Goal: Task Accomplishment & Management: Manage account settings

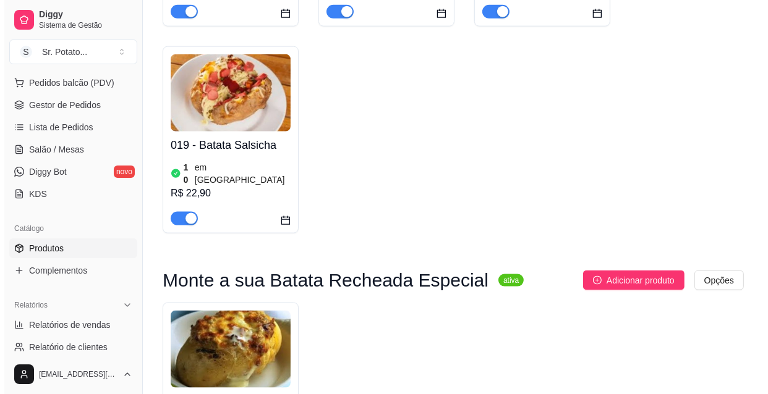
scroll to position [1404, 0]
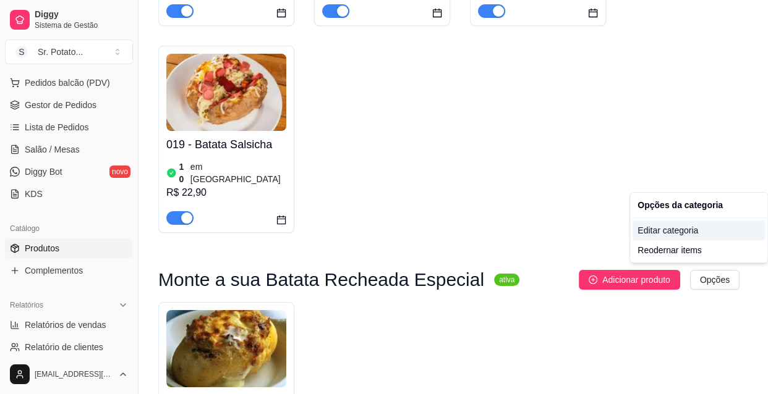
click at [686, 228] on div "Editar categoria" at bounding box center [698, 231] width 132 height 20
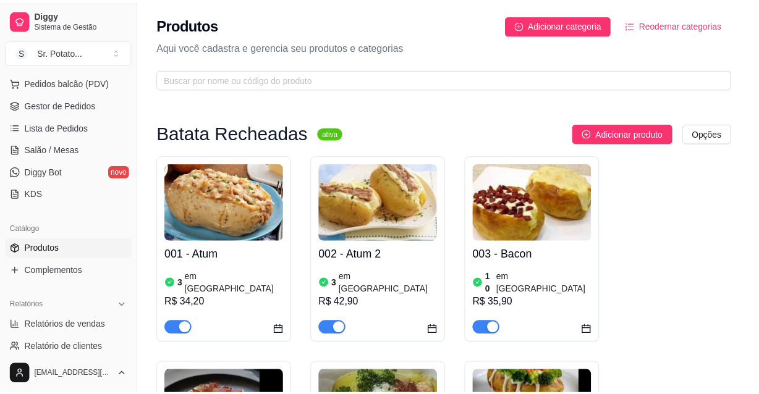
scroll to position [1387, 0]
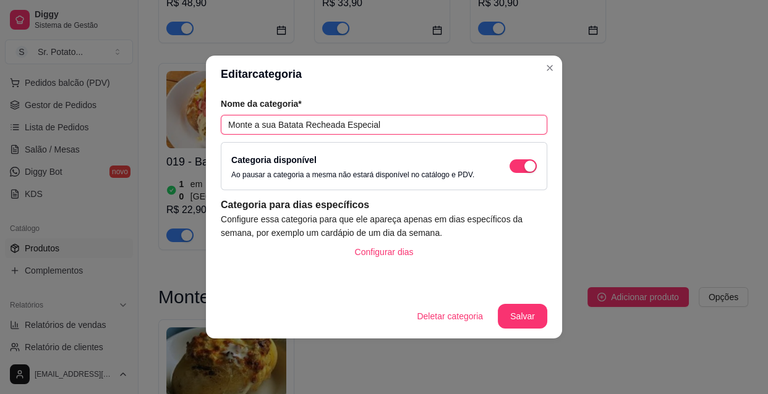
click at [397, 124] on input "Monte a sua Batata Recheada Especial" at bounding box center [384, 125] width 326 height 20
type input "M"
type input "Batata Recheada Especial ( monte a sua)"
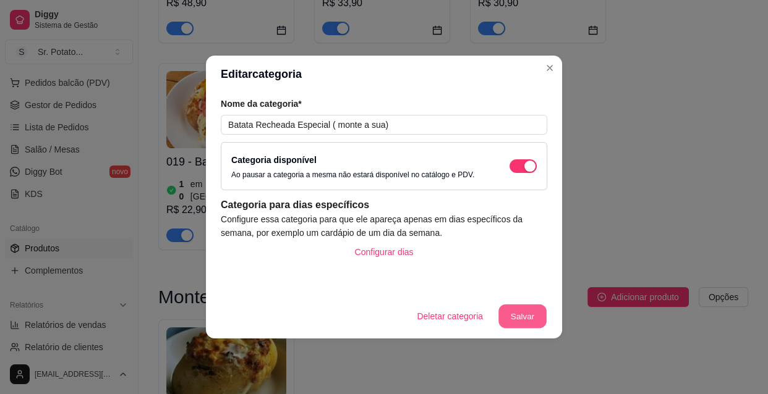
click at [531, 314] on button "Salvar" at bounding box center [522, 317] width 48 height 24
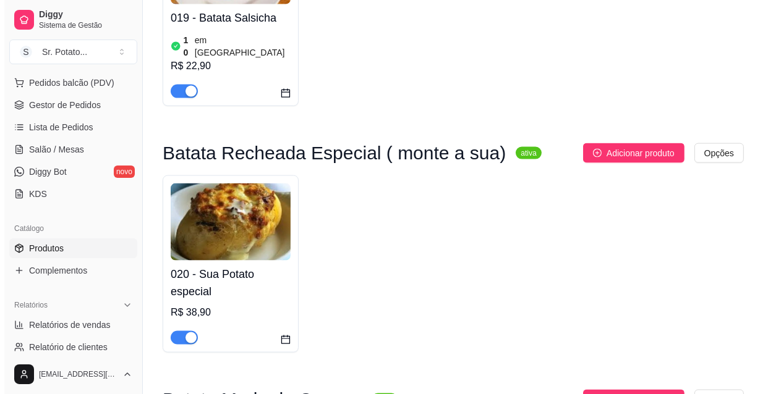
scroll to position [1629, 0]
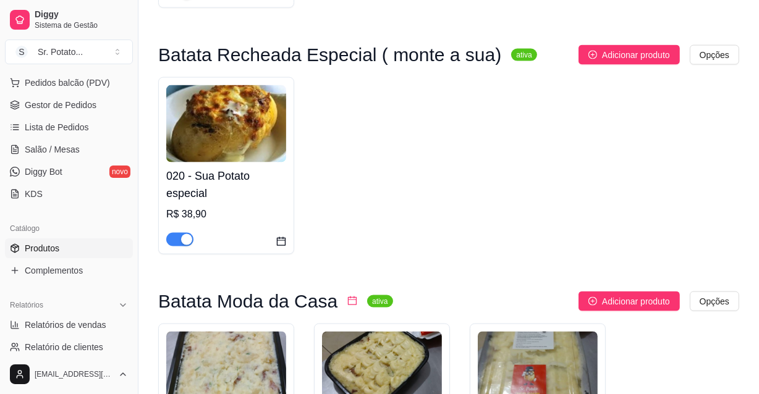
click at [206, 294] on h3 "Batata Moda da Casa" at bounding box center [247, 301] width 179 height 15
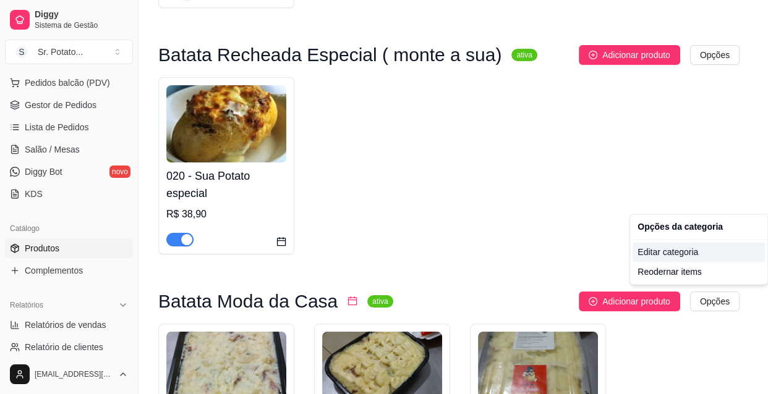
click at [682, 253] on div "Editar categoria" at bounding box center [698, 252] width 132 height 20
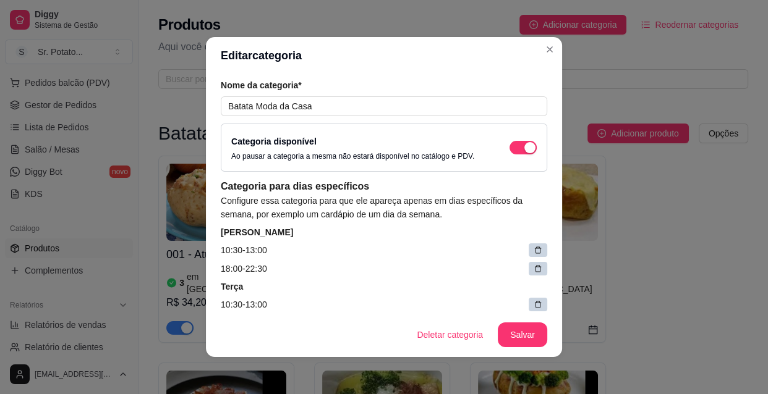
scroll to position [1634, 0]
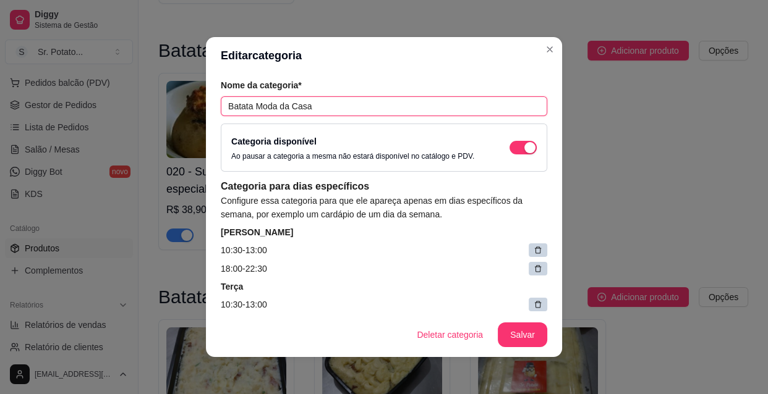
click at [247, 108] on input "Batata Moda da Casa" at bounding box center [384, 106] width 326 height 20
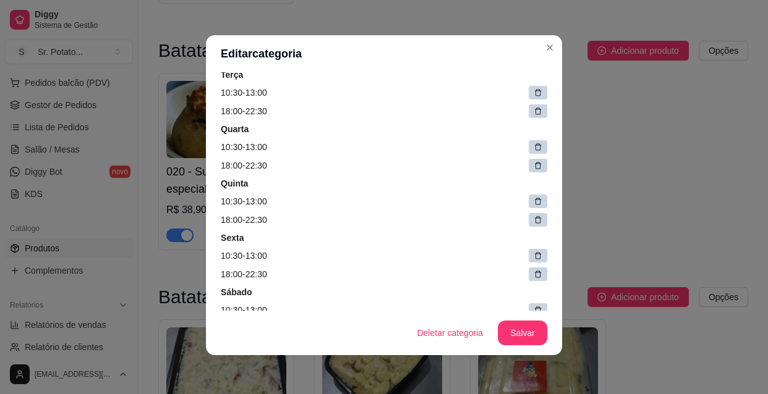
scroll to position [294, 0]
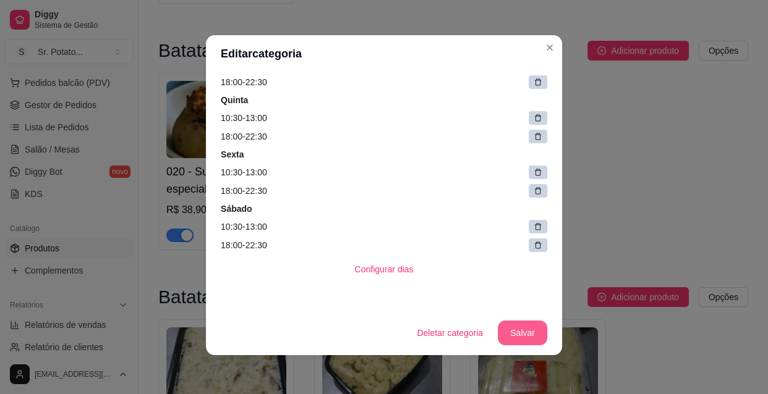
type input "Batatas Moda da Casa"
click at [535, 328] on button "Salvar" at bounding box center [522, 333] width 48 height 24
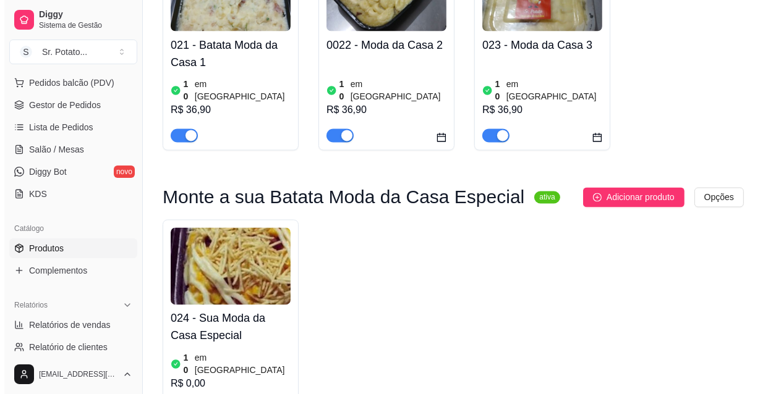
scroll to position [2028, 0]
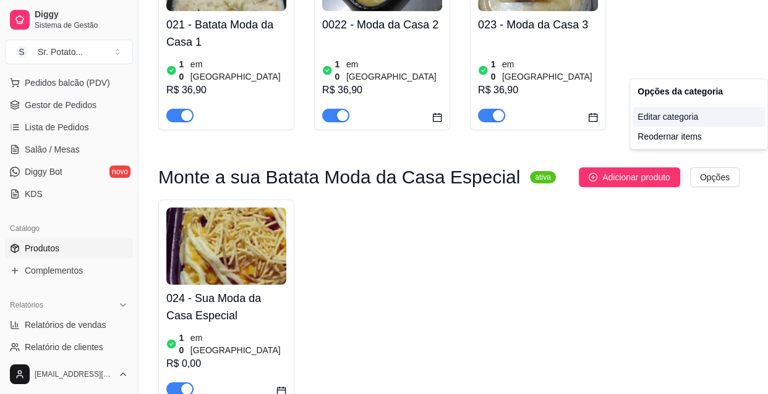
click at [675, 117] on div "Editar categoria" at bounding box center [698, 117] width 132 height 20
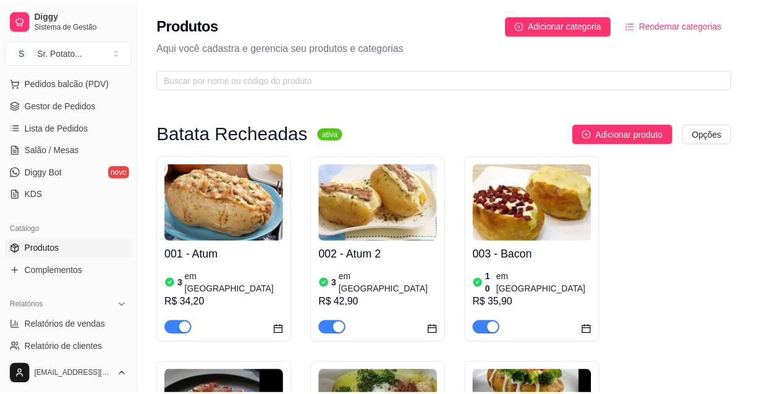
scroll to position [1897, 0]
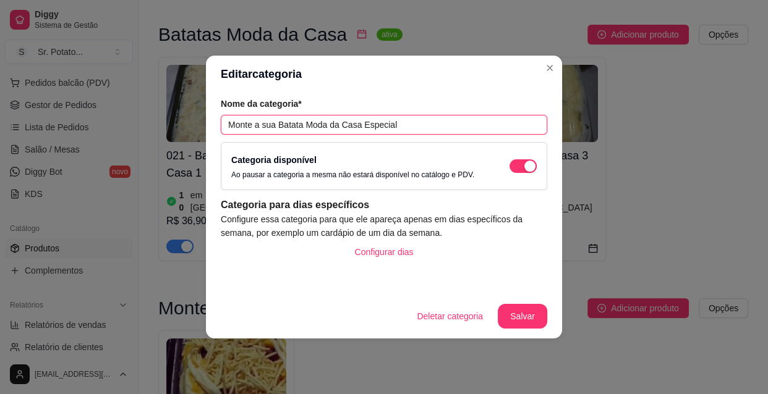
click at [410, 124] on input "Monte a sua Batata Moda da Casa Especial" at bounding box center [384, 125] width 326 height 20
type input "M"
type input "Batata Moda da Casa Especial ( monte a sua )"
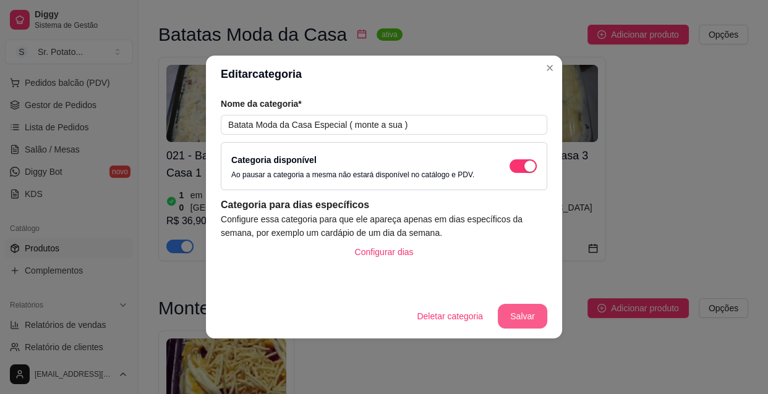
click at [518, 321] on button "Salvar" at bounding box center [522, 316] width 49 height 25
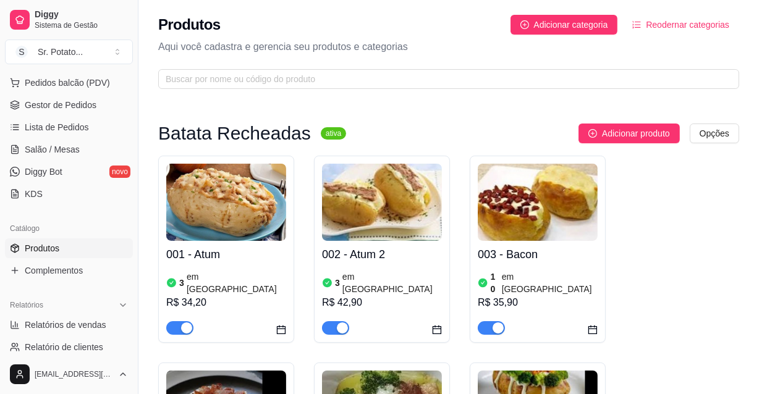
scroll to position [0, 0]
click at [580, 21] on span "Adicionar categoria" at bounding box center [571, 25] width 74 height 14
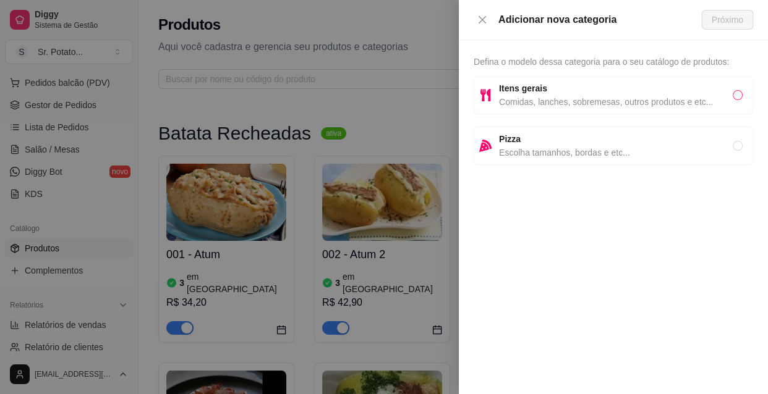
click at [736, 96] on input "radio" at bounding box center [738, 95] width 10 height 10
radio input "true"
click at [727, 24] on span "Próximo" at bounding box center [728, 20] width 32 height 14
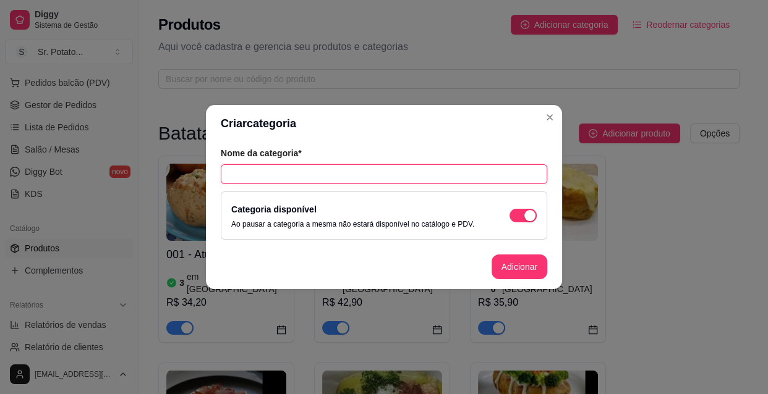
click at [407, 177] on input "text" at bounding box center [384, 174] width 326 height 20
type input "Macarrão ao Vivo no pote (monte o seu)"
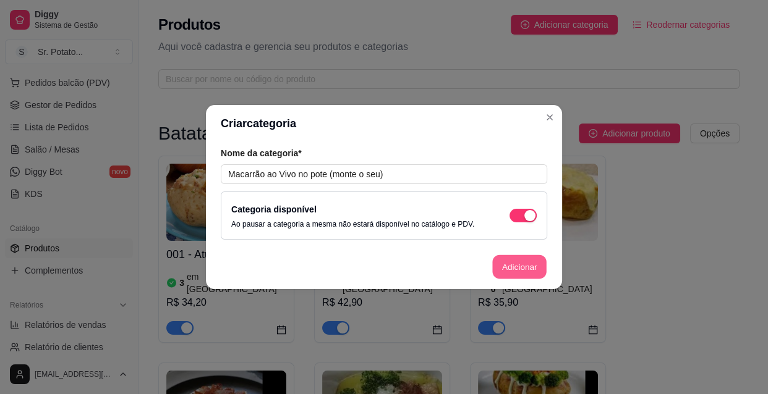
click at [530, 268] on button "Adicionar" at bounding box center [519, 267] width 54 height 24
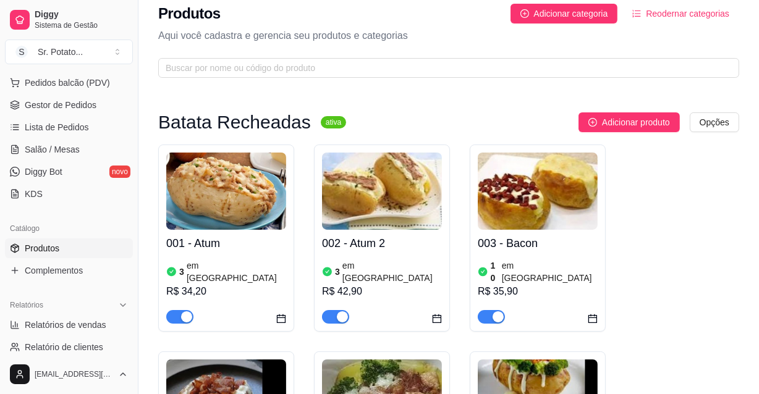
scroll to position [6, 0]
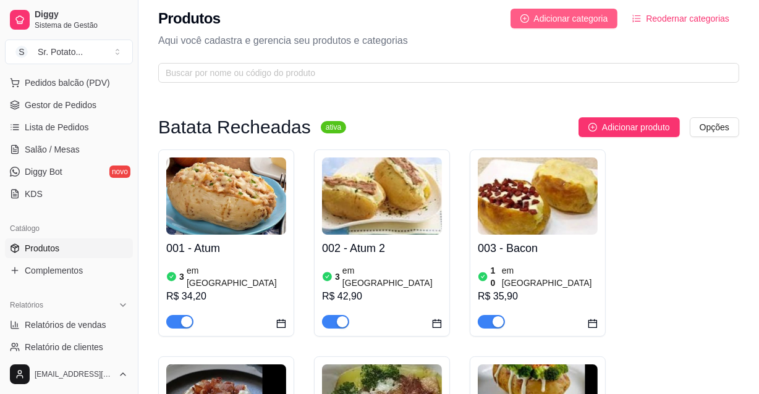
click at [588, 20] on span "Adicionar categoria" at bounding box center [571, 19] width 74 height 14
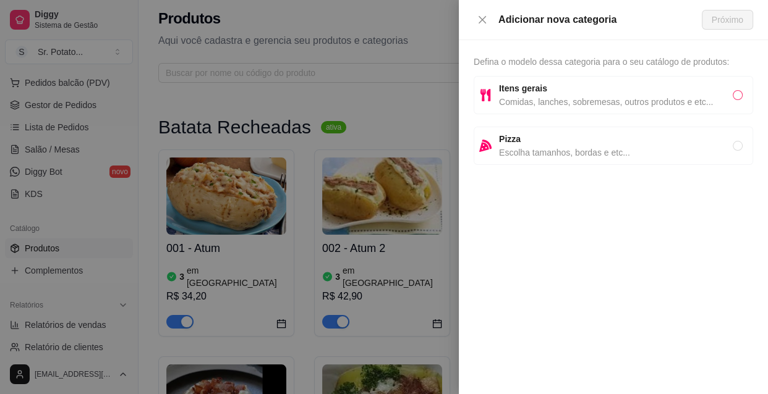
click at [737, 98] on input "radio" at bounding box center [738, 95] width 10 height 10
radio input "true"
click at [729, 19] on span "Próximo" at bounding box center [728, 20] width 32 height 14
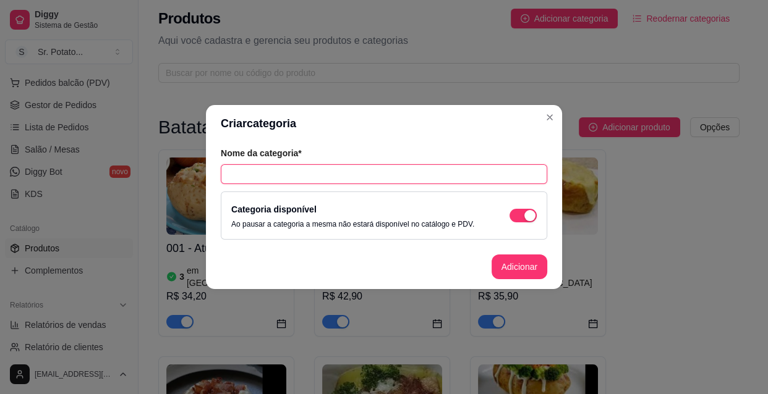
click at [266, 175] on input "text" at bounding box center [384, 174] width 326 height 20
type input "Bebidas"
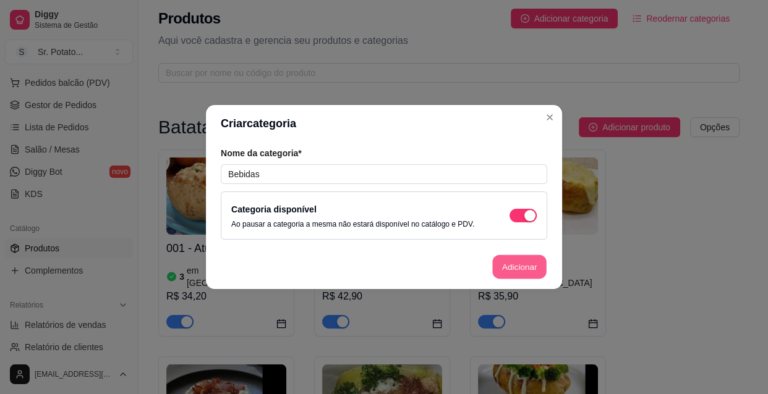
click at [526, 266] on button "Adicionar" at bounding box center [519, 267] width 54 height 24
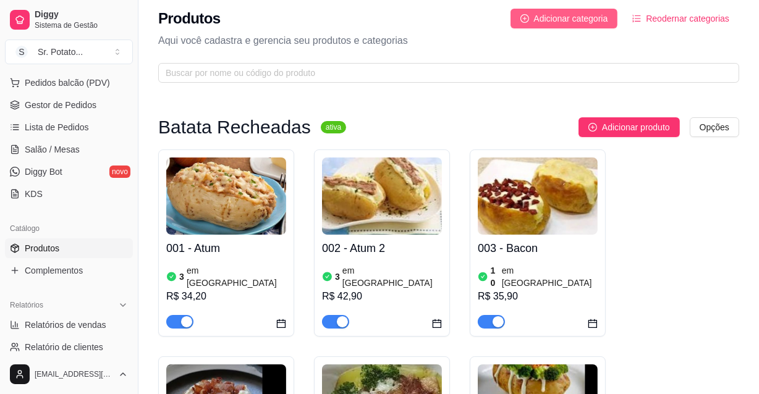
click at [572, 19] on span "Adicionar categoria" at bounding box center [571, 19] width 74 height 14
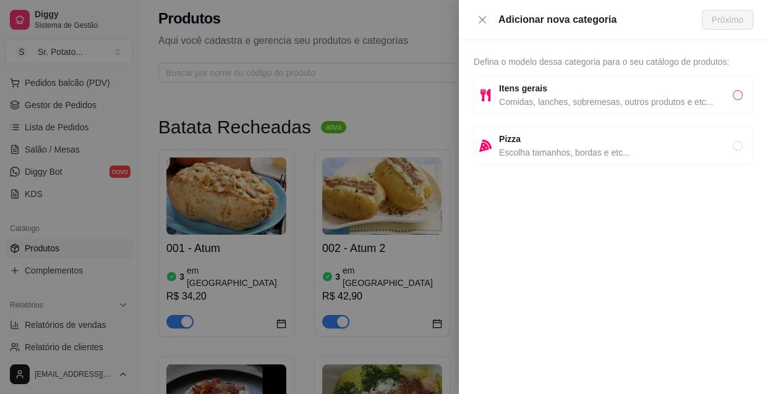
click at [737, 93] on input "radio" at bounding box center [738, 95] width 10 height 10
radio input "true"
click at [728, 18] on span "Próximo" at bounding box center [728, 20] width 32 height 14
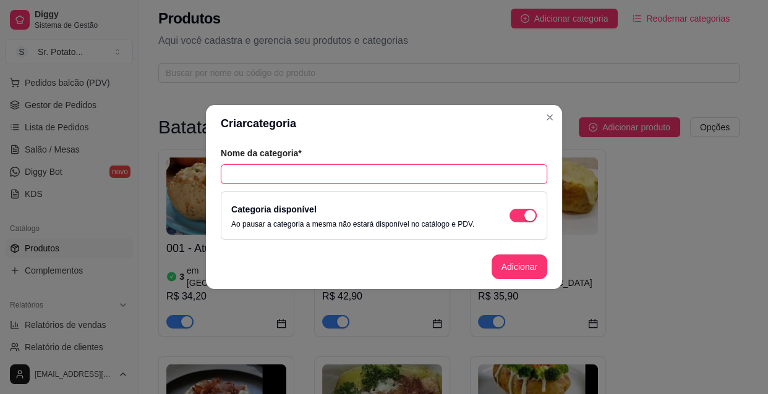
click at [270, 178] on input "text" at bounding box center [384, 174] width 326 height 20
type input "Sobremesas"
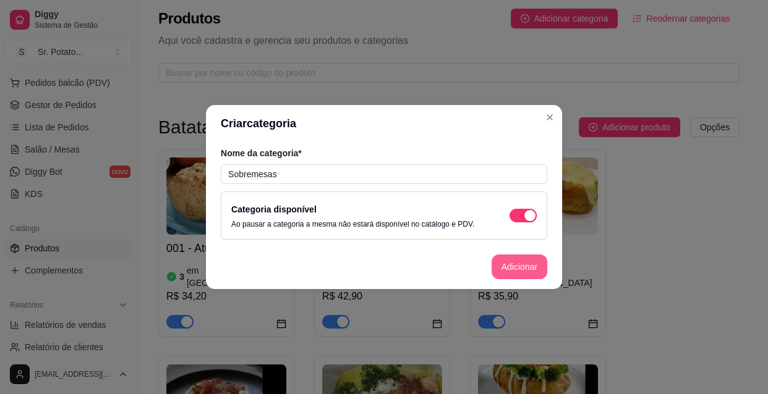
click at [523, 271] on button "Adicionar" at bounding box center [519, 267] width 56 height 25
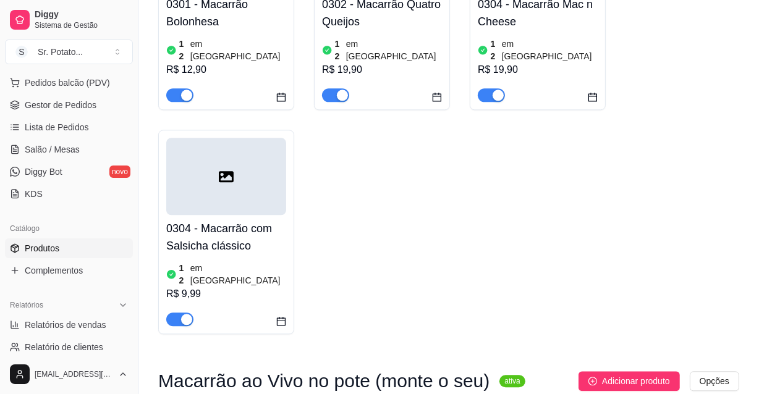
scroll to position [2648, 0]
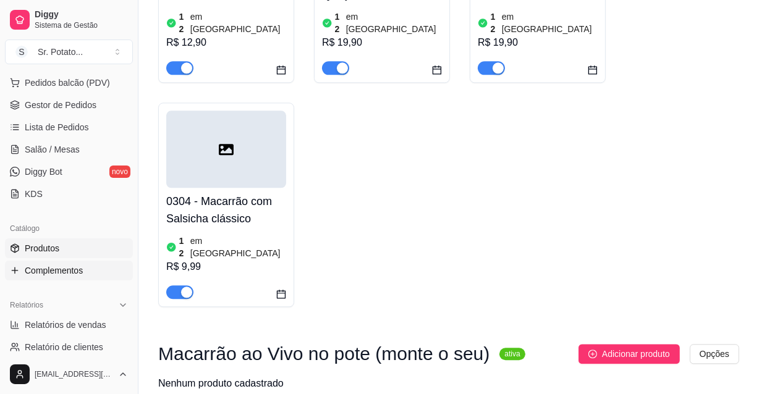
click at [56, 270] on span "Complementos" at bounding box center [54, 271] width 58 height 12
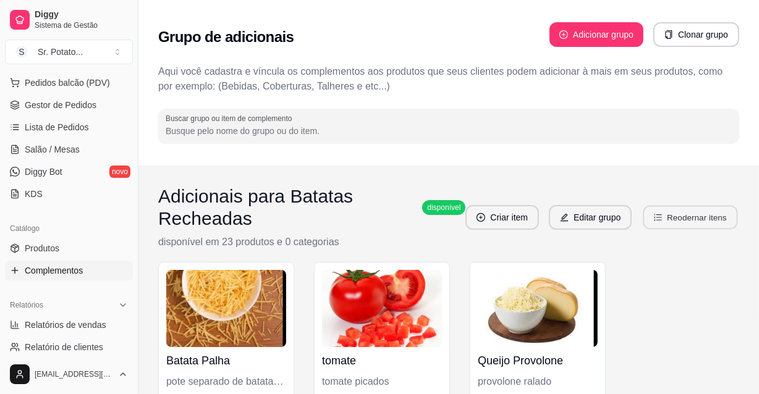
click at [676, 221] on button "Reodernar itens" at bounding box center [691, 218] width 95 height 24
click at [610, 213] on button "Editar grupo" at bounding box center [590, 218] width 80 height 24
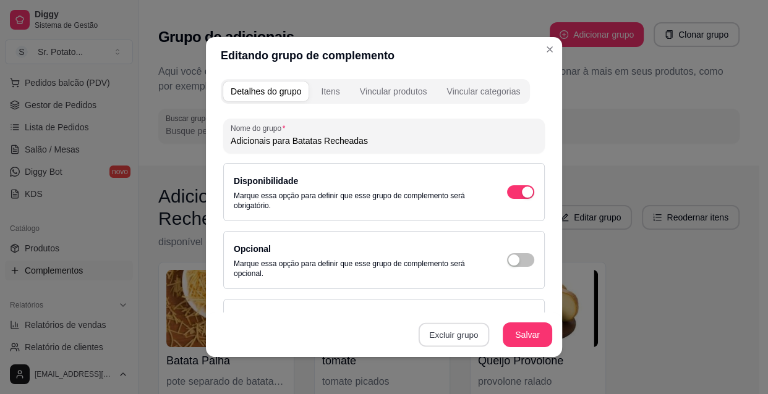
click at [461, 339] on button "Excluir grupo" at bounding box center [453, 335] width 70 height 24
click at [504, 305] on button "Sim" at bounding box center [503, 306] width 38 height 19
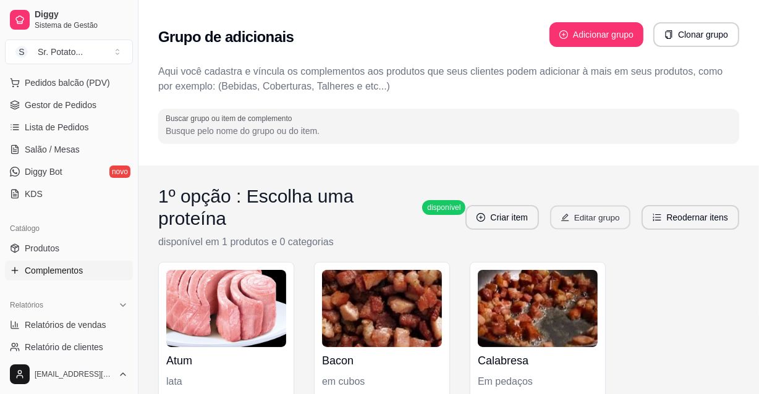
click at [611, 210] on button "Editar grupo" at bounding box center [590, 218] width 80 height 24
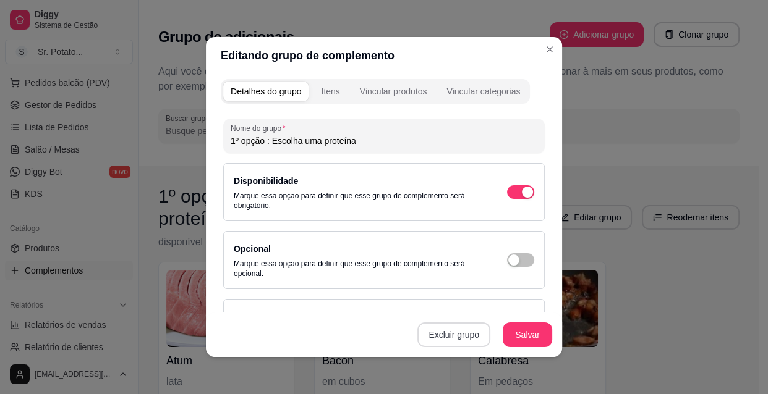
click at [472, 338] on button "Excluir grupo" at bounding box center [453, 335] width 73 height 25
click at [494, 308] on button "Sim" at bounding box center [502, 307] width 37 height 19
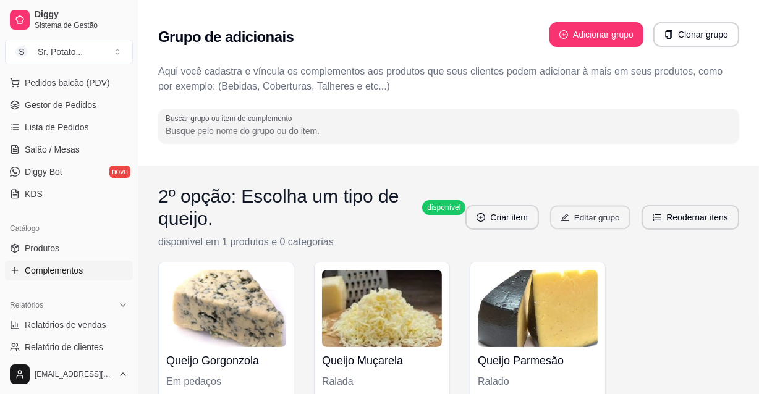
click at [597, 219] on button "Editar grupo" at bounding box center [590, 218] width 80 height 24
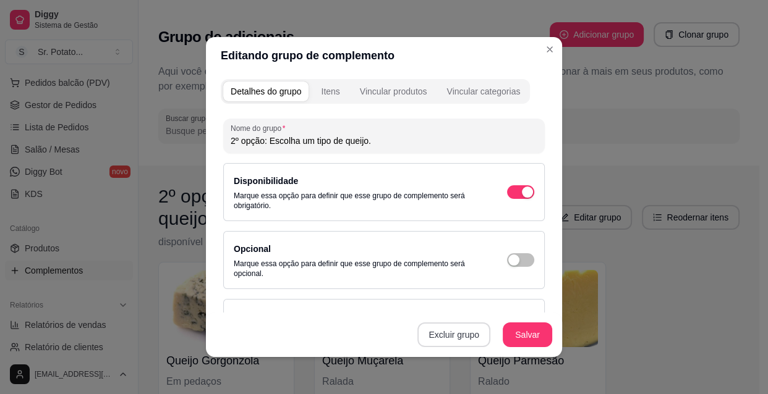
click at [475, 334] on button "Excluir grupo" at bounding box center [453, 335] width 73 height 25
click at [490, 301] on button "Sim" at bounding box center [502, 307] width 37 height 19
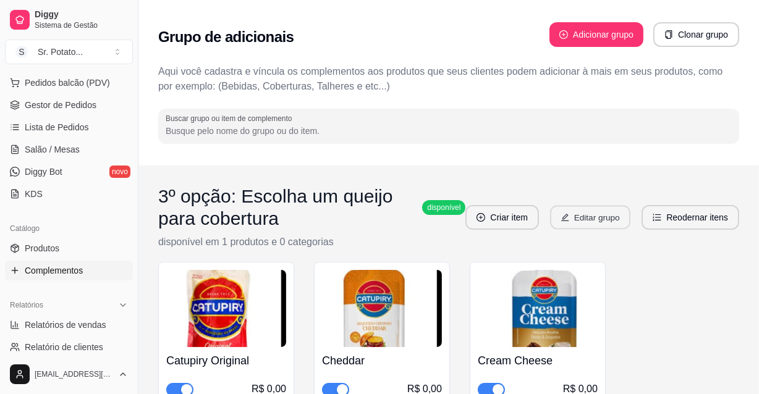
click at [584, 216] on button "Editar grupo" at bounding box center [590, 218] width 80 height 24
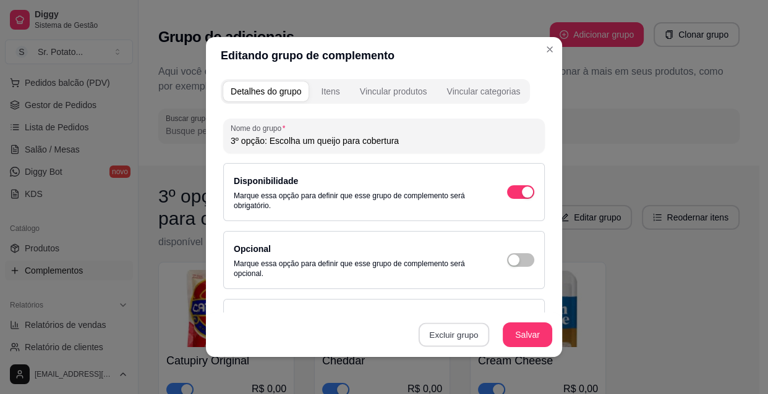
click at [469, 336] on button "Excluir grupo" at bounding box center [453, 335] width 70 height 24
click at [504, 305] on button "Sim" at bounding box center [502, 307] width 37 height 19
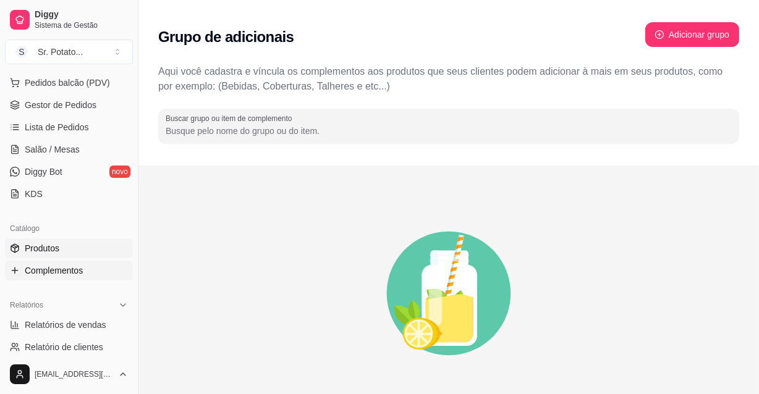
click at [75, 245] on link "Produtos" at bounding box center [69, 249] width 128 height 20
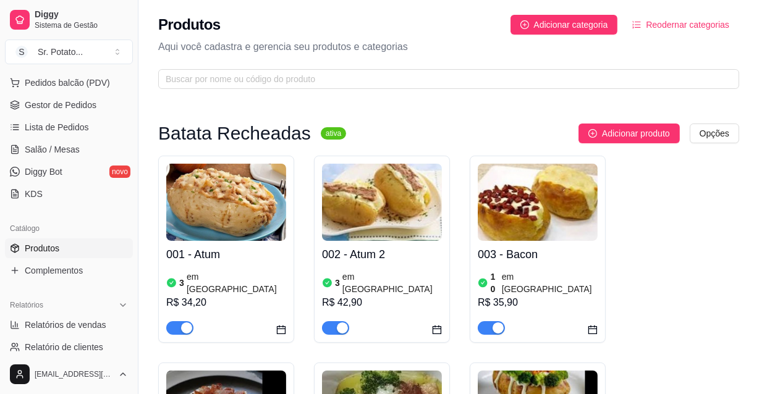
click at [272, 229] on img at bounding box center [226, 202] width 120 height 77
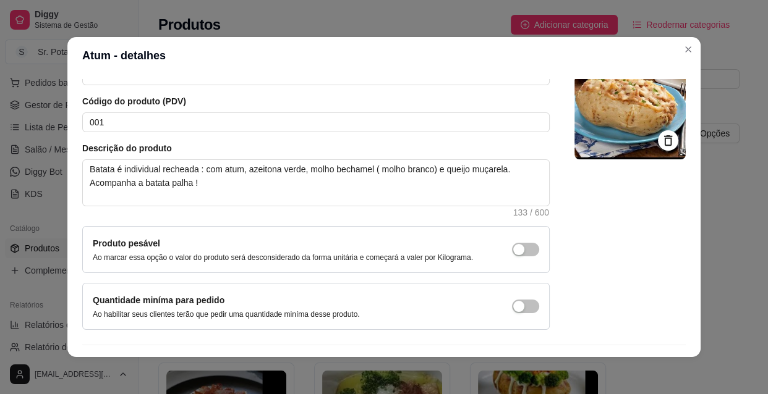
scroll to position [108, 0]
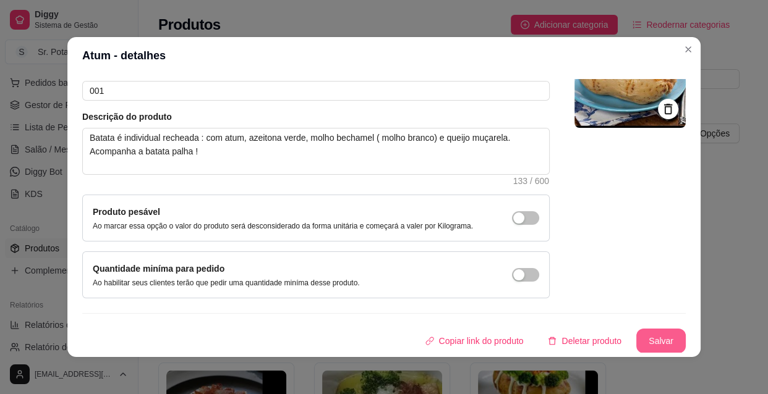
click at [645, 335] on button "Salvar" at bounding box center [660, 341] width 49 height 25
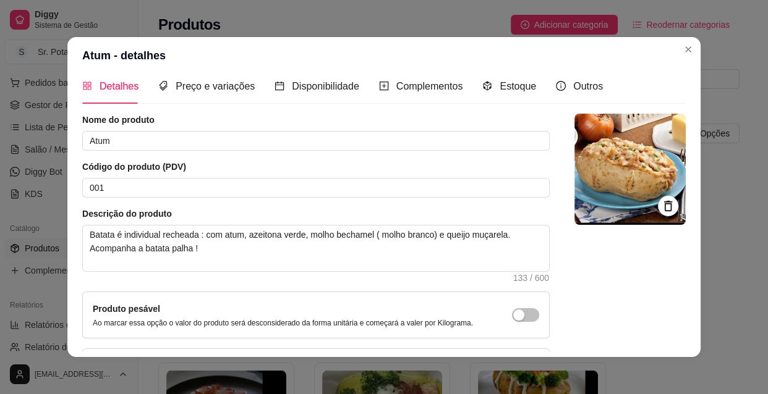
scroll to position [0, 0]
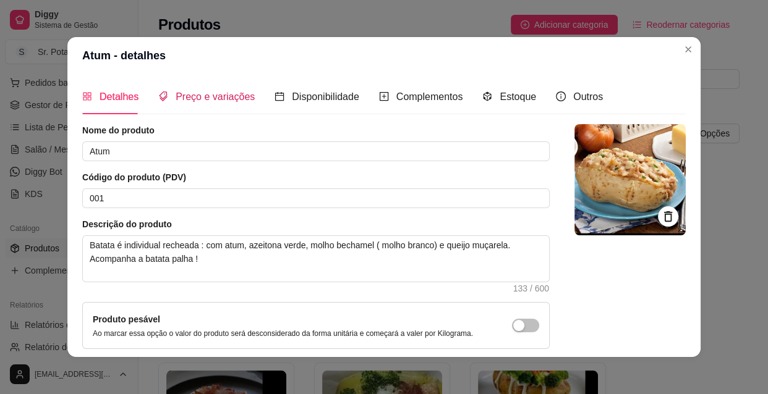
click at [236, 97] on span "Preço e variações" at bounding box center [215, 96] width 79 height 11
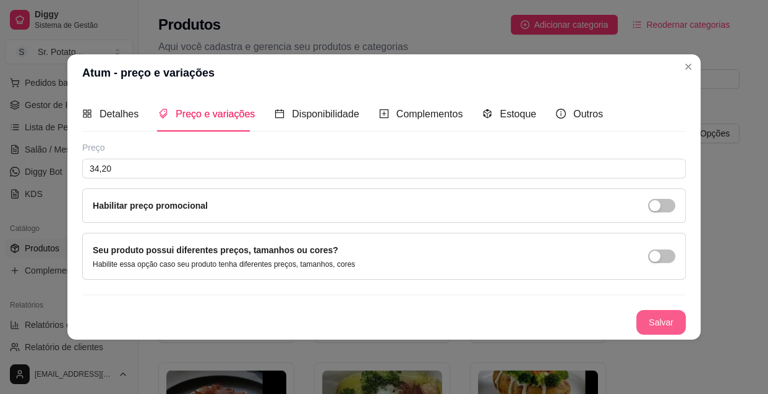
click at [678, 317] on button "Salvar" at bounding box center [660, 322] width 49 height 25
click at [318, 115] on span "Disponibilidade" at bounding box center [325, 114] width 67 height 11
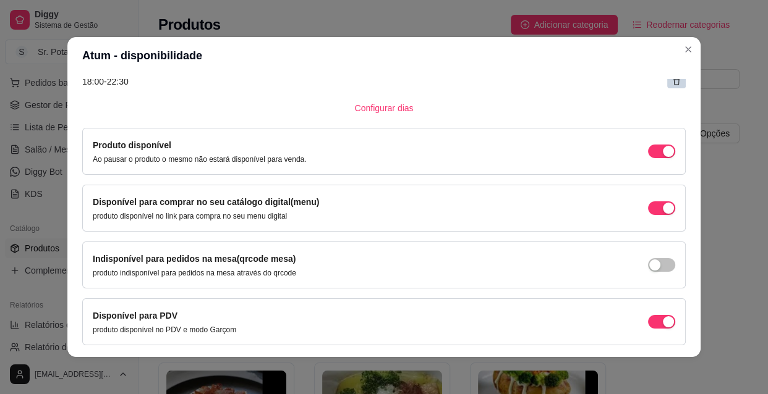
scroll to position [388, 0]
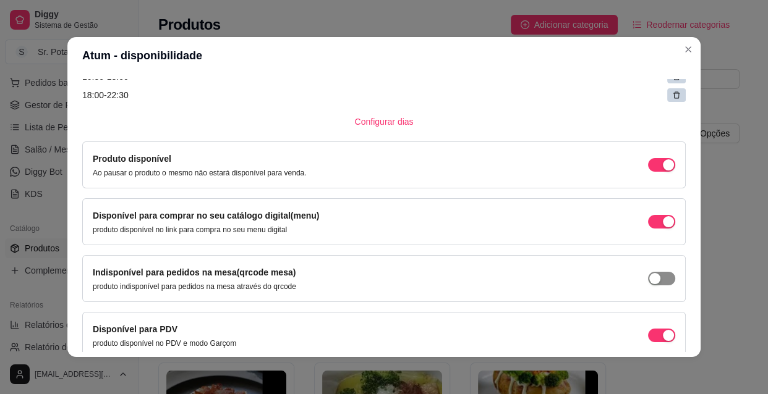
click at [649, 278] on div "button" at bounding box center [654, 278] width 11 height 11
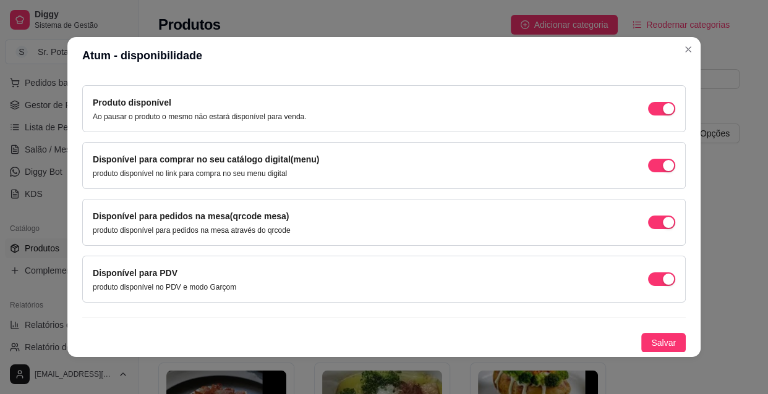
click at [655, 344] on span "Salvar" at bounding box center [663, 343] width 25 height 14
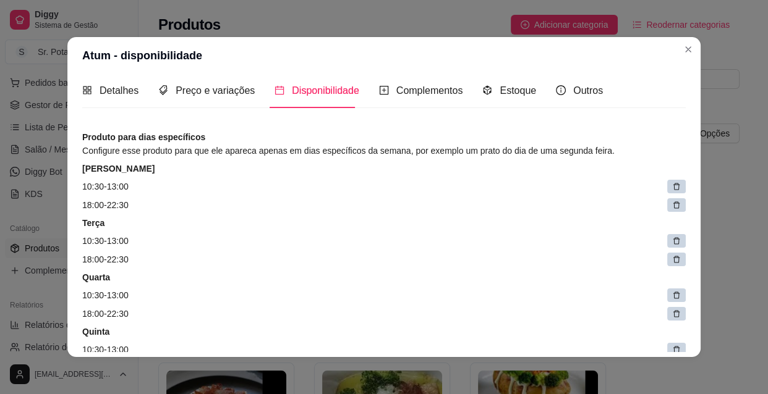
scroll to position [0, 0]
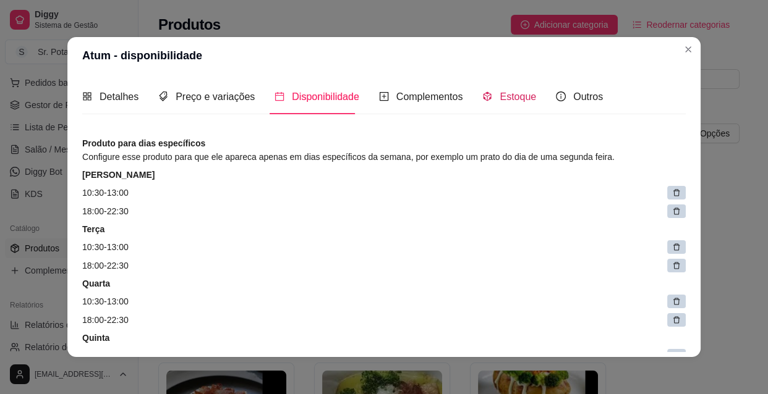
click at [507, 95] on span "Estoque" at bounding box center [517, 96] width 36 height 11
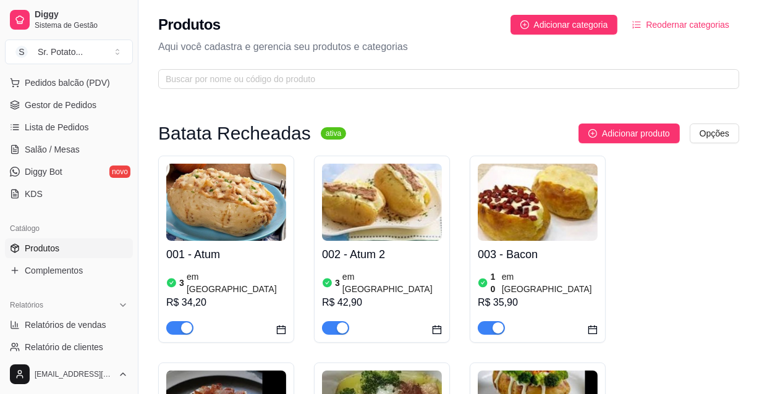
click at [399, 224] on img at bounding box center [382, 202] width 120 height 77
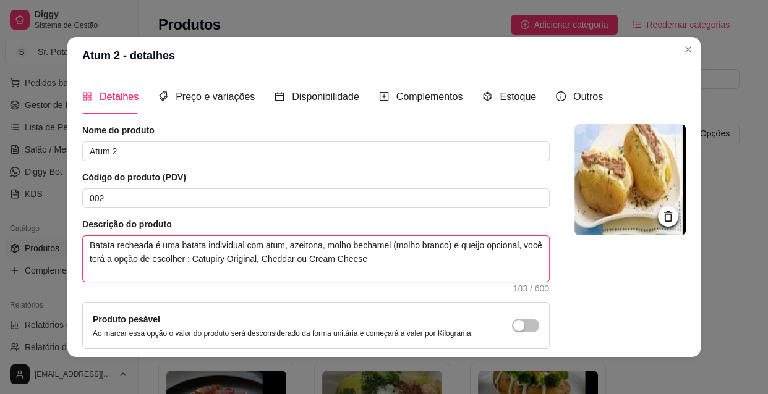
click at [390, 258] on textarea "Batata recheada é uma batata individual com atum, azeitona, molho bechamel (mol…" at bounding box center [316, 259] width 466 height 46
type textarea "Batata recheada é uma batata individual com atum, azeitona, molho bechamel (mol…"
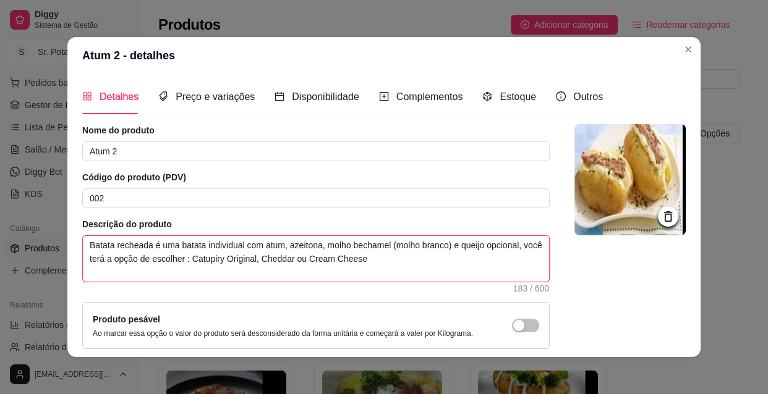
type textarea "Batata recheada é uma batata individual com atum, azeitona, molho bechamel (mol…"
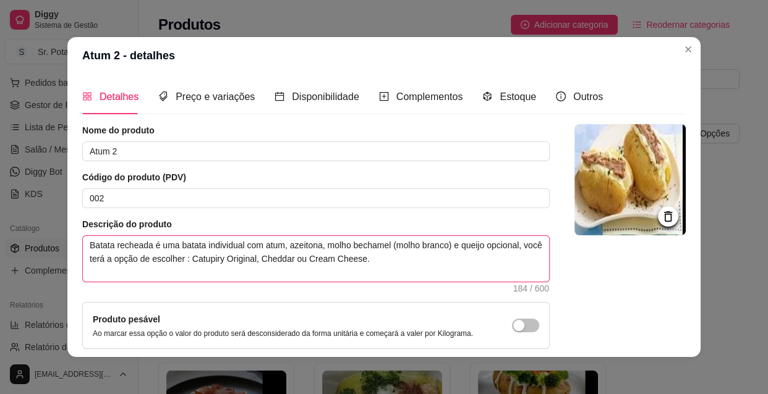
type textarea "Batata recheada é uma batata individual com atum, azeitona, molho bechamel (mol…"
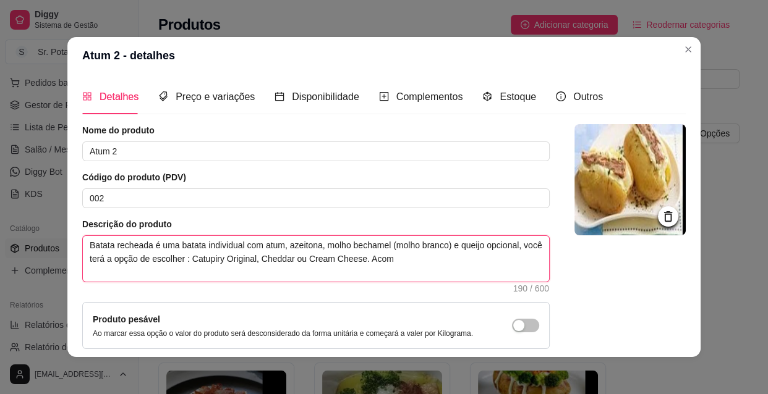
type textarea "Batata recheada é uma batata individual com atum, azeitona, molho bechamel (mol…"
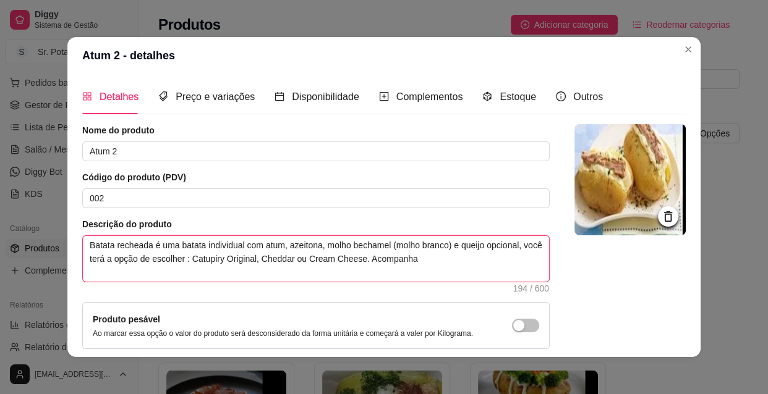
type textarea "Batata recheada é uma batata individual com atum, azeitona, molho bechamel (mol…"
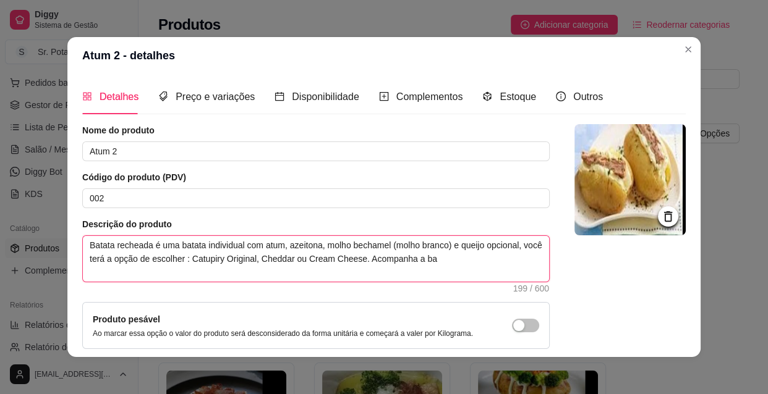
type textarea "Batata recheada é uma batata individual com atum, azeitona, molho bechamel (mol…"
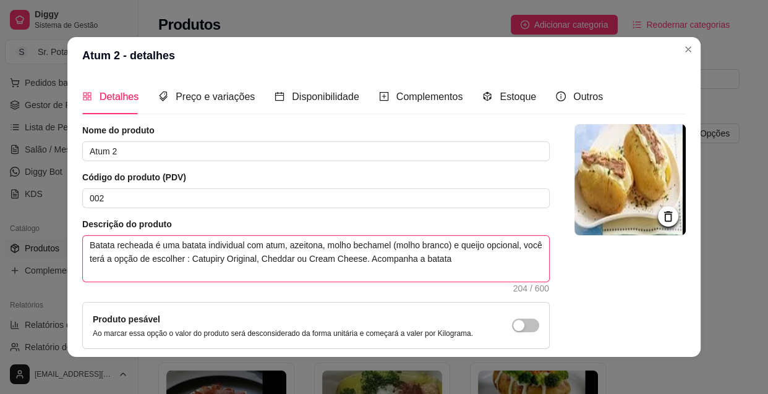
type textarea "Batata recheada é uma batata individual com atum, azeitona, molho bechamel (mol…"
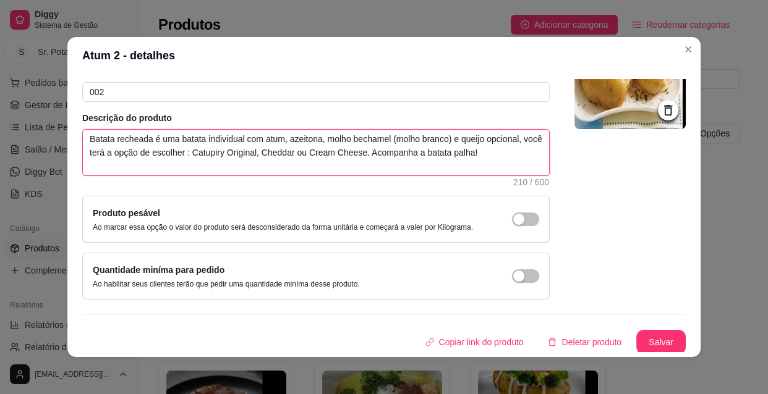
scroll to position [108, 0]
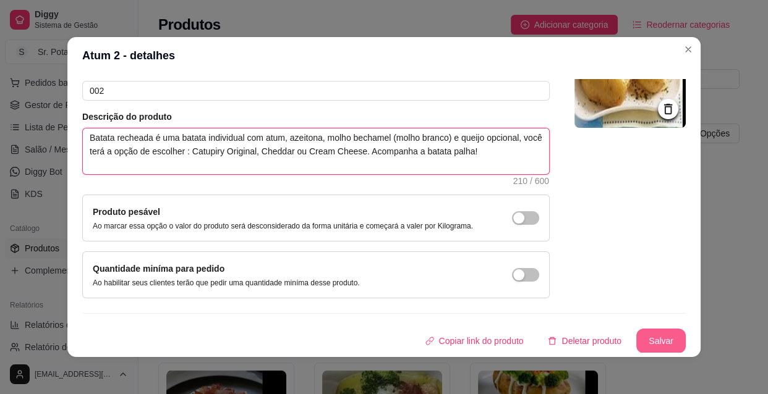
type textarea "Batata recheada é uma batata individual com atum, azeitona, molho bechamel (mol…"
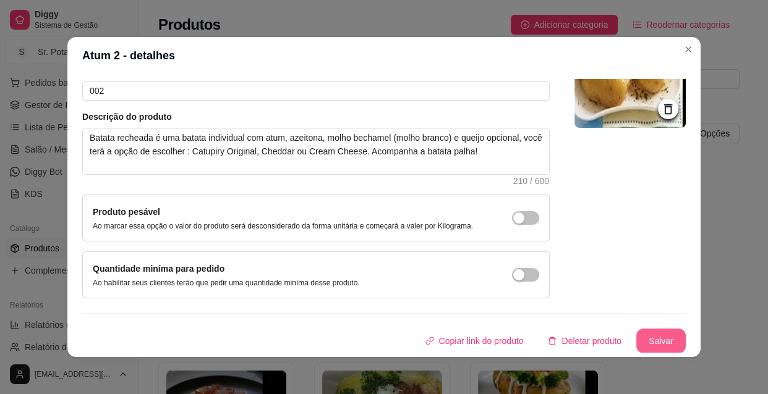
click at [636, 331] on button "Salvar" at bounding box center [660, 341] width 49 height 25
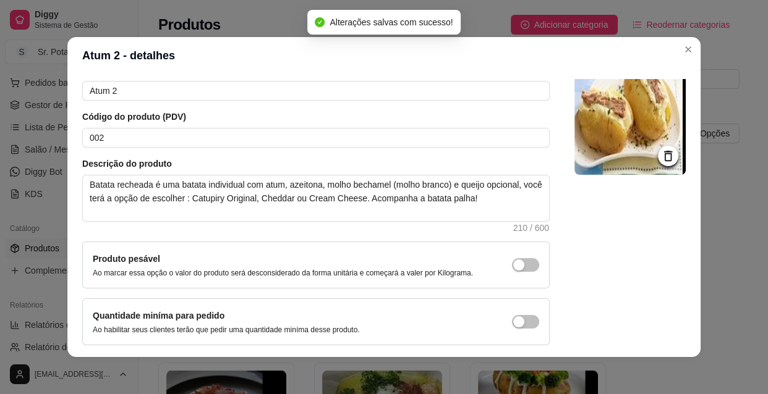
scroll to position [0, 0]
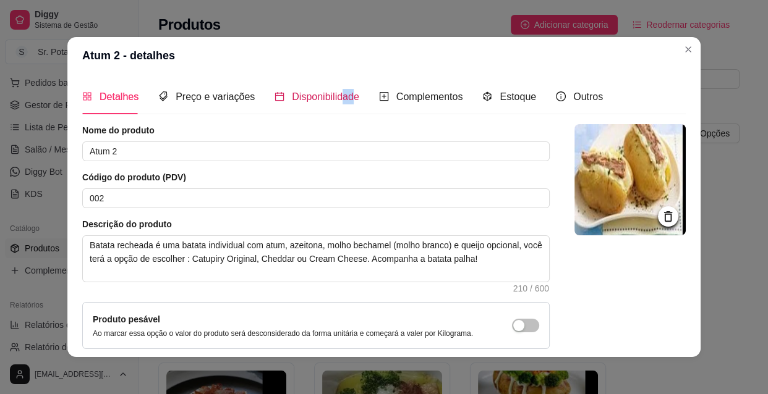
drag, startPoint x: 335, startPoint y: 98, endPoint x: 346, endPoint y: 105, distance: 13.0
click at [346, 105] on div "Disponibilidade" at bounding box center [316, 96] width 85 height 35
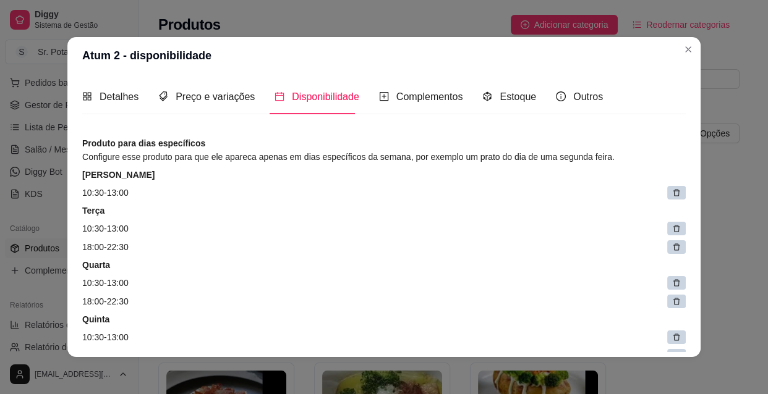
click at [672, 192] on icon at bounding box center [676, 193] width 9 height 9
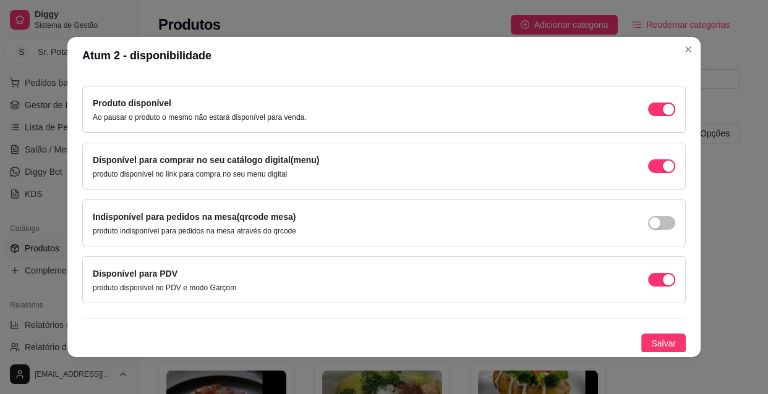
scroll to position [278, 0]
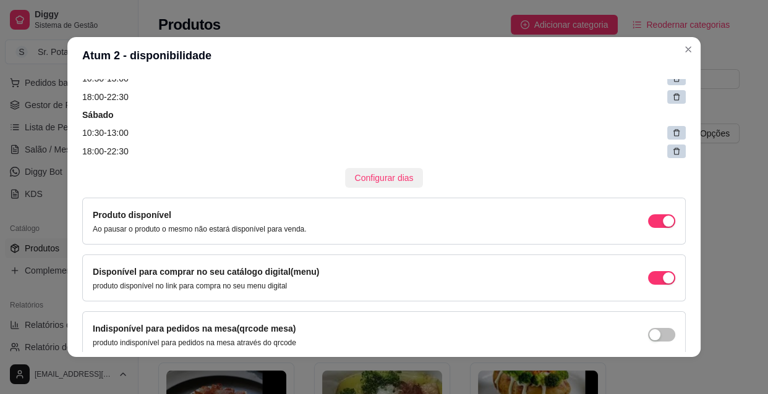
click at [396, 184] on span "Configurar dias" at bounding box center [384, 178] width 59 height 14
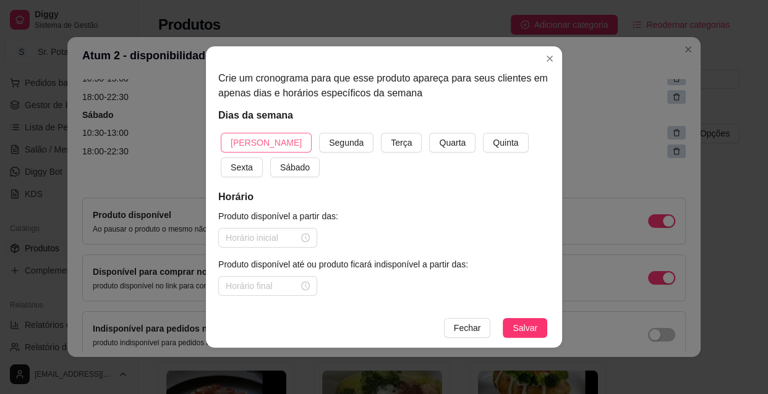
click at [256, 142] on span "[PERSON_NAME]" at bounding box center [266, 143] width 71 height 14
click at [300, 234] on div at bounding box center [268, 238] width 84 height 14
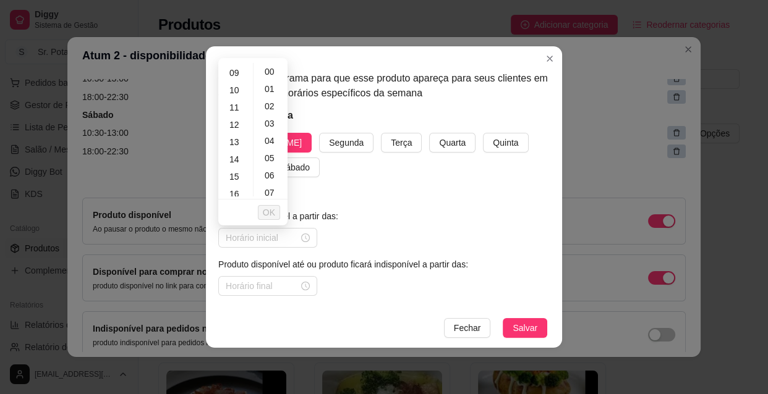
scroll to position [108, 0]
click at [230, 132] on div "10" at bounding box center [236, 136] width 30 height 17
click at [273, 140] on div "30" at bounding box center [271, 141] width 30 height 17
type input "10:30"
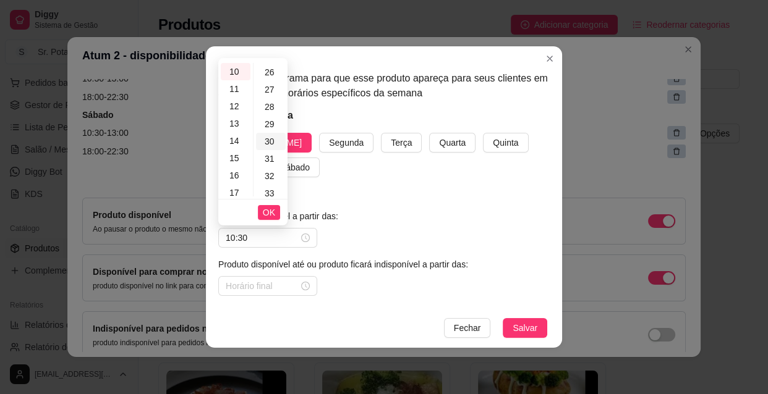
scroll to position [519, 0]
click at [271, 213] on span "OK" at bounding box center [269, 213] width 12 height 14
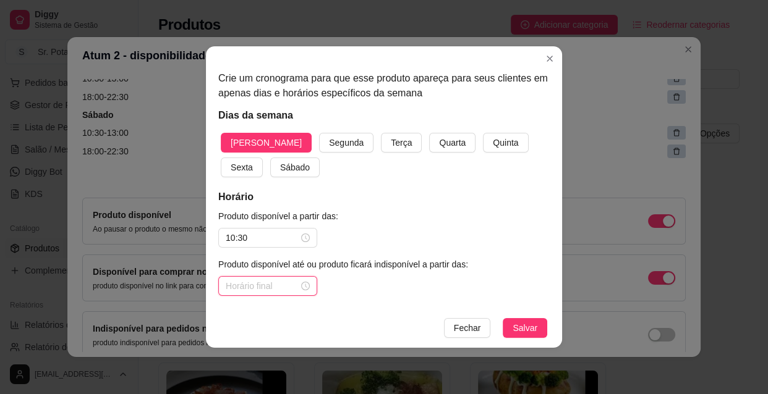
click at [269, 285] on input at bounding box center [262, 286] width 73 height 14
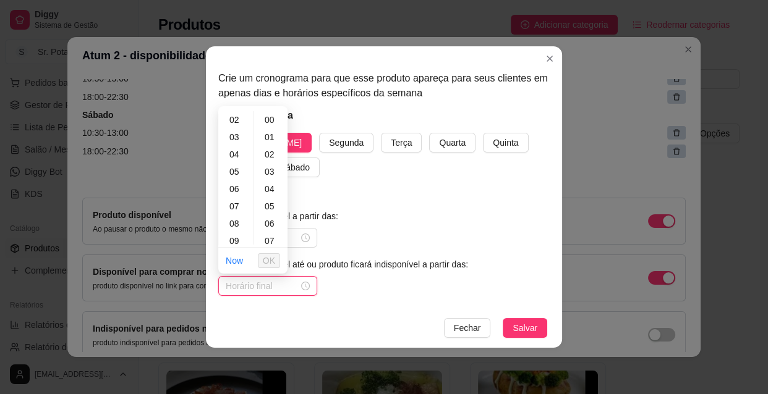
scroll to position [168, 0]
click at [240, 174] on div "13" at bounding box center [236, 176] width 30 height 17
type input "13:00"
click at [276, 260] on button "OK" at bounding box center [269, 260] width 22 height 15
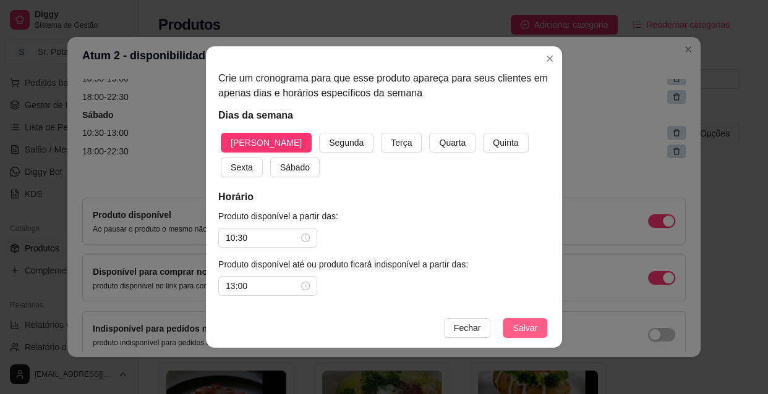
click at [524, 332] on span "Salvar" at bounding box center [524, 328] width 25 height 14
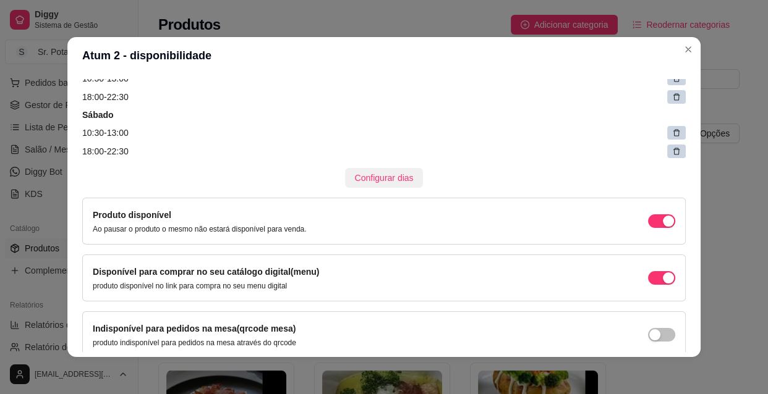
click at [399, 179] on span "Configurar dias" at bounding box center [384, 178] width 59 height 14
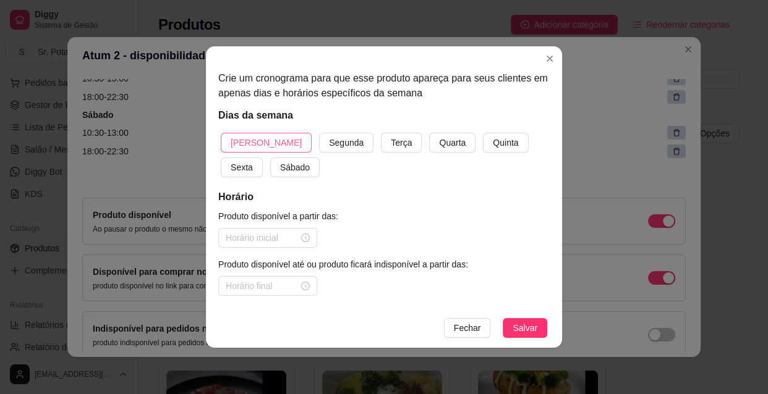
click at [263, 136] on span "[PERSON_NAME]" at bounding box center [266, 143] width 71 height 14
click at [302, 240] on div at bounding box center [268, 238] width 84 height 14
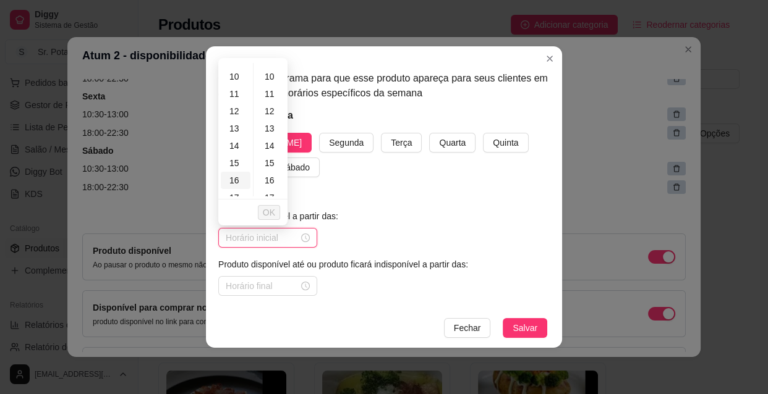
scroll to position [281, 0]
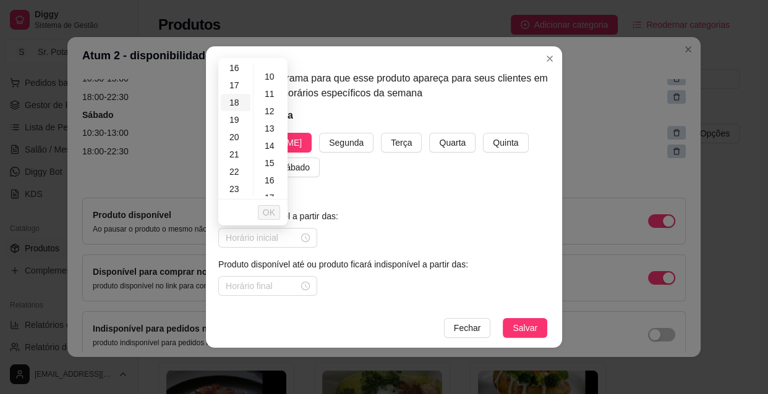
click at [242, 103] on div "18" at bounding box center [236, 102] width 30 height 17
type input "18:00"
click at [271, 216] on span "OK" at bounding box center [269, 213] width 12 height 14
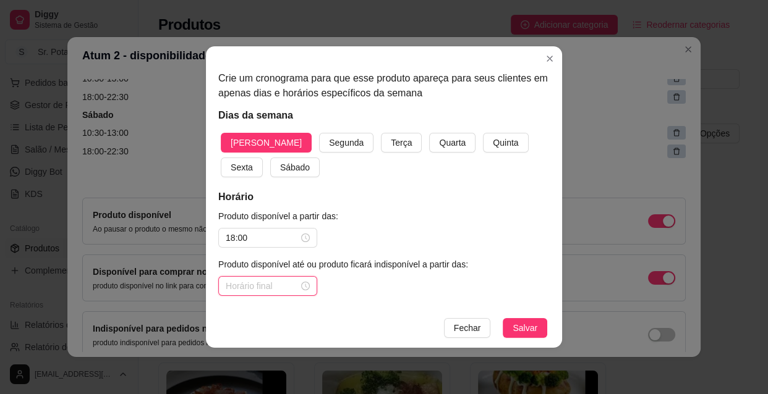
click at [267, 289] on input at bounding box center [262, 286] width 73 height 14
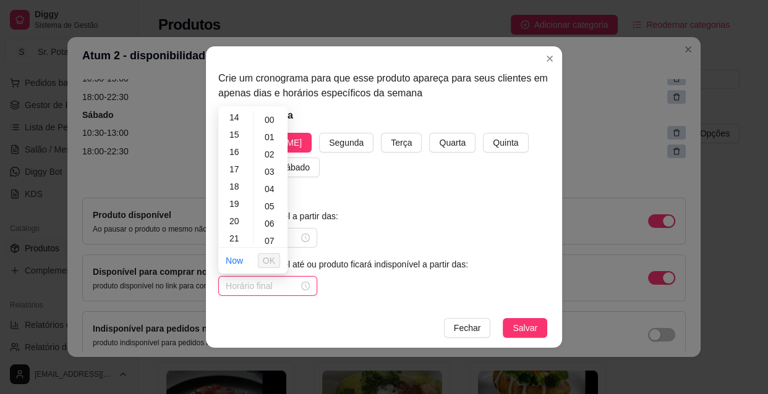
scroll to position [281, 0]
click at [240, 223] on div "22" at bounding box center [236, 219] width 30 height 17
click at [271, 187] on div "30" at bounding box center [271, 189] width 30 height 17
type input "22:30"
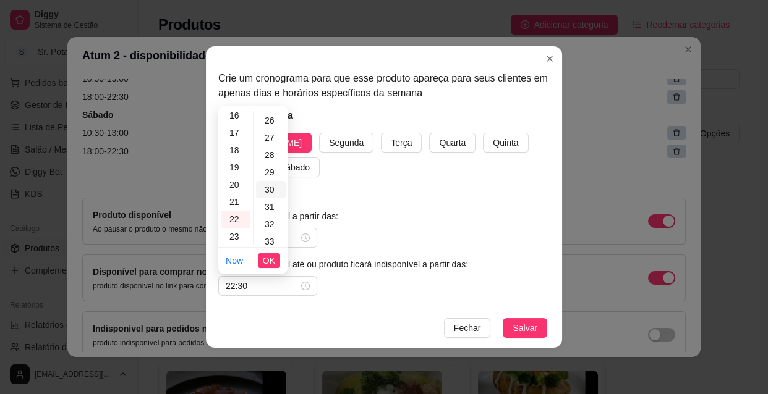
scroll to position [519, 0]
click at [265, 257] on span "OK" at bounding box center [269, 261] width 12 height 14
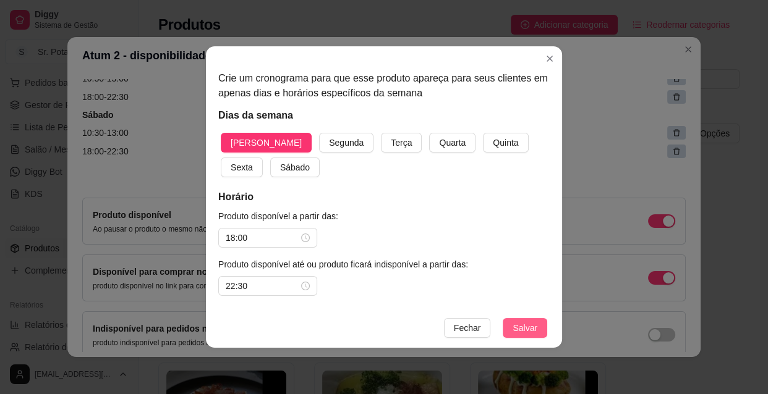
click at [517, 323] on span "Salvar" at bounding box center [524, 328] width 25 height 14
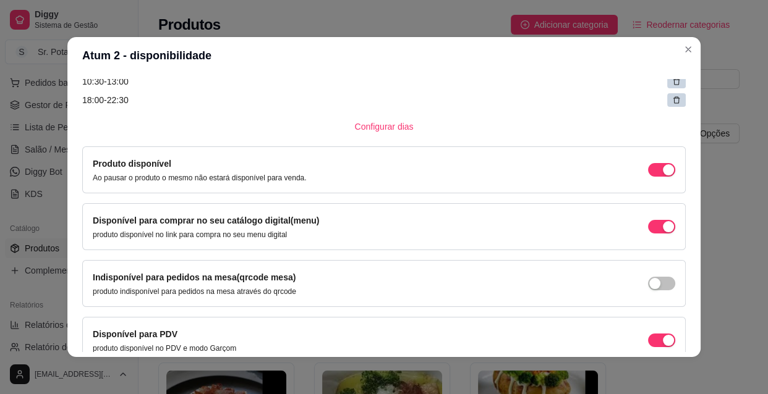
scroll to position [444, 0]
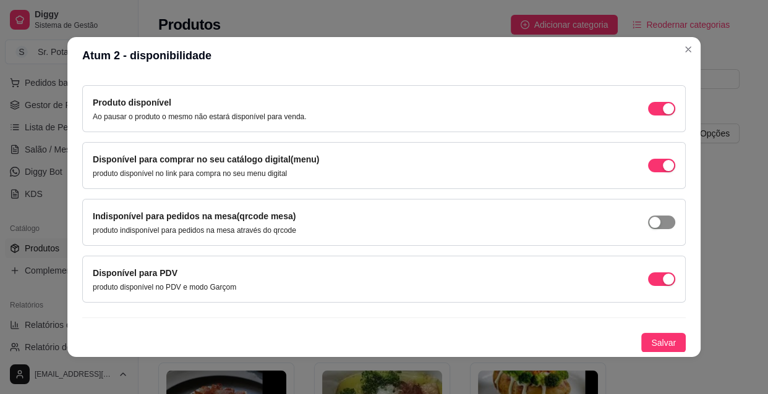
click at [649, 220] on div "button" at bounding box center [654, 222] width 11 height 11
click at [660, 346] on span "Salvar" at bounding box center [663, 343] width 25 height 14
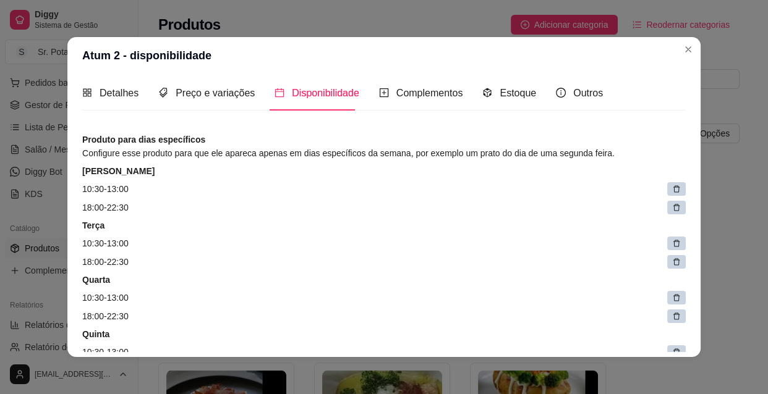
scroll to position [0, 0]
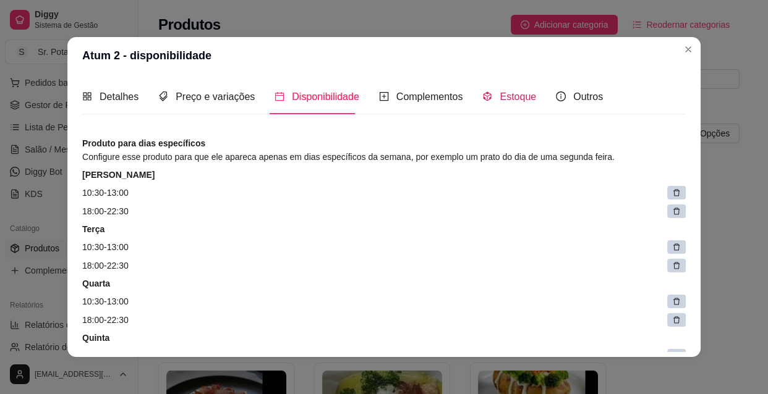
click at [503, 97] on span "Estoque" at bounding box center [517, 96] width 36 height 11
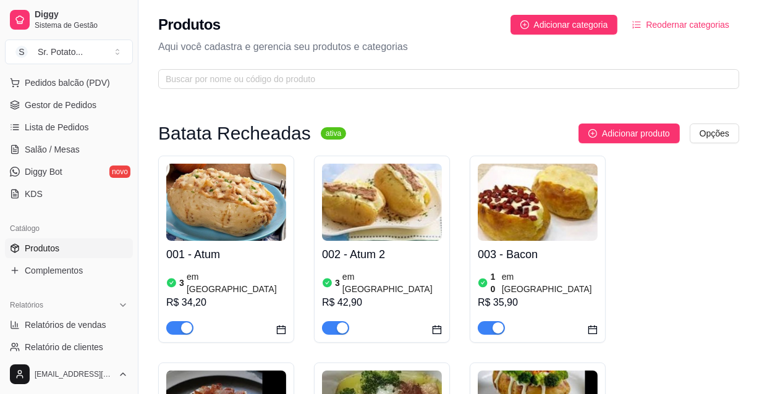
click at [268, 235] on img at bounding box center [226, 202] width 120 height 77
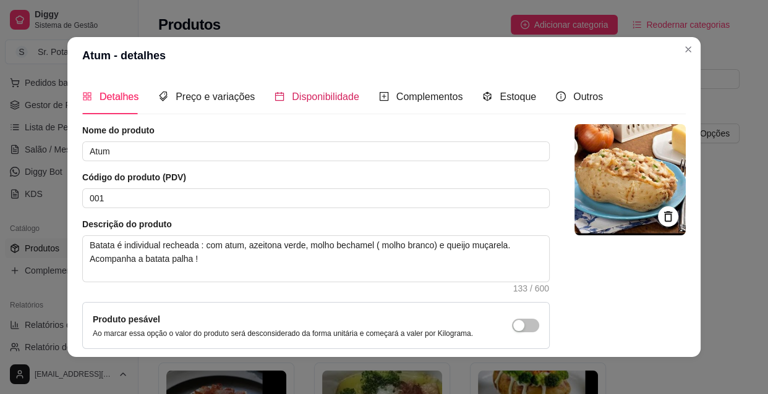
click at [326, 100] on span "Disponibilidade" at bounding box center [325, 96] width 67 height 11
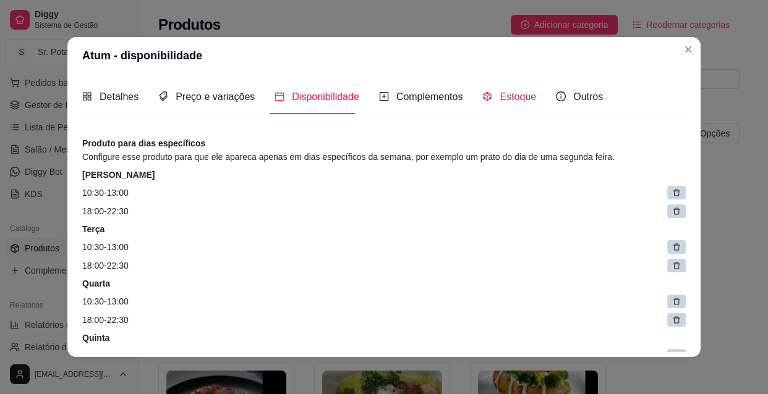
click at [508, 103] on div "Estoque" at bounding box center [509, 96] width 54 height 15
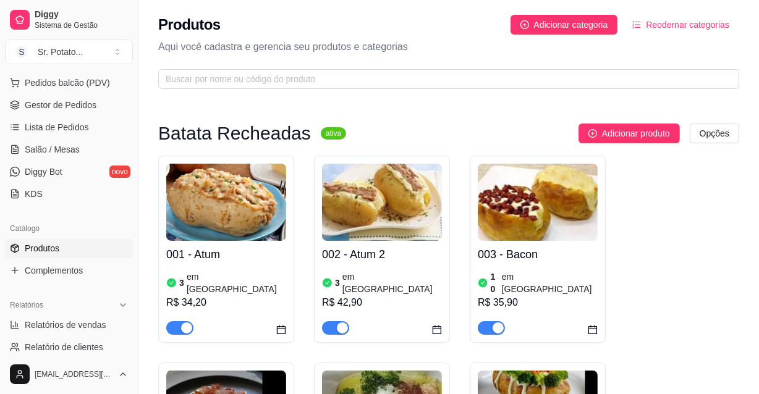
click at [531, 281] on article "em [GEOGRAPHIC_DATA]" at bounding box center [550, 283] width 96 height 25
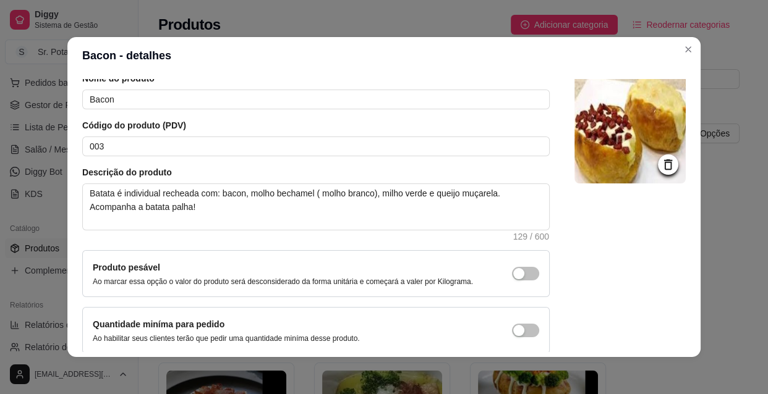
scroll to position [108, 0]
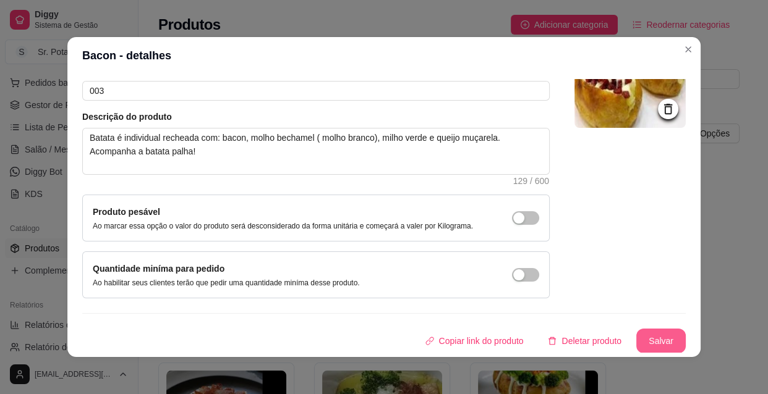
click at [649, 334] on button "Salvar" at bounding box center [660, 341] width 49 height 25
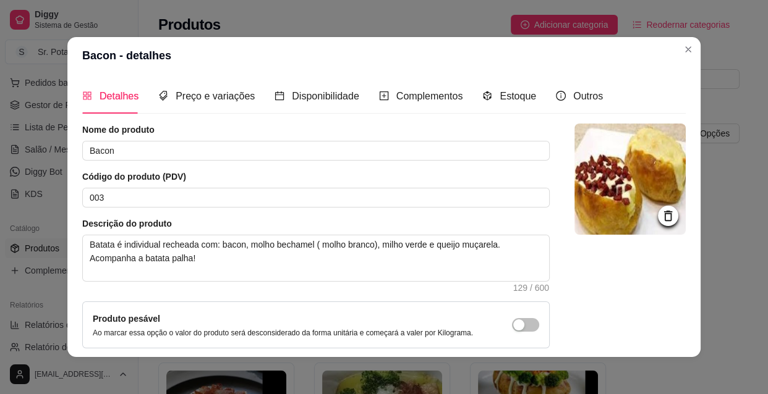
scroll to position [0, 0]
click at [214, 93] on span "Preço e variações" at bounding box center [215, 96] width 79 height 11
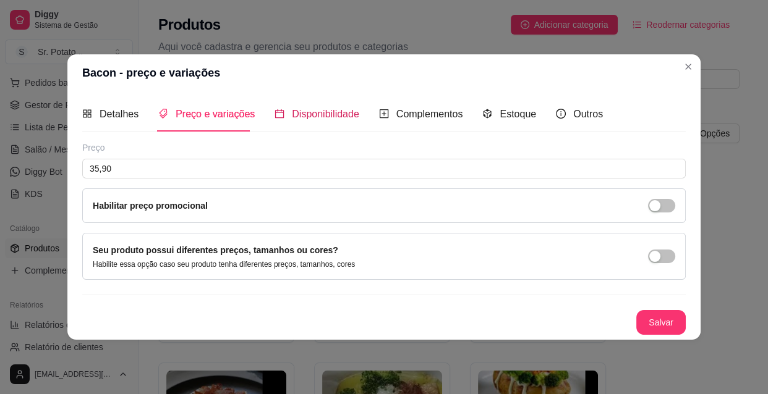
click at [341, 114] on span "Disponibilidade" at bounding box center [325, 114] width 67 height 11
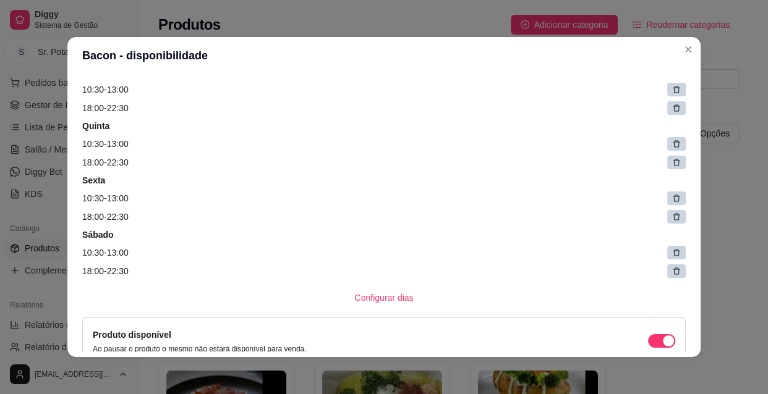
scroll to position [393, 0]
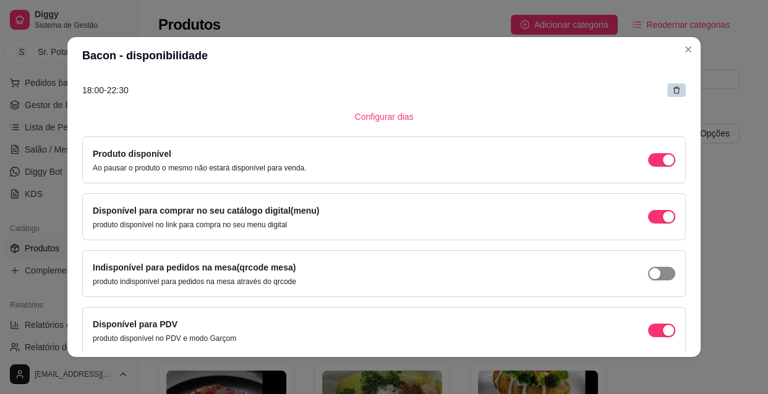
click at [649, 273] on div "button" at bounding box center [654, 273] width 11 height 11
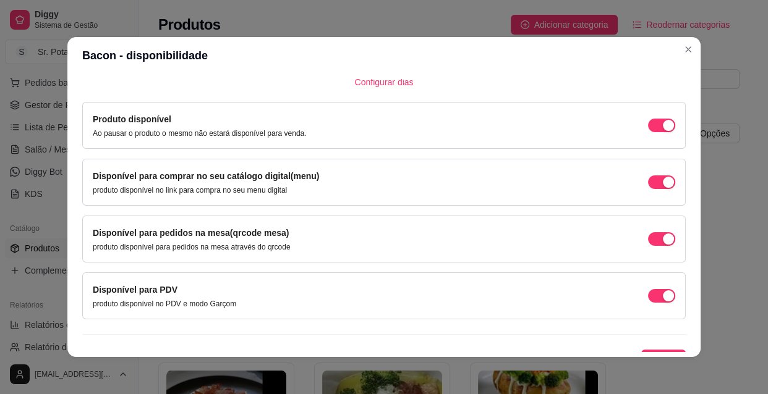
scroll to position [444, 0]
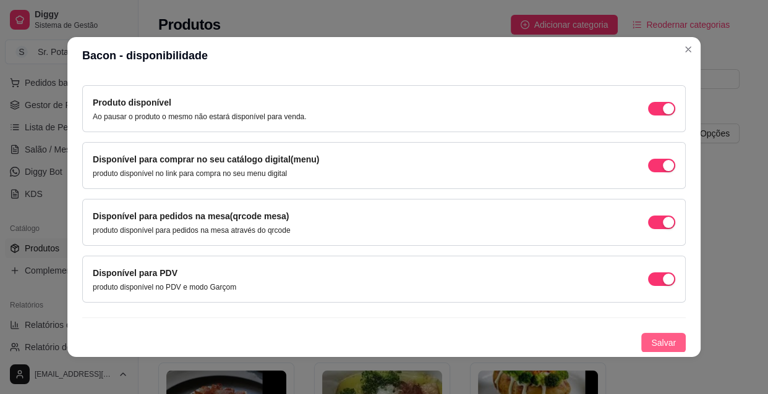
click at [655, 340] on span "Salvar" at bounding box center [663, 343] width 25 height 14
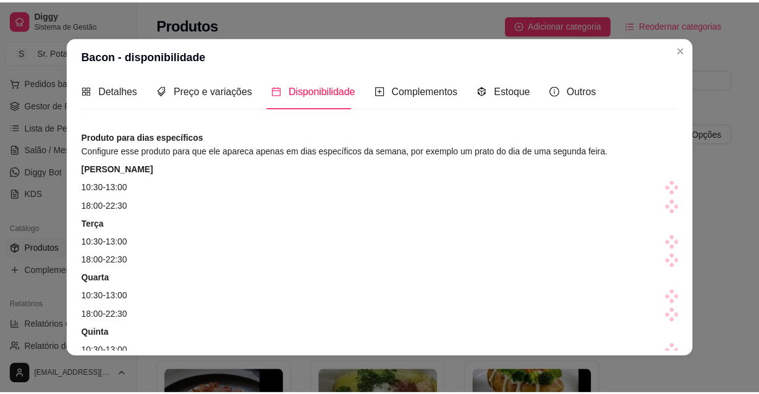
scroll to position [0, 0]
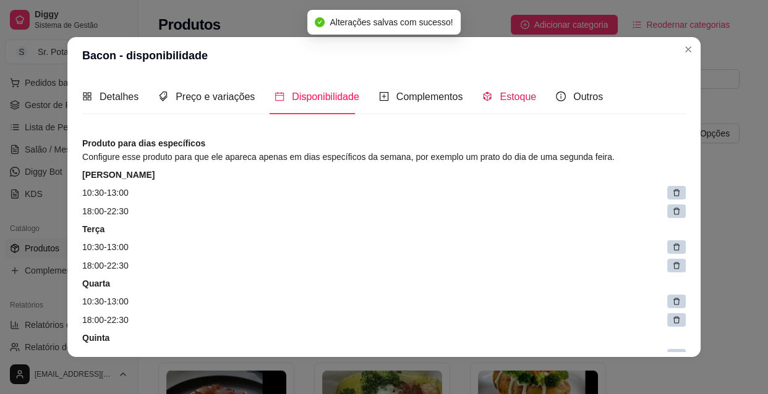
click at [510, 96] on span "Estoque" at bounding box center [517, 96] width 36 height 11
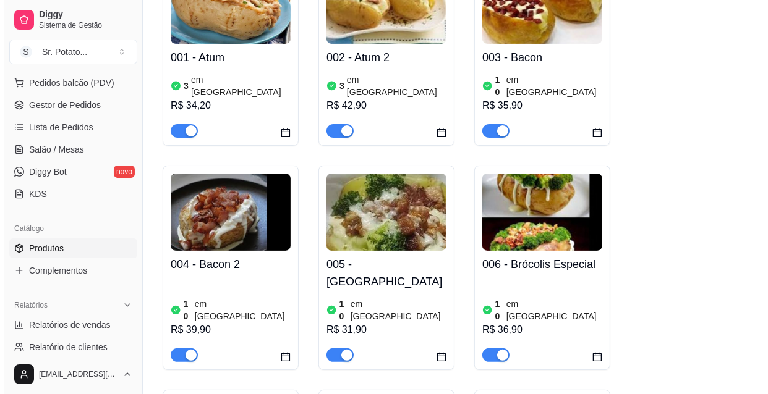
scroll to position [224, 0]
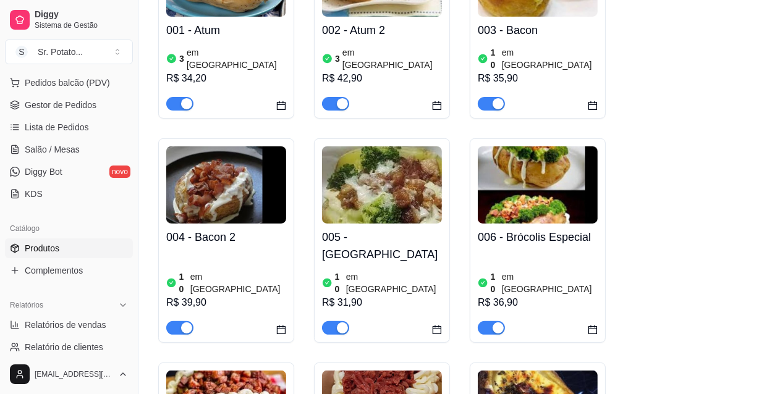
click at [223, 200] on img at bounding box center [226, 185] width 120 height 77
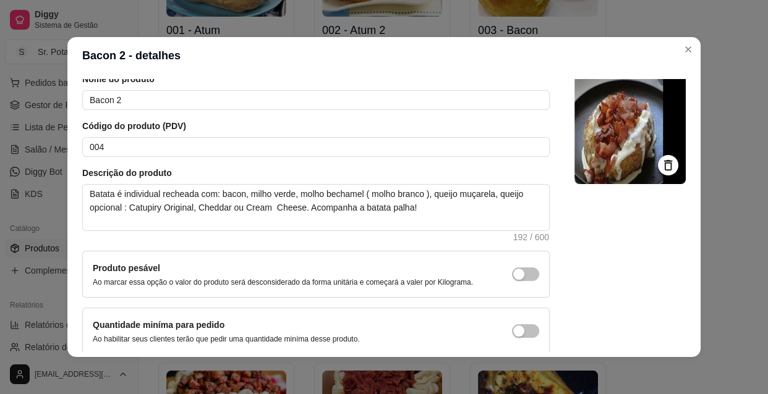
scroll to position [0, 0]
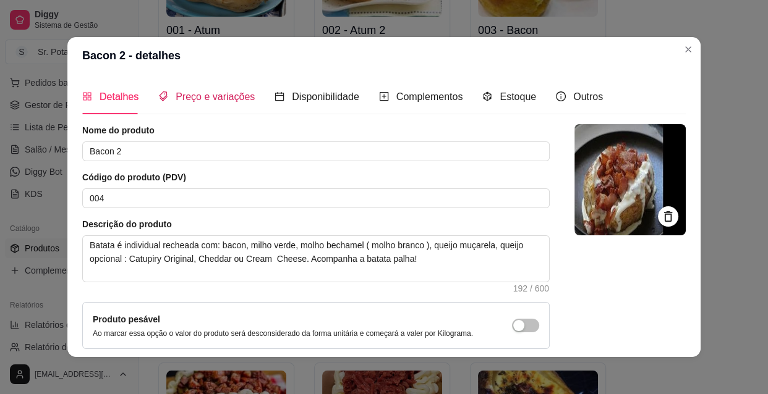
click at [220, 95] on span "Preço e variações" at bounding box center [215, 96] width 79 height 11
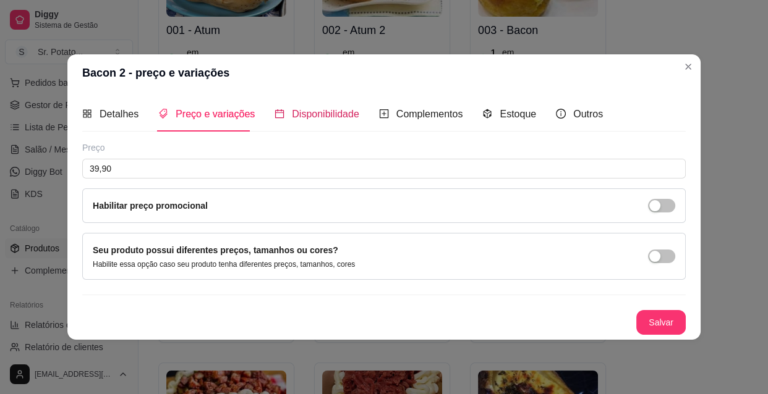
click at [347, 111] on span "Disponibilidade" at bounding box center [325, 114] width 67 height 11
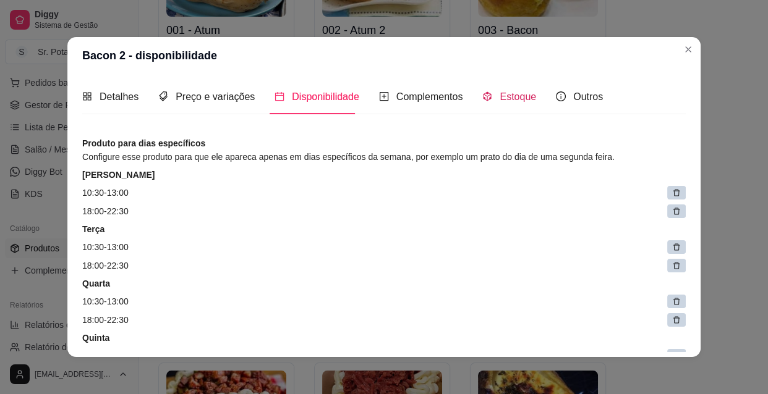
click at [500, 94] on span "Estoque" at bounding box center [517, 96] width 36 height 11
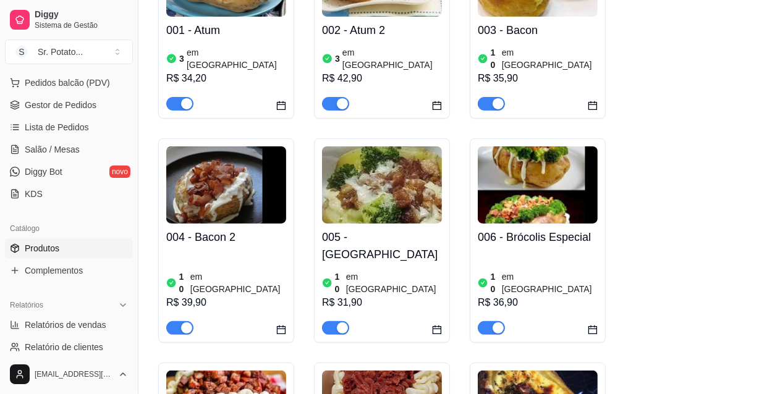
click at [426, 229] on h4 "005 - [GEOGRAPHIC_DATA]" at bounding box center [382, 246] width 120 height 35
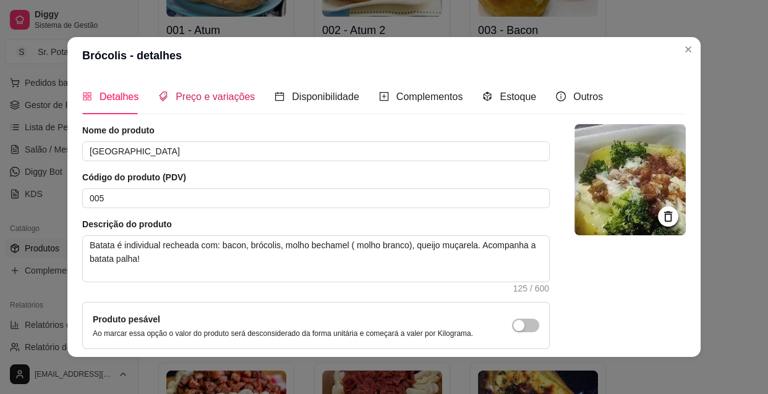
click at [221, 98] on span "Preço e variações" at bounding box center [215, 96] width 79 height 11
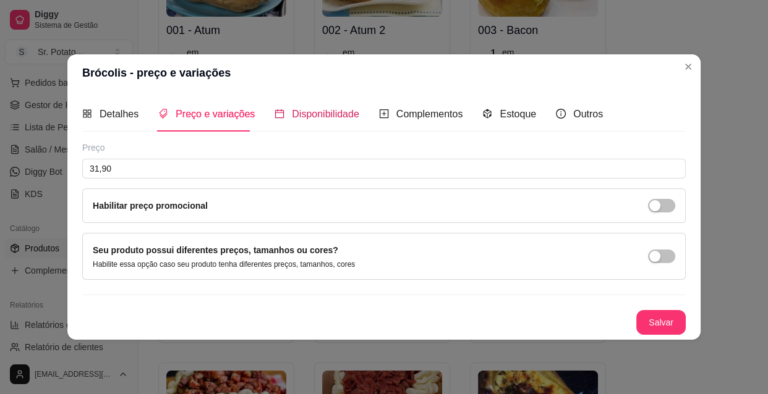
click at [339, 114] on span "Disponibilidade" at bounding box center [325, 114] width 67 height 11
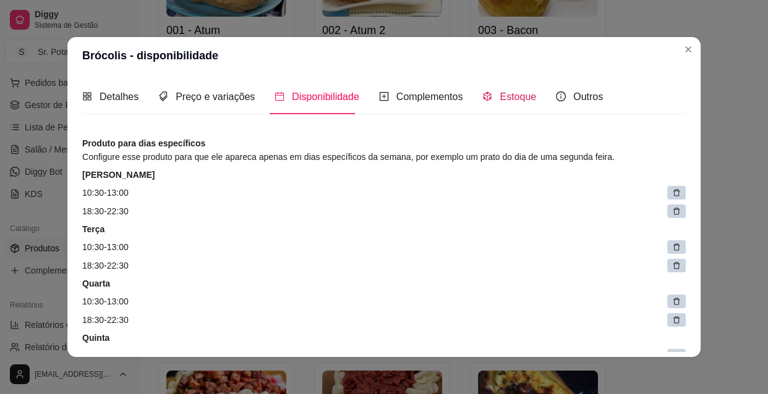
click at [499, 99] on span "Estoque" at bounding box center [517, 96] width 36 height 11
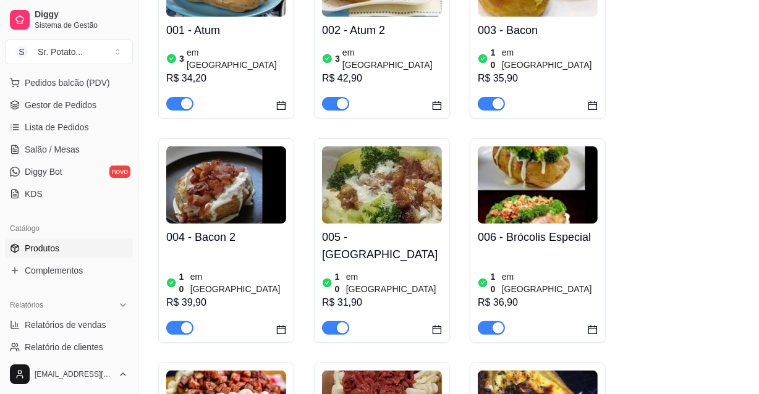
click at [549, 271] on div "10 em [GEOGRAPHIC_DATA]" at bounding box center [538, 283] width 120 height 25
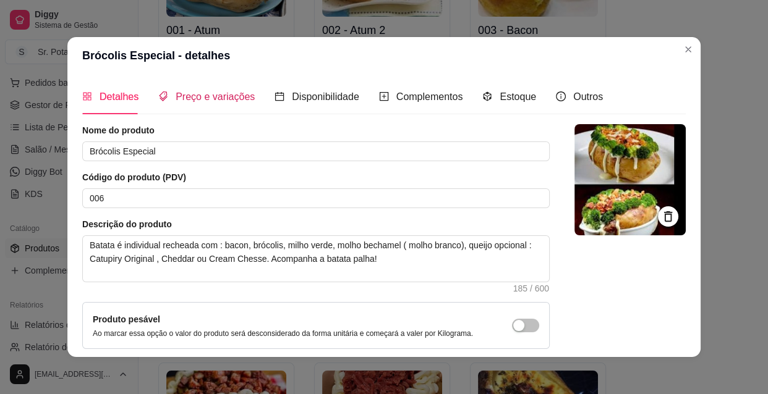
click at [245, 95] on span "Preço e variações" at bounding box center [215, 96] width 79 height 11
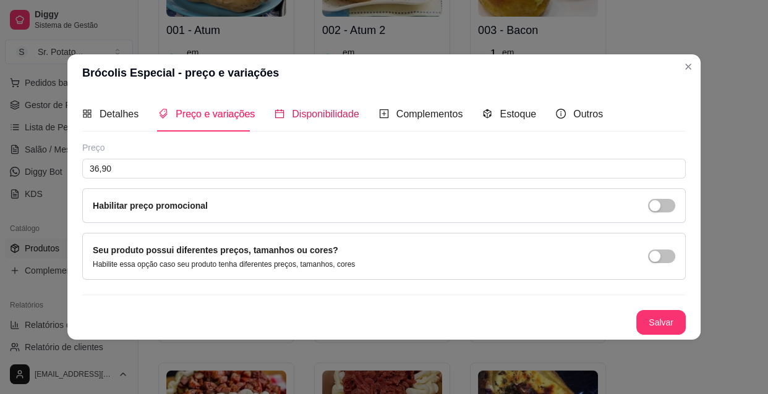
click at [316, 117] on span "Disponibilidade" at bounding box center [325, 114] width 67 height 11
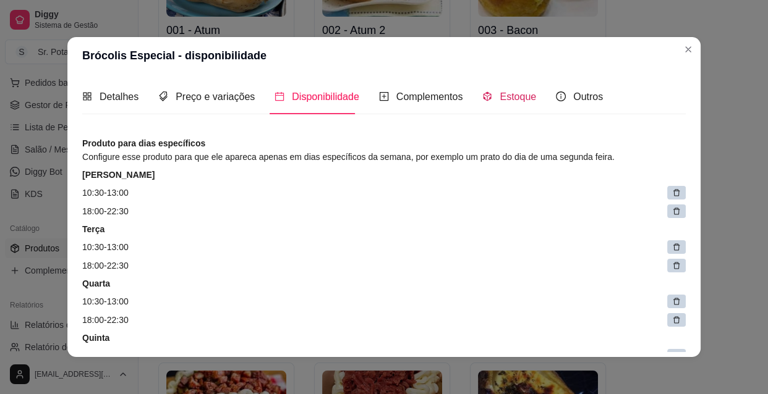
click at [502, 97] on span "Estoque" at bounding box center [517, 96] width 36 height 11
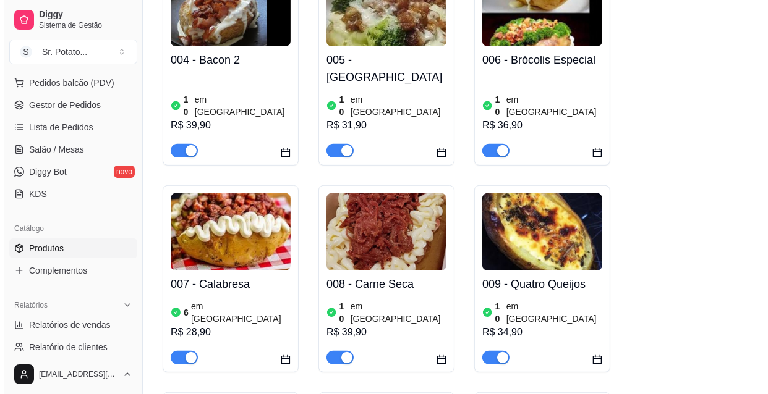
scroll to position [449, 0]
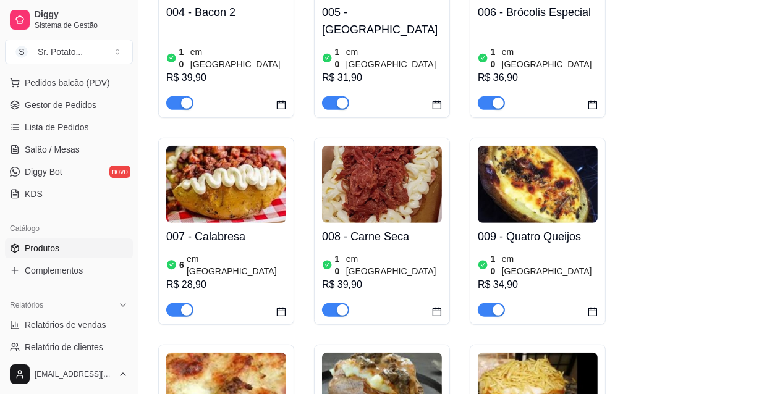
click at [244, 155] on img at bounding box center [226, 184] width 120 height 77
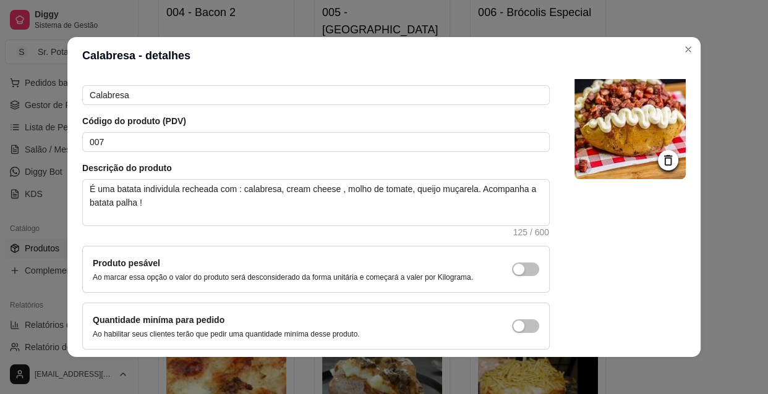
scroll to position [0, 0]
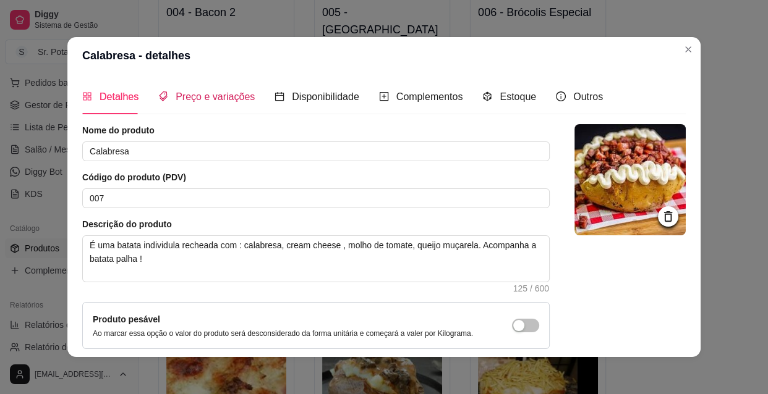
click at [192, 99] on span "Preço e variações" at bounding box center [215, 96] width 79 height 11
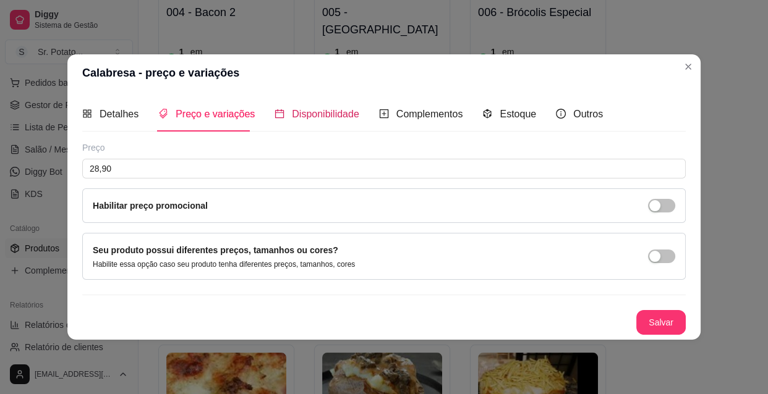
click at [310, 116] on span "Disponibilidade" at bounding box center [325, 114] width 67 height 11
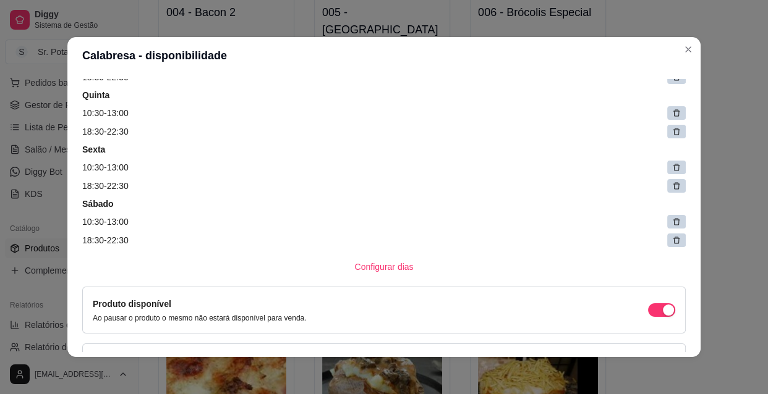
scroll to position [337, 0]
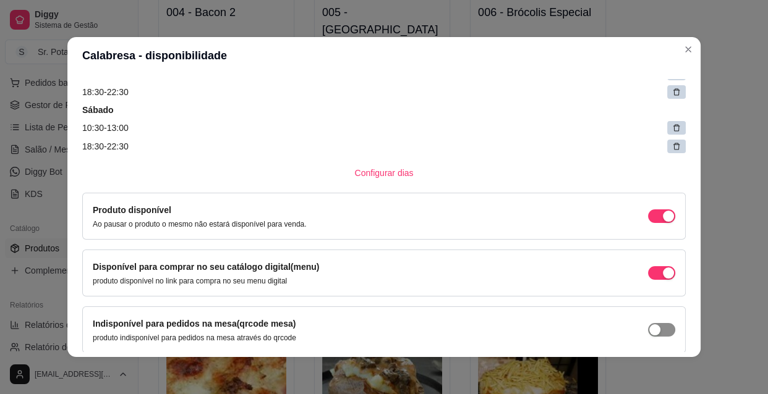
click at [649, 330] on div "button" at bounding box center [654, 330] width 11 height 11
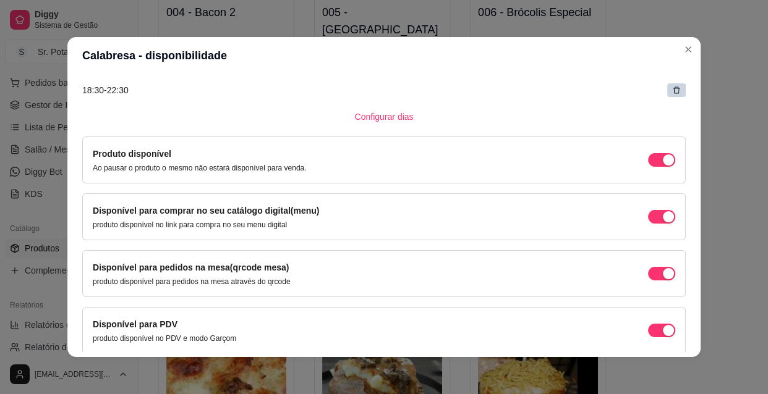
scroll to position [444, 0]
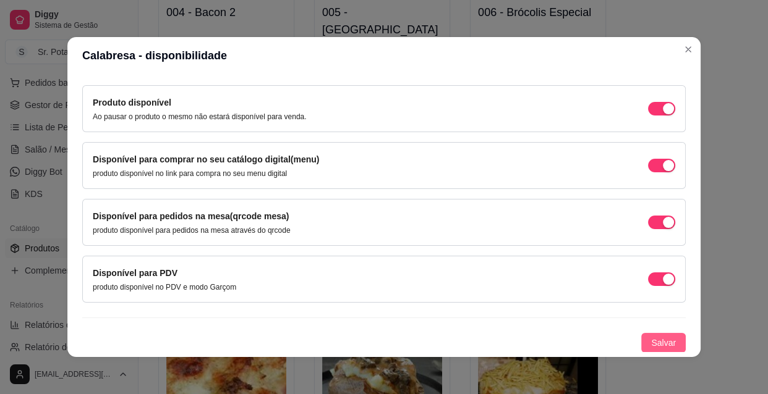
click at [660, 338] on span "Salvar" at bounding box center [663, 343] width 25 height 14
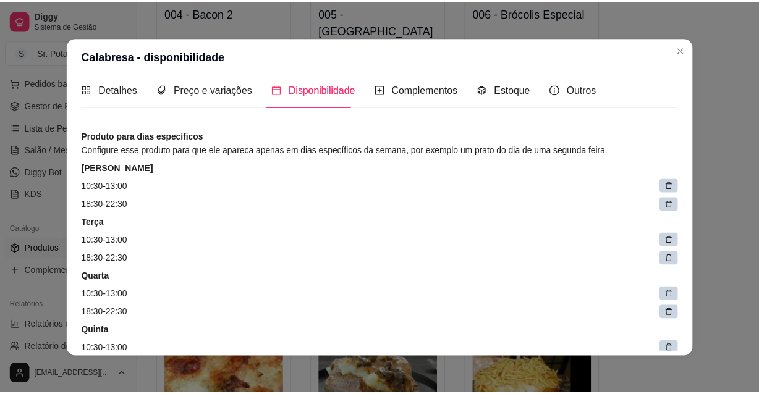
scroll to position [0, 0]
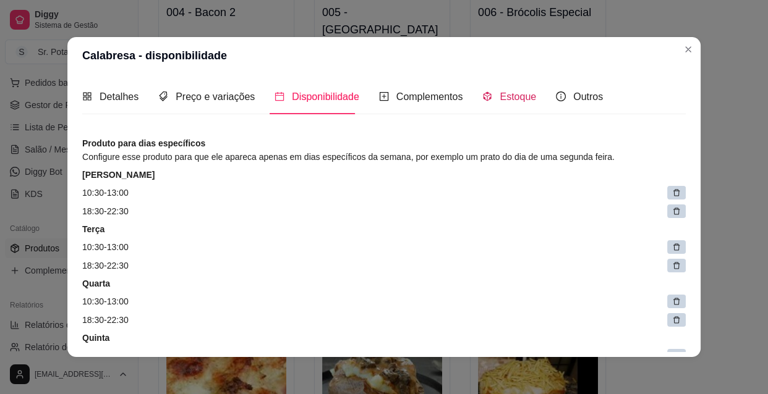
click at [510, 97] on span "Estoque" at bounding box center [517, 96] width 36 height 11
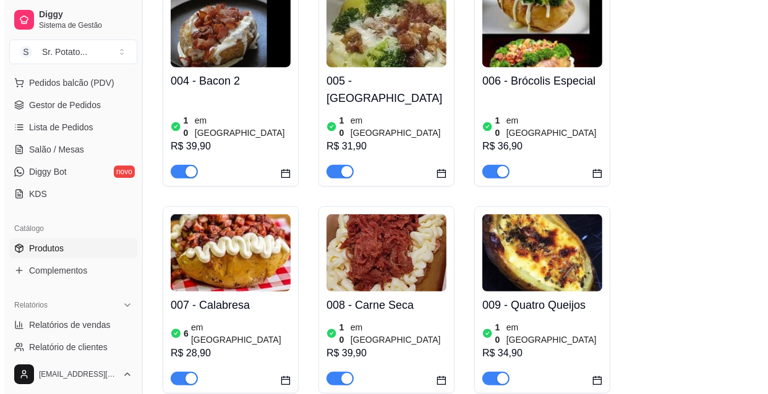
scroll to position [337, 0]
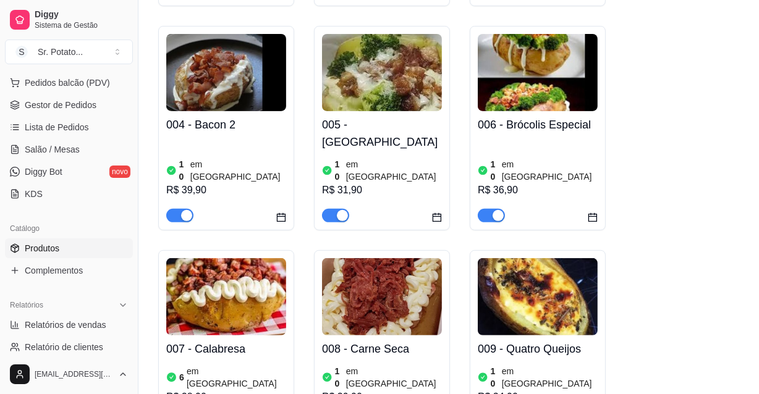
click at [543, 116] on h4 "006 - Brócolis Especial" at bounding box center [538, 124] width 120 height 17
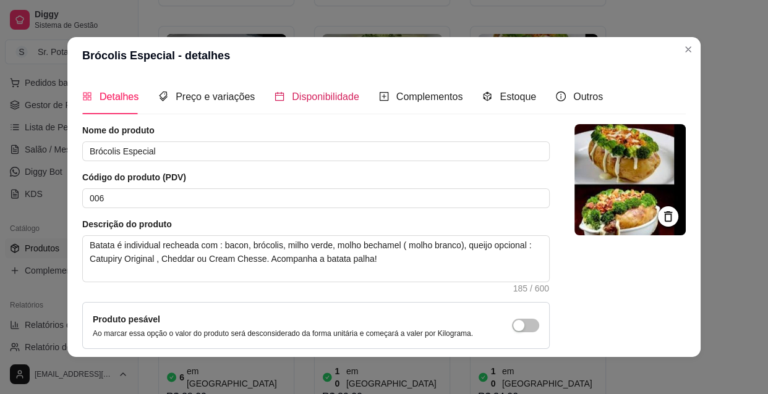
click at [301, 96] on span "Disponibilidade" at bounding box center [325, 96] width 67 height 11
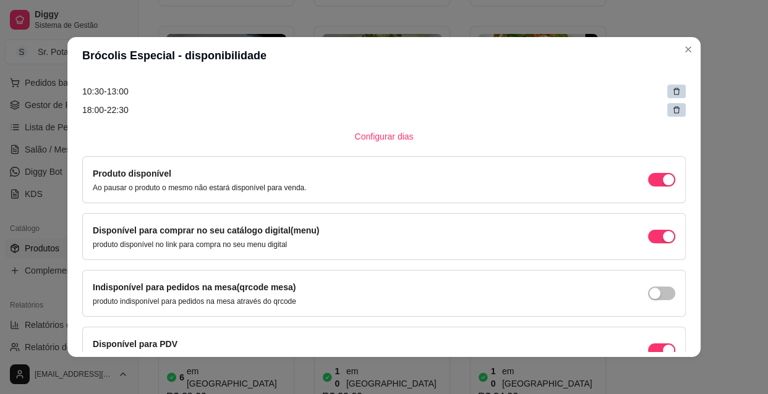
scroll to position [393, 0]
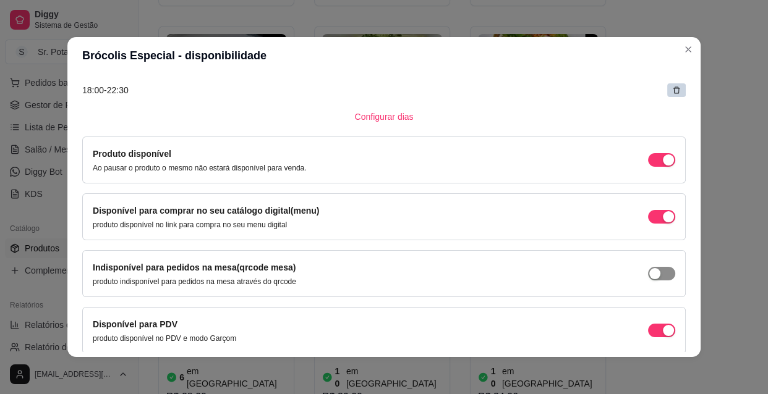
click at [649, 271] on div "button" at bounding box center [654, 273] width 11 height 11
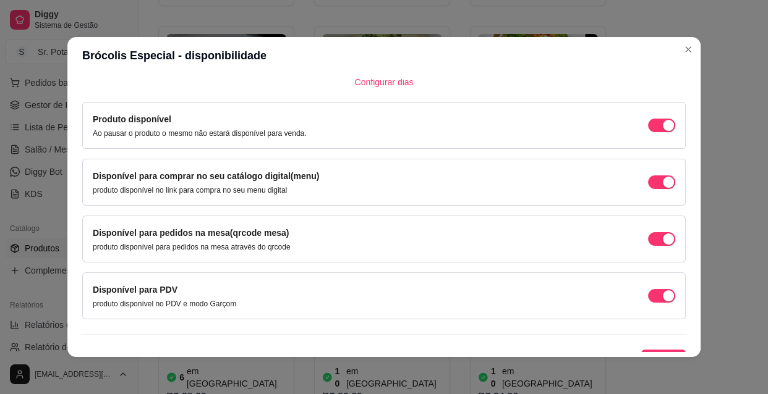
scroll to position [444, 0]
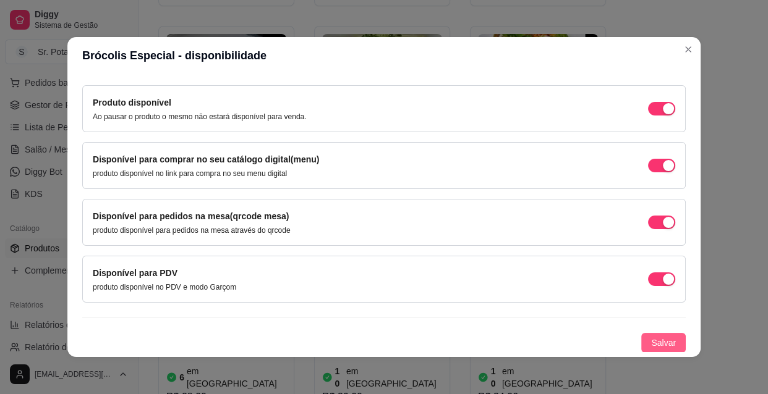
click at [655, 340] on span "Salvar" at bounding box center [663, 343] width 25 height 14
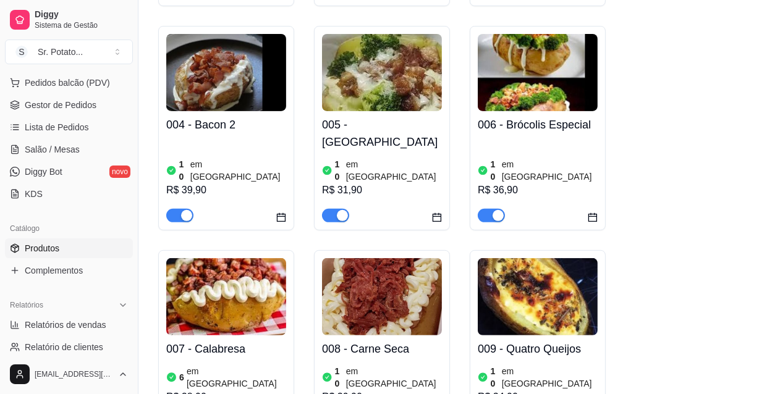
click at [396, 289] on img at bounding box center [382, 296] width 120 height 77
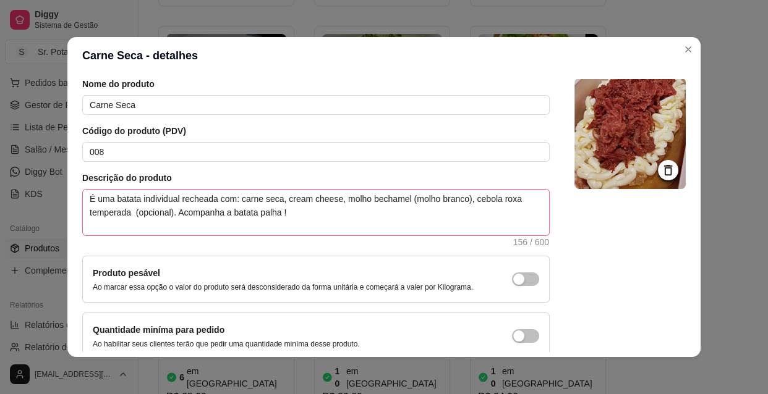
scroll to position [0, 0]
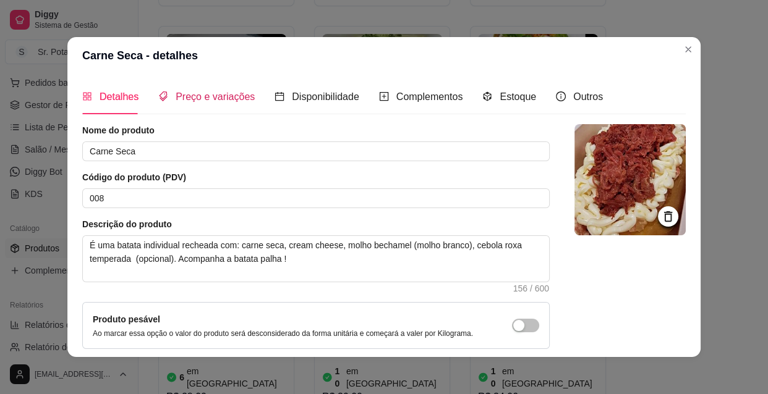
click at [204, 91] on span "Preço e variações" at bounding box center [215, 96] width 79 height 11
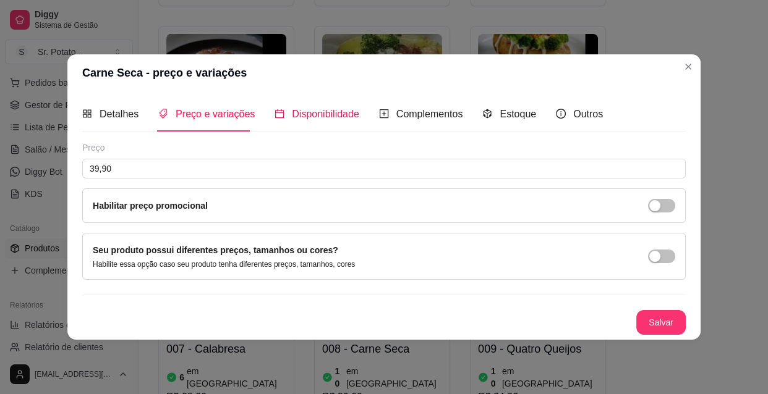
click at [335, 117] on span "Disponibilidade" at bounding box center [325, 114] width 67 height 11
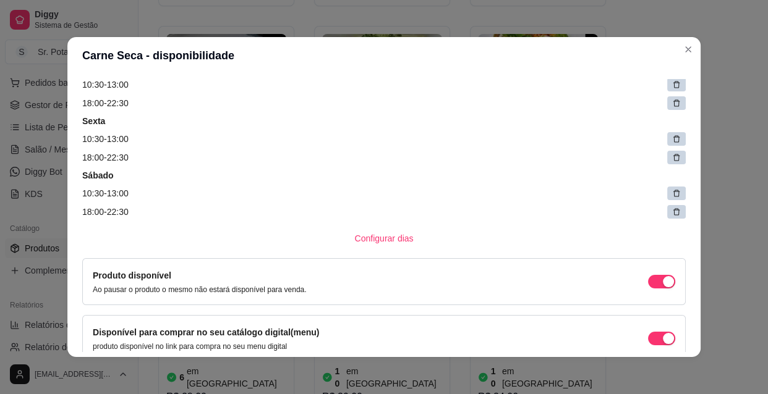
scroll to position [337, 0]
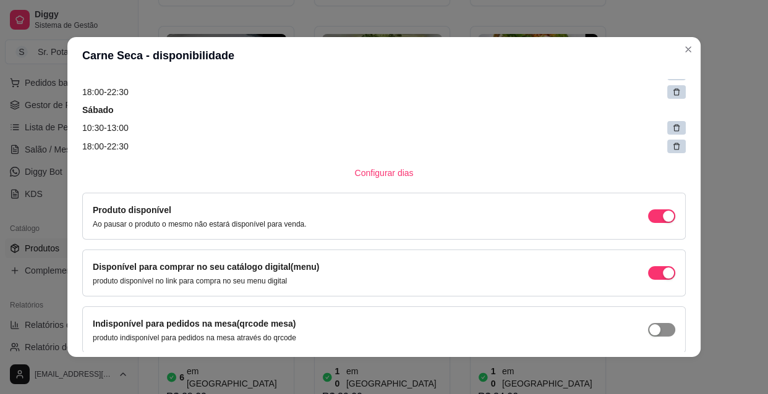
click at [649, 326] on div "button" at bounding box center [654, 330] width 11 height 11
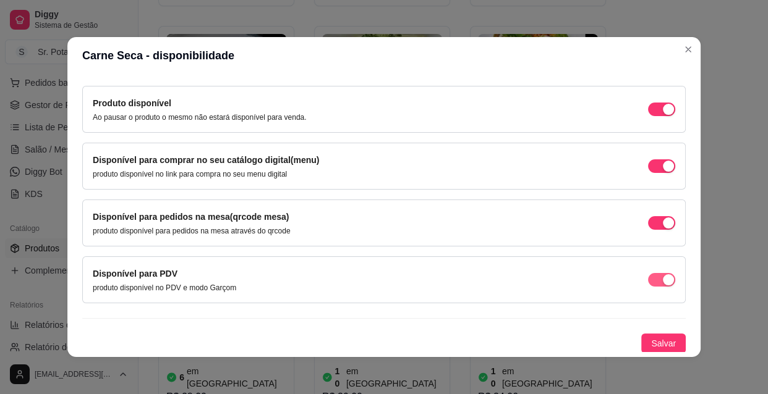
scroll to position [444, 0]
click at [651, 337] on span "Salvar" at bounding box center [663, 343] width 25 height 14
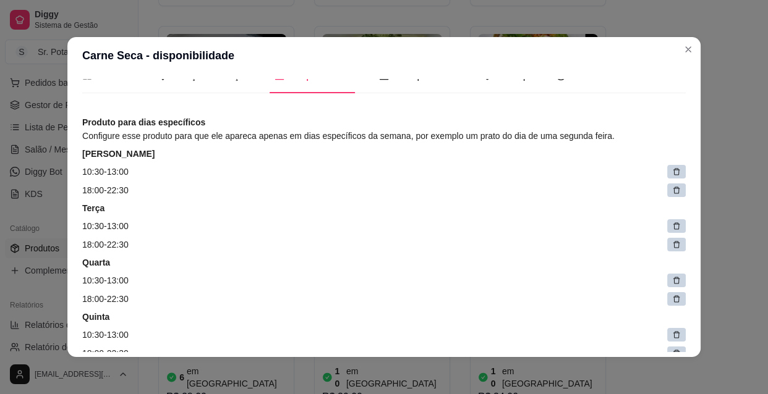
scroll to position [0, 0]
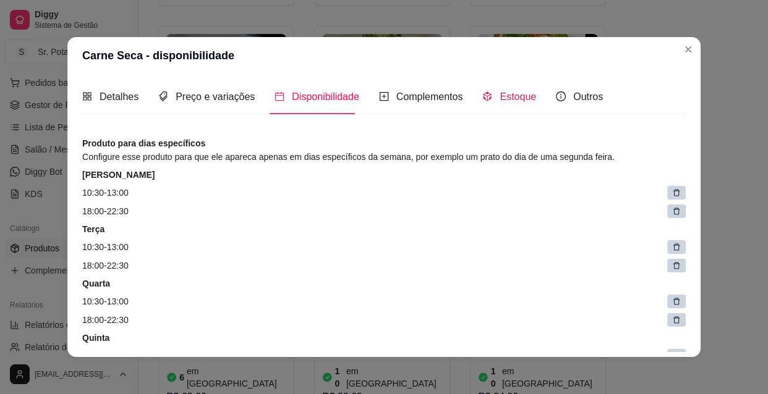
click at [508, 97] on span "Estoque" at bounding box center [517, 96] width 36 height 11
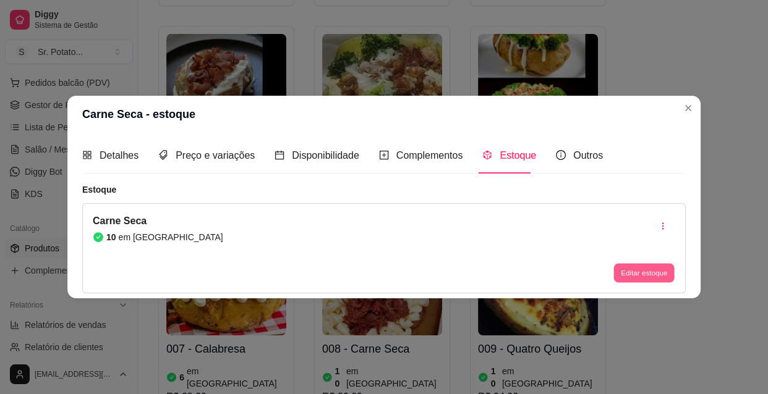
click at [647, 275] on button "Editar estoque" at bounding box center [643, 272] width 61 height 19
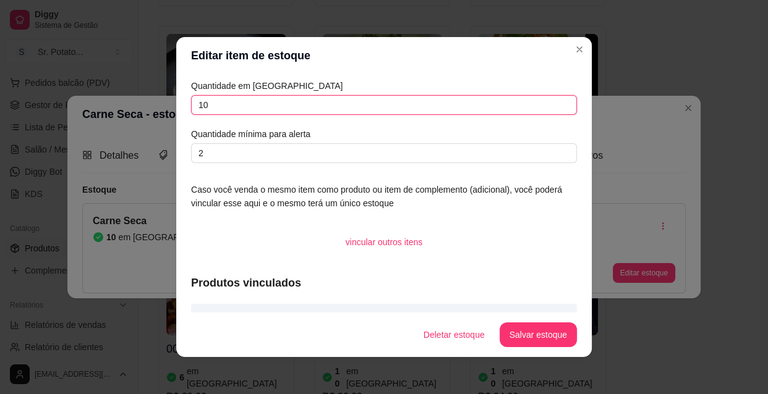
click at [216, 102] on input "10" at bounding box center [384, 105] width 386 height 20
type input "1"
type input "6"
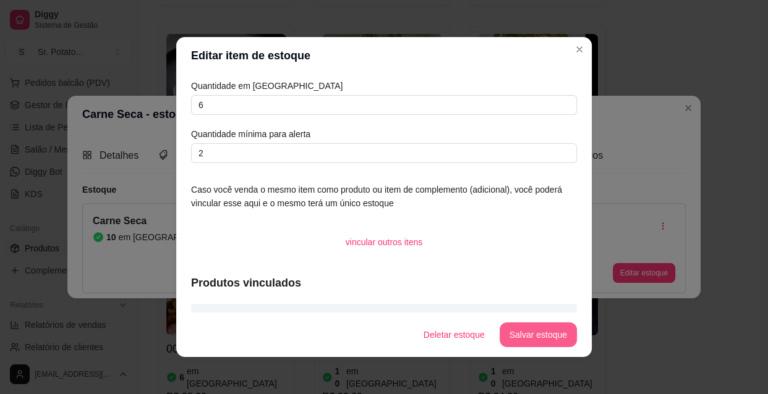
click at [537, 330] on button "Salvar estoque" at bounding box center [537, 335] width 77 height 25
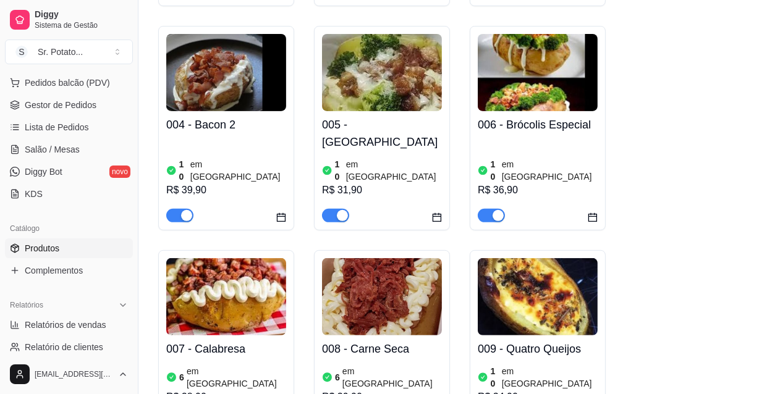
click at [559, 258] on img at bounding box center [538, 296] width 120 height 77
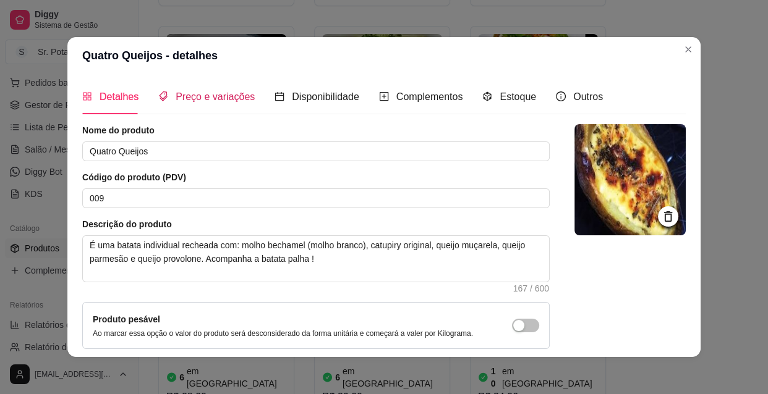
click at [241, 96] on span "Preço e variações" at bounding box center [215, 96] width 79 height 11
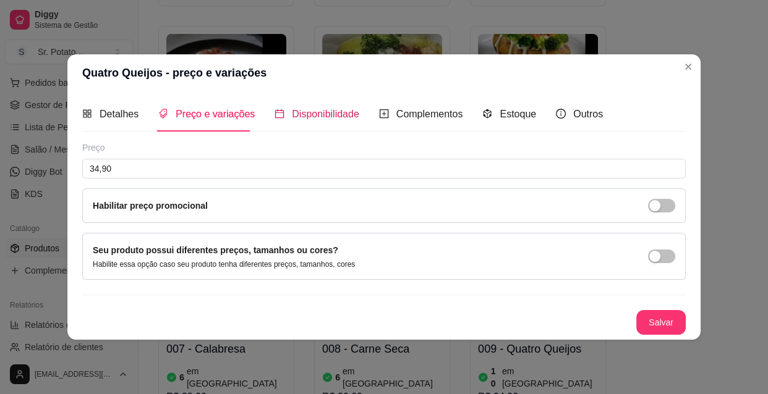
click at [352, 113] on span "Disponibilidade" at bounding box center [325, 114] width 67 height 11
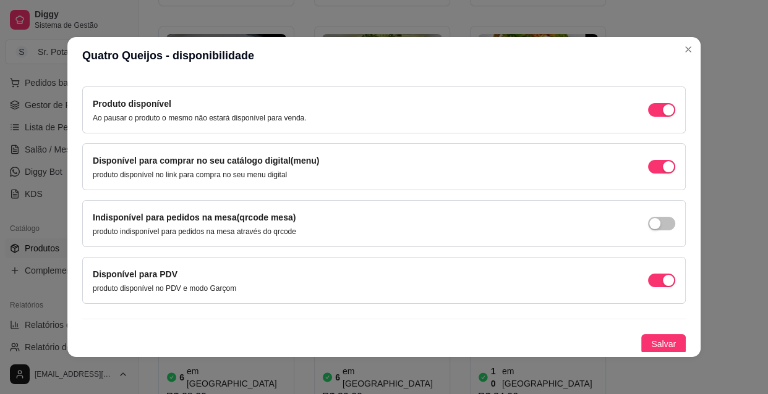
scroll to position [444, 0]
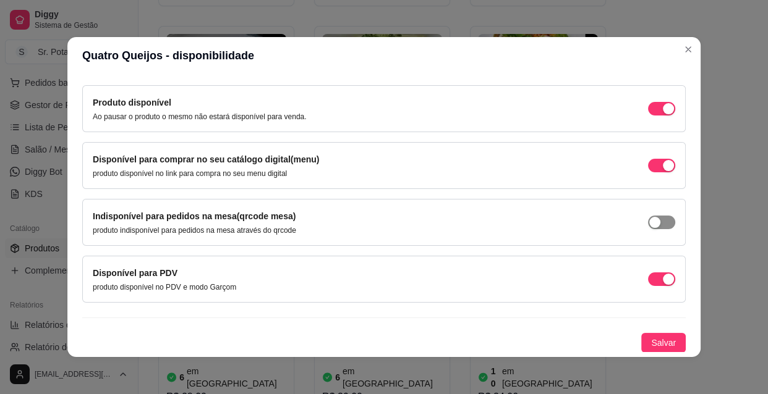
click at [649, 227] on div "button" at bounding box center [654, 222] width 11 height 11
click at [651, 336] on span "Salvar" at bounding box center [663, 343] width 25 height 14
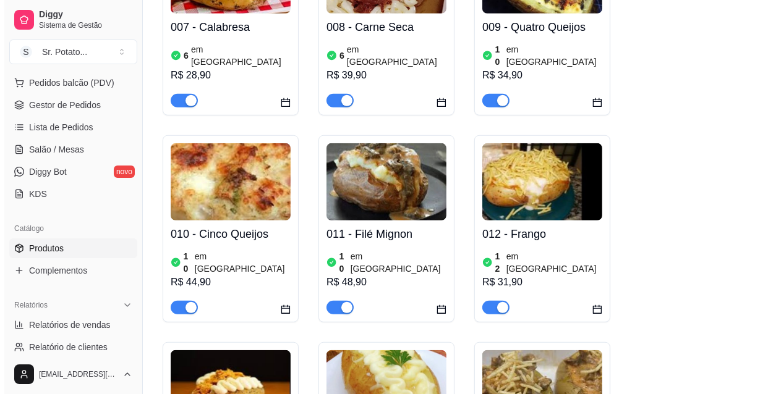
scroll to position [674, 0]
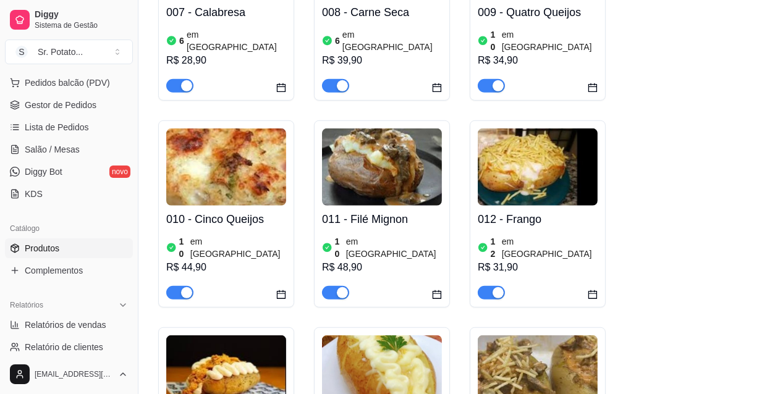
click at [262, 211] on h4 "010 - Cinco Queijos" at bounding box center [226, 219] width 120 height 17
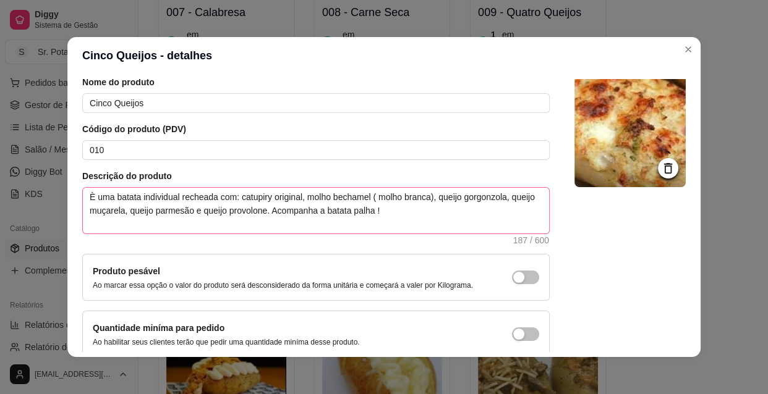
scroll to position [0, 0]
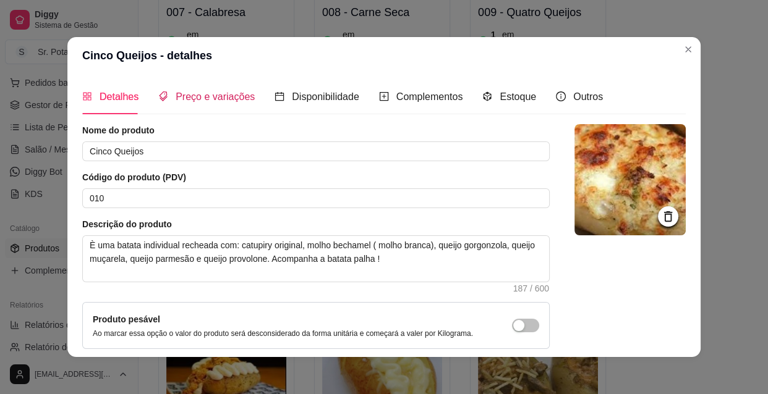
click at [229, 93] on span "Preço e variações" at bounding box center [215, 96] width 79 height 11
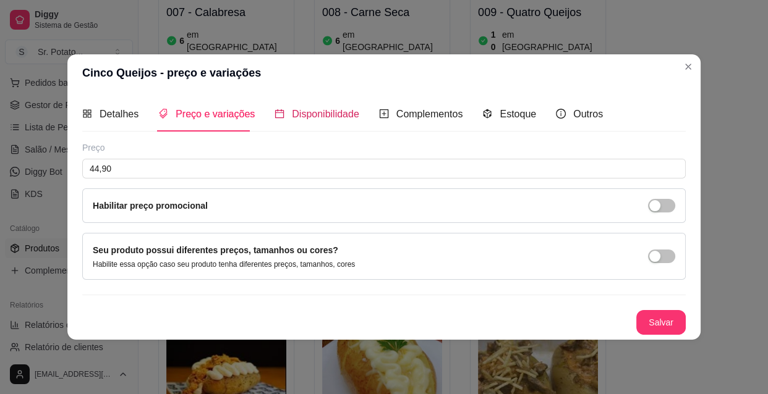
click at [342, 111] on span "Disponibilidade" at bounding box center [325, 114] width 67 height 11
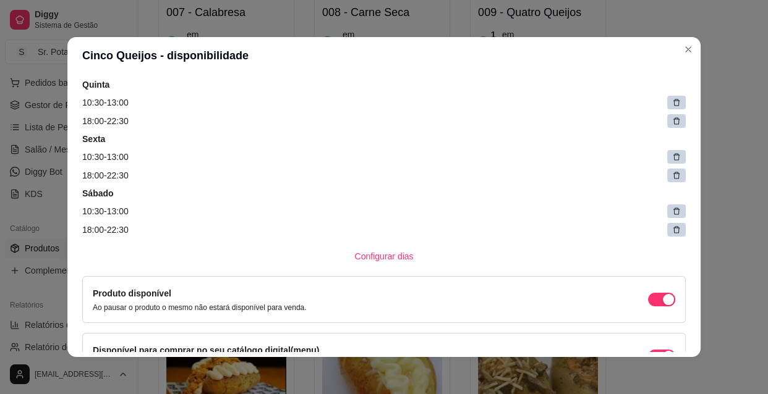
scroll to position [337, 0]
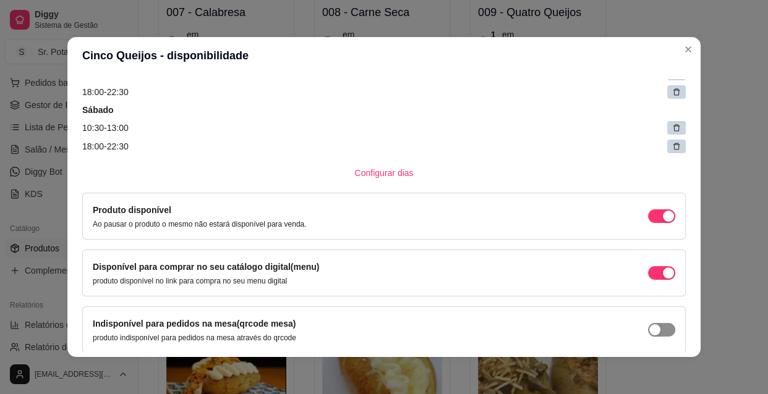
click at [649, 327] on div "button" at bounding box center [654, 330] width 11 height 11
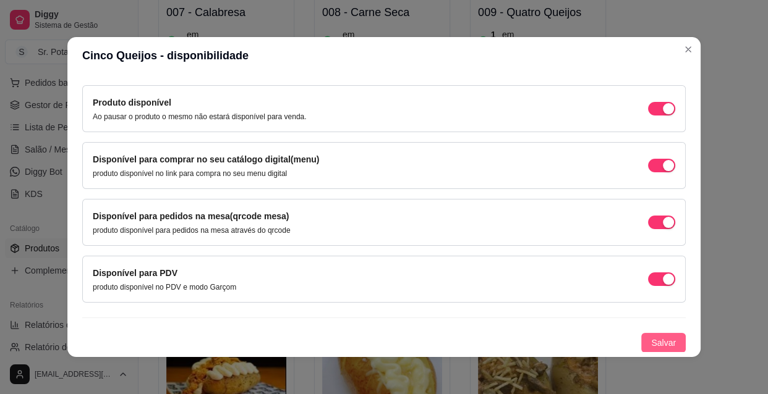
click at [651, 342] on span "Salvar" at bounding box center [663, 343] width 25 height 14
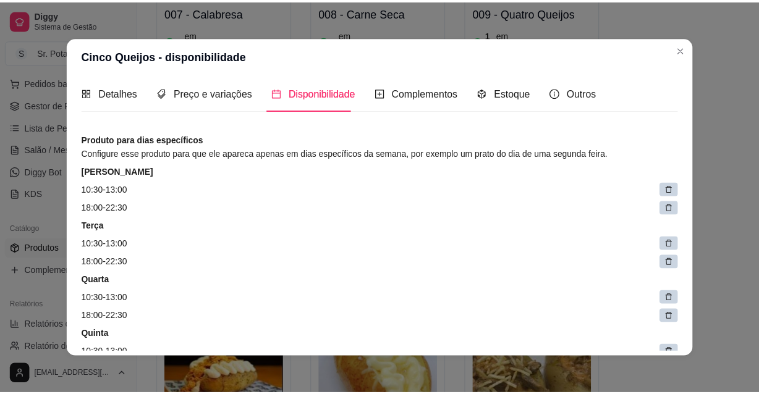
scroll to position [0, 0]
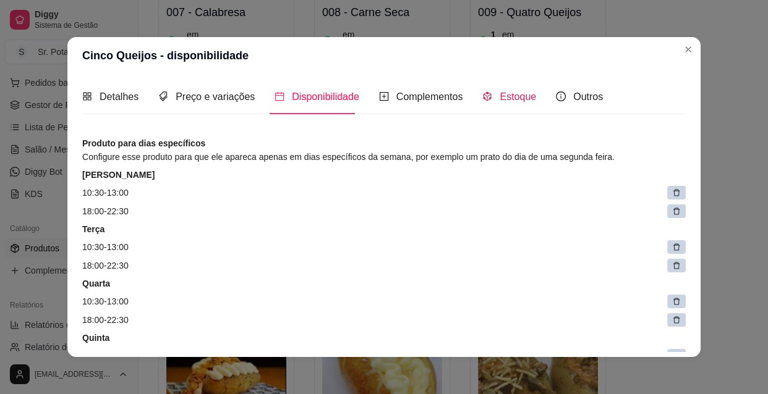
click at [506, 95] on span "Estoque" at bounding box center [517, 96] width 36 height 11
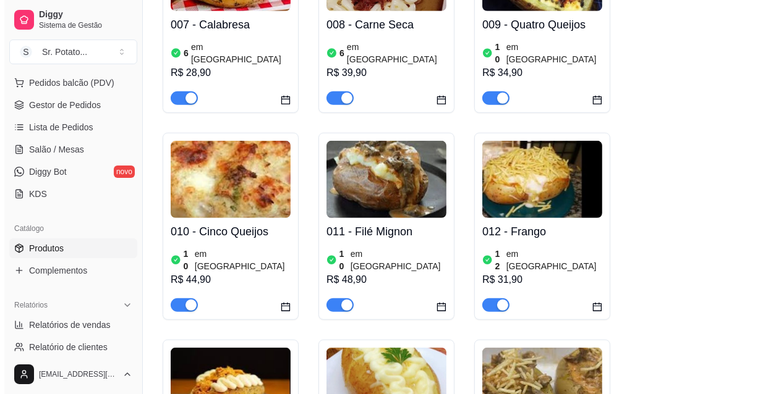
scroll to position [674, 0]
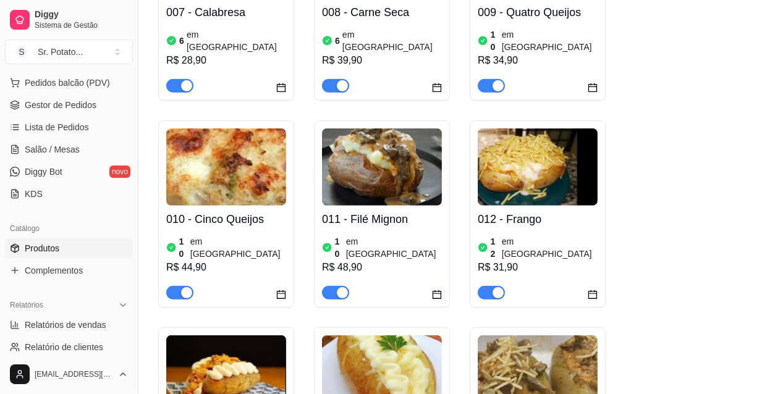
click at [278, 211] on h4 "010 - Cinco Queijos" at bounding box center [226, 219] width 120 height 17
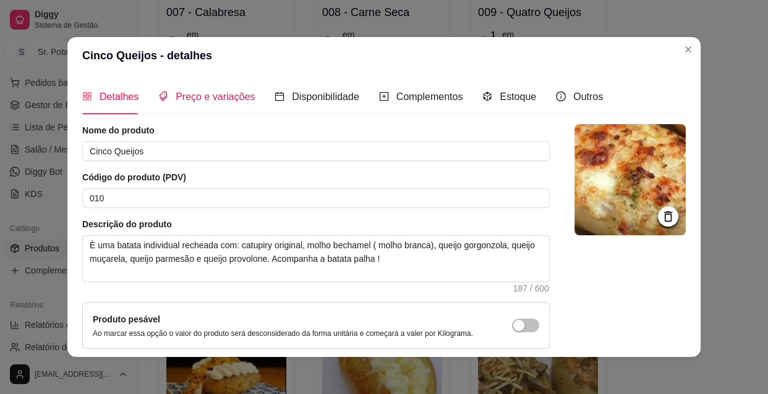
click at [242, 99] on span "Preço e variações" at bounding box center [215, 96] width 79 height 11
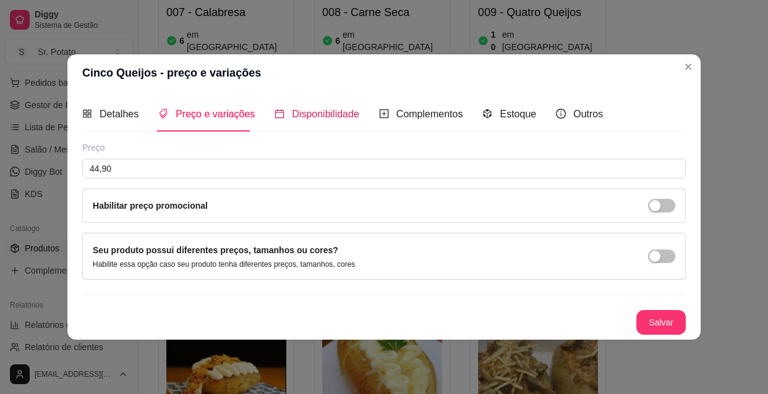
click at [338, 113] on span "Disponibilidade" at bounding box center [325, 114] width 67 height 11
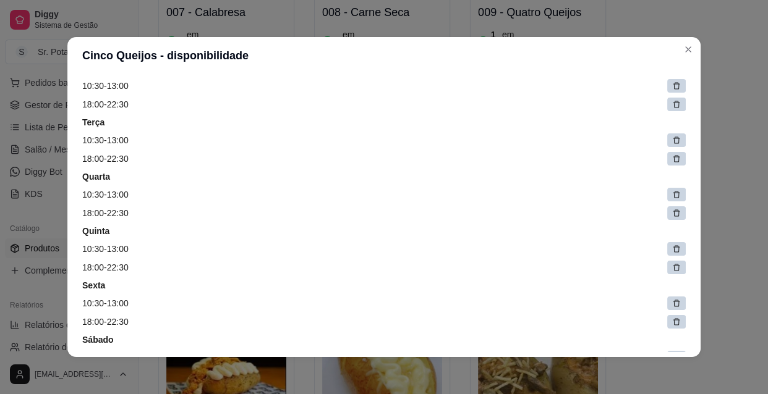
scroll to position [0, 0]
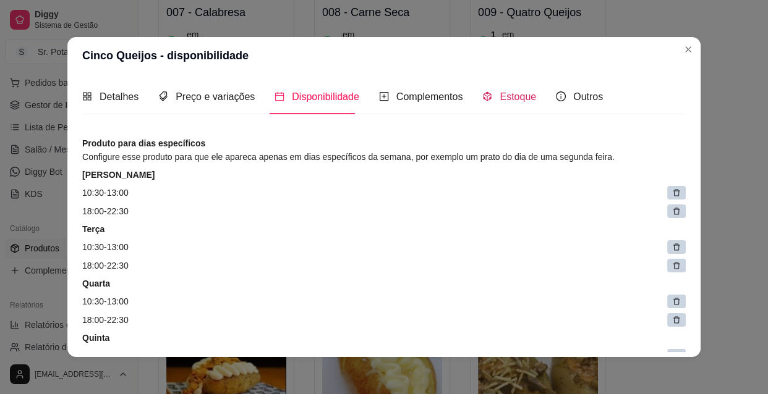
click at [503, 94] on span "Estoque" at bounding box center [517, 96] width 36 height 11
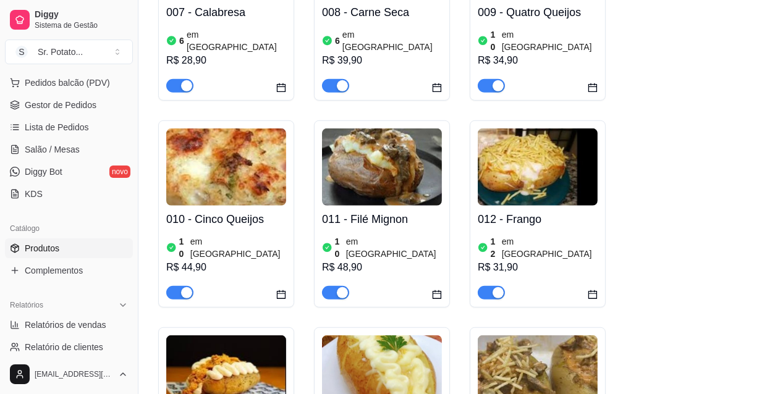
click at [384, 135] on img at bounding box center [382, 167] width 120 height 77
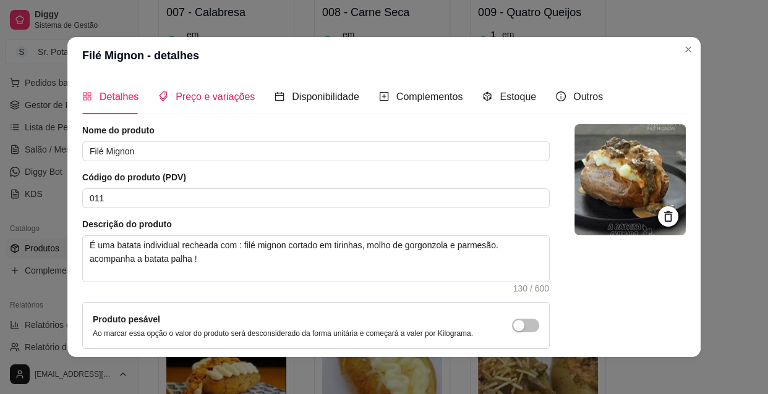
click at [217, 98] on span "Preço e variações" at bounding box center [215, 96] width 79 height 11
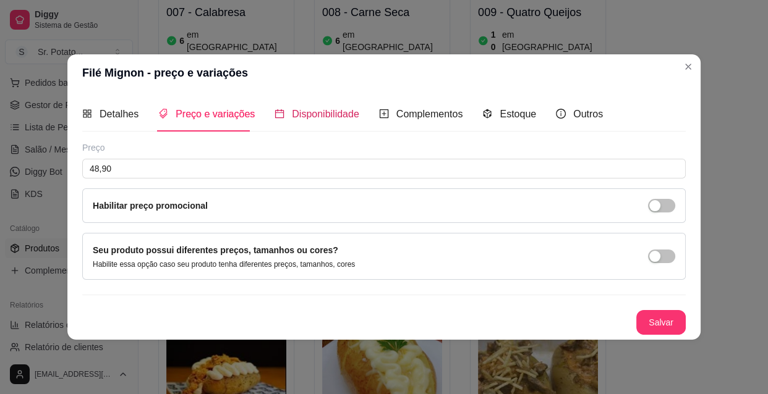
click at [340, 109] on span "Disponibilidade" at bounding box center [325, 114] width 67 height 11
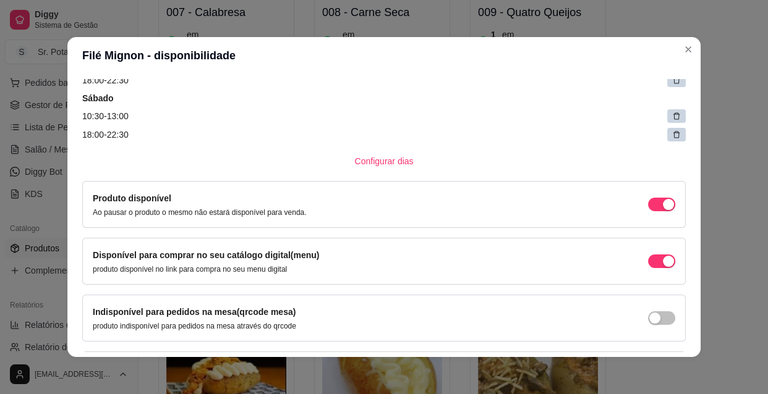
scroll to position [444, 0]
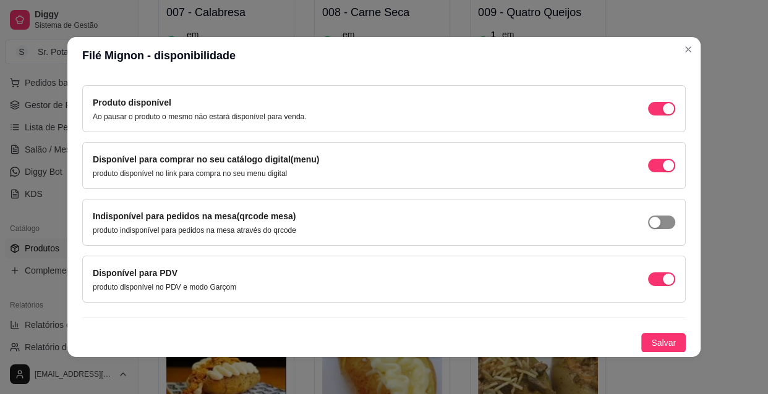
click at [649, 223] on div "button" at bounding box center [654, 222] width 11 height 11
click at [653, 344] on span "Salvar" at bounding box center [663, 343] width 25 height 14
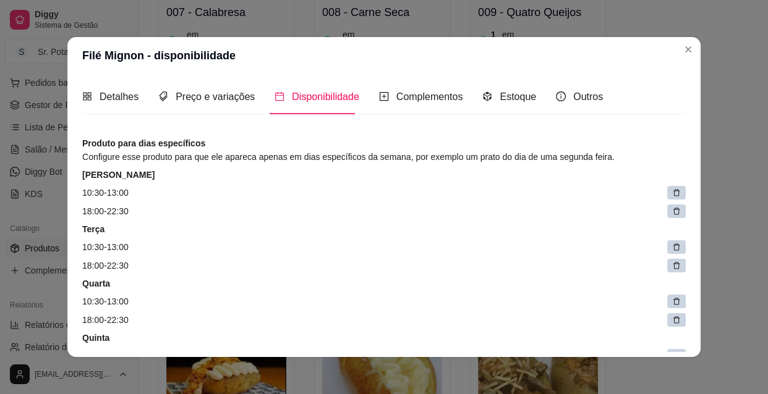
scroll to position [0, 0]
click at [517, 96] on span "Estoque" at bounding box center [517, 96] width 36 height 11
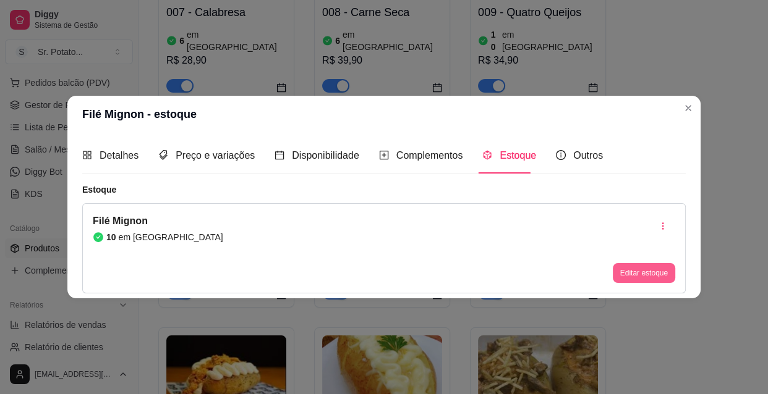
click at [626, 271] on button "Editar estoque" at bounding box center [644, 273] width 62 height 20
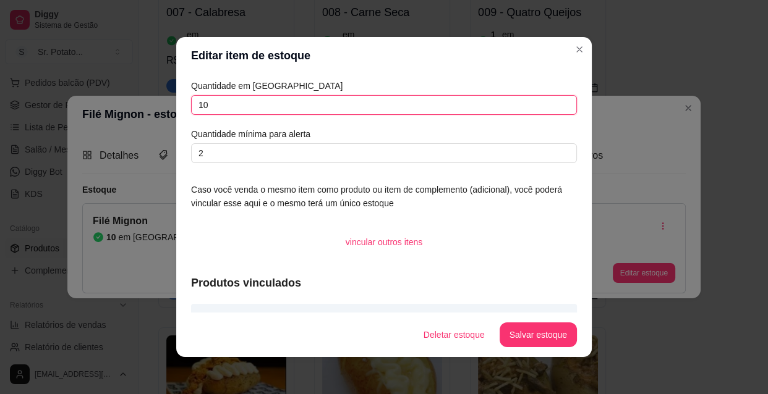
click at [224, 97] on input "10" at bounding box center [384, 105] width 386 height 20
type input "1"
type input "6"
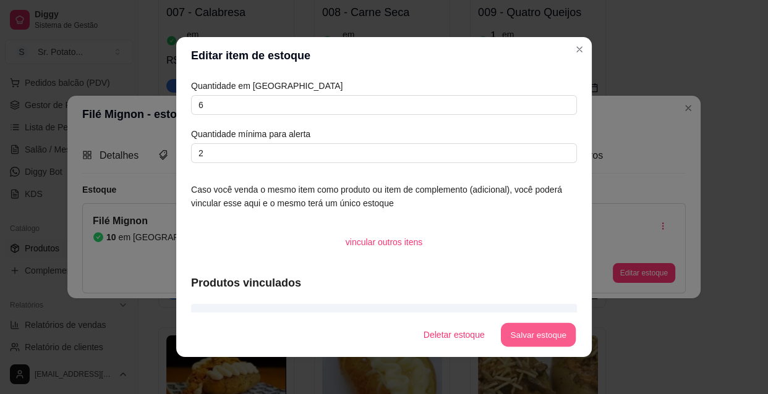
click at [527, 328] on button "Salvar estoque" at bounding box center [537, 335] width 75 height 24
click at [552, 337] on button "Salvar estoque" at bounding box center [537, 335] width 75 height 24
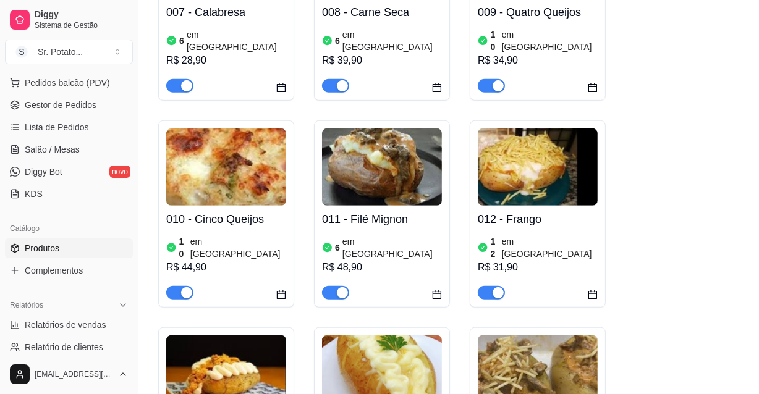
click at [509, 206] on div "012 - Frango 12 em estoque R$ 31,90" at bounding box center [538, 253] width 120 height 94
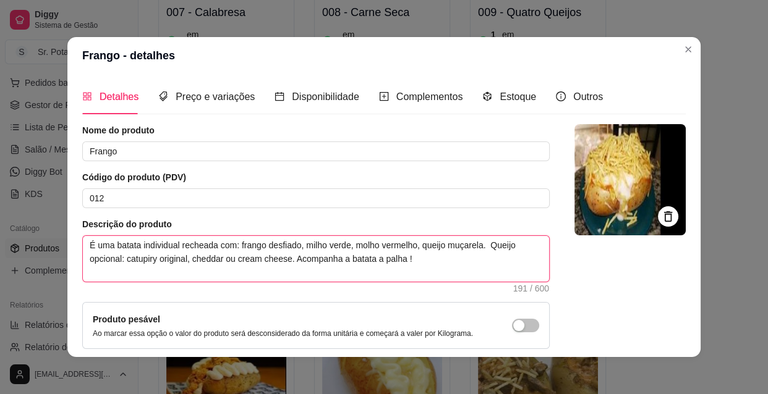
click at [286, 260] on textarea "É uma batata individual recheada com: frango desfiado, milho verde, molho verme…" at bounding box center [316, 259] width 466 height 46
type textarea "É uma batata individual recheada com: frango desfiado, milho verde, molho verme…"
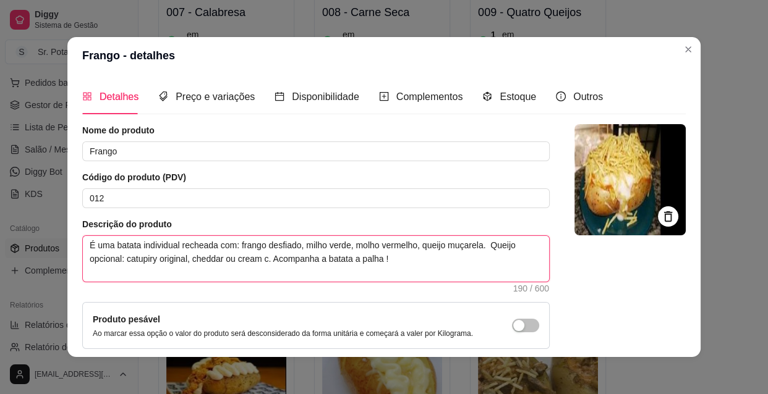
type textarea "É uma batata individual recheada com: frango desfiado, milho verde, molho verme…"
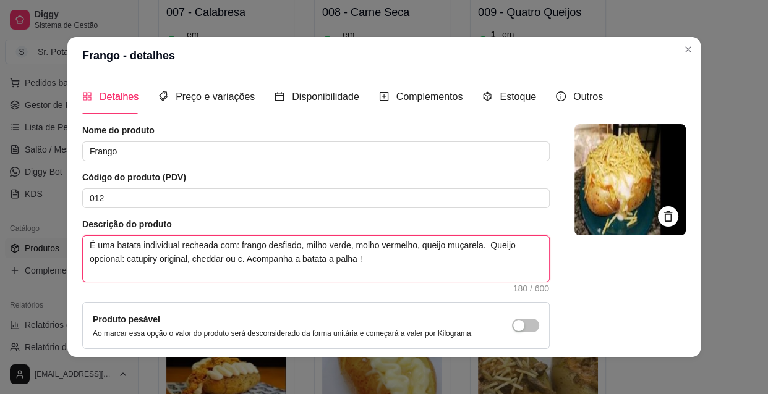
type textarea "É uma batata individual recheada com: frango desfiado, milho verde, molho verme…"
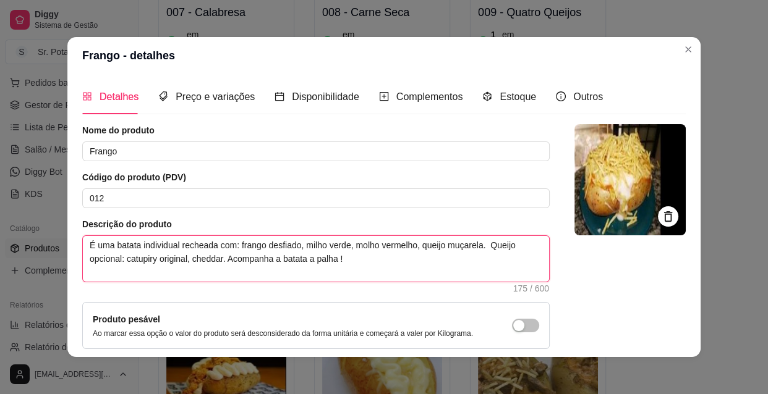
type textarea "É uma batata individual recheada com: frango desfiado, milho verde, molho verme…"
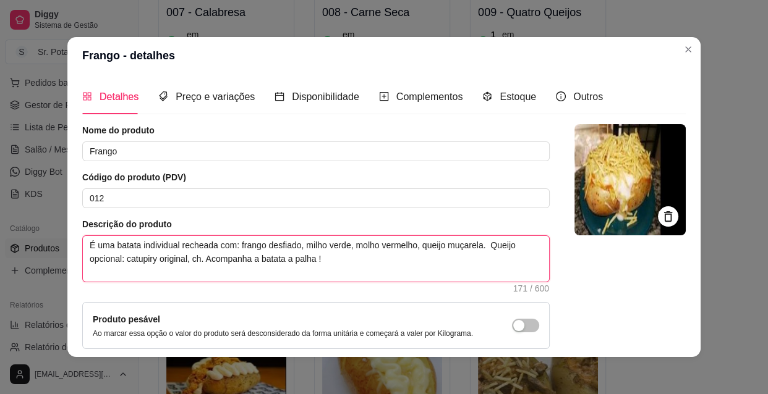
type textarea "É uma batata individual recheada com: frango desfiado, milho verde, molho verme…"
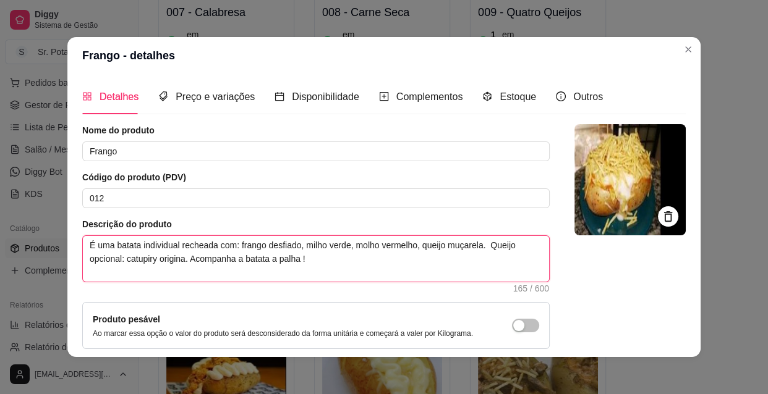
type textarea "É uma batata individual recheada com: frango desfiado, milho verde, molho verme…"
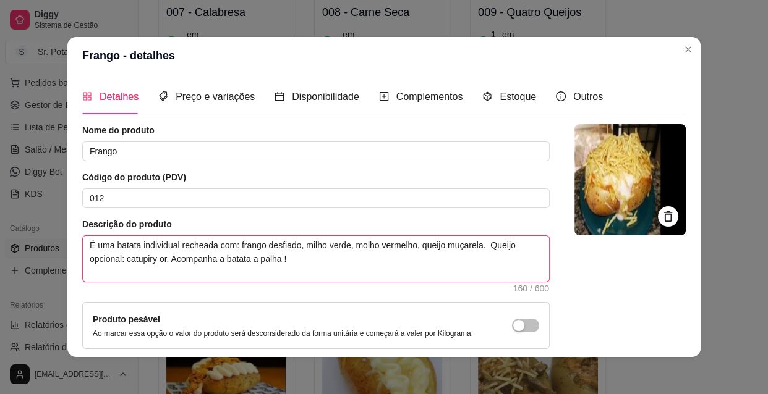
type textarea "É uma batata individual recheada com: frango desfiado, milho verde, molho verme…"
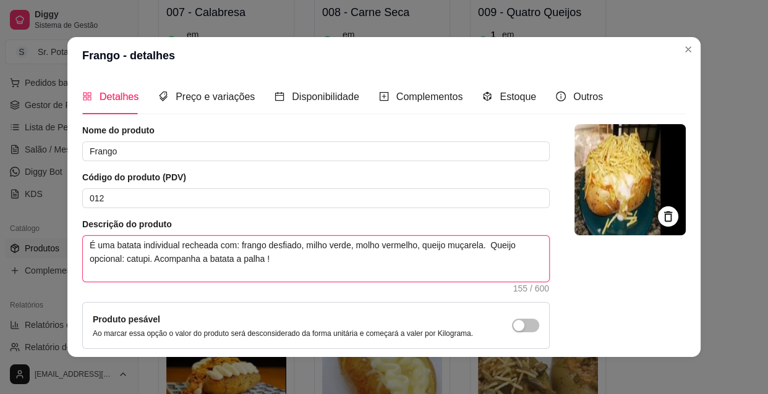
type textarea "É uma batata individual recheada com: frango desfiado, milho verde, molho verme…"
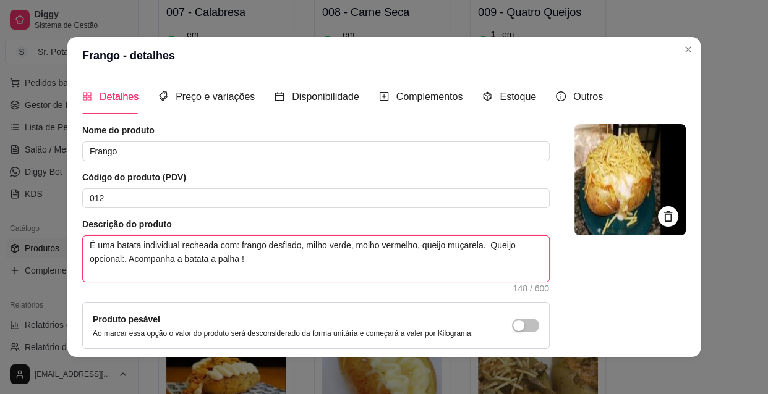
type textarea "É uma batata individual recheada com: frango desfiado, milho verde, molho verme…"
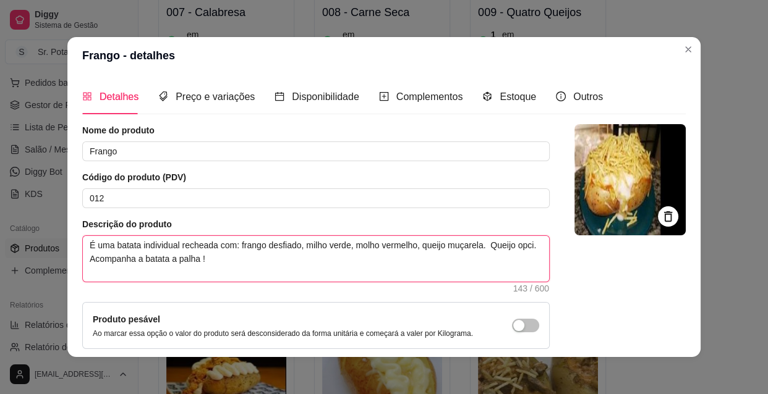
type textarea "É uma batata individual recheada com: frango desfiado, milho verde, molho verme…"
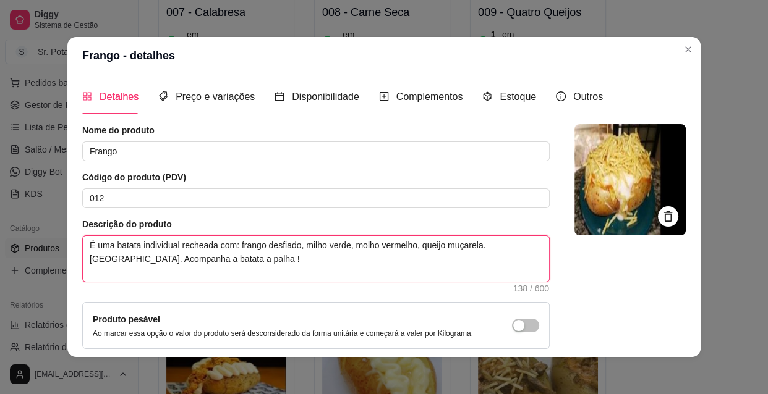
type textarea "É uma batata individual recheada com: frango desfiado, milho verde, molho verme…"
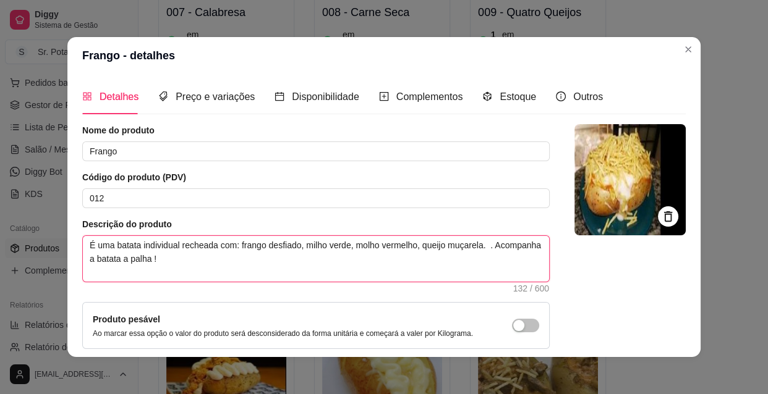
click at [494, 245] on textarea "É uma batata individual recheada com: frango desfiado, milho verde, molho verme…" at bounding box center [316, 259] width 466 height 46
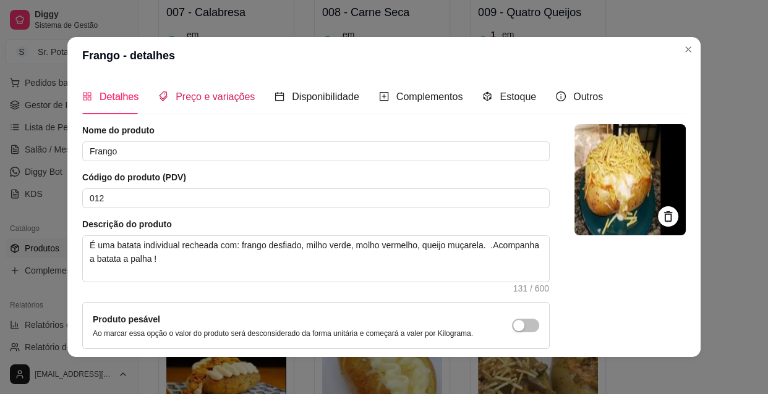
click at [198, 95] on span "Preço e variações" at bounding box center [215, 96] width 79 height 11
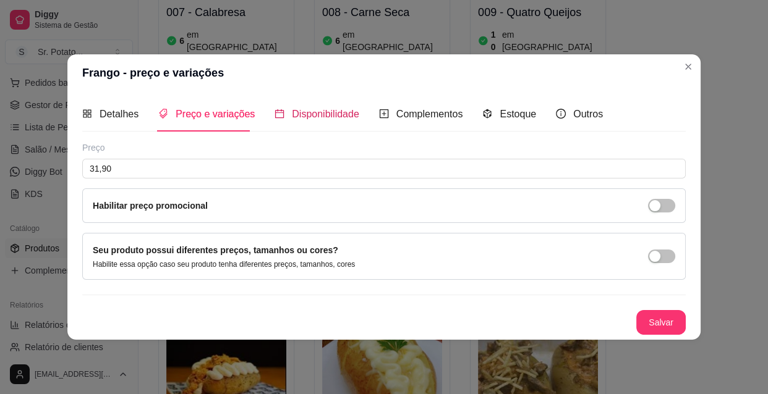
click at [331, 114] on span "Disponibilidade" at bounding box center [325, 114] width 67 height 11
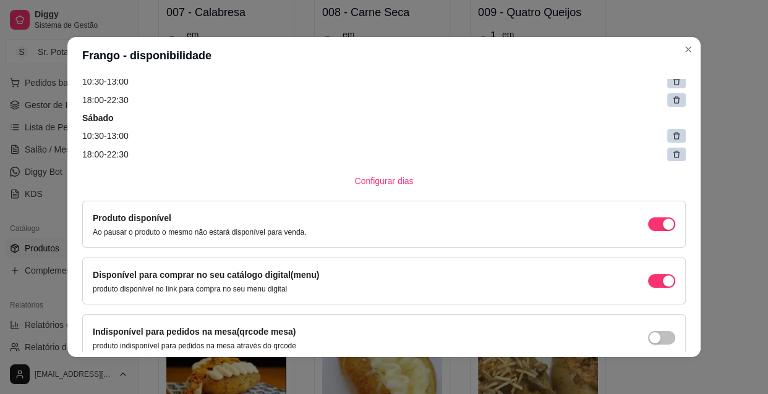
scroll to position [444, 0]
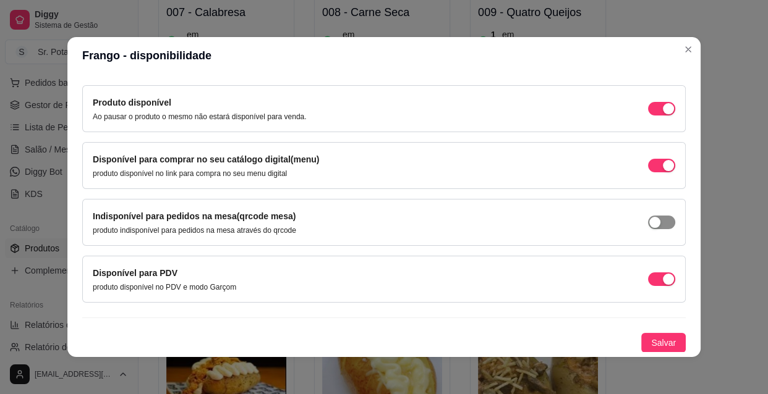
click at [649, 222] on div "button" at bounding box center [654, 222] width 11 height 11
click at [651, 342] on span "Salvar" at bounding box center [663, 343] width 25 height 14
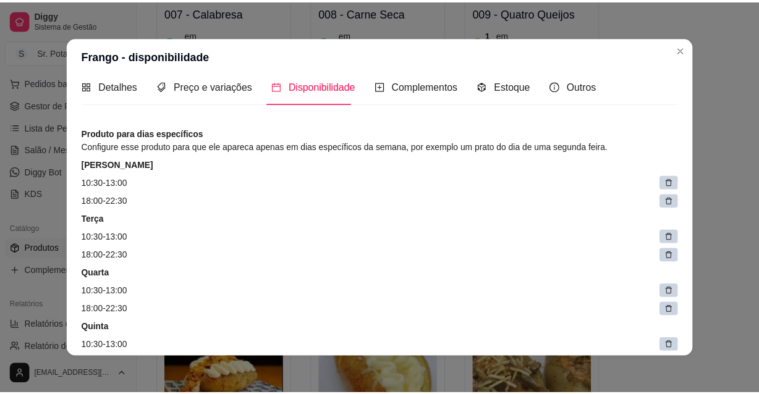
scroll to position [0, 0]
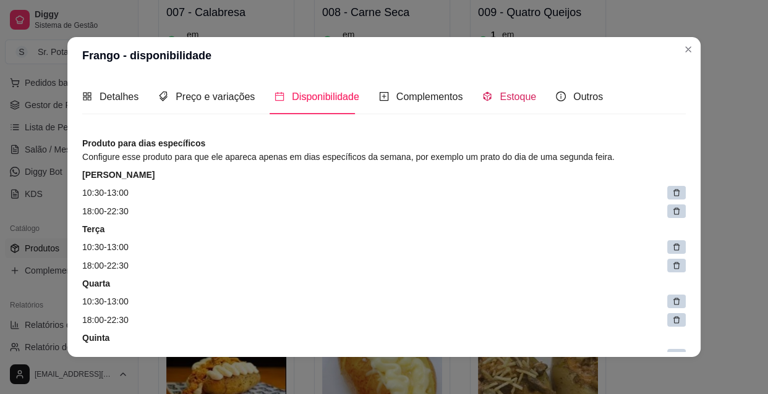
click at [506, 100] on span "Estoque" at bounding box center [517, 96] width 36 height 11
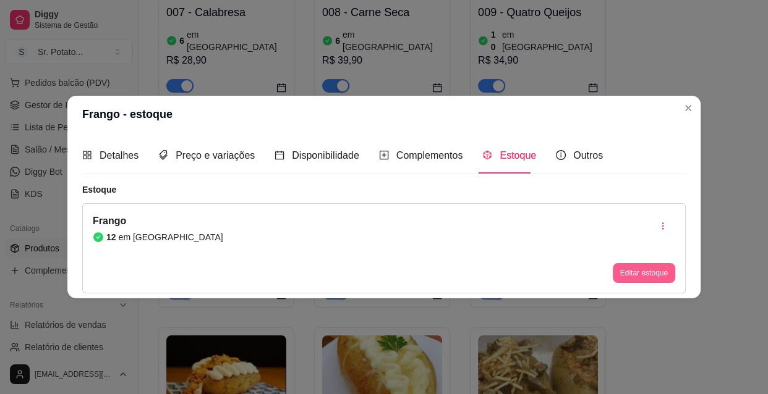
click at [650, 271] on button "Editar estoque" at bounding box center [644, 273] width 62 height 20
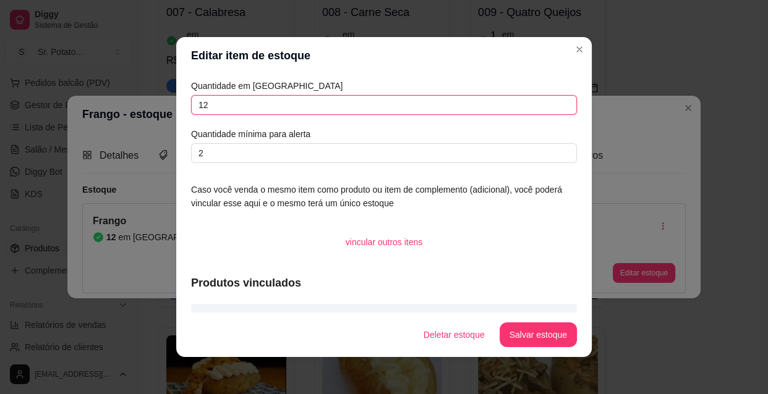
click at [235, 109] on input "12" at bounding box center [384, 105] width 386 height 20
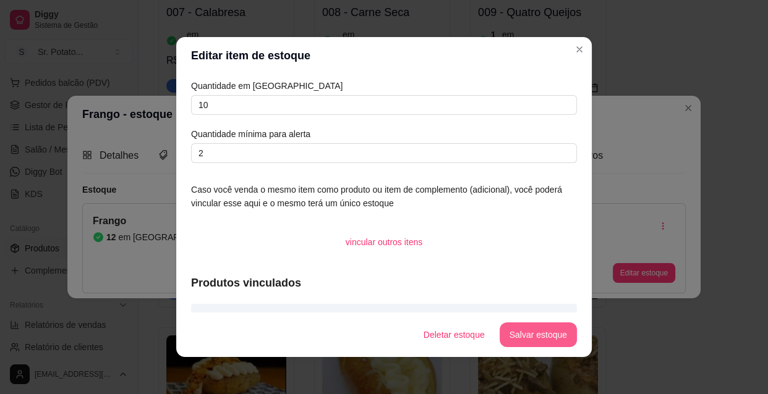
click at [519, 331] on button "Salvar estoque" at bounding box center [537, 335] width 77 height 25
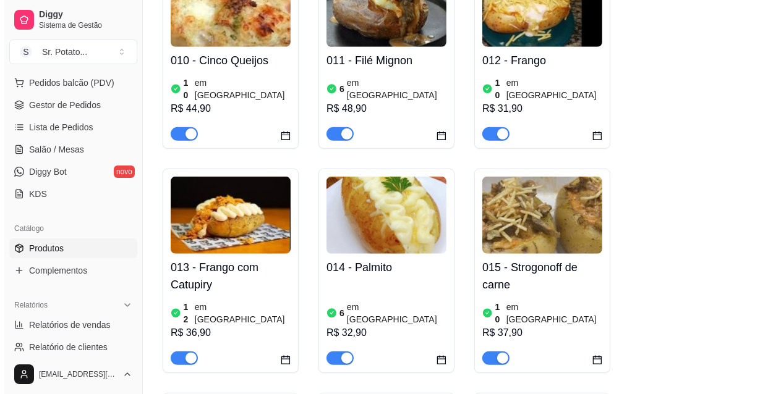
scroll to position [843, 0]
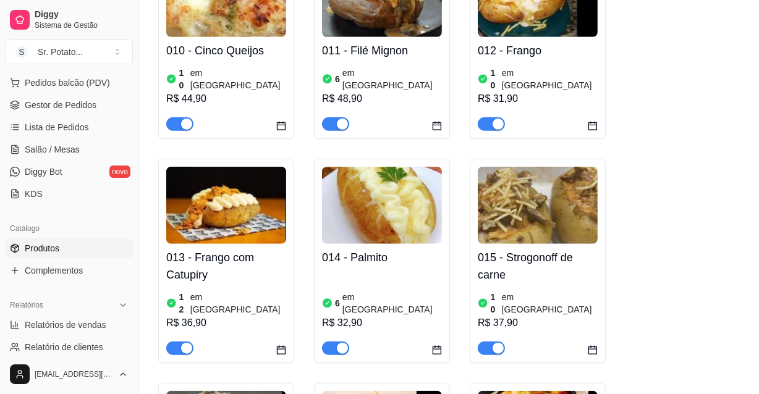
click at [224, 178] on img at bounding box center [226, 205] width 120 height 77
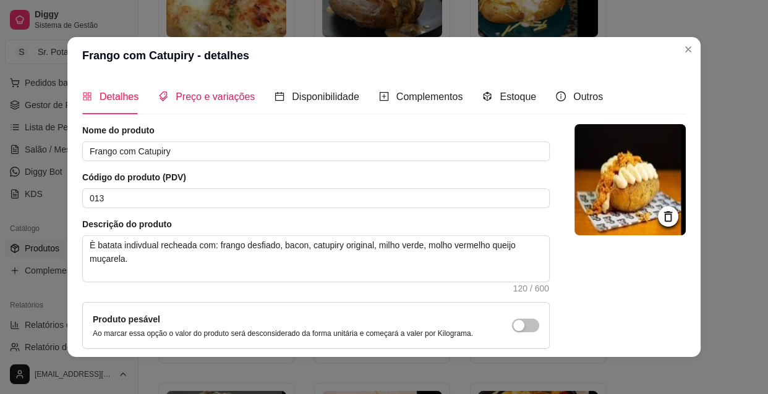
click at [221, 96] on span "Preço e variações" at bounding box center [215, 96] width 79 height 11
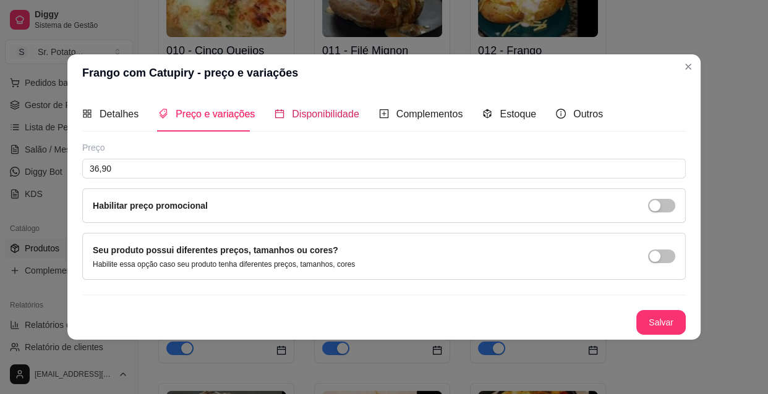
click at [321, 112] on span "Disponibilidade" at bounding box center [325, 114] width 67 height 11
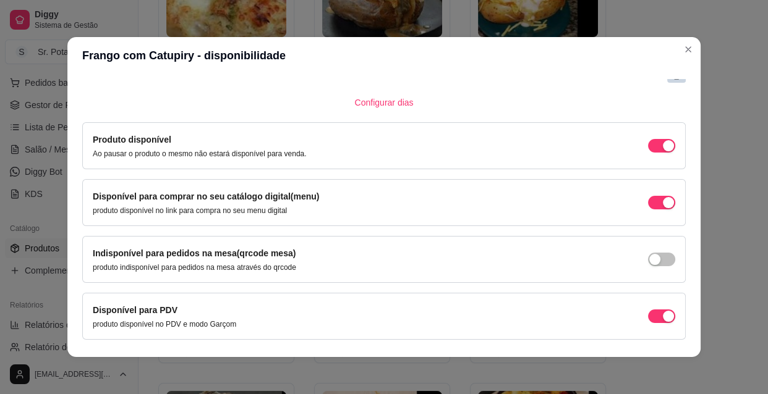
scroll to position [444, 0]
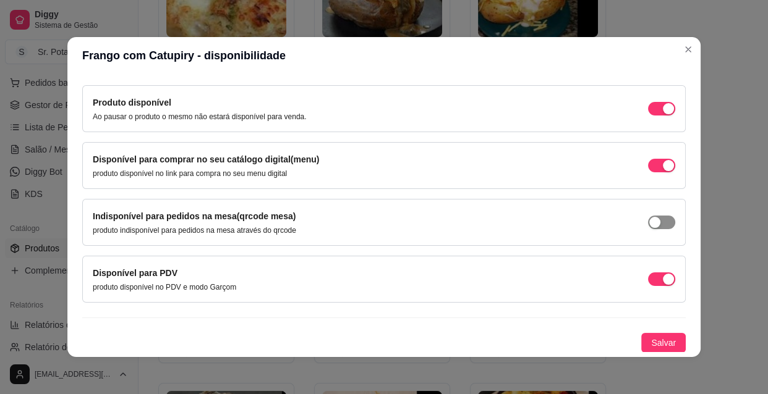
click at [649, 220] on div "button" at bounding box center [654, 222] width 11 height 11
click at [651, 330] on div "Produto para dias específicos Configure esse produto para que ele apareca apena…" at bounding box center [383, 22] width 603 height 661
click at [651, 344] on span "Salvar" at bounding box center [663, 343] width 25 height 14
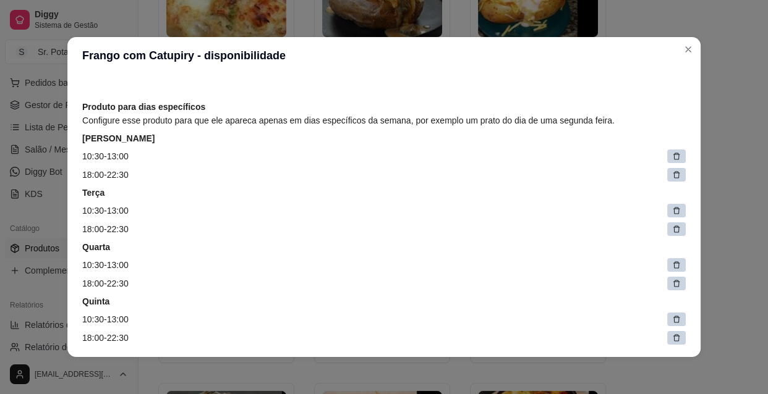
scroll to position [0, 0]
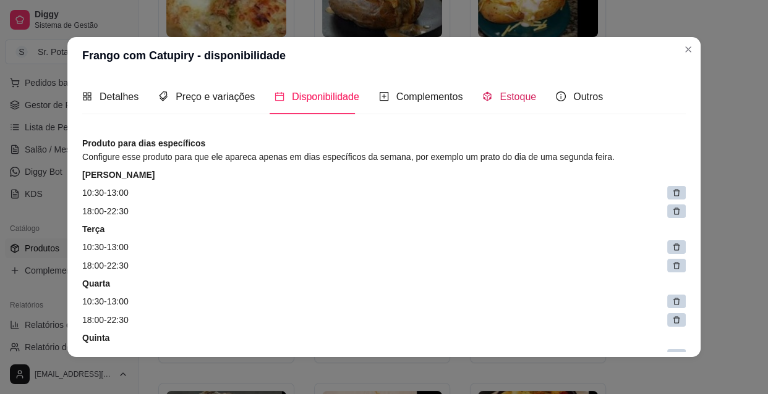
click at [510, 96] on span "Estoque" at bounding box center [517, 96] width 36 height 11
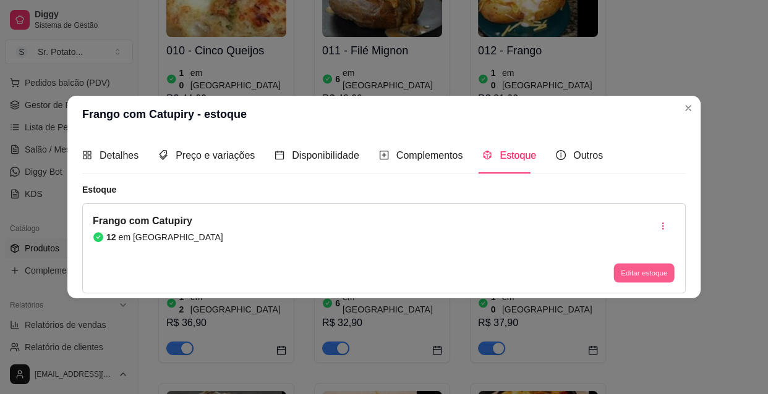
click at [648, 274] on button "Editar estoque" at bounding box center [643, 272] width 61 height 19
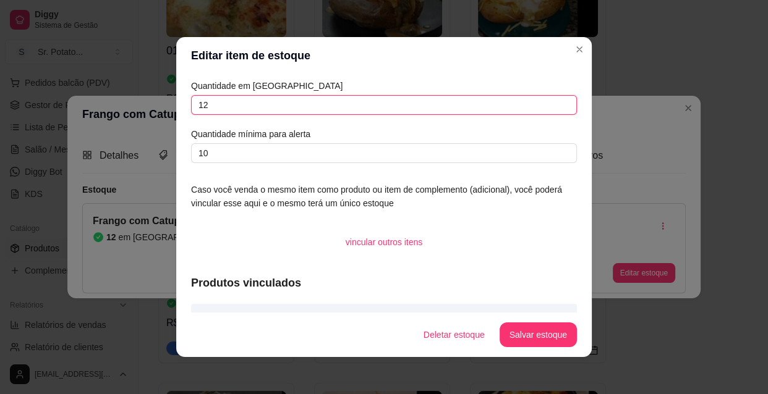
click at [214, 106] on input "12" at bounding box center [384, 105] width 386 height 20
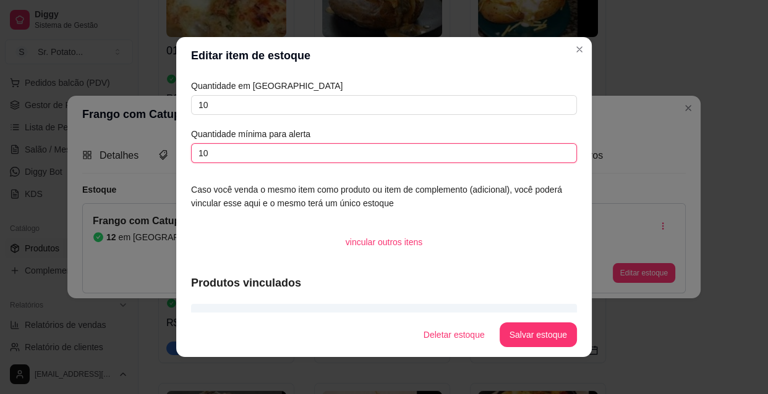
click at [206, 151] on input "10" at bounding box center [384, 153] width 386 height 20
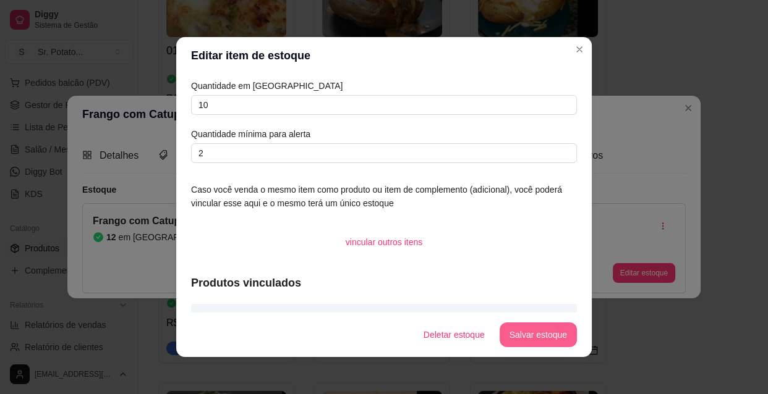
click at [514, 331] on button "Salvar estoque" at bounding box center [537, 335] width 77 height 25
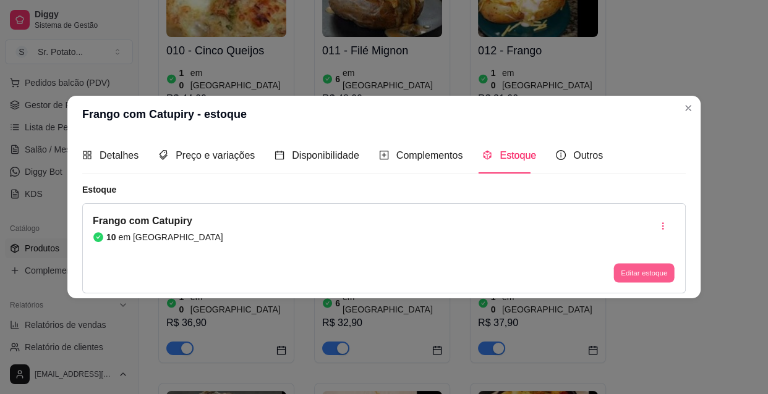
click at [636, 270] on button "Editar estoque" at bounding box center [643, 272] width 61 height 19
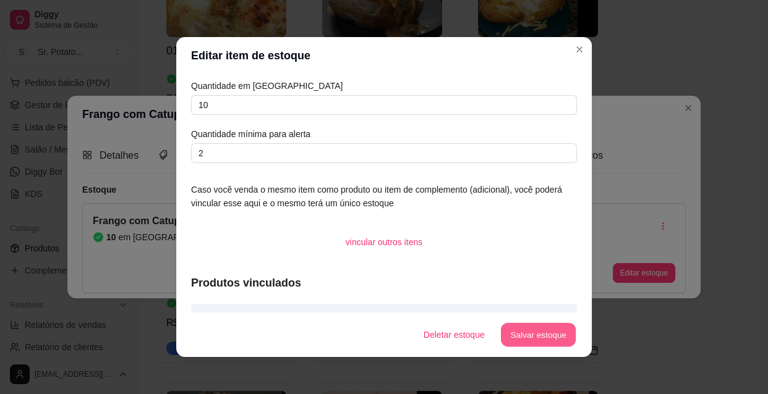
click at [529, 330] on button "Salvar estoque" at bounding box center [537, 335] width 75 height 24
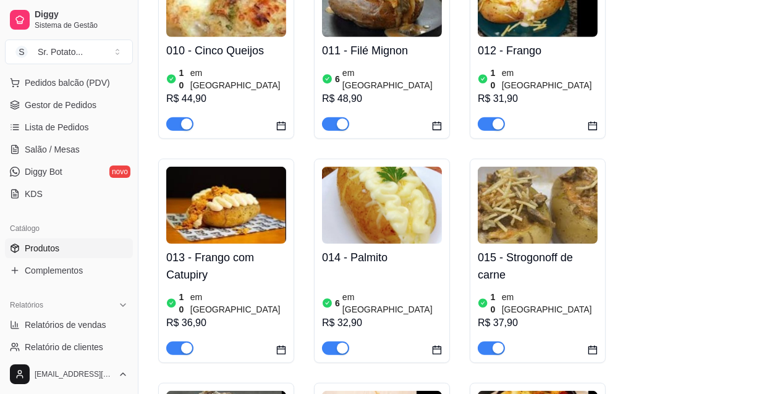
click at [380, 271] on div "6 em estoque R$ 32,90" at bounding box center [382, 313] width 120 height 84
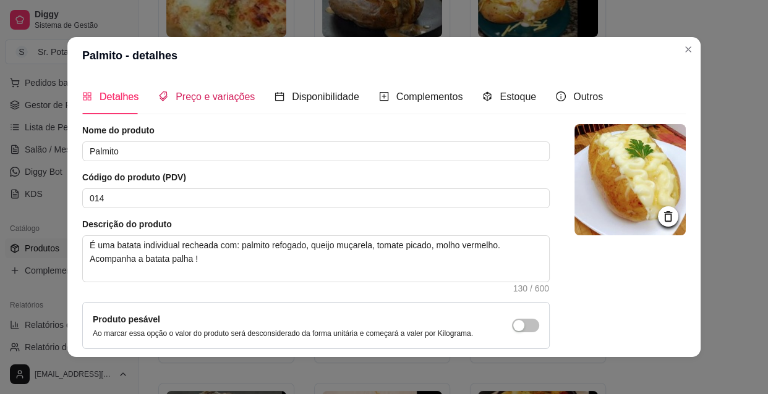
click at [219, 97] on span "Preço e variações" at bounding box center [215, 96] width 79 height 11
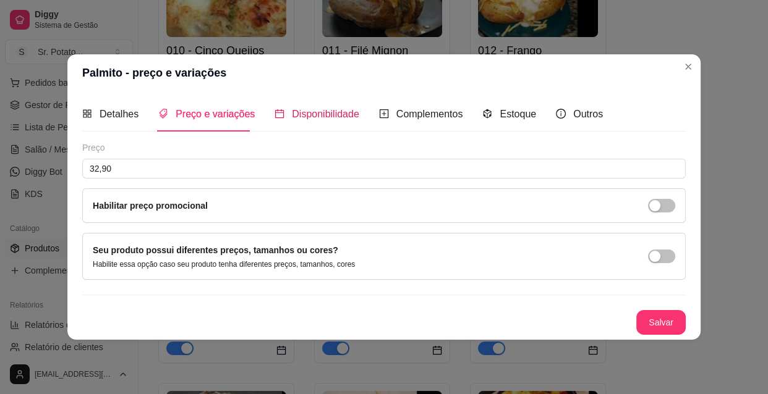
click at [295, 109] on span "Disponibilidade" at bounding box center [325, 114] width 67 height 11
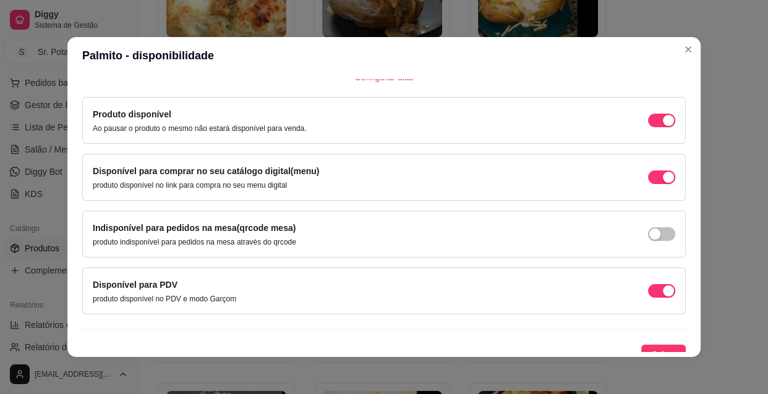
scroll to position [444, 0]
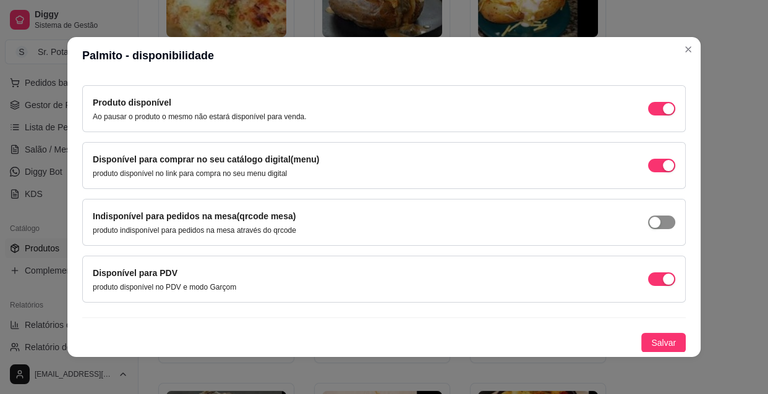
click at [649, 223] on div "button" at bounding box center [654, 222] width 11 height 11
click at [651, 340] on span "Salvar" at bounding box center [663, 343] width 25 height 14
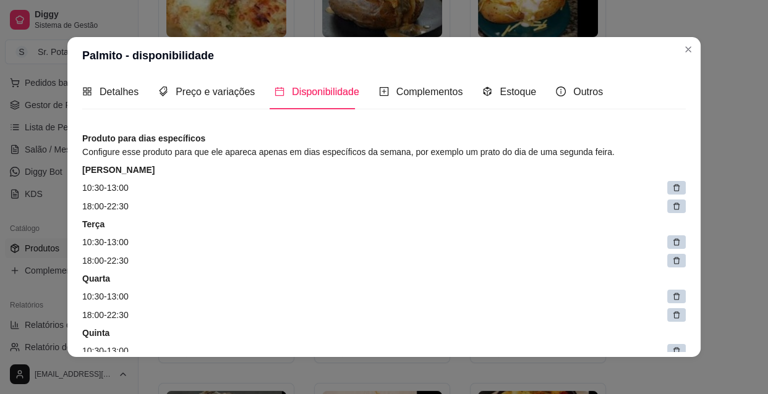
scroll to position [0, 0]
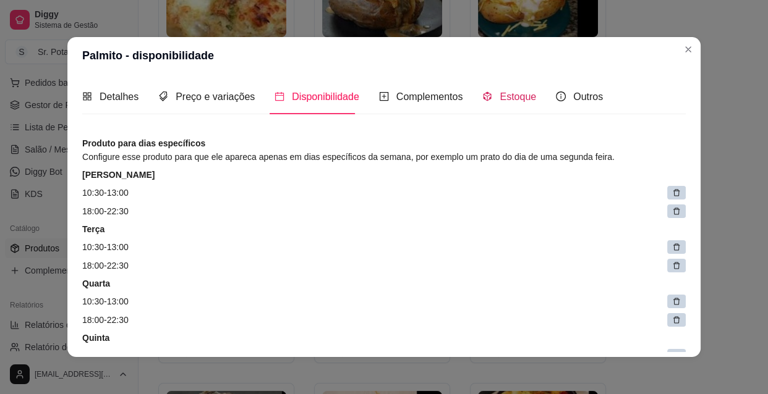
click at [509, 100] on span "Estoque" at bounding box center [517, 96] width 36 height 11
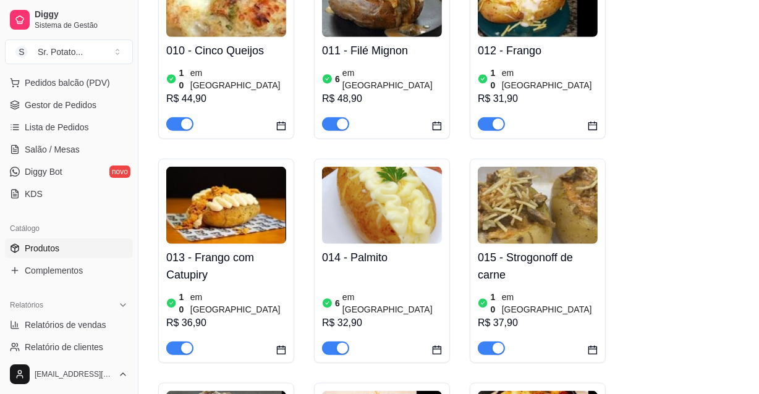
click at [430, 177] on img at bounding box center [382, 205] width 120 height 77
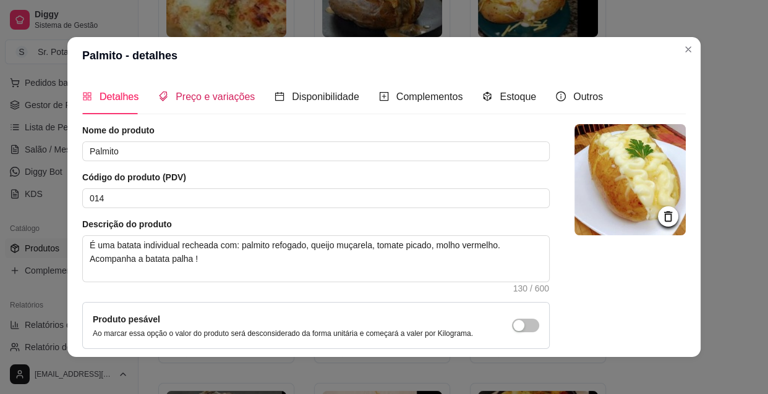
click at [226, 98] on span "Preço e variações" at bounding box center [215, 96] width 79 height 11
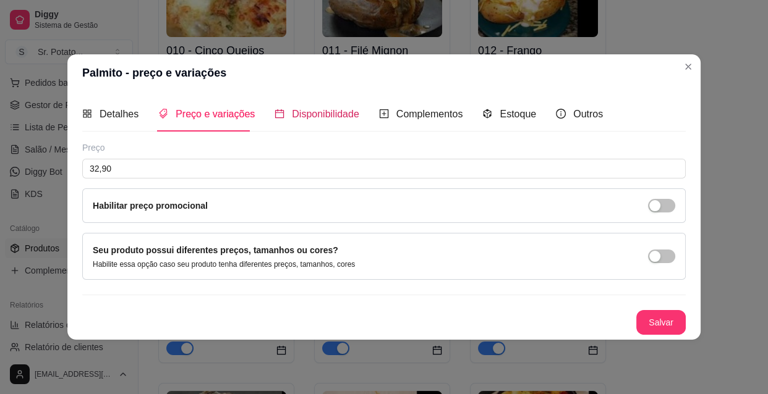
click at [340, 111] on span "Disponibilidade" at bounding box center [325, 114] width 67 height 11
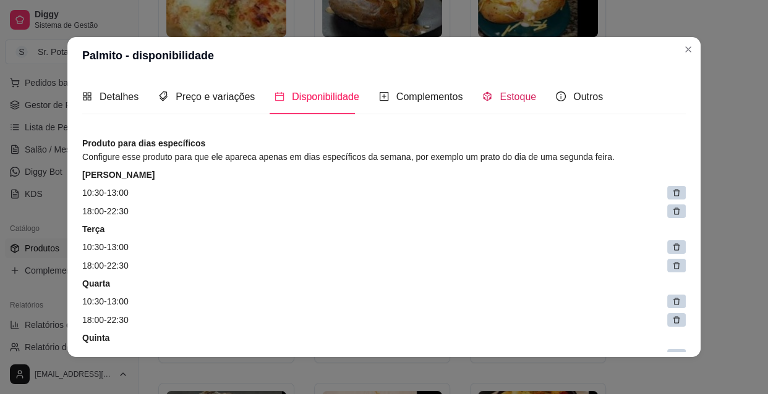
click at [499, 96] on span "Estoque" at bounding box center [517, 96] width 36 height 11
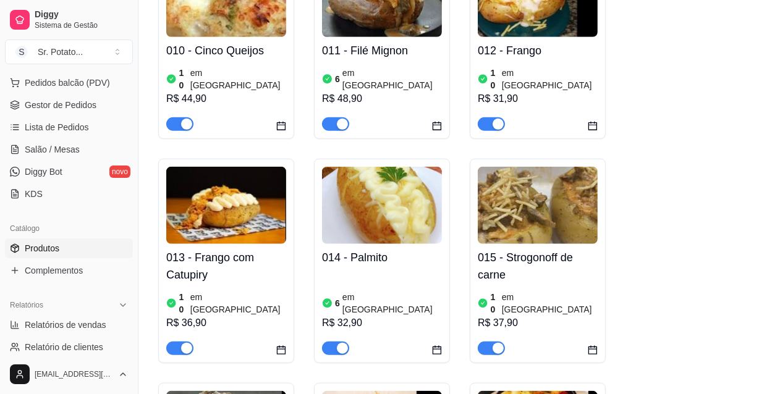
click at [541, 249] on h4 "015 - Strogonoff de carne" at bounding box center [538, 266] width 120 height 35
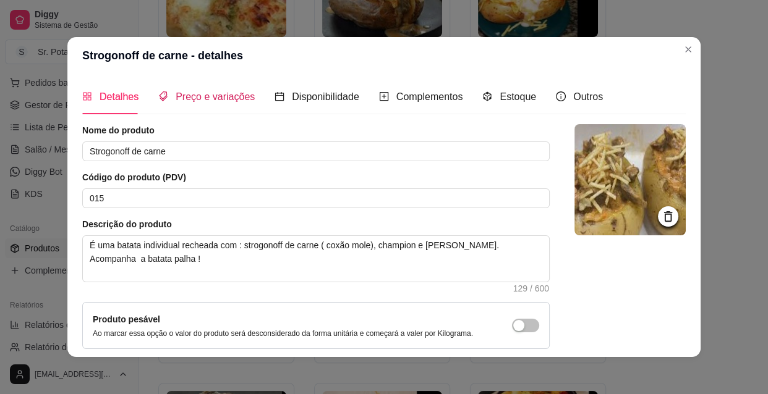
click at [239, 97] on span "Preço e variações" at bounding box center [215, 96] width 79 height 11
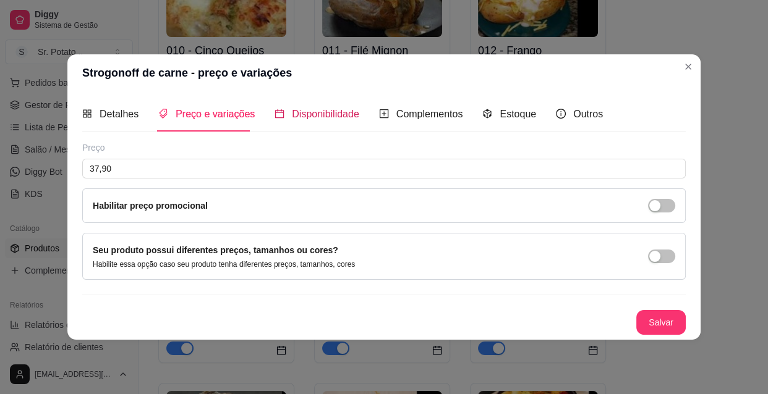
click at [346, 117] on span "Disponibilidade" at bounding box center [325, 114] width 67 height 11
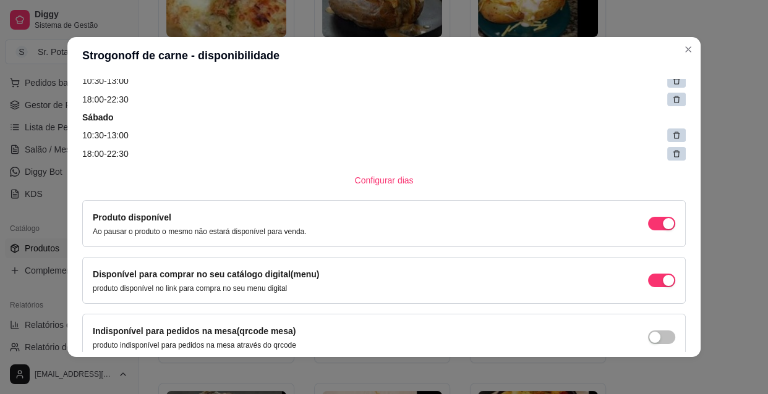
scroll to position [393, 0]
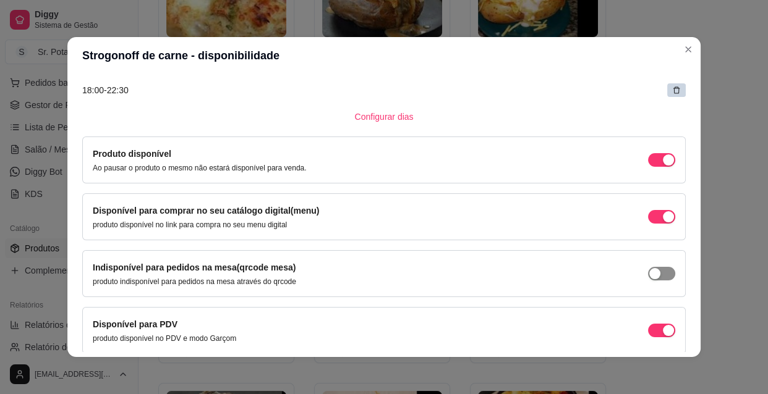
click at [649, 275] on div "button" at bounding box center [654, 273] width 11 height 11
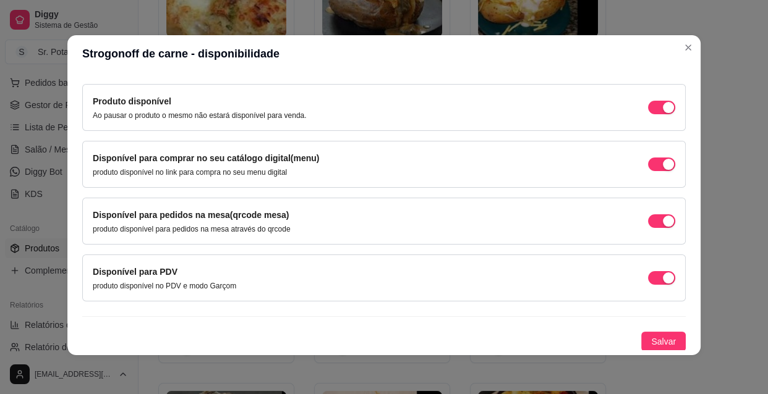
scroll to position [444, 0]
click at [651, 341] on span "Salvar" at bounding box center [663, 341] width 25 height 14
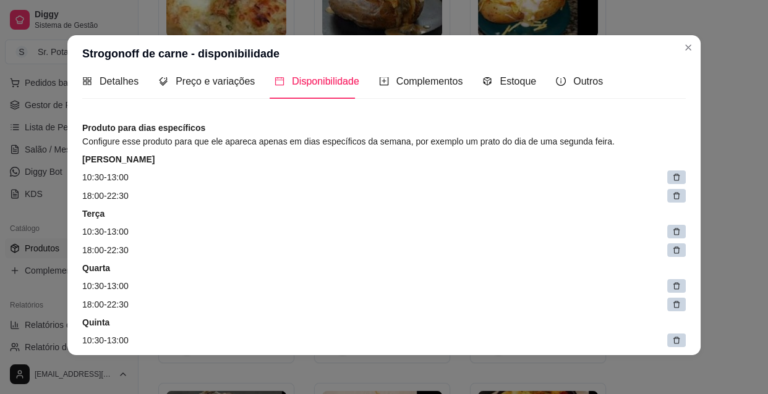
scroll to position [0, 0]
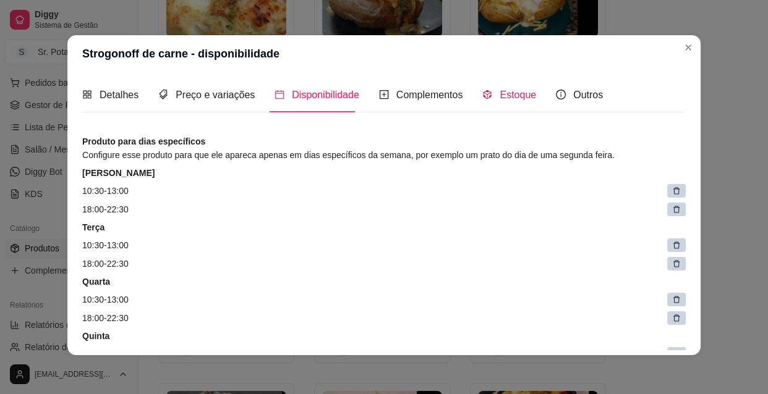
click at [513, 91] on span "Estoque" at bounding box center [517, 95] width 36 height 11
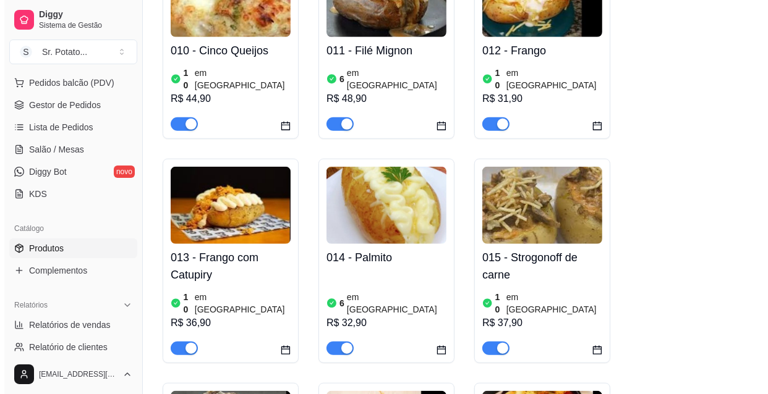
scroll to position [1011, 0]
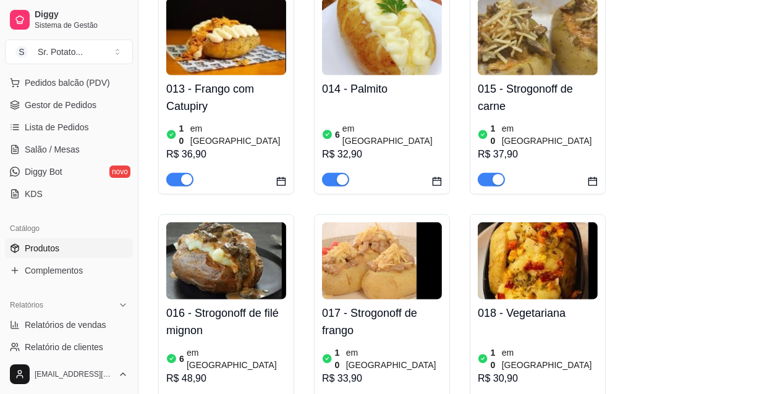
click at [284, 305] on h4 "016 - Strogonoff de filé mignon" at bounding box center [226, 322] width 120 height 35
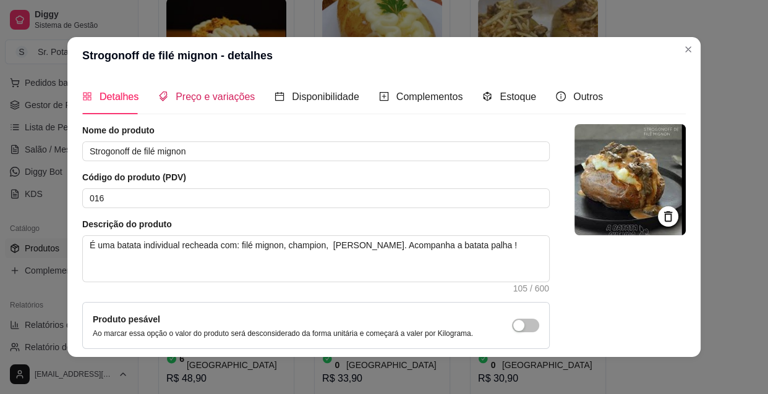
click at [240, 98] on span "Preço e variações" at bounding box center [215, 96] width 79 height 11
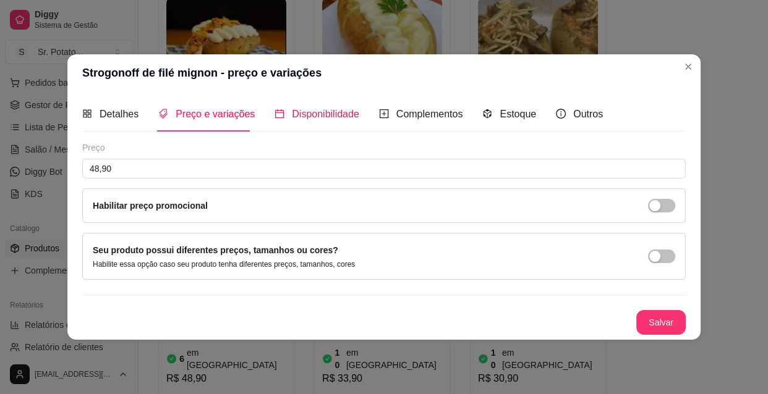
click at [315, 115] on span "Disponibilidade" at bounding box center [325, 114] width 67 height 11
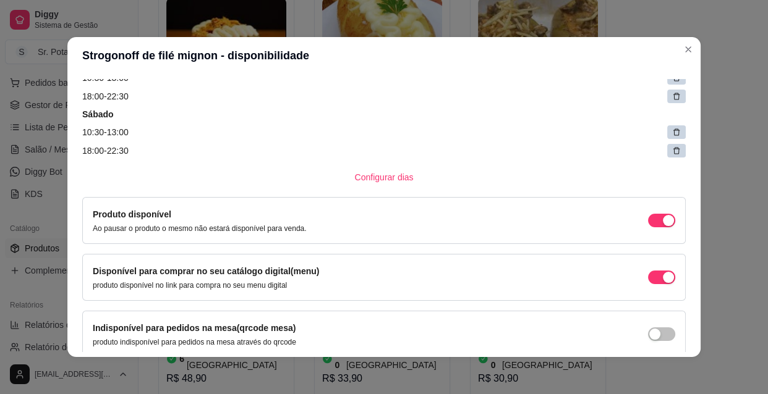
scroll to position [337, 0]
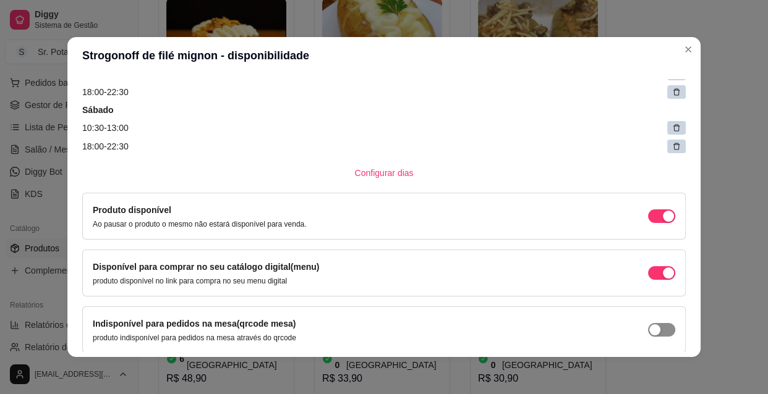
click at [649, 333] on div "button" at bounding box center [654, 330] width 11 height 11
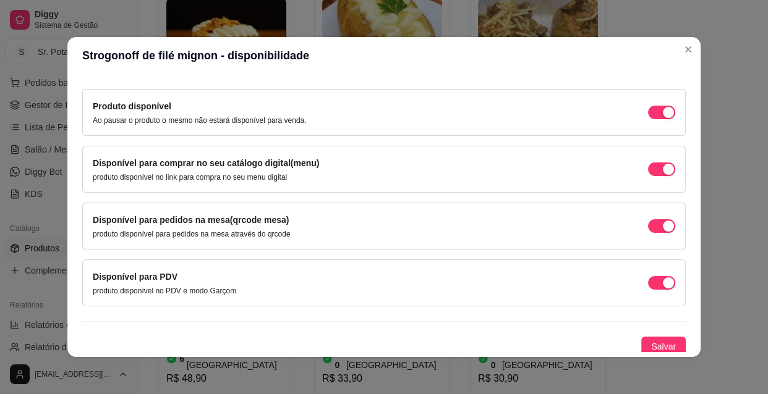
scroll to position [444, 0]
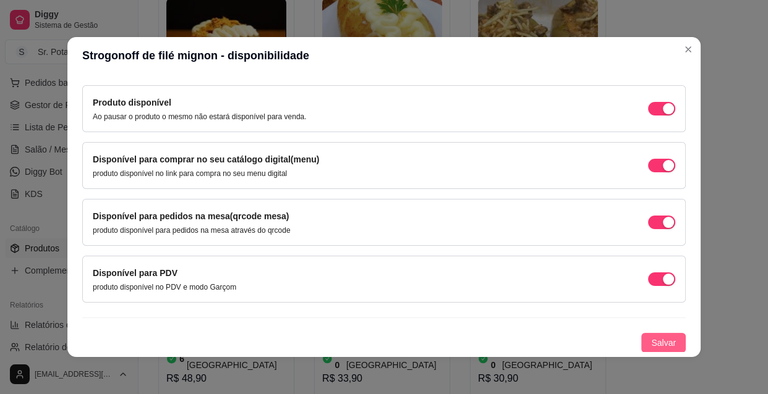
click at [651, 336] on span "Salvar" at bounding box center [663, 343] width 25 height 14
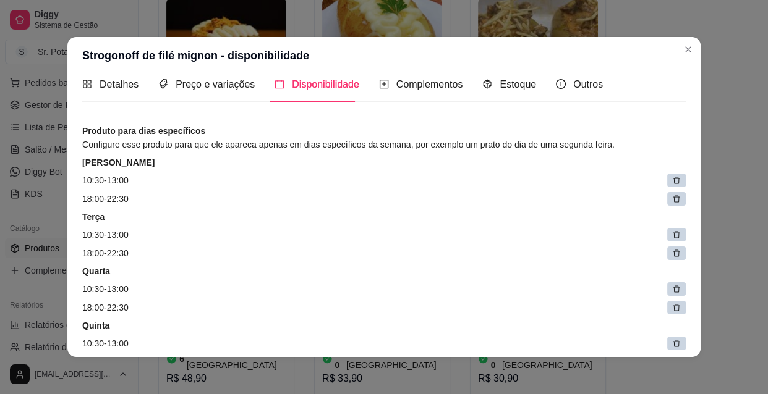
scroll to position [0, 0]
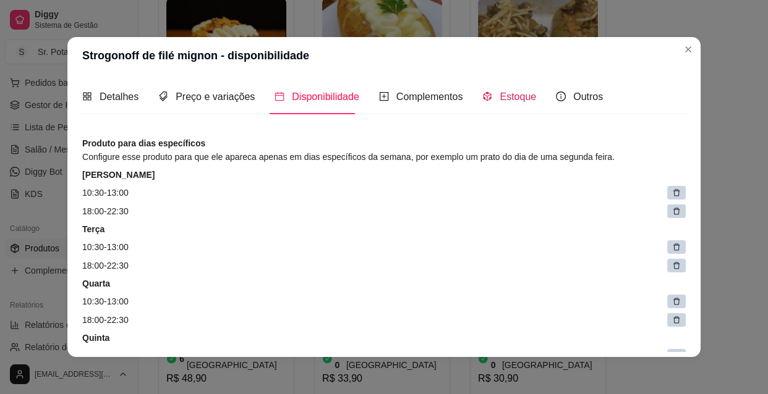
click at [509, 97] on span "Estoque" at bounding box center [517, 96] width 36 height 11
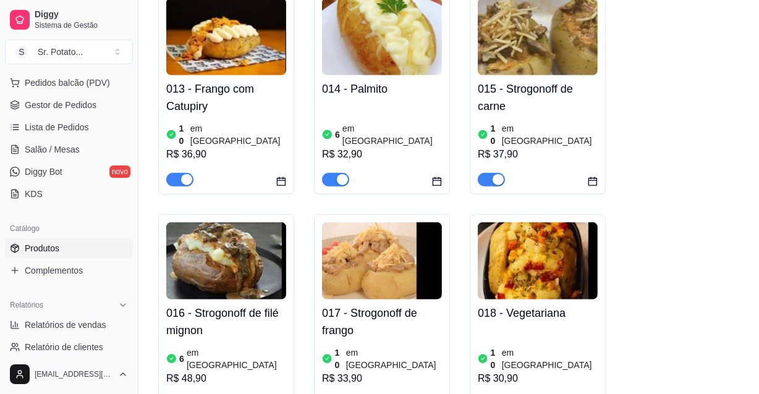
click at [404, 223] on img at bounding box center [382, 261] width 120 height 77
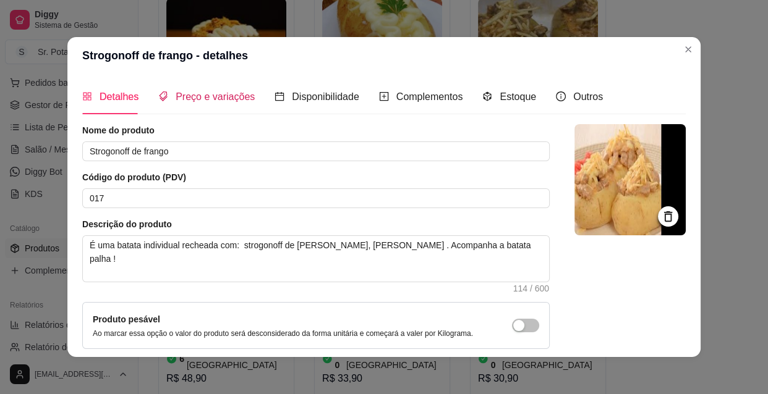
click at [226, 96] on span "Preço e variações" at bounding box center [215, 96] width 79 height 11
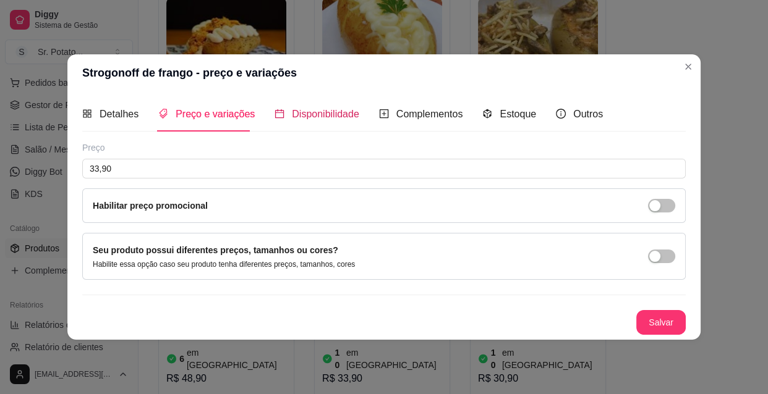
click at [323, 114] on span "Disponibilidade" at bounding box center [325, 114] width 67 height 11
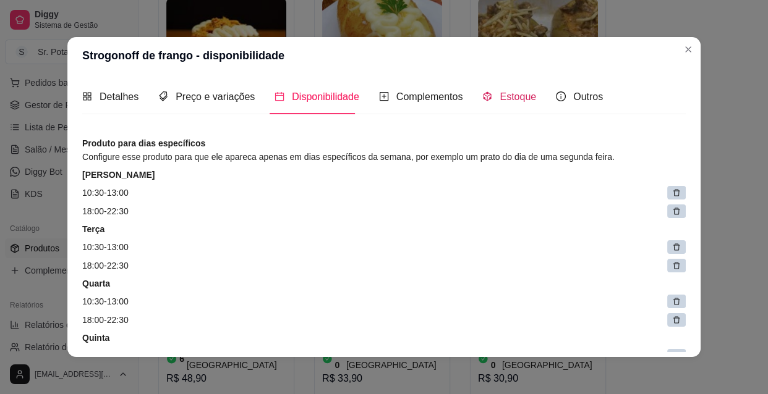
click at [490, 99] on div "Estoque" at bounding box center [509, 96] width 54 height 15
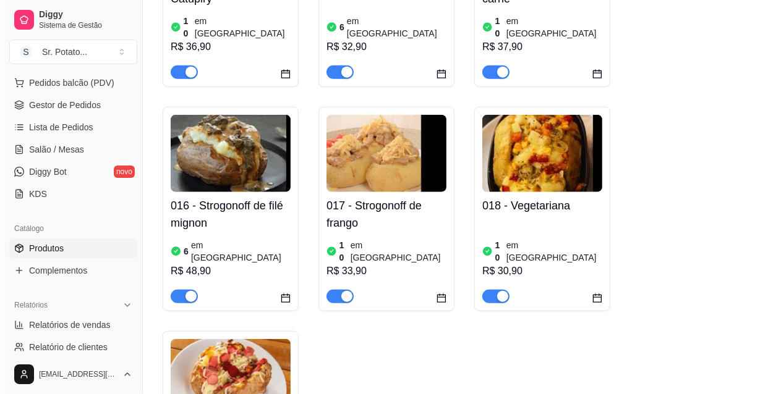
scroll to position [1124, 0]
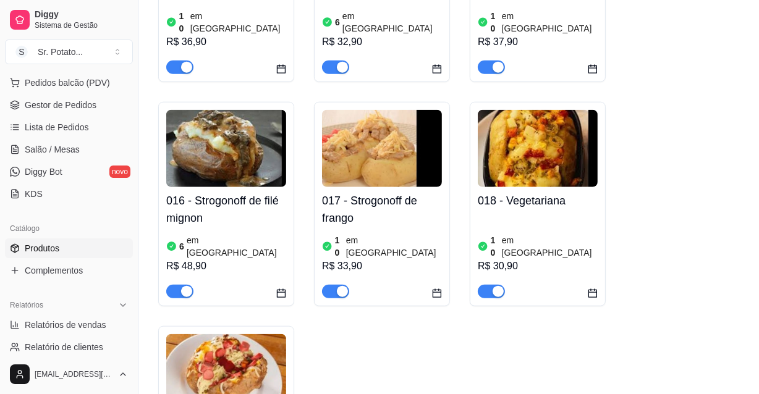
click at [544, 215] on div "10 em estoque R$ 30,90" at bounding box center [538, 257] width 120 height 84
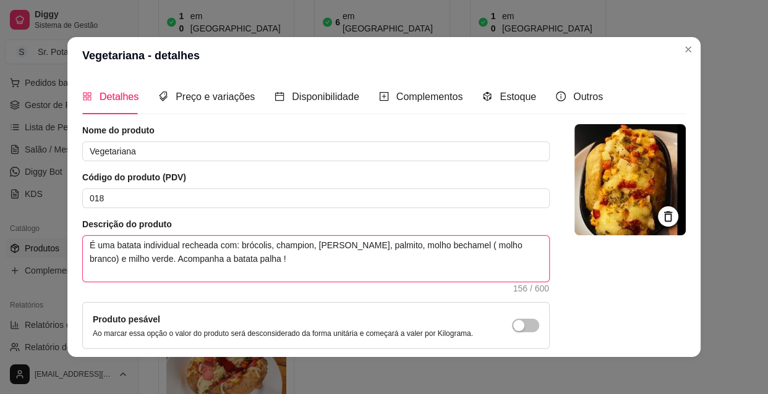
click at [440, 237] on textarea "É uma batata individual recheada com: brócolis, champion, [PERSON_NAME], palmit…" at bounding box center [316, 259] width 466 height 46
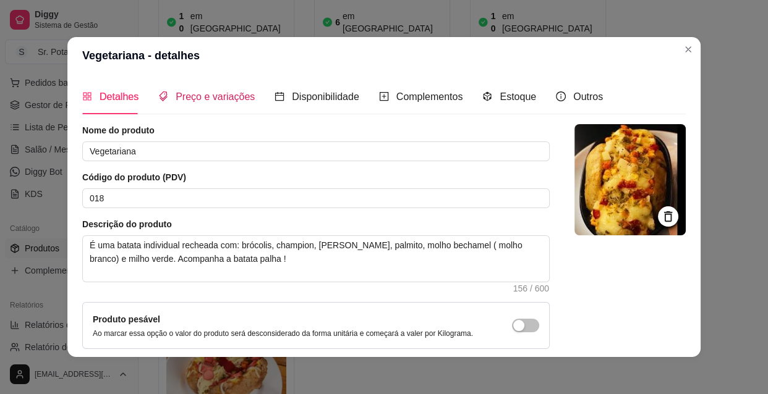
click at [219, 98] on span "Preço e variações" at bounding box center [215, 96] width 79 height 11
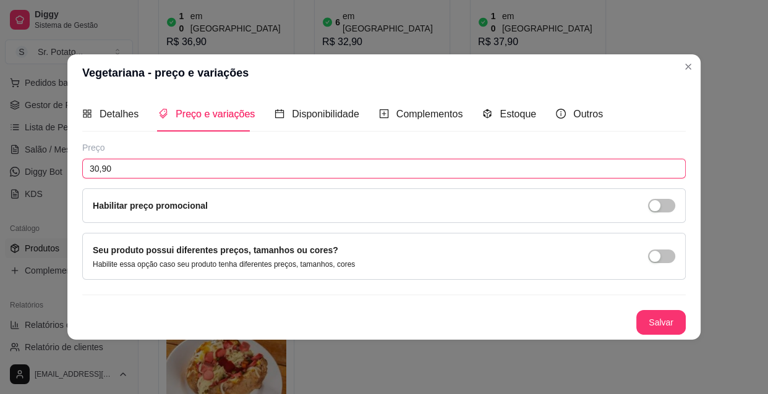
click at [124, 172] on input "30,90" at bounding box center [383, 169] width 603 height 20
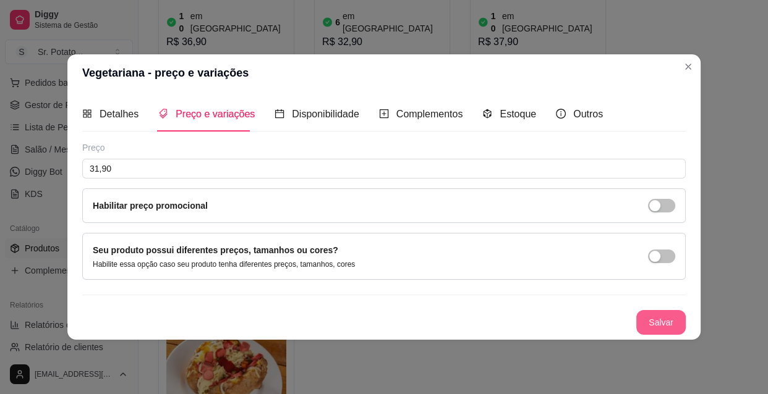
click at [645, 314] on button "Salvar" at bounding box center [660, 322] width 49 height 25
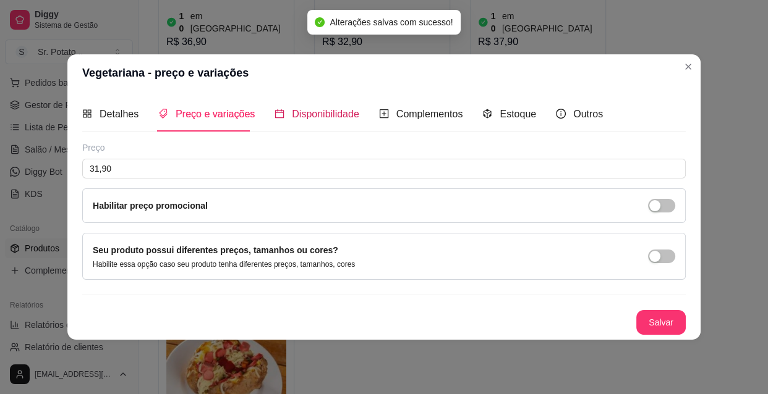
click at [334, 113] on span "Disponibilidade" at bounding box center [325, 114] width 67 height 11
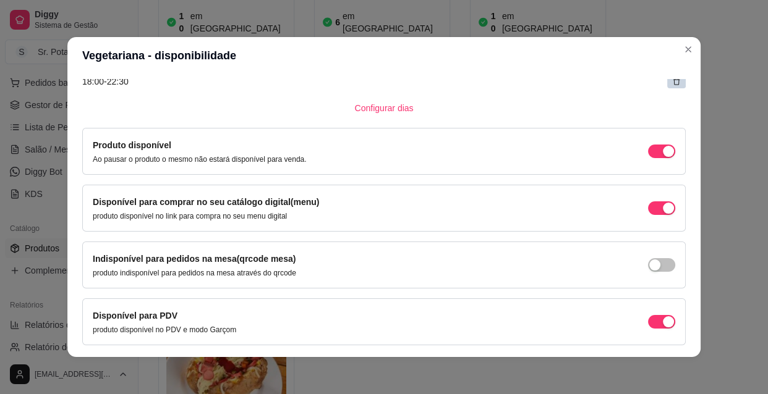
scroll to position [444, 0]
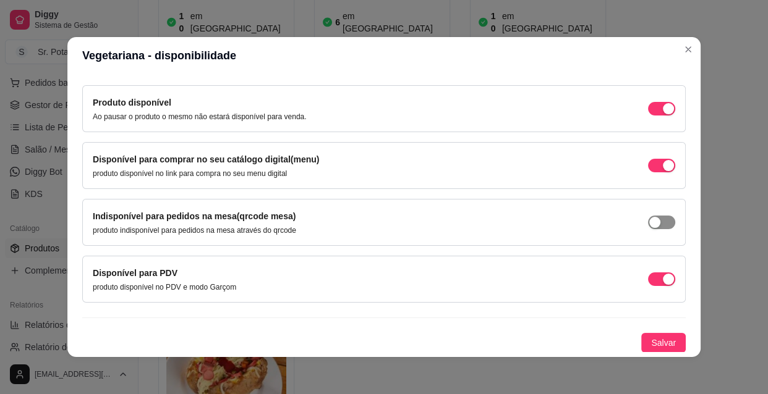
click at [649, 223] on div "button" at bounding box center [654, 222] width 11 height 11
click at [651, 338] on span "Salvar" at bounding box center [663, 343] width 25 height 14
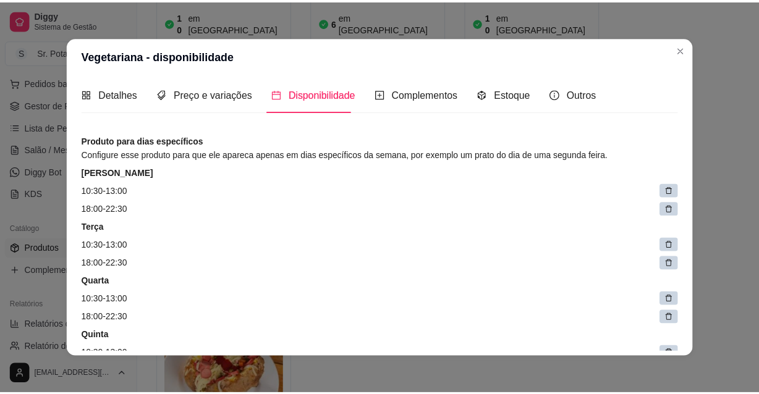
scroll to position [0, 0]
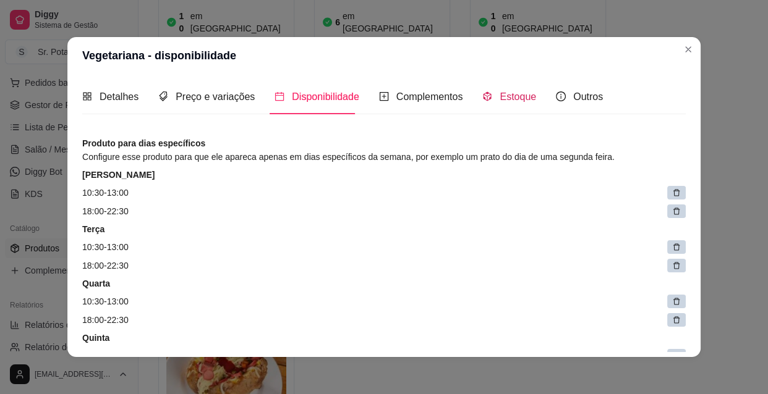
click at [508, 98] on span "Estoque" at bounding box center [517, 96] width 36 height 11
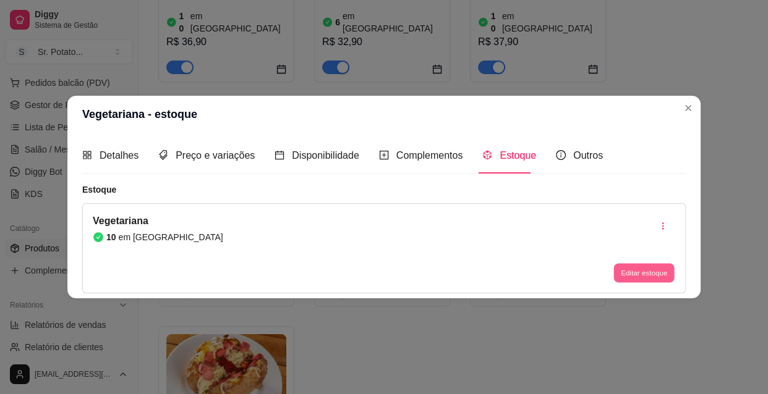
click at [645, 274] on button "Editar estoque" at bounding box center [643, 272] width 61 height 19
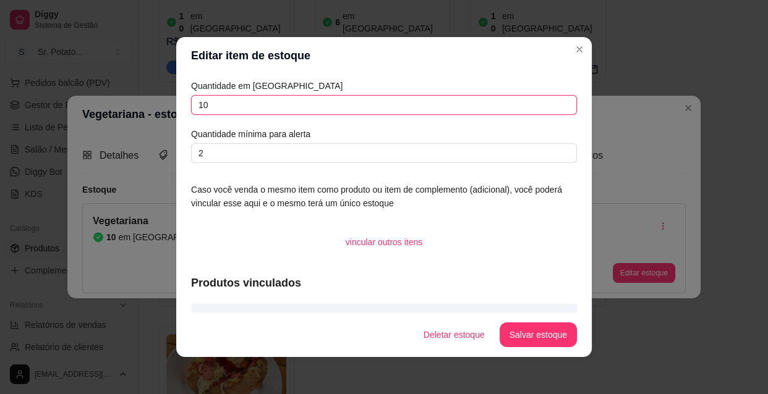
click at [228, 105] on input "10" at bounding box center [384, 105] width 386 height 20
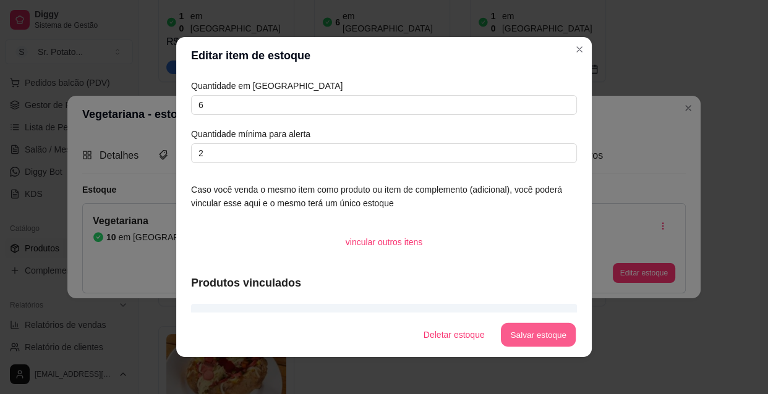
click at [543, 329] on button "Salvar estoque" at bounding box center [537, 335] width 75 height 24
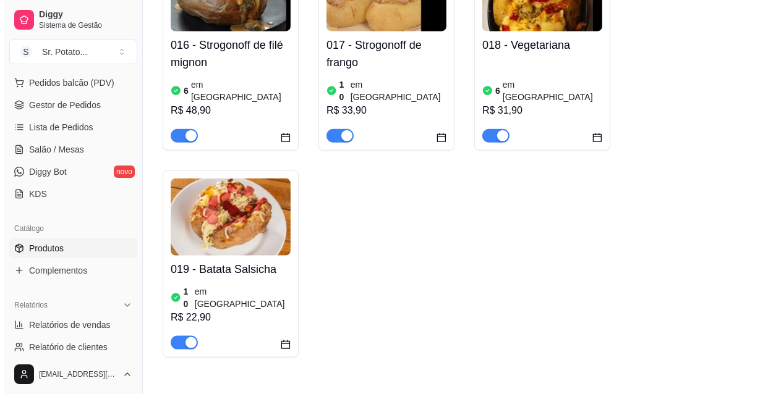
scroll to position [1292, 0]
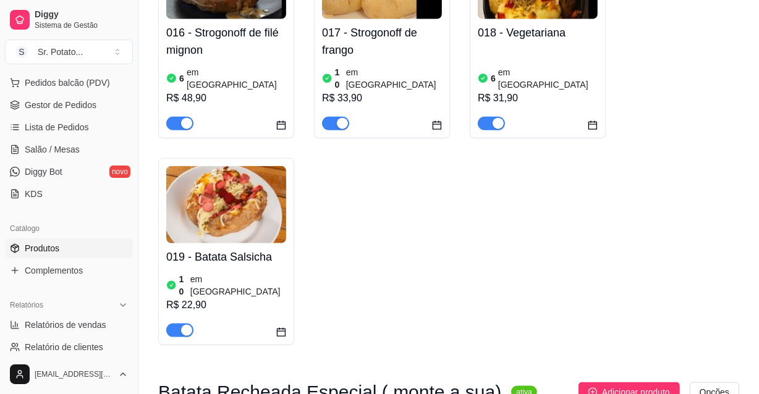
drag, startPoint x: 222, startPoint y: 195, endPoint x: 231, endPoint y: 200, distance: 10.0
click at [231, 271] on div "10 em estoque R$ 22,90" at bounding box center [226, 304] width 120 height 67
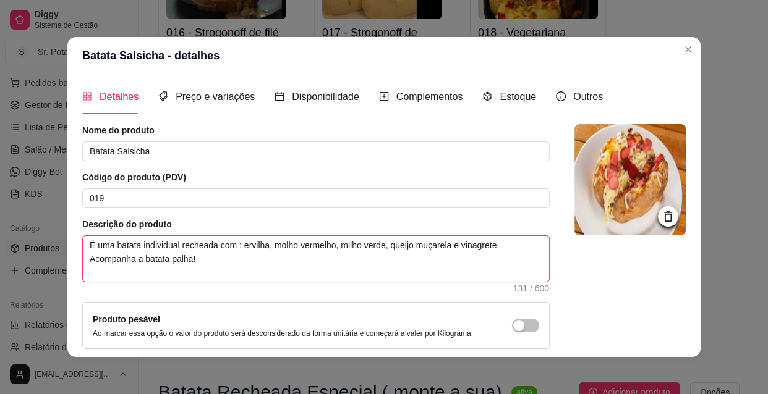
click at [446, 246] on textarea "É uma batata individual recheada com : ervilha, molho vermelho, milho verde, qu…" at bounding box center [316, 259] width 466 height 46
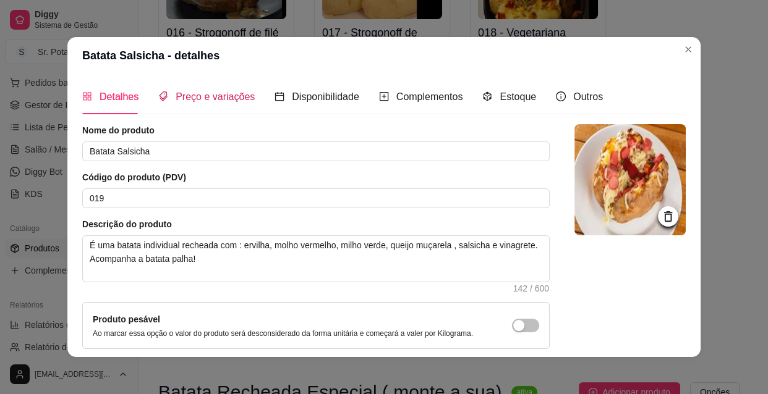
click at [205, 96] on span "Preço e variações" at bounding box center [215, 96] width 79 height 11
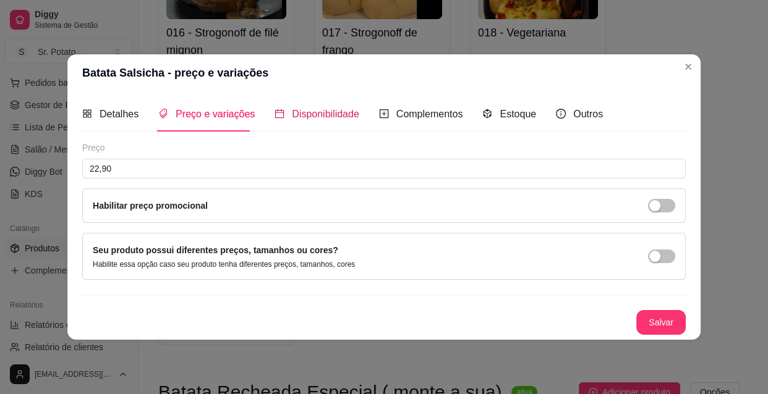
click at [334, 118] on span "Disponibilidade" at bounding box center [325, 114] width 67 height 11
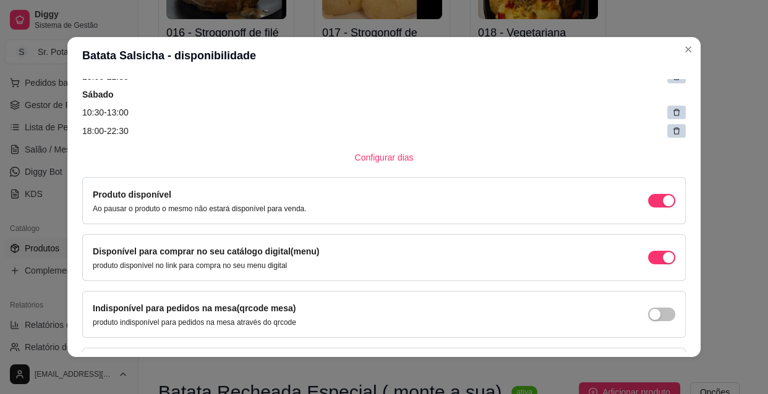
scroll to position [393, 0]
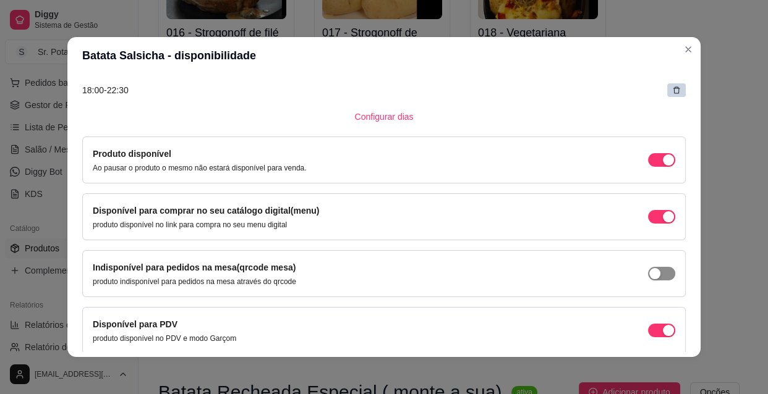
click at [649, 272] on div "button" at bounding box center [654, 273] width 11 height 11
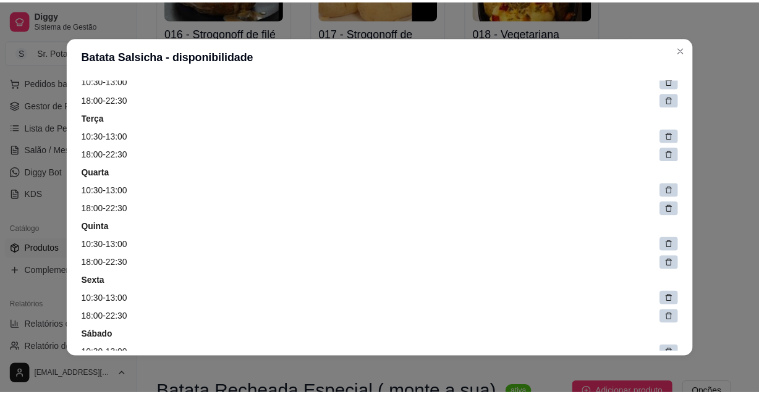
scroll to position [0, 0]
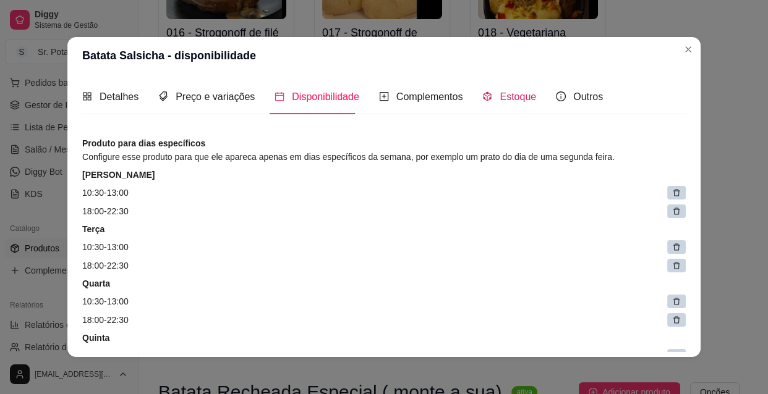
click at [514, 95] on span "Estoque" at bounding box center [517, 96] width 36 height 11
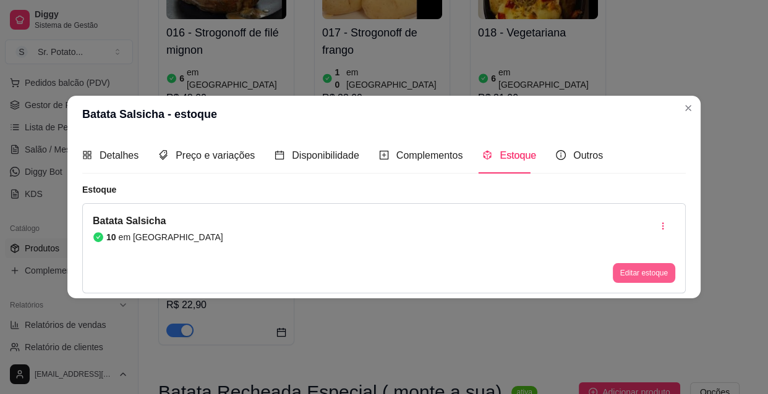
click at [630, 268] on button "Editar estoque" at bounding box center [644, 273] width 62 height 20
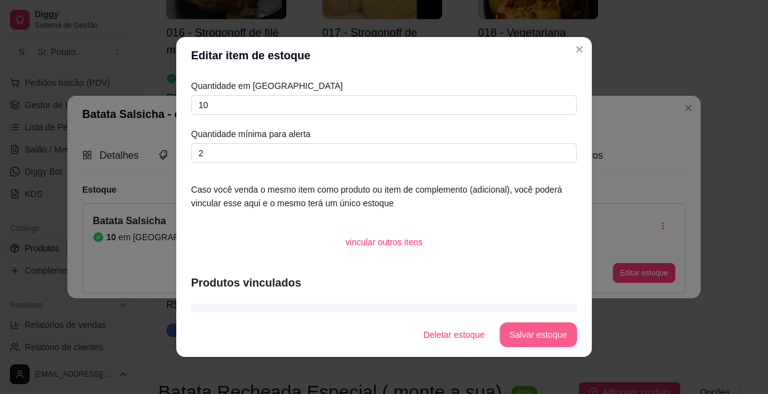
click at [519, 332] on button "Salvar estoque" at bounding box center [537, 335] width 77 height 25
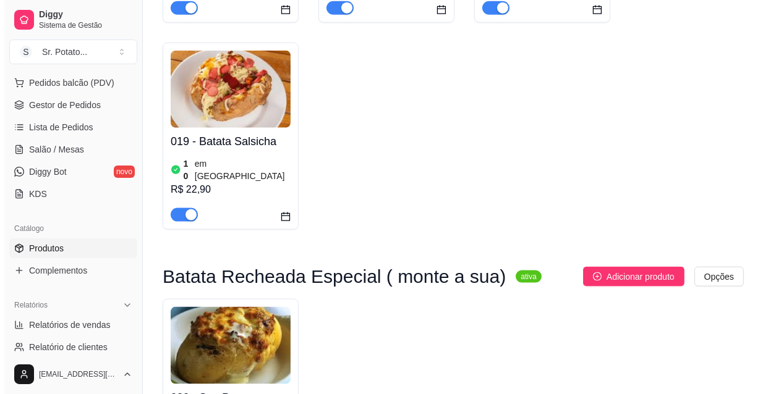
scroll to position [1461, 0]
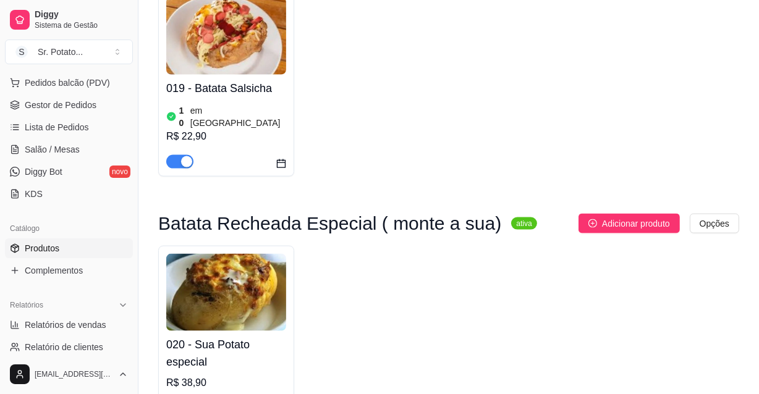
click at [270, 331] on div "020 - Sua Potato especial R$ 38,90" at bounding box center [226, 373] width 120 height 84
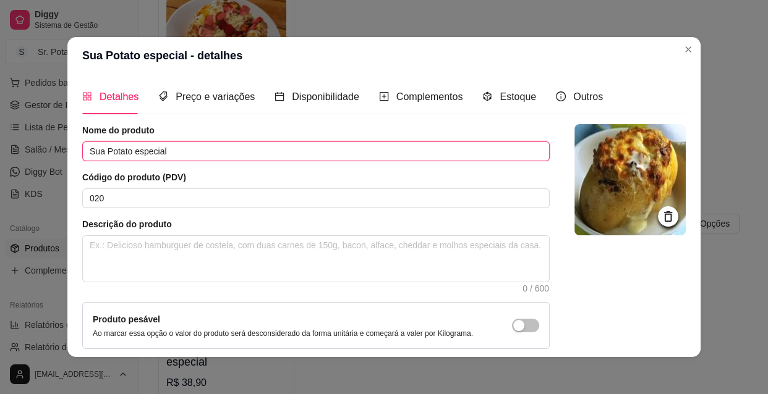
click at [178, 155] on input "Sua Potato especial" at bounding box center [315, 152] width 467 height 20
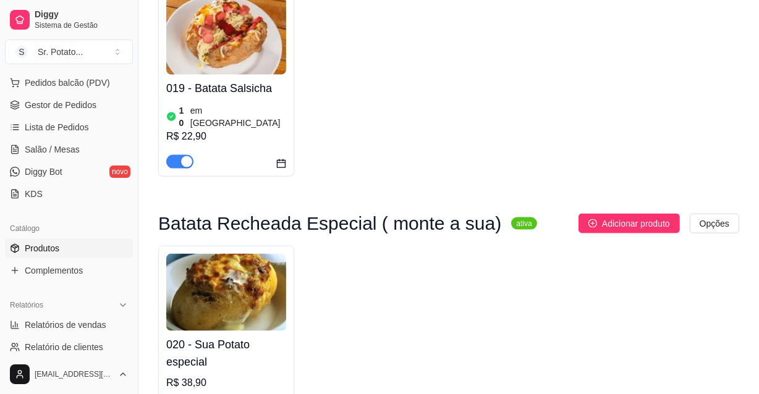
click at [245, 336] on h4 "020 - Sua Potato especial" at bounding box center [226, 353] width 120 height 35
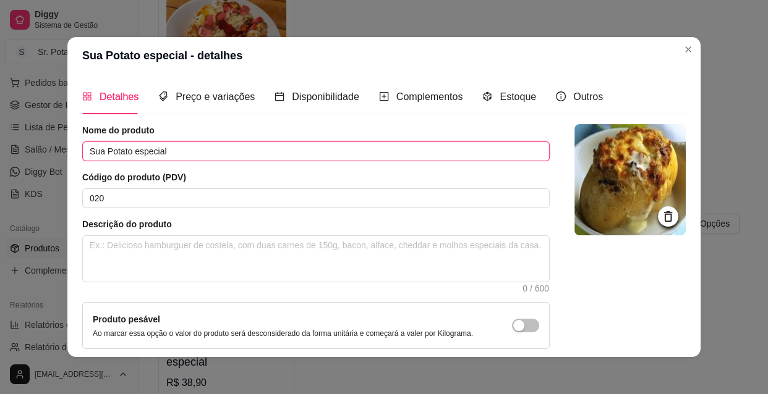
click at [188, 154] on input "Sua Potato especial" at bounding box center [315, 152] width 467 height 20
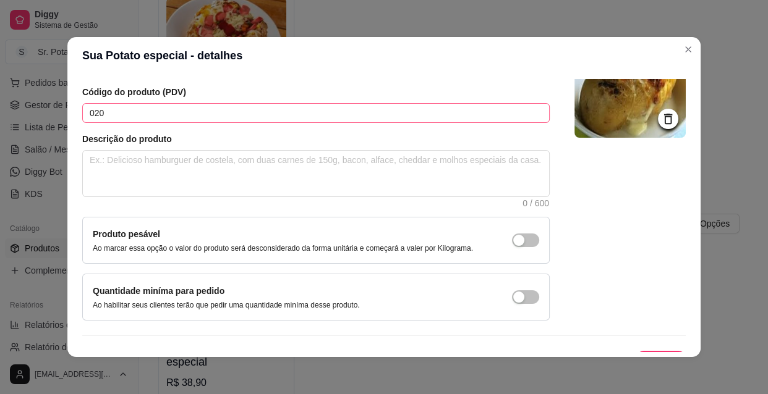
scroll to position [120, 0]
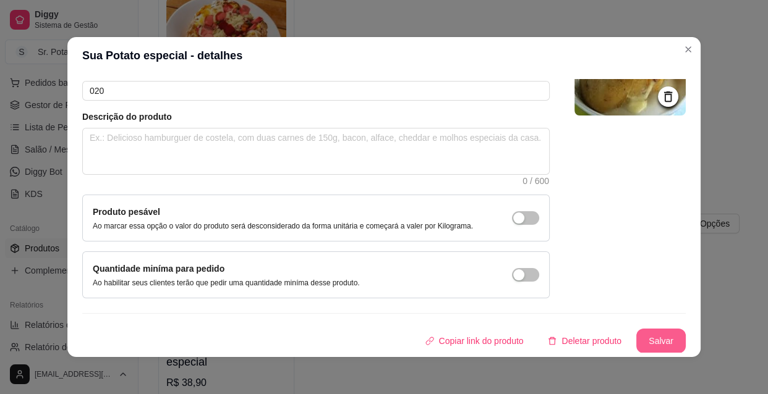
click at [652, 341] on button "Salvar" at bounding box center [660, 341] width 49 height 25
click at [650, 333] on button "Salvar" at bounding box center [661, 341] width 48 height 24
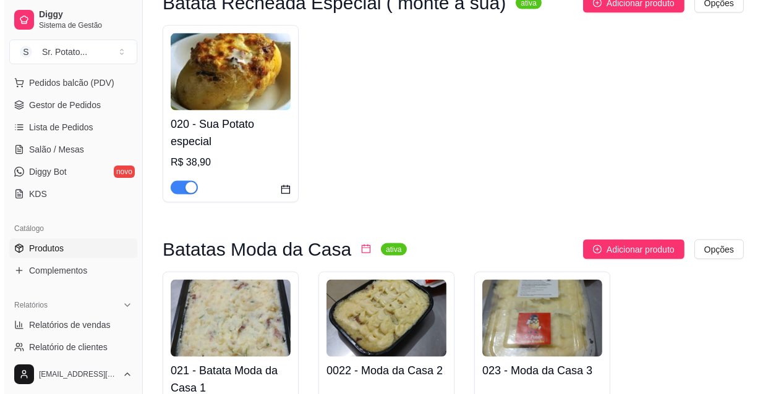
scroll to position [1686, 0]
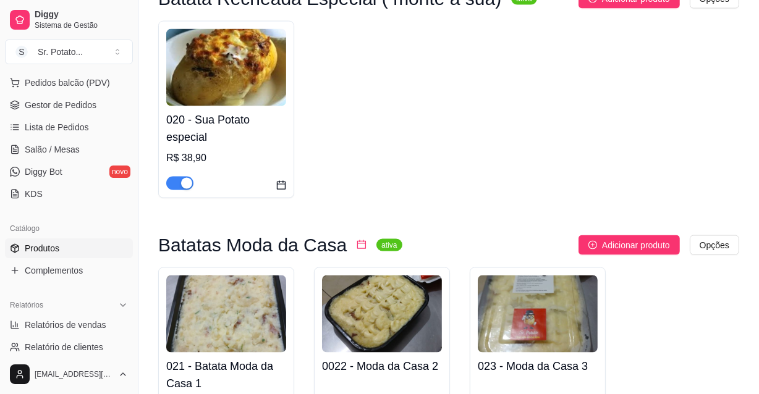
click at [232, 276] on img at bounding box center [226, 314] width 120 height 77
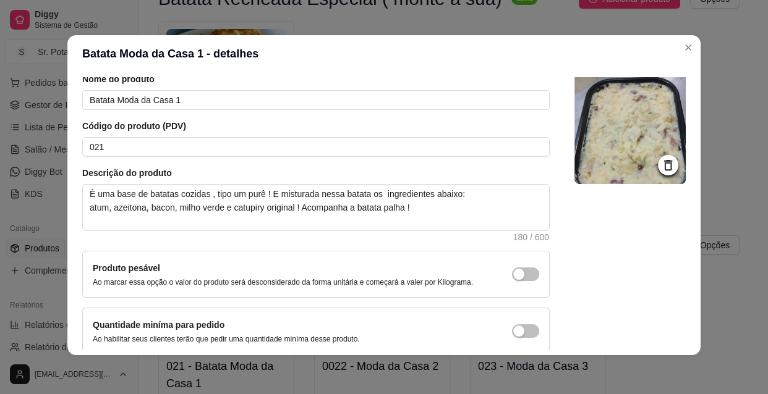
scroll to position [0, 0]
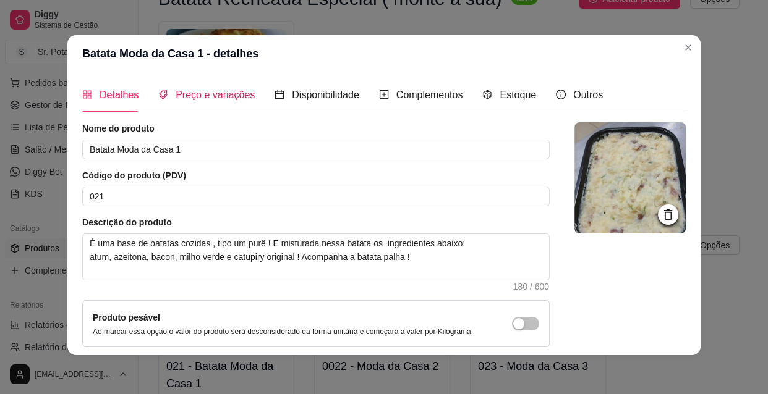
click at [224, 91] on span "Preço e variações" at bounding box center [215, 95] width 79 height 11
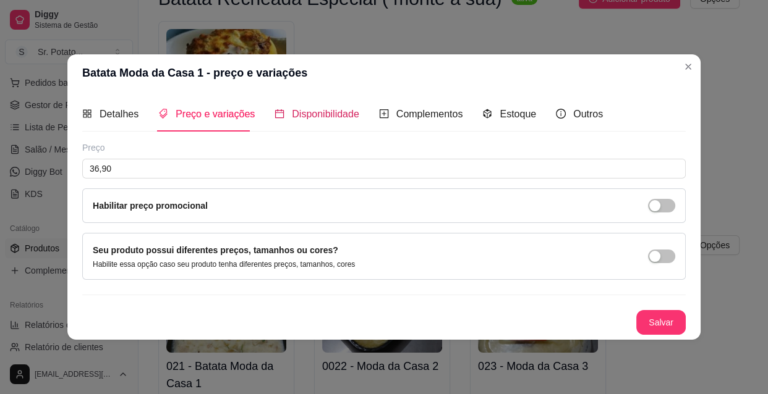
click at [316, 117] on span "Disponibilidade" at bounding box center [325, 114] width 67 height 11
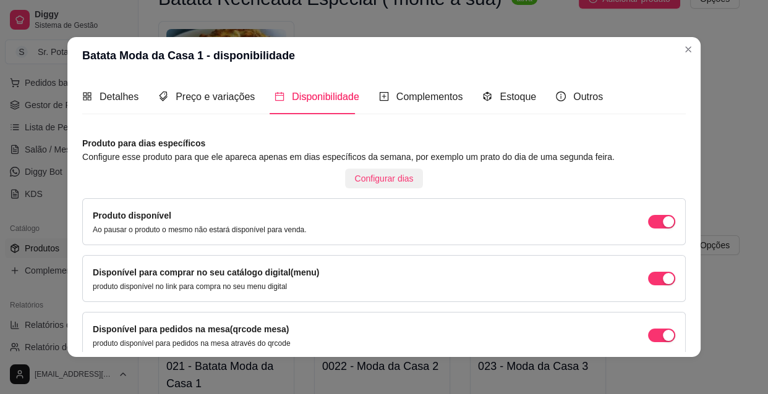
click at [359, 179] on span "Configurar dias" at bounding box center [384, 179] width 59 height 14
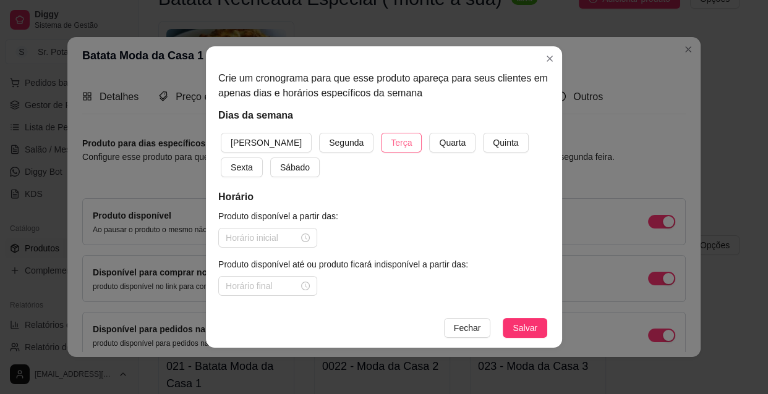
click at [391, 142] on span "Terça" at bounding box center [401, 143] width 21 height 14
click at [439, 143] on span "Quarta" at bounding box center [452, 143] width 27 height 14
click at [493, 142] on span "Quinta" at bounding box center [505, 143] width 25 height 14
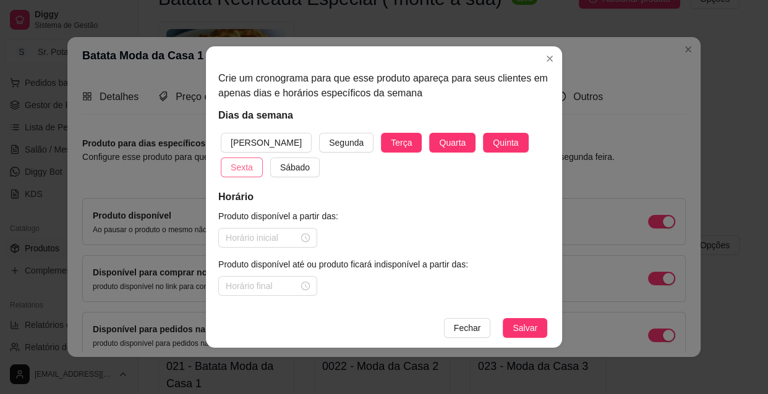
click at [253, 161] on span "Sexta" at bounding box center [242, 168] width 22 height 14
click at [280, 170] on span "Sábado" at bounding box center [295, 168] width 30 height 14
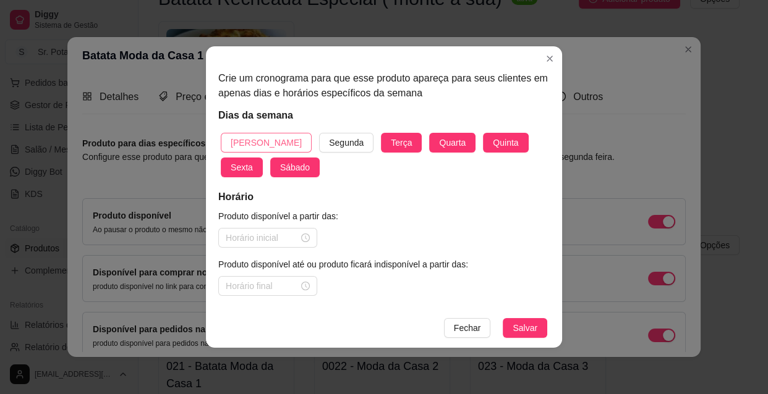
click at [266, 135] on button "[PERSON_NAME]" at bounding box center [266, 143] width 91 height 20
click at [304, 235] on div at bounding box center [268, 238] width 84 height 14
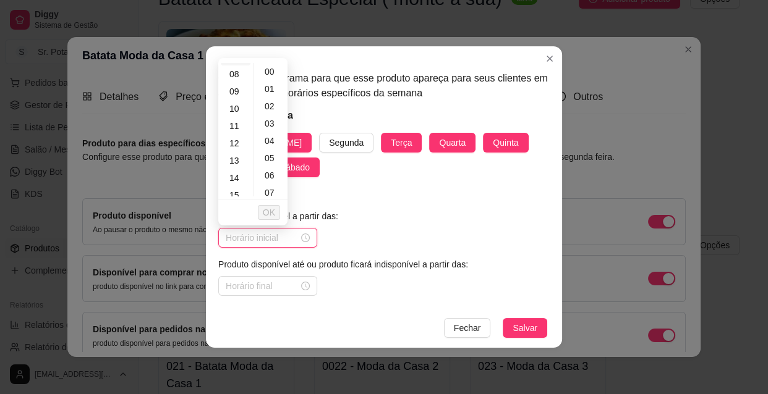
scroll to position [168, 0]
click at [240, 77] on div "10" at bounding box center [236, 76] width 30 height 17
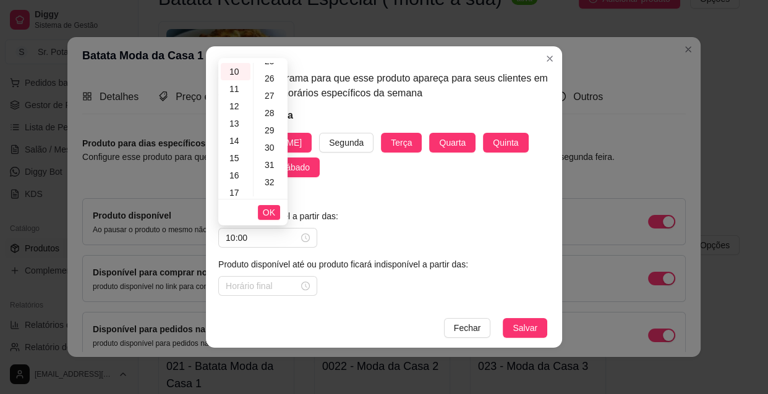
scroll to position [449, 0]
click at [274, 138] on div "30" at bounding box center [271, 141] width 30 height 17
click at [270, 211] on span "OK" at bounding box center [269, 213] width 12 height 14
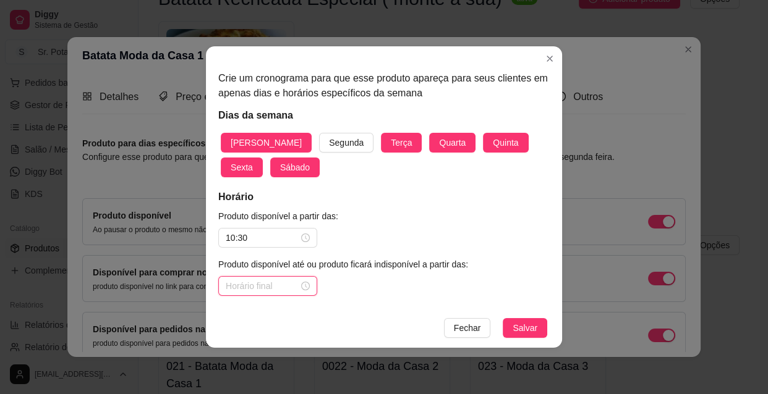
click at [288, 283] on input at bounding box center [262, 286] width 73 height 14
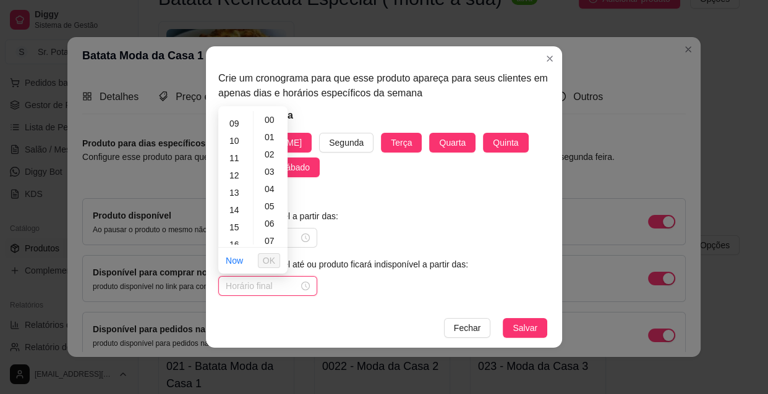
scroll to position [168, 0]
click at [239, 177] on div "13" at bounding box center [236, 176] width 30 height 17
click at [271, 257] on span "OK" at bounding box center [269, 261] width 12 height 14
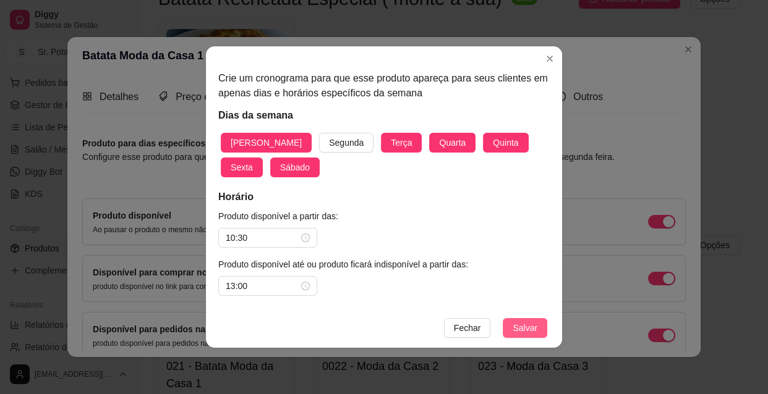
click at [530, 323] on span "Salvar" at bounding box center [524, 328] width 25 height 14
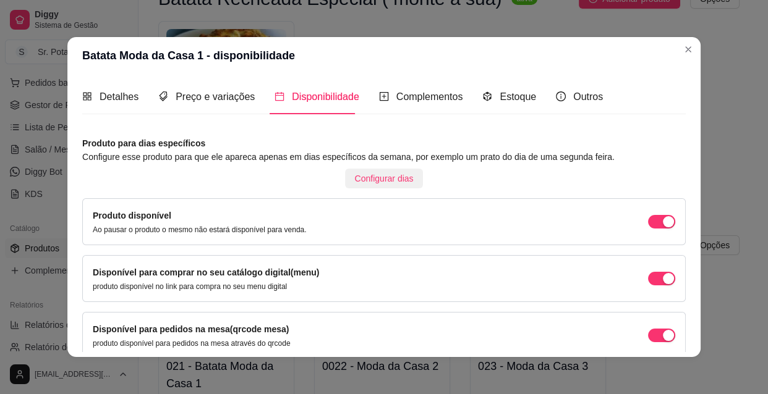
click at [384, 174] on span "Configurar dias" at bounding box center [384, 179] width 59 height 14
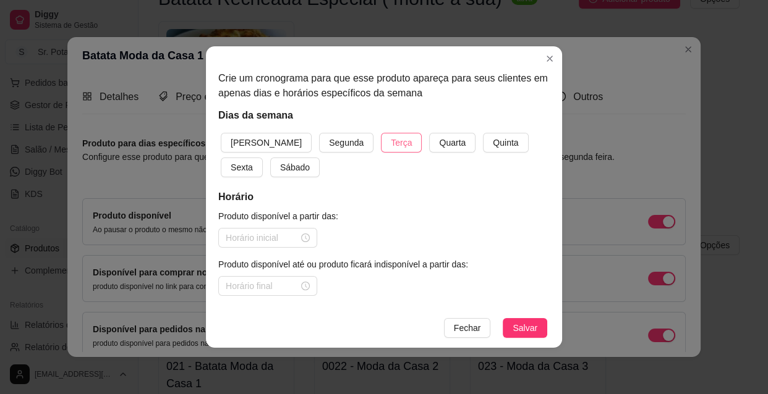
click at [391, 145] on span "Terça" at bounding box center [401, 143] width 21 height 14
click at [439, 143] on span "Quarta" at bounding box center [452, 143] width 27 height 14
click at [493, 141] on span "Quinta" at bounding box center [505, 143] width 25 height 14
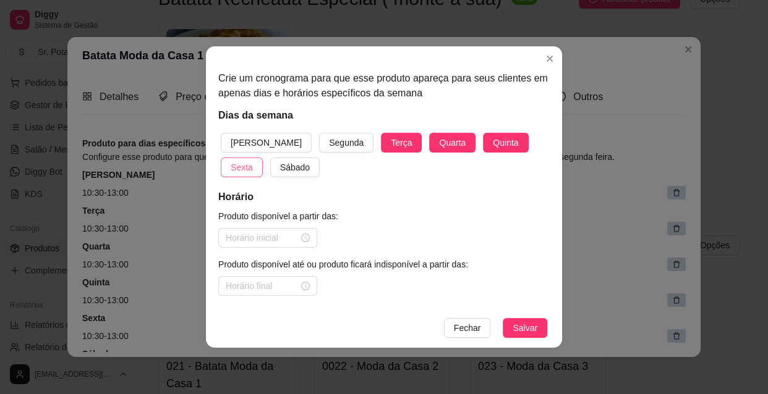
click at [253, 161] on span "Sexta" at bounding box center [242, 168] width 22 height 14
click at [280, 164] on span "Sábado" at bounding box center [295, 168] width 30 height 14
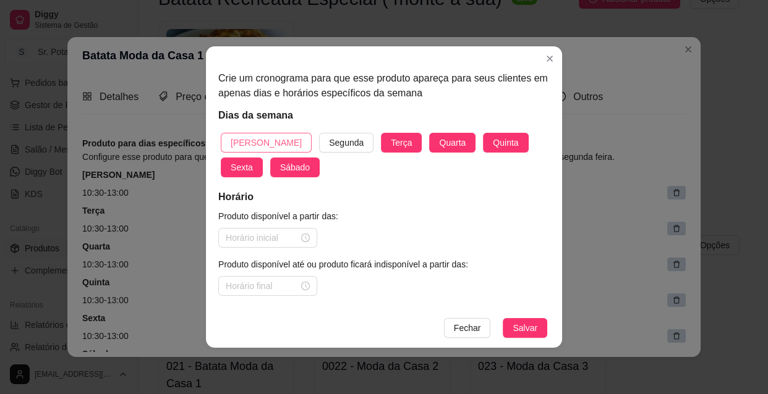
click at [263, 142] on span "[PERSON_NAME]" at bounding box center [266, 143] width 71 height 14
click at [305, 237] on div at bounding box center [268, 238] width 84 height 14
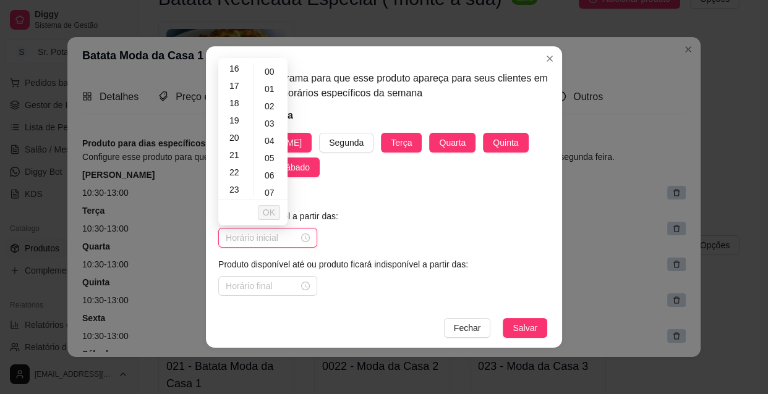
scroll to position [281, 0]
click at [237, 105] on div "18" at bounding box center [236, 102] width 30 height 17
click at [275, 213] on button "OK" at bounding box center [269, 212] width 22 height 15
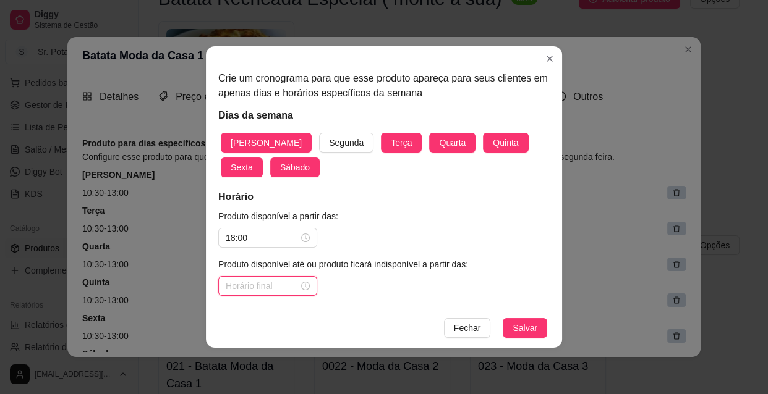
click at [282, 286] on input at bounding box center [262, 286] width 73 height 14
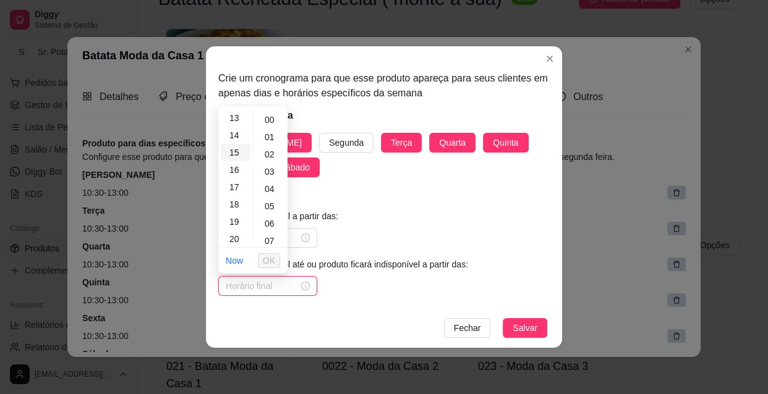
scroll to position [281, 0]
click at [234, 216] on div "22" at bounding box center [236, 219] width 30 height 17
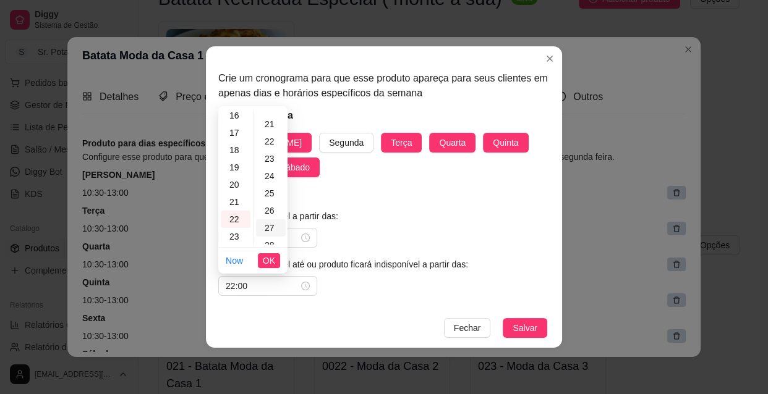
scroll to position [415, 0]
click at [276, 220] on div "30" at bounding box center [271, 223] width 30 height 17
click at [533, 331] on span "Salvar" at bounding box center [524, 328] width 25 height 14
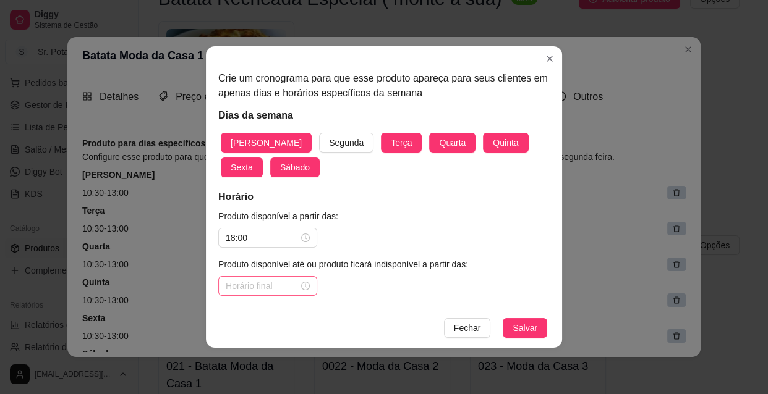
click at [308, 287] on div at bounding box center [268, 286] width 84 height 14
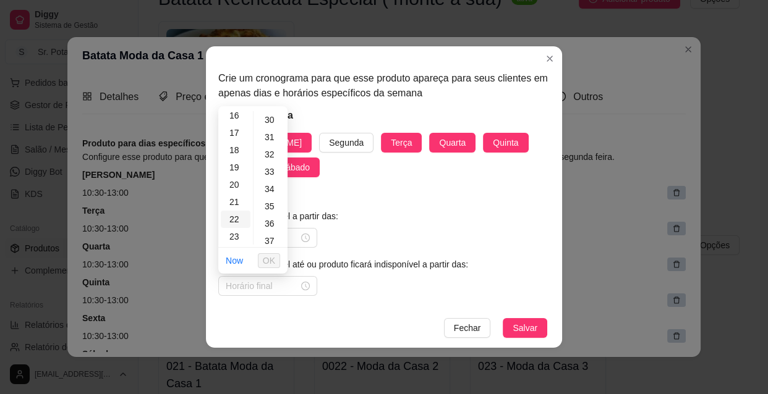
click at [239, 218] on div "22" at bounding box center [236, 219] width 30 height 17
click at [271, 257] on span "OK" at bounding box center [269, 261] width 12 height 14
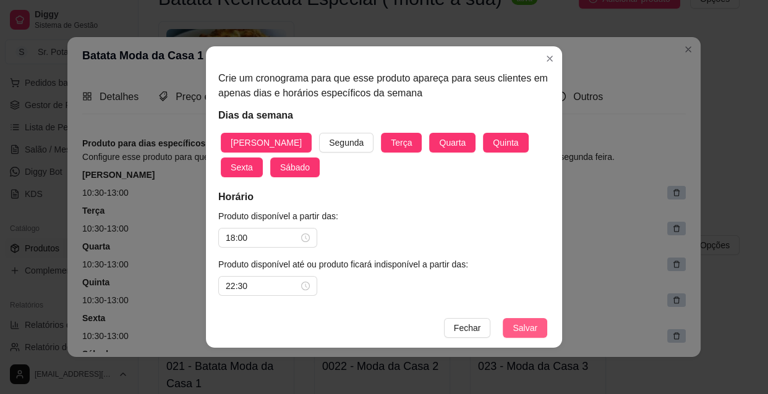
click at [528, 327] on span "Salvar" at bounding box center [524, 328] width 25 height 14
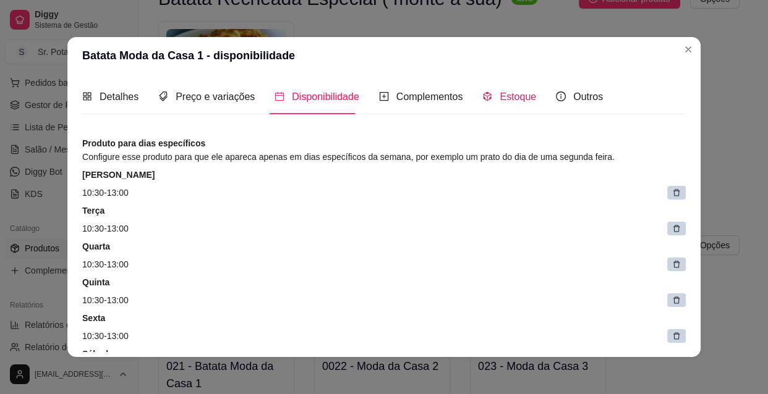
click at [508, 99] on span "Estoque" at bounding box center [517, 96] width 36 height 11
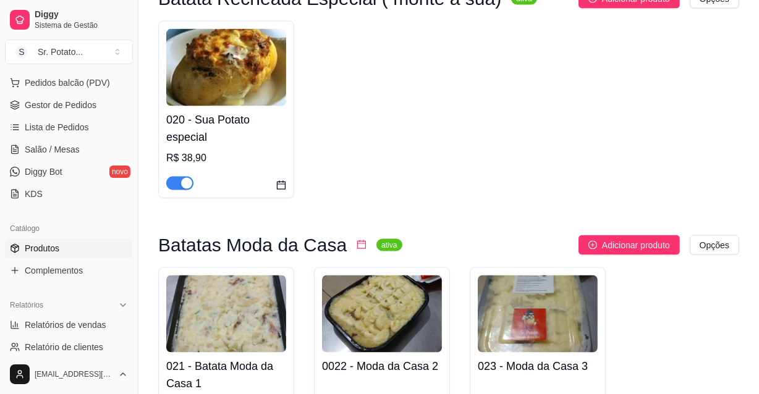
click at [412, 276] on img at bounding box center [382, 314] width 120 height 77
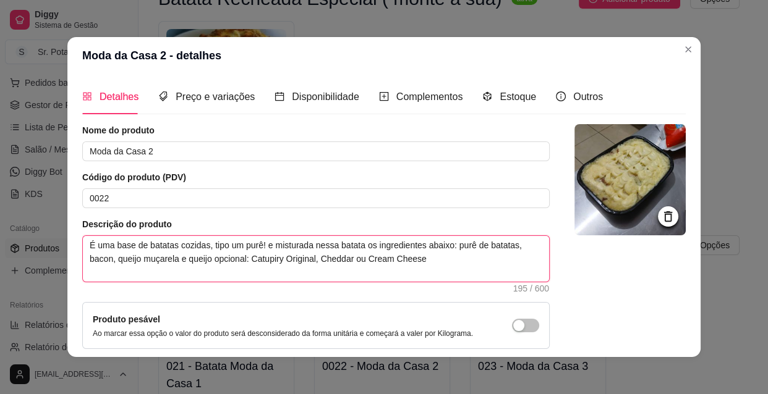
click at [265, 244] on textarea "É uma base de batatas cozidas, tipo um purê! e misturada nessa batata os ingred…" at bounding box center [316, 259] width 466 height 46
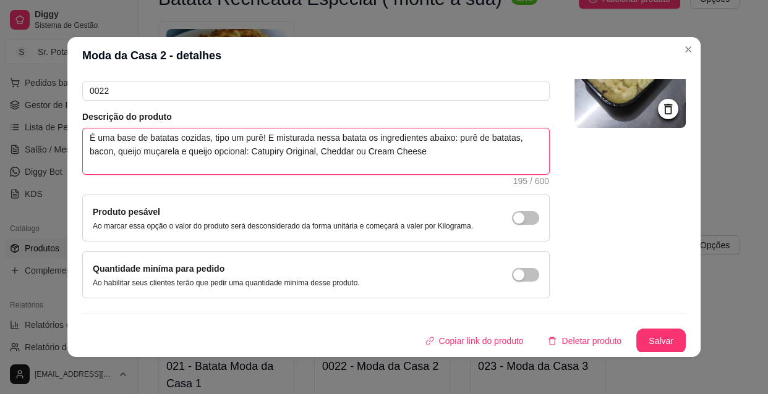
scroll to position [2, 0]
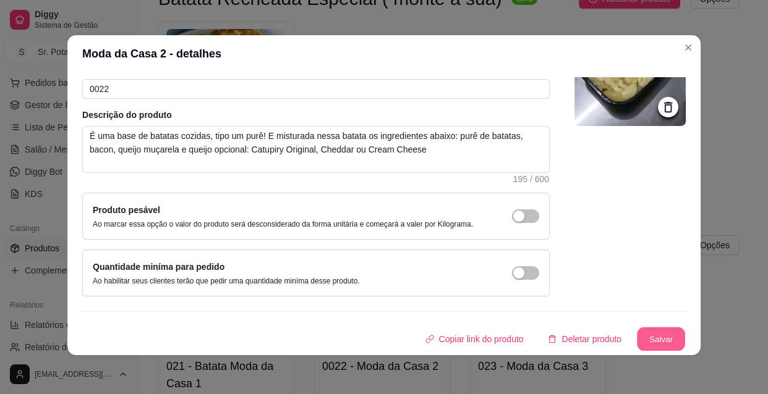
click at [643, 332] on button "Salvar" at bounding box center [661, 340] width 48 height 24
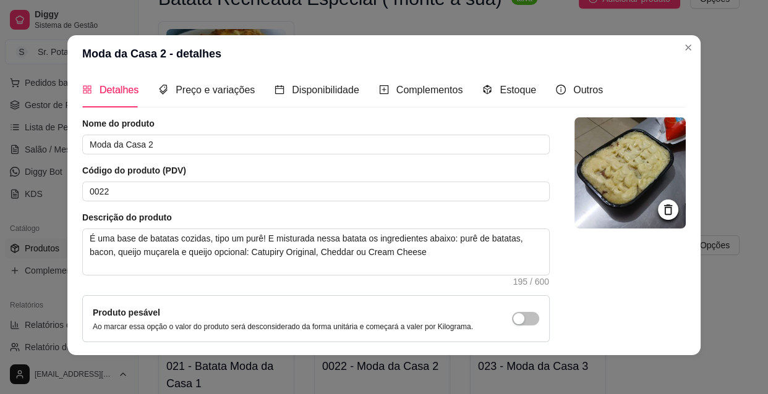
scroll to position [0, 0]
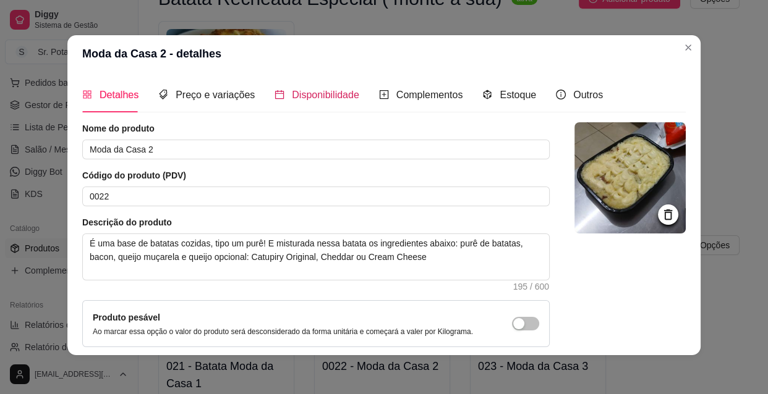
click at [323, 93] on span "Disponibilidade" at bounding box center [325, 95] width 67 height 11
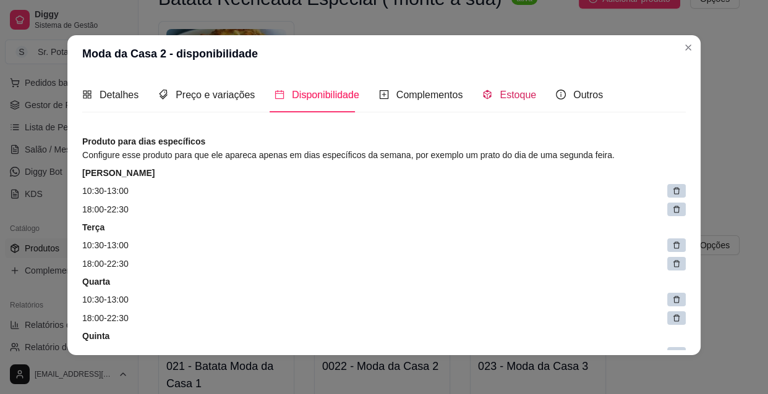
click at [500, 93] on span "Estoque" at bounding box center [517, 95] width 36 height 11
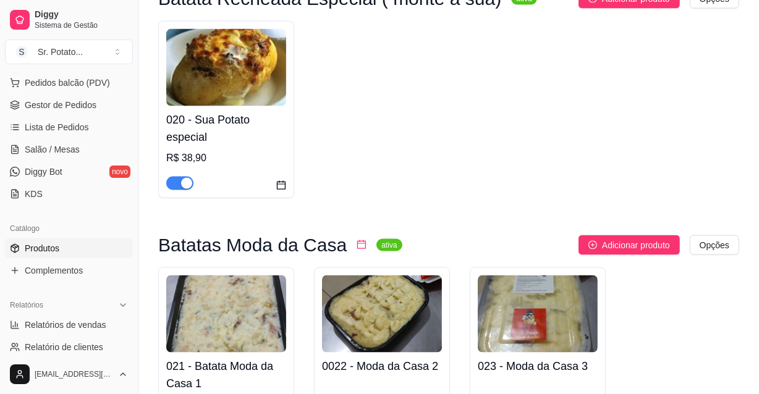
click at [525, 276] on img at bounding box center [538, 314] width 120 height 77
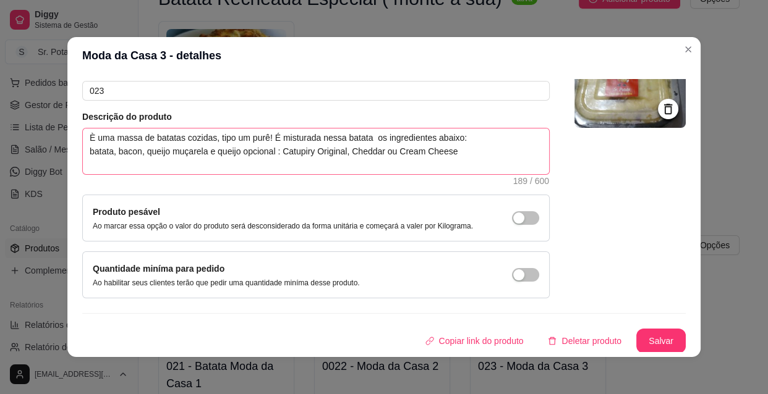
scroll to position [2, 0]
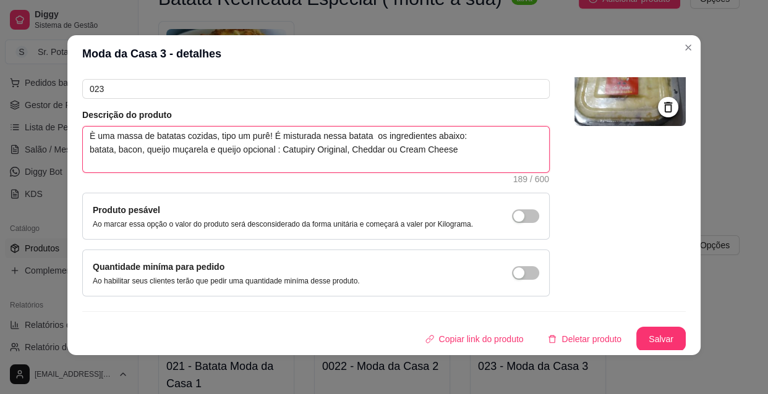
click at [142, 150] on textarea "È uma massa de batatas cozidas, tipo um purê! É misturada nessa batata os ingre…" at bounding box center [316, 150] width 466 height 46
click at [137, 150] on textarea "È uma massa de batatas cozidas, tipo um purê! É misturada nessa batata os ingre…" at bounding box center [316, 150] width 466 height 46
click at [139, 150] on textarea "È uma massa de batatas cozidas, tipo um purê! É misturada nessa batata os ingre…" at bounding box center [316, 150] width 466 height 46
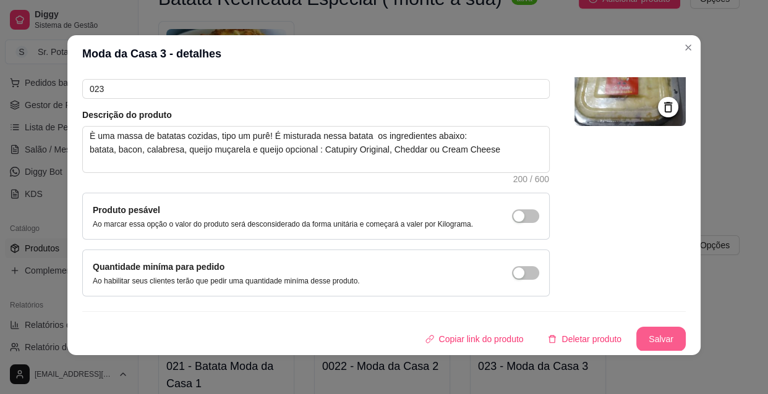
click at [636, 342] on button "Salvar" at bounding box center [660, 339] width 49 height 25
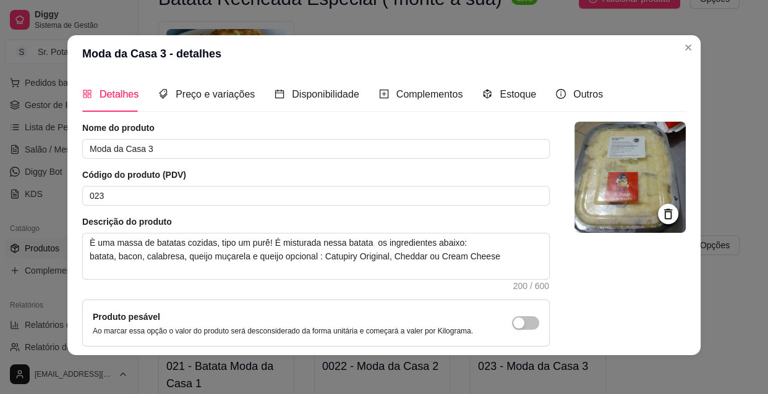
scroll to position [0, 0]
click at [215, 95] on span "Preço e variações" at bounding box center [215, 95] width 79 height 11
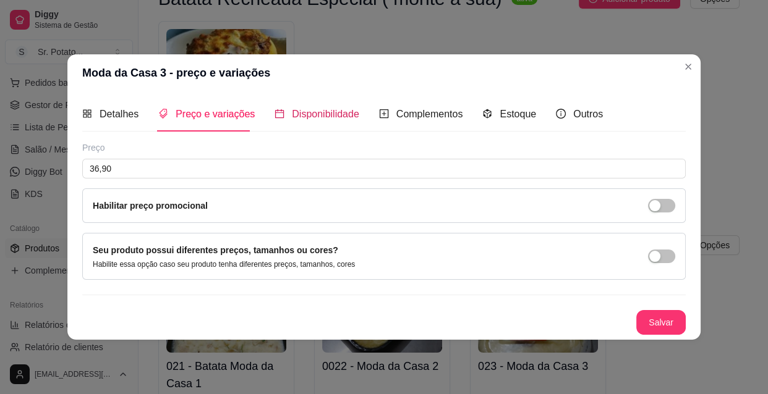
click at [299, 110] on span "Disponibilidade" at bounding box center [325, 114] width 67 height 11
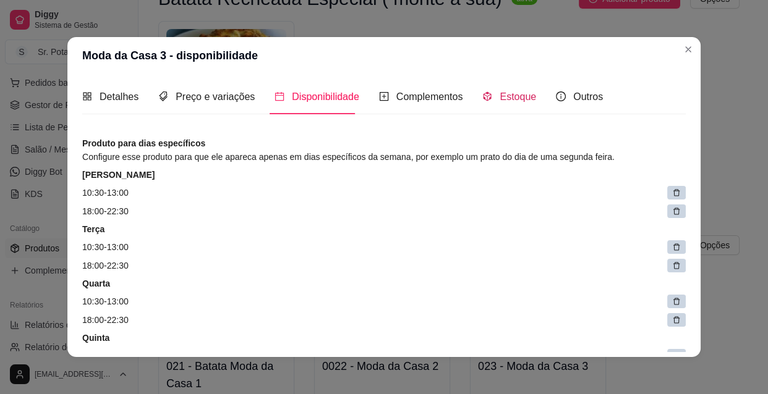
click at [499, 95] on span "Estoque" at bounding box center [517, 96] width 36 height 11
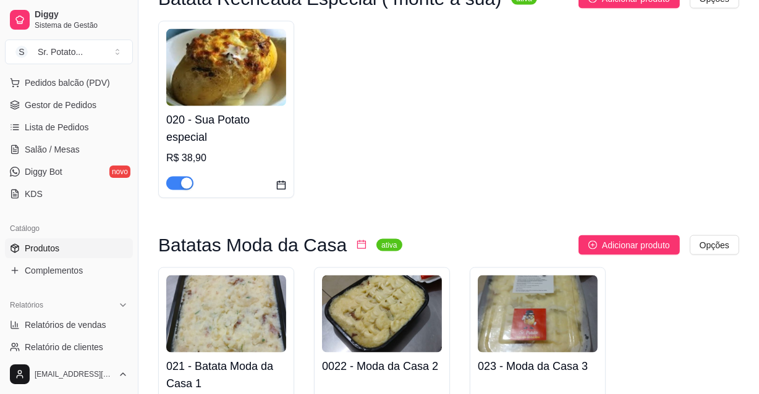
click at [564, 276] on img at bounding box center [538, 314] width 120 height 77
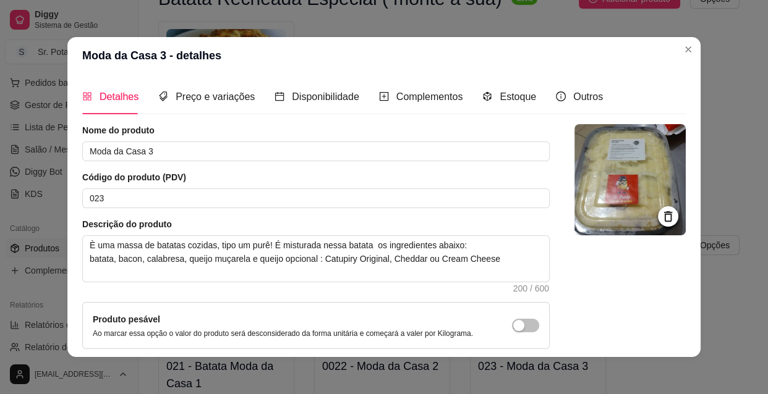
click at [247, 95] on div "Detalhes Preço e variações Disponibilidade Complementos Estoque Outros" at bounding box center [342, 96] width 520 height 35
click at [231, 95] on span "Preço e variações" at bounding box center [215, 96] width 79 height 11
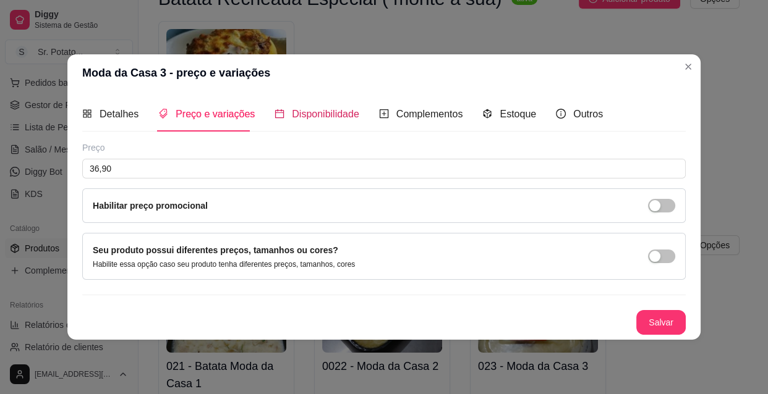
click at [307, 113] on span "Disponibilidade" at bounding box center [325, 114] width 67 height 11
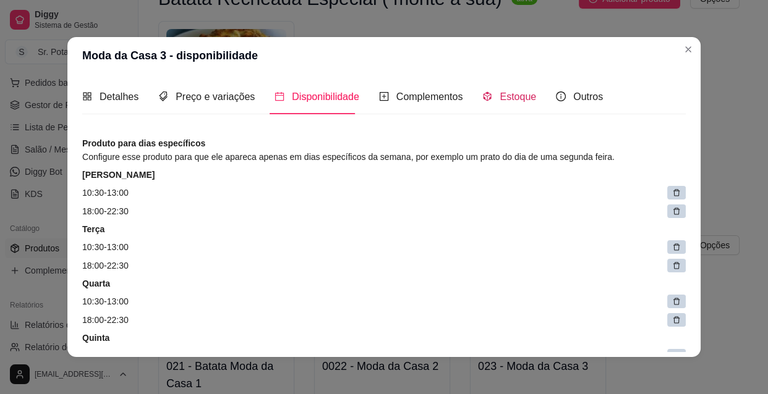
click at [507, 96] on span "Estoque" at bounding box center [517, 96] width 36 height 11
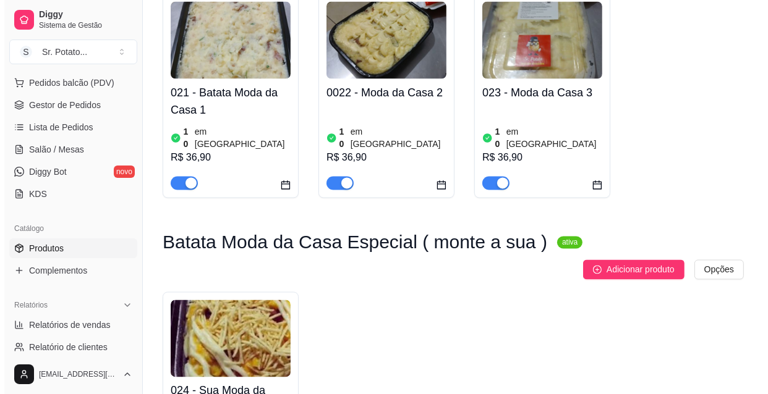
scroll to position [1966, 0]
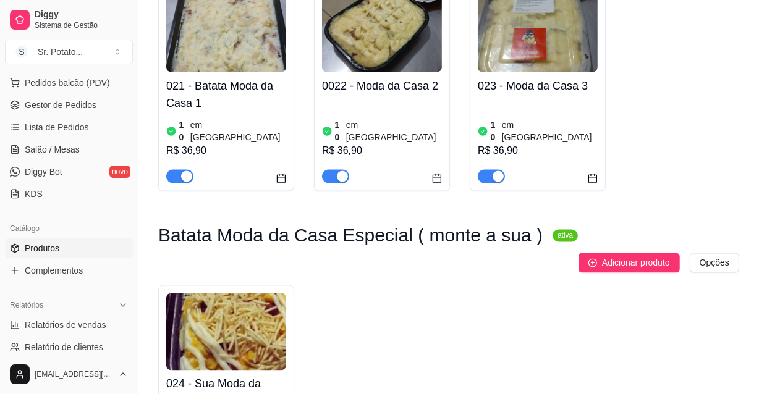
click at [251, 376] on h4 "024 - Sua Moda da Casa Especial" at bounding box center [226, 393] width 120 height 35
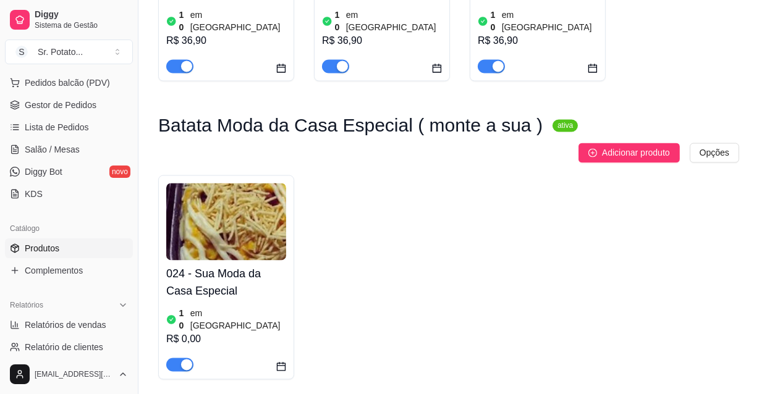
scroll to position [2079, 0]
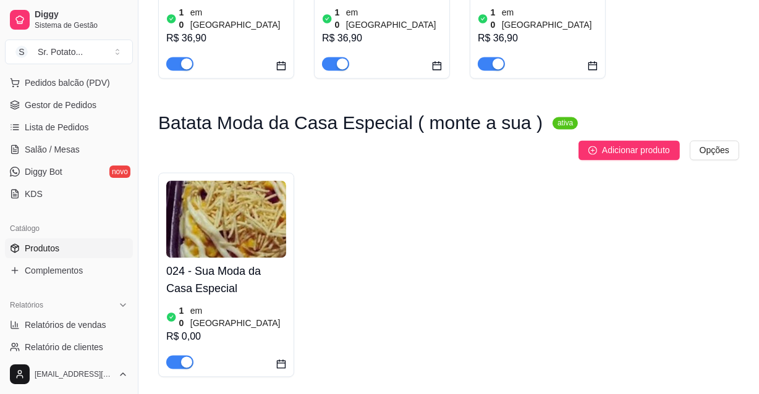
drag, startPoint x: 224, startPoint y: 134, endPoint x: 640, endPoint y: 169, distance: 417.6
click at [640, 173] on div "024 - Sua Moda da Casa Especial 10 em estoque R$ 0,00" at bounding box center [448, 275] width 581 height 205
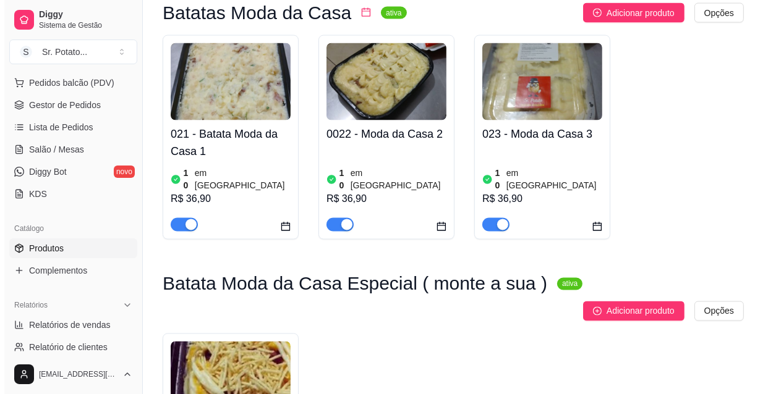
scroll to position [1910, 0]
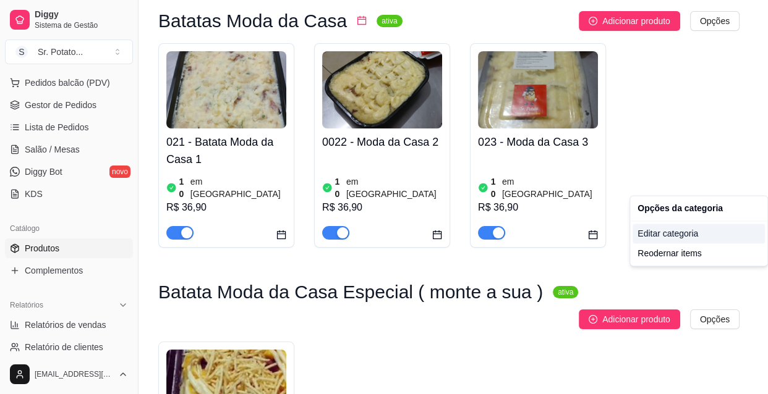
click at [693, 236] on div "Editar categoria" at bounding box center [698, 234] width 132 height 20
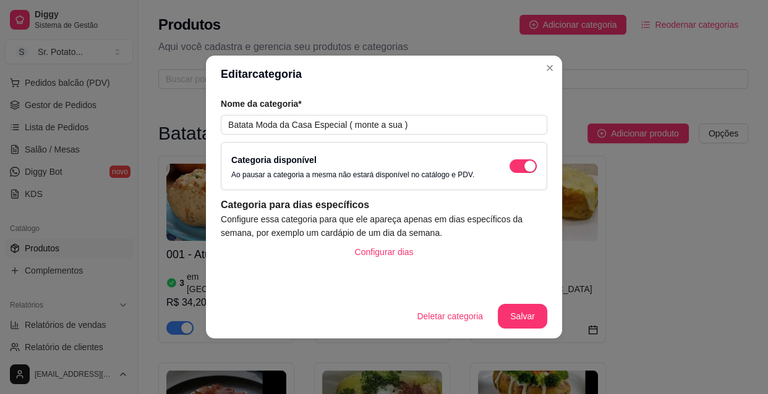
scroll to position [1897, 0]
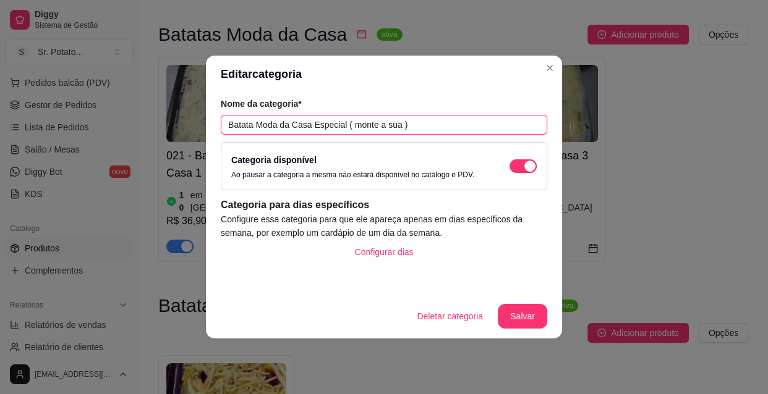
click at [435, 125] on input "Batata Moda da Casa Especial ( monte a sua )" at bounding box center [384, 125] width 326 height 20
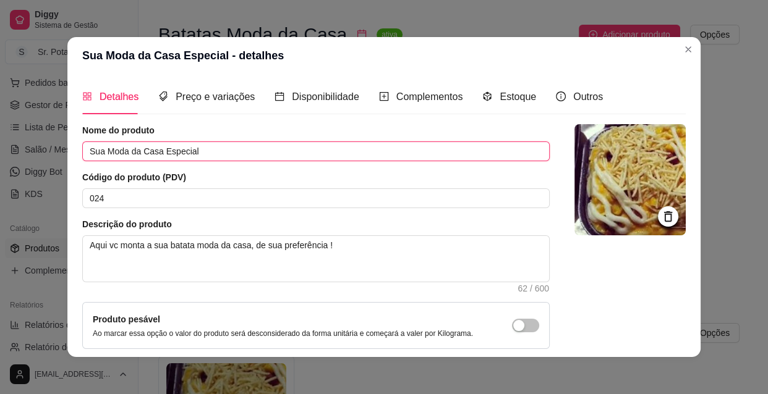
click at [206, 156] on input "Sua Moda da Casa Especial" at bounding box center [315, 152] width 467 height 20
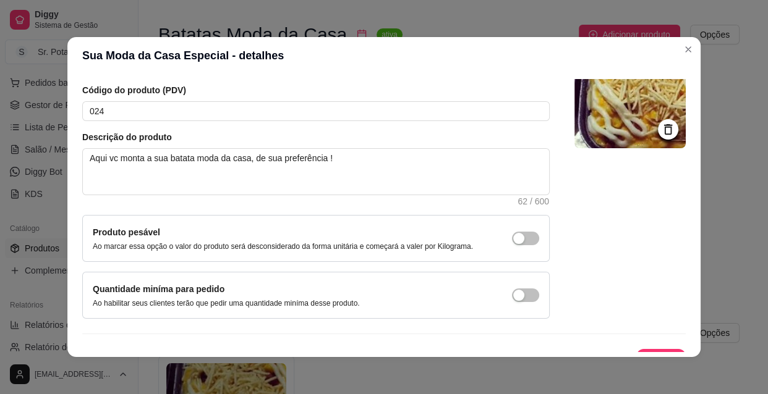
scroll to position [108, 0]
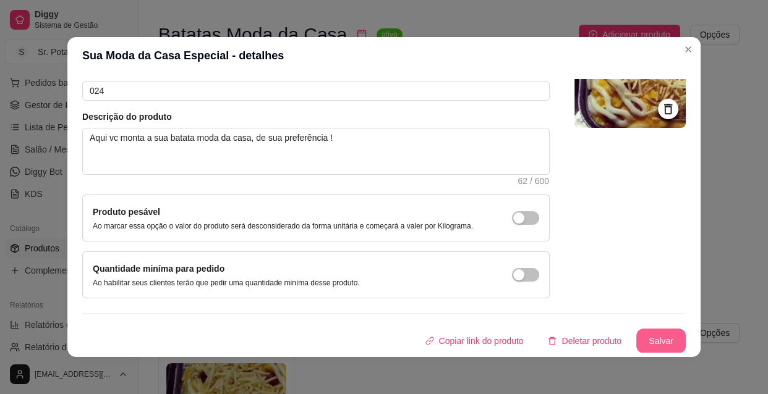
click at [650, 342] on button "Salvar" at bounding box center [660, 341] width 49 height 25
click at [649, 339] on div "Copiar link do produto Deletar produto Salvar" at bounding box center [383, 341] width 603 height 25
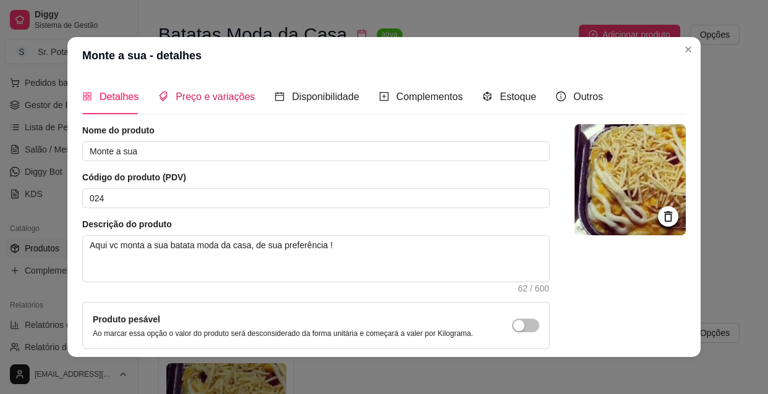
click at [187, 93] on span "Preço e variações" at bounding box center [215, 96] width 79 height 11
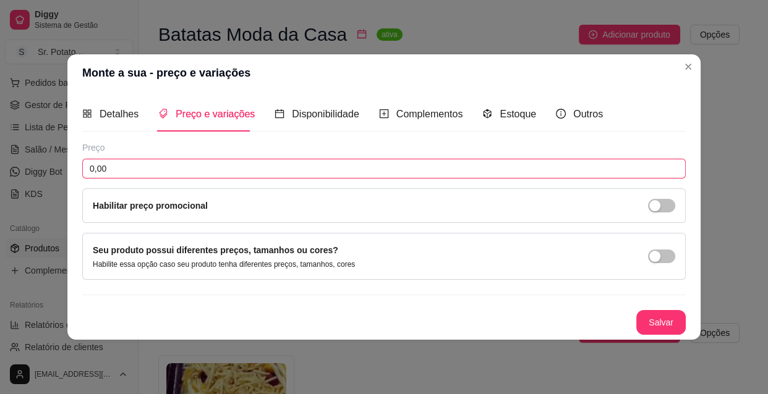
click at [162, 173] on input "0,00" at bounding box center [383, 169] width 603 height 20
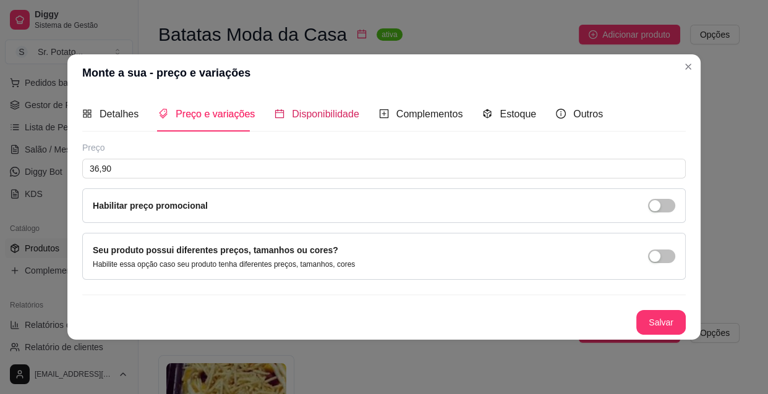
click at [332, 116] on span "Disponibilidade" at bounding box center [325, 114] width 67 height 11
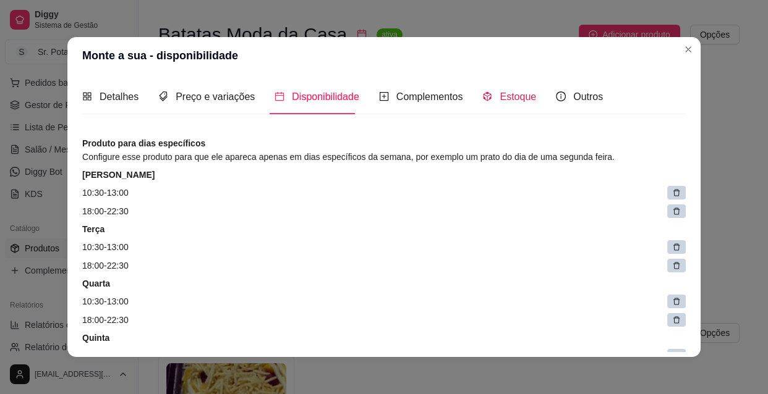
click at [490, 96] on div "Estoque" at bounding box center [509, 96] width 54 height 15
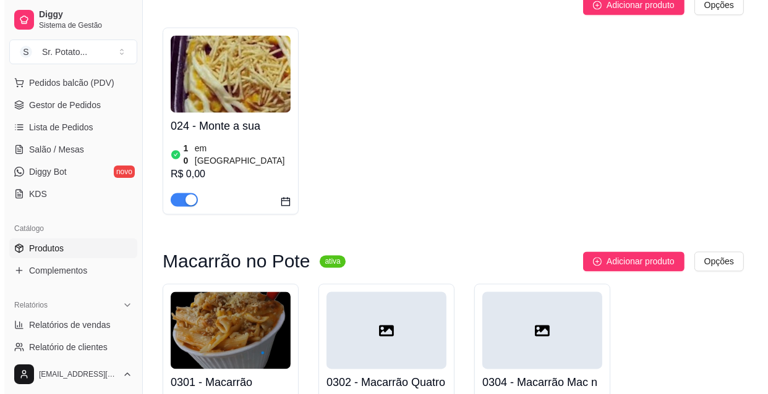
scroll to position [2233, 0]
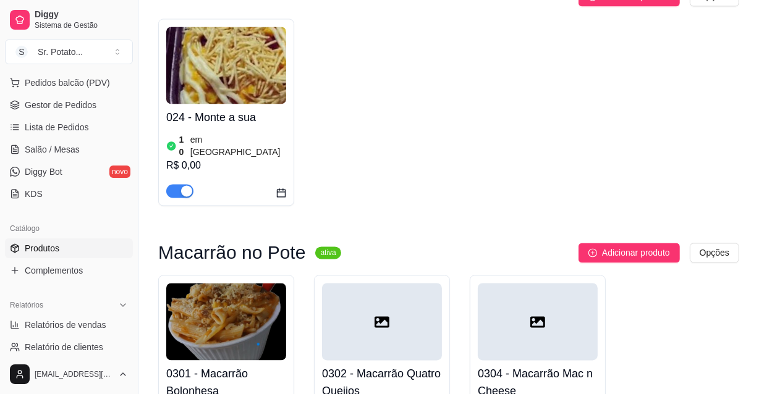
click at [247, 365] on h4 "0301 - Macarrão Bolonhesa" at bounding box center [226, 382] width 120 height 35
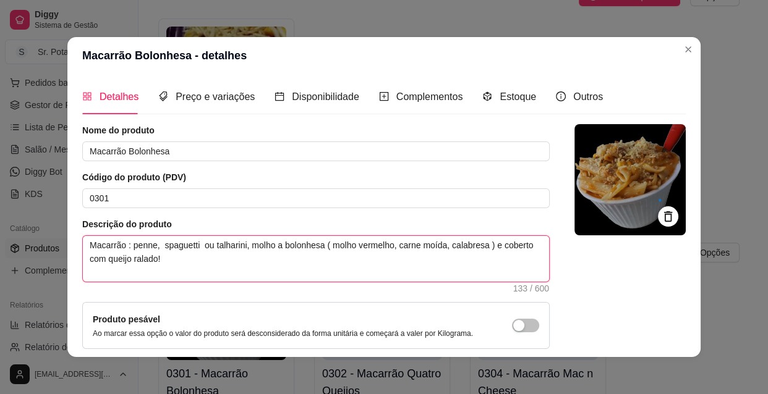
click at [123, 246] on textarea "Macarrão : penne, spaguetti ou talharini, molho a bolonhesa ( molho vermelho, c…" at bounding box center [316, 259] width 466 height 46
click at [158, 246] on textarea "Macarrão opcional: penne, spaguetti ou talharini, molho a bolonhesa ( molho ver…" at bounding box center [316, 259] width 466 height 46
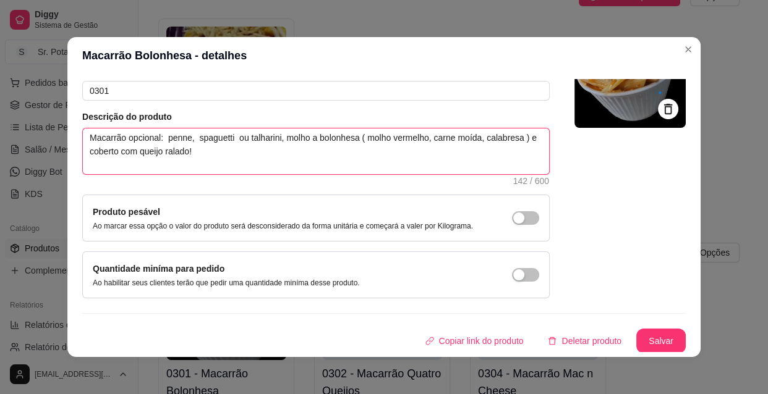
scroll to position [0, 0]
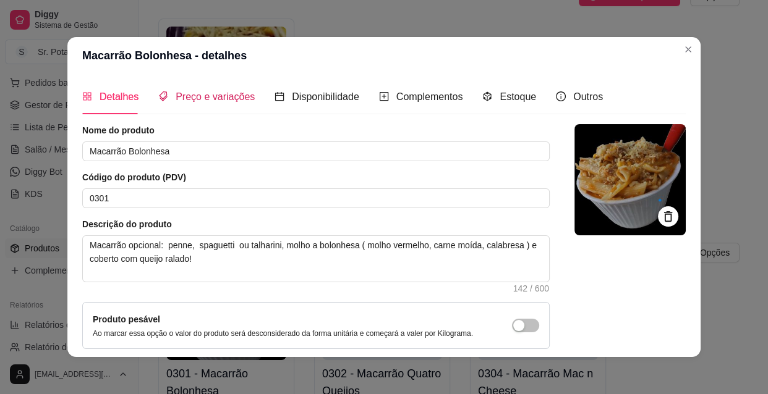
click at [222, 97] on span "Preço e variações" at bounding box center [215, 96] width 79 height 11
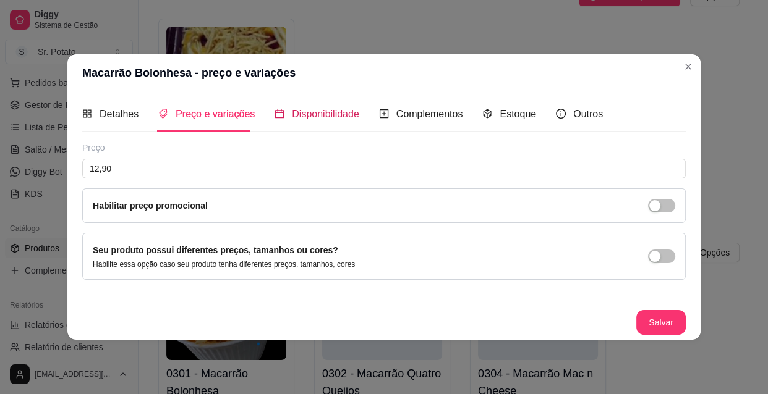
click at [308, 109] on span "Disponibilidade" at bounding box center [325, 114] width 67 height 11
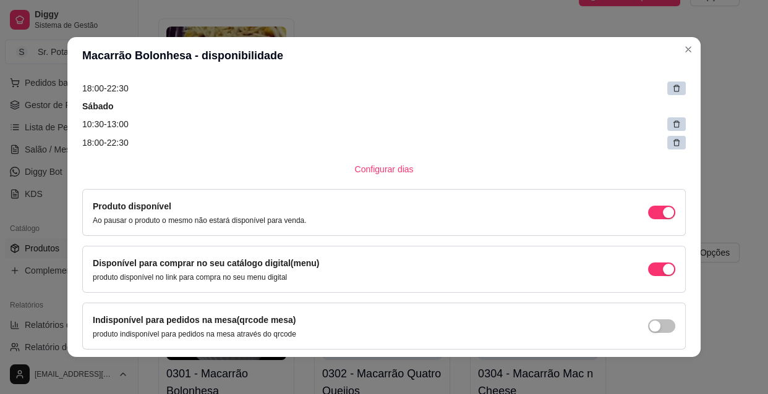
scroll to position [393, 0]
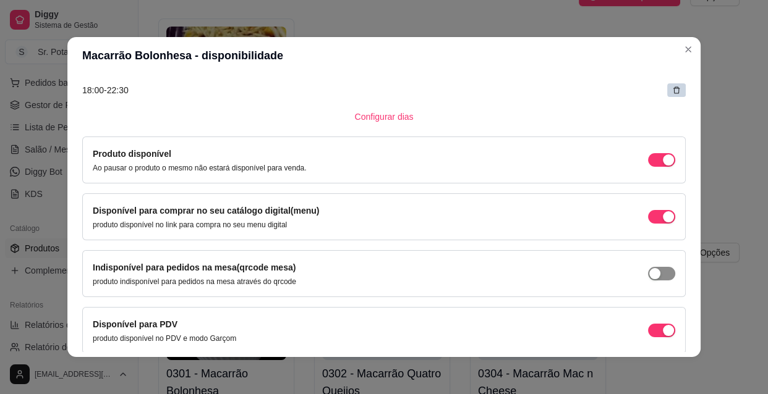
click at [649, 271] on div "button" at bounding box center [654, 273] width 11 height 11
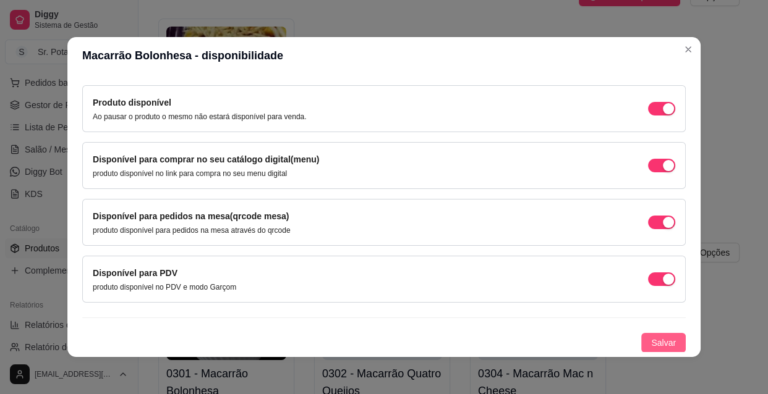
click at [651, 343] on span "Salvar" at bounding box center [663, 343] width 25 height 14
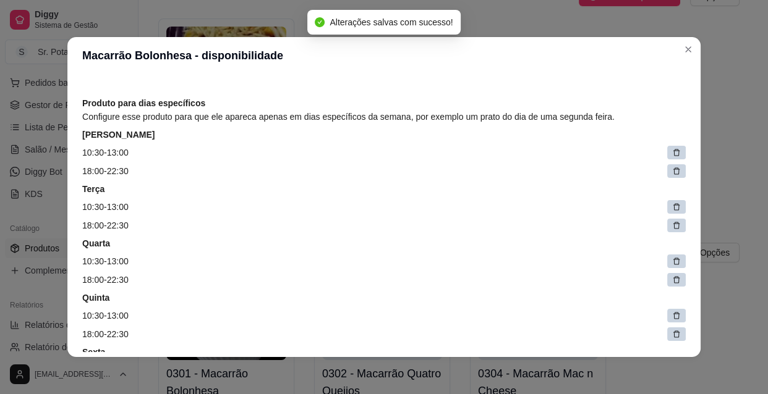
scroll to position [0, 0]
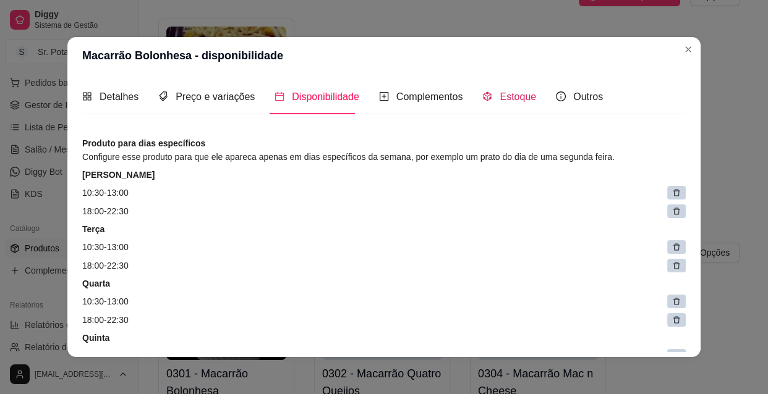
click at [516, 98] on span "Estoque" at bounding box center [517, 96] width 36 height 11
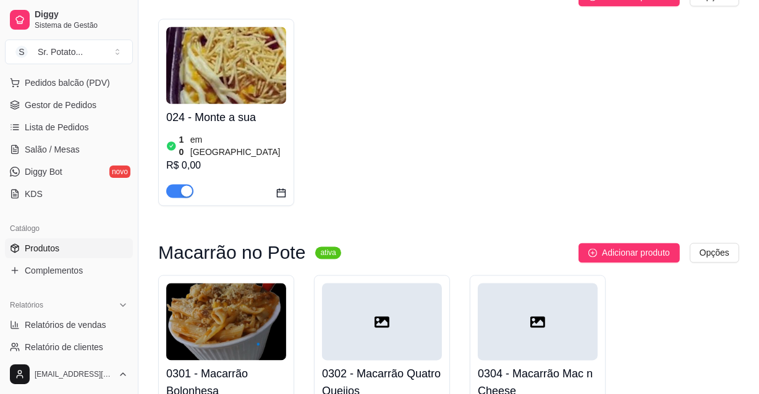
click at [440, 283] on div at bounding box center [382, 321] width 120 height 77
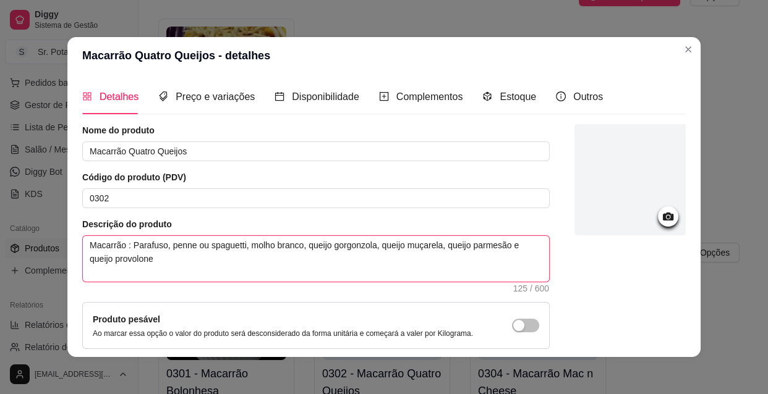
click at [122, 244] on textarea "Macarrão : Parafuso, penne ou spaguetti, molho branco, queijo gorgonzola, queij…" at bounding box center [316, 259] width 466 height 46
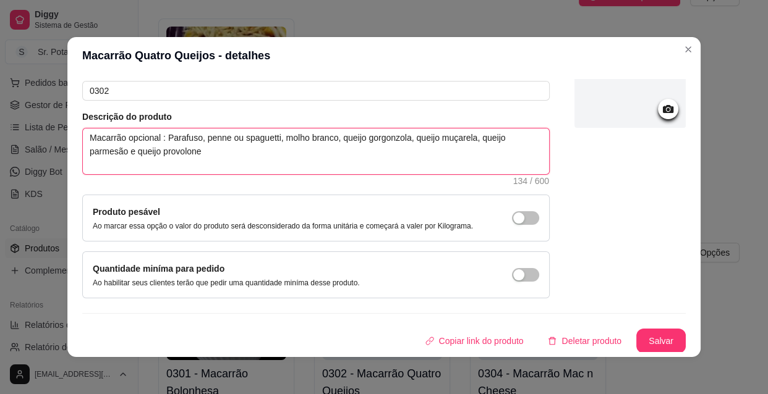
scroll to position [2, 0]
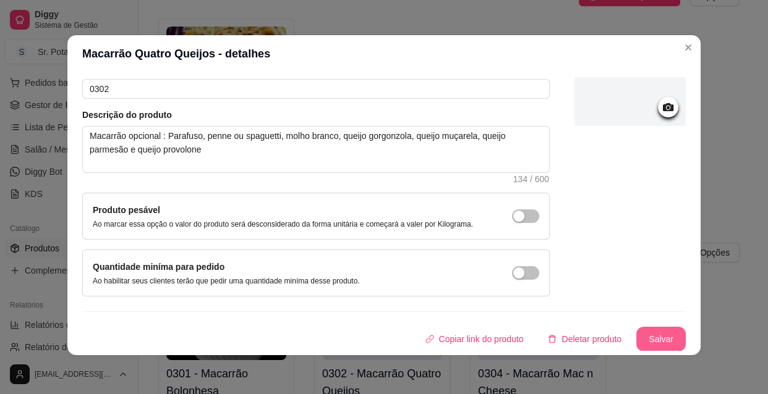
click at [647, 339] on button "Salvar" at bounding box center [660, 339] width 49 height 25
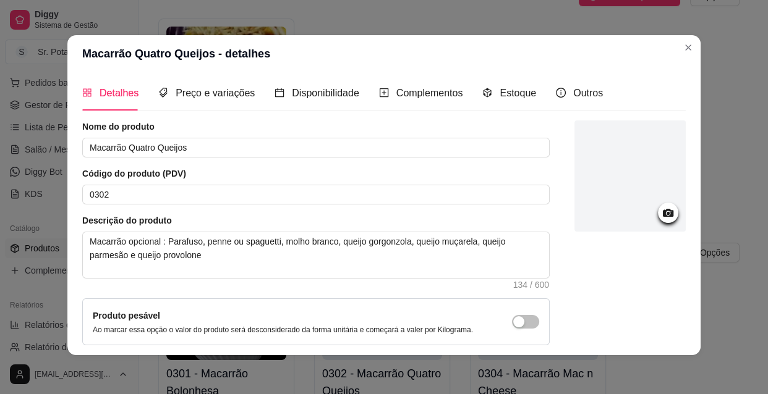
scroll to position [0, 0]
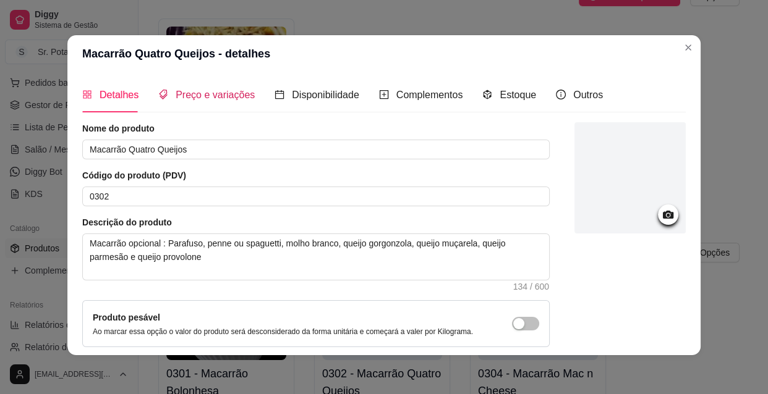
click at [237, 93] on span "Preço e variações" at bounding box center [215, 95] width 79 height 11
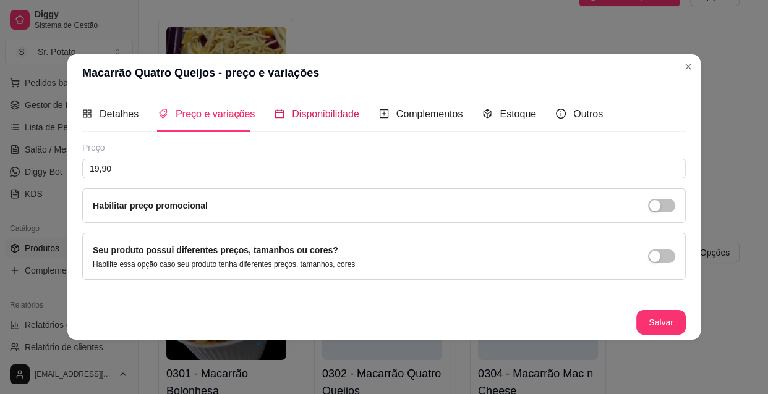
click at [340, 116] on span "Disponibilidade" at bounding box center [325, 114] width 67 height 11
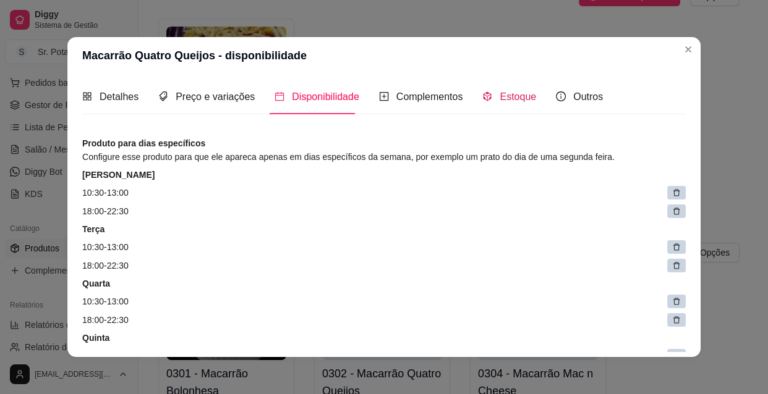
click at [489, 93] on div "Estoque" at bounding box center [509, 96] width 54 height 15
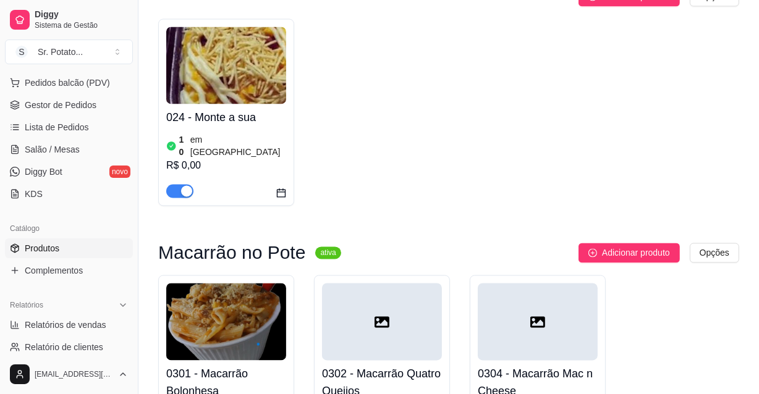
click at [540, 283] on div at bounding box center [538, 321] width 120 height 77
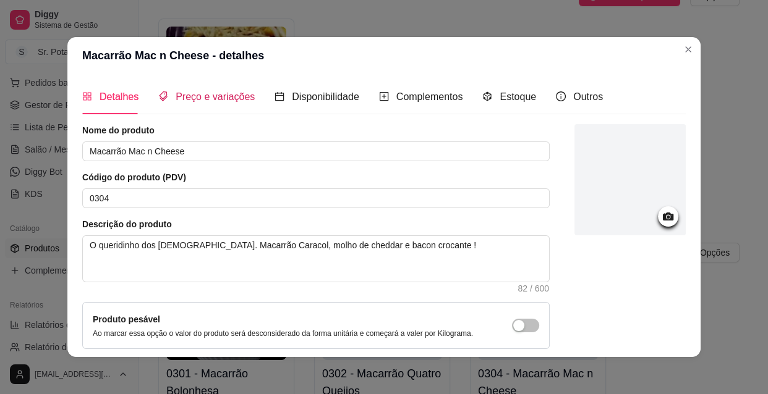
click at [226, 100] on span "Preço e variações" at bounding box center [215, 96] width 79 height 11
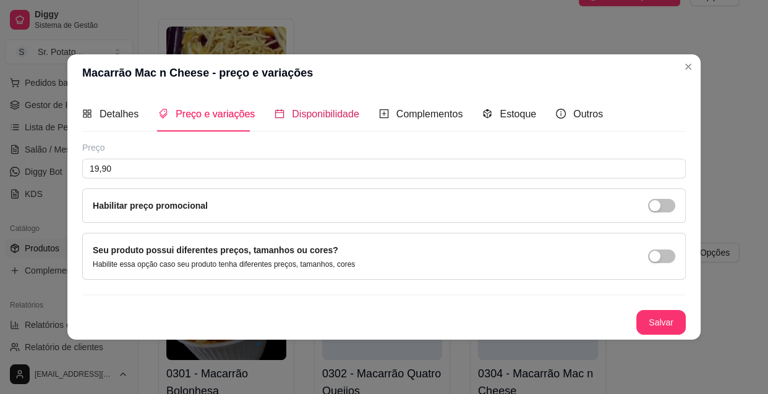
click at [315, 115] on span "Disponibilidade" at bounding box center [325, 114] width 67 height 11
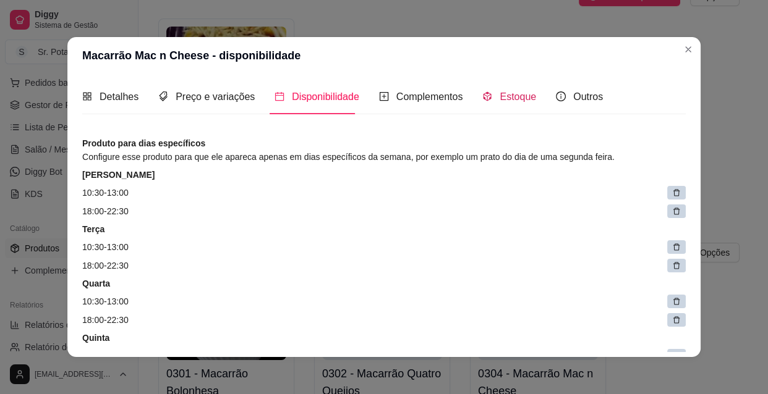
click at [506, 98] on span "Estoque" at bounding box center [517, 96] width 36 height 11
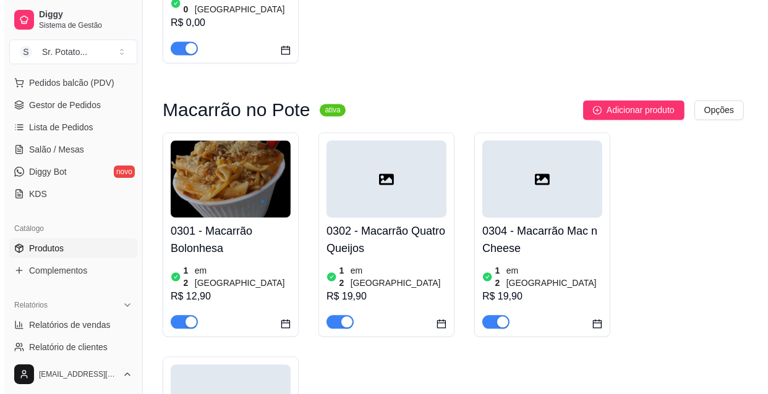
scroll to position [2458, 0]
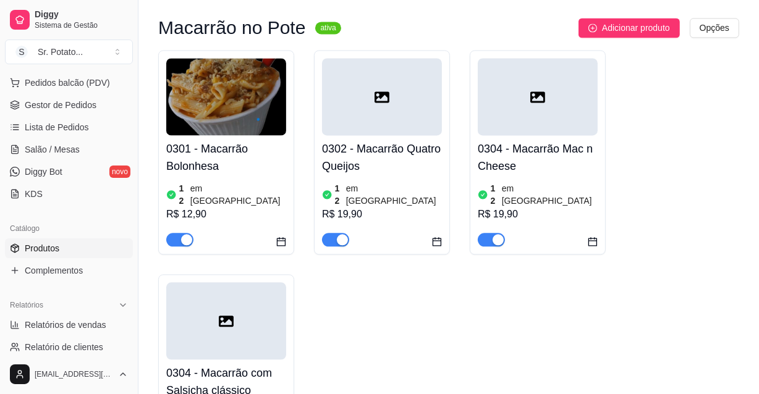
click at [268, 283] on div at bounding box center [226, 321] width 120 height 77
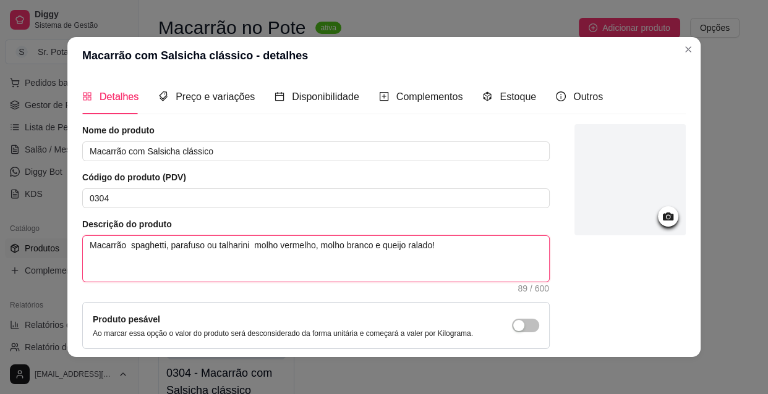
click at [122, 247] on textarea "Macarrão spaghetti, parafuso ou talharini molho vermelho, molho branco e queijo…" at bounding box center [316, 259] width 466 height 46
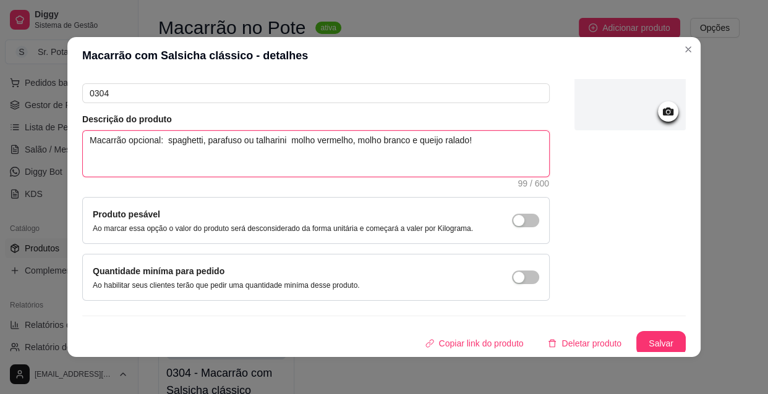
scroll to position [108, 0]
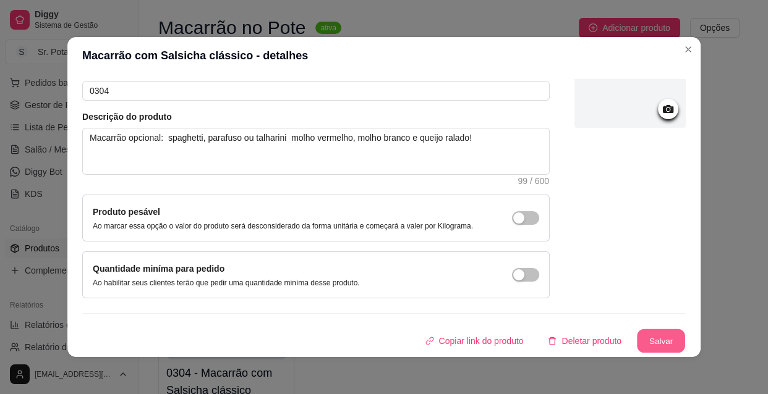
click at [661, 342] on button "Salvar" at bounding box center [661, 341] width 48 height 24
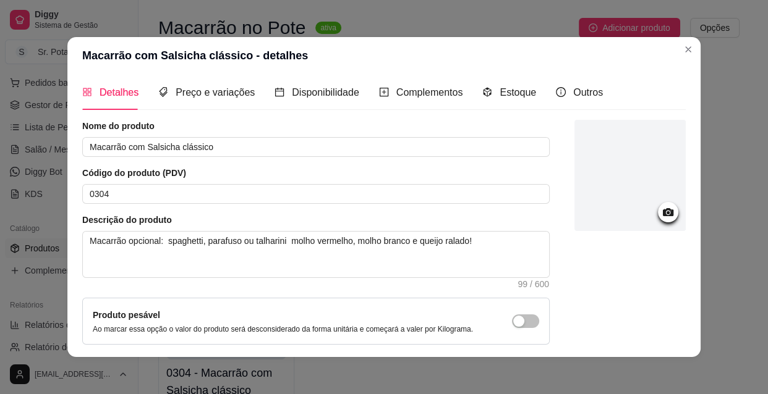
scroll to position [0, 0]
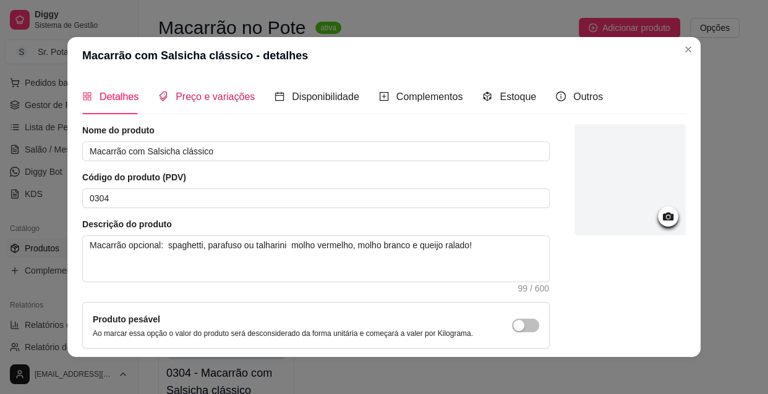
click at [218, 96] on span "Preço e variações" at bounding box center [215, 96] width 79 height 11
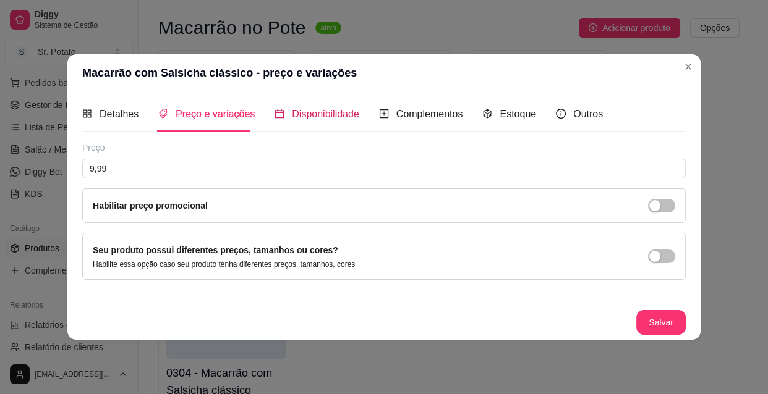
click at [333, 114] on span "Disponibilidade" at bounding box center [325, 114] width 67 height 11
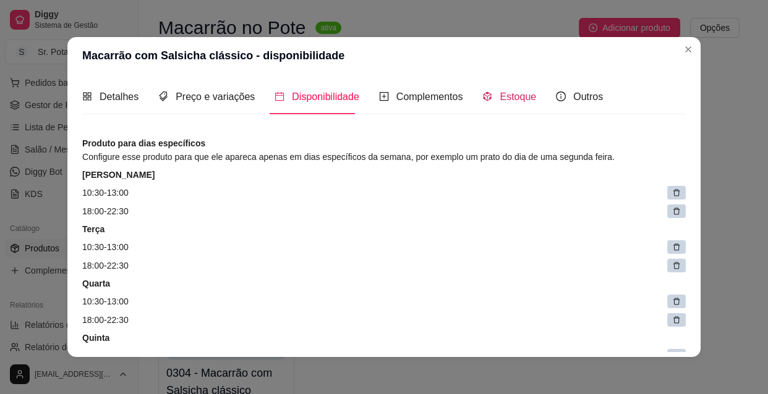
click at [483, 94] on icon "code-sandbox" at bounding box center [487, 96] width 10 height 10
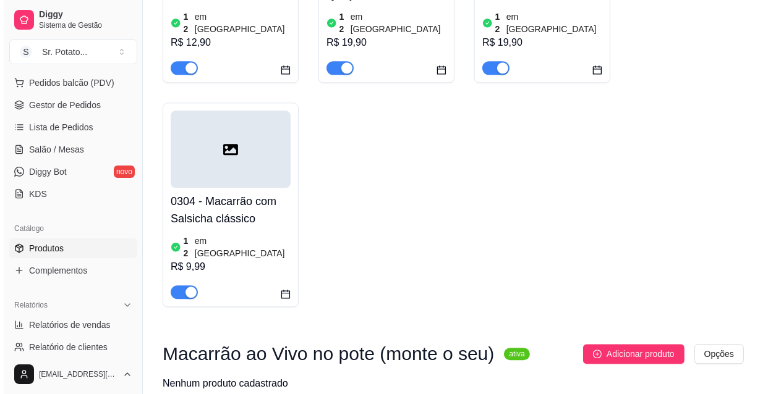
scroll to position [2686, 0]
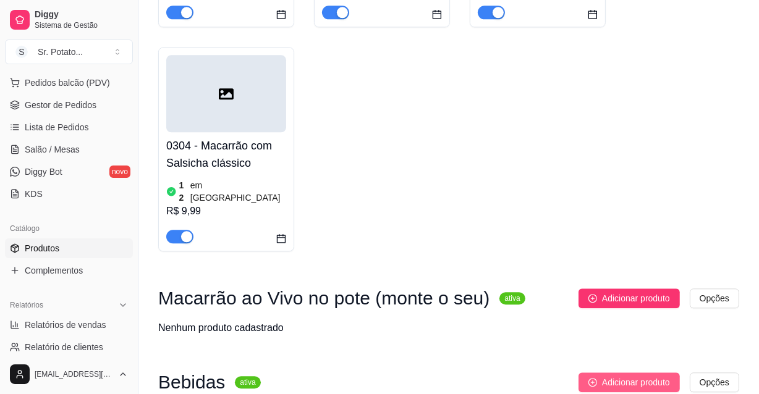
click at [617, 376] on span "Adicionar produto" at bounding box center [636, 383] width 68 height 14
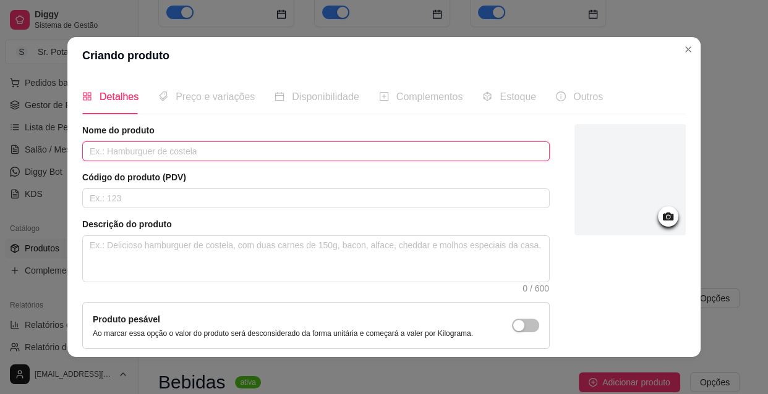
click at [171, 150] on input "text" at bounding box center [315, 152] width 467 height 20
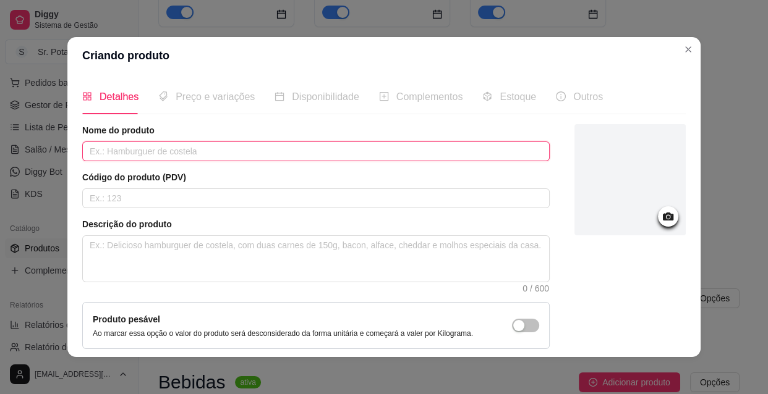
click at [155, 148] on input "text" at bounding box center [315, 152] width 467 height 20
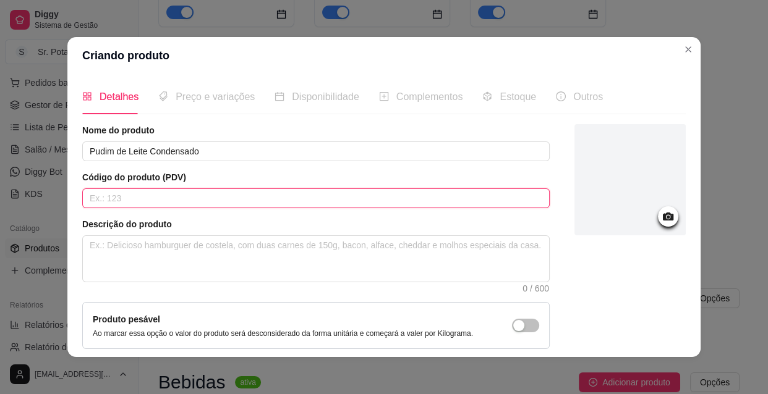
click at [143, 202] on input "text" at bounding box center [315, 199] width 467 height 20
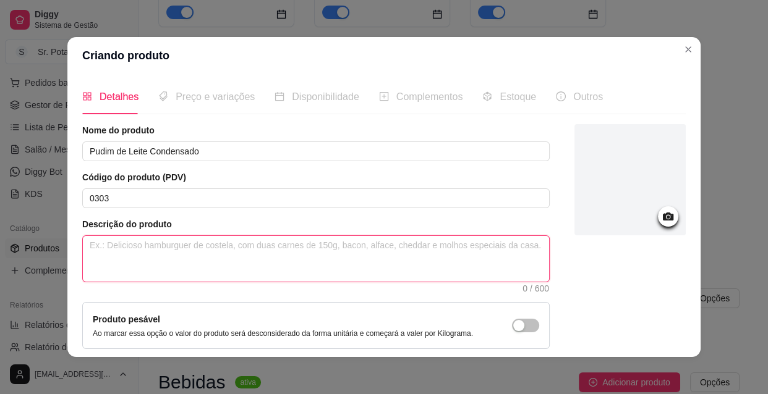
click at [106, 250] on textarea at bounding box center [316, 259] width 466 height 46
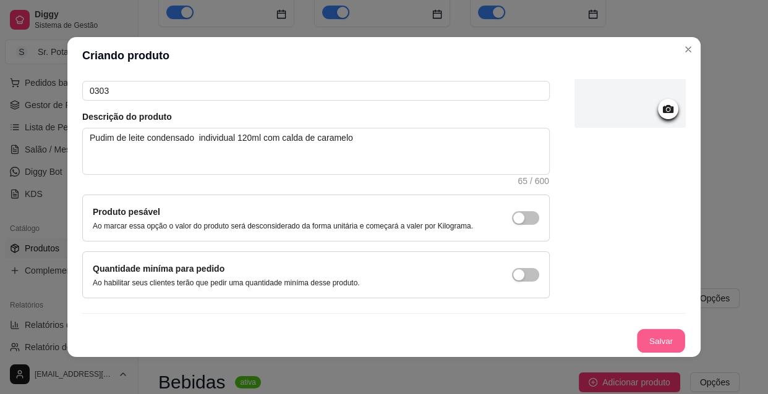
click at [648, 333] on button "Salvar" at bounding box center [661, 341] width 48 height 24
click at [661, 115] on icon at bounding box center [668, 109] width 14 height 14
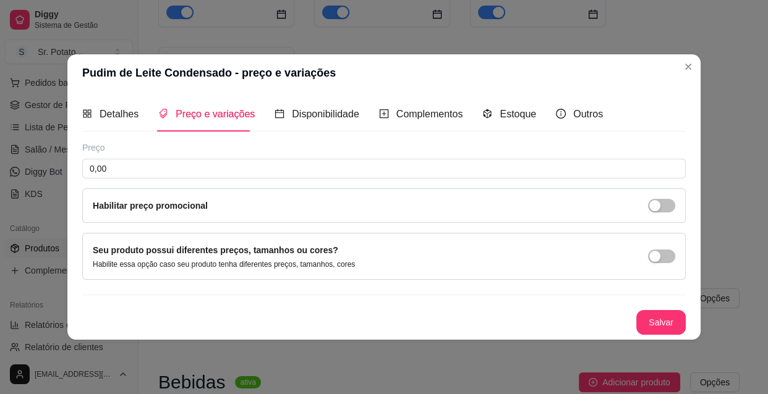
scroll to position [0, 0]
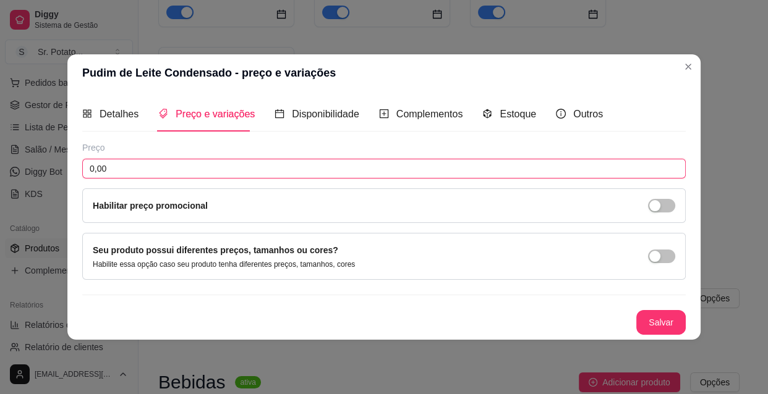
click at [153, 166] on input "0,00" at bounding box center [383, 169] width 603 height 20
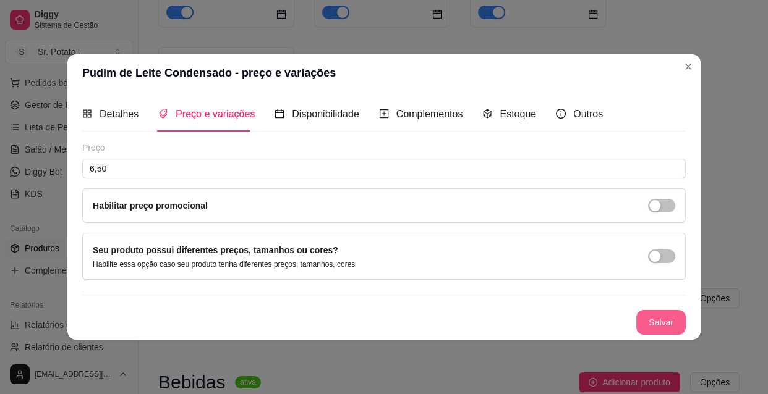
click at [649, 320] on button "Salvar" at bounding box center [660, 322] width 49 height 25
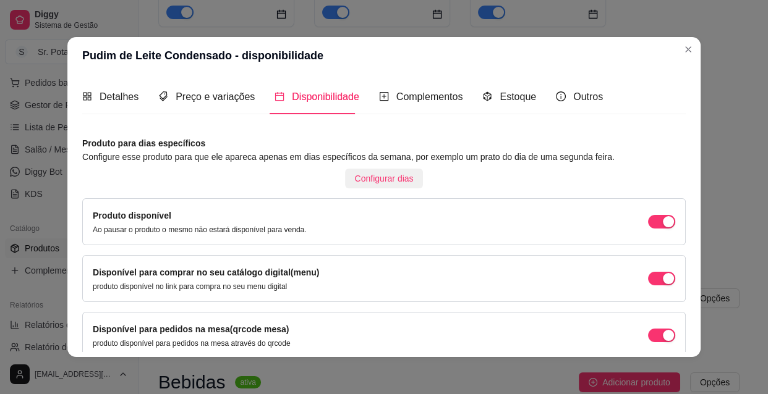
click at [362, 177] on span "Configurar dias" at bounding box center [384, 179] width 59 height 14
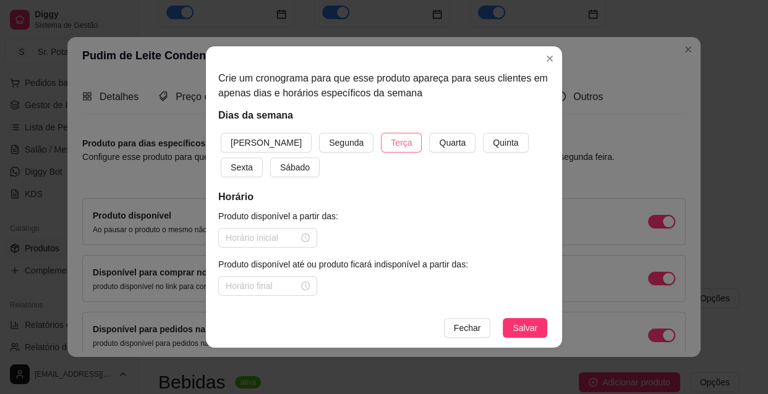
click at [381, 142] on button "Terça" at bounding box center [401, 143] width 41 height 20
click at [439, 143] on span "Quarta" at bounding box center [452, 143] width 27 height 14
click at [493, 148] on span "Quinta" at bounding box center [505, 143] width 25 height 14
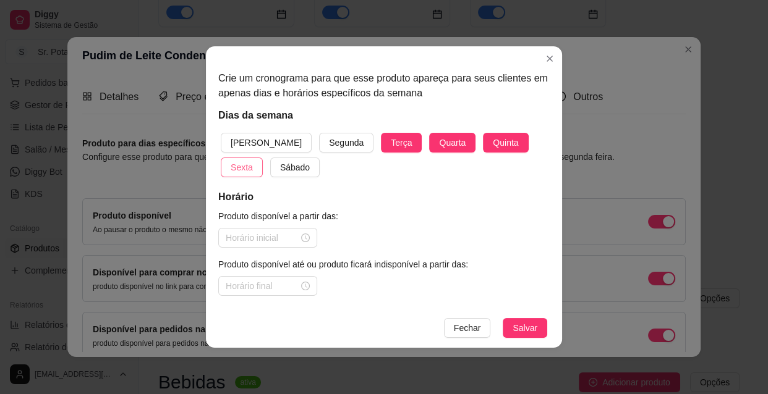
click at [253, 161] on span "Sexta" at bounding box center [242, 168] width 22 height 14
click at [270, 167] on button "Sábado" at bounding box center [294, 168] width 49 height 20
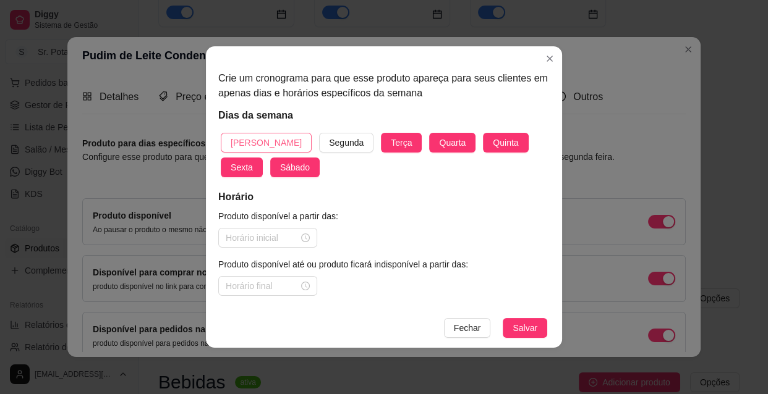
click at [260, 142] on span "[PERSON_NAME]" at bounding box center [266, 143] width 71 height 14
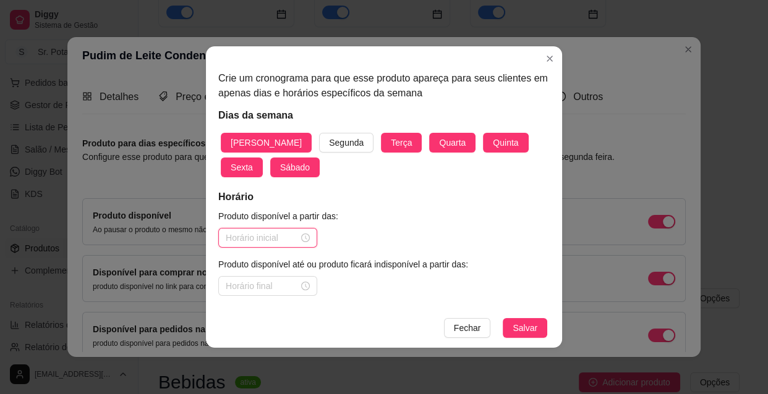
click at [285, 239] on input at bounding box center [262, 238] width 73 height 14
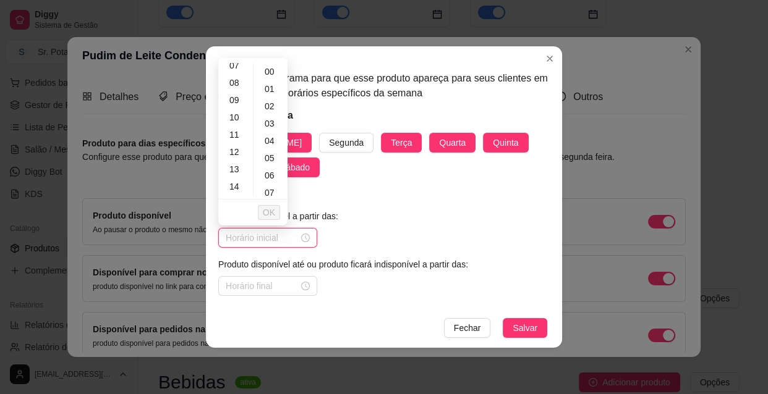
scroll to position [168, 0]
click at [241, 74] on div "10" at bounding box center [236, 76] width 30 height 17
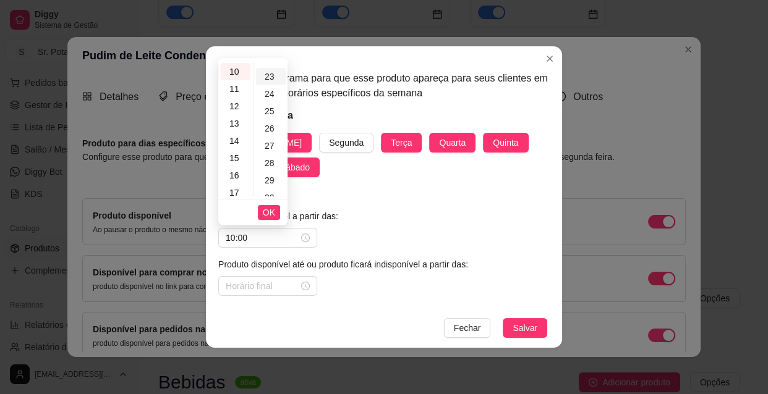
scroll to position [506, 0]
click at [265, 87] on div "30" at bounding box center [271, 85] width 30 height 17
click at [276, 213] on button "OK" at bounding box center [269, 212] width 22 height 15
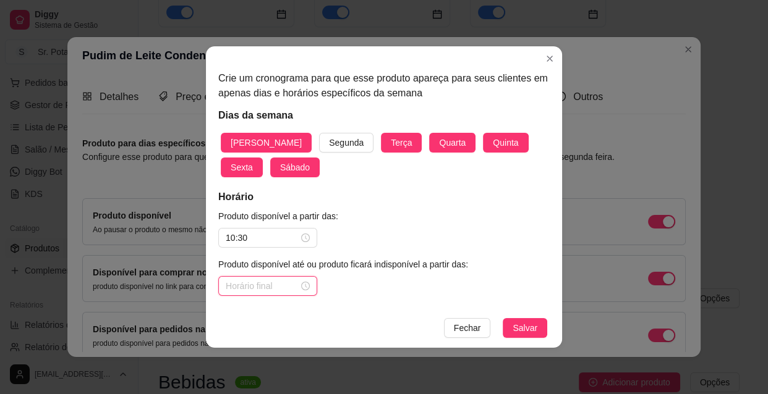
click at [282, 284] on input at bounding box center [262, 286] width 73 height 14
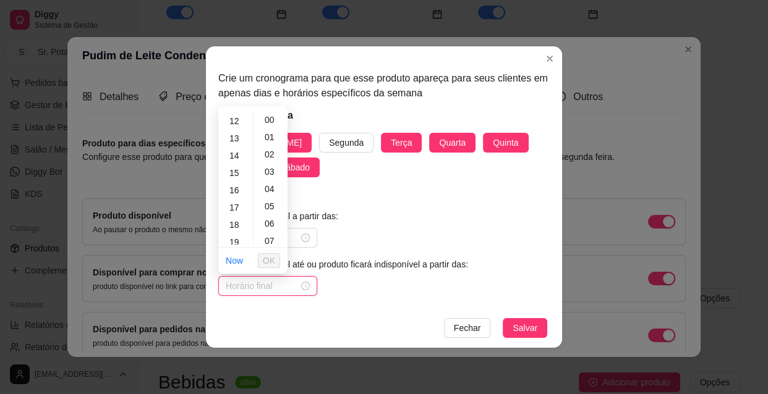
scroll to position [224, 0]
click at [234, 117] on div "13" at bounding box center [236, 120] width 30 height 17
click at [270, 257] on span "OK" at bounding box center [269, 261] width 12 height 14
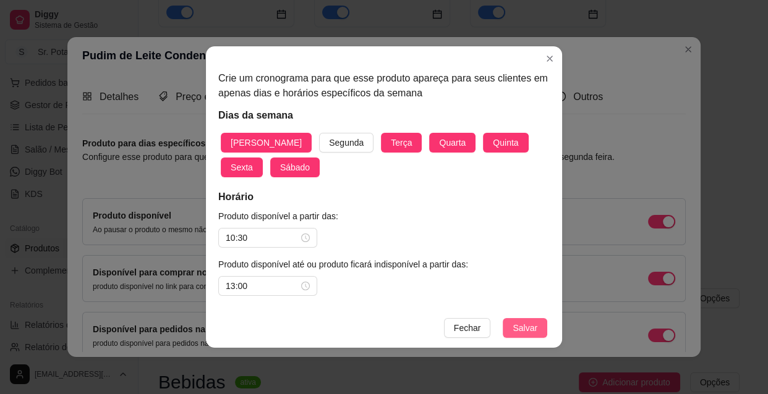
click at [532, 325] on span "Salvar" at bounding box center [524, 328] width 25 height 14
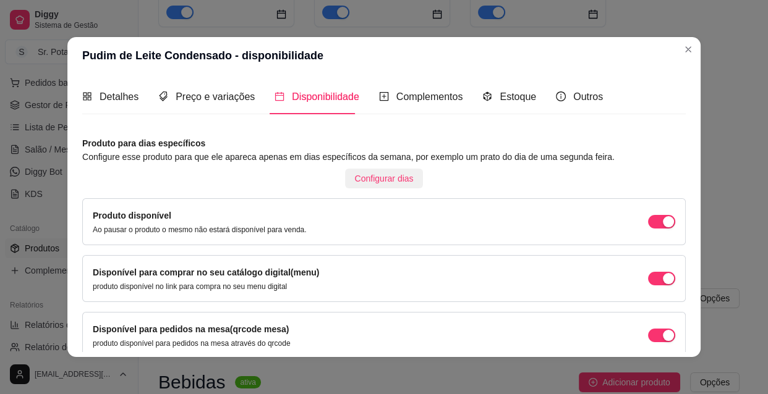
click at [393, 174] on span "Configurar dias" at bounding box center [384, 179] width 59 height 14
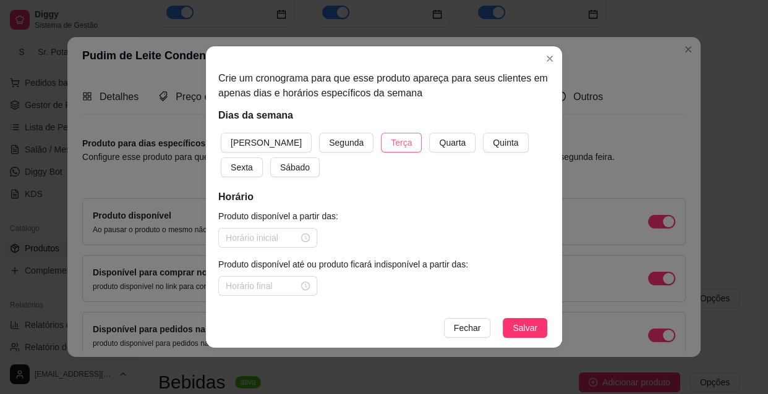
click at [391, 147] on span "Terça" at bounding box center [401, 143] width 21 height 14
click at [439, 146] on span "Quarta" at bounding box center [452, 143] width 27 height 14
click at [493, 144] on span "Quinta" at bounding box center [505, 143] width 25 height 14
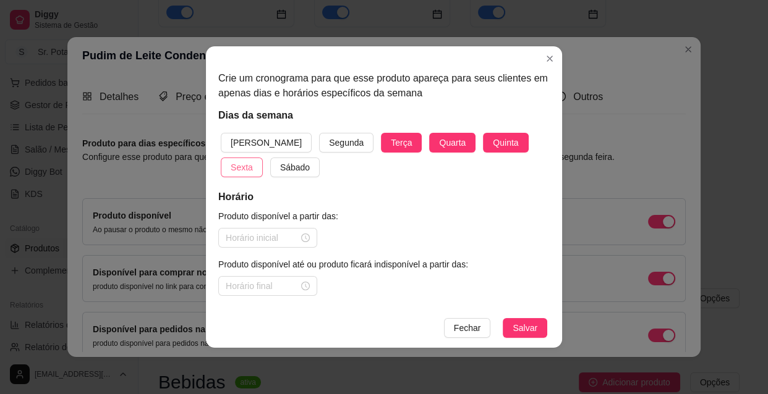
click at [253, 161] on span "Sexta" at bounding box center [242, 168] width 22 height 14
click at [280, 165] on span "Sábado" at bounding box center [295, 168] width 30 height 14
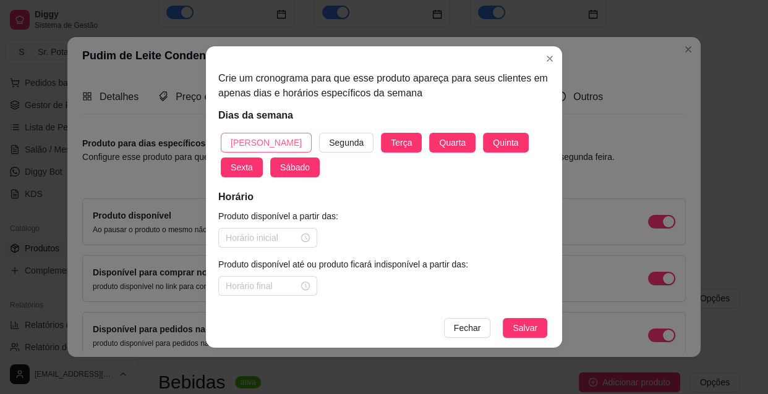
click at [251, 135] on button "[PERSON_NAME]" at bounding box center [266, 143] width 91 height 20
click at [302, 239] on div at bounding box center [268, 238] width 84 height 14
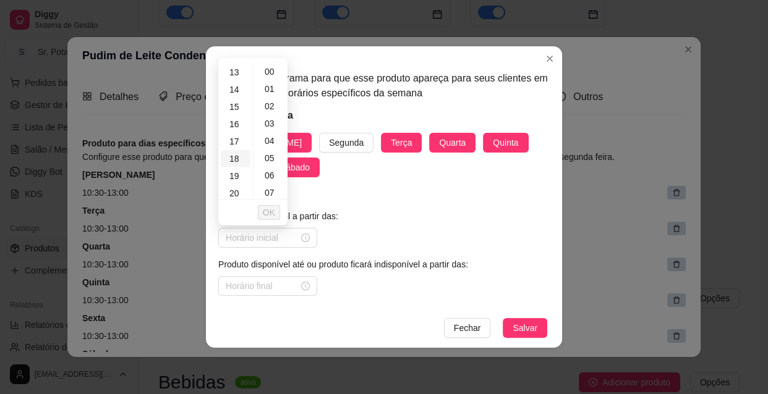
click at [240, 159] on div "18" at bounding box center [236, 158] width 30 height 17
click at [273, 212] on span "OK" at bounding box center [269, 213] width 12 height 14
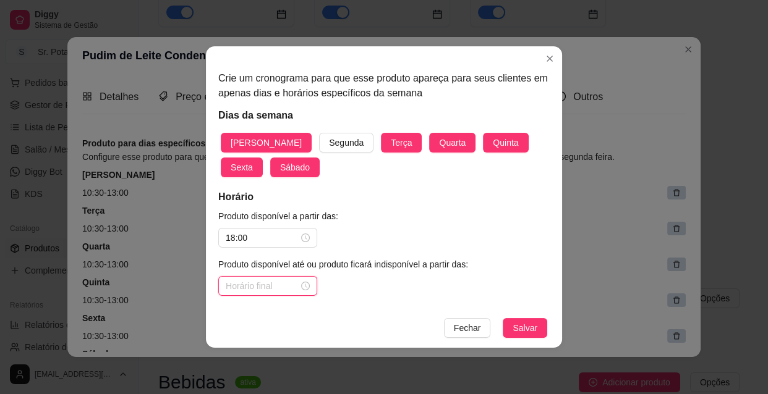
click at [271, 286] on input at bounding box center [262, 286] width 73 height 14
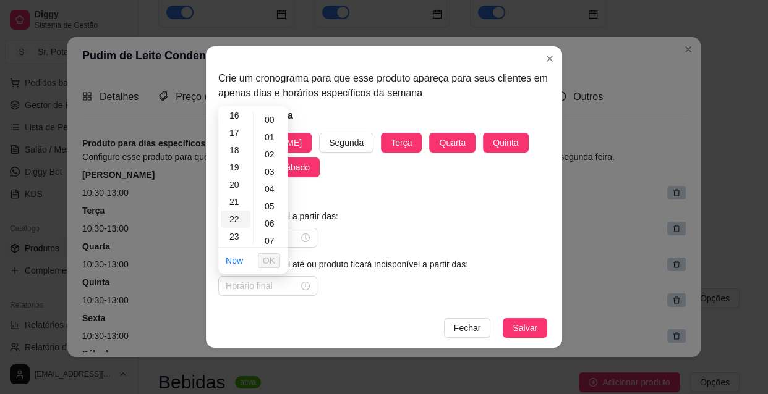
click at [237, 216] on div "22" at bounding box center [236, 219] width 30 height 17
click at [270, 190] on div "30" at bounding box center [271, 189] width 30 height 17
click at [268, 261] on span "OK" at bounding box center [269, 261] width 12 height 14
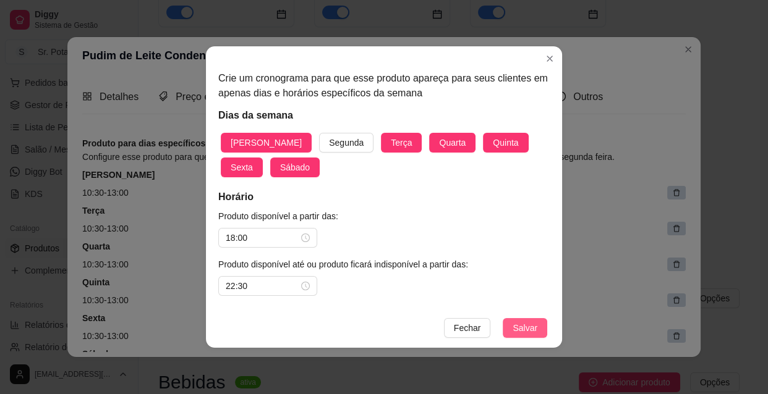
click at [532, 328] on span "Salvar" at bounding box center [524, 328] width 25 height 14
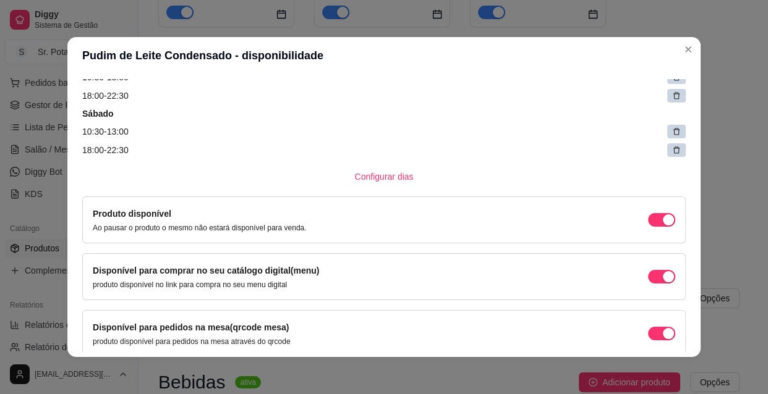
scroll to position [444, 0]
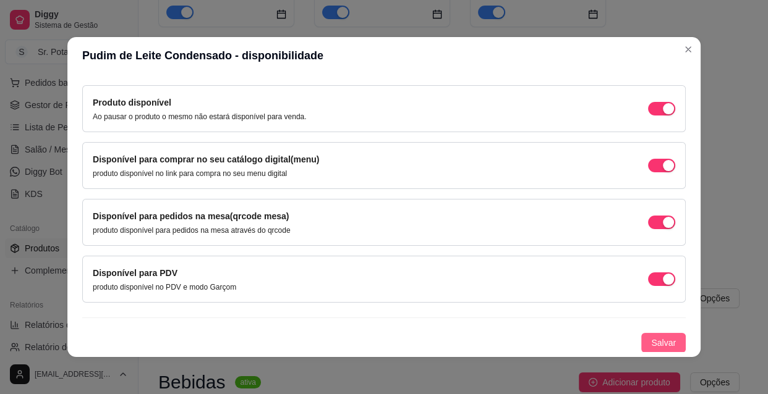
click at [655, 349] on span "Salvar" at bounding box center [663, 343] width 25 height 14
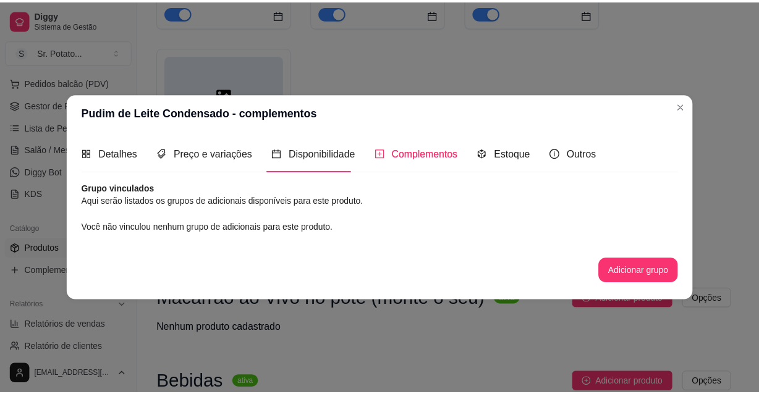
scroll to position [0, 0]
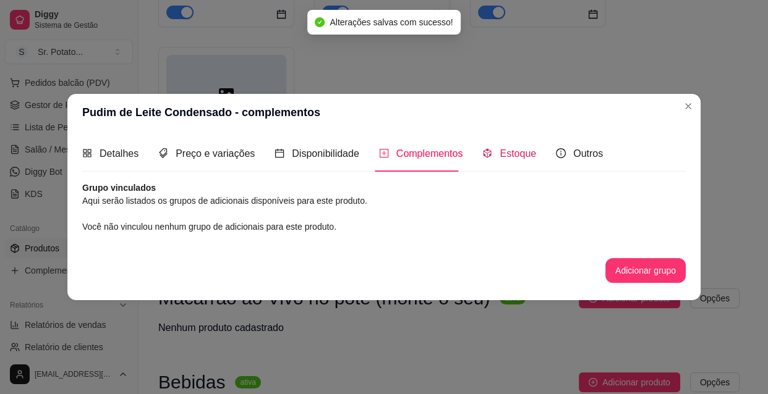
click at [514, 154] on span "Estoque" at bounding box center [517, 153] width 36 height 11
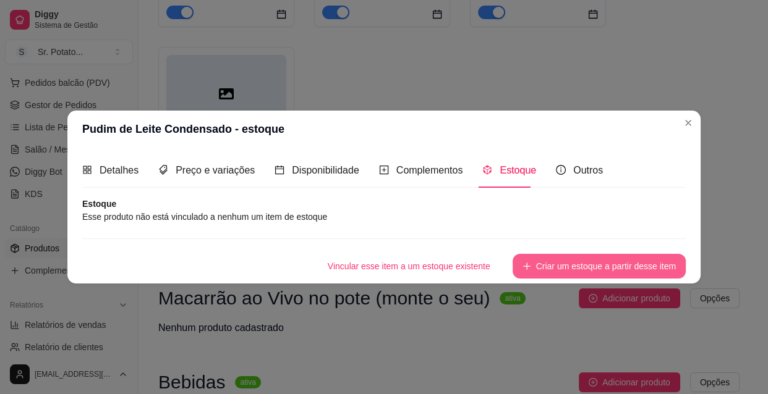
click at [563, 266] on button "Criar um estoque a partir desse item" at bounding box center [598, 266] width 173 height 25
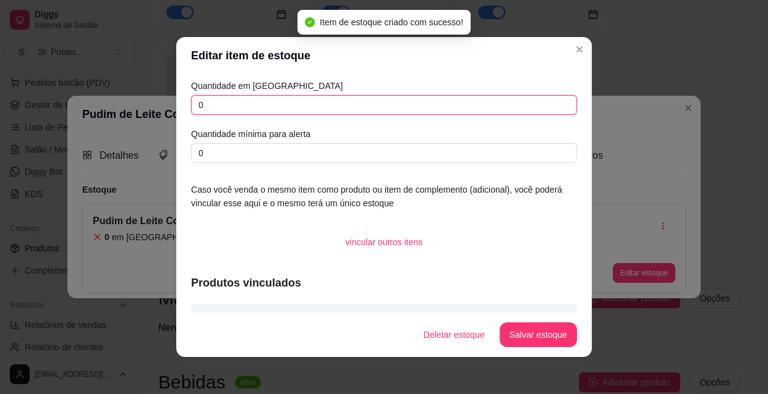
click at [229, 112] on input "0" at bounding box center [384, 105] width 386 height 20
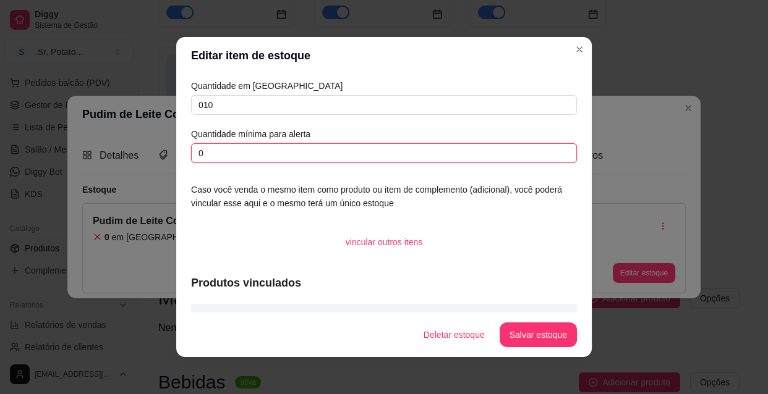
click at [216, 154] on input "0" at bounding box center [384, 153] width 386 height 20
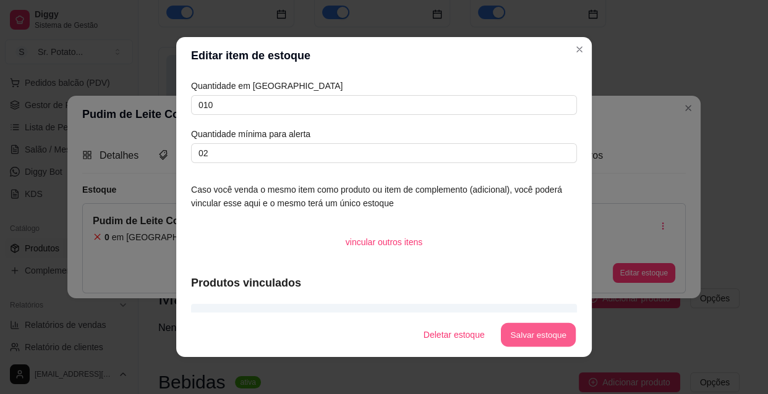
click at [539, 328] on button "Salvar estoque" at bounding box center [537, 335] width 75 height 24
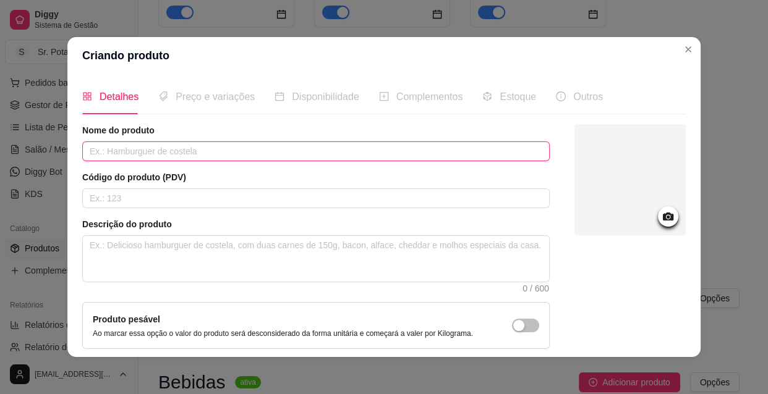
click at [202, 152] on input "text" at bounding box center [315, 152] width 467 height 20
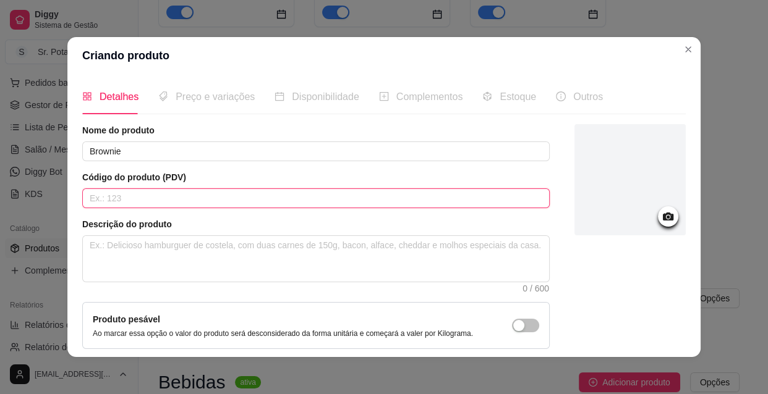
click at [183, 198] on input "text" at bounding box center [315, 199] width 467 height 20
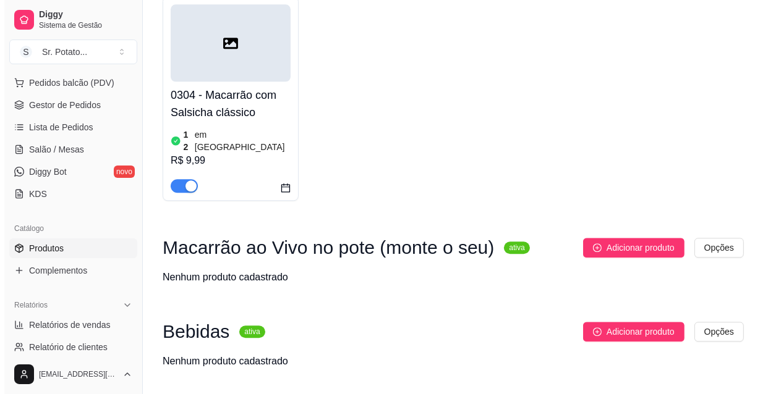
scroll to position [2864, 0]
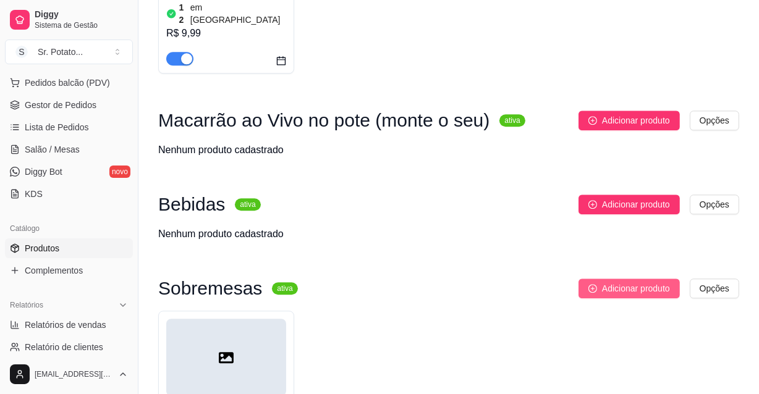
click at [627, 282] on span "Adicionar produto" at bounding box center [636, 289] width 68 height 14
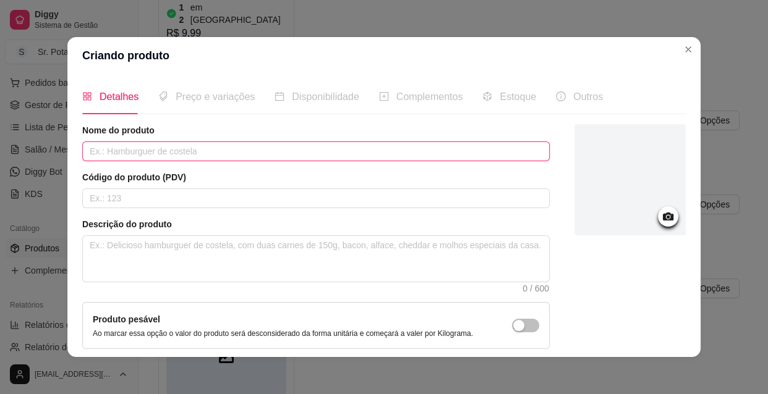
click at [177, 155] on input "text" at bounding box center [315, 152] width 467 height 20
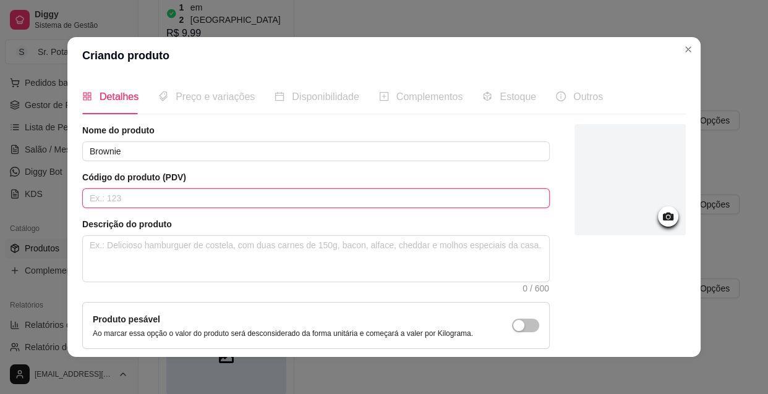
click at [166, 197] on input "text" at bounding box center [315, 199] width 467 height 20
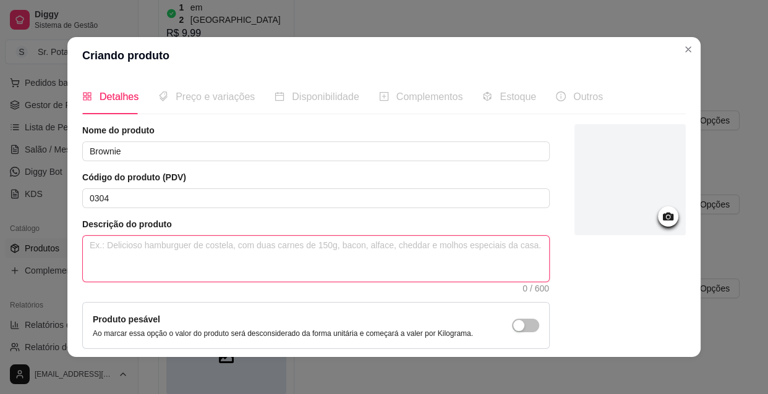
click at [135, 255] on textarea at bounding box center [316, 259] width 466 height 46
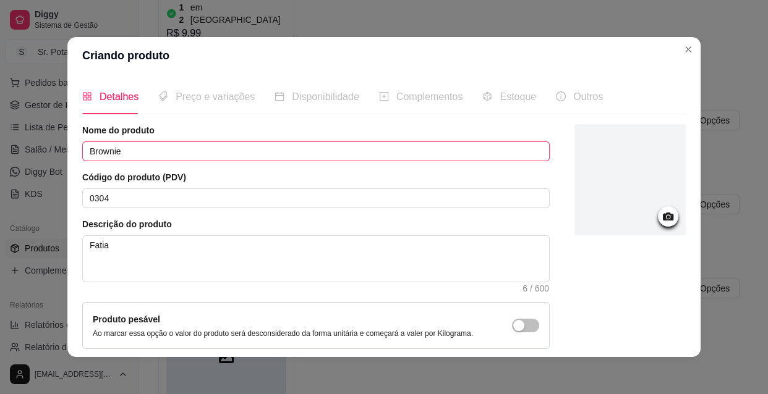
click at [134, 151] on input "Brownie" at bounding box center [315, 152] width 467 height 20
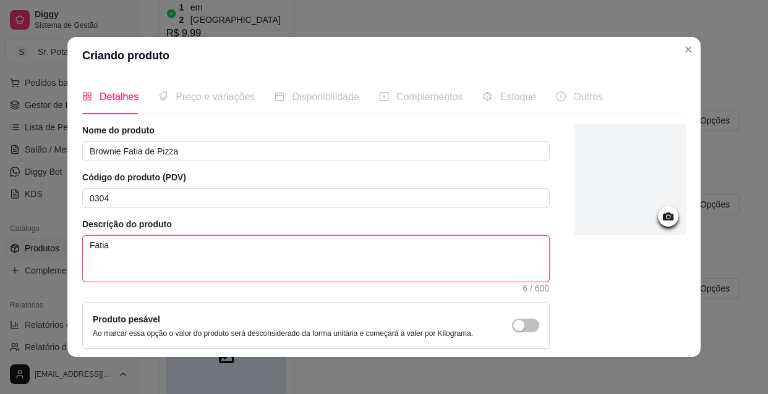
click at [124, 246] on textarea "Fatia" at bounding box center [316, 259] width 466 height 46
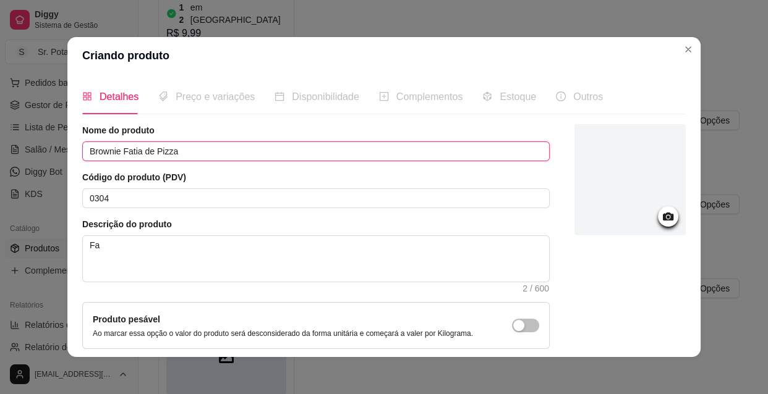
click at [116, 150] on input "Brownie Fatia de Pizza" at bounding box center [315, 152] width 467 height 20
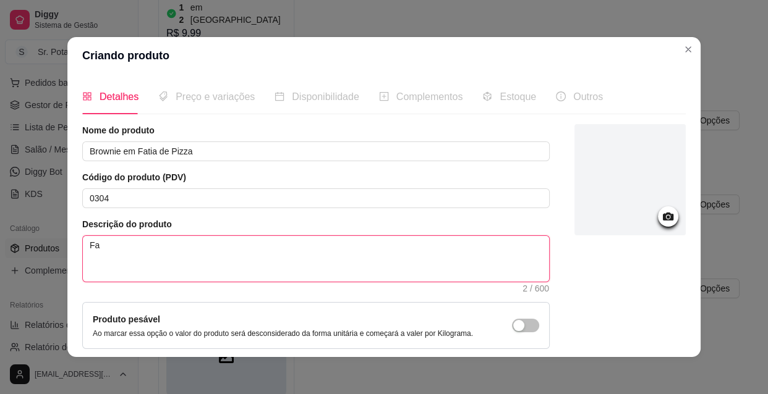
click at [108, 247] on textarea "Fa" at bounding box center [316, 259] width 466 height 46
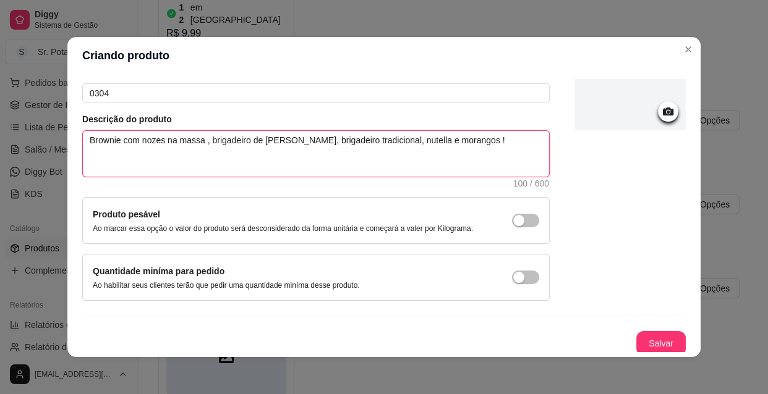
scroll to position [108, 0]
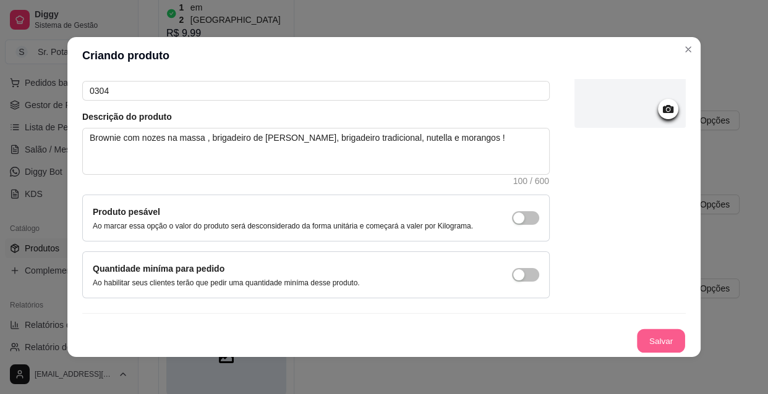
click at [658, 340] on button "Salvar" at bounding box center [661, 341] width 48 height 24
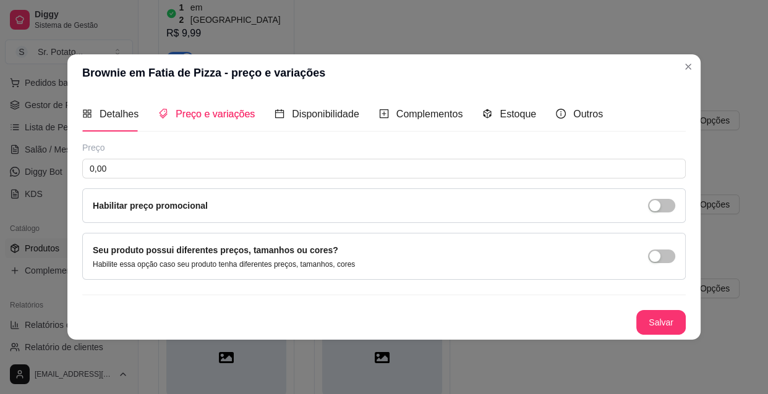
scroll to position [0, 0]
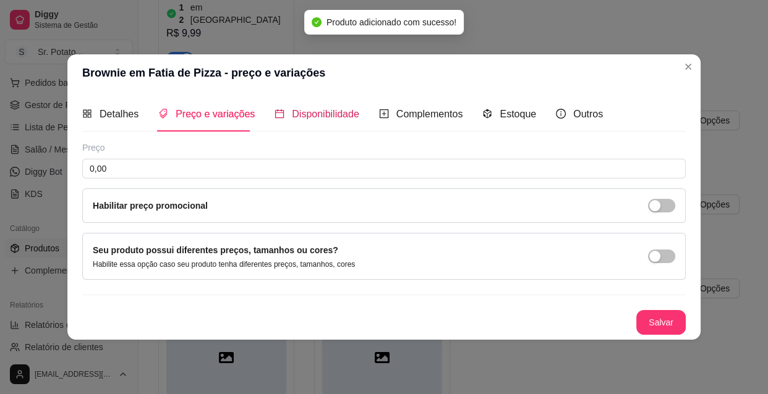
click at [317, 116] on span "Disponibilidade" at bounding box center [325, 114] width 67 height 11
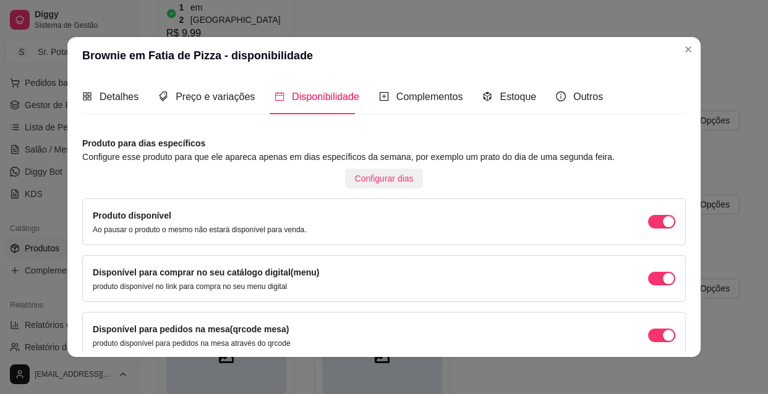
click at [375, 179] on span "Configurar dias" at bounding box center [384, 179] width 59 height 14
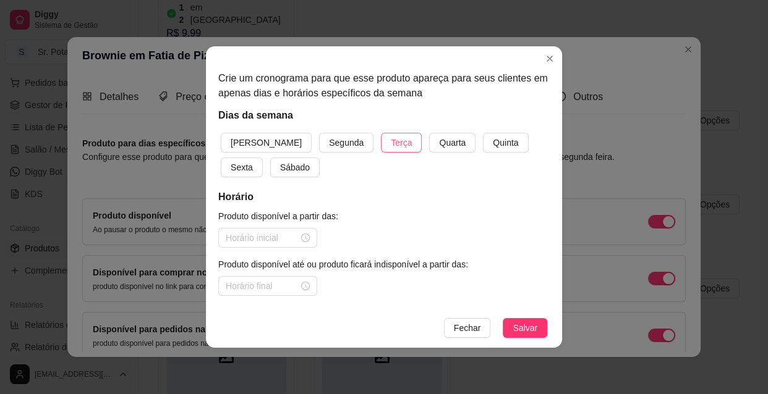
click at [391, 143] on span "Terça" at bounding box center [401, 143] width 21 height 14
click at [439, 141] on span "Quarta" at bounding box center [452, 143] width 27 height 14
click at [493, 138] on span "Quinta" at bounding box center [505, 143] width 25 height 14
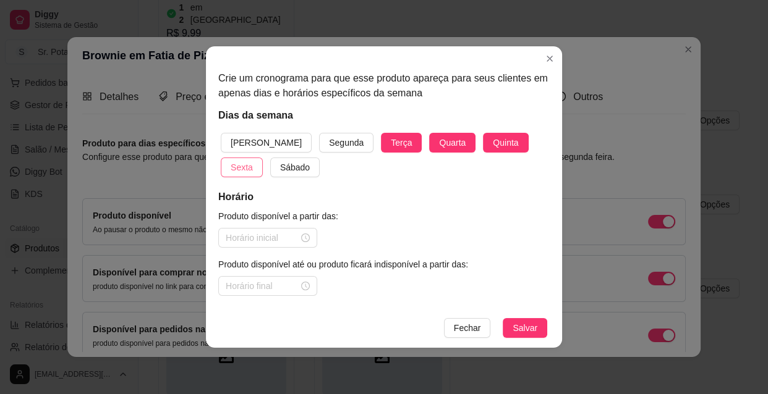
click at [253, 161] on span "Sexta" at bounding box center [242, 168] width 22 height 14
click at [280, 170] on span "Sábado" at bounding box center [295, 168] width 30 height 14
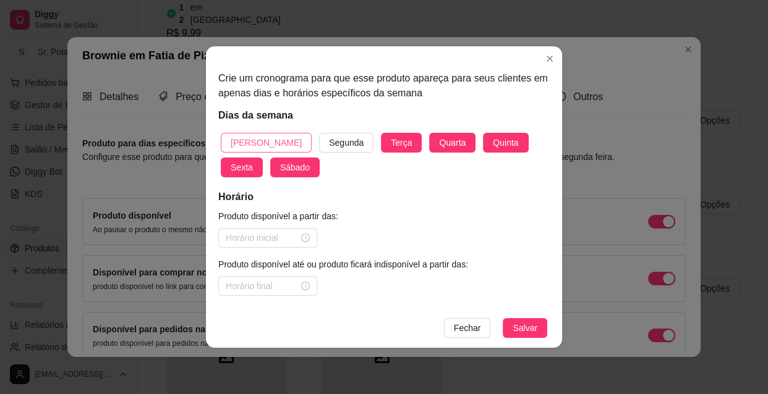
click at [257, 143] on span "[PERSON_NAME]" at bounding box center [266, 143] width 71 height 14
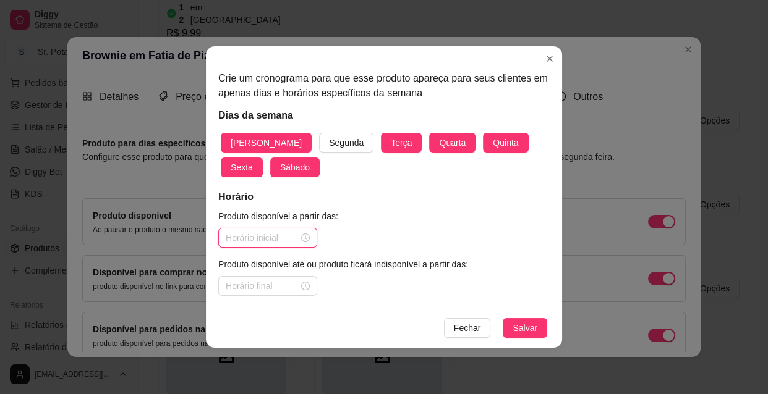
click at [261, 236] on input at bounding box center [262, 238] width 73 height 14
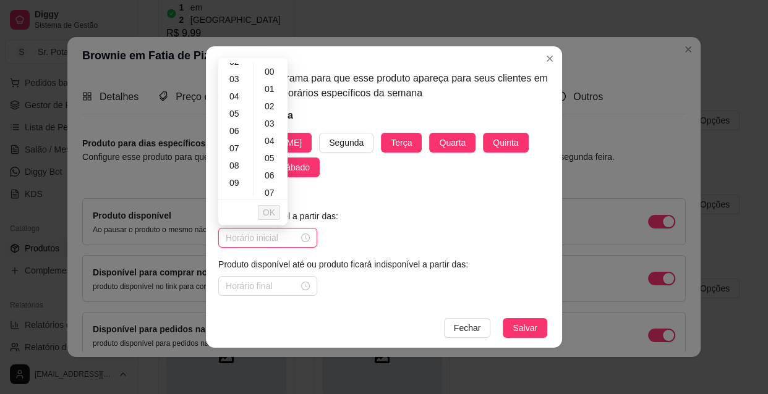
scroll to position [168, 0]
click at [241, 74] on div "10" at bounding box center [236, 76] width 30 height 17
click at [270, 140] on div "30" at bounding box center [271, 141] width 30 height 17
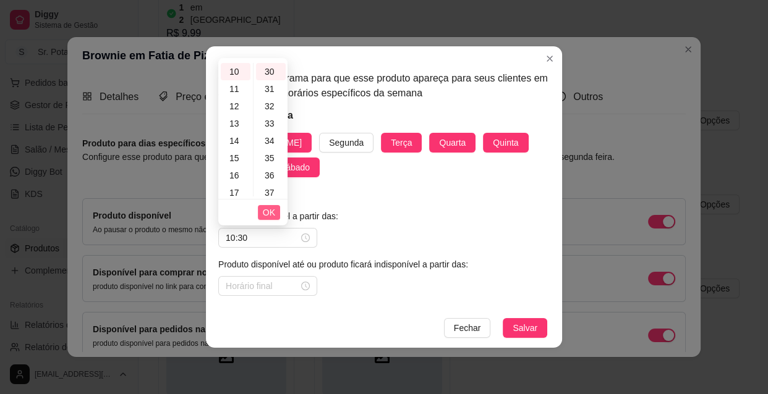
click at [272, 210] on span "OK" at bounding box center [269, 213] width 12 height 14
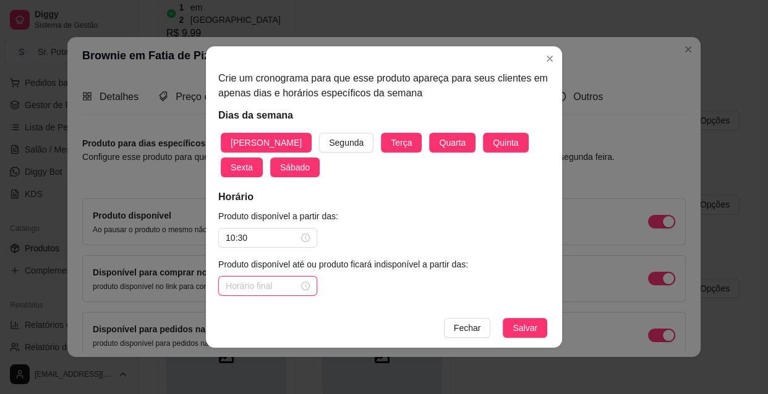
click at [255, 284] on input at bounding box center [262, 286] width 73 height 14
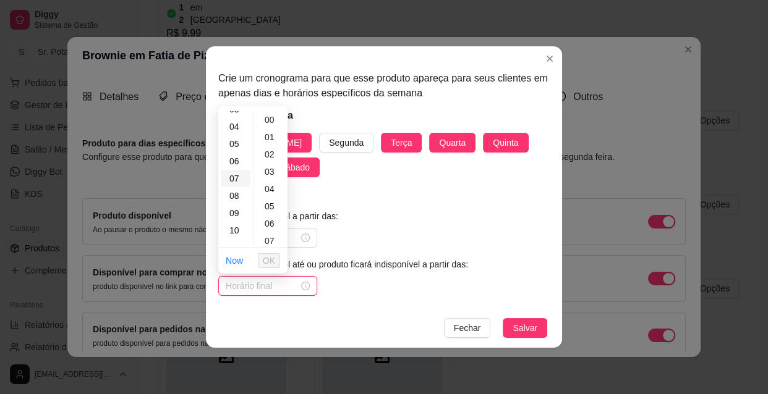
scroll to position [168, 0]
click at [241, 173] on div "13" at bounding box center [236, 176] width 30 height 17
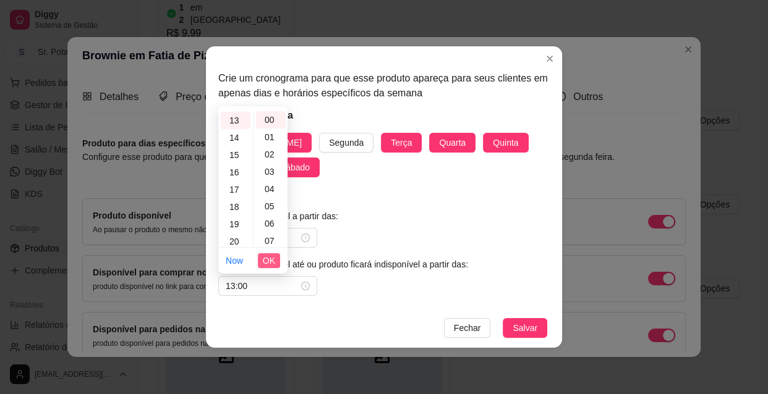
click at [271, 261] on span "OK" at bounding box center [269, 261] width 12 height 14
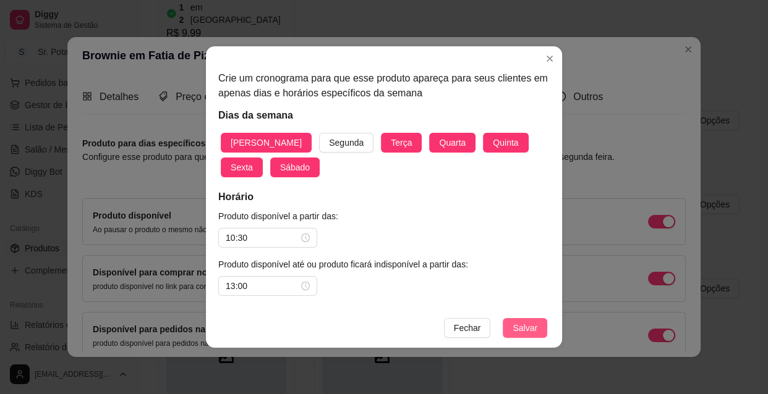
click at [516, 328] on span "Salvar" at bounding box center [524, 328] width 25 height 14
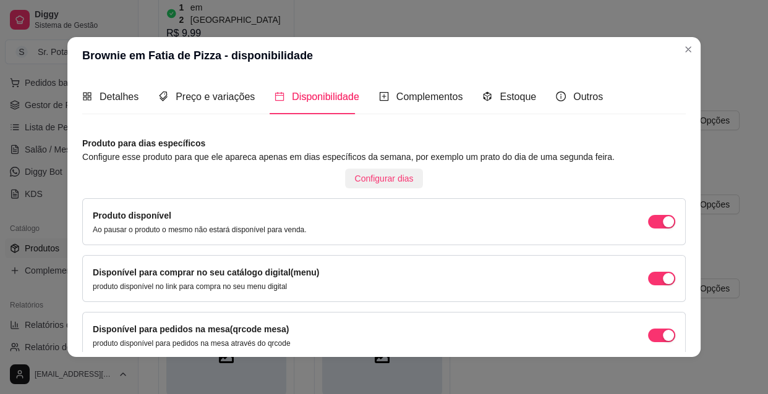
click at [384, 173] on span "Configurar dias" at bounding box center [384, 179] width 59 height 14
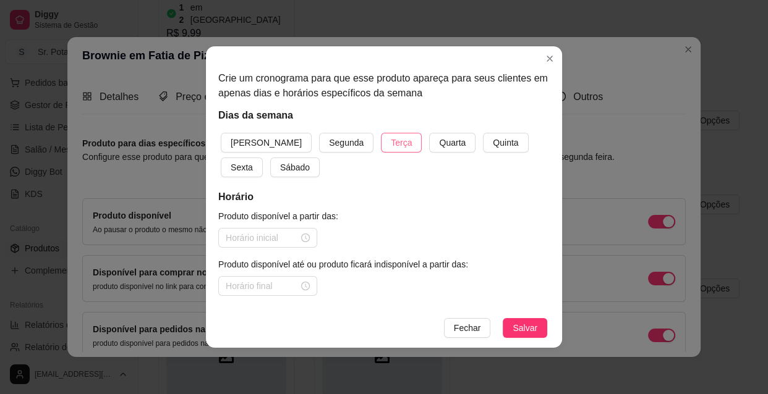
click at [391, 141] on span "Terça" at bounding box center [401, 143] width 21 height 14
click at [439, 142] on span "Quarta" at bounding box center [452, 143] width 27 height 14
click at [493, 143] on span "Quinta" at bounding box center [505, 143] width 25 height 14
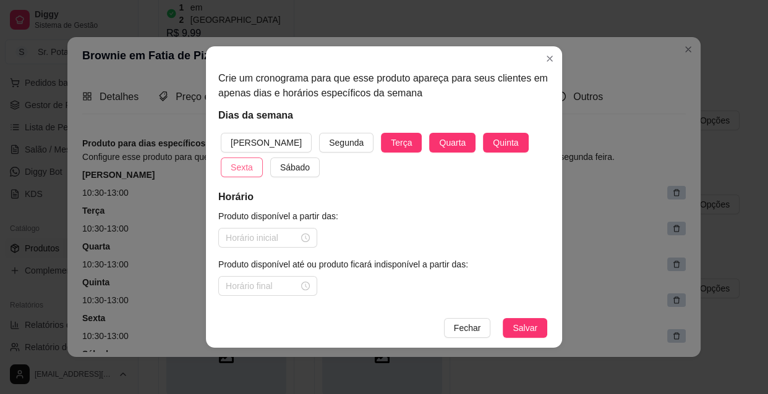
click at [253, 161] on span "Sexta" at bounding box center [242, 168] width 22 height 14
click at [280, 166] on span "Sábado" at bounding box center [295, 168] width 30 height 14
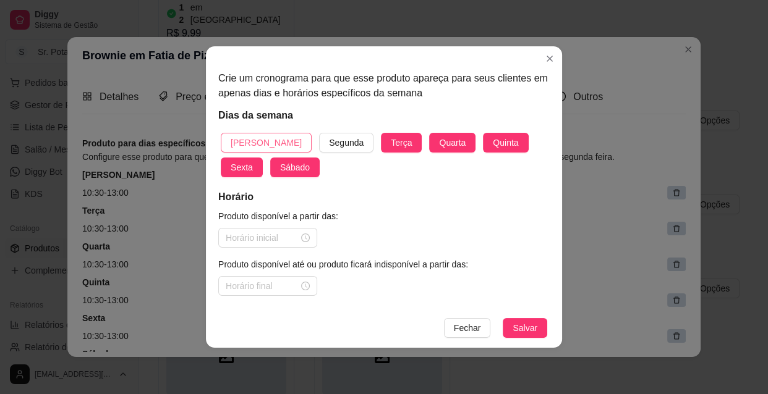
click at [253, 136] on span "[PERSON_NAME]" at bounding box center [266, 143] width 71 height 14
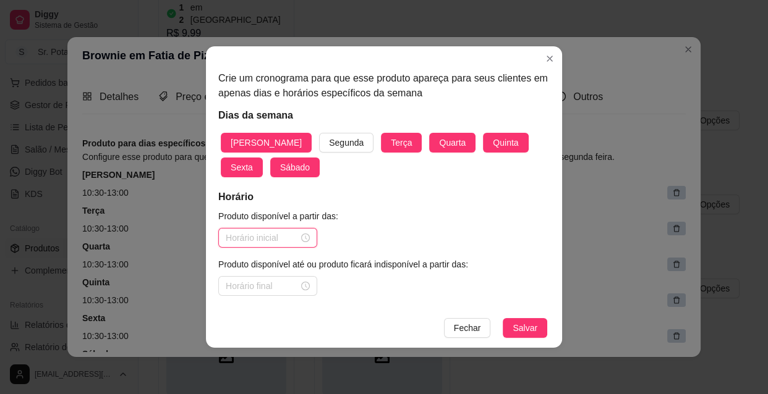
click at [283, 241] on input at bounding box center [262, 238] width 73 height 14
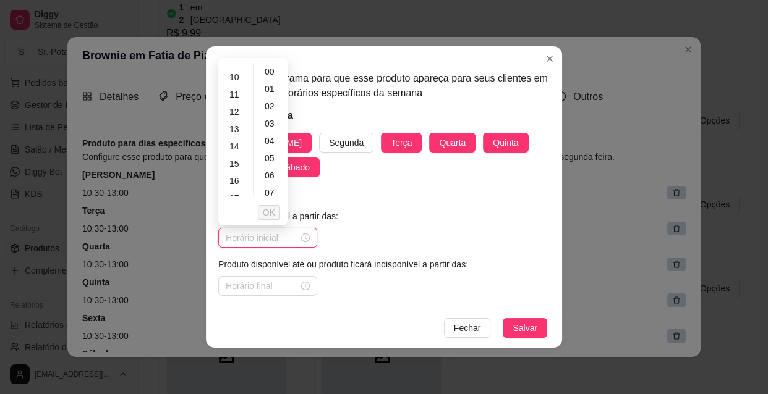
scroll to position [168, 0]
click at [246, 71] on div "10" at bounding box center [236, 76] width 30 height 17
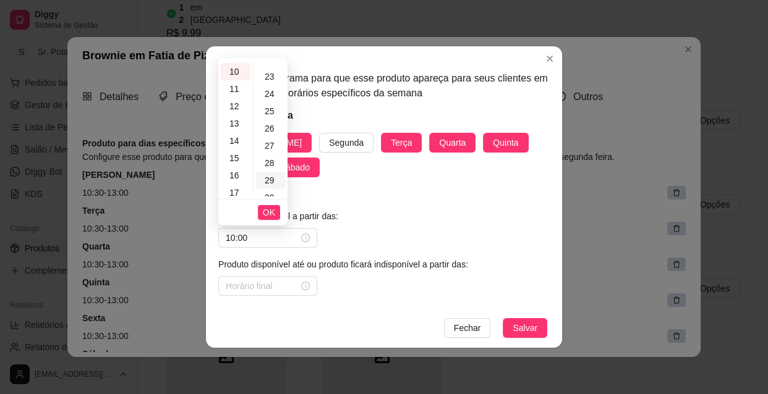
scroll to position [449, 0]
click at [272, 134] on div "30" at bounding box center [271, 141] width 30 height 17
click at [276, 212] on button "OK" at bounding box center [269, 212] width 22 height 15
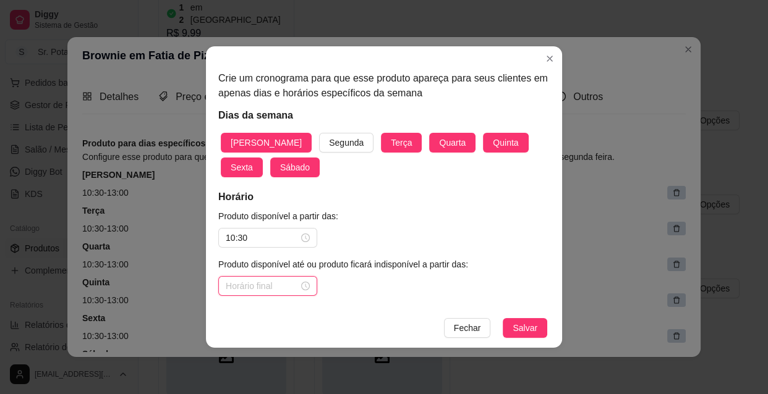
click at [273, 287] on input at bounding box center [262, 286] width 73 height 14
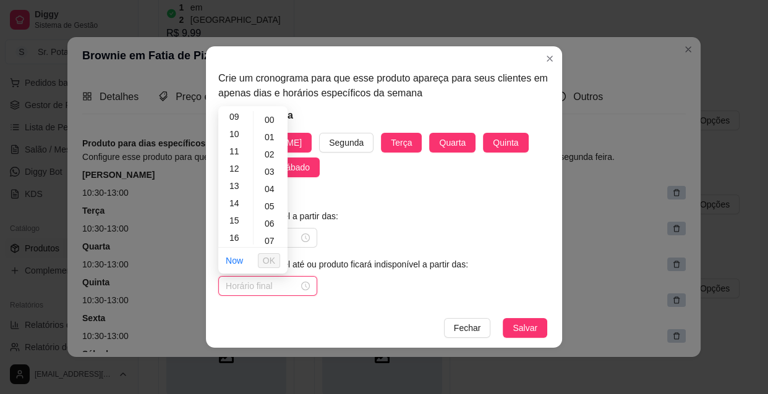
scroll to position [168, 0]
click at [240, 174] on div "13" at bounding box center [236, 176] width 30 height 17
click at [273, 262] on span "OK" at bounding box center [269, 261] width 12 height 14
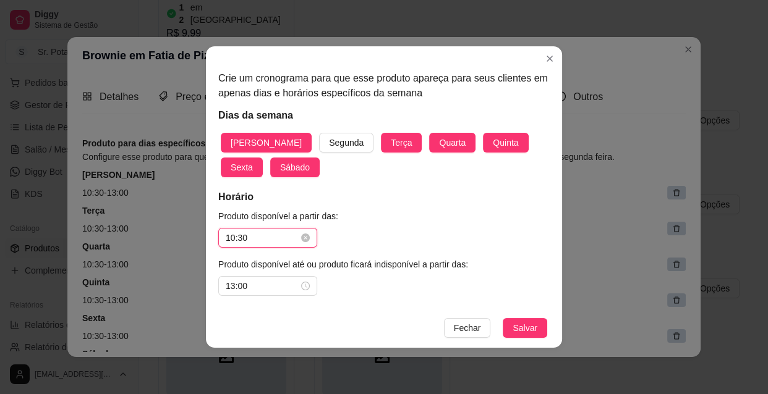
click at [265, 239] on input "10:30" at bounding box center [262, 238] width 73 height 14
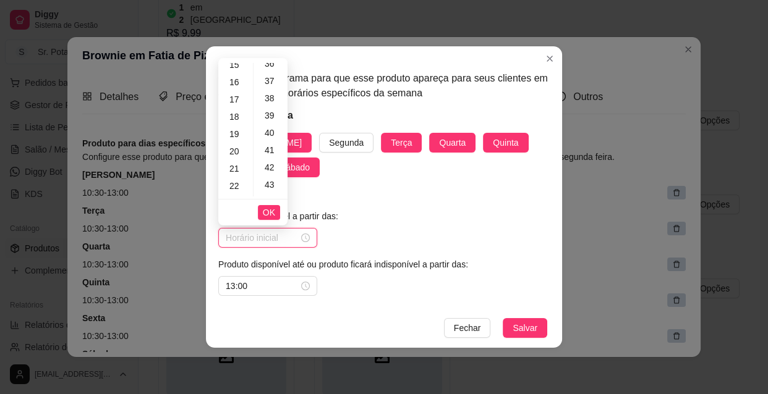
scroll to position [281, 0]
click at [234, 101] on div "18" at bounding box center [236, 101] width 30 height 17
click at [270, 69] on div "00" at bounding box center [271, 71] width 30 height 17
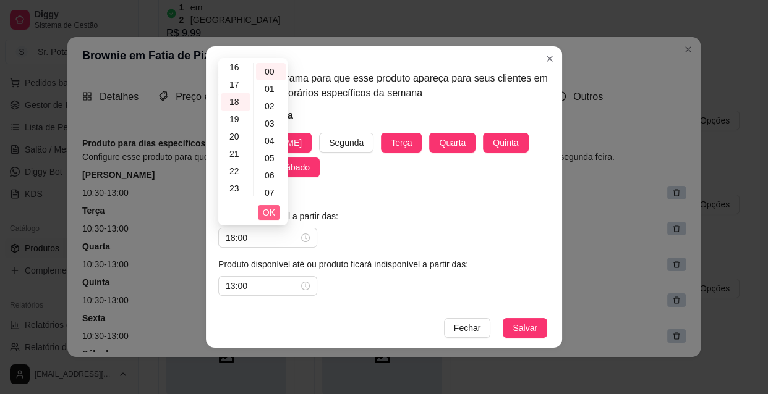
click at [271, 215] on span "OK" at bounding box center [269, 213] width 12 height 14
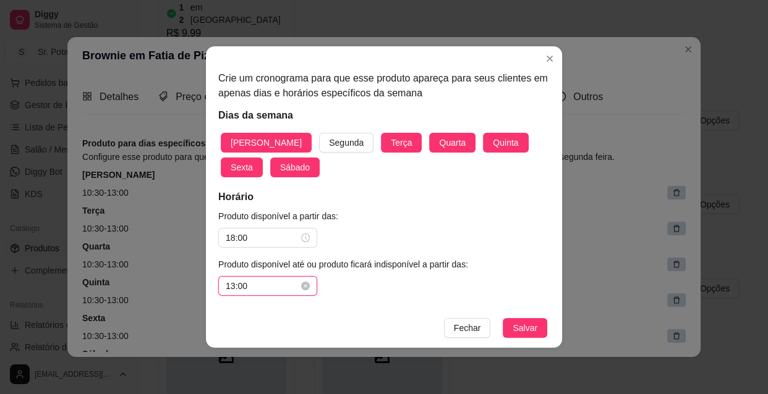
click at [274, 287] on input "13:00" at bounding box center [262, 286] width 73 height 14
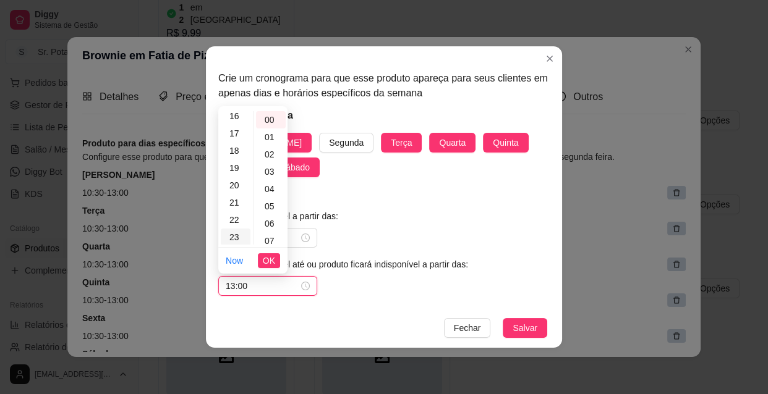
scroll to position [281, 0]
click at [234, 216] on div "22" at bounding box center [236, 219] width 30 height 17
click at [277, 184] on div "30" at bounding box center [271, 189] width 30 height 17
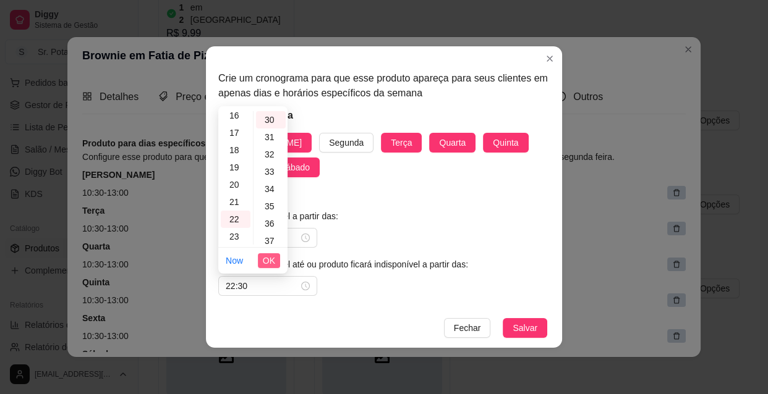
click at [272, 256] on span "OK" at bounding box center [269, 261] width 12 height 14
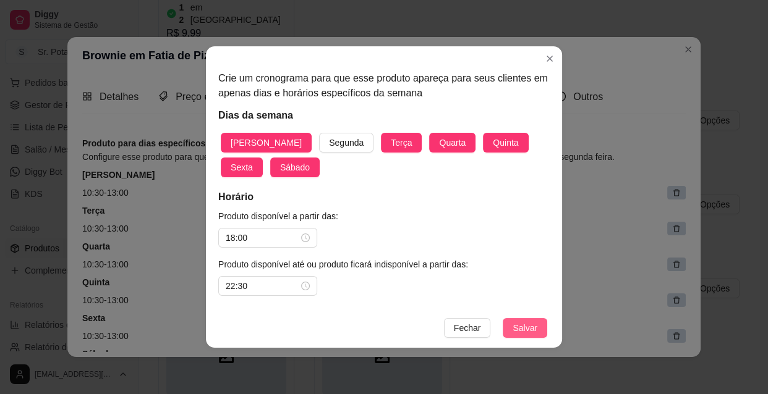
click at [537, 324] on button "Salvar" at bounding box center [525, 328] width 45 height 20
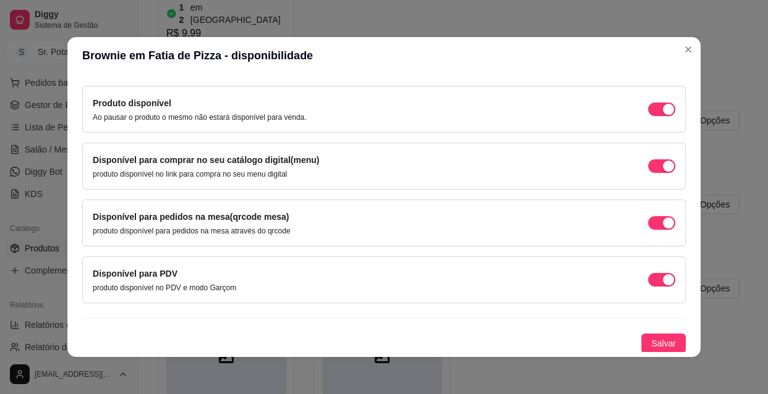
scroll to position [333, 0]
click at [651, 336] on span "Salvar" at bounding box center [663, 343] width 25 height 14
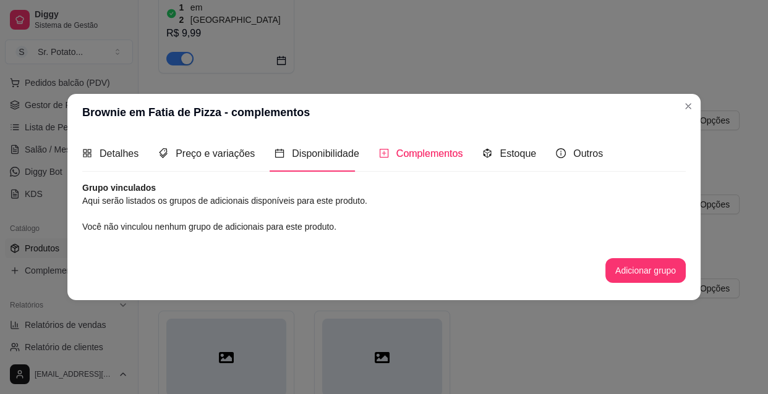
scroll to position [0, 0]
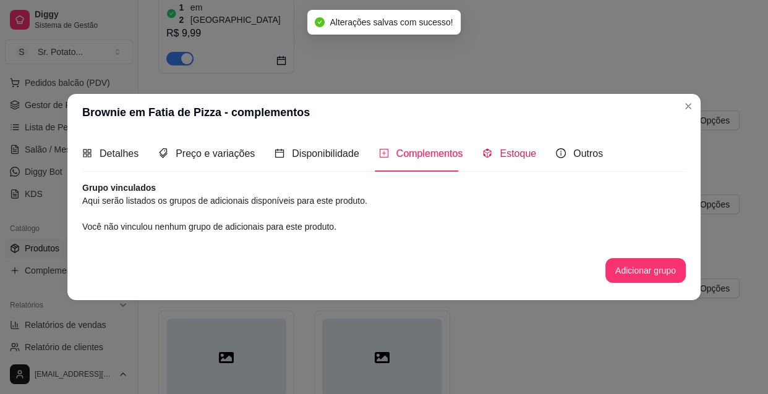
click at [530, 154] on span "Estoque" at bounding box center [517, 153] width 36 height 11
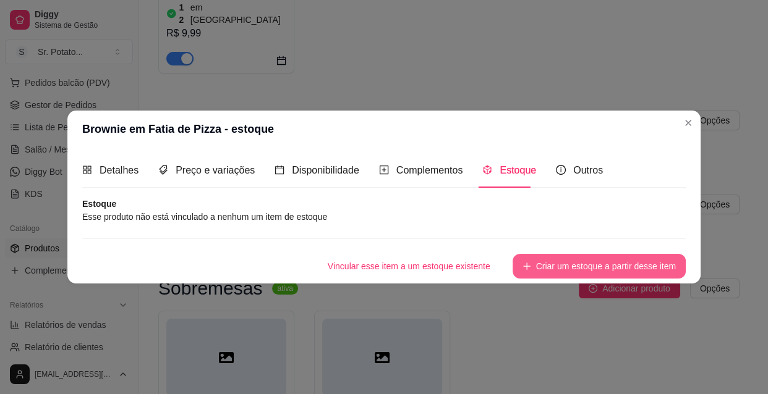
click at [610, 263] on button "Criar um estoque a partir desse item" at bounding box center [598, 266] width 173 height 25
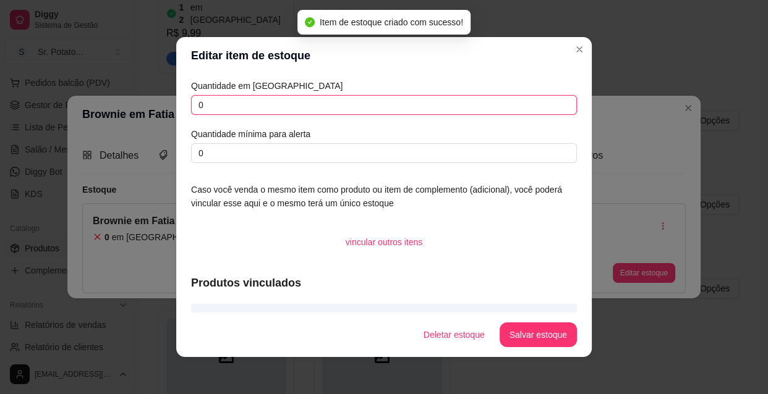
click at [231, 103] on input "0" at bounding box center [384, 105] width 386 height 20
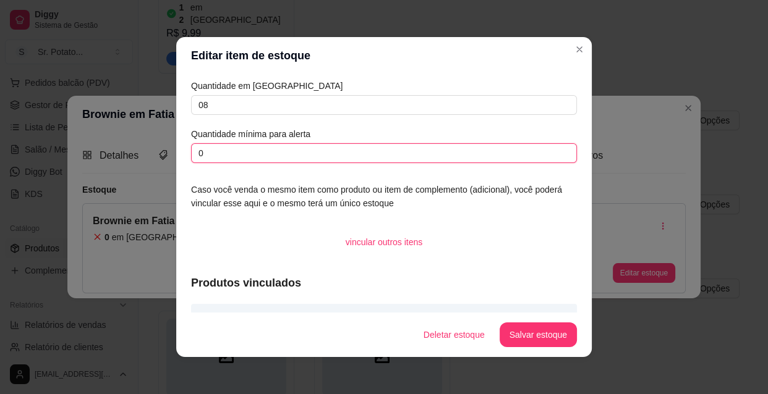
click at [229, 155] on input "0" at bounding box center [384, 153] width 386 height 20
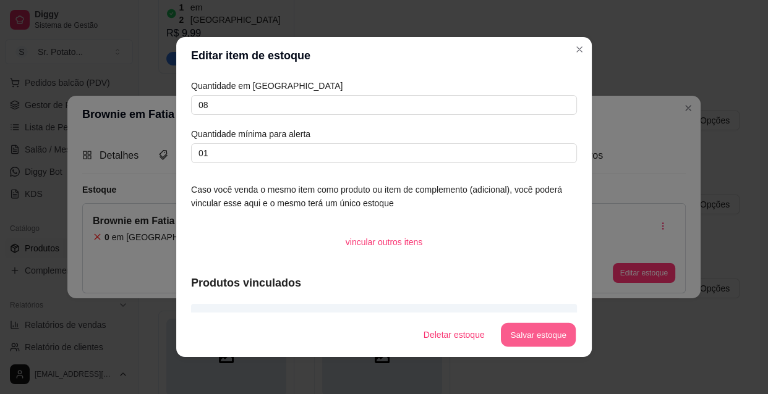
click at [550, 339] on button "Salvar estoque" at bounding box center [537, 335] width 75 height 24
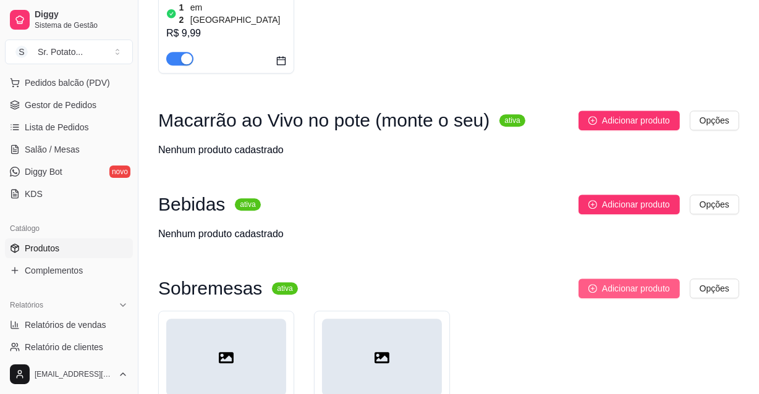
click at [633, 282] on span "Adicionar produto" at bounding box center [636, 289] width 68 height 14
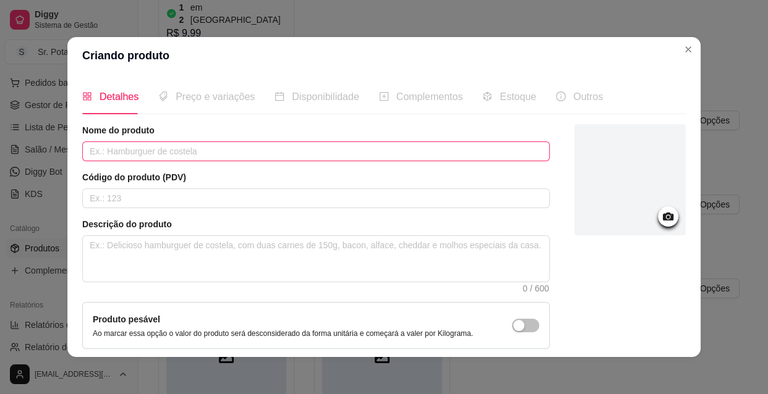
click at [210, 151] on input "text" at bounding box center [315, 152] width 467 height 20
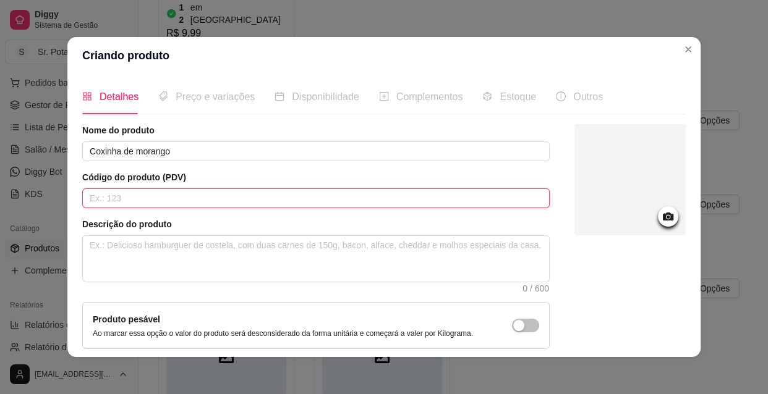
click at [142, 202] on input "text" at bounding box center [315, 199] width 467 height 20
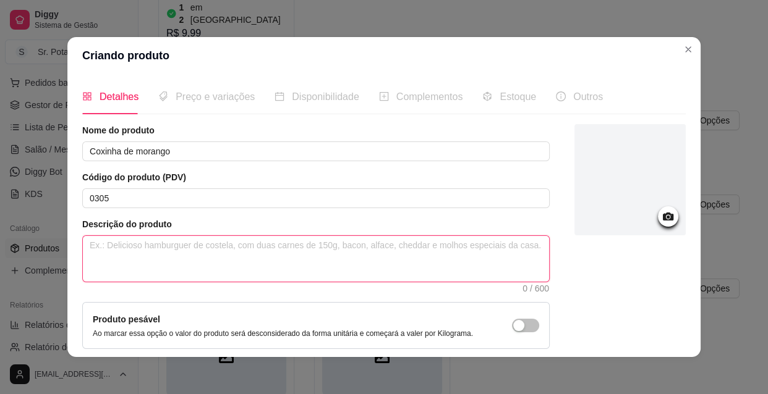
click at [208, 250] on textarea at bounding box center [316, 259] width 466 height 46
click at [152, 247] on textarea "Morango coberto com brigadeiro, e granulé" at bounding box center [316, 259] width 466 height 46
click at [271, 245] on textarea "Coxinha de morango com brigadeiro, e granulé" at bounding box center [316, 259] width 466 height 46
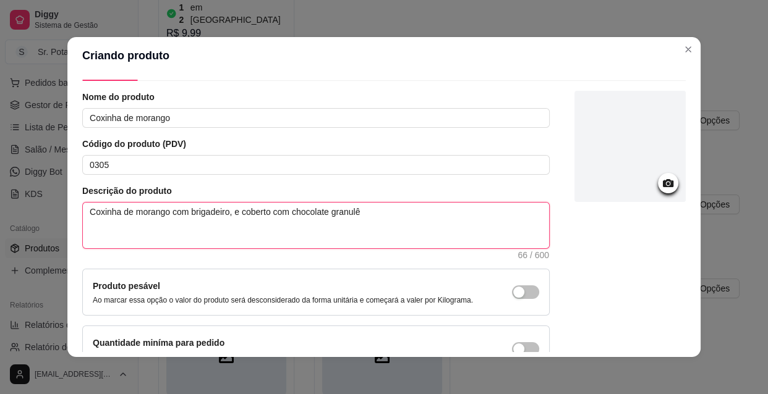
scroll to position [108, 0]
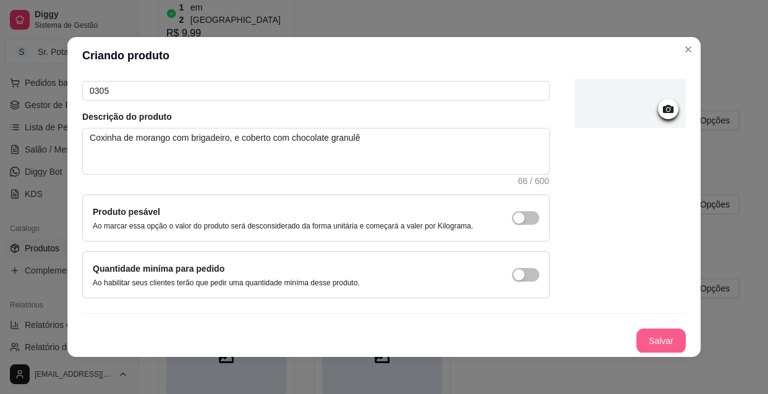
click at [636, 335] on button "Salvar" at bounding box center [660, 341] width 49 height 25
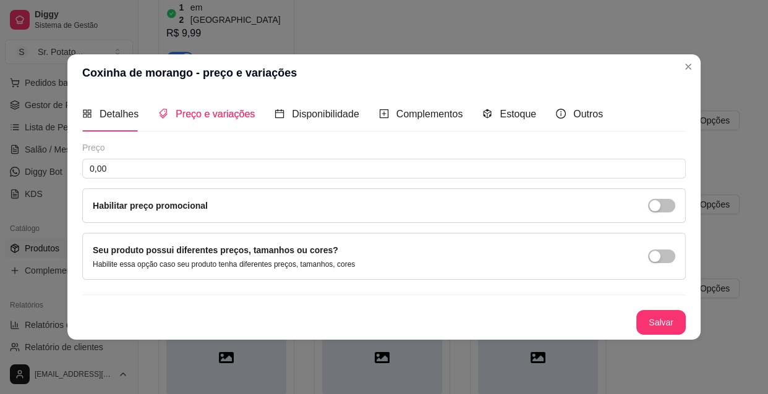
scroll to position [0, 0]
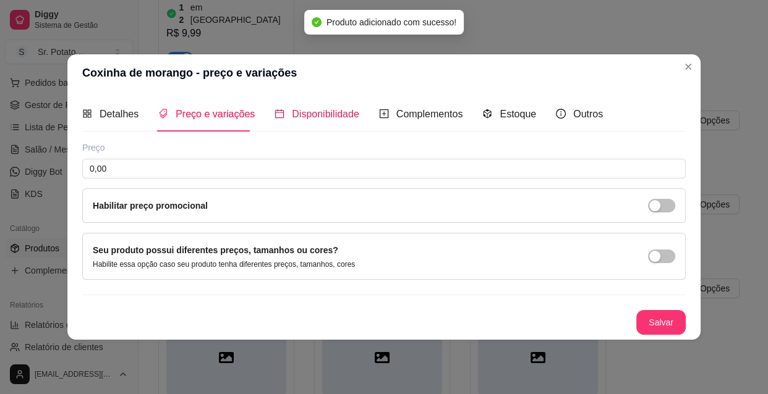
click at [312, 117] on span "Disponibilidade" at bounding box center [325, 114] width 67 height 11
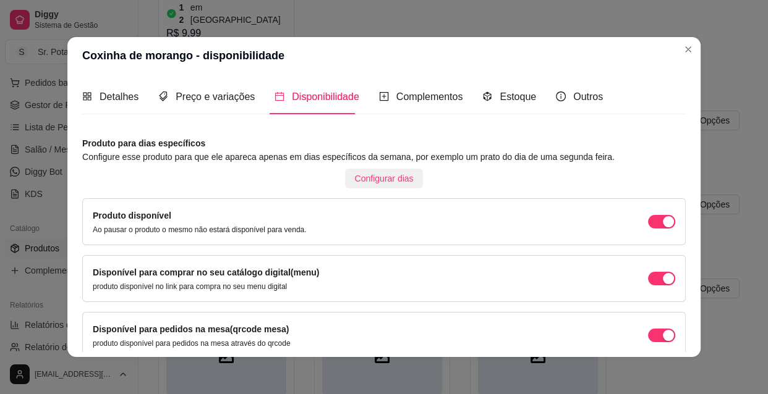
click at [363, 177] on span "Configurar dias" at bounding box center [384, 179] width 59 height 14
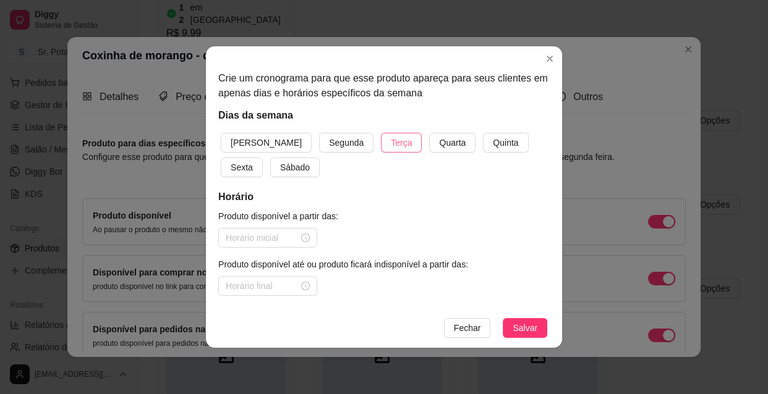
click at [391, 140] on span "Terça" at bounding box center [401, 143] width 21 height 14
click at [439, 142] on span "Quarta" at bounding box center [452, 143] width 27 height 14
click at [493, 139] on span "Quinta" at bounding box center [505, 143] width 25 height 14
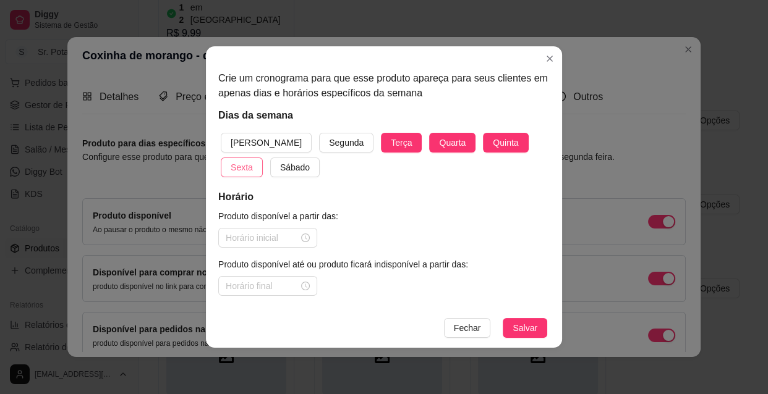
click at [253, 161] on span "Sexta" at bounding box center [242, 168] width 22 height 14
click at [270, 161] on button "Sábado" at bounding box center [294, 168] width 49 height 20
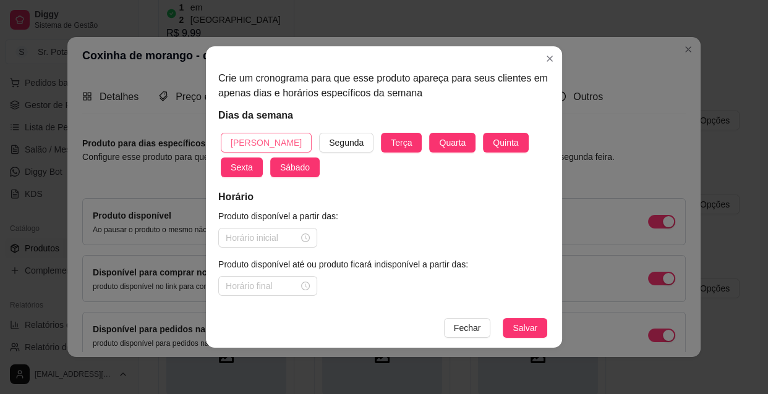
click at [240, 138] on span "[PERSON_NAME]" at bounding box center [266, 143] width 71 height 14
click at [308, 237] on div at bounding box center [268, 238] width 84 height 14
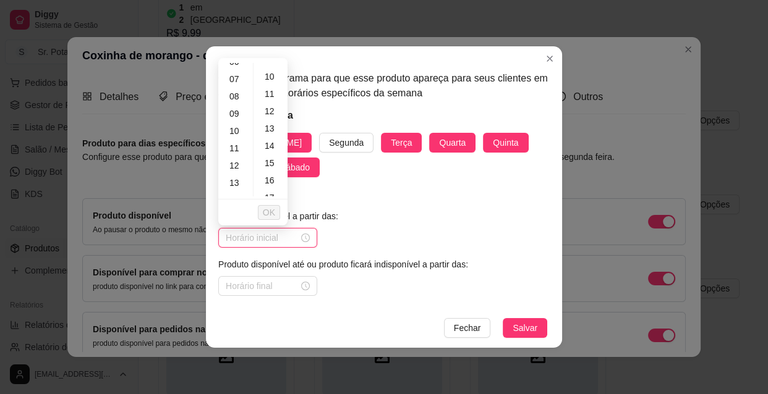
scroll to position [112, 0]
click at [236, 132] on div "10" at bounding box center [236, 132] width 30 height 17
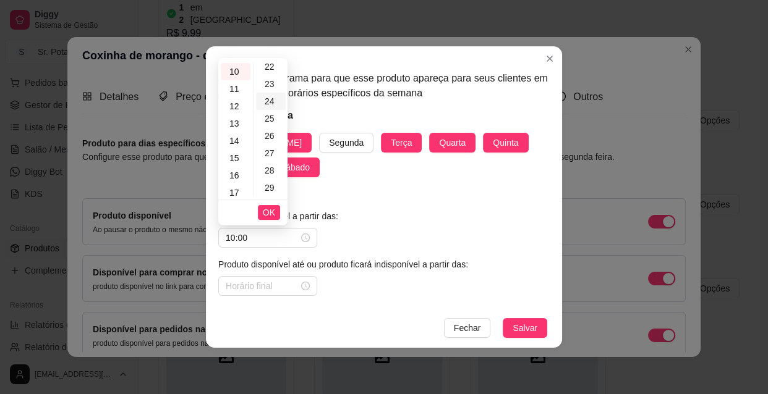
scroll to position [449, 0]
click at [271, 142] on div "30" at bounding box center [271, 141] width 30 height 17
click at [266, 216] on span "OK" at bounding box center [269, 213] width 12 height 14
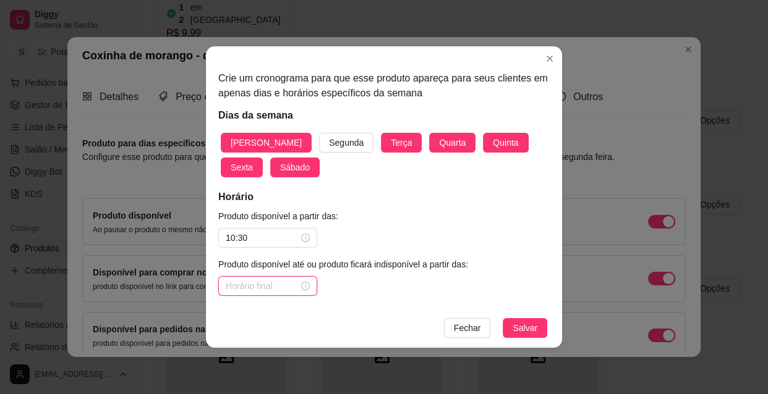
click at [238, 289] on input at bounding box center [262, 286] width 73 height 14
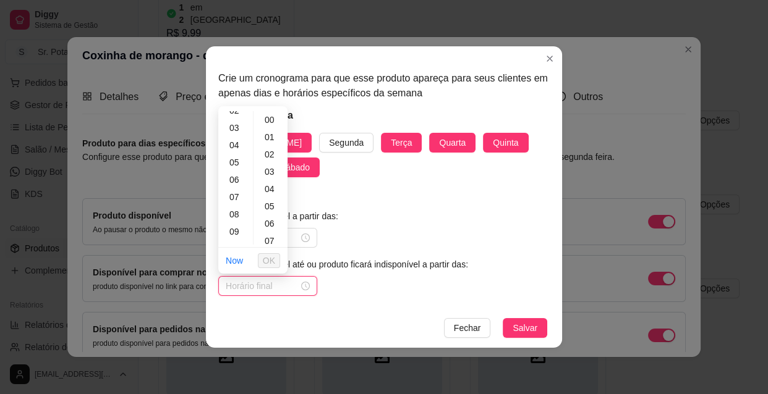
scroll to position [112, 0]
click at [239, 233] on div "13" at bounding box center [236, 232] width 30 height 17
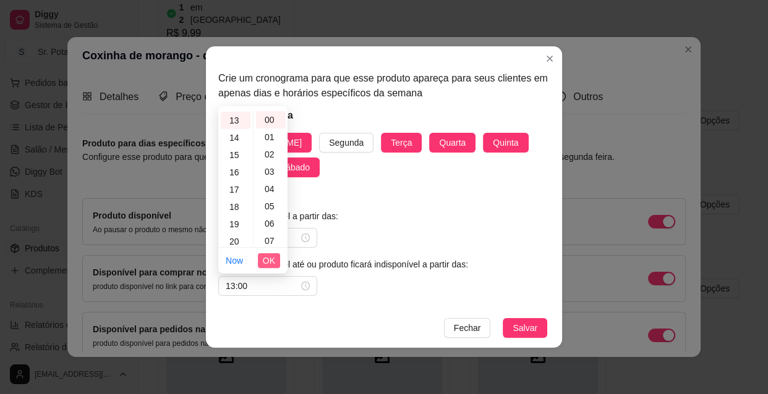
click at [270, 254] on span "OK" at bounding box center [269, 261] width 12 height 14
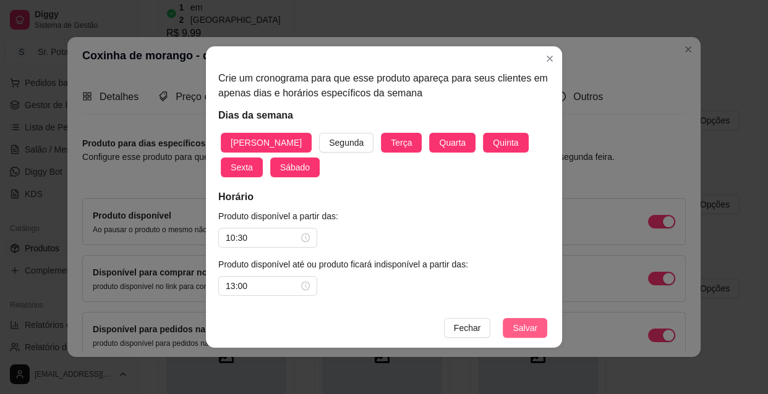
click at [523, 330] on span "Salvar" at bounding box center [524, 328] width 25 height 14
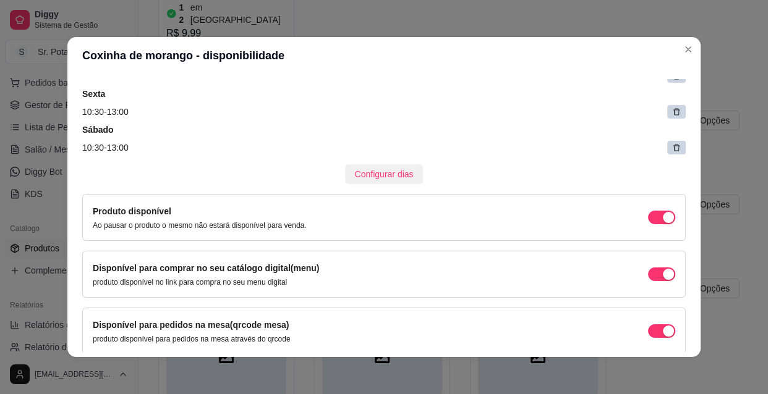
click at [387, 172] on span "Configurar dias" at bounding box center [384, 175] width 59 height 14
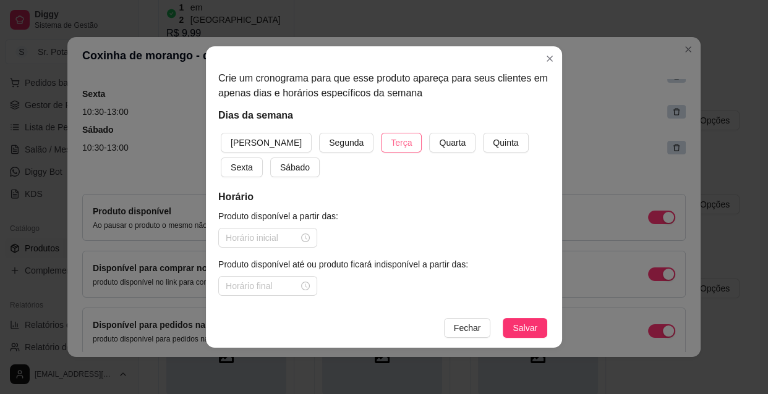
click at [391, 145] on span "Terça" at bounding box center [401, 143] width 21 height 14
click at [253, 161] on span "Sexta" at bounding box center [242, 168] width 22 height 14
click at [280, 170] on span "Sábado" at bounding box center [295, 168] width 30 height 14
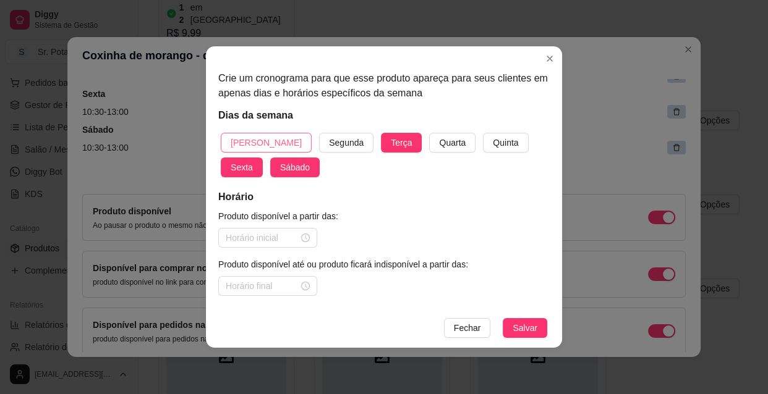
click at [263, 140] on span "[PERSON_NAME]" at bounding box center [266, 143] width 71 height 14
click at [391, 145] on span "Terça" at bounding box center [401, 143] width 21 height 14
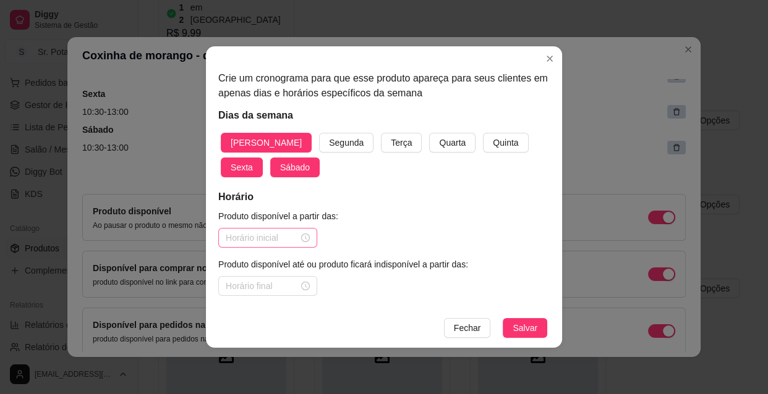
click at [308, 235] on div at bounding box center [268, 238] width 84 height 14
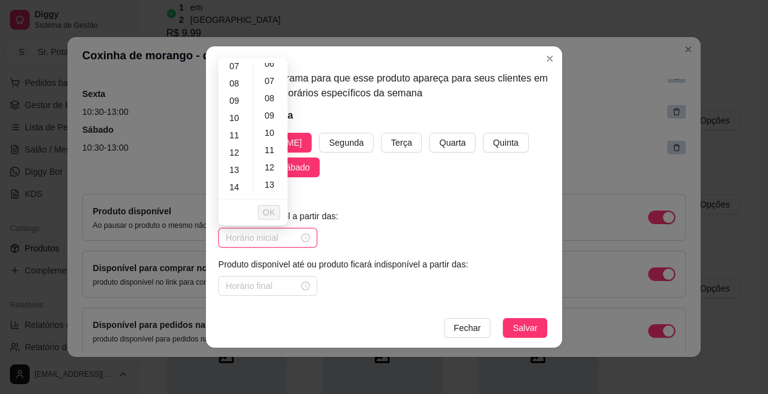
scroll to position [168, 0]
click at [240, 154] on div "18" at bounding box center [236, 158] width 30 height 17
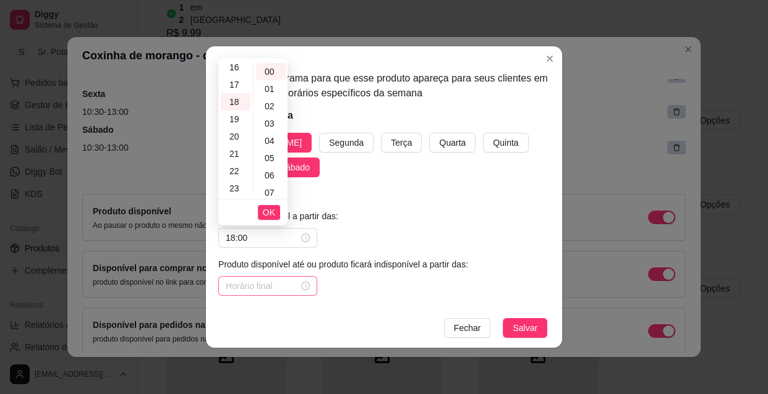
click at [305, 283] on div at bounding box center [268, 286] width 84 height 14
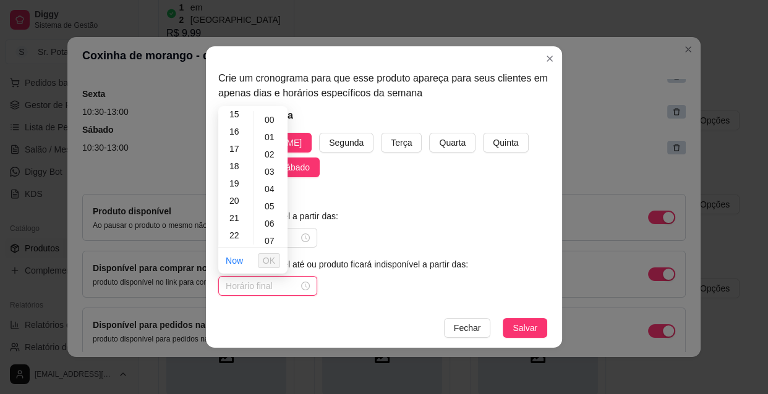
scroll to position [281, 0]
click at [237, 218] on div "22" at bounding box center [236, 219] width 30 height 17
click at [274, 132] on div "30" at bounding box center [271, 133] width 30 height 17
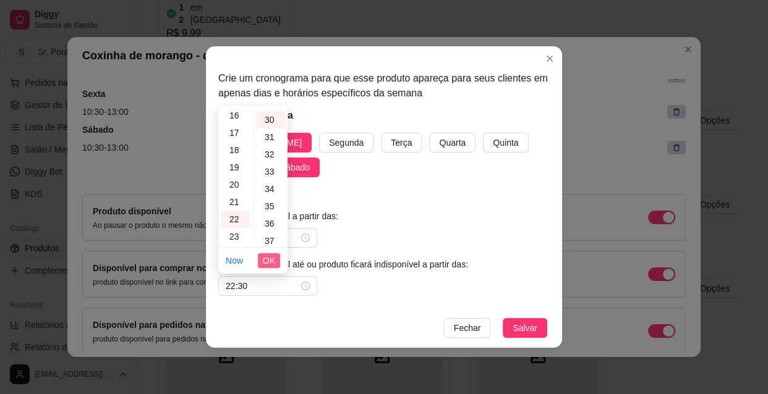
click at [273, 258] on span "OK" at bounding box center [269, 261] width 12 height 14
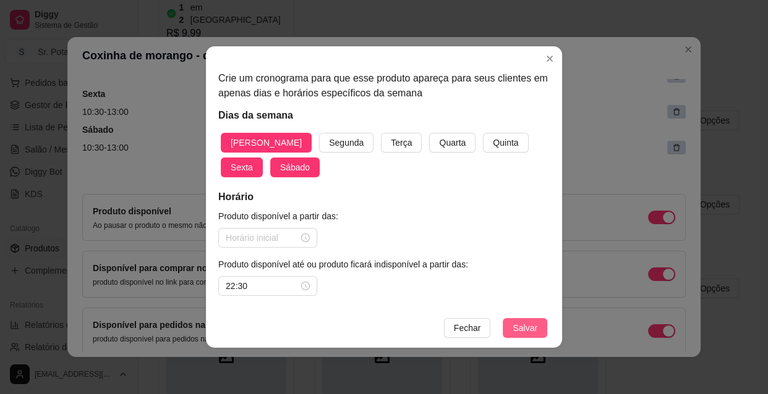
click at [534, 326] on span "Salvar" at bounding box center [524, 328] width 25 height 14
click at [271, 237] on input at bounding box center [262, 238] width 73 height 14
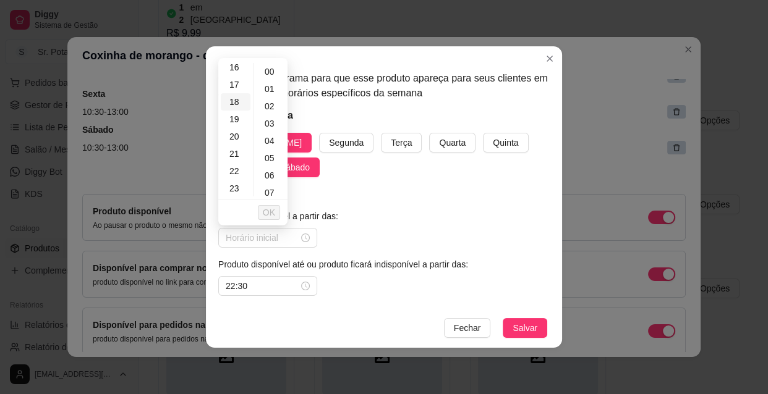
click at [237, 100] on div "18" at bounding box center [236, 101] width 30 height 17
click at [271, 215] on span "OK" at bounding box center [269, 213] width 12 height 14
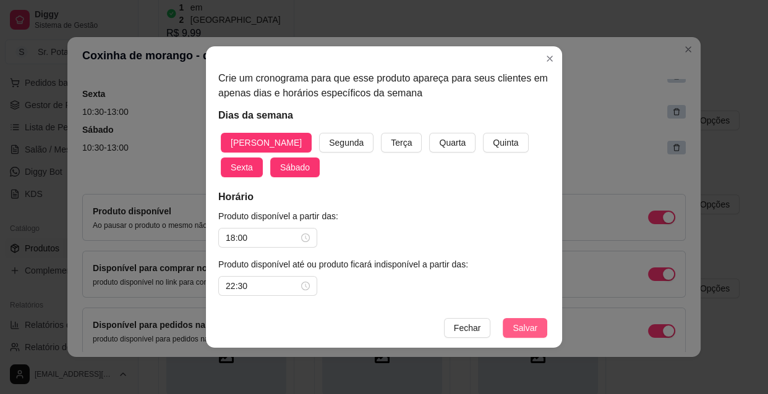
click at [522, 329] on span "Salvar" at bounding box center [524, 328] width 25 height 14
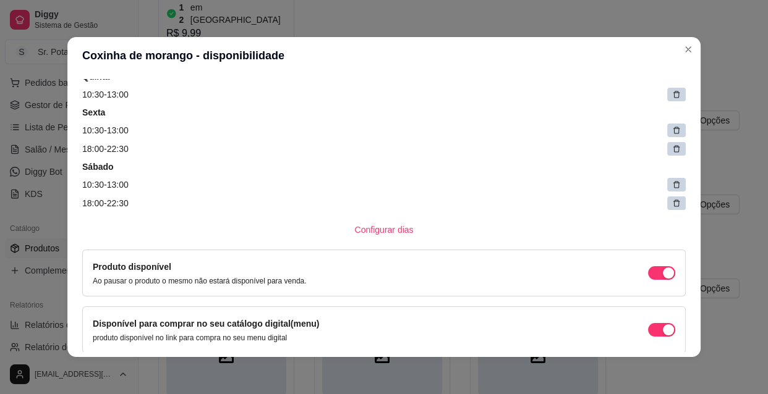
scroll to position [243, 0]
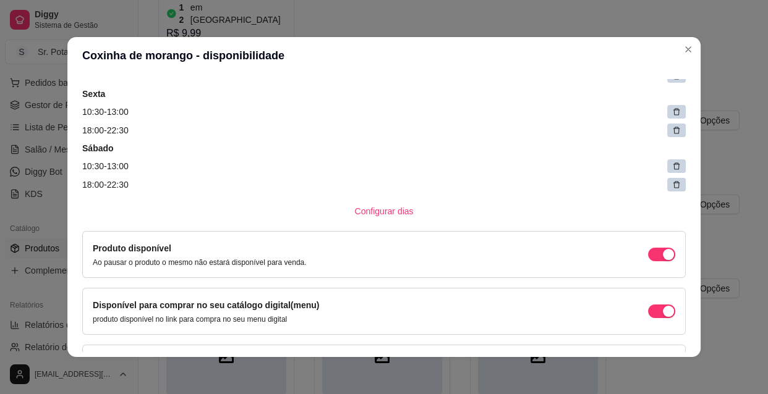
click at [667, 166] on div at bounding box center [676, 166] width 19 height 14
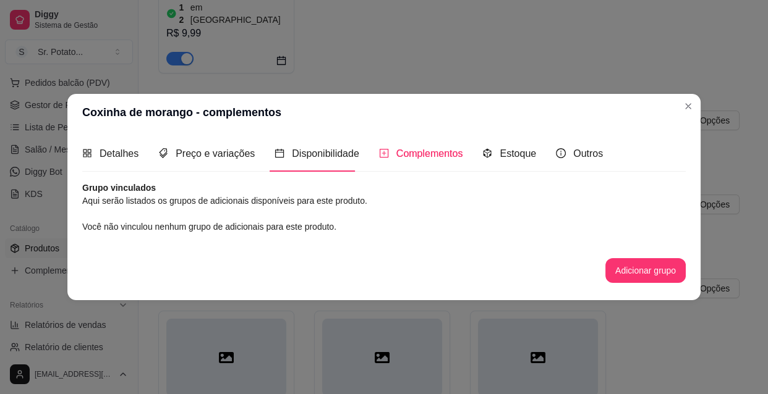
scroll to position [0, 0]
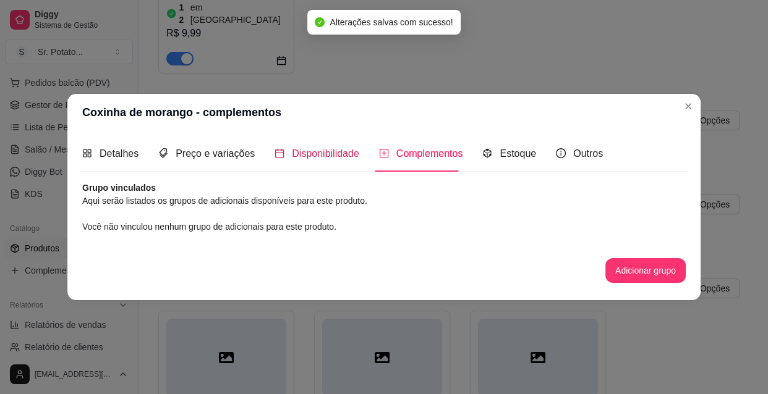
click at [334, 154] on span "Disponibilidade" at bounding box center [325, 153] width 67 height 11
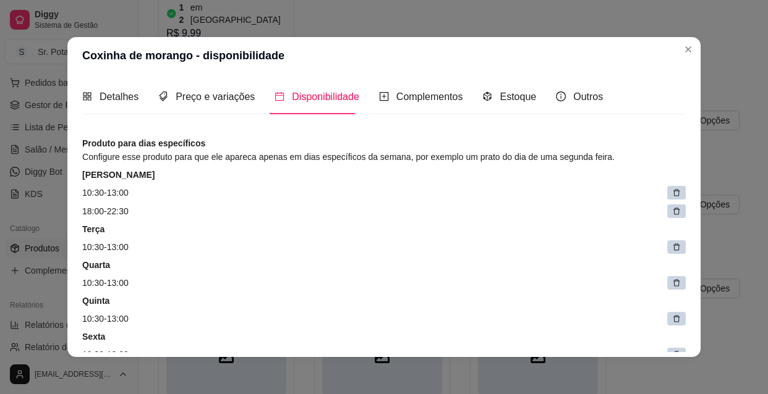
click at [673, 191] on icon at bounding box center [676, 193] width 7 height 7
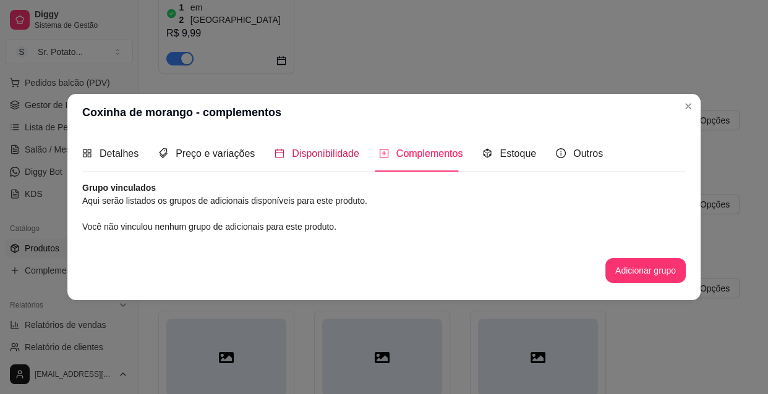
click at [340, 156] on span "Disponibilidade" at bounding box center [325, 153] width 67 height 11
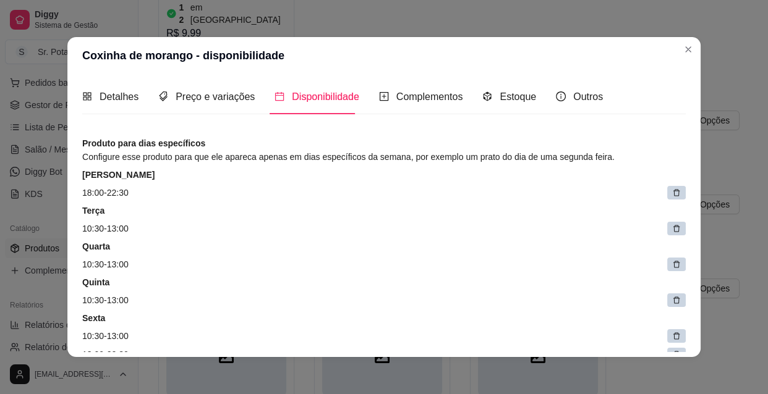
click at [672, 229] on icon at bounding box center [676, 228] width 9 height 9
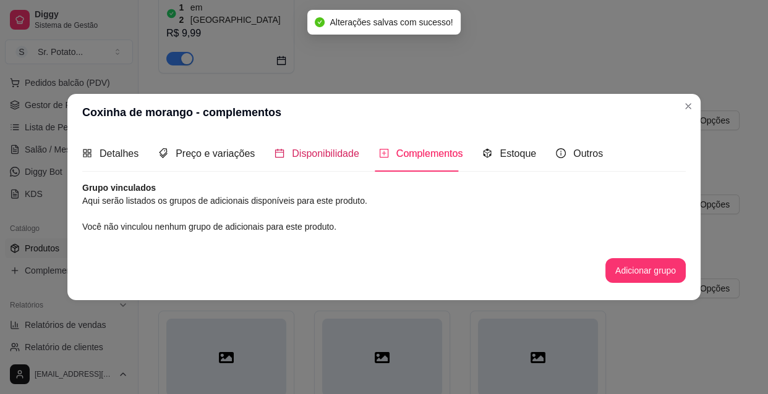
click at [325, 155] on span "Disponibilidade" at bounding box center [325, 153] width 67 height 11
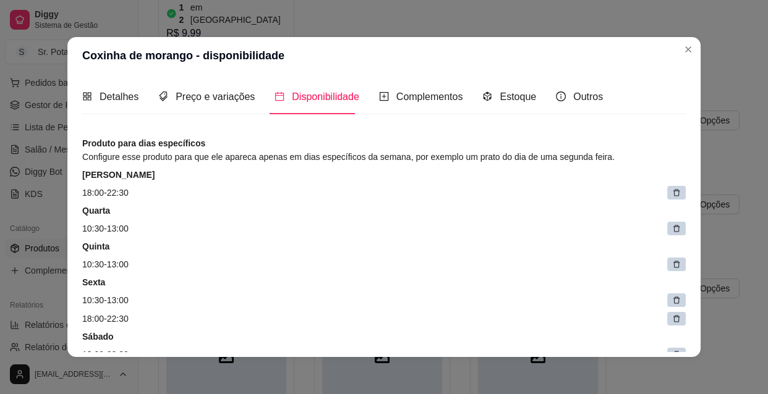
click at [667, 228] on div at bounding box center [676, 229] width 19 height 14
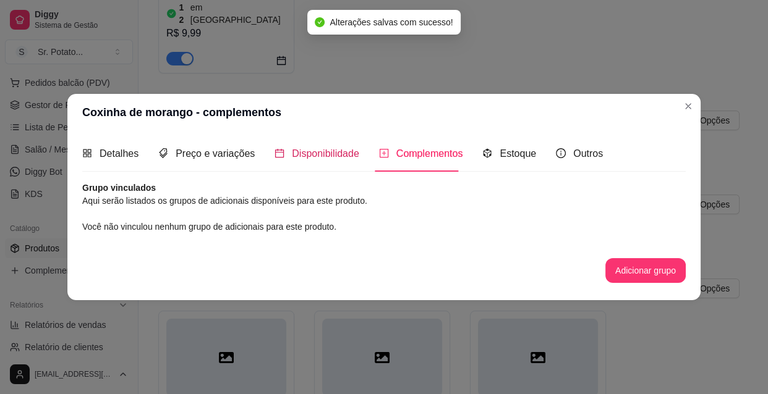
click at [339, 156] on span "Disponibilidade" at bounding box center [325, 153] width 67 height 11
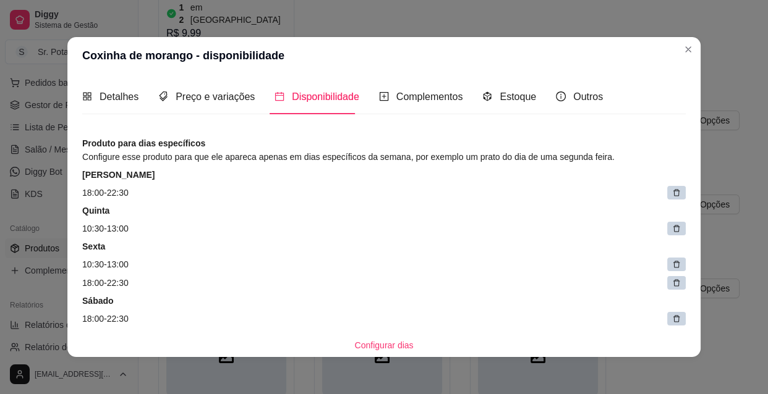
click at [672, 229] on icon at bounding box center [676, 228] width 9 height 9
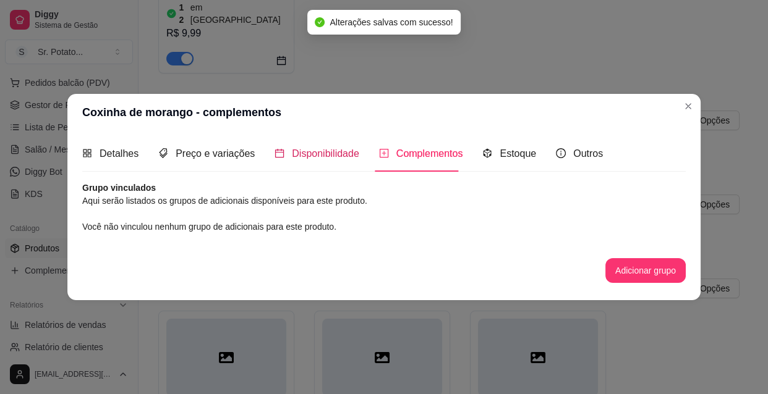
click at [320, 153] on span "Disponibilidade" at bounding box center [325, 153] width 67 height 11
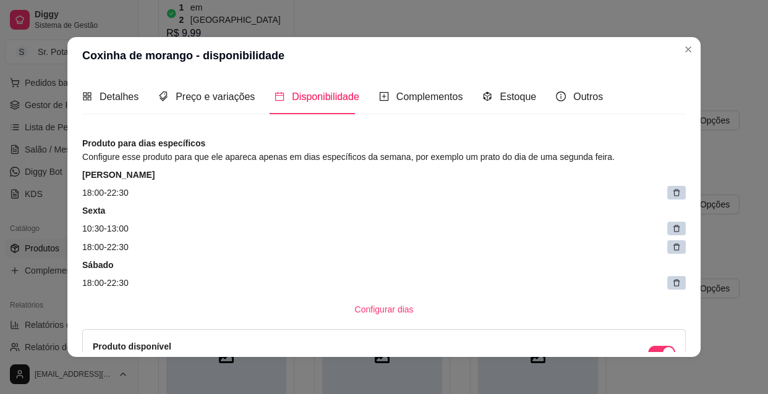
click at [672, 193] on icon at bounding box center [676, 193] width 9 height 9
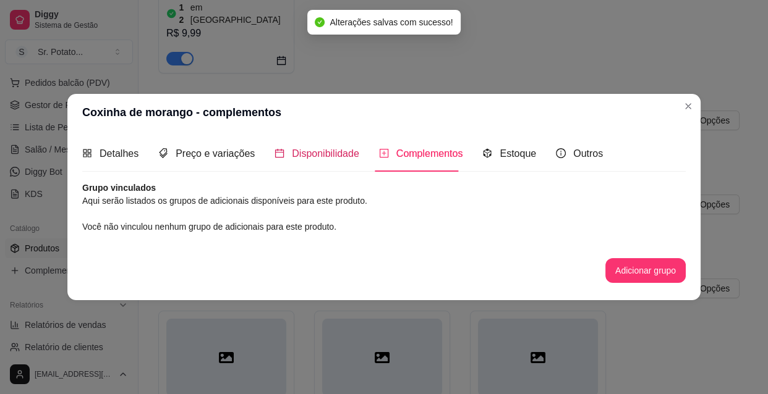
click at [323, 156] on span "Disponibilidade" at bounding box center [325, 153] width 67 height 11
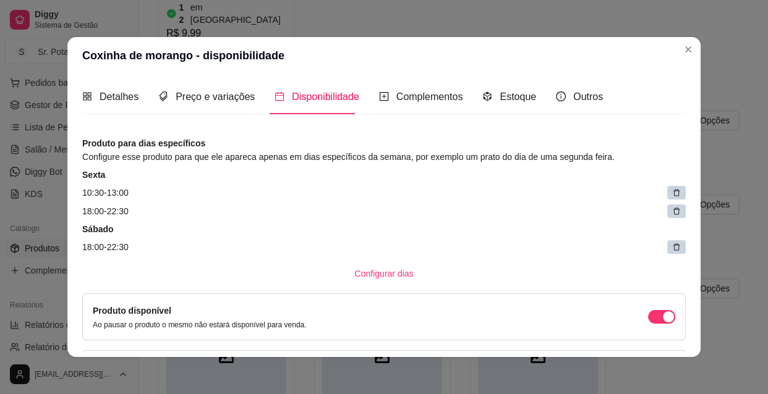
click at [672, 247] on icon at bounding box center [676, 247] width 9 height 9
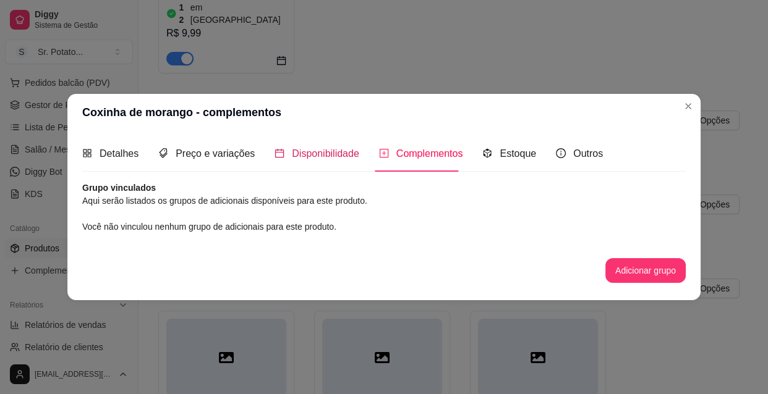
click at [341, 154] on span "Disponibilidade" at bounding box center [325, 153] width 67 height 11
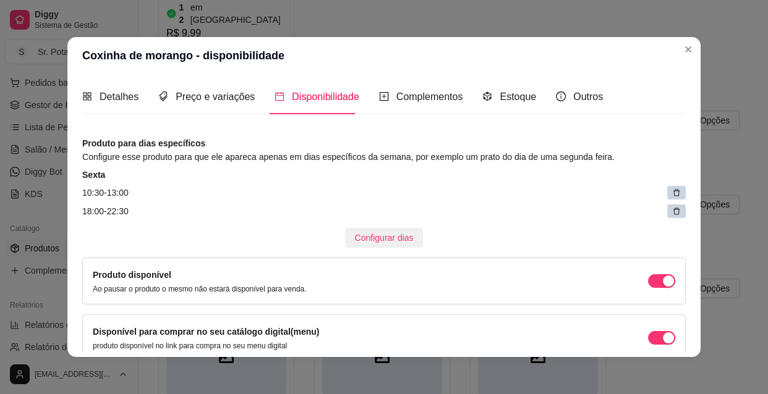
click at [365, 239] on span "Configurar dias" at bounding box center [384, 238] width 59 height 14
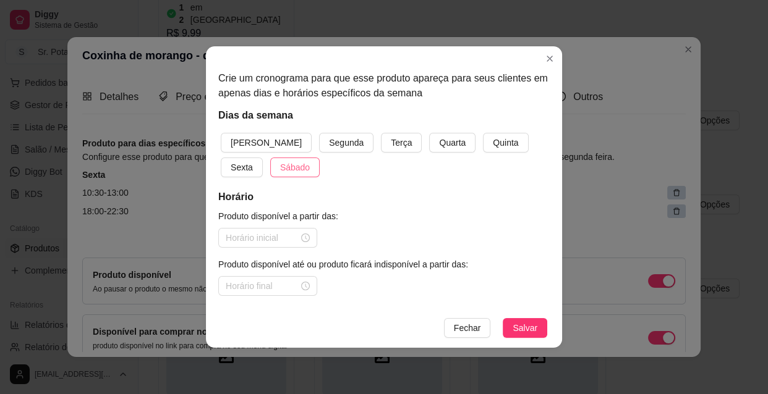
click at [280, 163] on span "Sábado" at bounding box center [295, 168] width 30 height 14
click at [249, 144] on span "[PERSON_NAME]" at bounding box center [266, 143] width 71 height 14
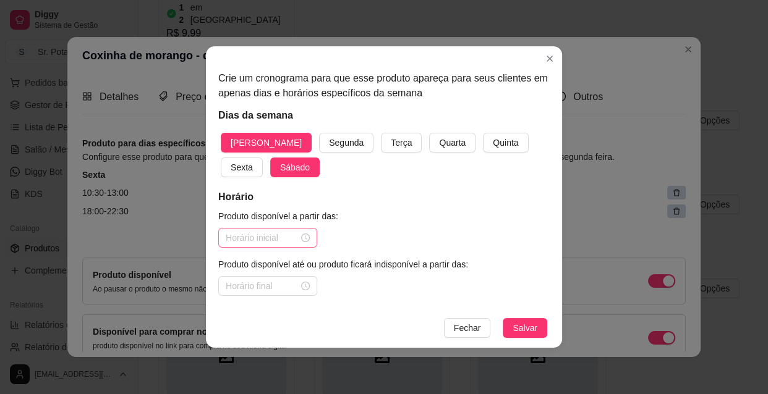
click at [308, 236] on div at bounding box center [268, 238] width 84 height 14
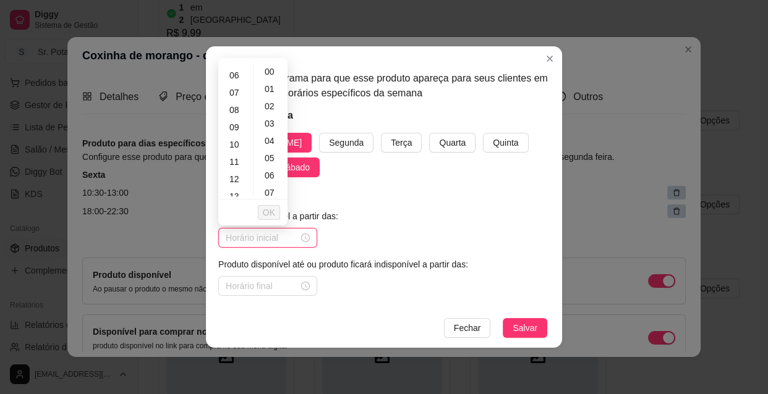
scroll to position [112, 0]
click at [237, 131] on div "10" at bounding box center [236, 132] width 30 height 17
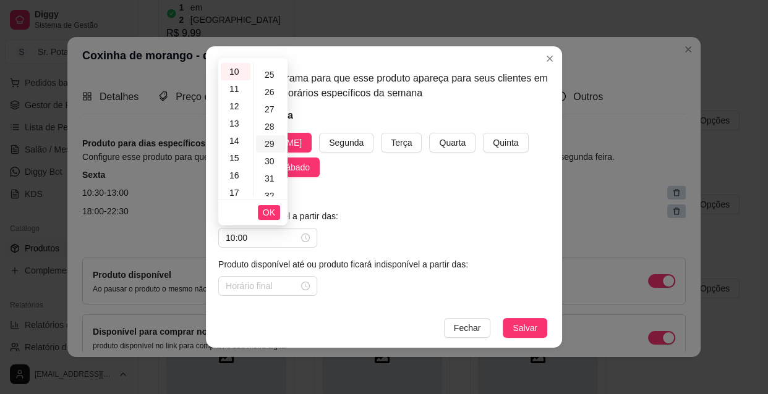
scroll to position [449, 0]
click at [267, 142] on div "30" at bounding box center [271, 141] width 30 height 17
click at [267, 213] on span "OK" at bounding box center [269, 213] width 12 height 14
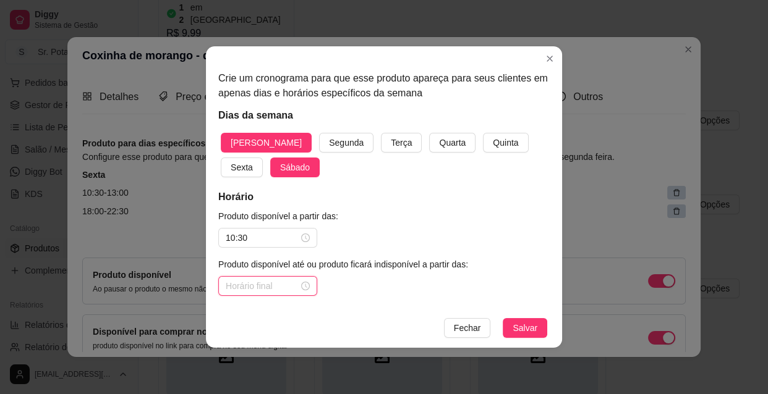
click at [253, 286] on input at bounding box center [262, 286] width 73 height 14
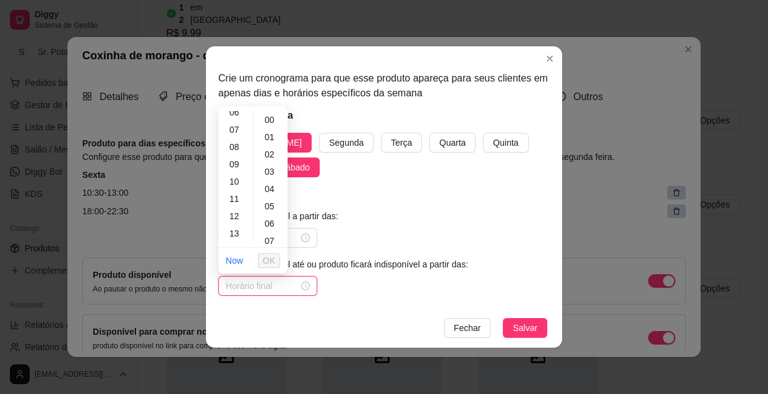
scroll to position [112, 0]
click at [235, 229] on div "13" at bounding box center [236, 232] width 30 height 17
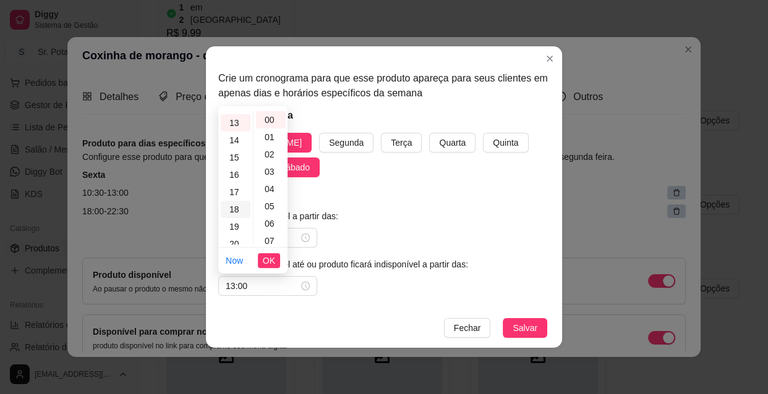
scroll to position [224, 0]
click at [274, 260] on span "OK" at bounding box center [269, 261] width 12 height 14
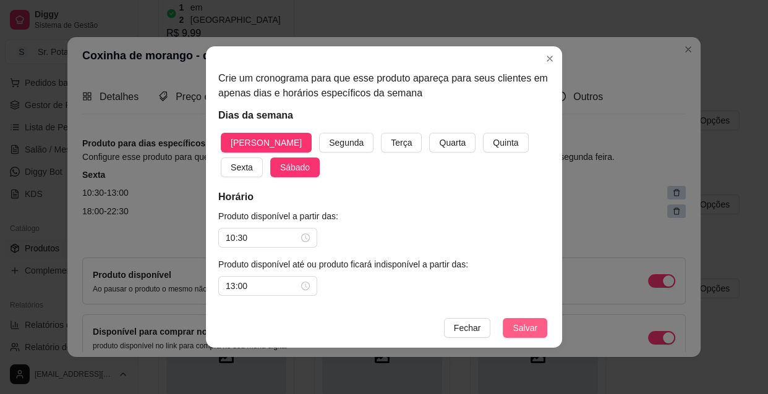
click at [531, 330] on span "Salvar" at bounding box center [524, 328] width 25 height 14
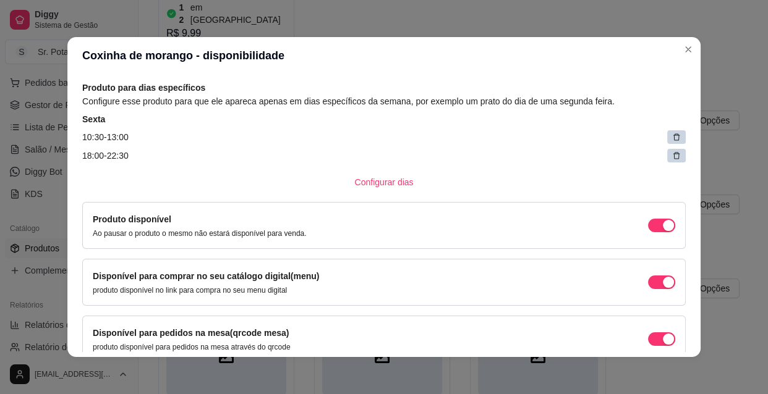
scroll to position [0, 0]
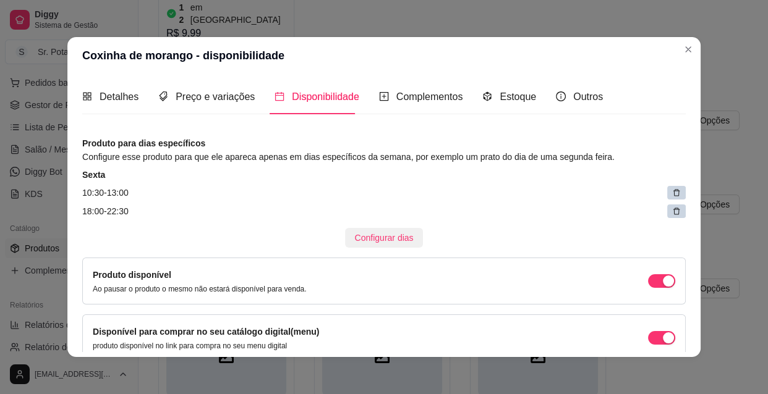
click at [372, 236] on span "Configurar dias" at bounding box center [384, 238] width 59 height 14
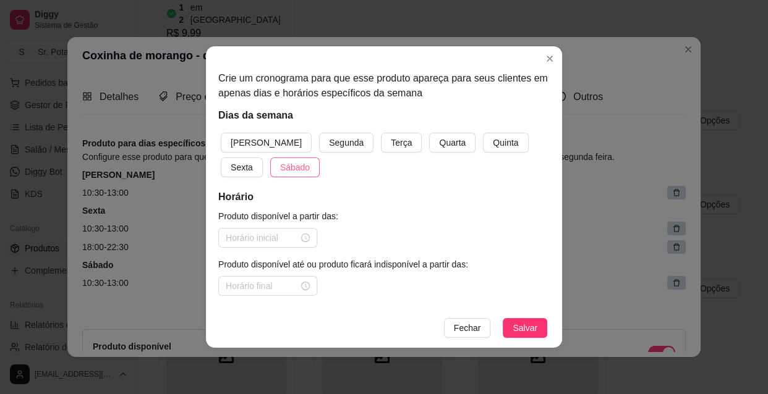
click at [280, 163] on span "Sábado" at bounding box center [295, 168] width 30 height 14
click at [257, 137] on span "[PERSON_NAME]" at bounding box center [266, 143] width 71 height 14
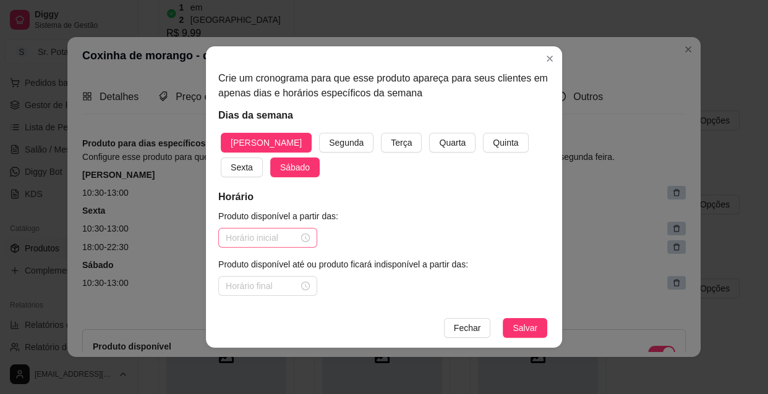
click at [306, 236] on div at bounding box center [268, 238] width 84 height 14
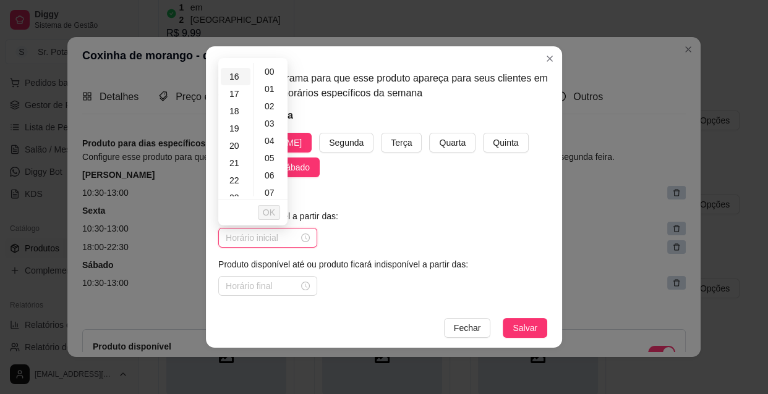
scroll to position [281, 0]
click at [235, 103] on div "18" at bounding box center [236, 102] width 30 height 17
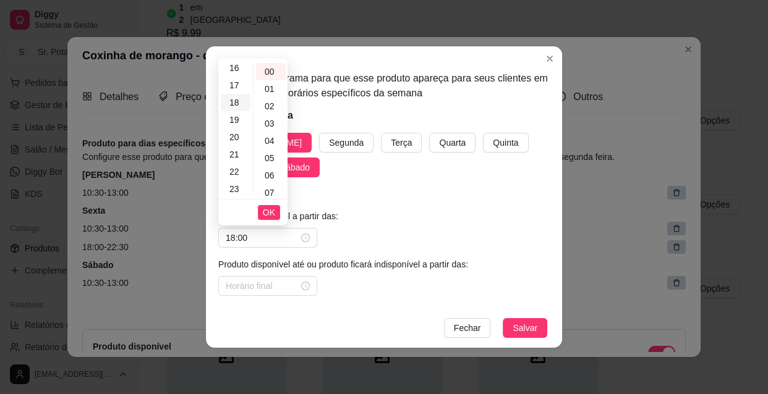
scroll to position [281, 0]
click at [273, 212] on span "OK" at bounding box center [269, 213] width 12 height 14
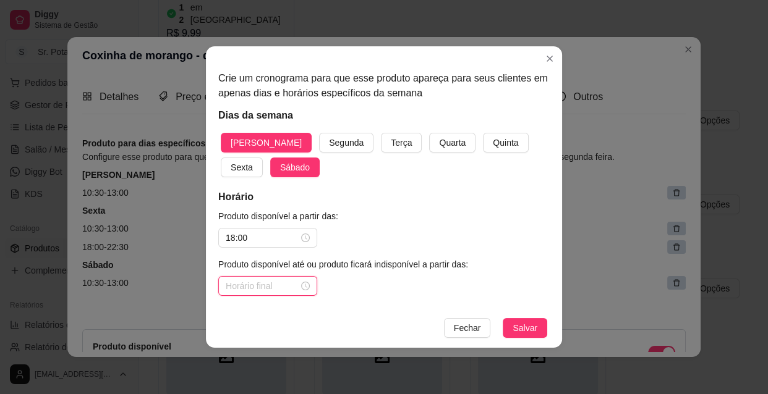
click at [255, 282] on input at bounding box center [262, 286] width 73 height 14
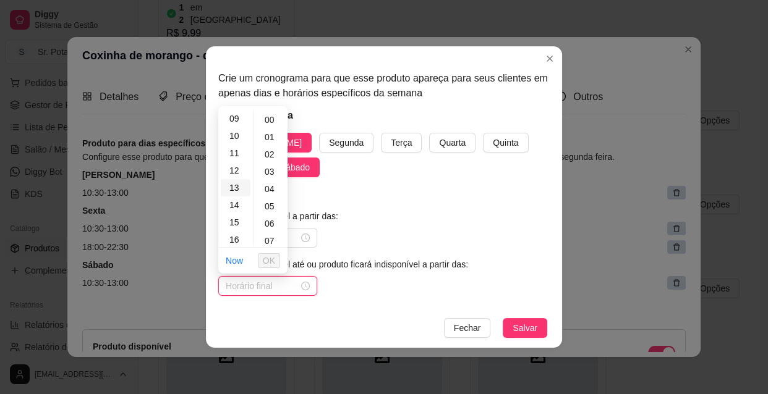
scroll to position [281, 0]
click at [238, 223] on div "22" at bounding box center [236, 219] width 30 height 17
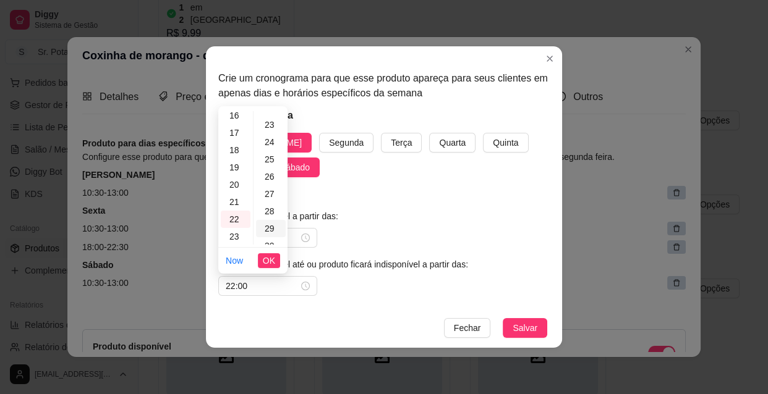
scroll to position [449, 0]
click at [274, 187] on div "30" at bounding box center [271, 189] width 30 height 17
click at [276, 261] on button "OK" at bounding box center [269, 260] width 22 height 15
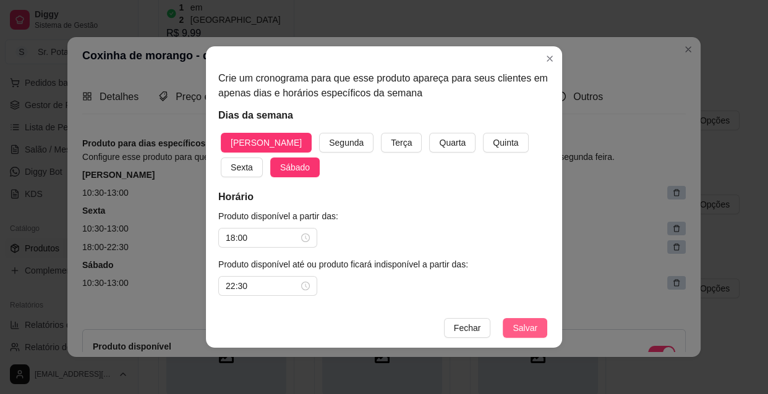
click at [520, 326] on span "Salvar" at bounding box center [524, 328] width 25 height 14
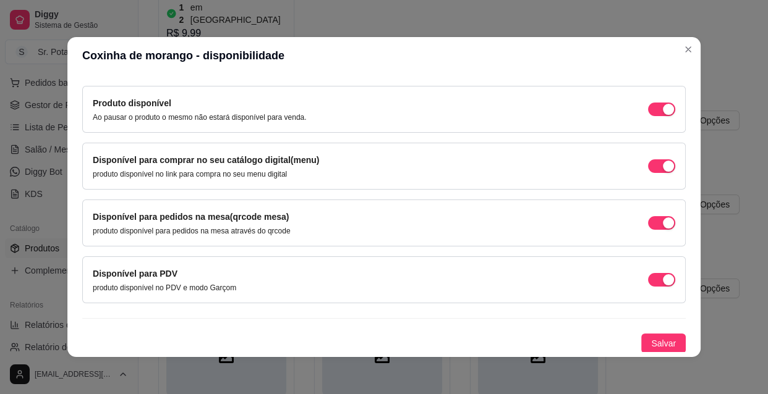
scroll to position [244, 0]
click at [653, 338] on span "Salvar" at bounding box center [663, 343] width 25 height 14
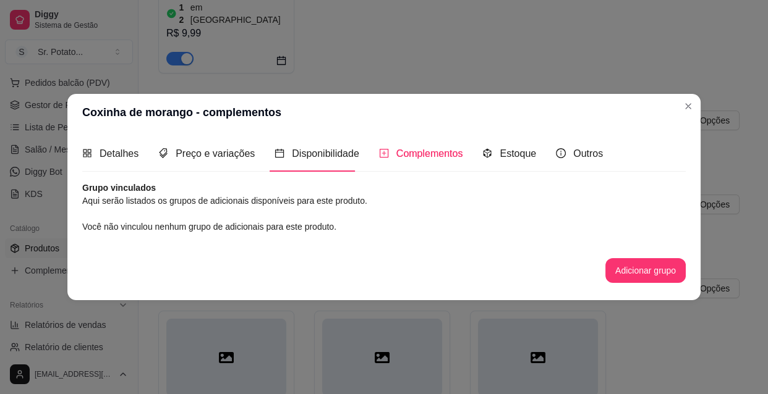
scroll to position [0, 0]
click at [297, 149] on span "Disponibilidade" at bounding box center [325, 153] width 67 height 11
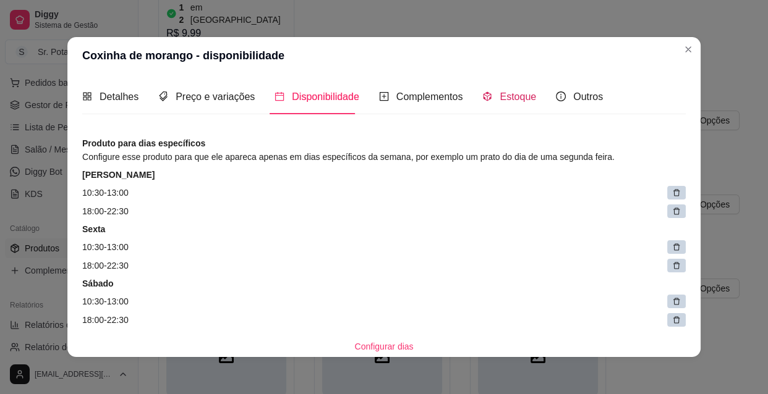
click at [499, 98] on span "Estoque" at bounding box center [517, 96] width 36 height 11
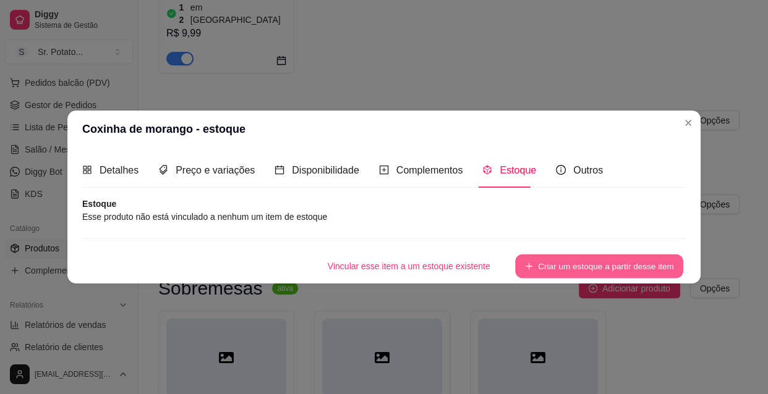
click at [549, 263] on button "Criar um estoque a partir desse item" at bounding box center [599, 267] width 168 height 24
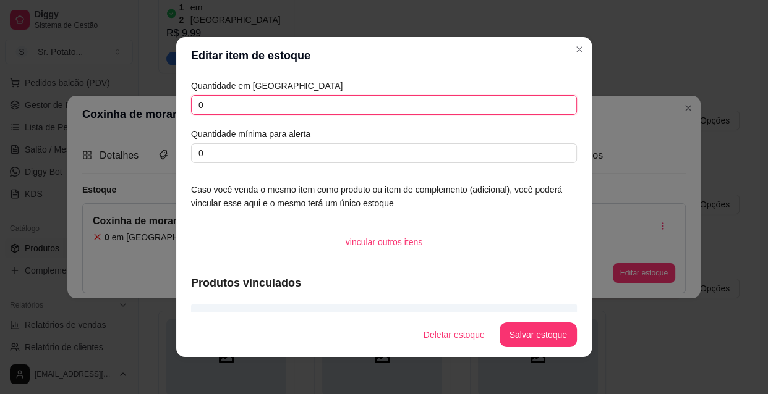
click at [207, 109] on input "0" at bounding box center [384, 105] width 386 height 20
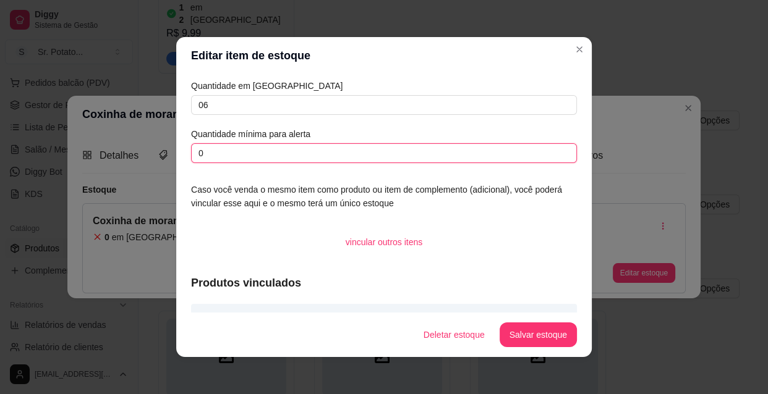
click at [203, 155] on input "0" at bounding box center [384, 153] width 386 height 20
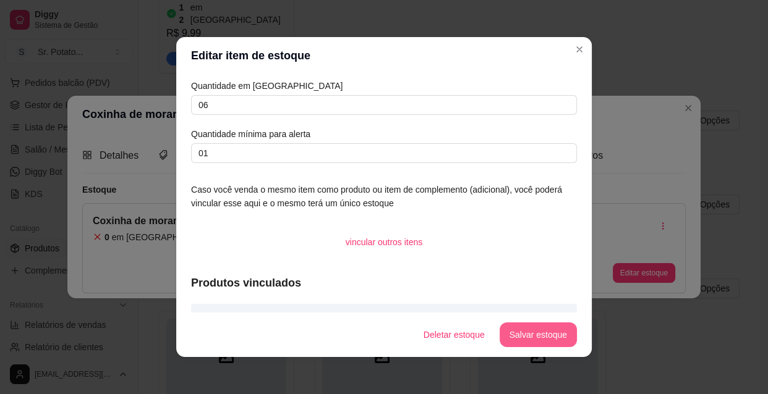
click at [556, 338] on button "Salvar estoque" at bounding box center [537, 335] width 77 height 25
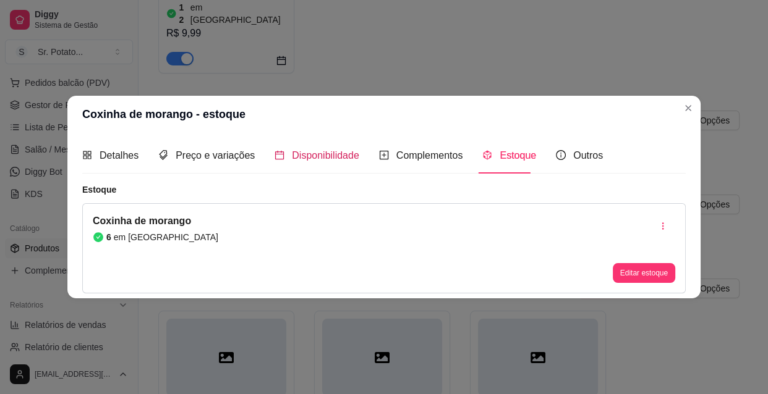
click at [326, 157] on span "Disponibilidade" at bounding box center [325, 155] width 67 height 11
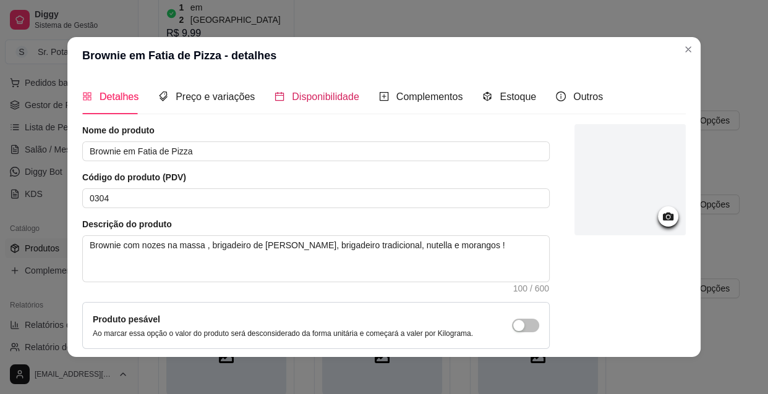
click at [295, 93] on span "Disponibilidade" at bounding box center [325, 96] width 67 height 11
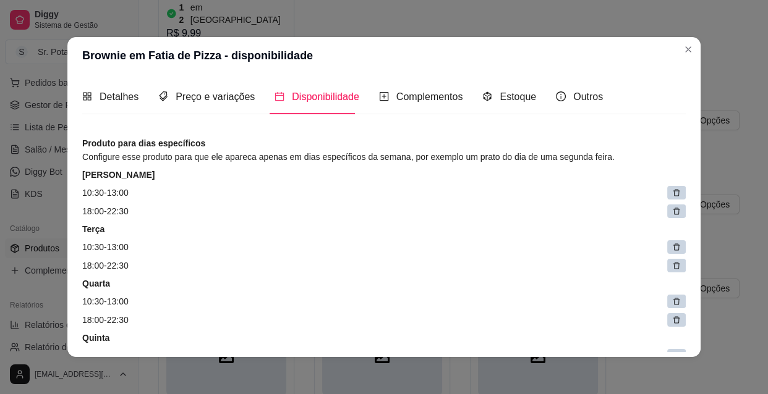
click at [673, 247] on icon at bounding box center [676, 247] width 7 height 7
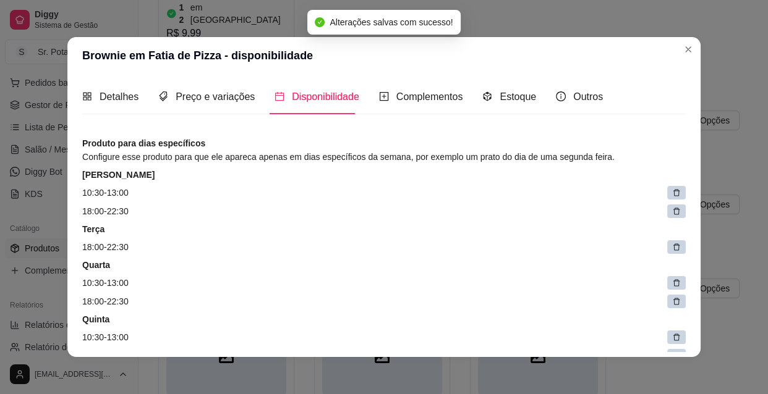
click at [672, 249] on icon at bounding box center [676, 247] width 9 height 9
click at [672, 250] on icon at bounding box center [676, 247] width 9 height 9
click at [668, 250] on div at bounding box center [676, 247] width 19 height 14
click at [673, 244] on icon at bounding box center [676, 247] width 7 height 7
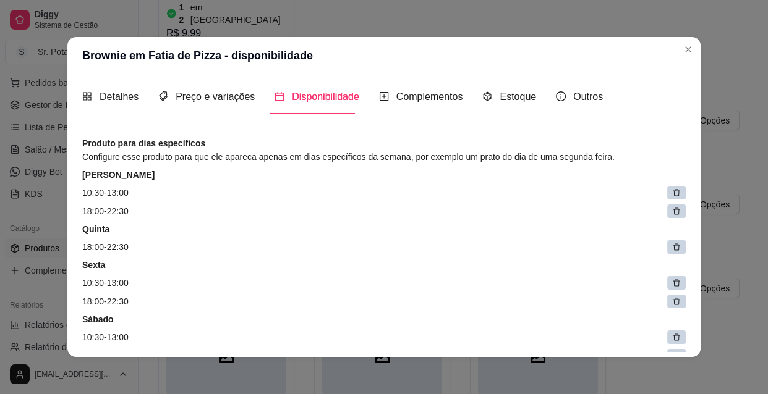
click at [672, 249] on icon at bounding box center [676, 247] width 9 height 9
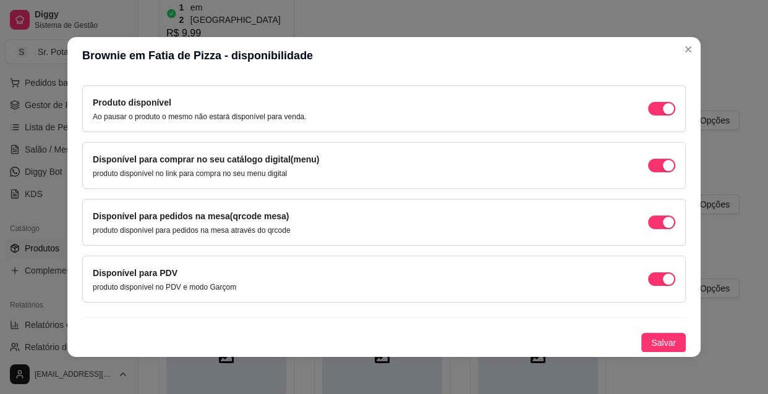
scroll to position [2, 0]
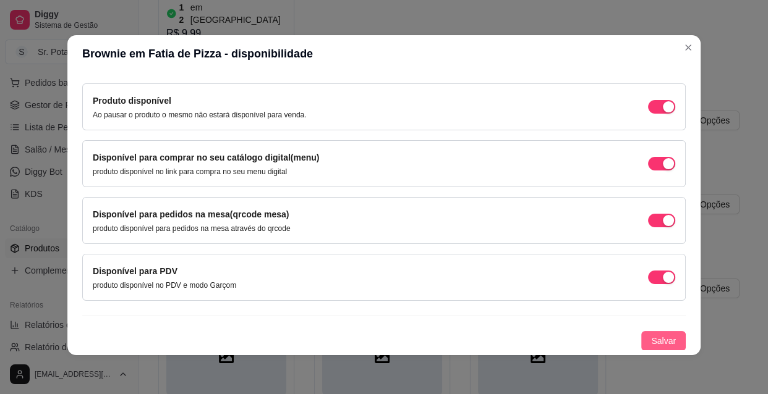
click at [651, 341] on span "Salvar" at bounding box center [663, 341] width 25 height 14
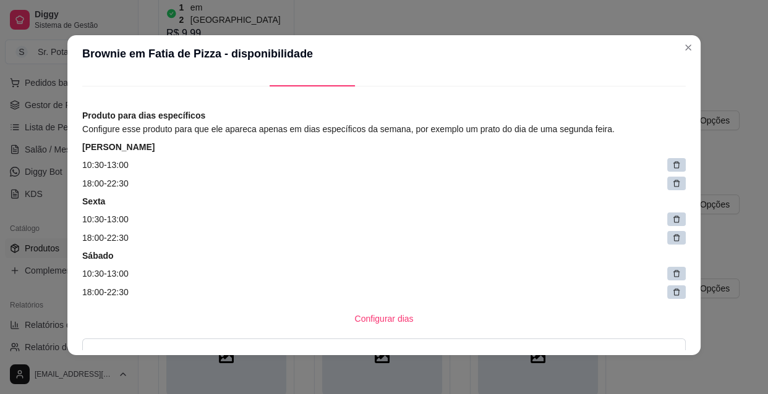
scroll to position [0, 0]
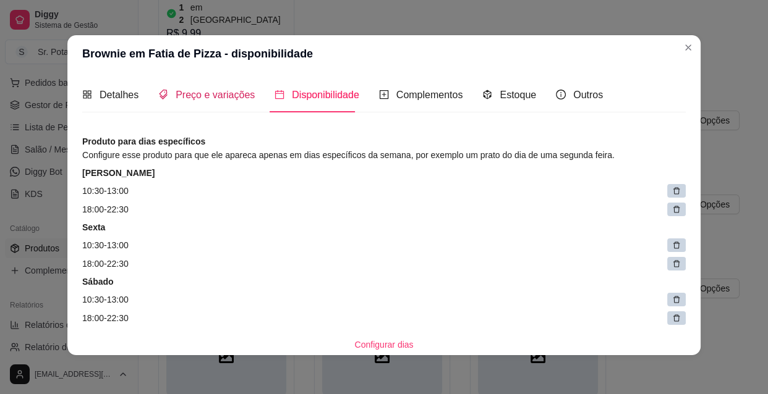
click at [192, 93] on span "Preço e variações" at bounding box center [215, 95] width 79 height 11
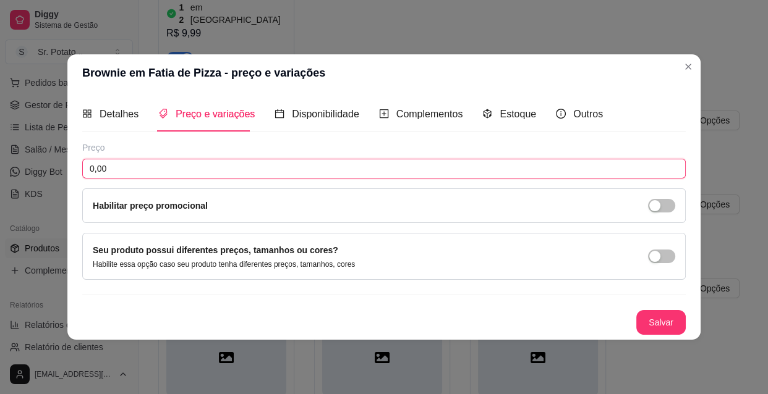
click at [114, 168] on input "0,00" at bounding box center [383, 169] width 603 height 20
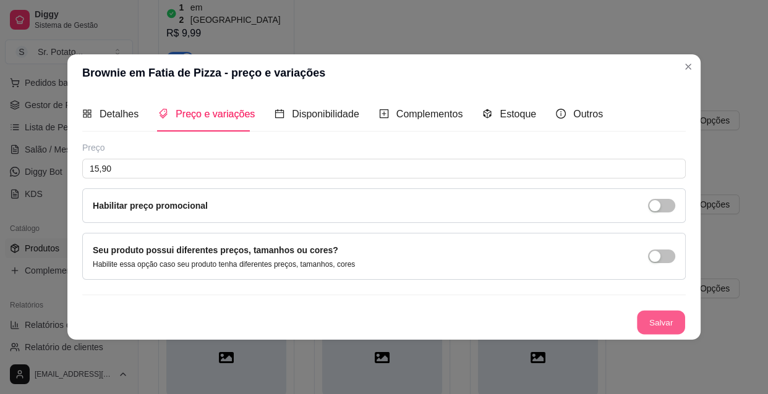
click at [661, 323] on button "Salvar" at bounding box center [661, 323] width 48 height 24
click at [509, 114] on span "Estoque" at bounding box center [517, 114] width 36 height 11
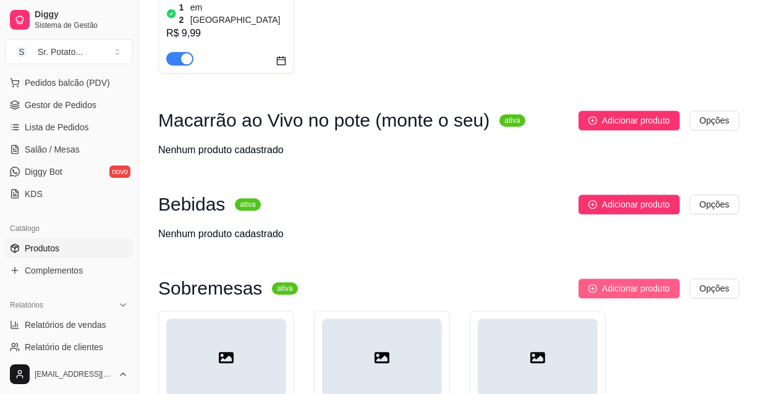
click at [640, 282] on span "Adicionar produto" at bounding box center [636, 289] width 68 height 14
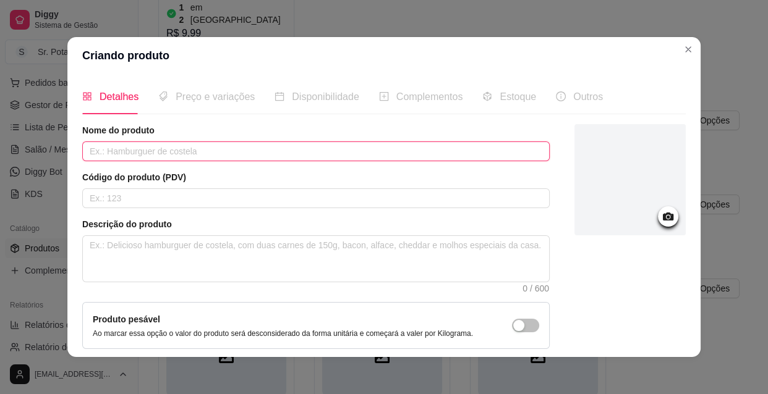
click at [114, 153] on input "text" at bounding box center [315, 152] width 467 height 20
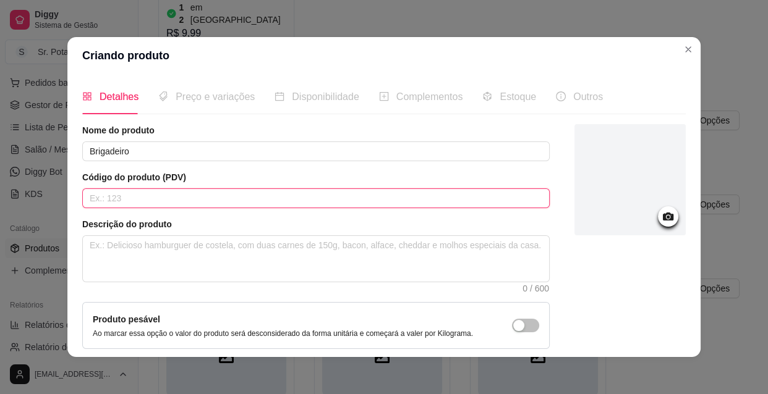
drag, startPoint x: 127, startPoint y: 197, endPoint x: 120, endPoint y: 200, distance: 7.8
click at [126, 197] on input "text" at bounding box center [315, 199] width 467 height 20
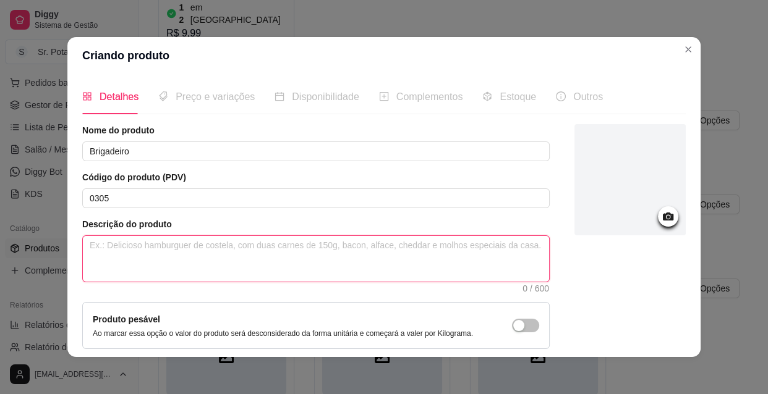
click at [145, 252] on textarea at bounding box center [316, 259] width 466 height 46
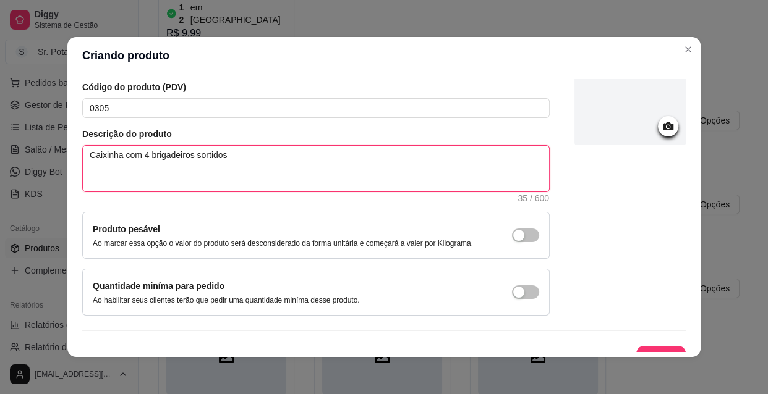
scroll to position [108, 0]
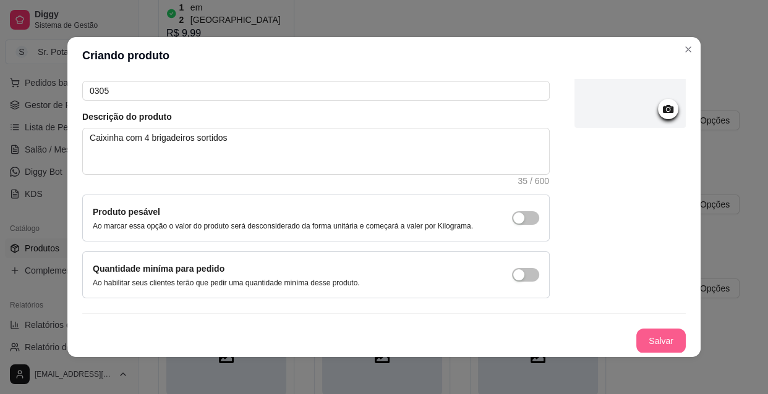
click at [639, 338] on button "Salvar" at bounding box center [660, 341] width 49 height 25
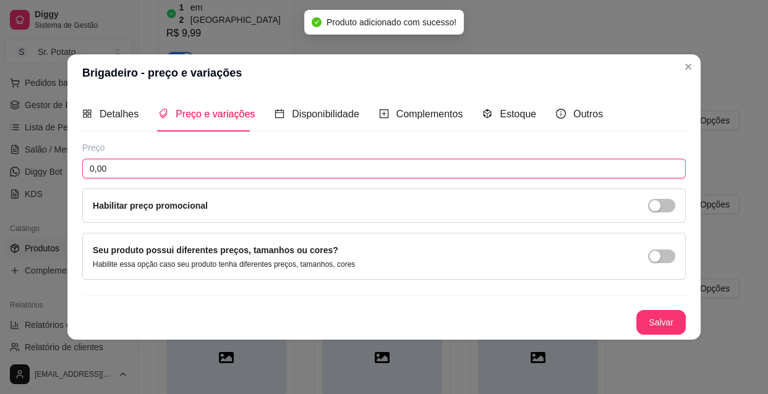
click at [151, 171] on input "0,00" at bounding box center [383, 169] width 603 height 20
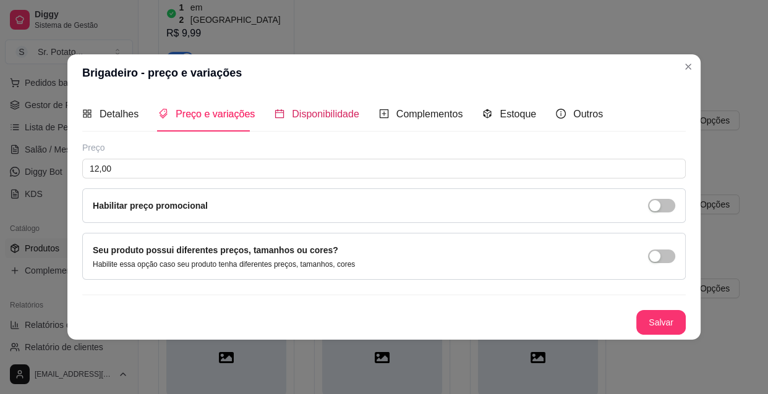
click at [321, 113] on span "Disponibilidade" at bounding box center [325, 114] width 67 height 11
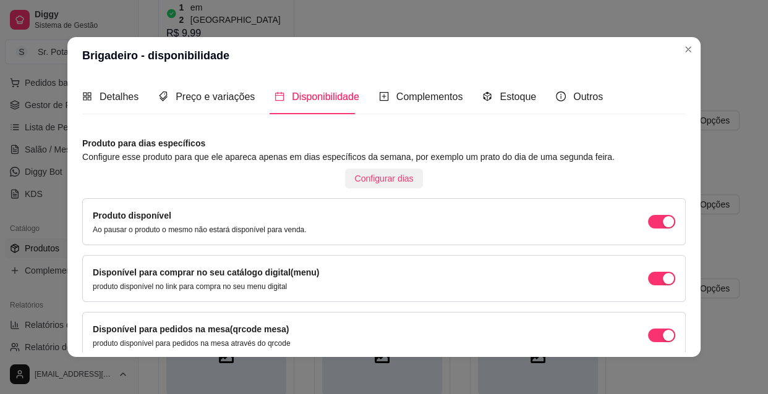
click at [372, 177] on span "Configurar dias" at bounding box center [384, 179] width 59 height 14
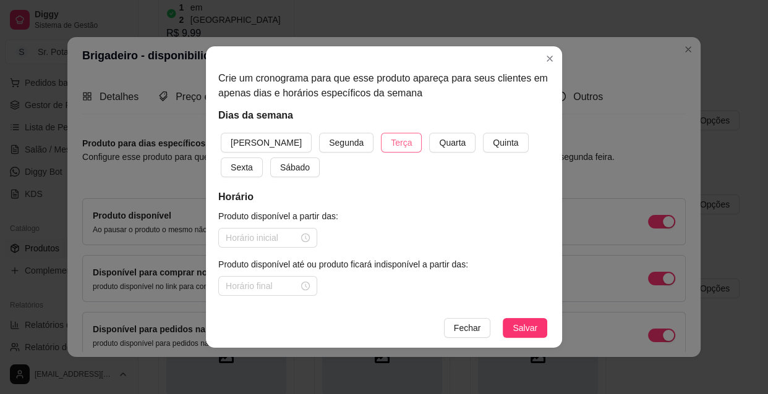
click at [391, 142] on span "Terça" at bounding box center [401, 143] width 21 height 14
click at [439, 142] on span "Quarta" at bounding box center [452, 143] width 27 height 14
click at [493, 142] on span "Quinta" at bounding box center [505, 143] width 25 height 14
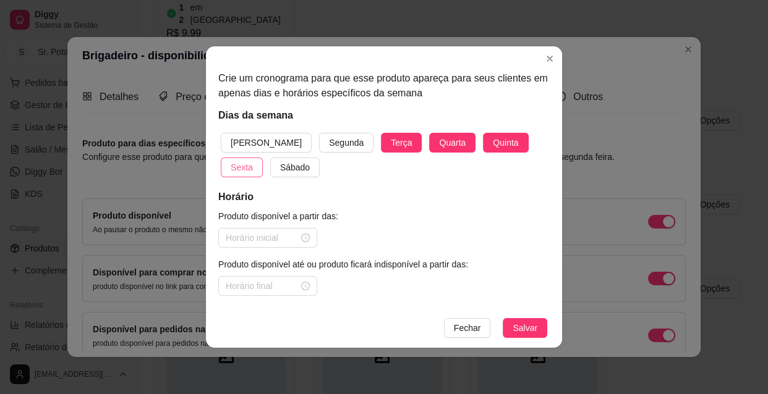
click at [263, 158] on button "Sexta" at bounding box center [242, 168] width 42 height 20
click at [280, 163] on span "Sábado" at bounding box center [295, 168] width 30 height 14
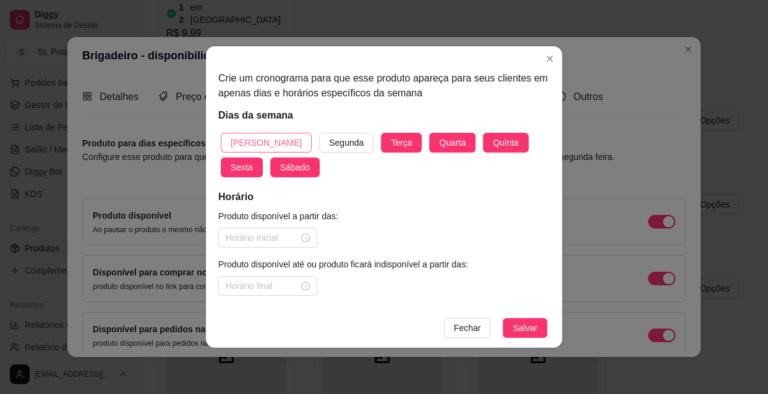
click at [259, 138] on span "[PERSON_NAME]" at bounding box center [266, 143] width 71 height 14
click at [302, 236] on div at bounding box center [268, 238] width 84 height 14
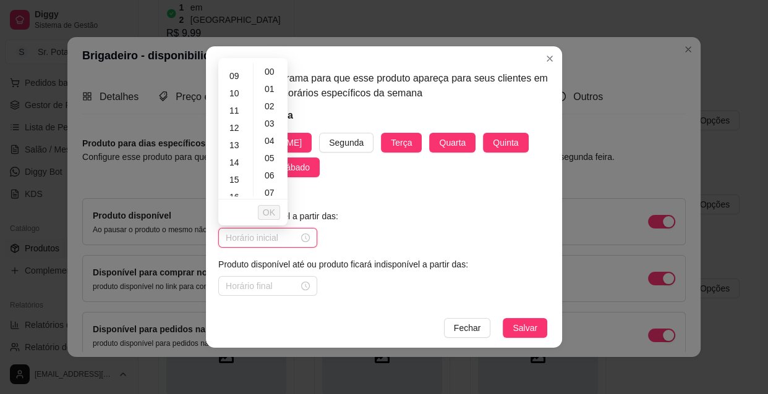
scroll to position [168, 0]
click at [235, 74] on div "10" at bounding box center [236, 76] width 30 height 17
click at [271, 138] on div "30" at bounding box center [271, 141] width 30 height 17
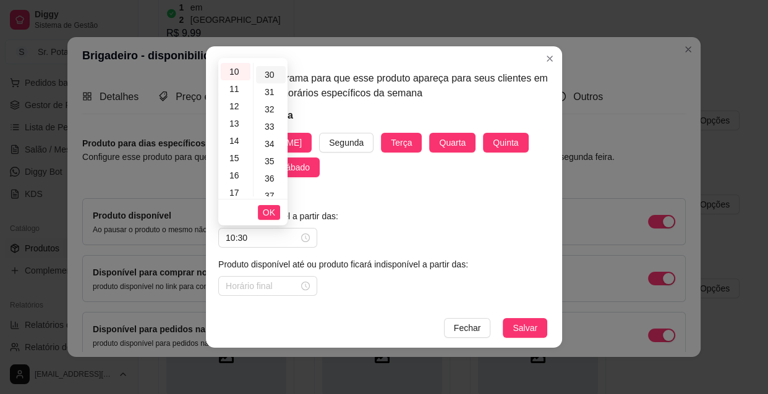
scroll to position [519, 0]
click at [271, 213] on span "OK" at bounding box center [269, 213] width 12 height 14
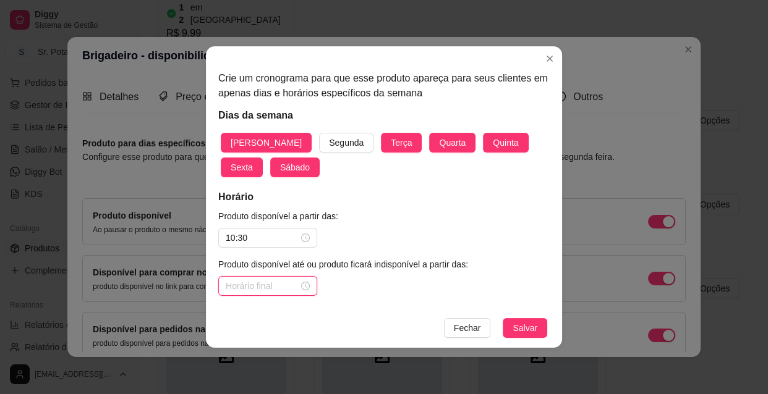
click at [268, 286] on input at bounding box center [262, 286] width 73 height 14
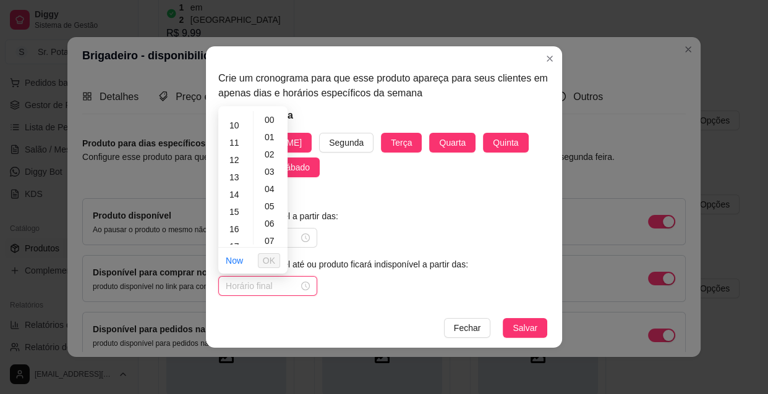
scroll to position [168, 0]
click at [239, 171] on div "13" at bounding box center [236, 176] width 30 height 17
click at [269, 260] on span "OK" at bounding box center [269, 261] width 12 height 14
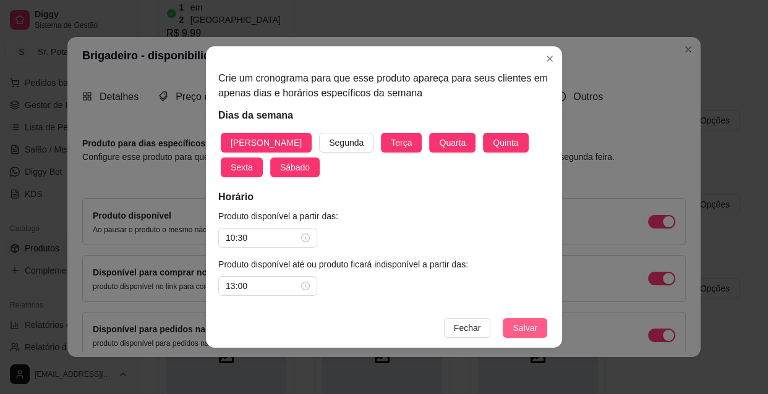
click at [517, 331] on span "Salvar" at bounding box center [524, 328] width 25 height 14
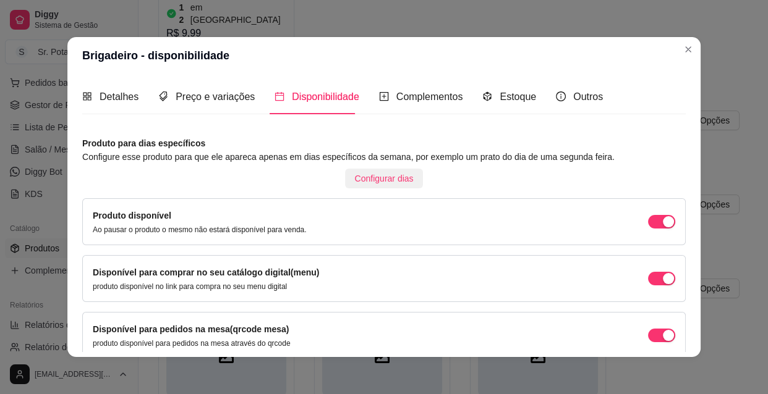
click at [393, 178] on span "Configurar dias" at bounding box center [384, 179] width 59 height 14
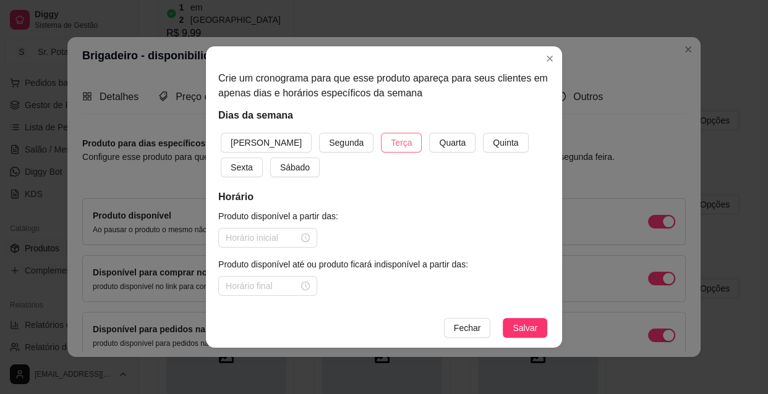
click at [391, 146] on span "Terça" at bounding box center [401, 143] width 21 height 14
click at [439, 143] on span "Quarta" at bounding box center [452, 143] width 27 height 14
click at [483, 142] on button "Quinta" at bounding box center [505, 143] width 45 height 20
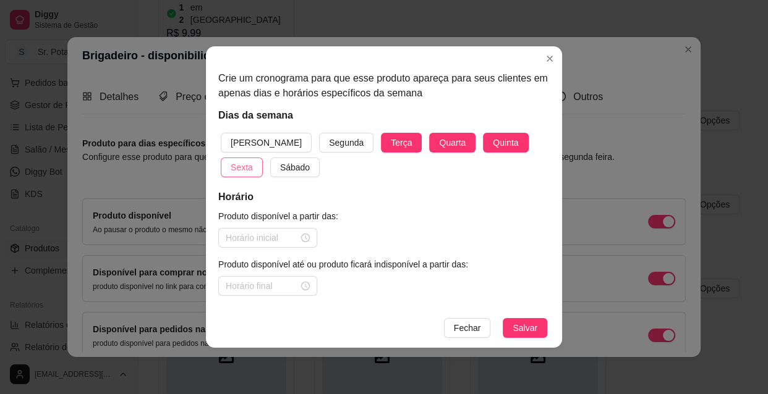
click at [253, 161] on span "Sexta" at bounding box center [242, 168] width 22 height 14
click at [280, 167] on span "Sábado" at bounding box center [295, 168] width 30 height 14
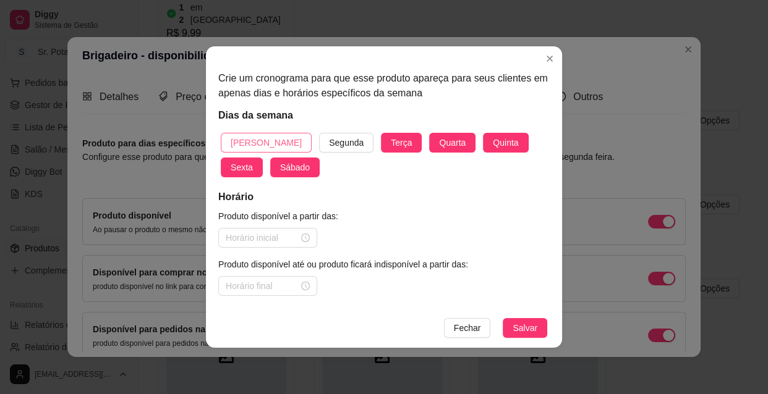
click at [250, 140] on span "[PERSON_NAME]" at bounding box center [266, 143] width 71 height 14
click at [307, 236] on div at bounding box center [268, 238] width 84 height 14
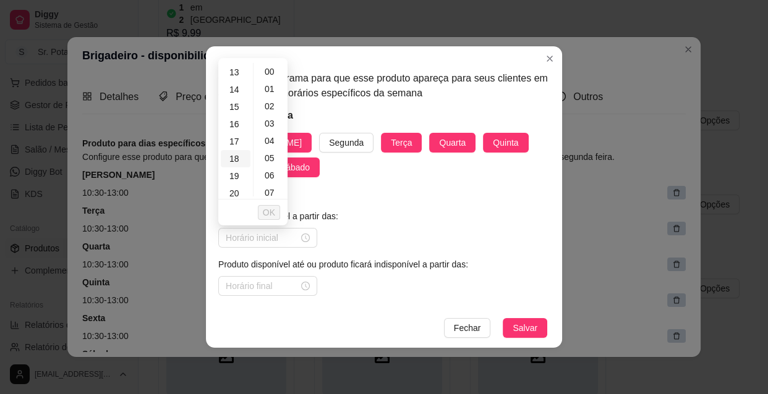
click at [232, 158] on div "18" at bounding box center [236, 158] width 30 height 17
click at [267, 213] on span "OK" at bounding box center [269, 213] width 12 height 14
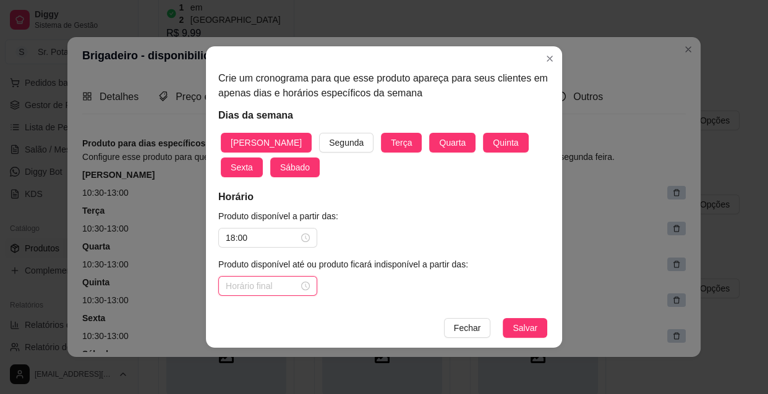
click at [274, 291] on input at bounding box center [262, 286] width 73 height 14
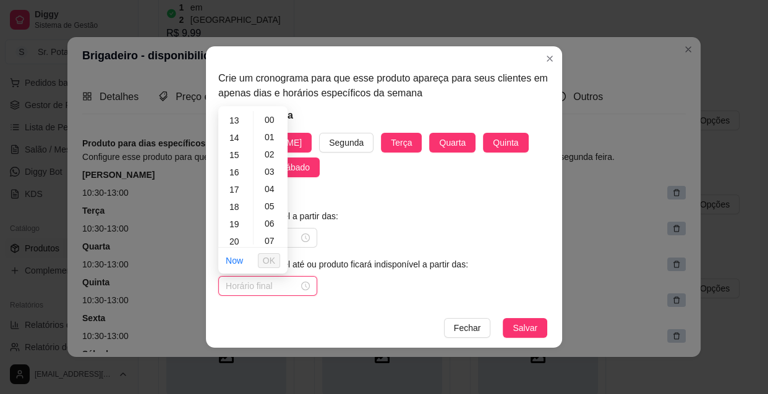
scroll to position [281, 0]
click at [232, 216] on div "22" at bounding box center [236, 219] width 30 height 17
click at [274, 185] on div "30" at bounding box center [271, 189] width 30 height 17
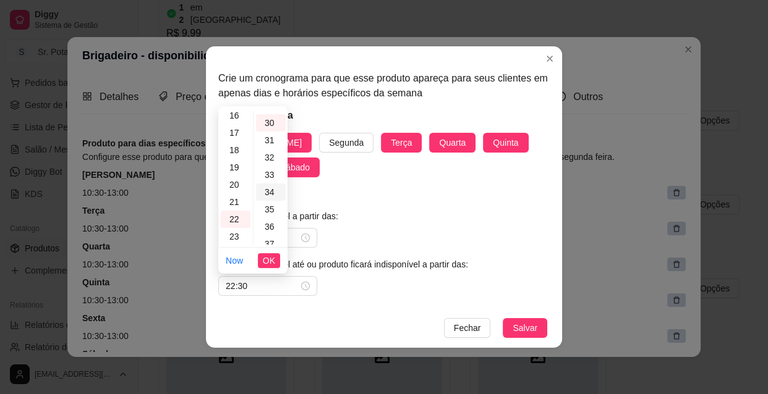
scroll to position [519, 0]
click at [269, 257] on span "OK" at bounding box center [269, 261] width 12 height 14
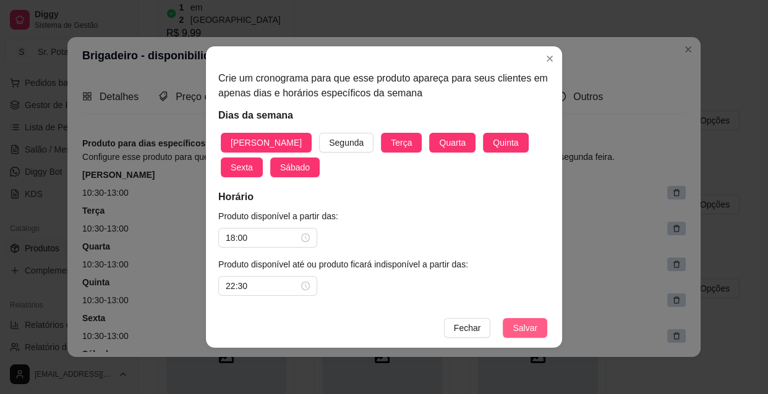
click at [519, 332] on span "Salvar" at bounding box center [524, 328] width 25 height 14
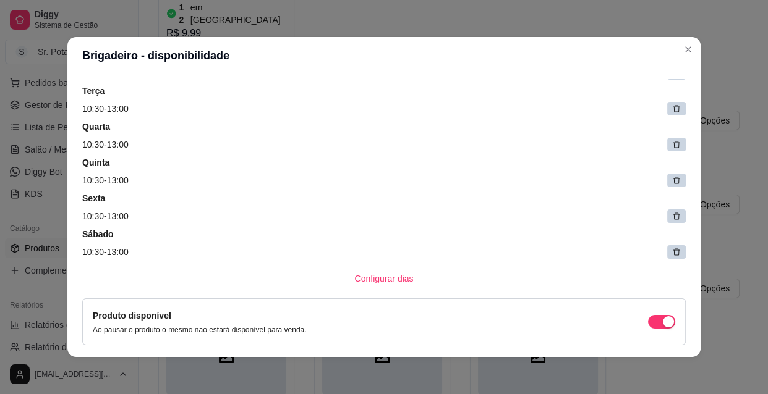
scroll to position [333, 0]
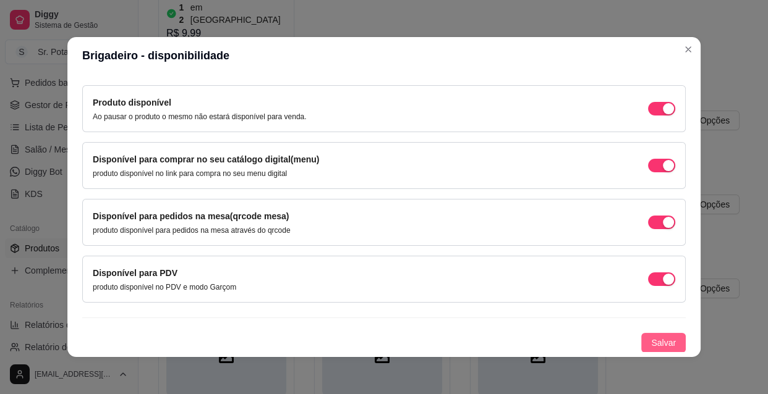
click at [651, 340] on span "Salvar" at bounding box center [663, 343] width 25 height 14
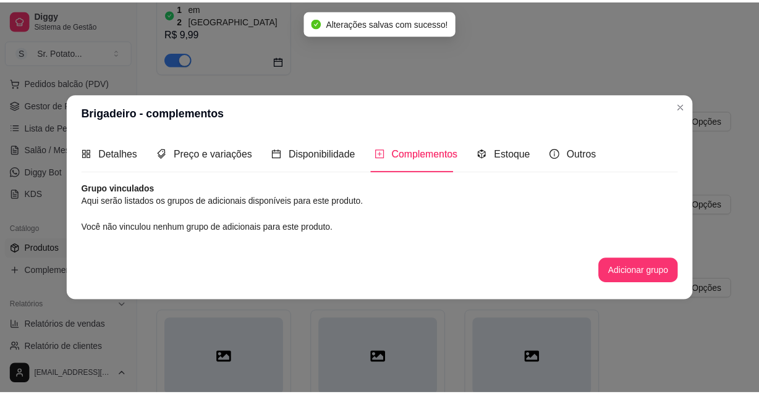
scroll to position [0, 0]
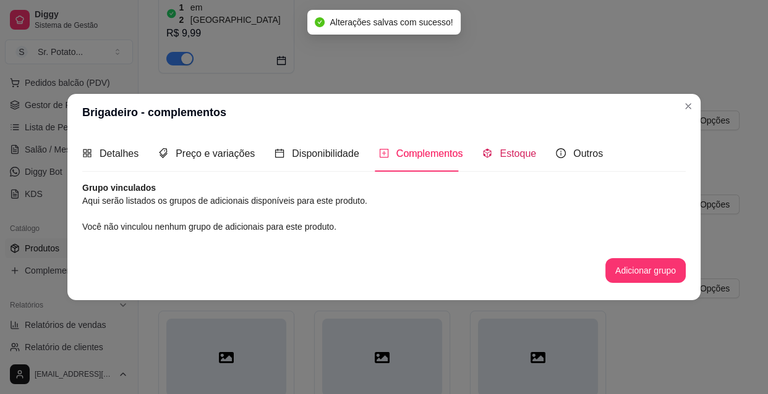
click at [512, 156] on span "Estoque" at bounding box center [517, 153] width 36 height 11
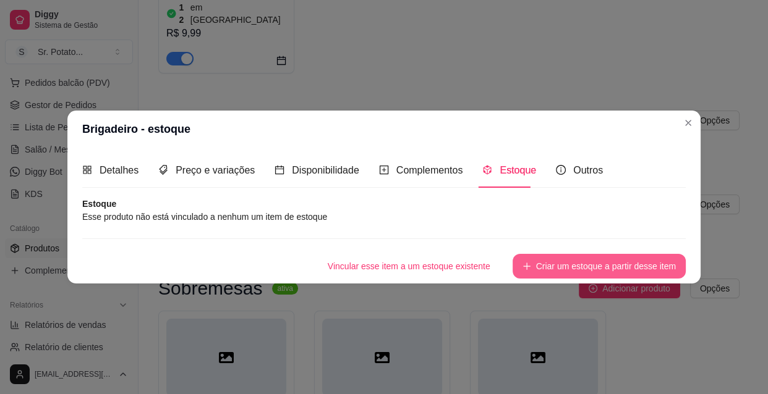
click at [568, 273] on button "Criar um estoque a partir desse item" at bounding box center [598, 266] width 173 height 25
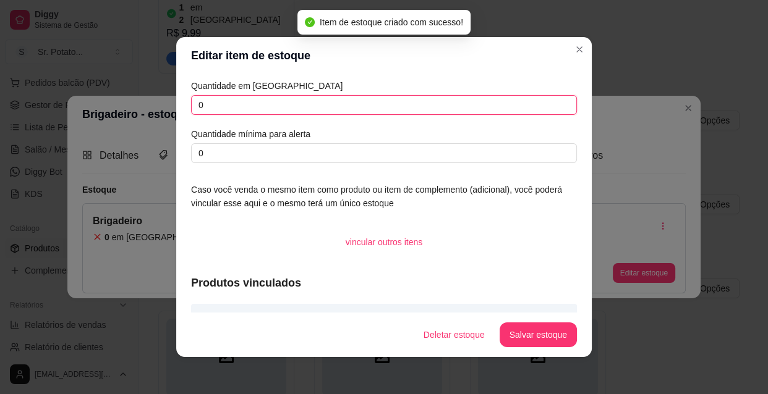
click at [204, 107] on input "0" at bounding box center [384, 105] width 386 height 20
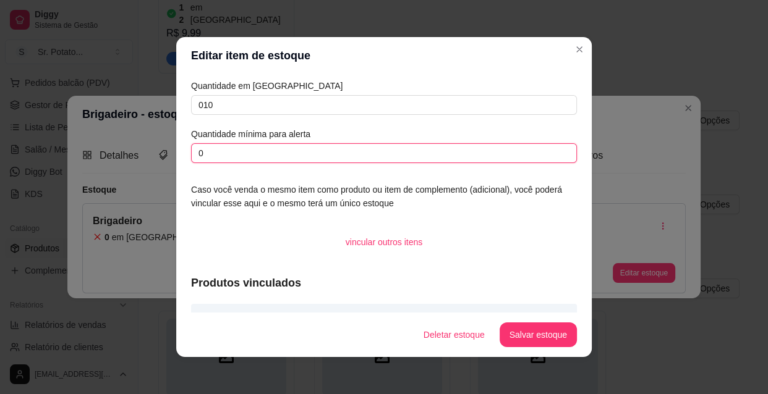
click at [205, 156] on input "0" at bounding box center [384, 153] width 386 height 20
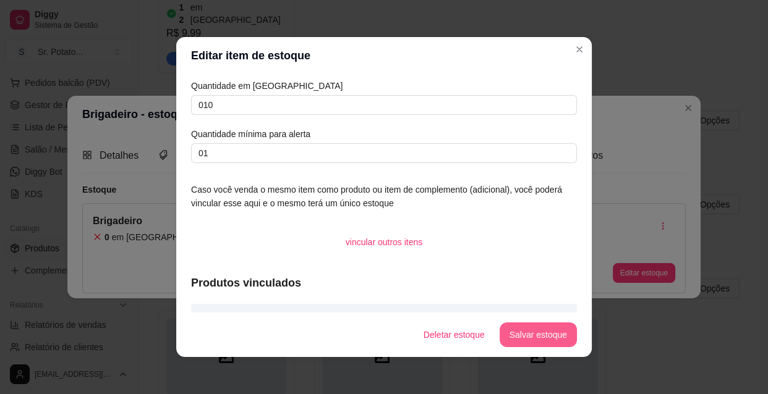
click at [522, 336] on button "Salvar estoque" at bounding box center [537, 335] width 77 height 25
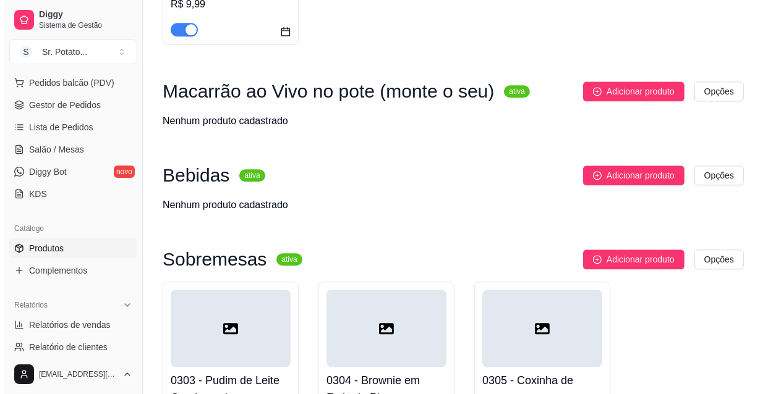
scroll to position [2891, 0]
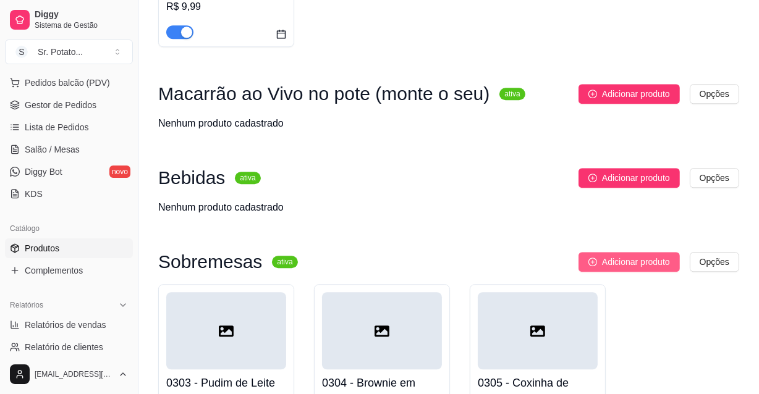
click at [651, 255] on span "Adicionar produto" at bounding box center [636, 262] width 68 height 14
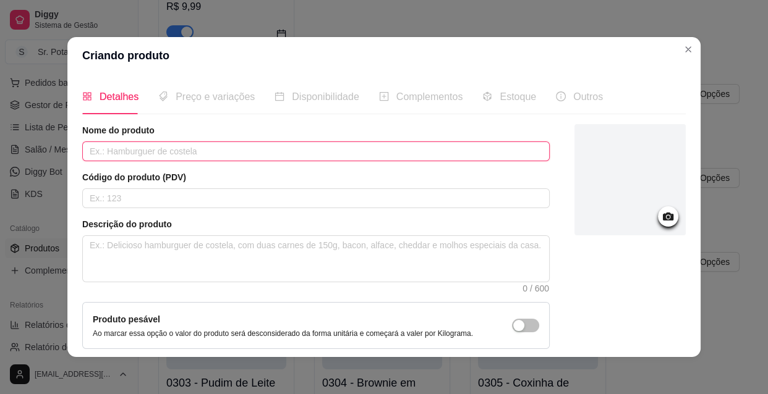
click at [119, 151] on input "text" at bounding box center [315, 152] width 467 height 20
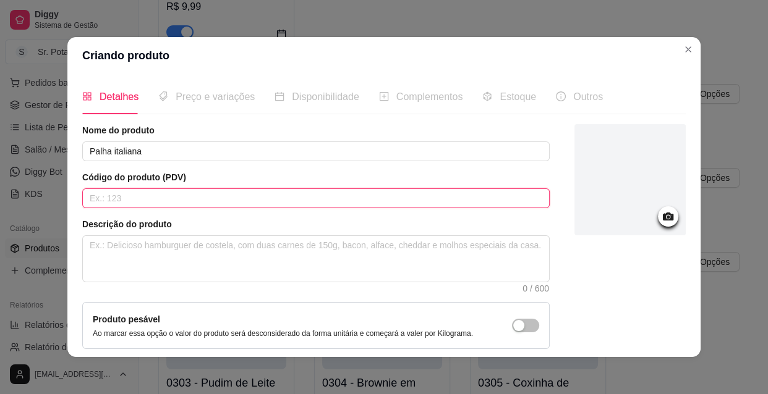
click at [112, 198] on input "text" at bounding box center [315, 199] width 467 height 20
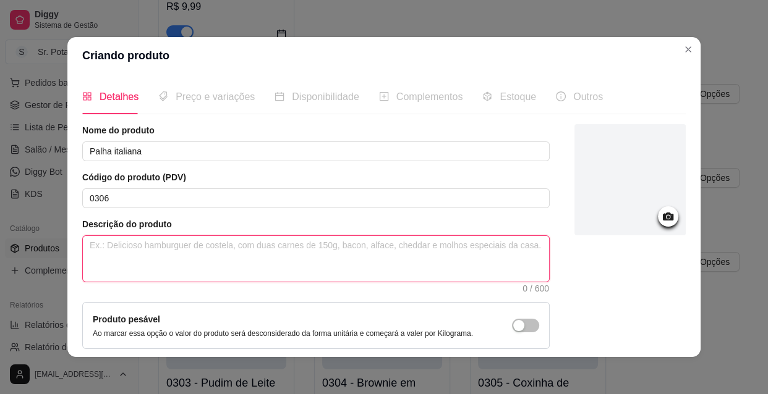
click at [123, 253] on textarea at bounding box center [316, 259] width 466 height 46
click at [135, 244] on textarea "Palha italiana recheio brigadeiro" at bounding box center [316, 259] width 466 height 46
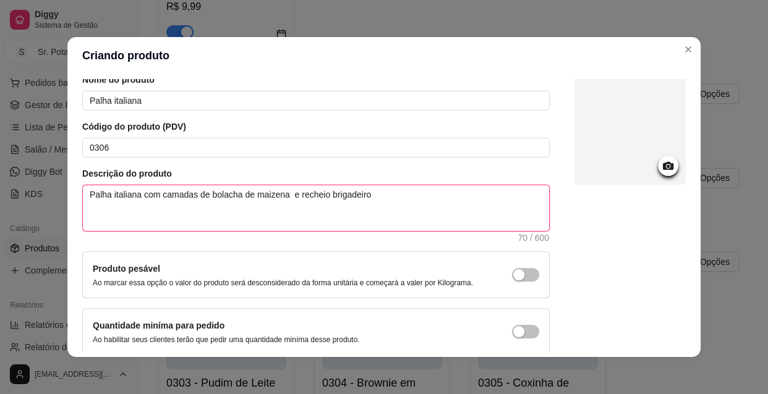
scroll to position [108, 0]
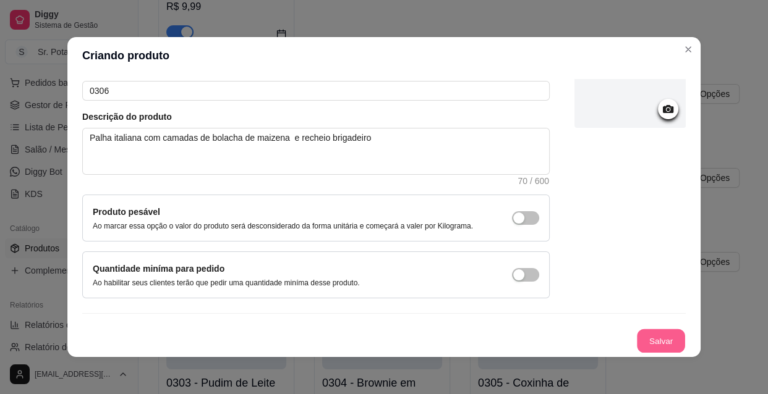
click at [667, 344] on button "Salvar" at bounding box center [661, 341] width 48 height 24
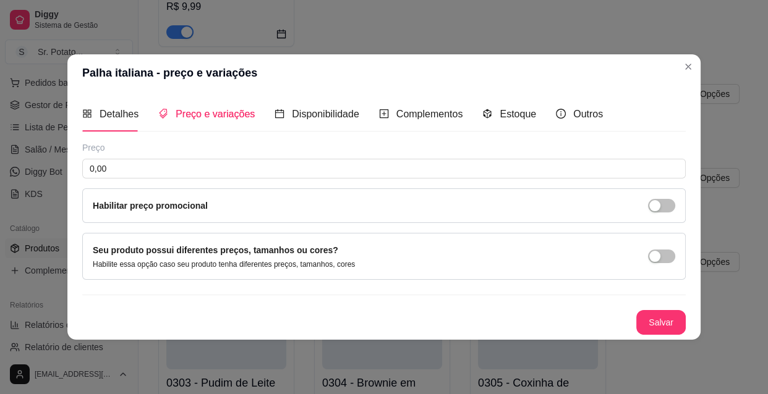
scroll to position [0, 0]
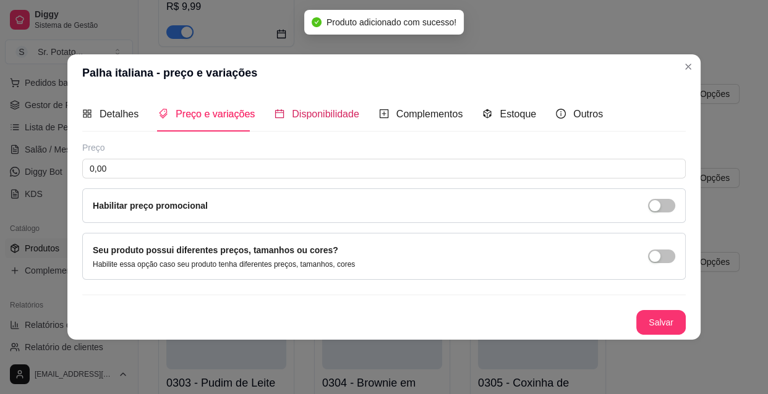
click at [314, 114] on span "Disponibilidade" at bounding box center [325, 114] width 67 height 11
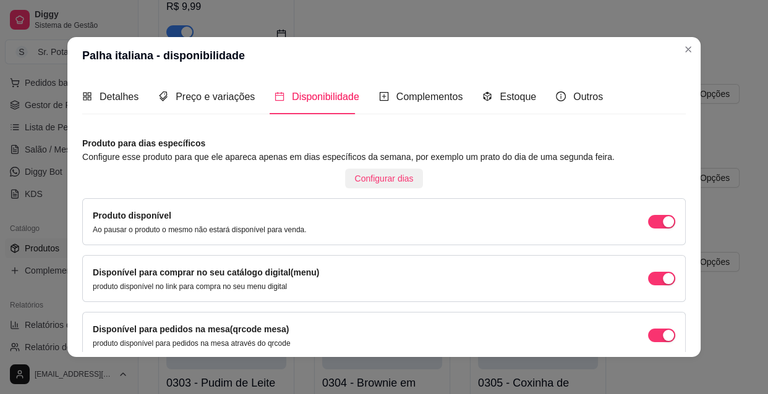
click at [377, 176] on span "Configurar dias" at bounding box center [384, 179] width 59 height 14
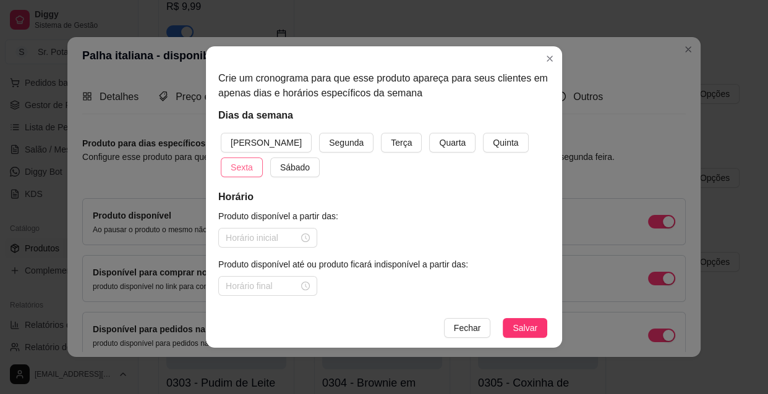
click at [253, 161] on span "Sexta" at bounding box center [242, 168] width 22 height 14
click at [280, 167] on span "Sábado" at bounding box center [295, 168] width 30 height 14
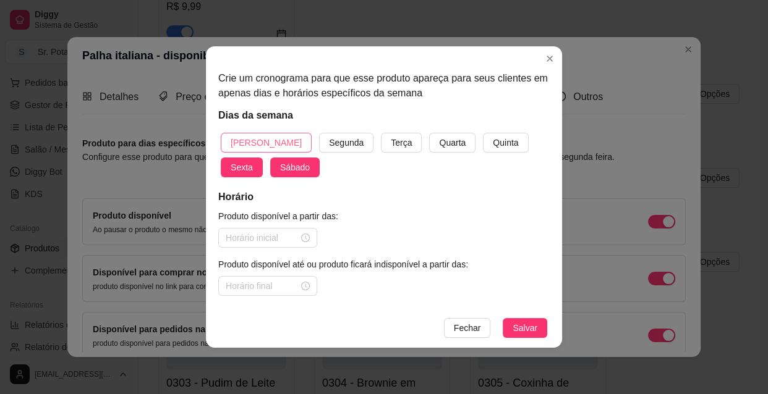
click at [257, 142] on span "[PERSON_NAME]" at bounding box center [266, 143] width 71 height 14
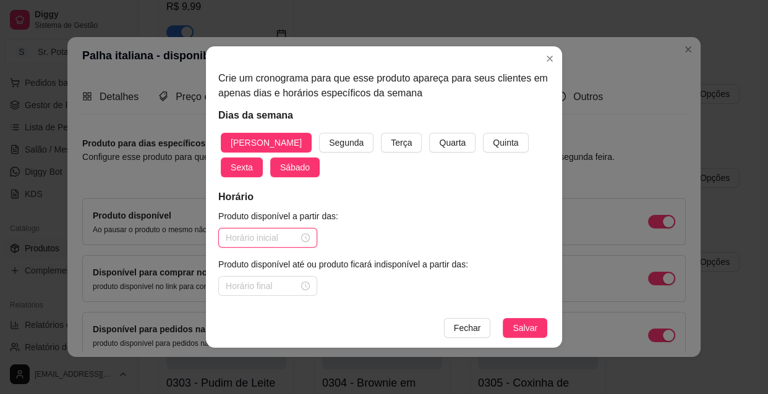
click at [292, 237] on input at bounding box center [262, 238] width 73 height 14
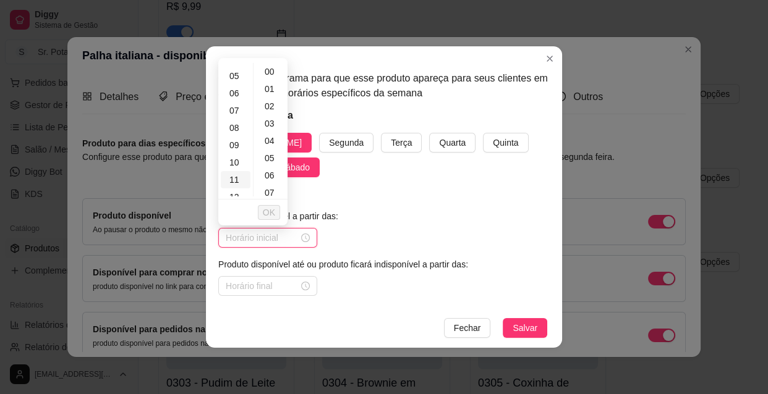
scroll to position [112, 0]
click at [237, 130] on div "10" at bounding box center [236, 132] width 30 height 17
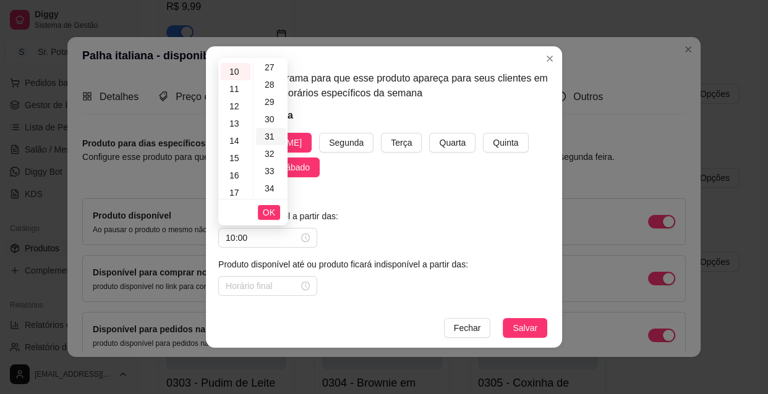
click at [271, 118] on div "30" at bounding box center [271, 119] width 30 height 17
click at [272, 218] on span "OK" at bounding box center [269, 213] width 12 height 14
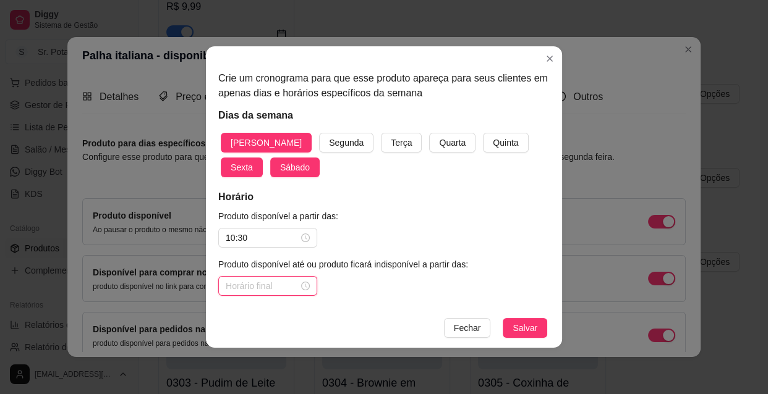
click at [265, 286] on input at bounding box center [262, 286] width 73 height 14
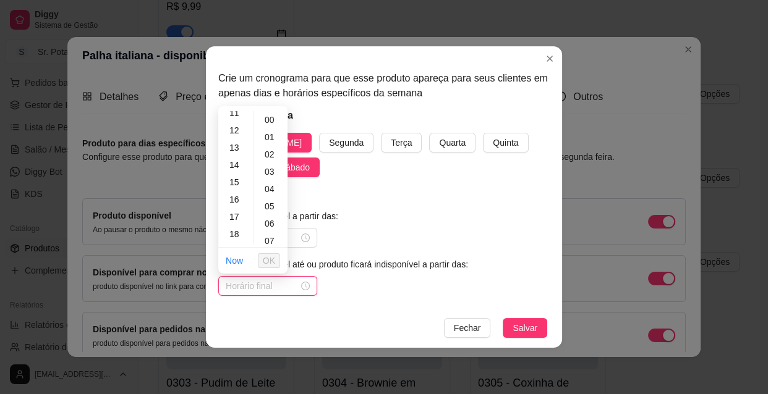
scroll to position [224, 0]
click at [236, 117] on div "13" at bounding box center [236, 120] width 30 height 17
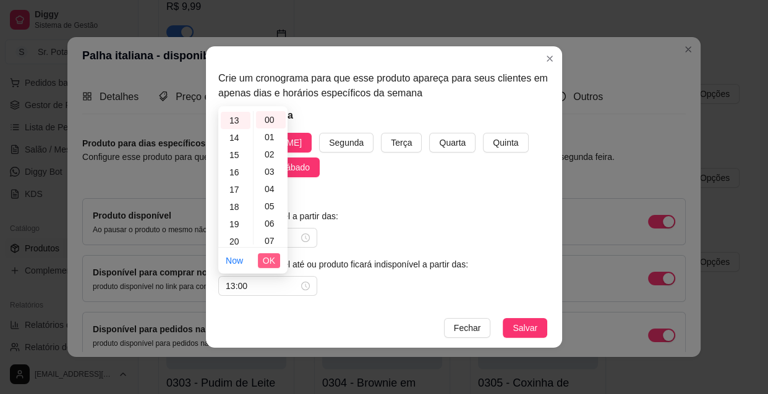
click at [268, 258] on span "OK" at bounding box center [269, 261] width 12 height 14
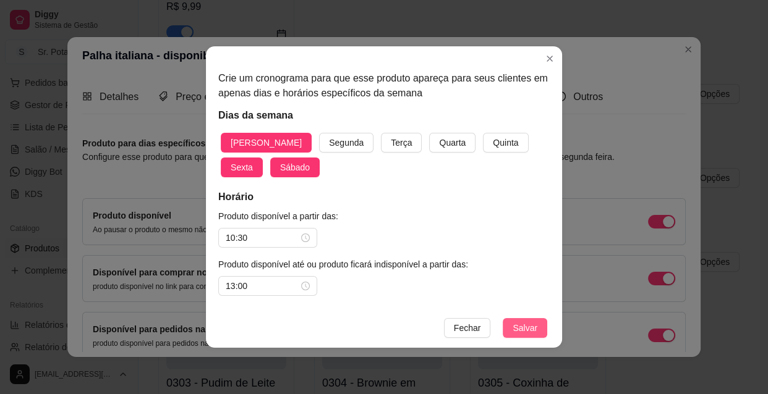
click at [512, 326] on button "Salvar" at bounding box center [525, 328] width 45 height 20
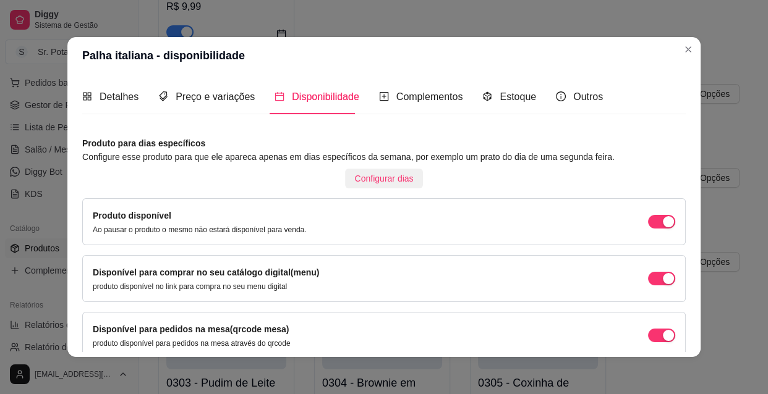
click at [380, 177] on span "Configurar dias" at bounding box center [384, 179] width 59 height 14
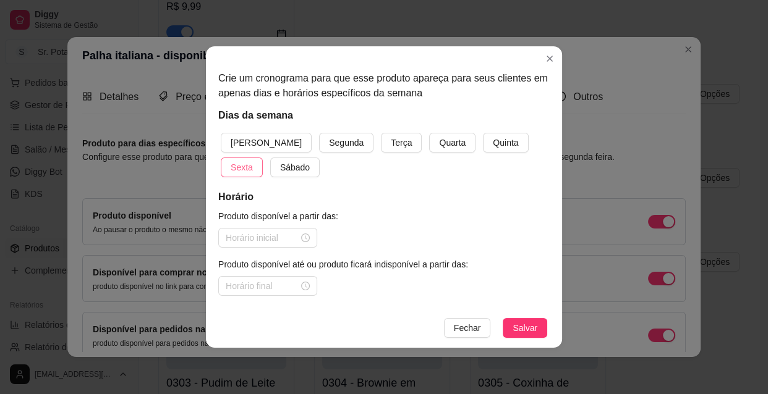
click at [253, 161] on span "Sexta" at bounding box center [242, 168] width 22 height 14
click at [280, 164] on span "Sábado" at bounding box center [295, 168] width 30 height 14
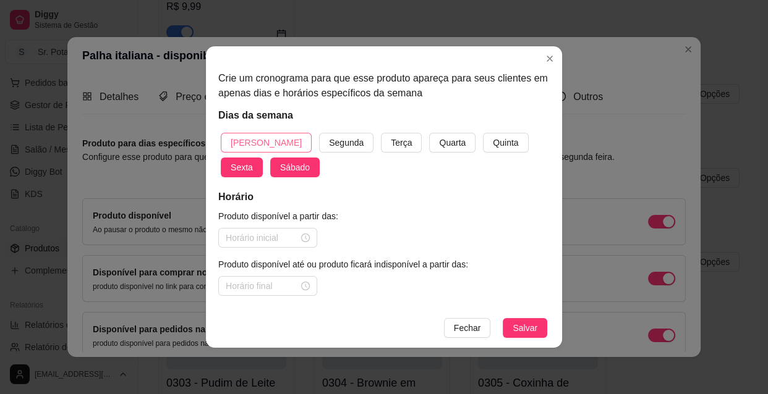
click at [261, 134] on button "[PERSON_NAME]" at bounding box center [266, 143] width 91 height 20
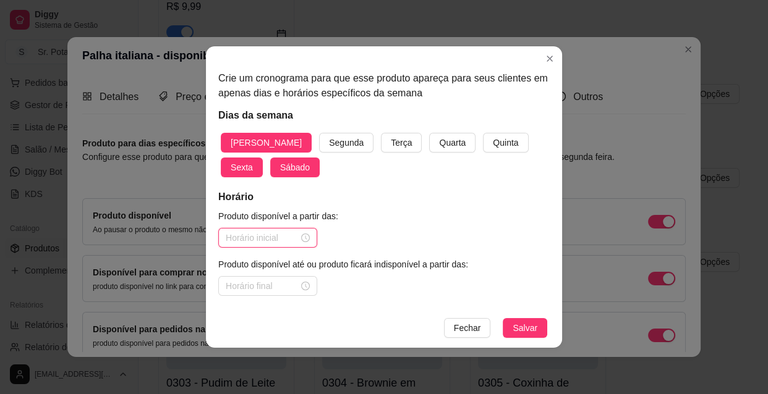
click at [295, 237] on input at bounding box center [262, 238] width 73 height 14
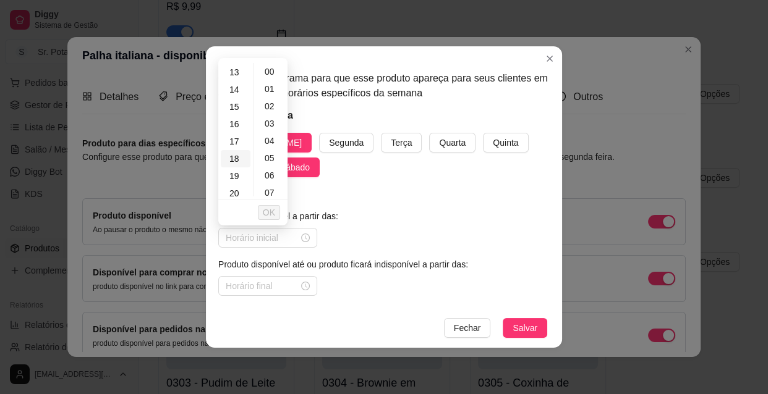
click at [247, 155] on div "18" at bounding box center [236, 158] width 30 height 17
click at [276, 211] on button "OK" at bounding box center [269, 212] width 22 height 15
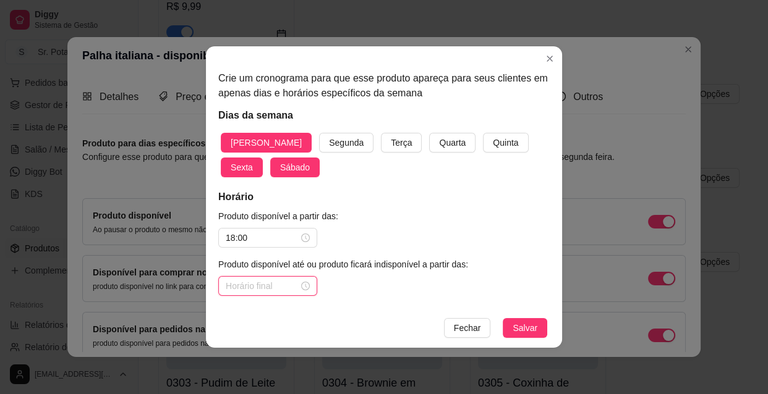
click at [288, 287] on input at bounding box center [262, 286] width 73 height 14
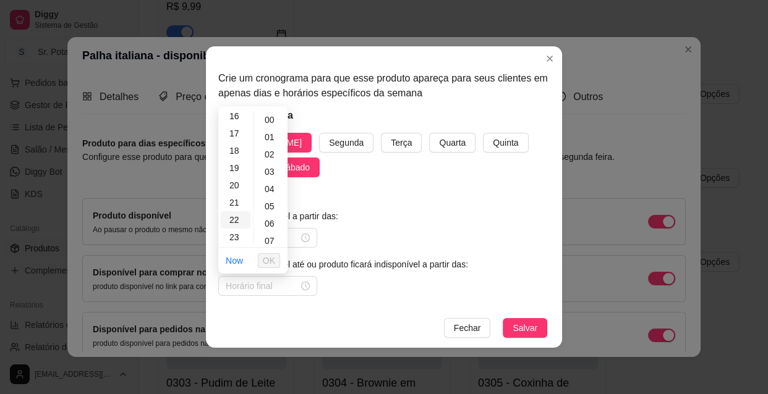
click at [236, 219] on div "22" at bounding box center [236, 219] width 30 height 17
click at [273, 190] on div "30" at bounding box center [271, 189] width 30 height 17
click at [274, 260] on span "OK" at bounding box center [269, 261] width 12 height 14
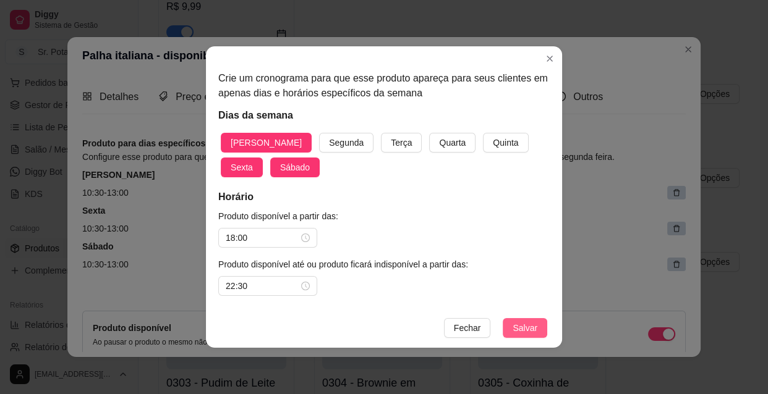
click at [532, 325] on span "Salvar" at bounding box center [524, 328] width 25 height 14
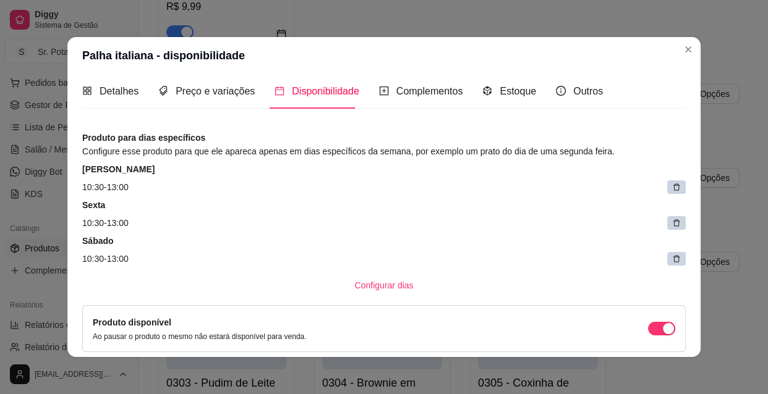
scroll to position [0, 0]
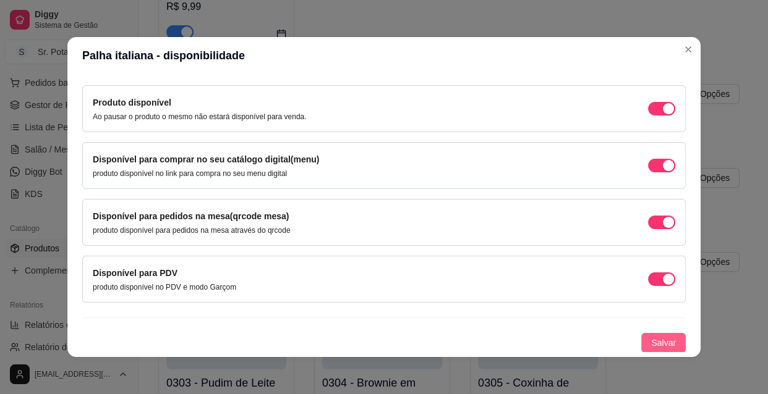
click at [651, 342] on span "Salvar" at bounding box center [663, 343] width 25 height 14
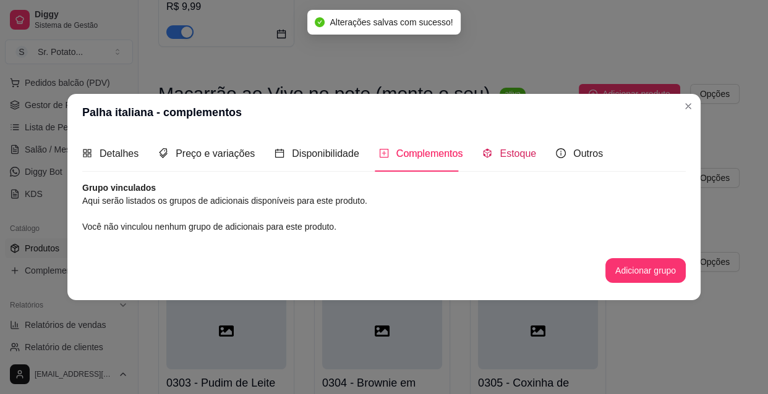
click at [501, 156] on span "Estoque" at bounding box center [517, 153] width 36 height 11
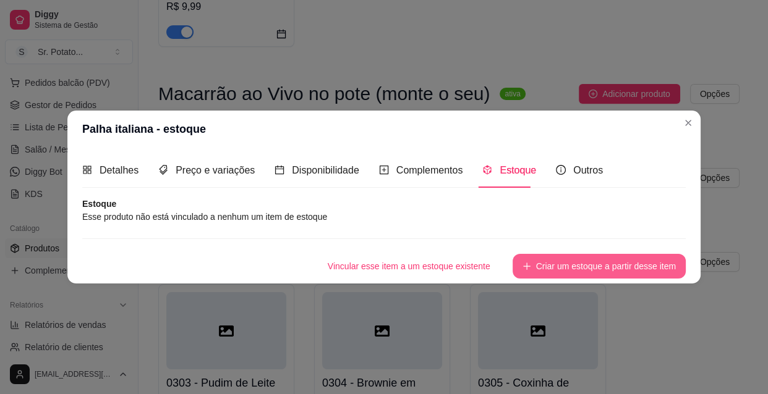
click at [554, 266] on button "Criar um estoque a partir desse item" at bounding box center [598, 266] width 173 height 25
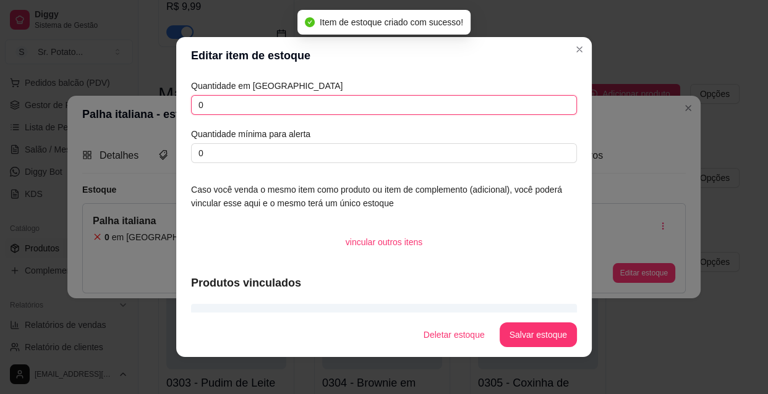
click at [241, 111] on input "0" at bounding box center [384, 105] width 386 height 20
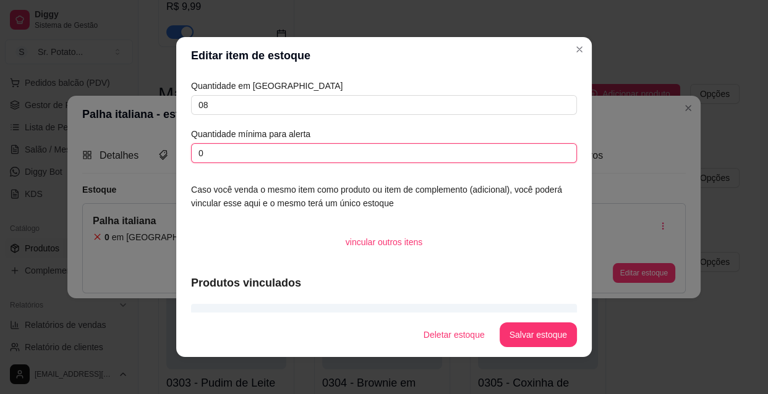
click at [221, 148] on input "0" at bounding box center [384, 153] width 386 height 20
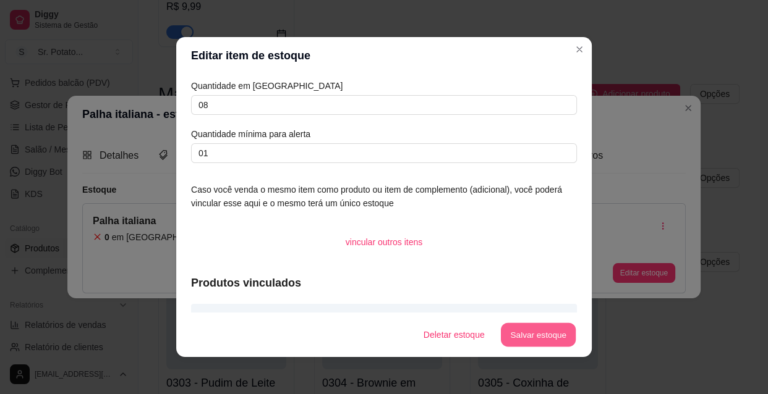
click at [524, 338] on button "Salvar estoque" at bounding box center [537, 335] width 75 height 24
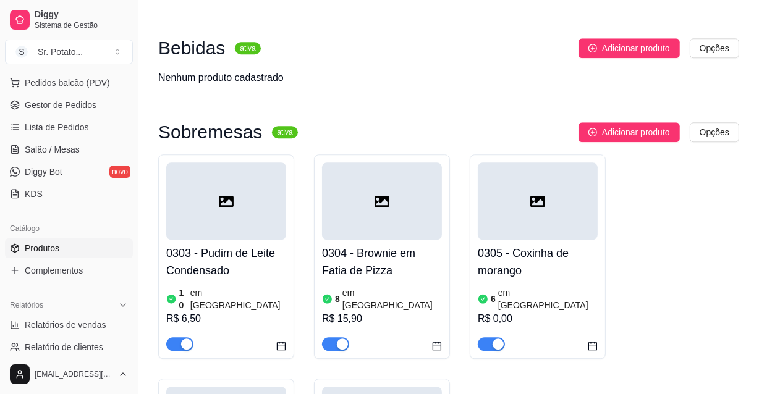
scroll to position [2947, 0]
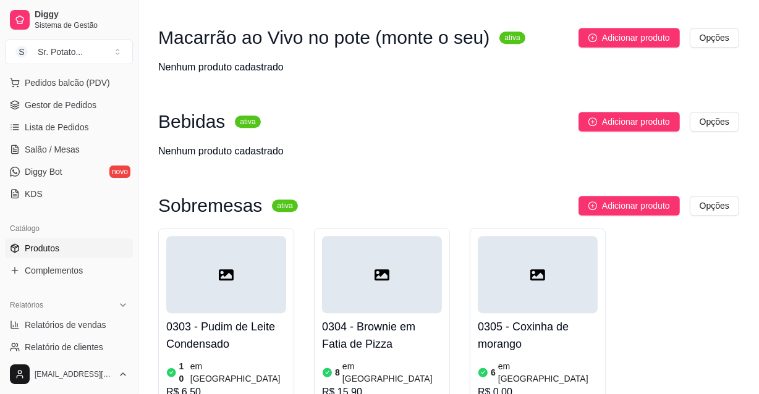
click at [530, 360] on article "em [GEOGRAPHIC_DATA]" at bounding box center [548, 372] width 100 height 25
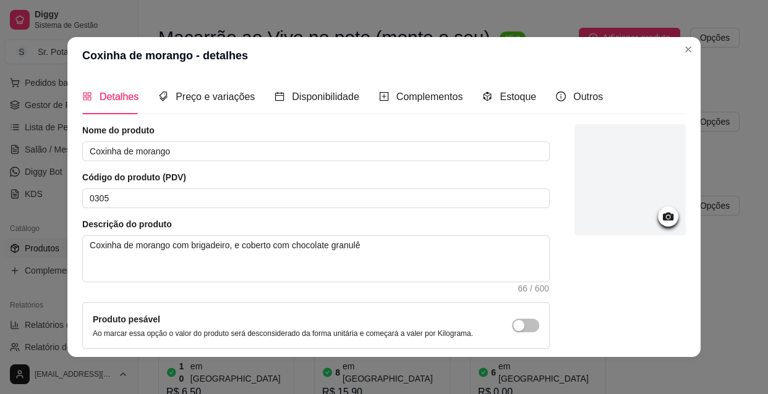
click at [246, 100] on div "Detalhes Preço e variações Disponibilidade Complementos Estoque Outros" at bounding box center [342, 96] width 520 height 35
click at [218, 95] on span "Preço e variações" at bounding box center [215, 96] width 79 height 11
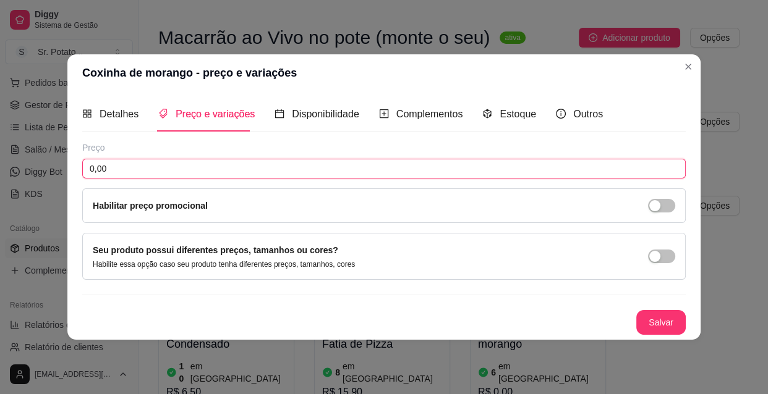
click at [129, 161] on input "0,00" at bounding box center [383, 169] width 603 height 20
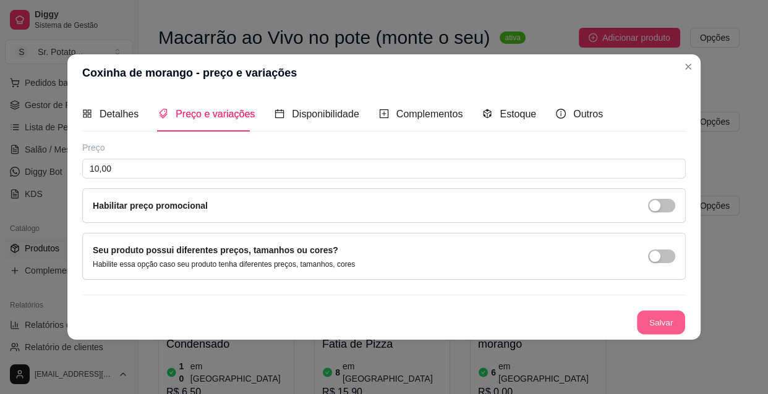
click at [650, 326] on button "Salvar" at bounding box center [661, 323] width 48 height 24
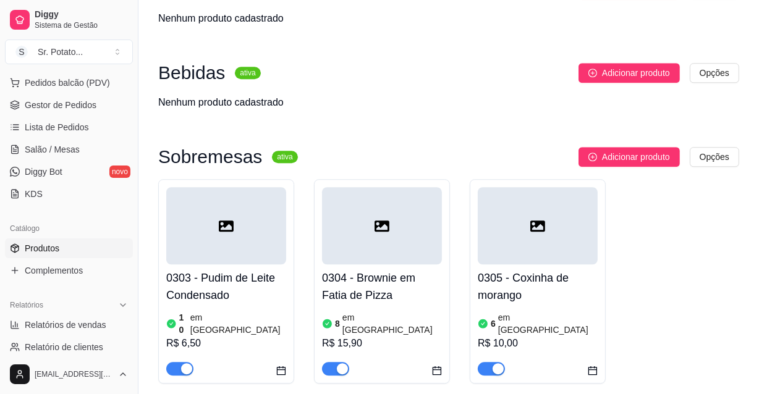
scroll to position [3059, 0]
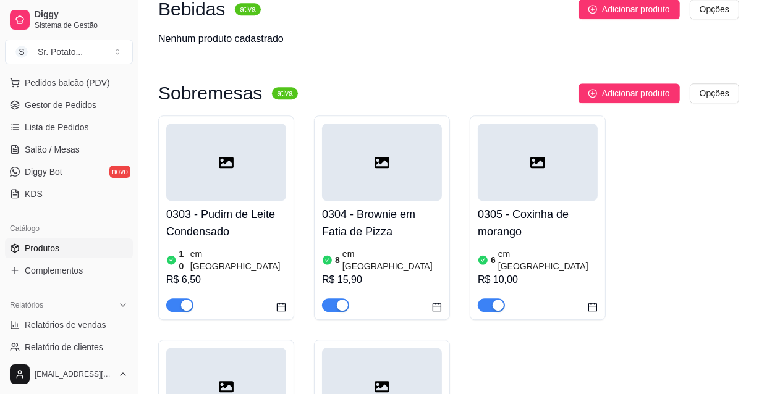
click at [253, 348] on div at bounding box center [226, 386] width 120 height 77
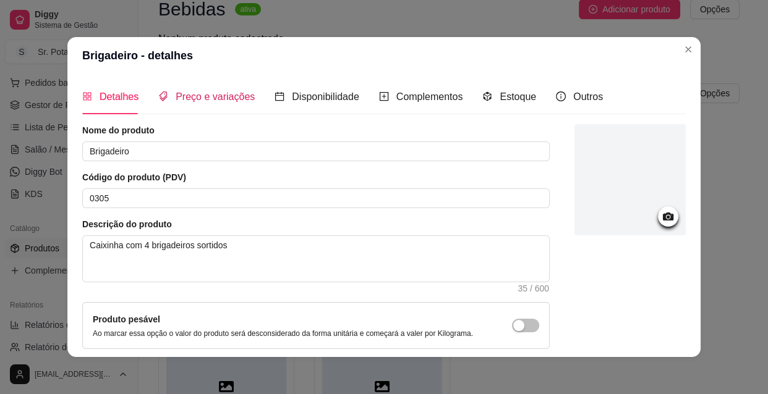
click at [236, 96] on span "Preço e variações" at bounding box center [215, 96] width 79 height 11
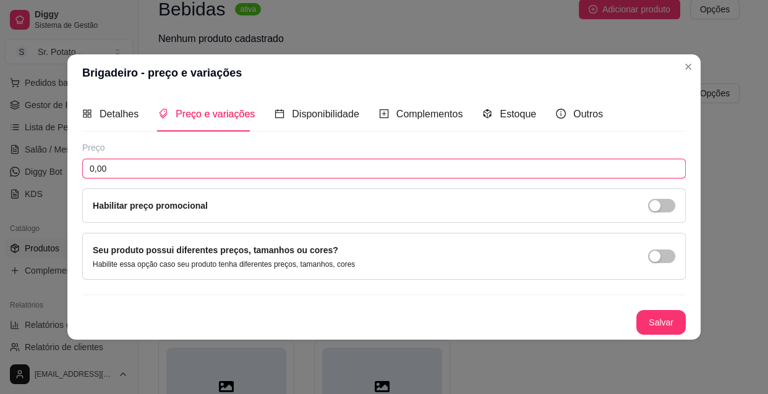
click at [148, 161] on input "0,00" at bounding box center [383, 169] width 603 height 20
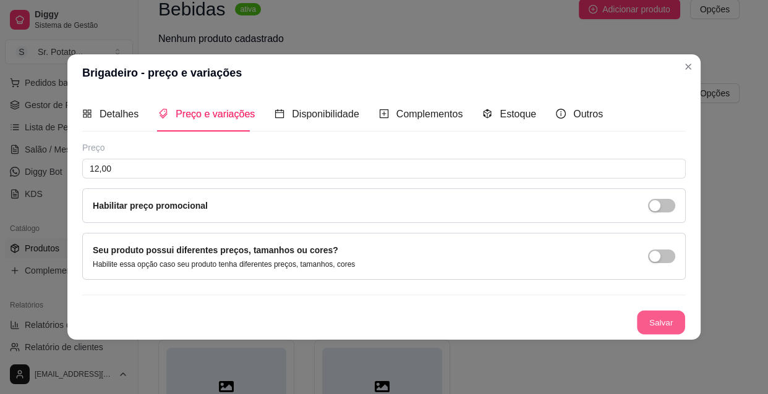
click at [659, 323] on button "Salvar" at bounding box center [661, 323] width 48 height 24
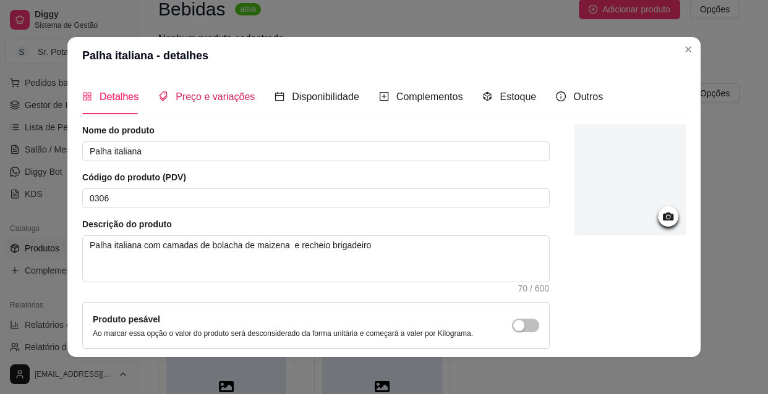
click at [203, 101] on span "Preço e variações" at bounding box center [215, 96] width 79 height 11
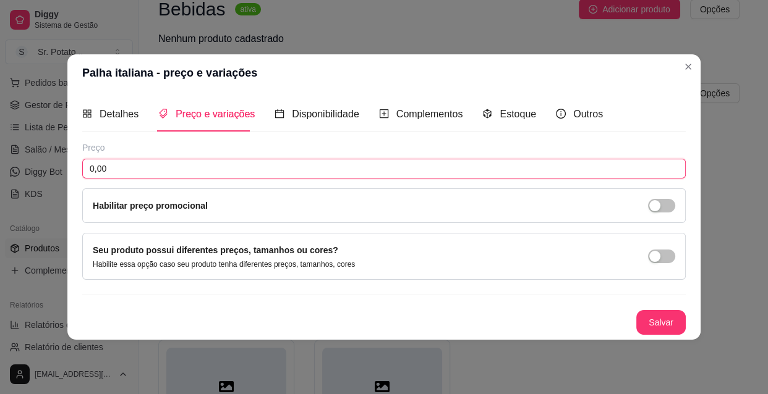
click at [132, 171] on input "0,00" at bounding box center [383, 169] width 603 height 20
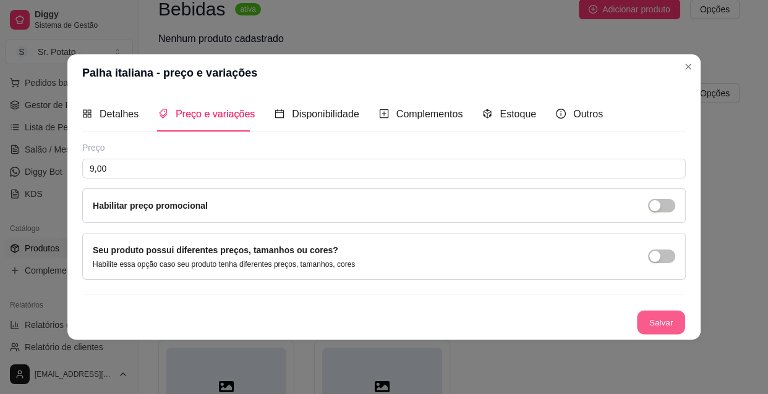
click at [661, 323] on button "Salvar" at bounding box center [661, 323] width 48 height 24
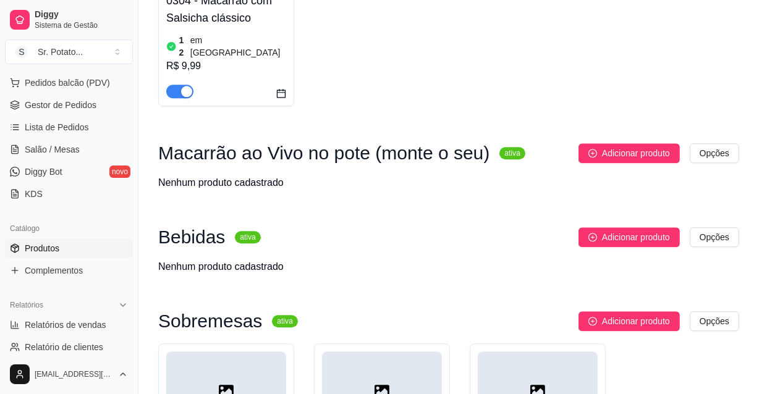
scroll to position [2778, 0]
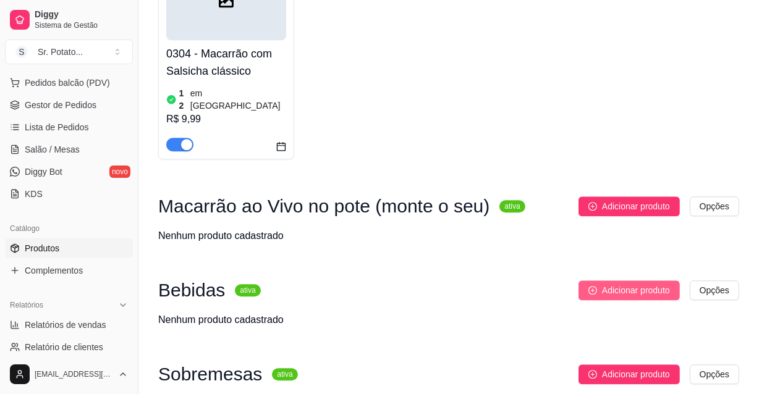
click at [593, 286] on icon "plus-circle" at bounding box center [592, 290] width 9 height 9
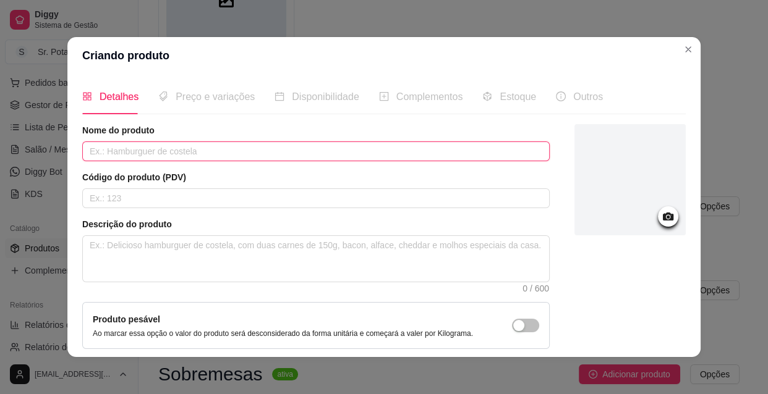
click at [138, 151] on input "text" at bounding box center [315, 152] width 467 height 20
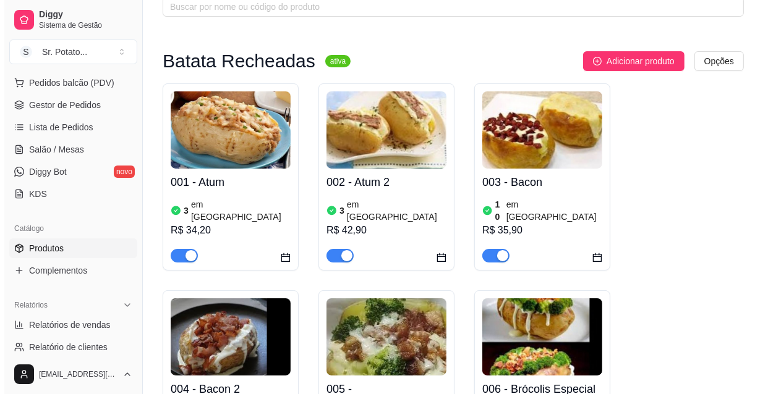
scroll to position [0, 0]
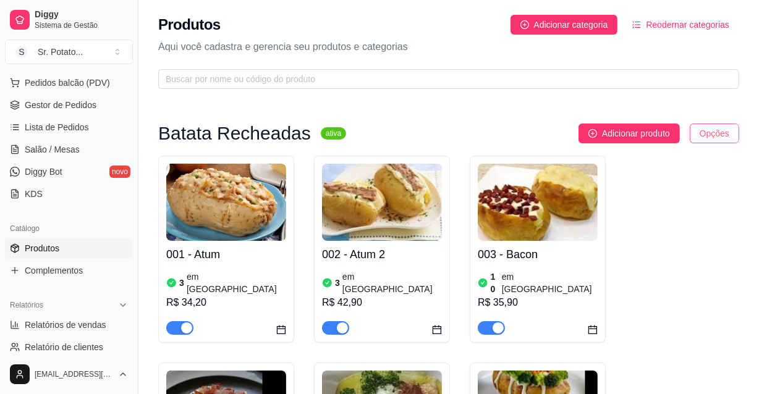
click at [711, 130] on html "Diggy Sistema de Gestão S Sr. Potato ... Loja aberta Período gratuito até 11/09…" at bounding box center [379, 197] width 759 height 394
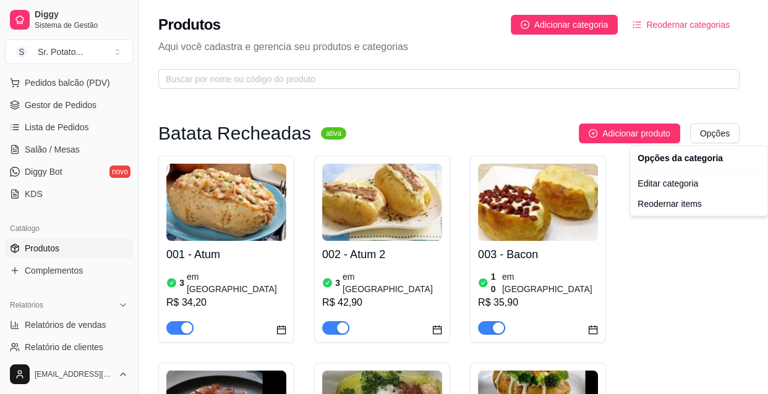
click at [528, 130] on html "Diggy Sistema de Gestão S Sr. Potato ... Loja aberta Período gratuito até 11/09…" at bounding box center [384, 197] width 768 height 394
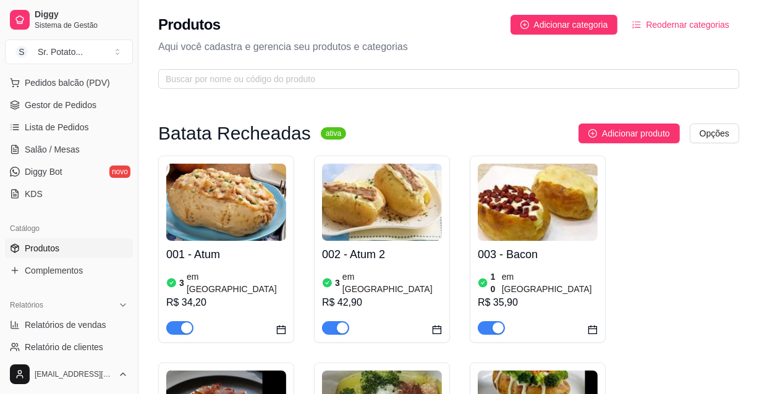
click at [265, 182] on img at bounding box center [226, 202] width 120 height 77
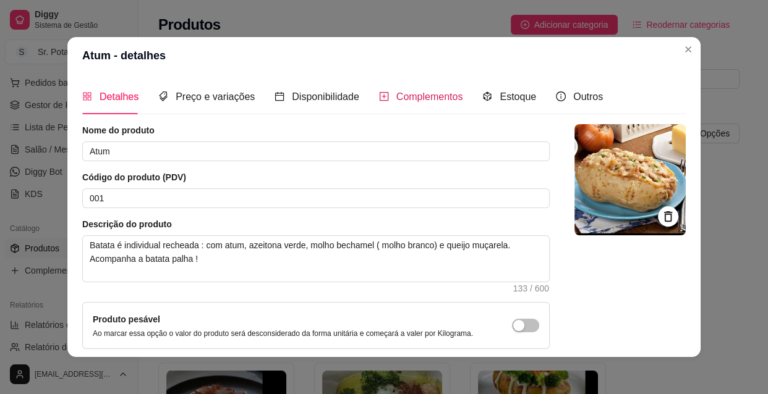
click at [401, 91] on span "Complementos" at bounding box center [429, 96] width 67 height 11
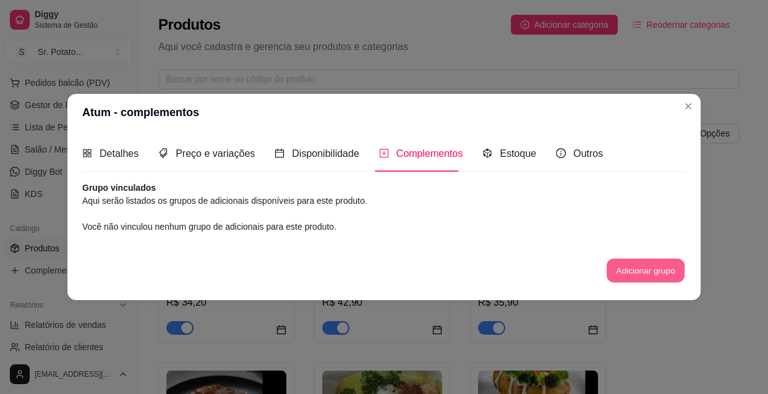
click at [641, 271] on button "Adicionar grupo" at bounding box center [645, 270] width 78 height 24
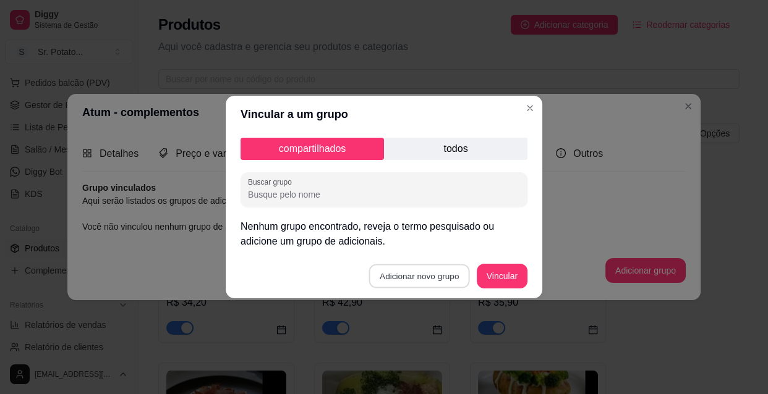
click at [408, 276] on button "Adicionar novo grupo" at bounding box center [419, 277] width 101 height 24
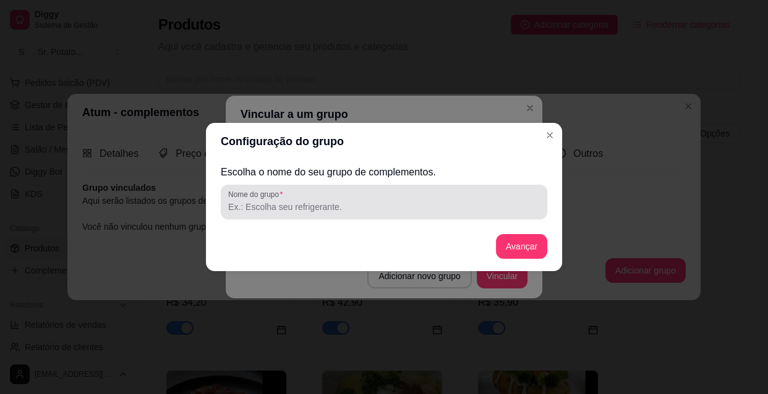
click at [375, 213] on div at bounding box center [384, 202] width 312 height 25
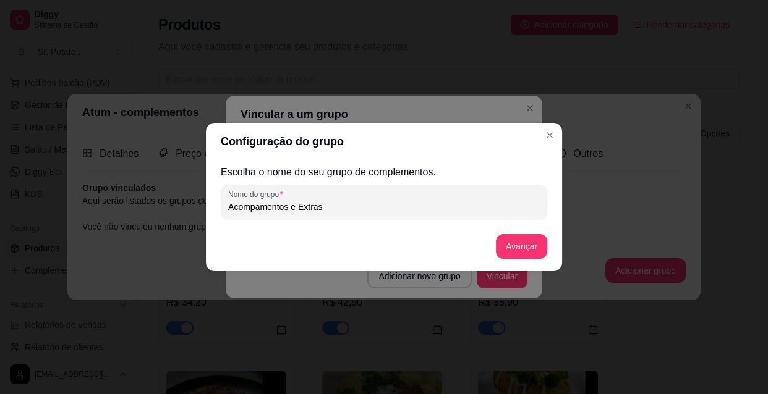
click at [354, 207] on input "Acompamentos e Extras" at bounding box center [384, 207] width 312 height 12
click at [521, 249] on button "Avançar" at bounding box center [521, 246] width 51 height 25
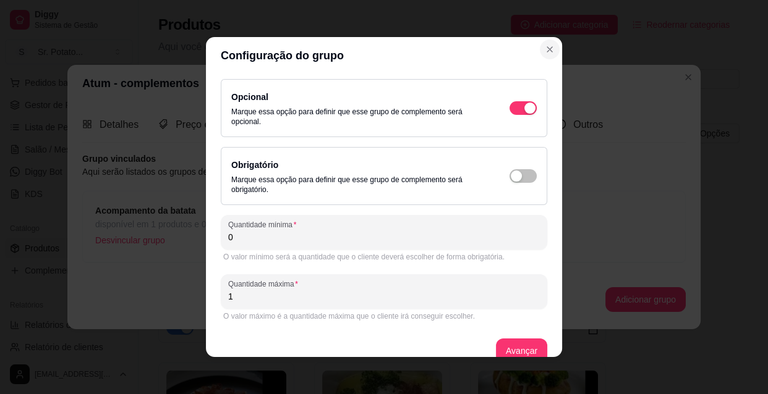
click at [545, 48] on icon "Close" at bounding box center [550, 50] width 10 height 10
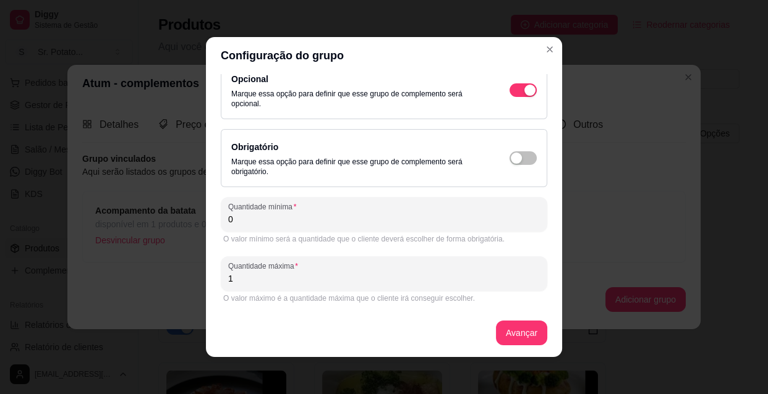
click at [235, 217] on input "0" at bounding box center [384, 219] width 312 height 12
click at [503, 333] on button "Avançar" at bounding box center [521, 333] width 51 height 25
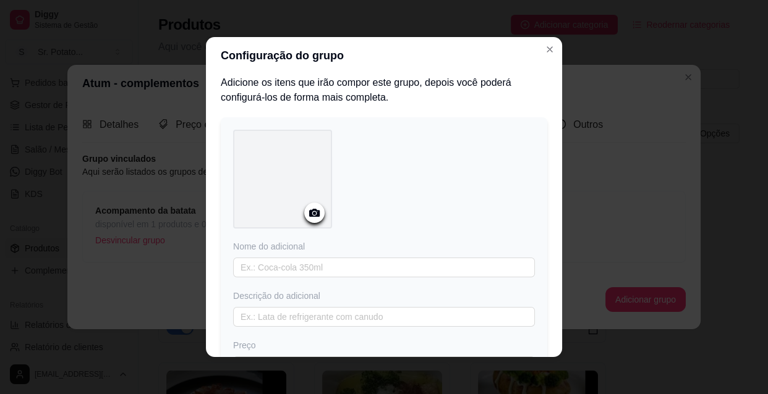
scroll to position [0, 0]
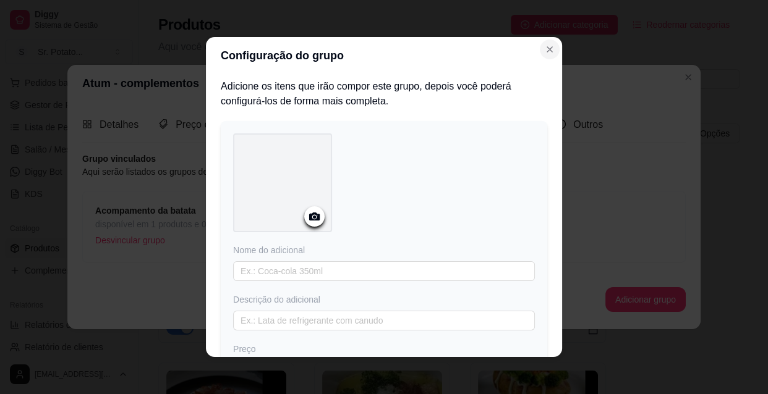
click at [547, 49] on icon "Close" at bounding box center [549, 49] width 5 height 5
click at [546, 46] on icon "Close" at bounding box center [550, 50] width 10 height 10
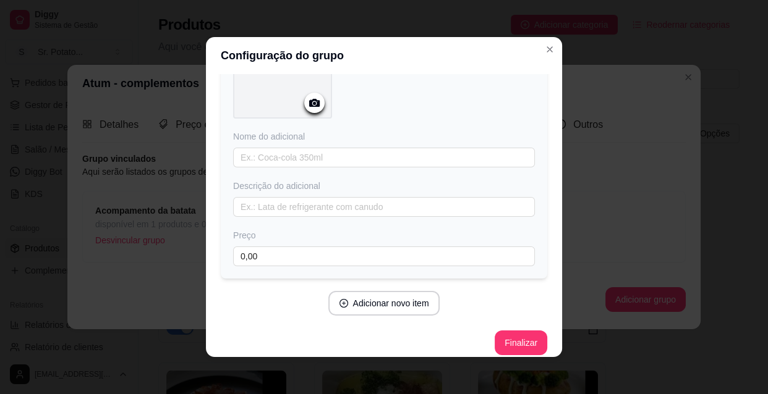
scroll to position [123, 0]
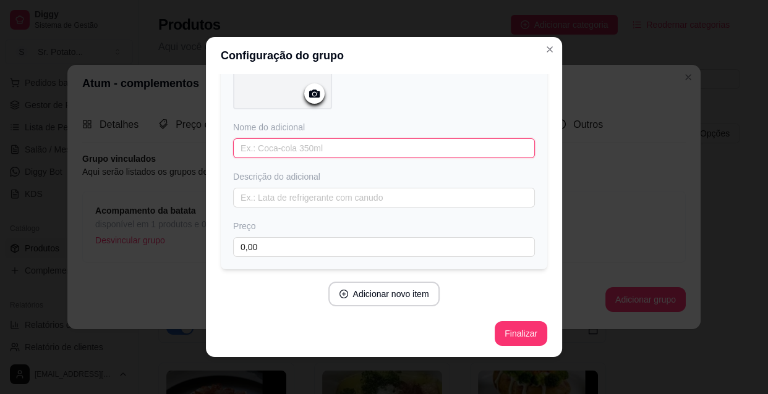
click at [307, 147] on input "text" at bounding box center [384, 148] width 302 height 20
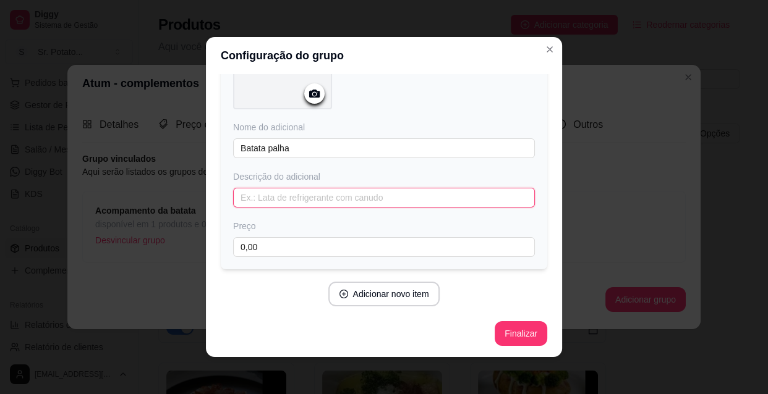
click at [293, 198] on input "text" at bounding box center [384, 198] width 302 height 20
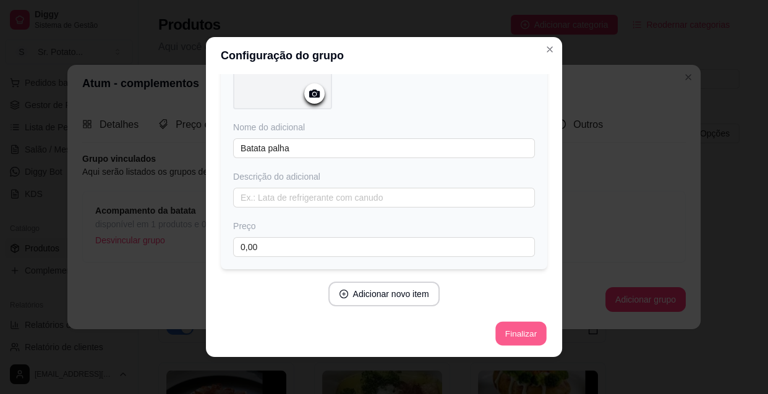
click at [500, 326] on button "Finalizar" at bounding box center [520, 334] width 51 height 24
click at [506, 328] on div "Finalizar" at bounding box center [384, 333] width 326 height 25
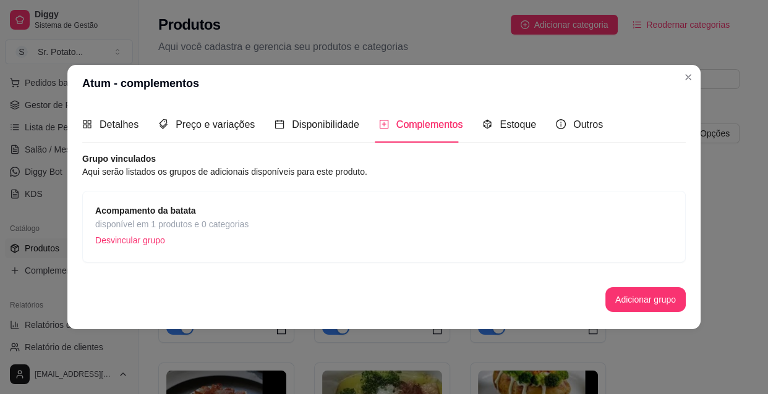
click at [155, 241] on p "Desvincular grupo" at bounding box center [171, 240] width 153 height 19
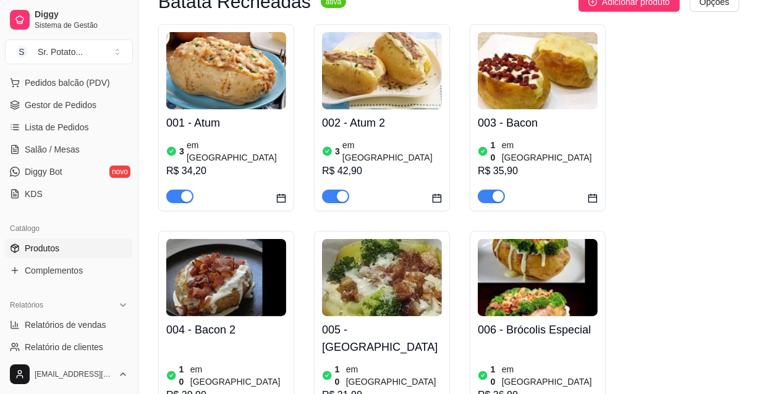
scroll to position [112, 0]
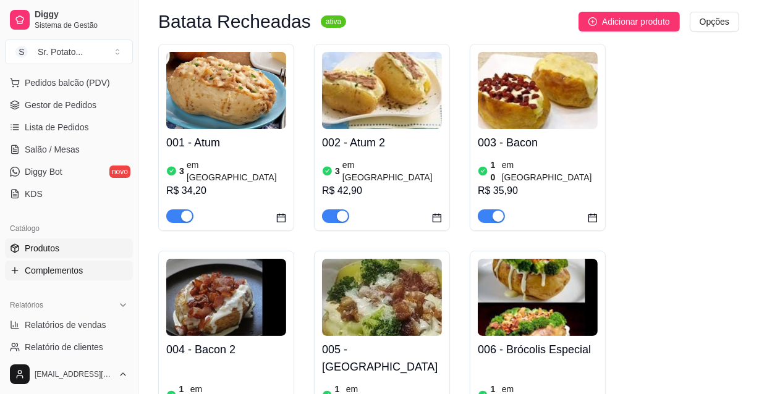
click at [87, 271] on link "Complementos" at bounding box center [69, 271] width 128 height 20
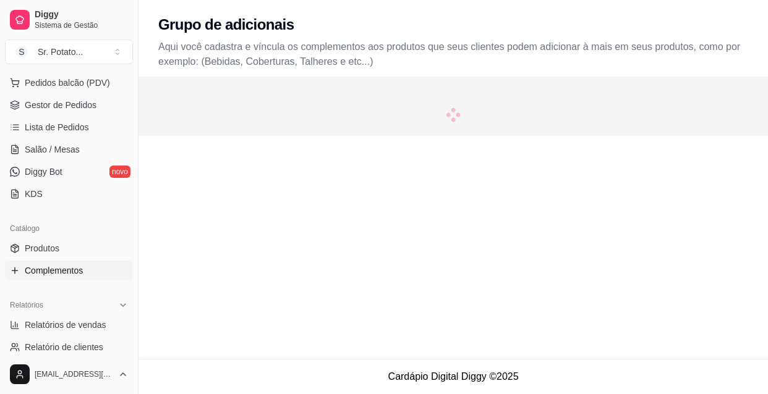
click at [94, 268] on link "Complementos" at bounding box center [69, 271] width 128 height 20
click at [94, 271] on link "Complementos" at bounding box center [69, 271] width 128 height 20
click at [256, 261] on div "Grupo de adicionais Aqui você cadastra e víncula os complementos aos produtos q…" at bounding box center [452, 179] width 629 height 359
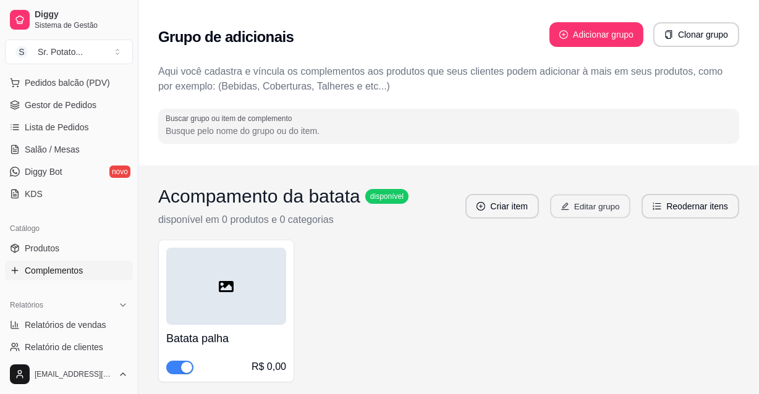
click at [574, 204] on button "Editar grupo" at bounding box center [590, 207] width 80 height 24
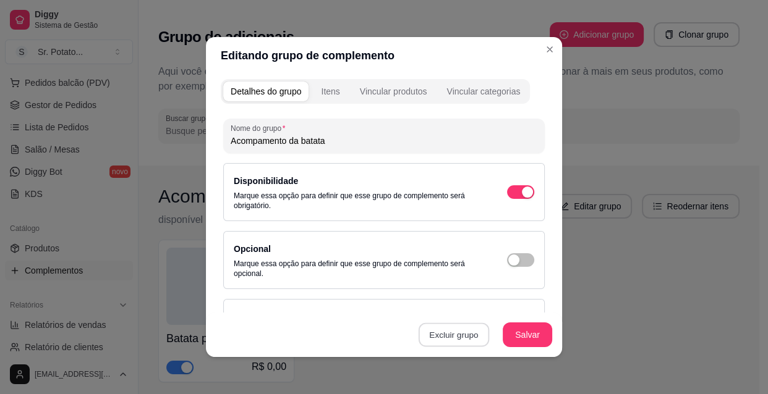
click at [466, 330] on button "Excluir grupo" at bounding box center [453, 335] width 70 height 24
click at [494, 305] on button "Sim" at bounding box center [503, 306] width 38 height 19
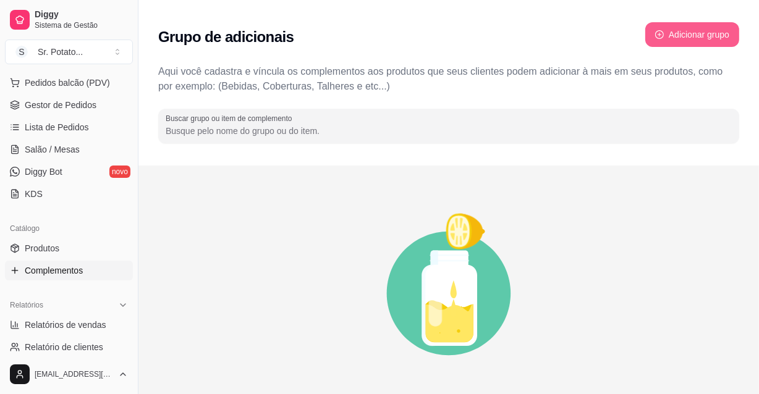
click at [695, 38] on button "Adicionar grupo" at bounding box center [692, 34] width 94 height 25
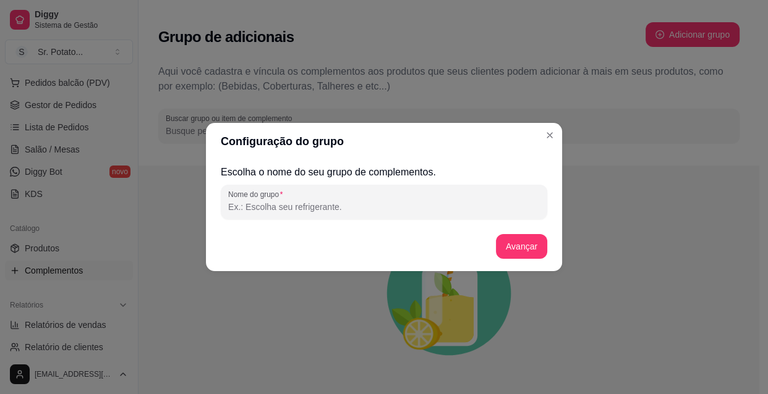
click at [371, 206] on input "Nome do grupo" at bounding box center [384, 207] width 312 height 12
click at [278, 204] on input "Nome do grupo" at bounding box center [384, 207] width 312 height 12
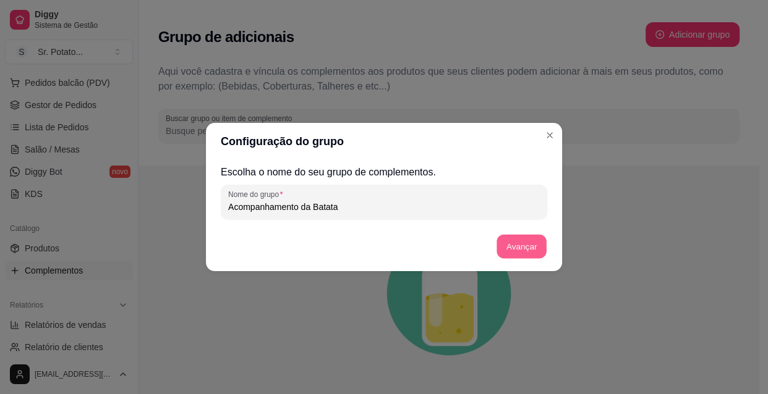
click at [512, 239] on button "Avançar" at bounding box center [521, 247] width 50 height 24
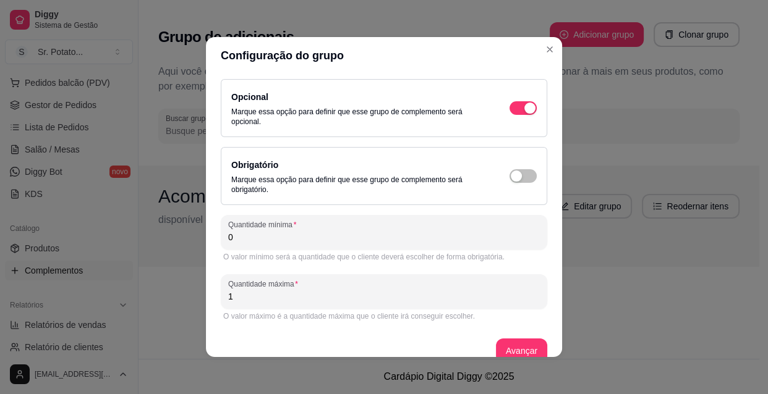
scroll to position [2, 0]
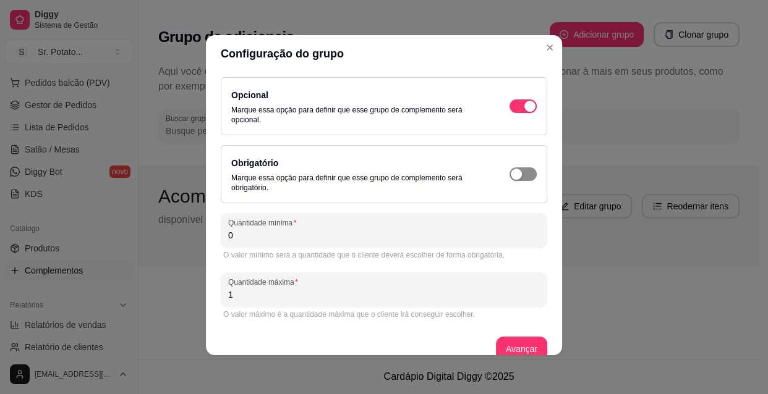
click at [518, 172] on span "button" at bounding box center [522, 175] width 27 height 14
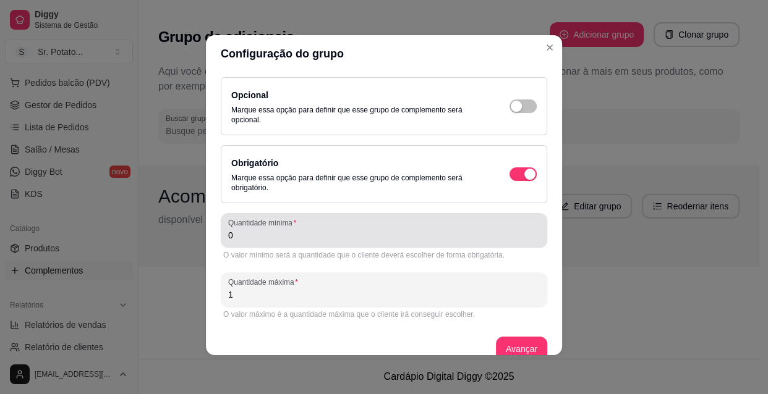
click at [253, 242] on div "0" at bounding box center [384, 230] width 312 height 25
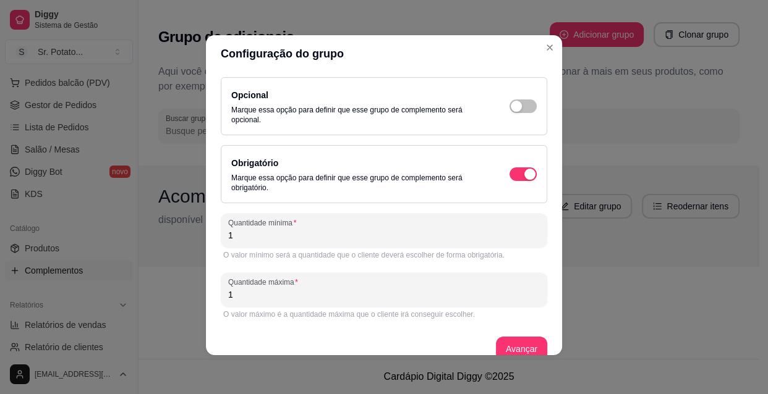
click at [230, 289] on input "1" at bounding box center [384, 295] width 312 height 12
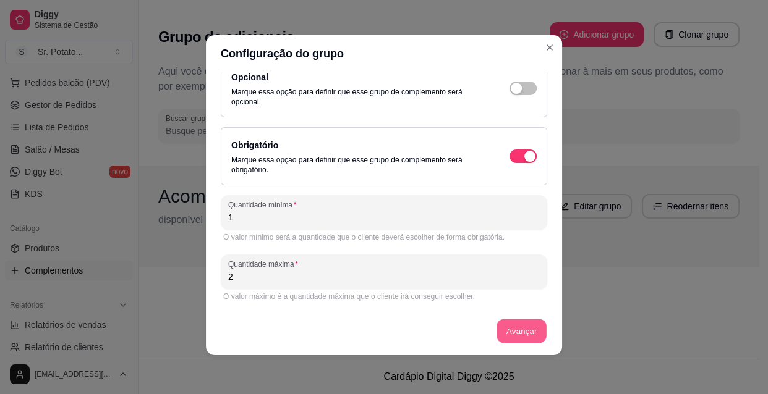
click at [510, 328] on button "Avançar" at bounding box center [521, 332] width 50 height 24
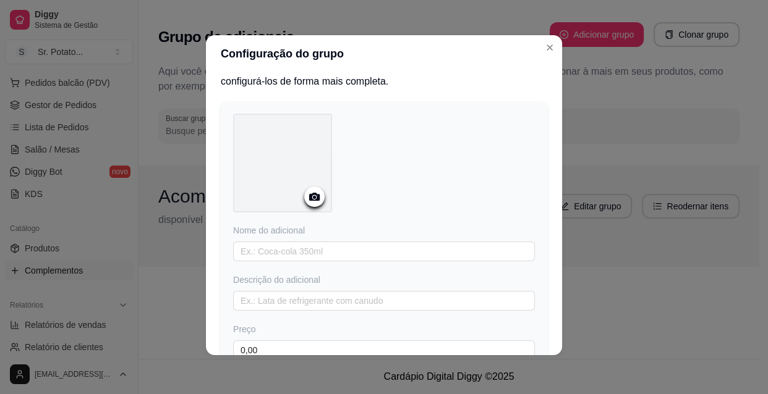
click at [315, 190] on icon at bounding box center [314, 197] width 14 height 14
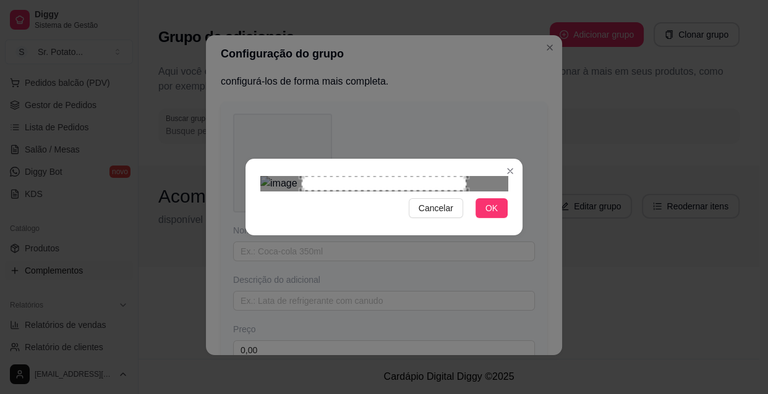
click at [363, 189] on div "Use the arrow keys to move the crop selection area" at bounding box center [384, 183] width 164 height 15
click at [300, 176] on div "Use the arrow keys to move the crop selection area" at bounding box center [342, 232] width 164 height 113
click at [327, 185] on div "Use the arrow keys to move the crop selection area" at bounding box center [343, 232] width 164 height 113
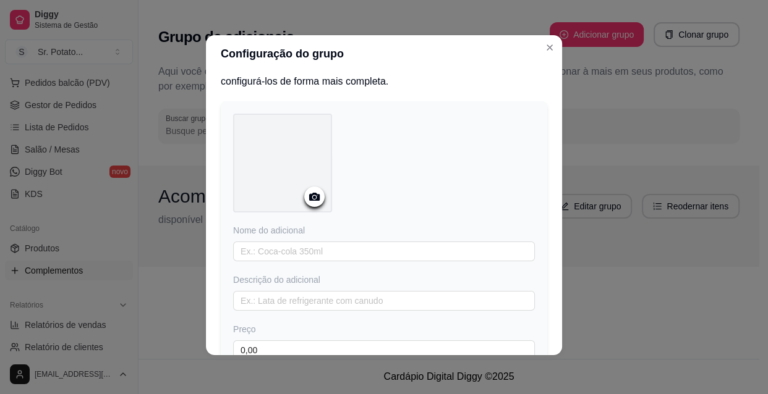
click at [307, 192] on icon at bounding box center [314, 197] width 14 height 14
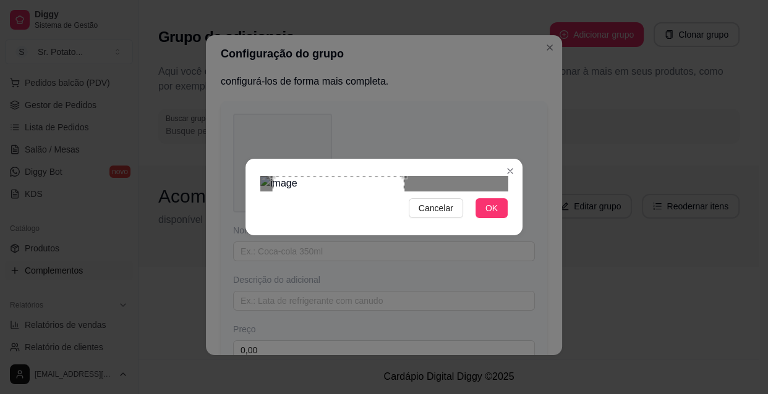
click at [449, 176] on div at bounding box center [383, 183] width 247 height 15
click at [491, 215] on span "OK" at bounding box center [491, 209] width 12 height 14
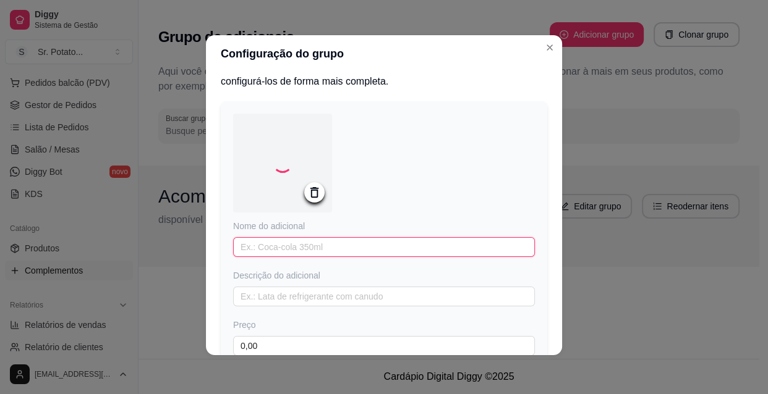
click at [346, 247] on input "text" at bounding box center [384, 247] width 302 height 20
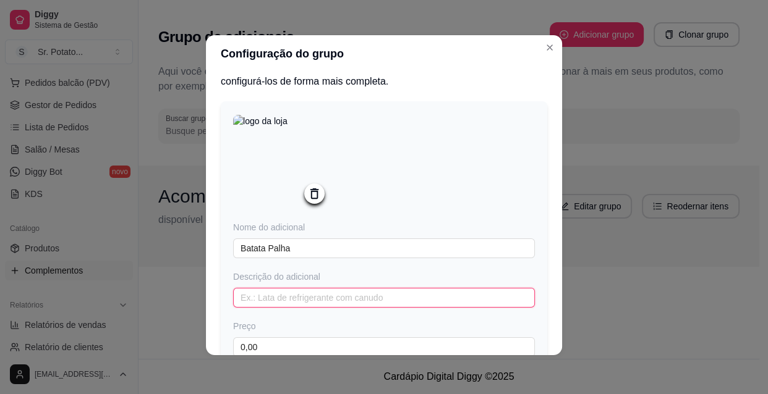
click at [277, 302] on input "text" at bounding box center [384, 298] width 302 height 20
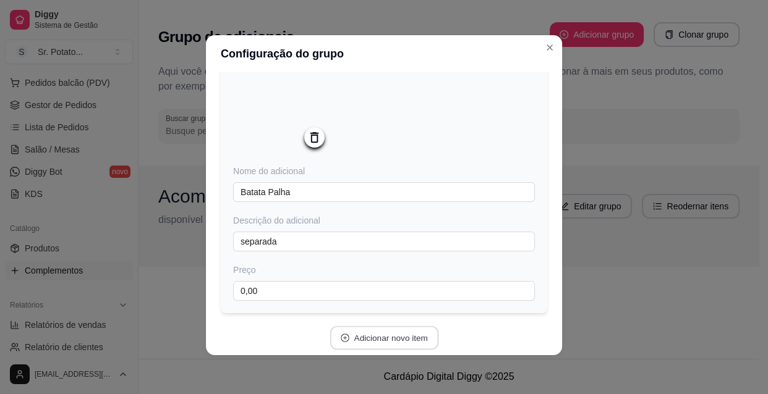
click at [384, 338] on button "Adicionar novo item" at bounding box center [383, 338] width 109 height 24
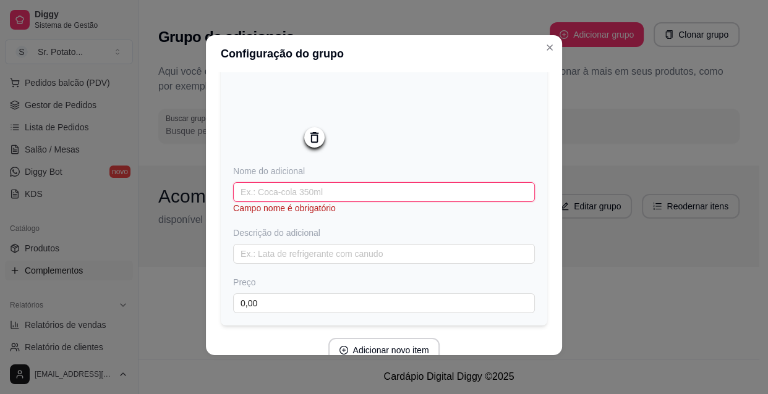
click at [257, 192] on input "text" at bounding box center [384, 192] width 302 height 20
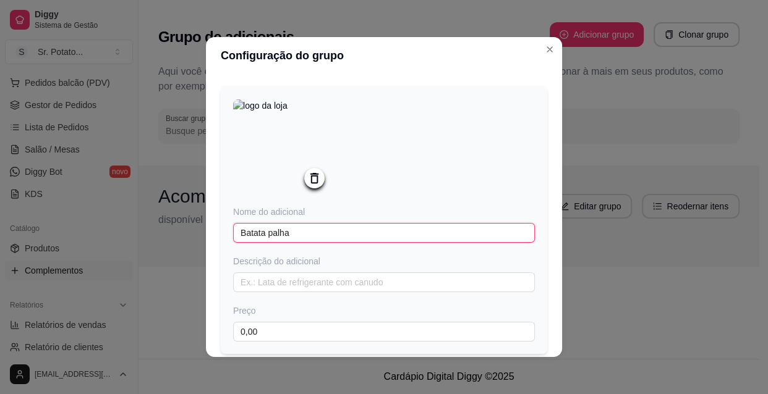
scroll to position [18, 0]
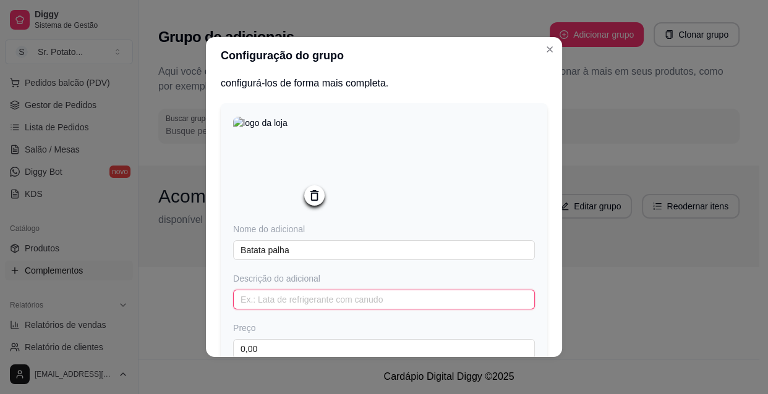
click at [245, 301] on input "text" at bounding box center [384, 300] width 302 height 20
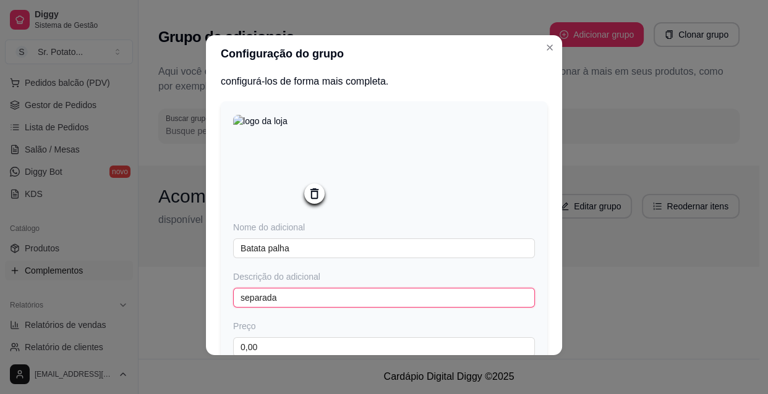
scroll to position [123, 0]
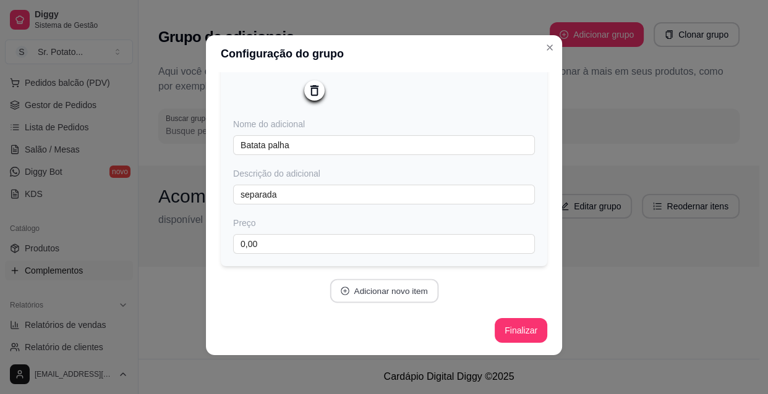
click at [396, 293] on button "Adicionar novo item" at bounding box center [383, 291] width 109 height 24
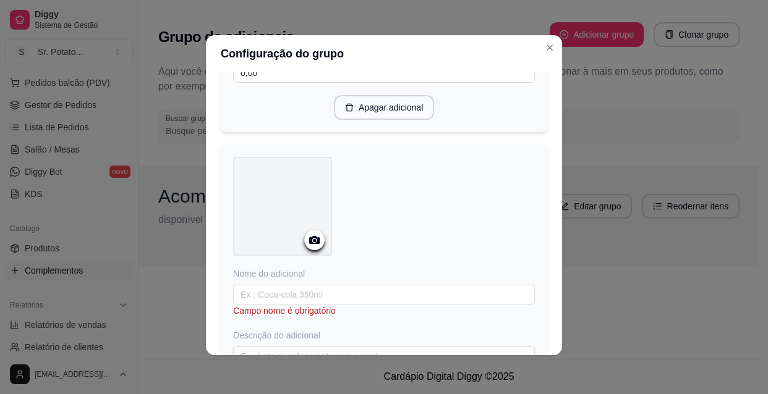
scroll to position [291, 0]
click at [314, 242] on icon at bounding box center [314, 241] width 11 height 8
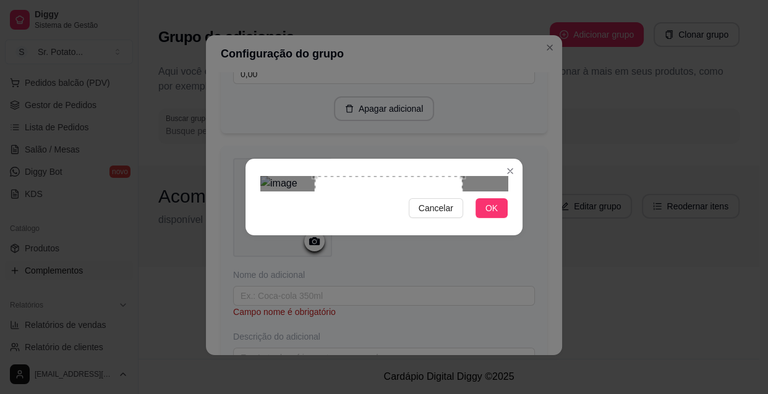
click at [427, 182] on div "Use the arrow keys to move the crop selection area" at bounding box center [389, 250] width 148 height 148
click at [495, 215] on span "OK" at bounding box center [491, 209] width 12 height 14
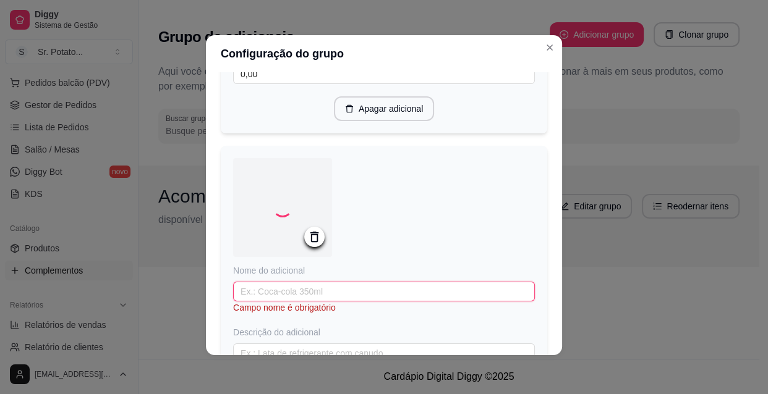
click at [324, 290] on input "text" at bounding box center [384, 292] width 302 height 20
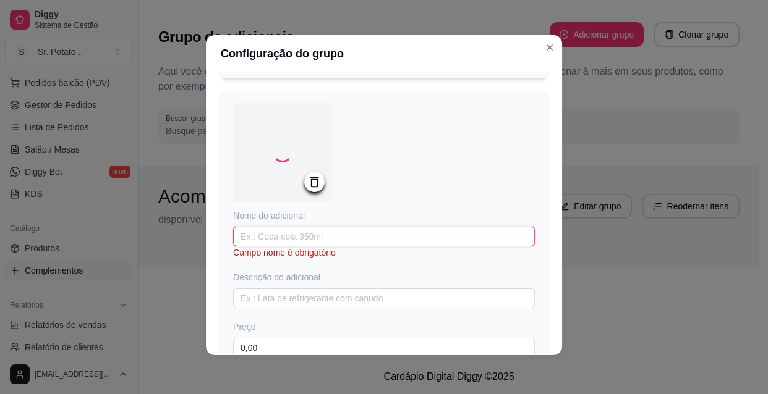
scroll to position [393, 0]
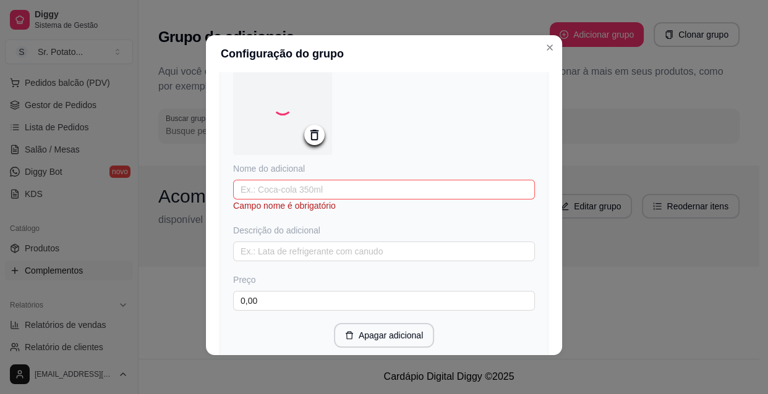
click at [312, 138] on icon at bounding box center [314, 135] width 8 height 11
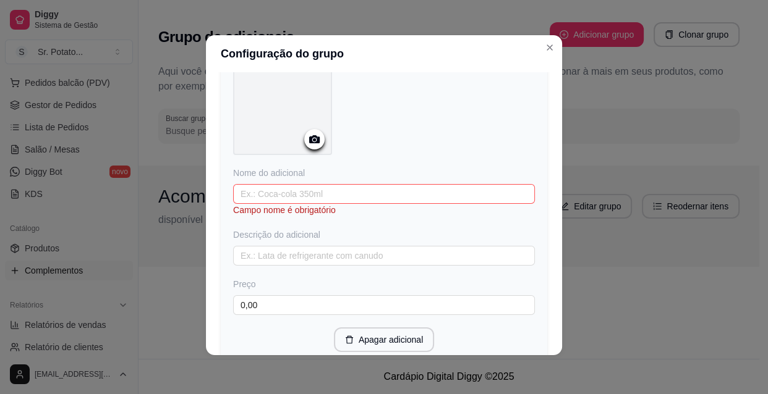
click at [311, 142] on icon at bounding box center [314, 139] width 14 height 14
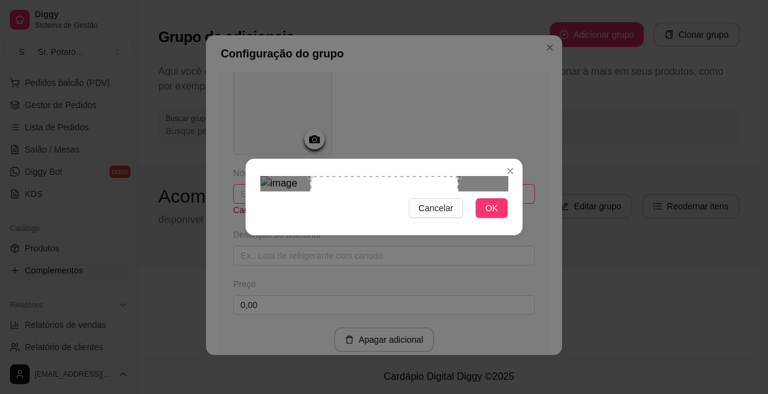
click at [440, 199] on div "Use the arrow keys to move the crop selection area" at bounding box center [384, 250] width 148 height 148
click at [441, 198] on div "Use the arrow keys to move the crop selection area" at bounding box center [397, 250] width 148 height 148
click at [485, 215] on span "OK" at bounding box center [491, 209] width 12 height 14
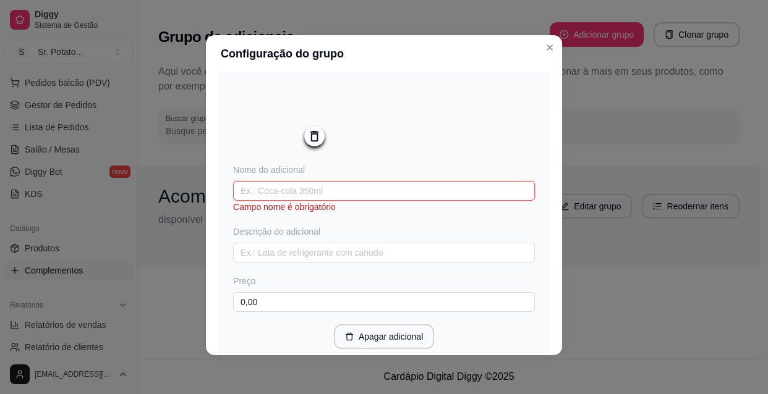
click at [313, 185] on input "text" at bounding box center [384, 191] width 302 height 20
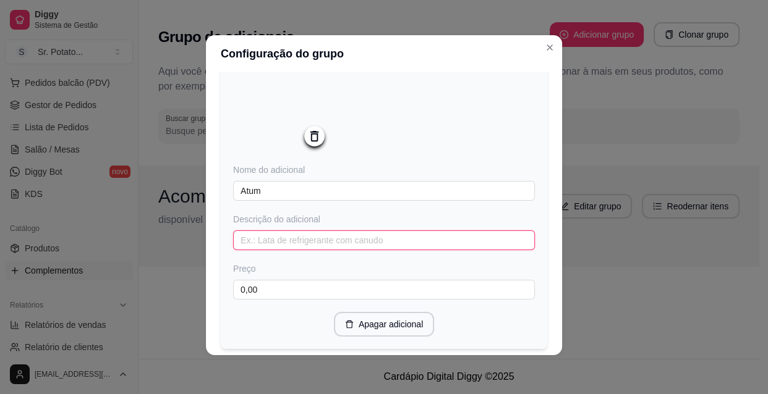
click at [303, 241] on input "text" at bounding box center [384, 241] width 302 height 20
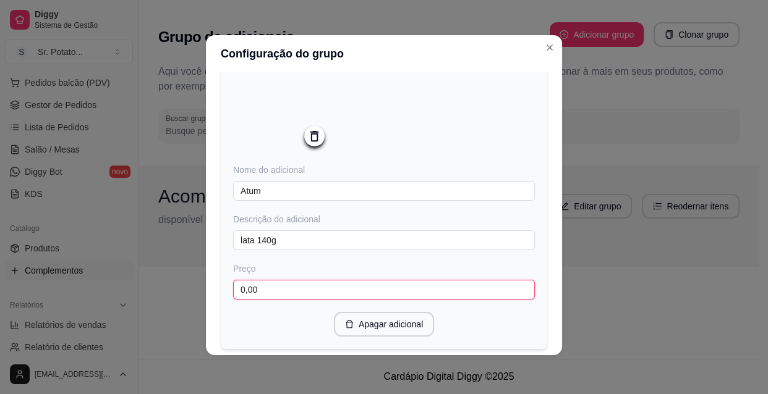
click at [285, 290] on input "0,00" at bounding box center [384, 290] width 302 height 20
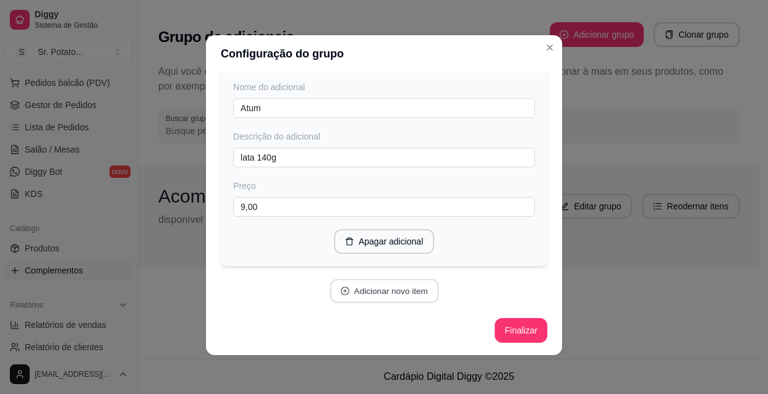
click at [389, 290] on button "Adicionar novo item" at bounding box center [383, 291] width 109 height 24
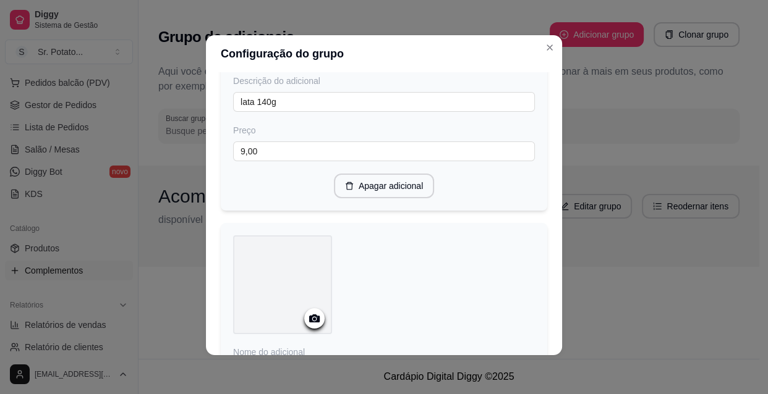
scroll to position [648, 0]
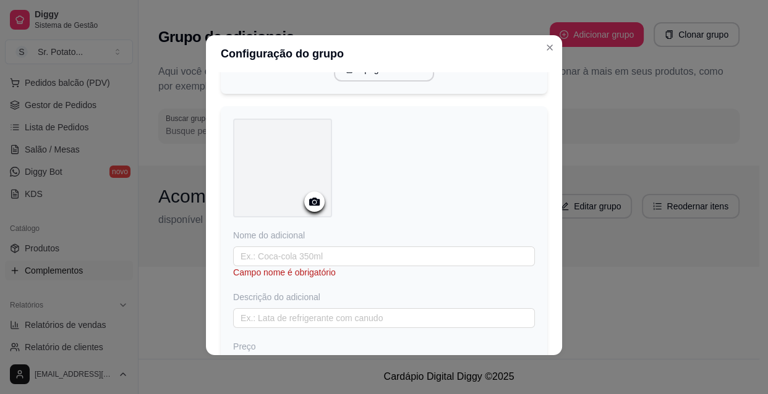
click at [313, 204] on circle at bounding box center [314, 202] width 3 height 3
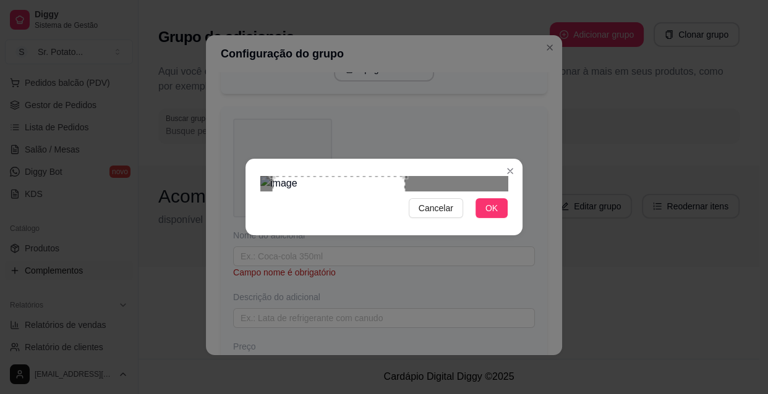
click at [485, 176] on div at bounding box center [383, 183] width 247 height 15
click at [383, 176] on div "Use the arrow keys to move the crop selection area" at bounding box center [339, 242] width 132 height 132
click at [492, 215] on span "OK" at bounding box center [491, 209] width 12 height 14
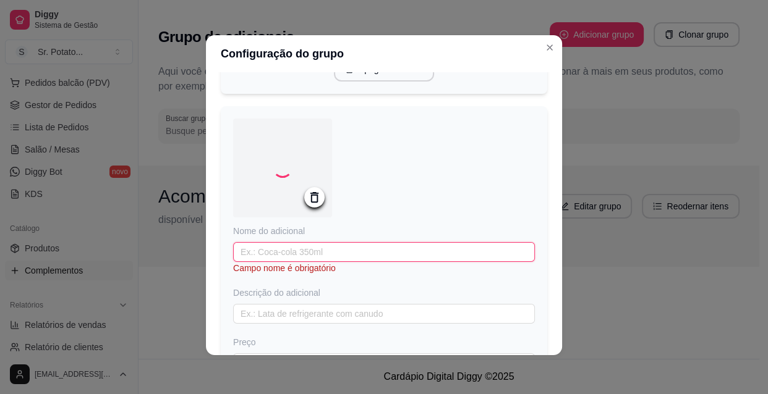
click at [302, 256] on input "text" at bounding box center [384, 252] width 302 height 20
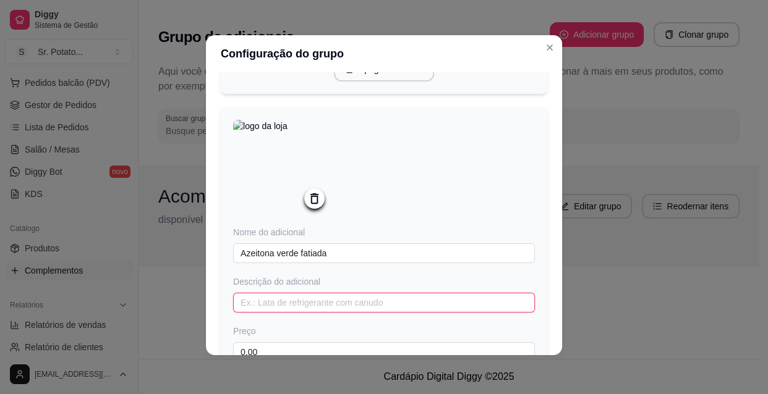
click at [315, 313] on input "text" at bounding box center [384, 303] width 302 height 20
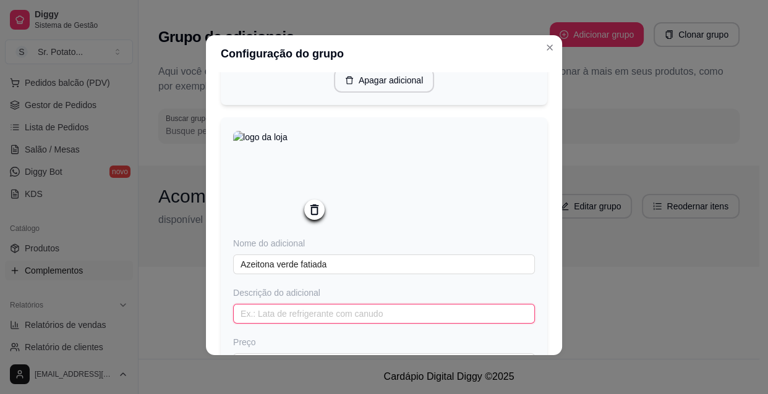
scroll to position [760, 0]
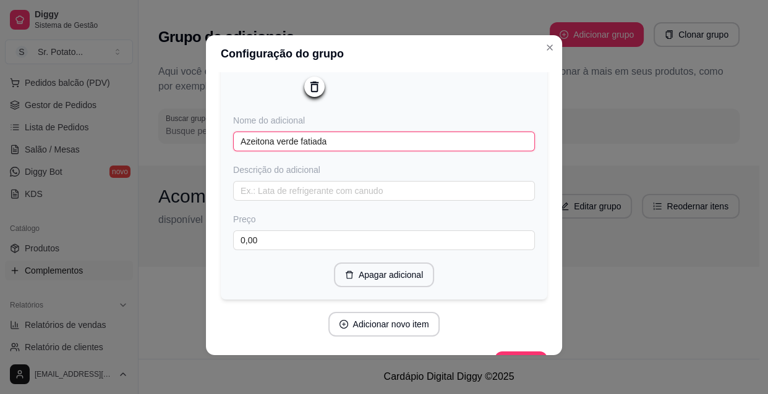
click at [333, 148] on input "Azeitona verde fatiada" at bounding box center [384, 142] width 302 height 20
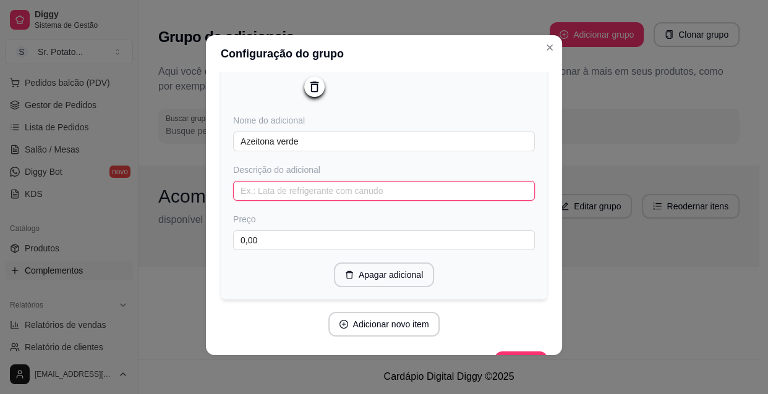
click at [308, 198] on input "text" at bounding box center [384, 191] width 302 height 20
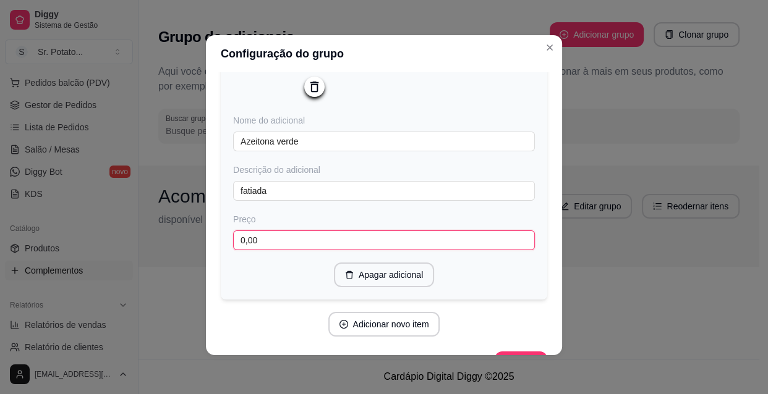
click at [276, 247] on input "0,00" at bounding box center [384, 241] width 302 height 20
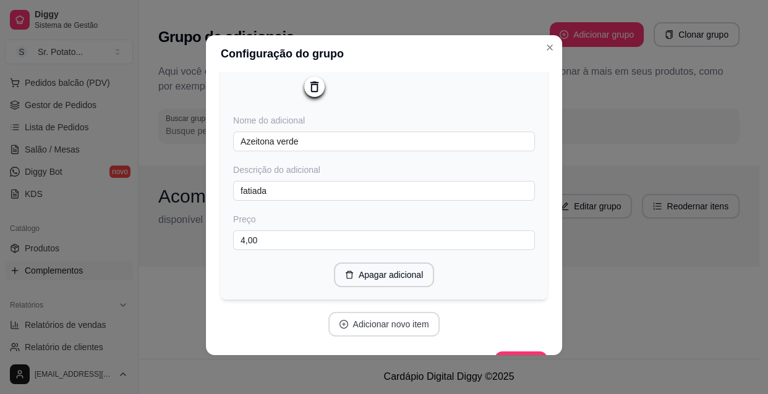
click at [389, 327] on button "Adicionar novo item" at bounding box center [384, 324] width 112 height 25
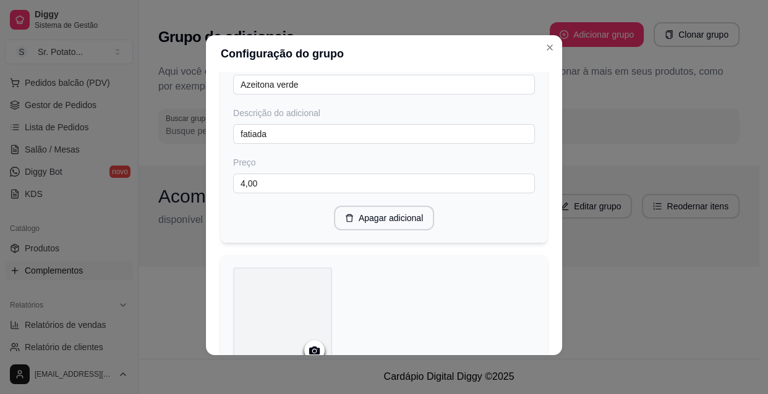
scroll to position [929, 0]
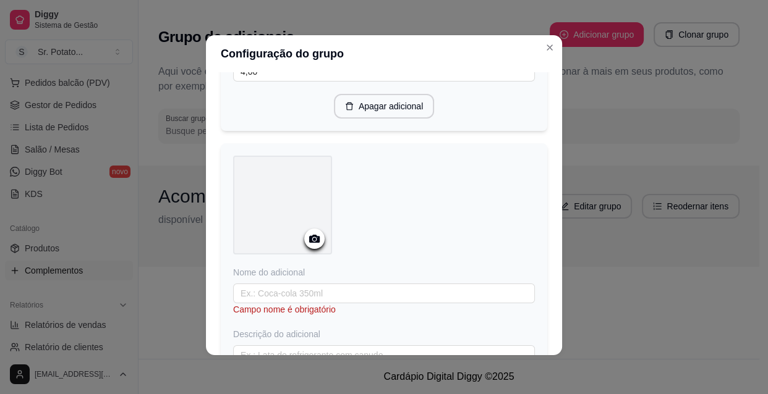
click at [307, 245] on icon at bounding box center [314, 239] width 14 height 14
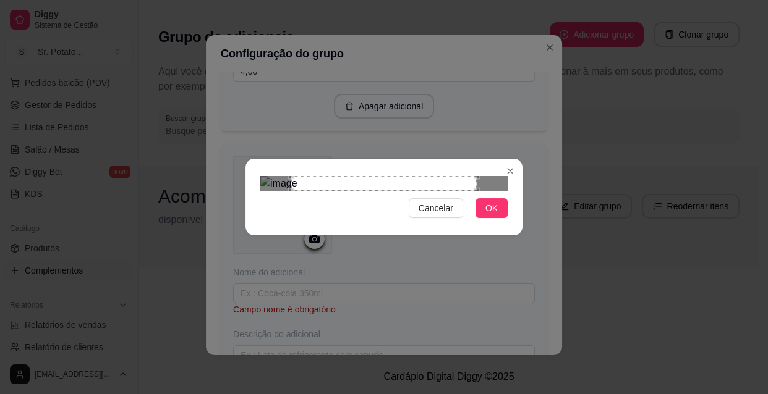
click at [328, 186] on div "Use the arrow keys to move the crop selection area" at bounding box center [383, 183] width 185 height 15
click at [310, 187] on div "Use the arrow keys to move the crop selection area" at bounding box center [368, 236] width 185 height 120
click at [307, 187] on div "Use the arrow keys to move the crop selection area" at bounding box center [353, 236] width 185 height 120
click at [302, 187] on div "Use the arrow keys to move the crop selection area" at bounding box center [353, 236] width 185 height 120
click at [291, 191] on div "Use the arrow keys to move the crop selection area" at bounding box center [352, 236] width 185 height 120
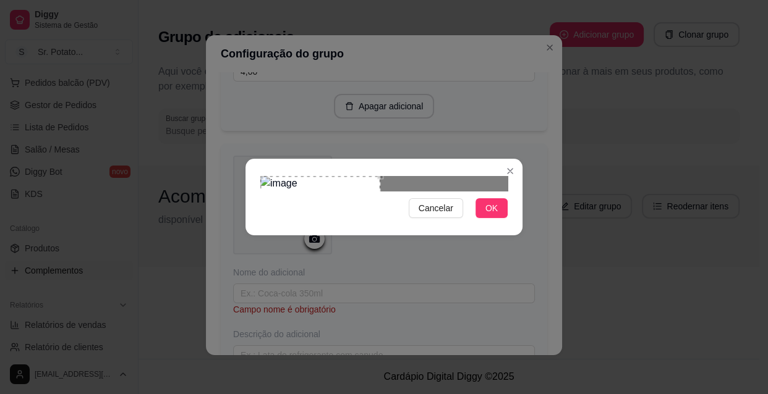
click at [431, 176] on div at bounding box center [383, 183] width 247 height 15
click at [494, 215] on span "OK" at bounding box center [491, 209] width 12 height 14
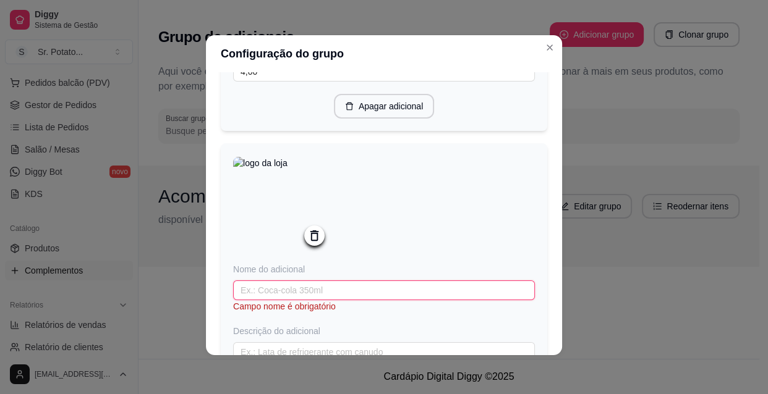
click at [308, 294] on input "text" at bounding box center [384, 291] width 302 height 20
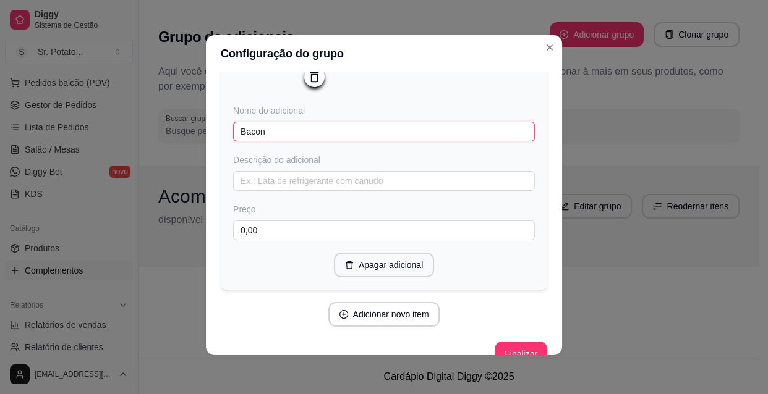
scroll to position [1098, 0]
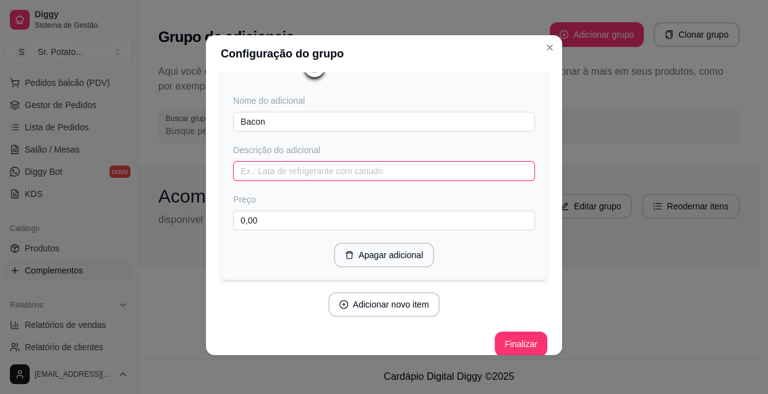
click at [270, 181] on input "text" at bounding box center [384, 171] width 302 height 20
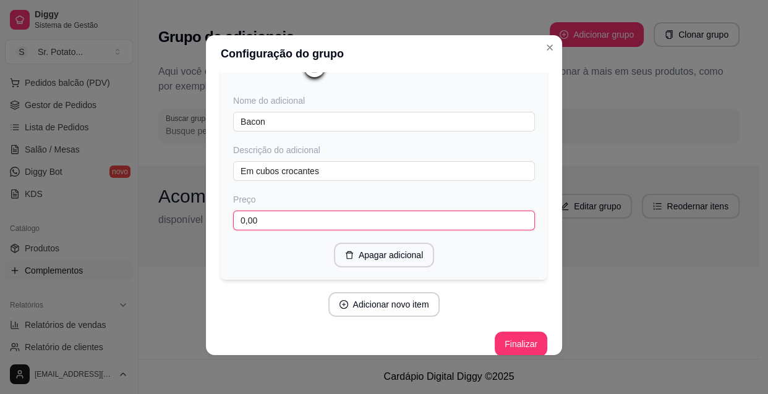
click at [279, 223] on input "0,00" at bounding box center [384, 221] width 302 height 20
click at [377, 313] on button "Adicionar novo item" at bounding box center [384, 304] width 112 height 25
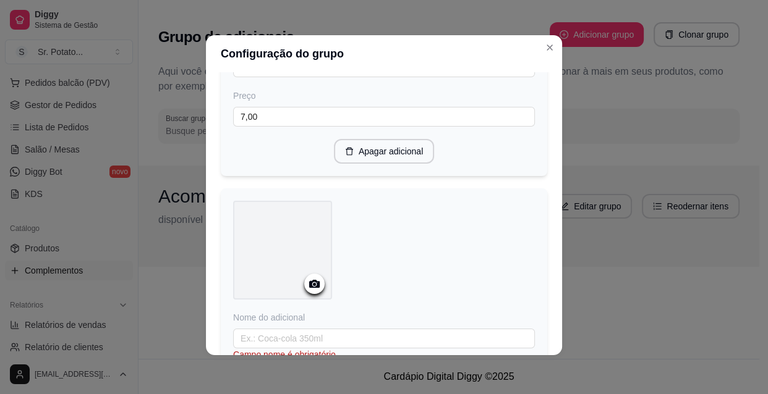
scroll to position [1210, 0]
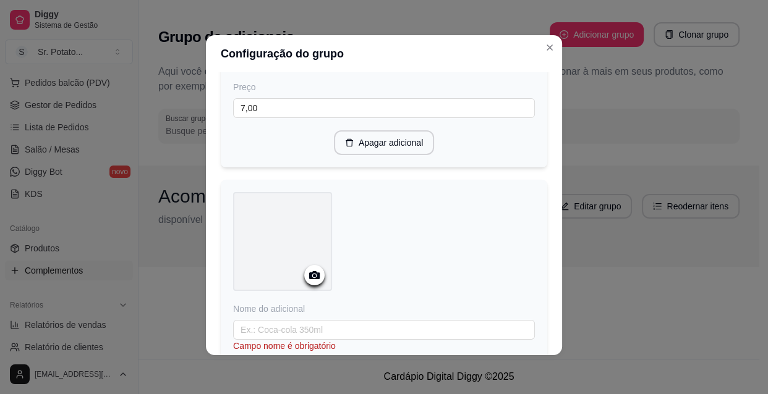
click at [313, 278] on circle at bounding box center [314, 275] width 3 height 3
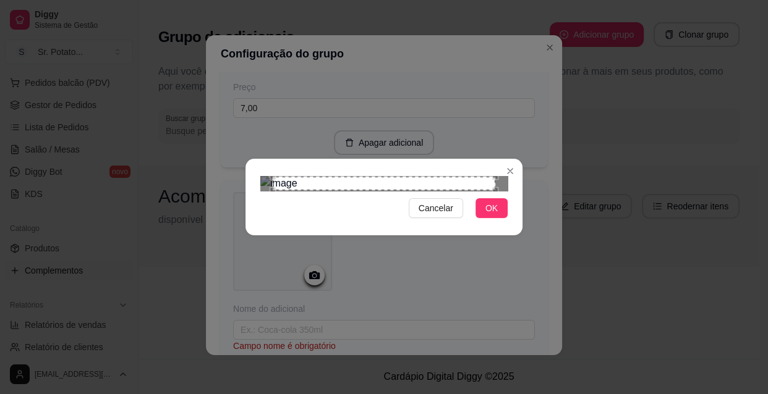
click at [498, 174] on div "Use the arrow keys to move the north east drag handle to change the crop select…" at bounding box center [498, 174] width 0 height 0
click at [466, 176] on div at bounding box center [383, 183] width 247 height 15
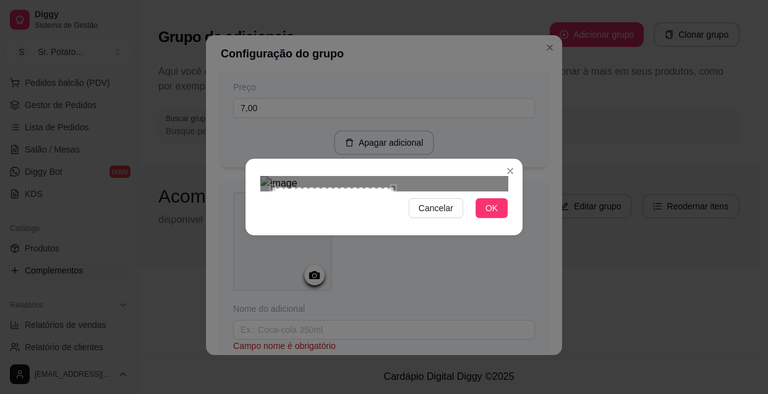
click at [389, 176] on div at bounding box center [383, 183] width 247 height 15
click at [498, 218] on button "OK" at bounding box center [491, 208] width 32 height 20
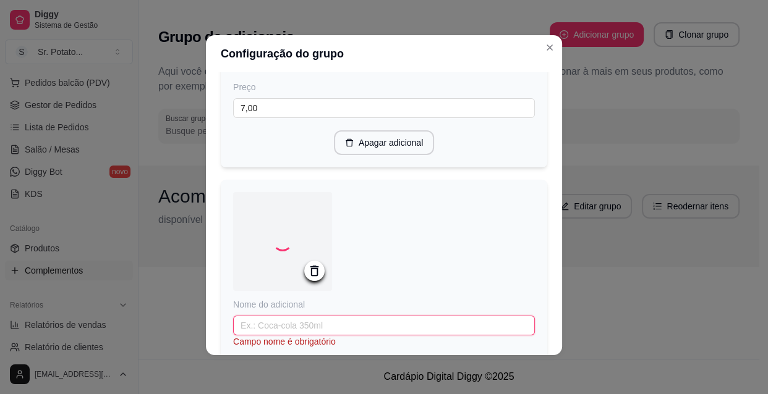
click at [329, 331] on input "text" at bounding box center [384, 326] width 302 height 20
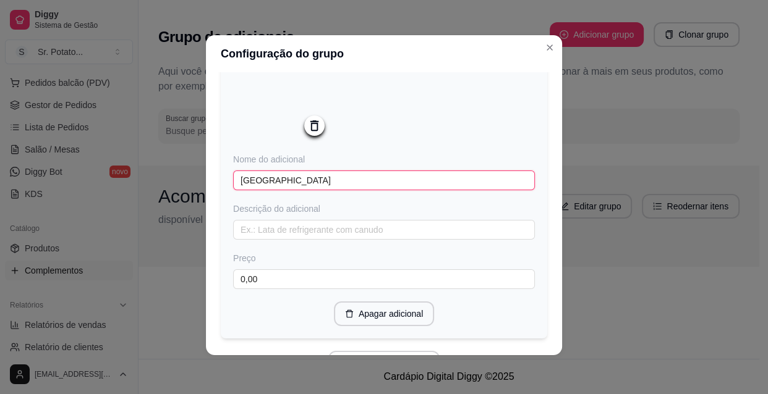
scroll to position [1379, 0]
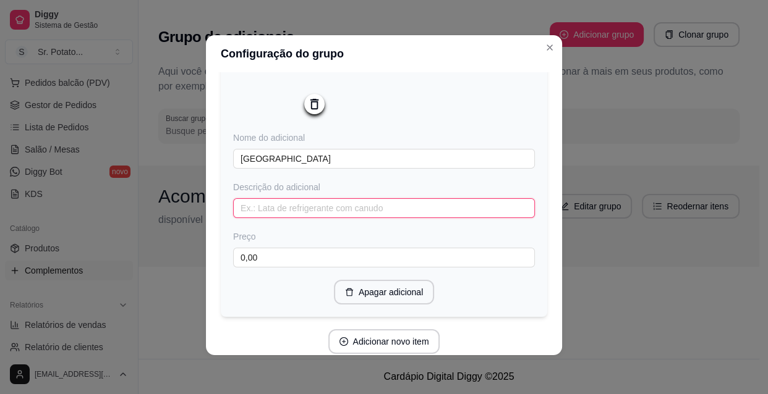
click at [287, 216] on input "text" at bounding box center [384, 208] width 302 height 20
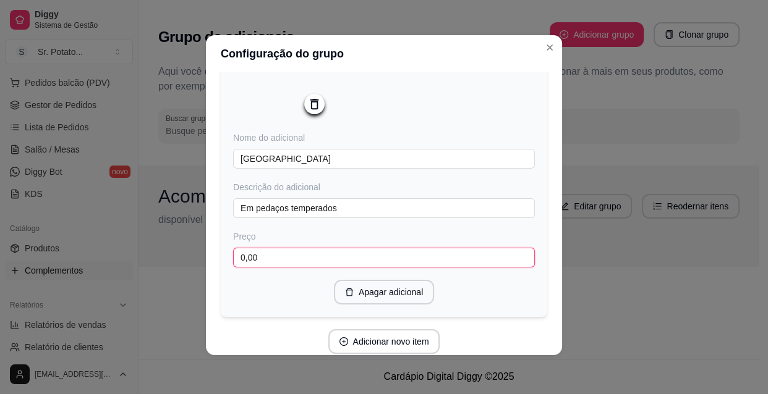
click at [270, 259] on input "0,00" at bounding box center [384, 258] width 302 height 20
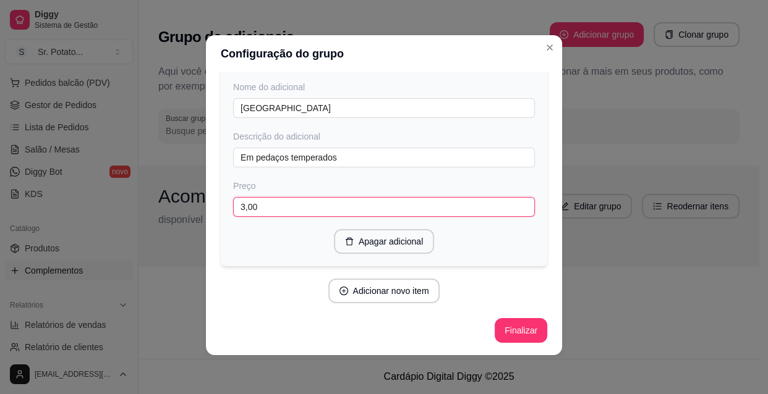
scroll to position [1438, 0]
click at [359, 289] on button "Adicionar novo item" at bounding box center [383, 291] width 109 height 24
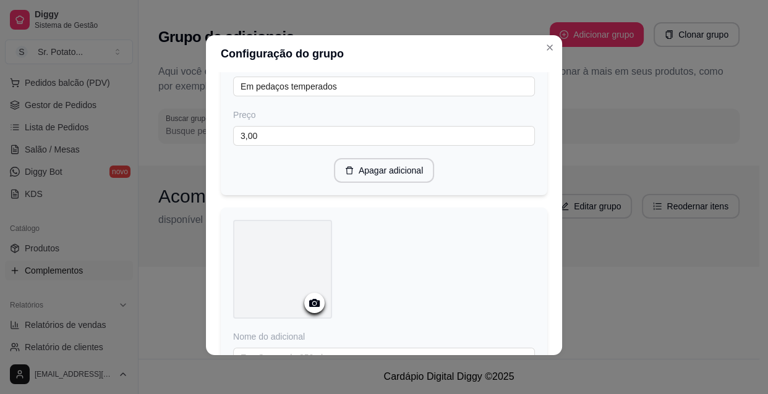
scroll to position [1607, 0]
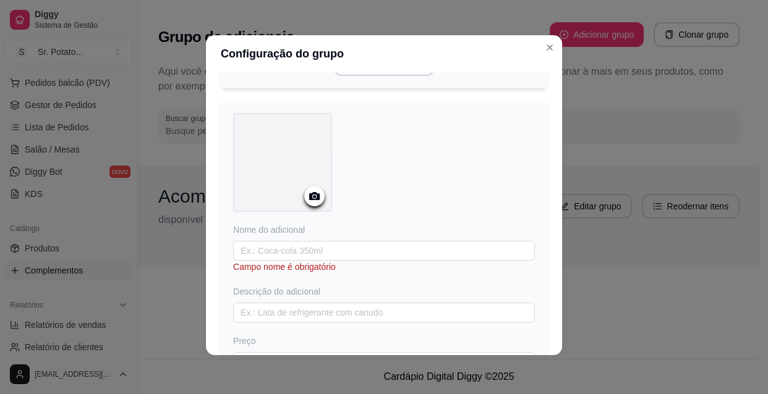
click at [311, 203] on icon at bounding box center [314, 196] width 14 height 14
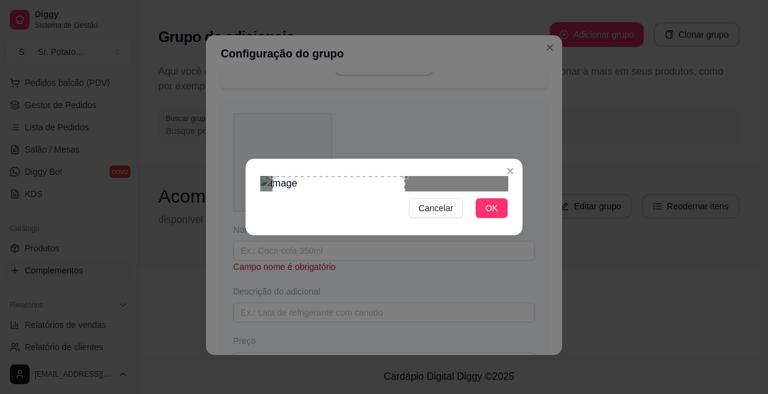
click at [470, 176] on div at bounding box center [383, 183] width 247 height 15
click at [441, 176] on div at bounding box center [383, 183] width 247 height 15
click at [433, 176] on div at bounding box center [383, 183] width 247 height 15
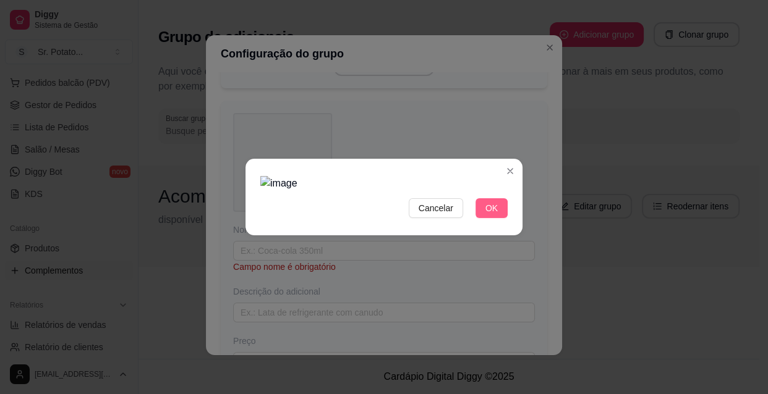
click at [490, 215] on span "OK" at bounding box center [491, 209] width 12 height 14
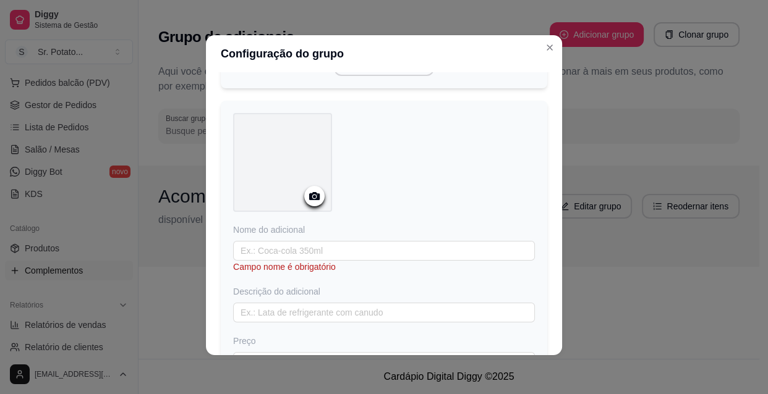
click at [313, 198] on circle at bounding box center [314, 196] width 3 height 3
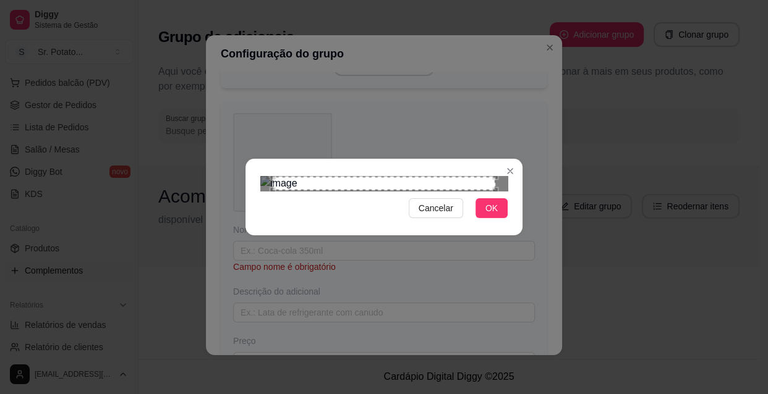
click at [498, 174] on div "Use the arrow keys to move the north east drag handle to change the crop select…" at bounding box center [498, 174] width 0 height 0
click at [485, 177] on div "Use the arrow keys to move the crop selection area" at bounding box center [384, 184] width 223 height 14
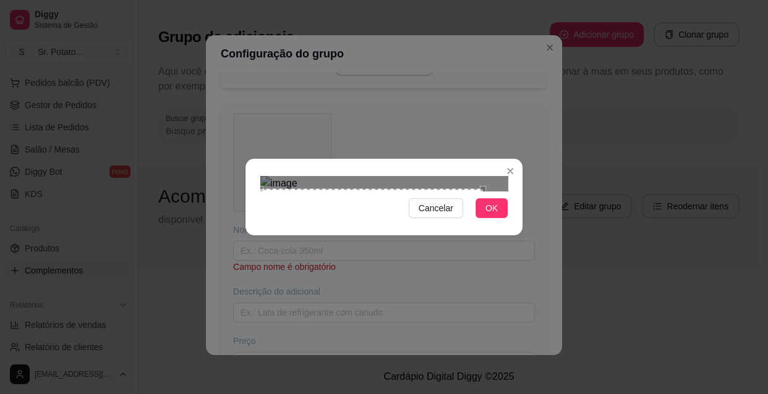
click at [443, 189] on div "Use the arrow keys to move the crop selection area" at bounding box center [371, 251] width 223 height 125
click at [386, 176] on div at bounding box center [383, 183] width 247 height 15
click at [442, 215] on span "Cancelar" at bounding box center [435, 209] width 35 height 14
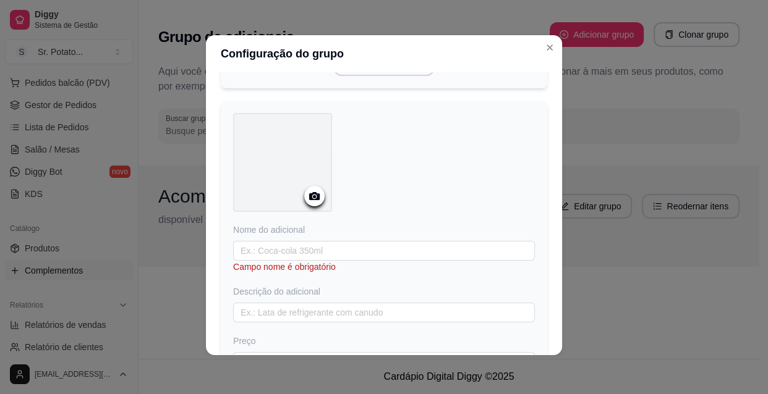
click at [312, 203] on icon at bounding box center [314, 196] width 14 height 14
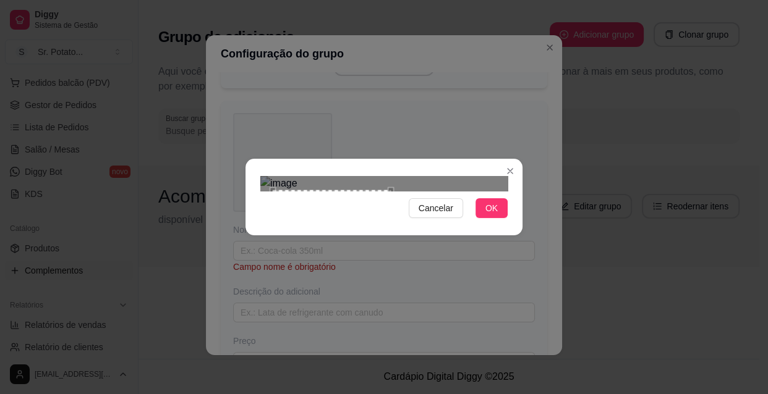
click at [389, 190] on div "Use the arrow keys to move the crop selection area" at bounding box center [332, 249] width 118 height 118
click at [500, 218] on button "OK" at bounding box center [491, 208] width 32 height 20
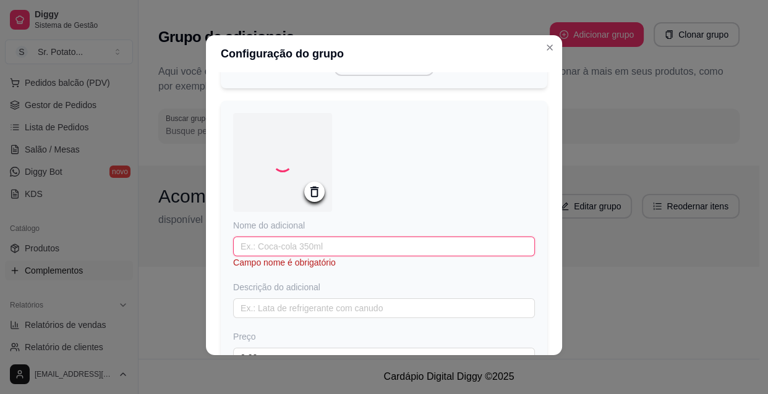
click at [300, 257] on input "text" at bounding box center [384, 247] width 302 height 20
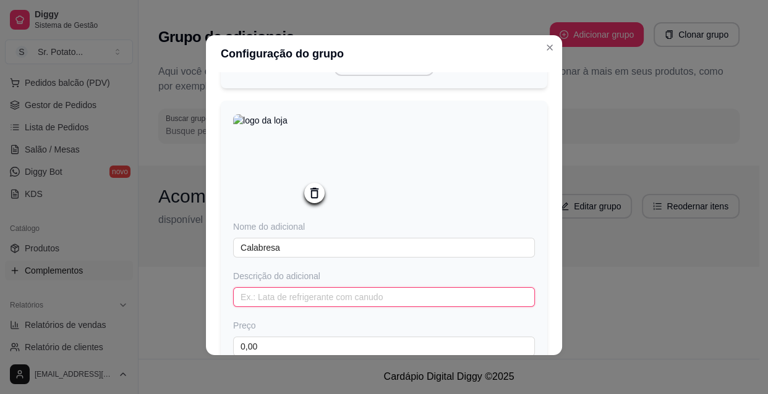
click at [338, 305] on input "text" at bounding box center [384, 297] width 302 height 20
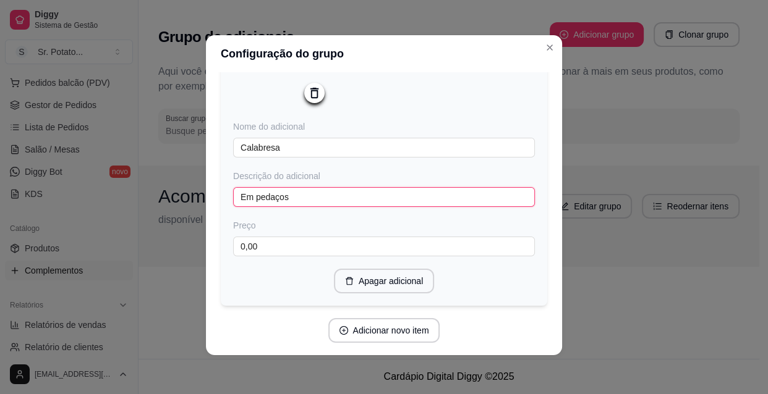
scroll to position [1719, 0]
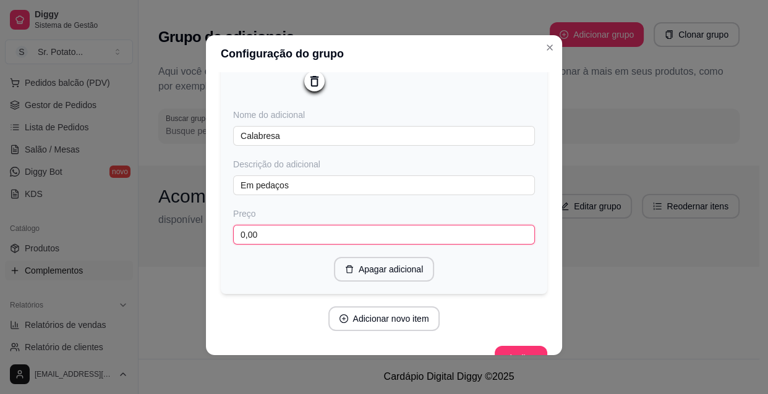
click at [298, 245] on input "0,00" at bounding box center [384, 235] width 302 height 20
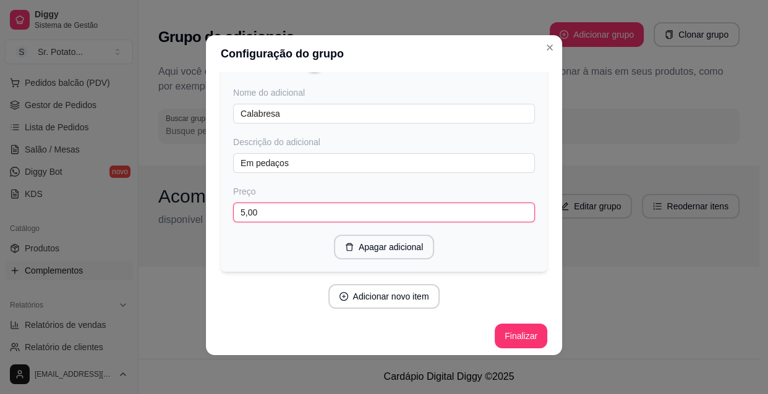
scroll to position [1758, 0]
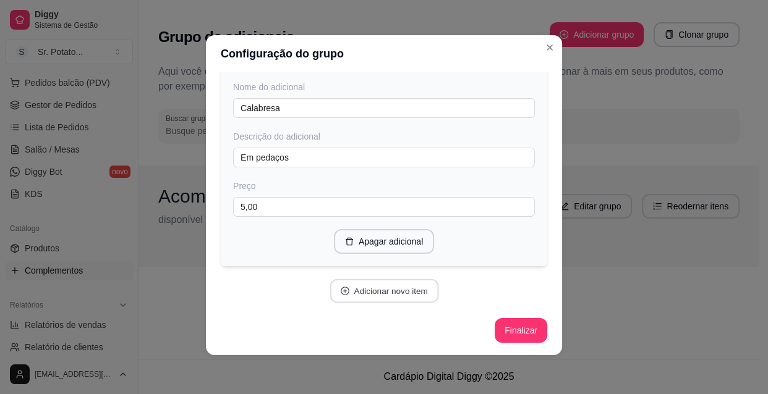
click at [375, 292] on button "Adicionar novo item" at bounding box center [383, 291] width 109 height 24
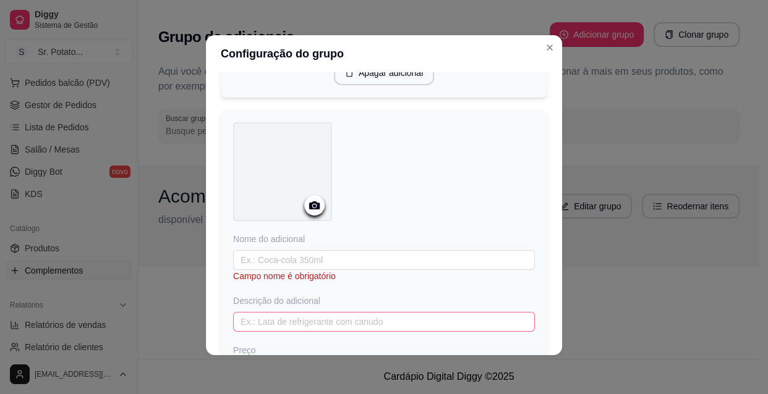
scroll to position [1927, 0]
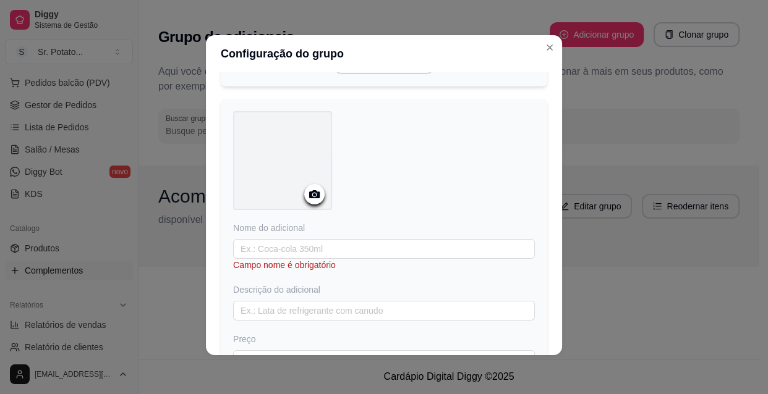
click at [314, 198] on icon at bounding box center [314, 194] width 11 height 8
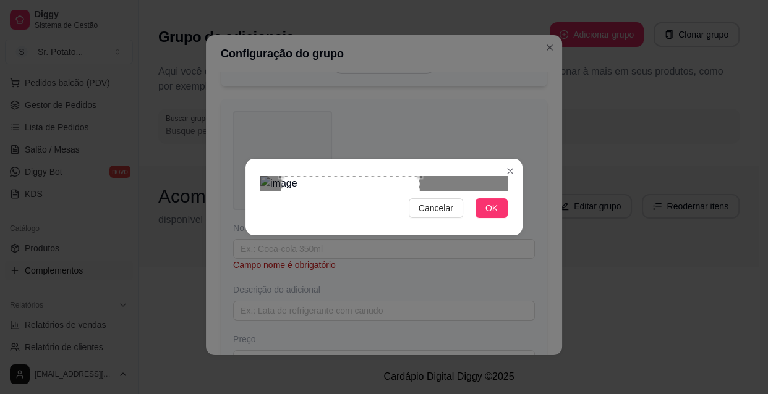
click at [368, 176] on div "Use the arrow keys to move the crop selection area" at bounding box center [350, 228] width 138 height 104
click at [491, 215] on span "OK" at bounding box center [491, 209] width 12 height 14
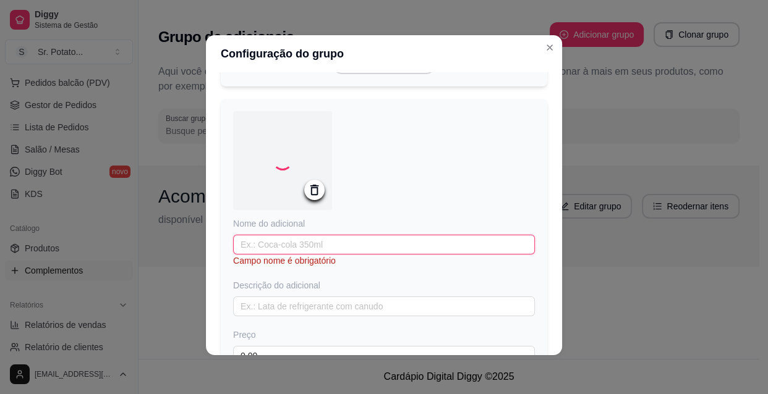
click at [334, 255] on input "text" at bounding box center [384, 245] width 302 height 20
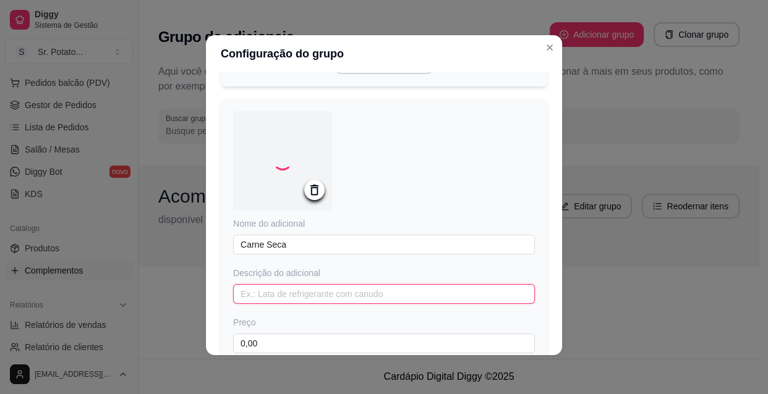
click at [321, 304] on input "text" at bounding box center [384, 294] width 302 height 20
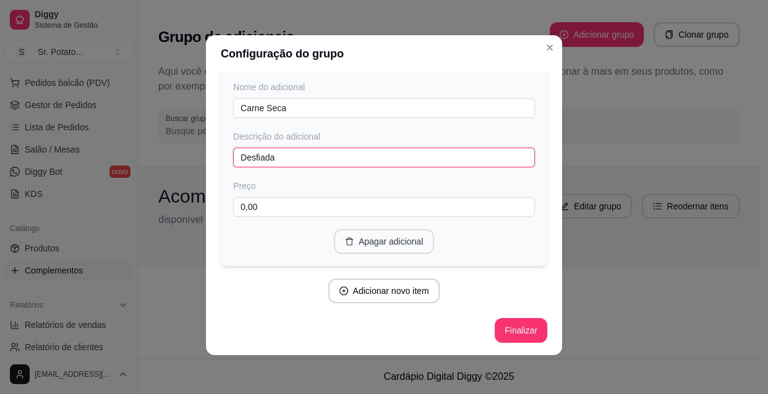
scroll to position [2078, 0]
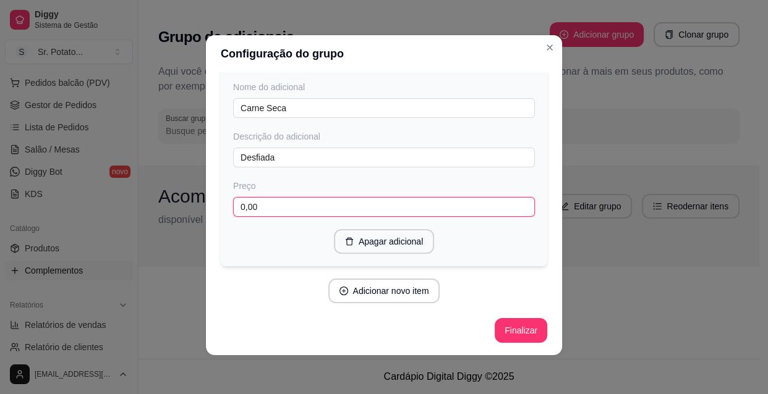
click at [293, 210] on input "0,00" at bounding box center [384, 207] width 302 height 20
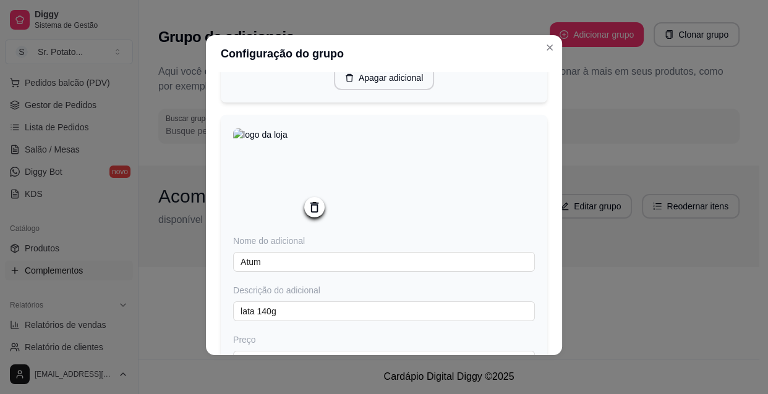
scroll to position [337, 0]
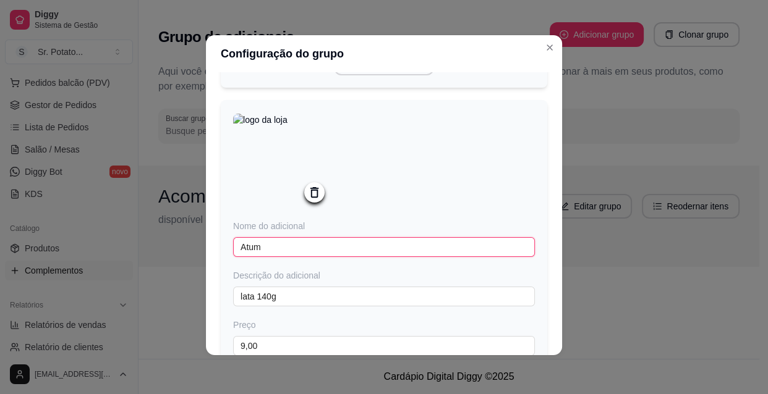
click at [271, 248] on input "Atum" at bounding box center [384, 247] width 302 height 20
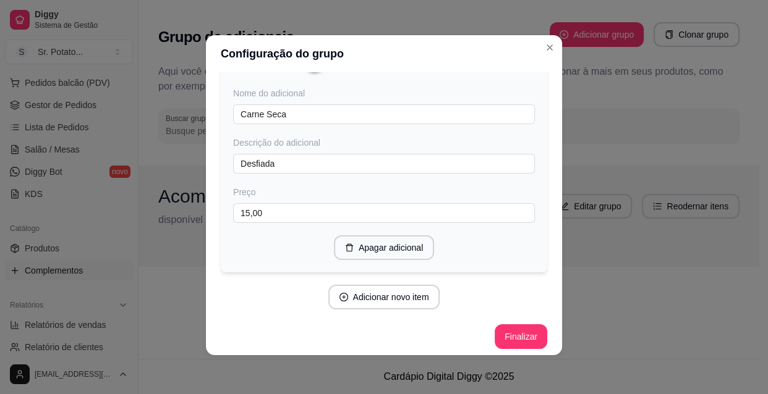
scroll to position [2078, 0]
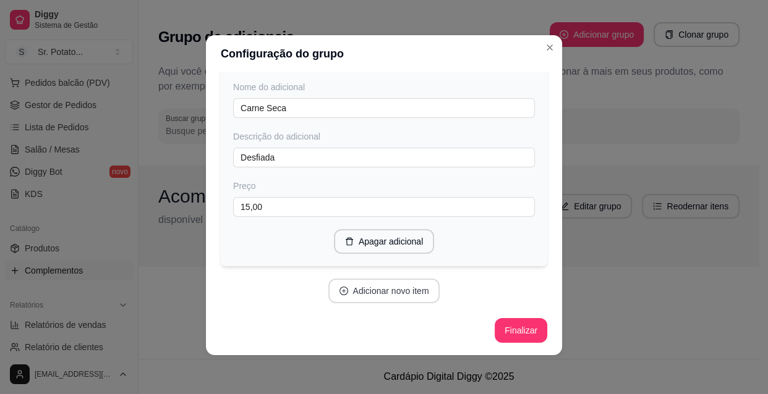
click at [381, 291] on button "Adicionar novo item" at bounding box center [384, 291] width 112 height 25
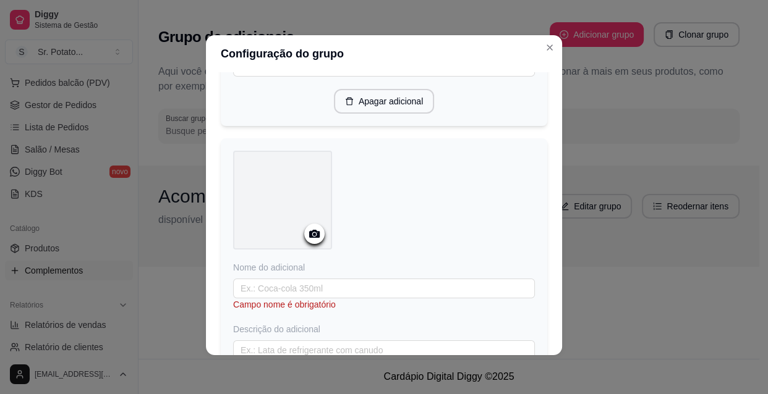
scroll to position [2246, 0]
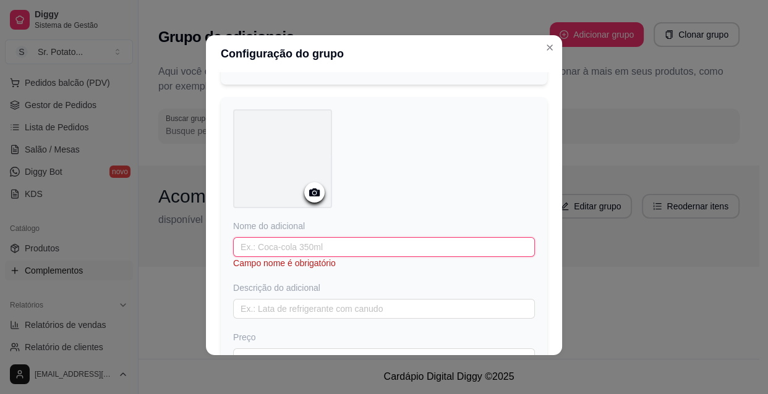
click at [301, 257] on input "text" at bounding box center [384, 247] width 302 height 20
click at [315, 203] on div at bounding box center [314, 192] width 20 height 20
click at [315, 200] on icon at bounding box center [314, 192] width 14 height 14
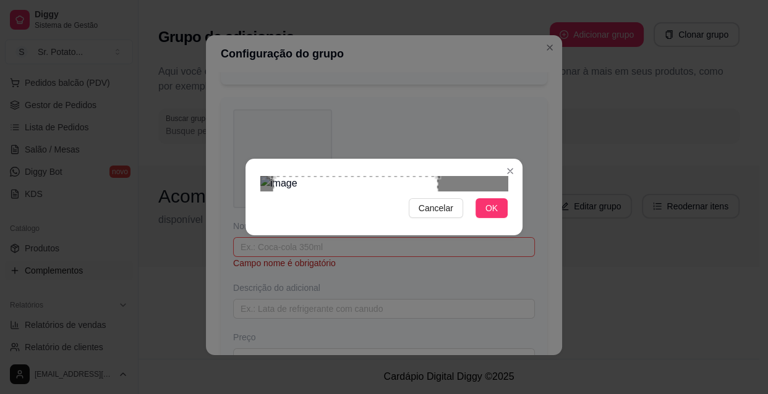
click at [302, 216] on div "Use the arrow keys to move the crop selection area" at bounding box center [355, 232] width 164 height 113
click at [293, 219] on div "Use the arrow keys to move the crop selection area" at bounding box center [350, 232] width 164 height 113
click at [301, 217] on div "Use the arrow keys to move the crop selection area" at bounding box center [356, 232] width 164 height 113
click at [490, 215] on span "OK" at bounding box center [491, 209] width 12 height 14
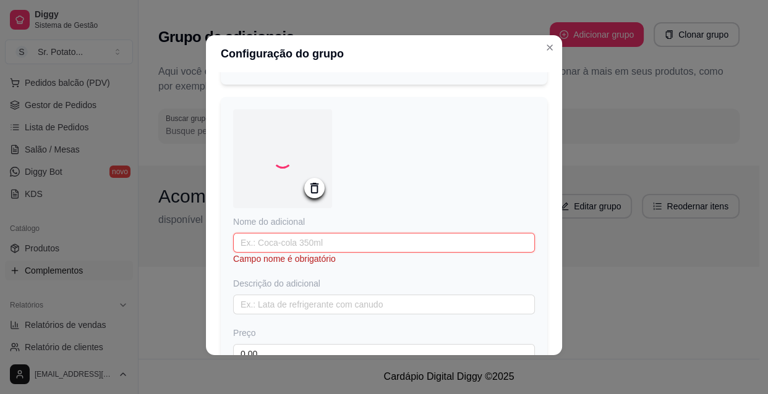
click at [301, 253] on input "text" at bounding box center [384, 243] width 302 height 20
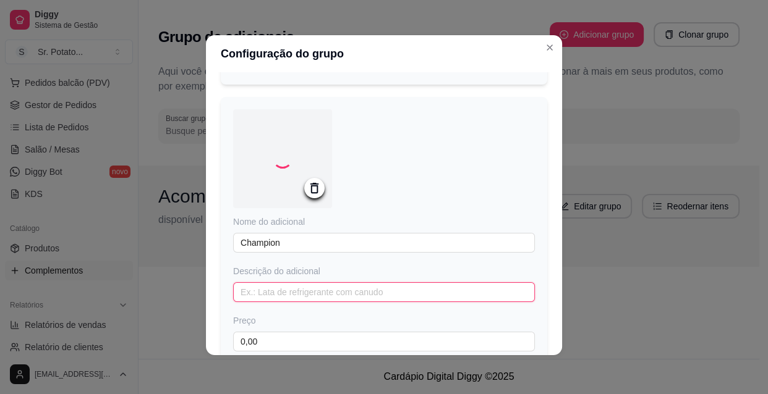
click at [287, 302] on input "text" at bounding box center [384, 293] width 302 height 20
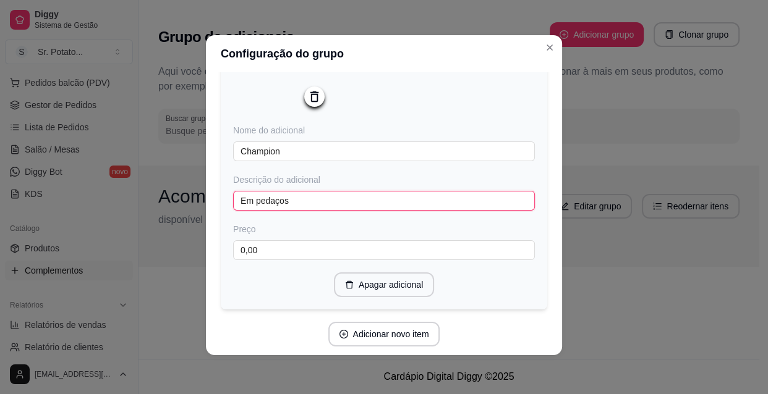
scroll to position [2359, 0]
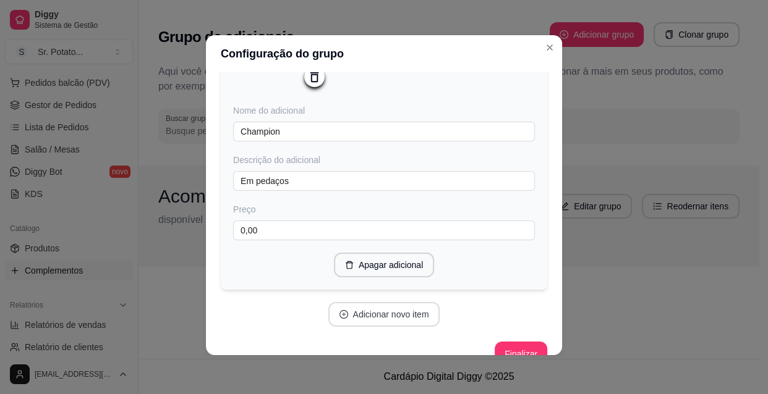
click at [365, 327] on button "Adicionar novo item" at bounding box center [384, 314] width 112 height 25
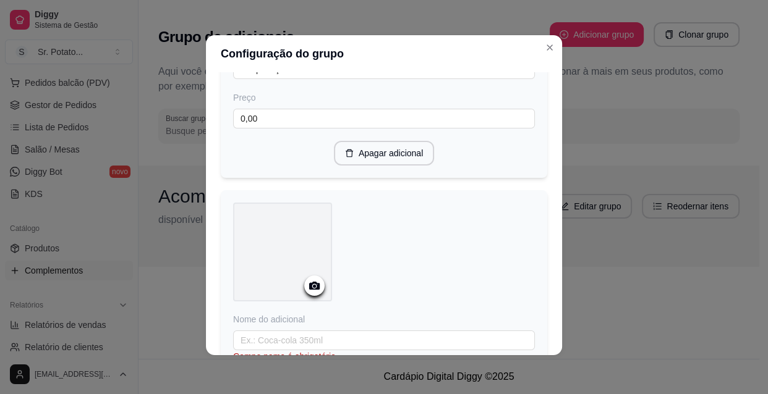
scroll to position [2471, 0]
click at [312, 292] on icon at bounding box center [314, 285] width 14 height 14
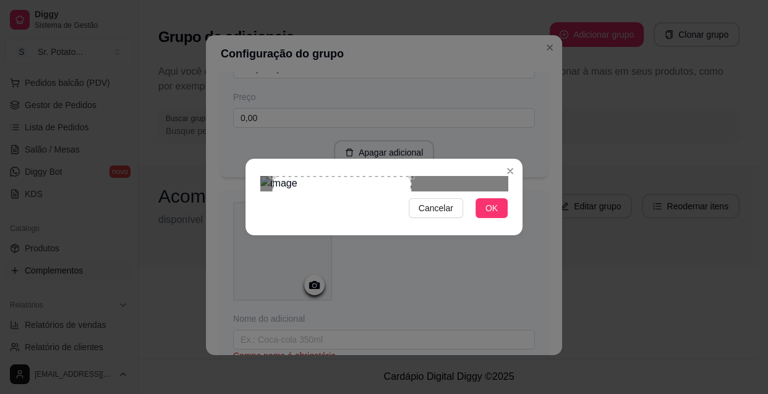
click at [480, 176] on div at bounding box center [383, 183] width 247 height 15
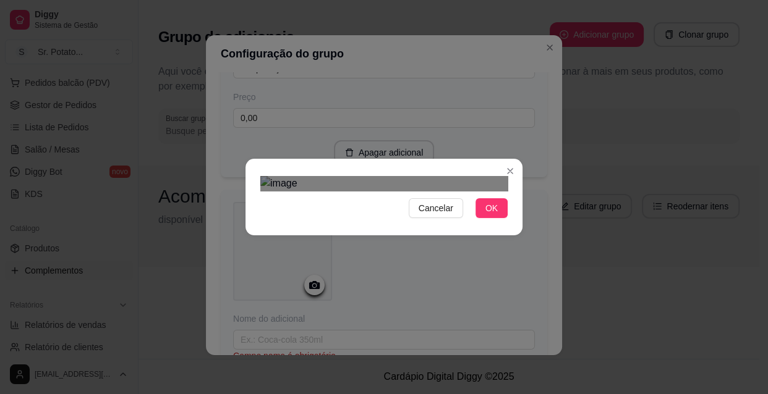
click at [384, 176] on div at bounding box center [383, 183] width 247 height 15
click at [380, 171] on div "Cancelar OK" at bounding box center [383, 197] width 277 height 52
click at [378, 159] on section "Cancelar OK" at bounding box center [383, 197] width 277 height 77
click at [372, 178] on div "Use the arrow keys to move the crop selection area" at bounding box center [329, 235] width 114 height 114
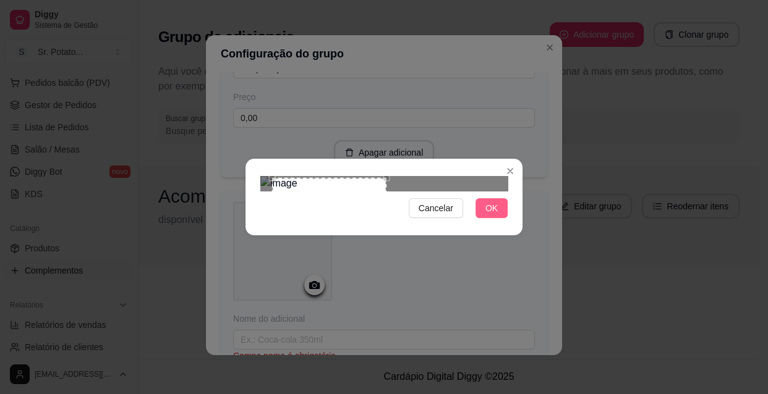
click at [486, 215] on span "OK" at bounding box center [491, 209] width 12 height 14
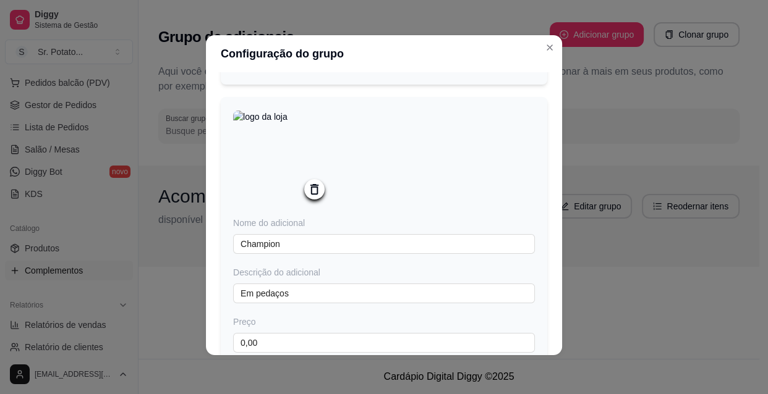
scroll to position [2359, 0]
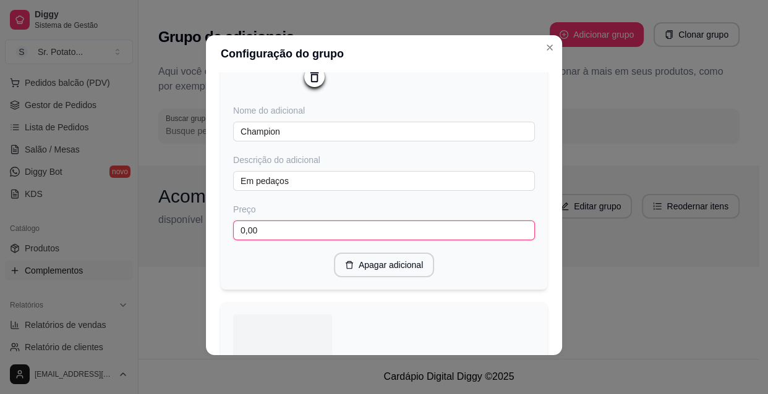
click at [302, 240] on input "0,00" at bounding box center [384, 231] width 302 height 20
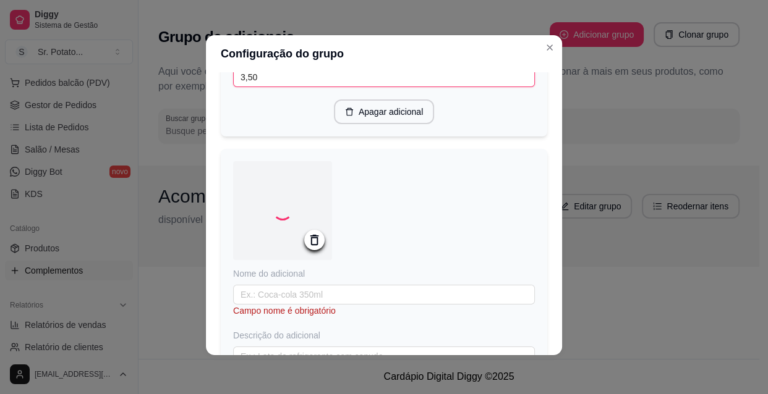
scroll to position [2528, 0]
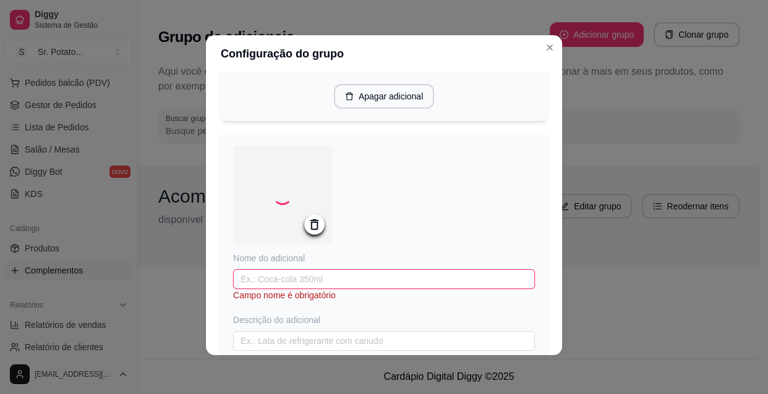
click at [292, 289] on input "text" at bounding box center [384, 280] width 302 height 20
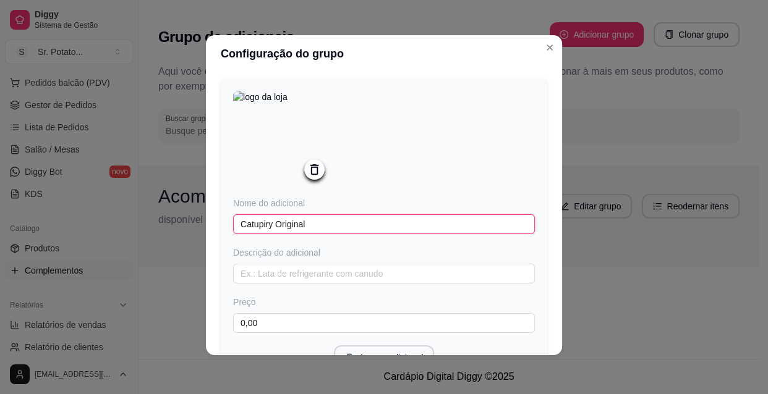
scroll to position [2640, 0]
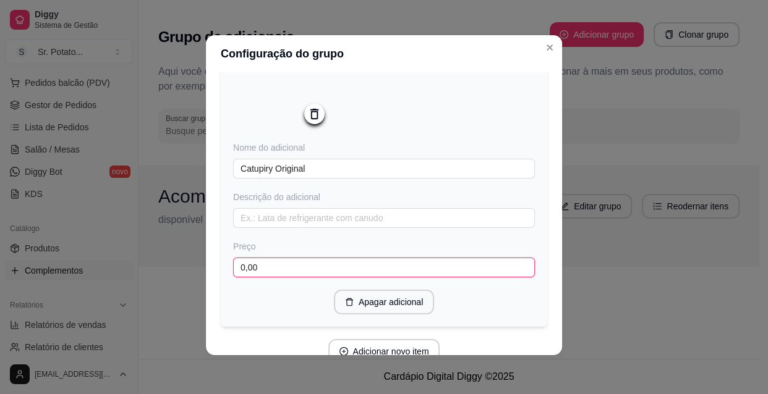
click at [293, 278] on input "0,00" at bounding box center [384, 268] width 302 height 20
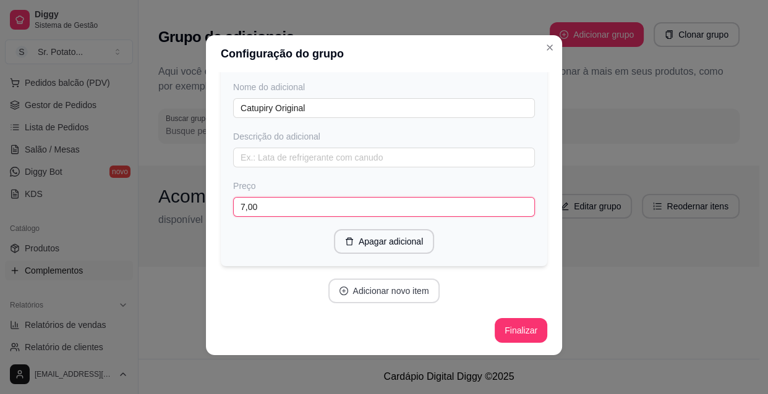
scroll to position [2717, 0]
click at [414, 294] on button "Adicionar novo item" at bounding box center [384, 291] width 112 height 25
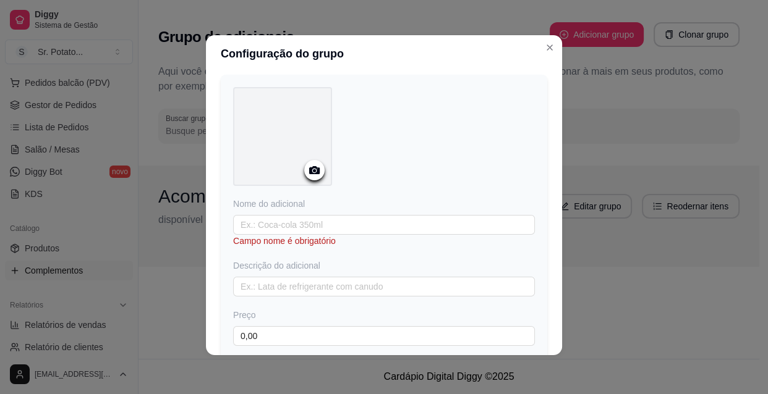
scroll to position [2942, 0]
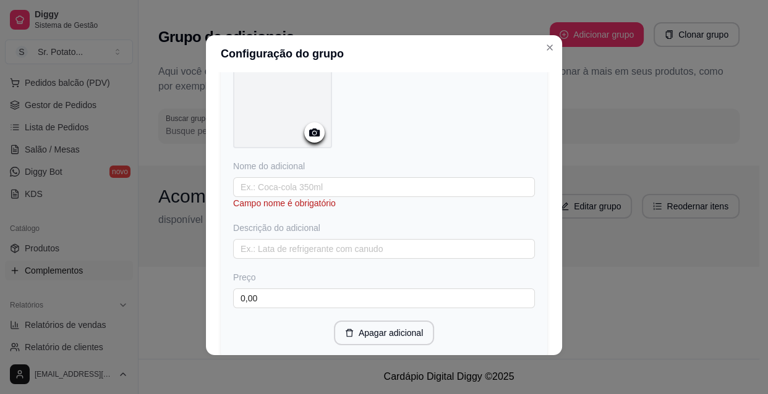
click at [312, 140] on icon at bounding box center [314, 132] width 14 height 14
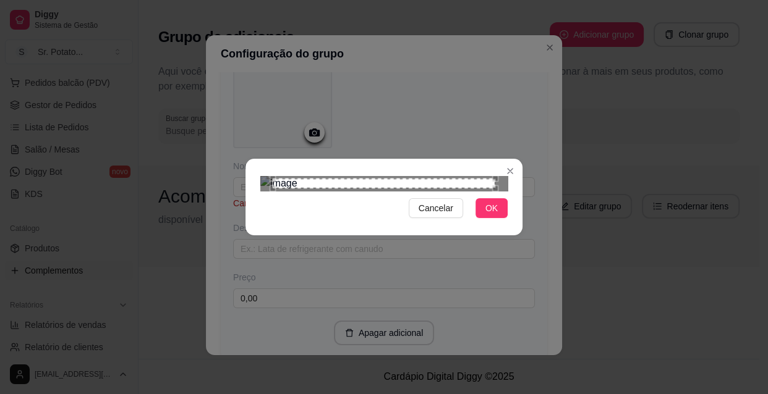
click at [317, 179] on div "Use the arrow keys to move the crop selection area" at bounding box center [384, 183] width 223 height 9
click at [319, 200] on div "Use the arrow keys to move the crop selection area" at bounding box center [385, 252] width 223 height 105
click at [310, 196] on div "Use the arrow keys to move the crop selection area" at bounding box center [384, 248] width 223 height 105
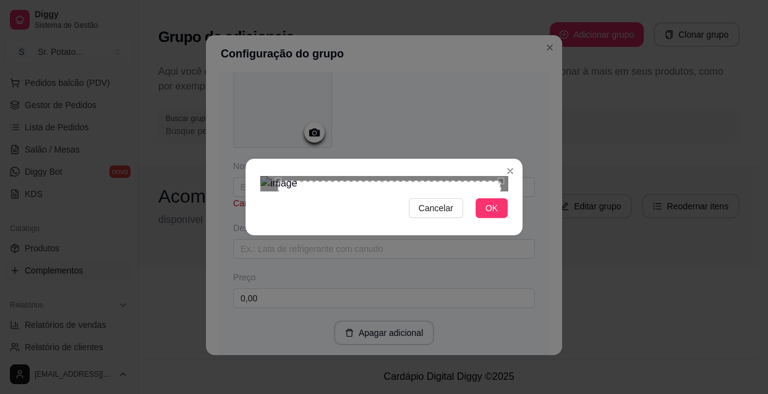
click at [315, 181] on div "Use the arrow keys to move the crop selection area" at bounding box center [389, 233] width 223 height 105
click at [438, 176] on div at bounding box center [383, 183] width 247 height 15
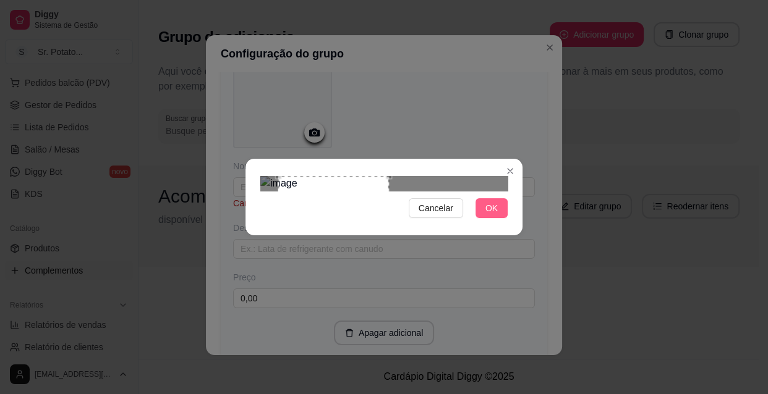
click at [488, 218] on button "OK" at bounding box center [491, 208] width 32 height 20
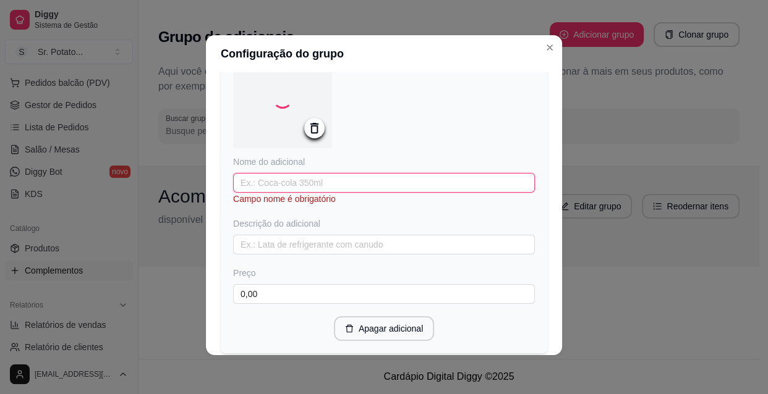
click at [326, 193] on input "text" at bounding box center [384, 183] width 302 height 20
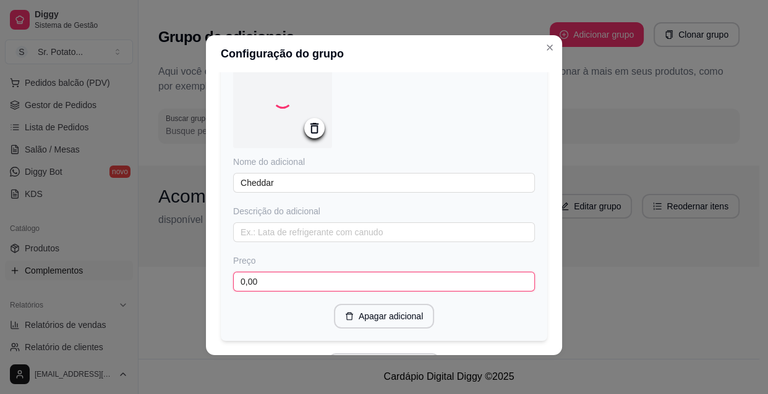
click at [289, 292] on input "0,00" at bounding box center [384, 282] width 302 height 20
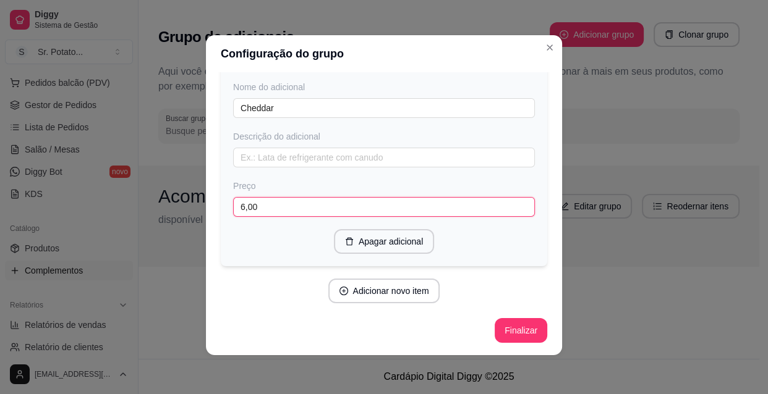
scroll to position [3036, 0]
click at [415, 294] on button "Adicionar novo item" at bounding box center [383, 291] width 109 height 24
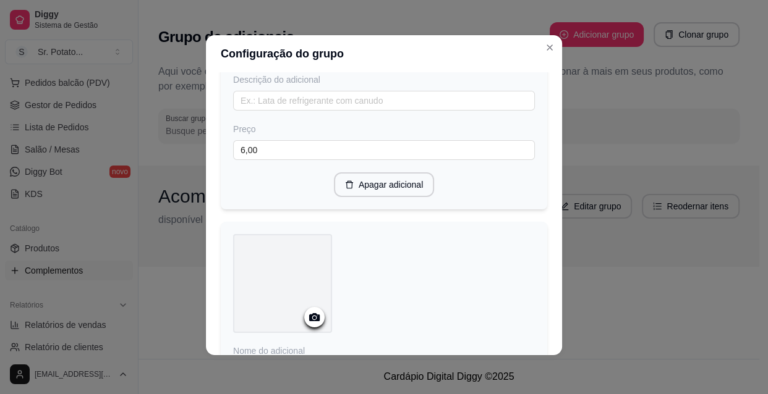
scroll to position [3149, 0]
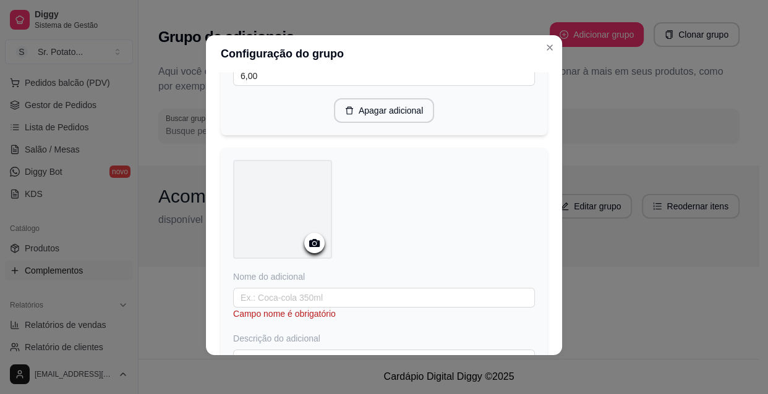
click at [313, 247] on icon at bounding box center [314, 243] width 11 height 8
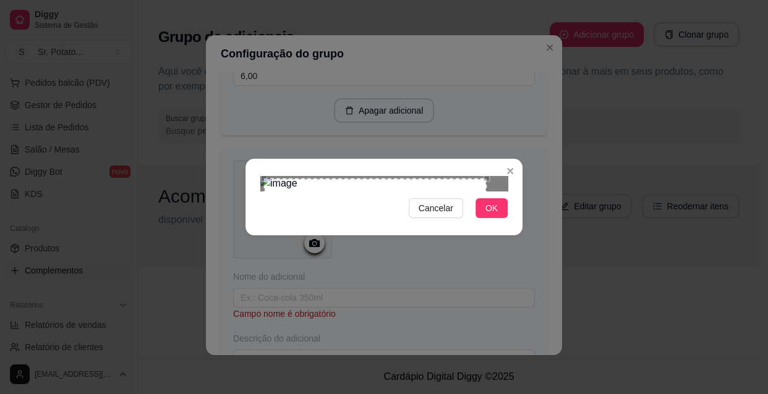
click at [383, 179] on div "Use the arrow keys to move the crop selection area" at bounding box center [375, 231] width 223 height 105
click at [478, 176] on div at bounding box center [383, 183] width 247 height 15
click at [488, 215] on span "OK" at bounding box center [491, 209] width 12 height 14
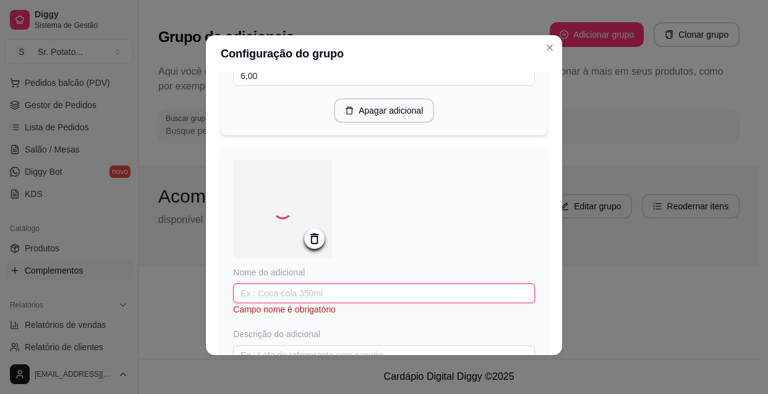
click at [318, 304] on input "text" at bounding box center [384, 294] width 302 height 20
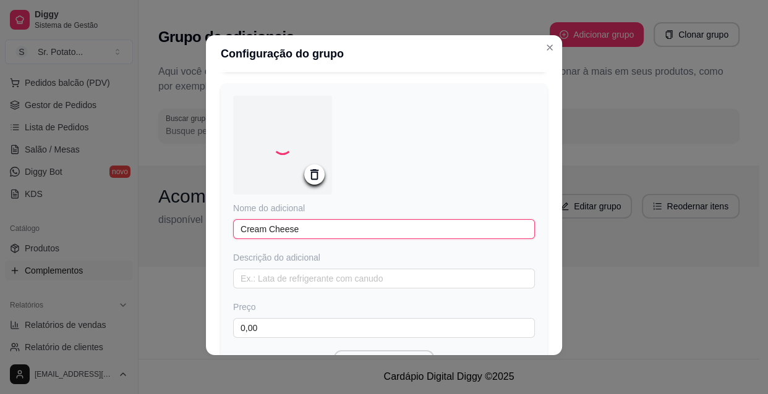
scroll to position [3261, 0]
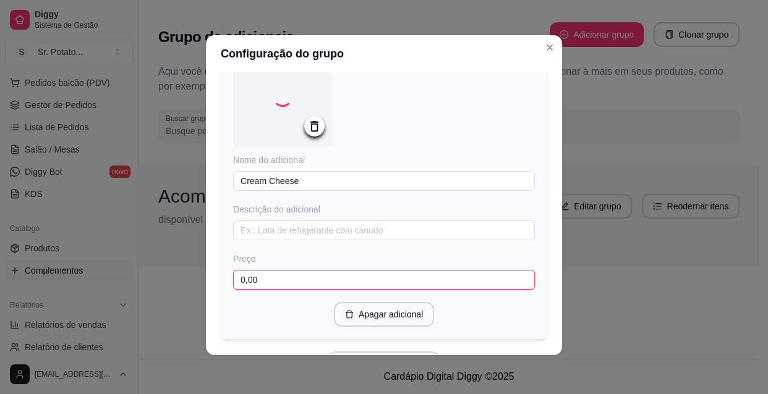
click at [322, 290] on input "0,00" at bounding box center [384, 280] width 302 height 20
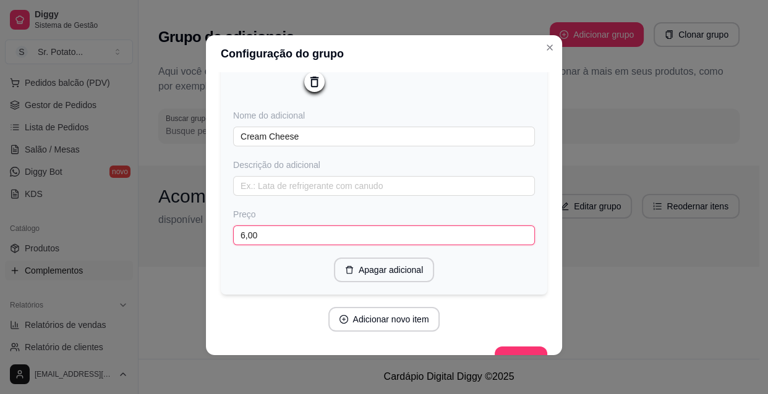
scroll to position [3318, 0]
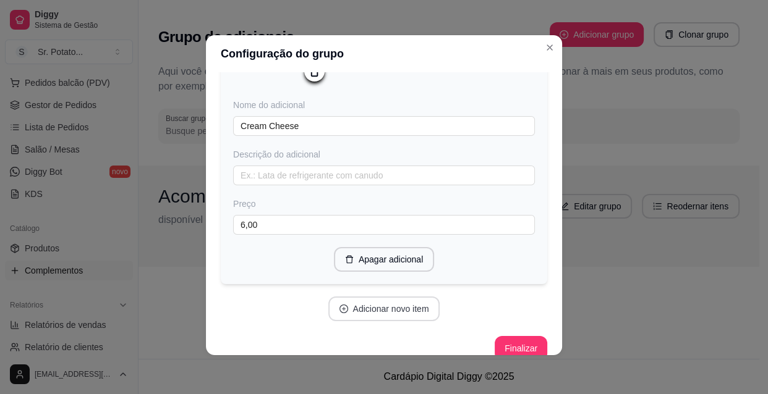
click at [373, 321] on button "Adicionar novo item" at bounding box center [384, 309] width 112 height 25
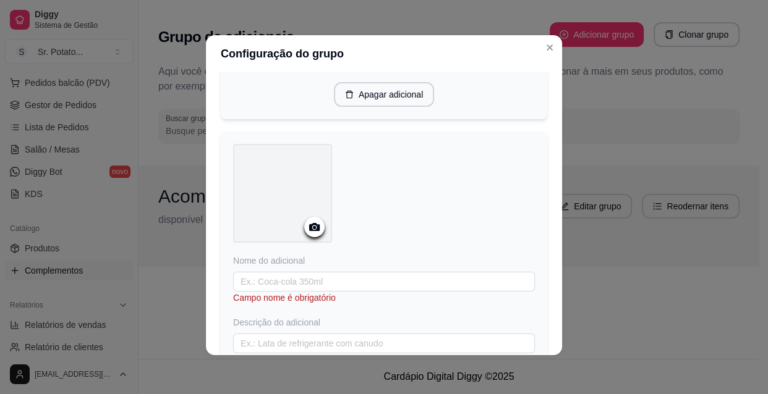
scroll to position [3486, 0]
click at [310, 231] on icon at bounding box center [314, 223] width 14 height 14
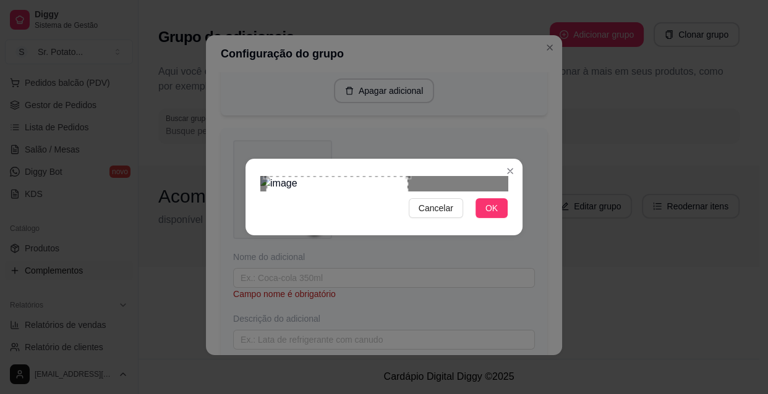
click at [332, 193] on div "Use the arrow keys to move the crop selection area" at bounding box center [337, 221] width 142 height 91
click at [483, 218] on button "OK" at bounding box center [491, 208] width 32 height 20
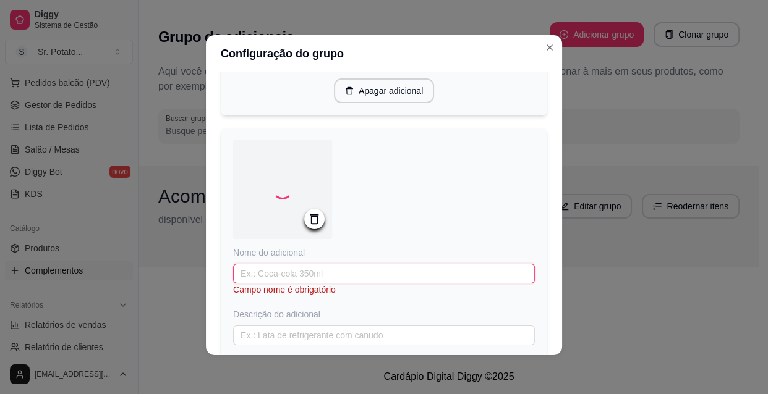
click at [287, 284] on input "text" at bounding box center [384, 274] width 302 height 20
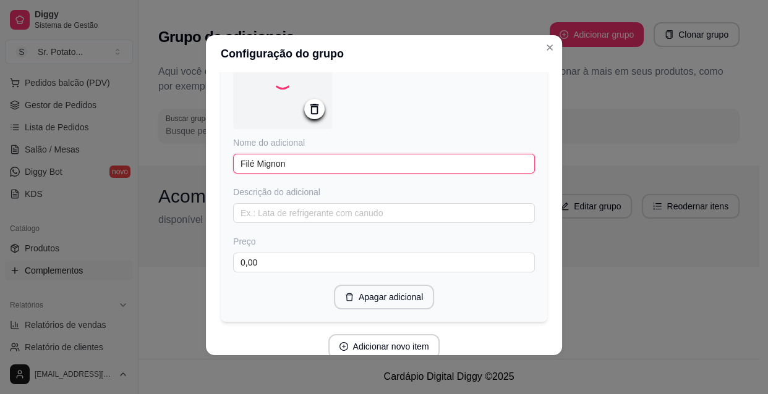
scroll to position [3598, 0]
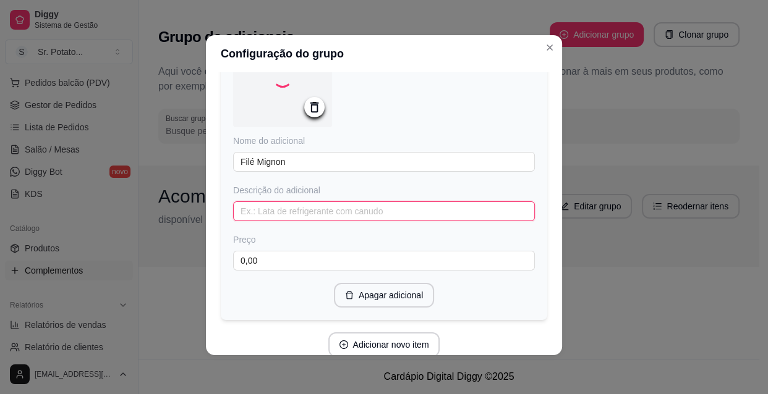
click at [310, 221] on input "text" at bounding box center [384, 212] width 302 height 20
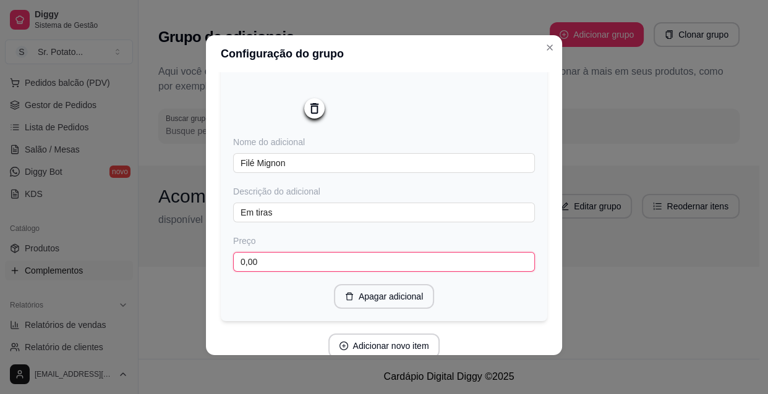
click at [265, 272] on input "0,00" at bounding box center [384, 262] width 302 height 20
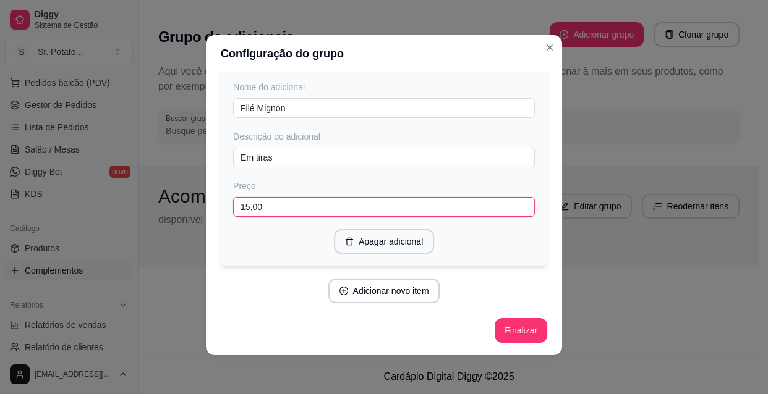
scroll to position [3676, 0]
click at [373, 291] on button "Adicionar novo item" at bounding box center [383, 291] width 109 height 24
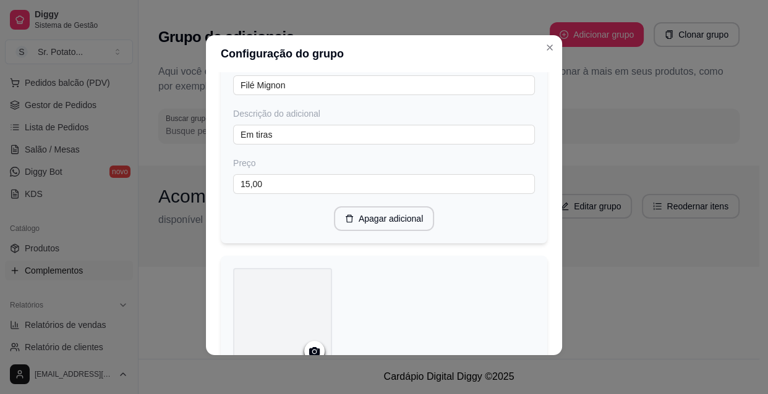
scroll to position [3845, 0]
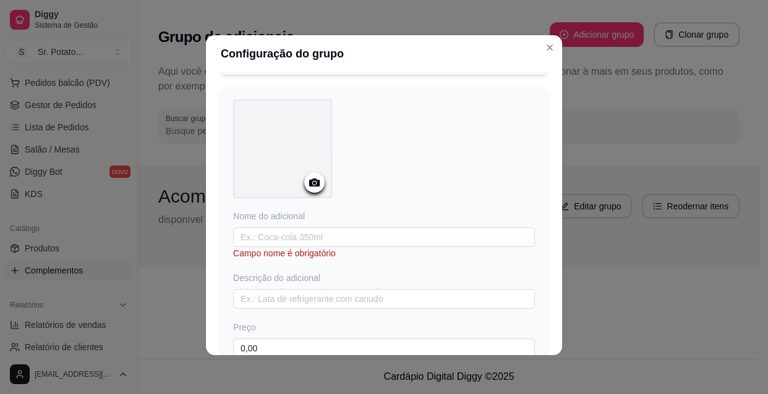
click at [312, 190] on icon at bounding box center [314, 183] width 14 height 14
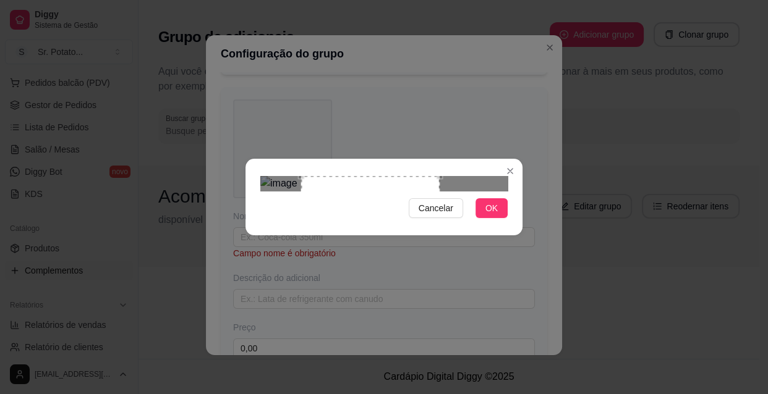
click at [407, 197] on div "Use the arrow keys to move the crop selection area" at bounding box center [370, 228] width 138 height 104
click at [491, 215] on span "OK" at bounding box center [491, 209] width 12 height 14
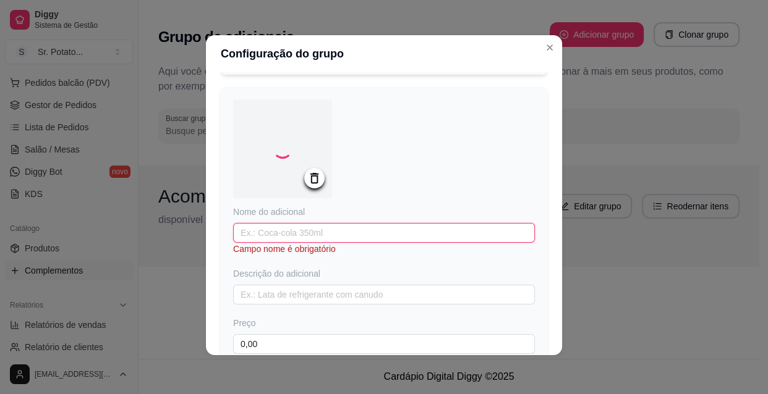
click at [334, 243] on input "text" at bounding box center [384, 233] width 302 height 20
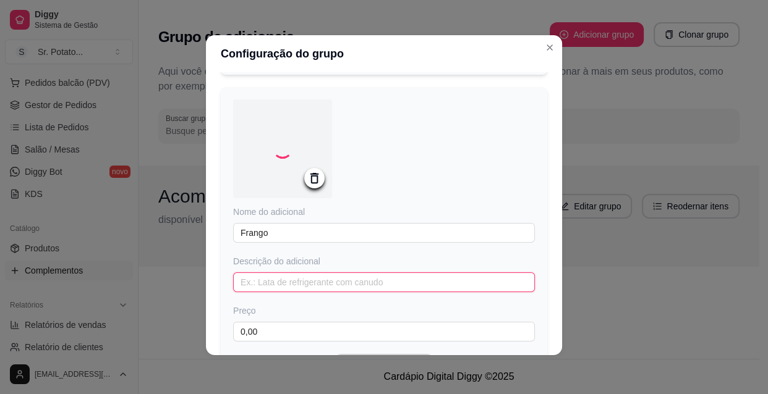
click at [305, 292] on input "text" at bounding box center [384, 283] width 302 height 20
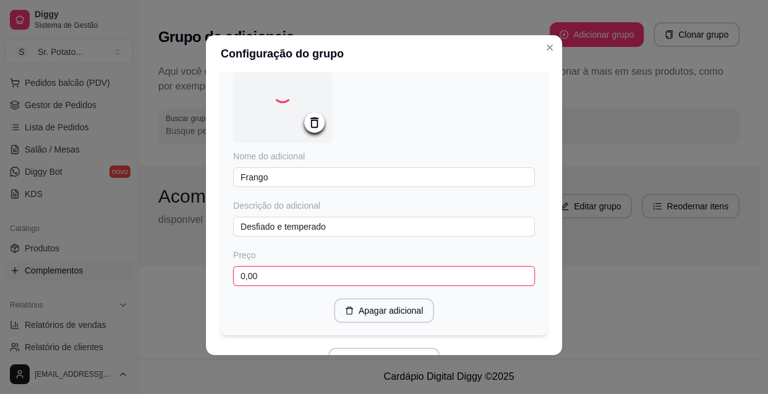
click at [294, 286] on input "0,00" at bounding box center [384, 276] width 302 height 20
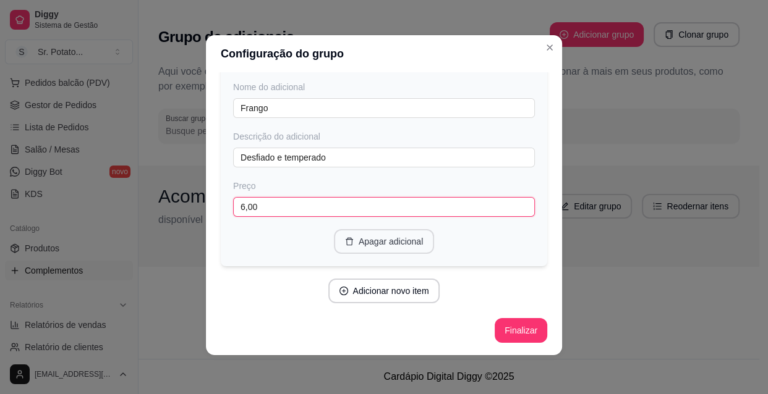
scroll to position [3996, 0]
click at [396, 296] on button "Adicionar novo item" at bounding box center [383, 291] width 109 height 24
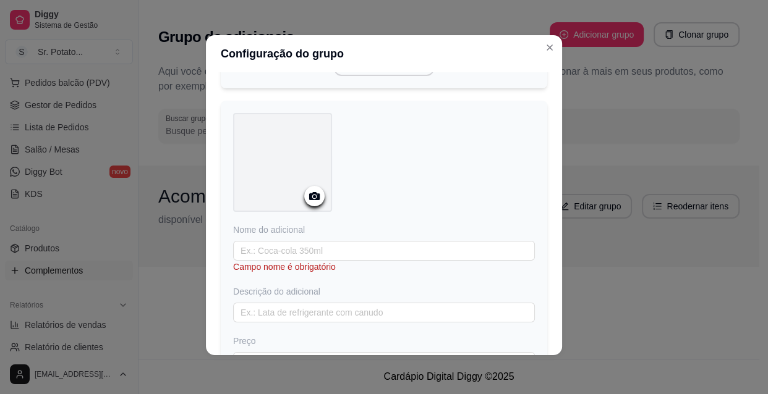
scroll to position [4165, 0]
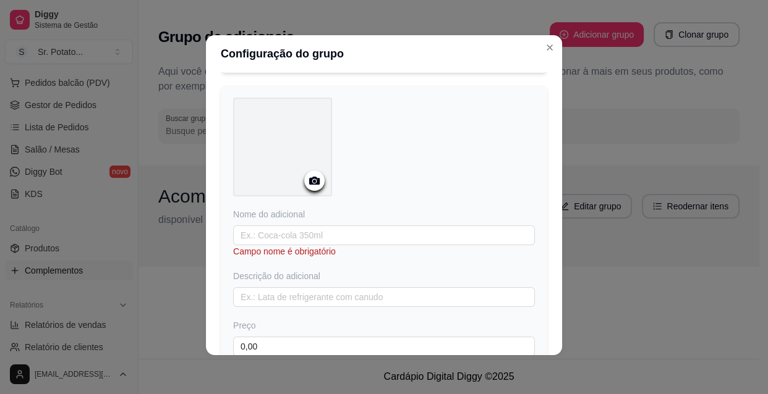
click at [317, 191] on div at bounding box center [314, 181] width 20 height 20
click at [307, 188] on icon at bounding box center [314, 181] width 14 height 14
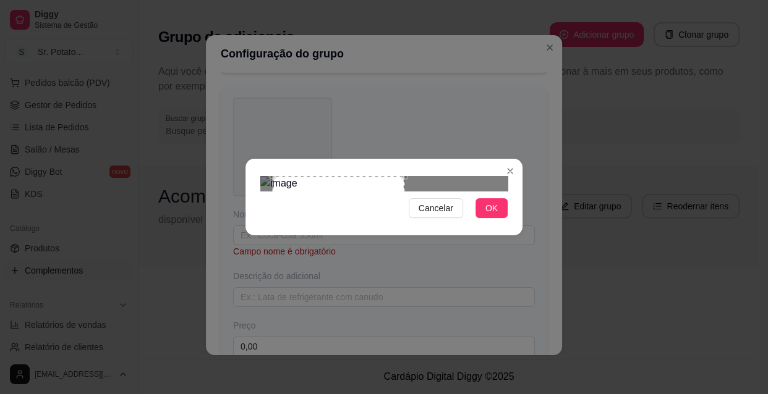
click at [482, 176] on div at bounding box center [383, 183] width 247 height 15
click at [494, 215] on span "OK" at bounding box center [491, 209] width 12 height 14
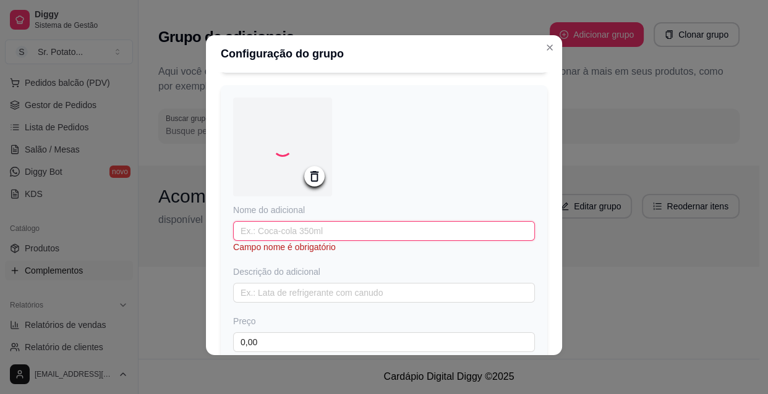
click at [325, 241] on input "text" at bounding box center [384, 231] width 302 height 20
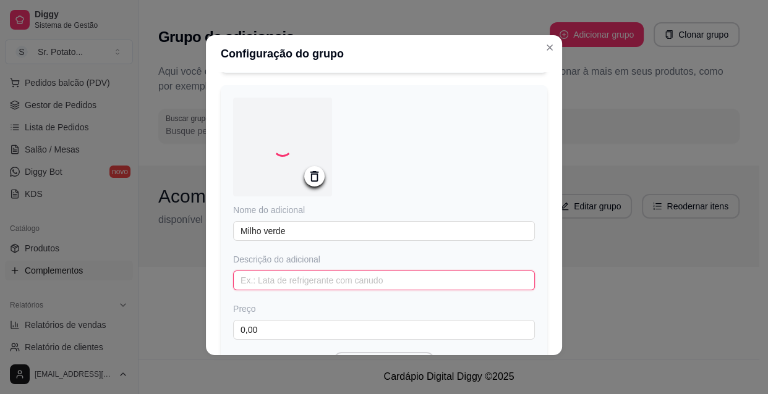
click at [294, 291] on input "text" at bounding box center [384, 281] width 302 height 20
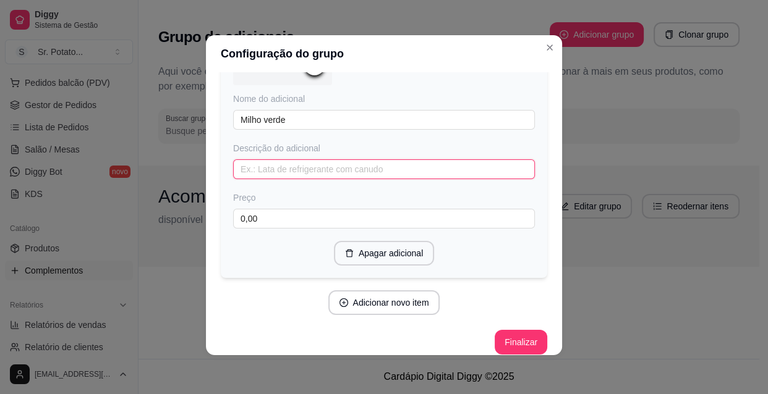
scroll to position [4277, 0]
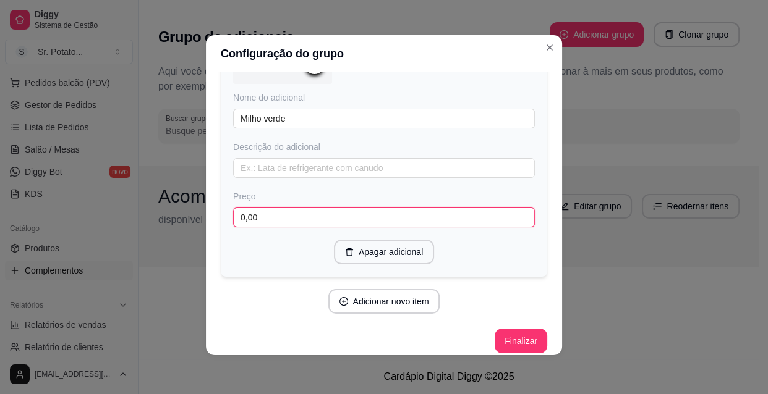
click at [274, 227] on input "0,00" at bounding box center [384, 218] width 302 height 20
click at [361, 314] on button "Adicionar novo item" at bounding box center [383, 302] width 109 height 24
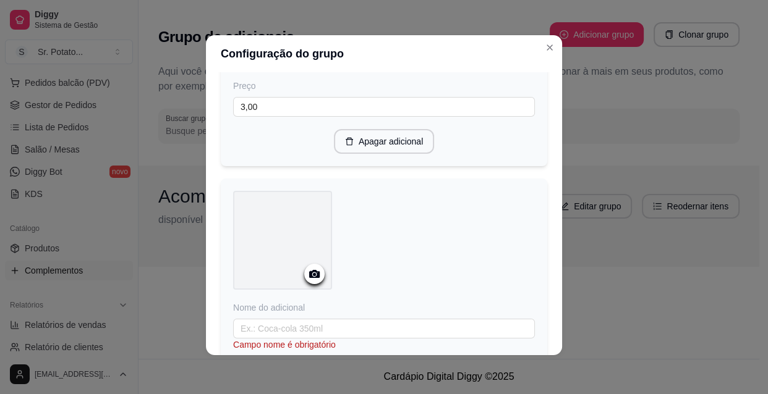
scroll to position [4389, 0]
click at [313, 278] on icon at bounding box center [314, 274] width 11 height 8
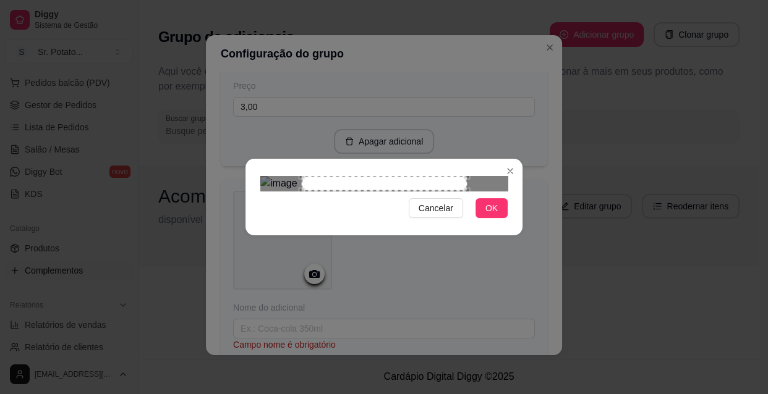
click at [396, 191] on div "Use the arrow keys to move the crop selection area" at bounding box center [384, 183] width 165 height 15
click at [498, 218] on button "OK" at bounding box center [491, 208] width 32 height 20
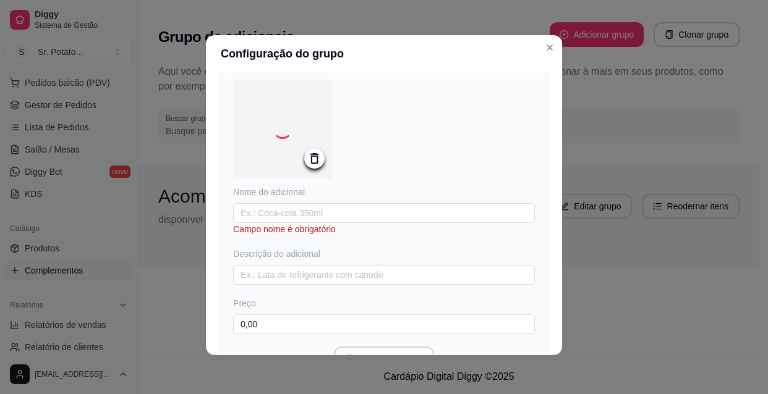
scroll to position [4501, 0]
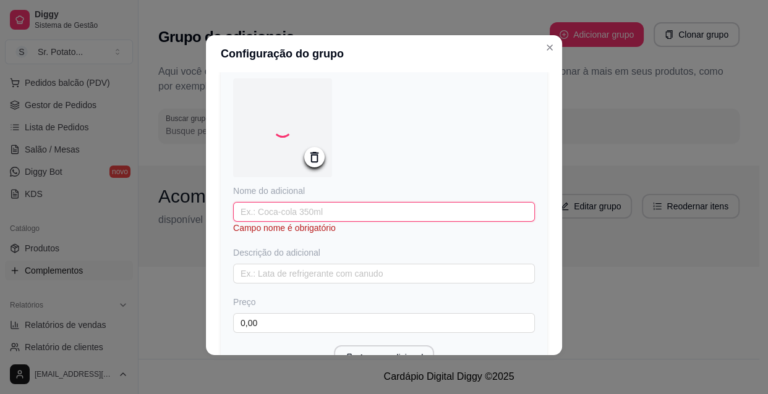
click at [303, 222] on input "text" at bounding box center [384, 212] width 302 height 20
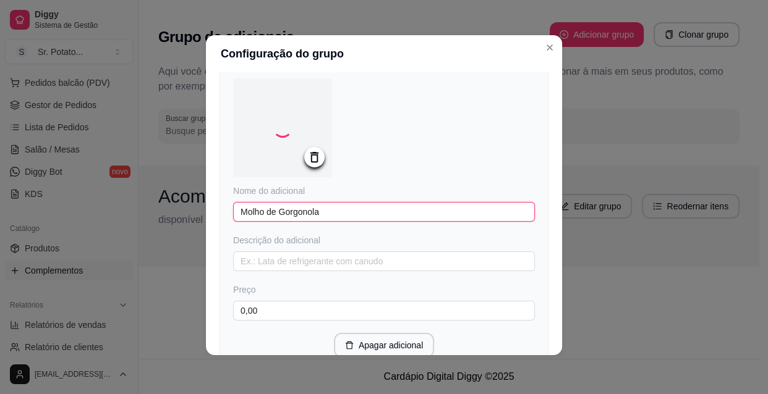
click at [305, 222] on input "Molho de Gorgonola" at bounding box center [384, 212] width 302 height 20
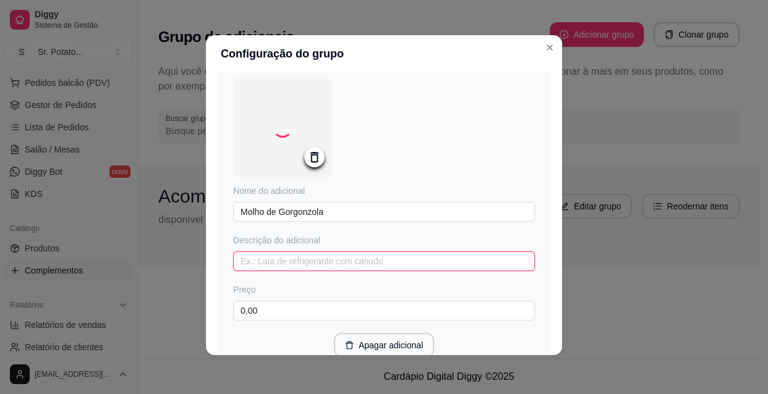
click at [295, 271] on input "text" at bounding box center [384, 262] width 302 height 20
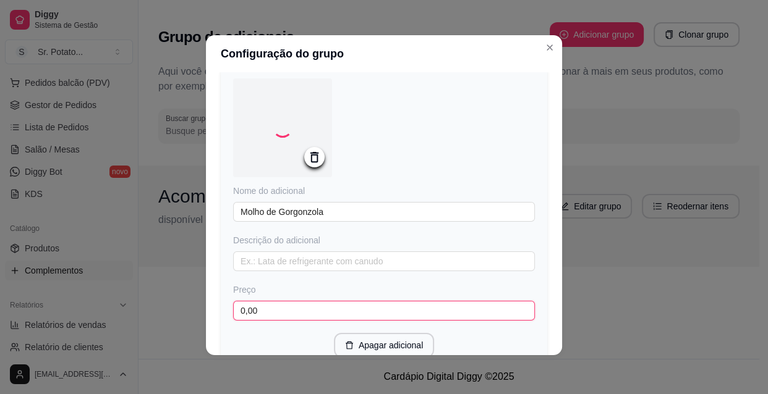
click at [284, 321] on input "0,00" at bounding box center [384, 311] width 302 height 20
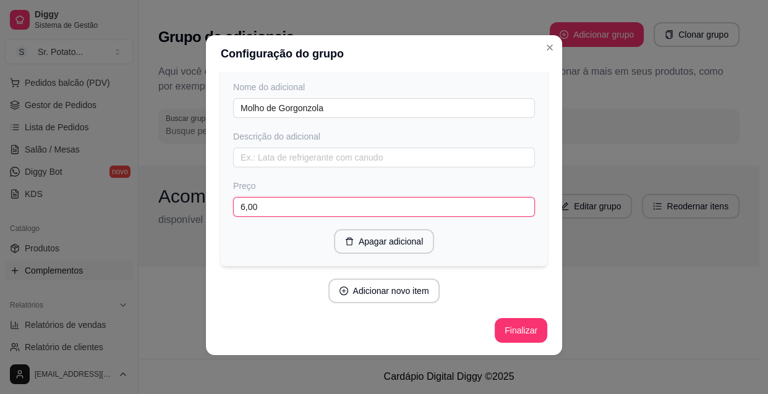
scroll to position [4635, 0]
click at [375, 291] on button "Adicionar novo item" at bounding box center [383, 291] width 109 height 24
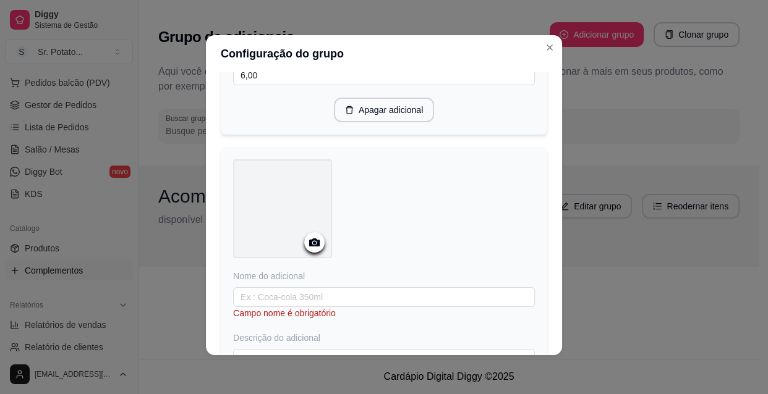
scroll to position [4747, 0]
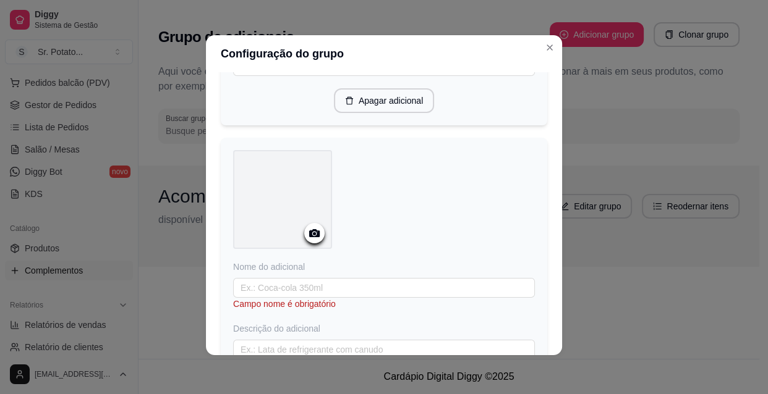
click at [310, 237] on icon at bounding box center [314, 233] width 11 height 8
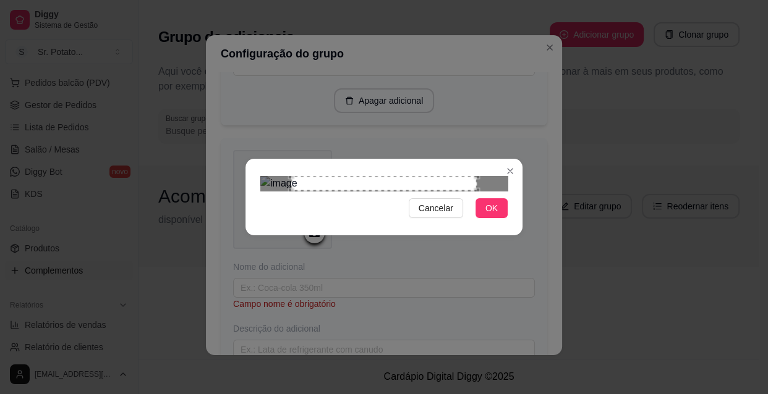
click at [367, 191] on div "Use the arrow keys to move the crop selection area" at bounding box center [383, 183] width 185 height 15
click at [363, 201] on div "Use the arrow keys to move the crop selection area" at bounding box center [381, 268] width 185 height 185
click at [361, 202] on div "Use the arrow keys to move the crop selection area" at bounding box center [381, 268] width 185 height 185
click at [355, 203] on div "Use the arrow keys to move the crop selection area" at bounding box center [378, 268] width 185 height 185
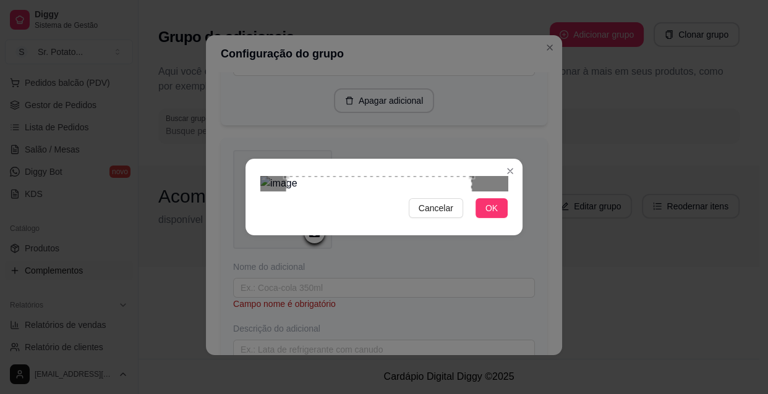
click at [352, 205] on div "Use the arrow keys to move the crop selection area" at bounding box center [378, 268] width 185 height 185
click at [493, 215] on span "OK" at bounding box center [491, 209] width 12 height 14
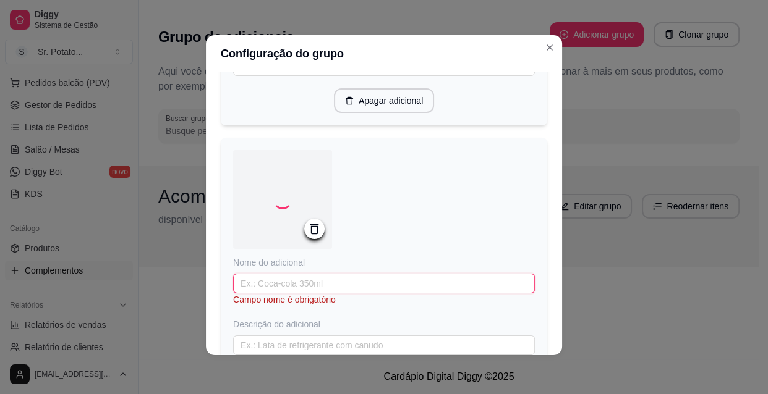
click at [328, 294] on input "text" at bounding box center [384, 284] width 302 height 20
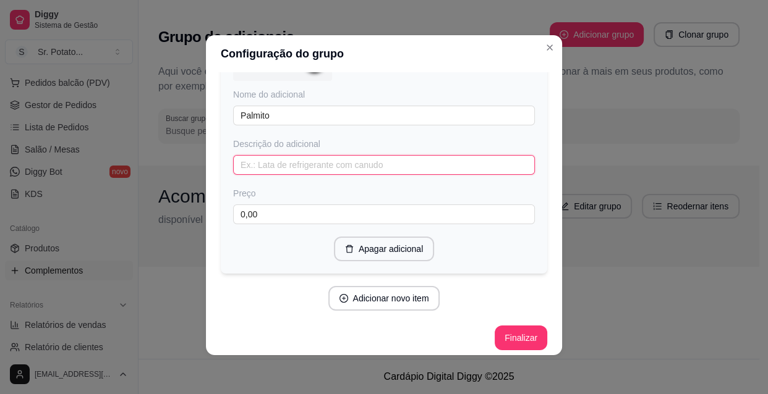
click at [297, 175] on input "text" at bounding box center [384, 165] width 302 height 20
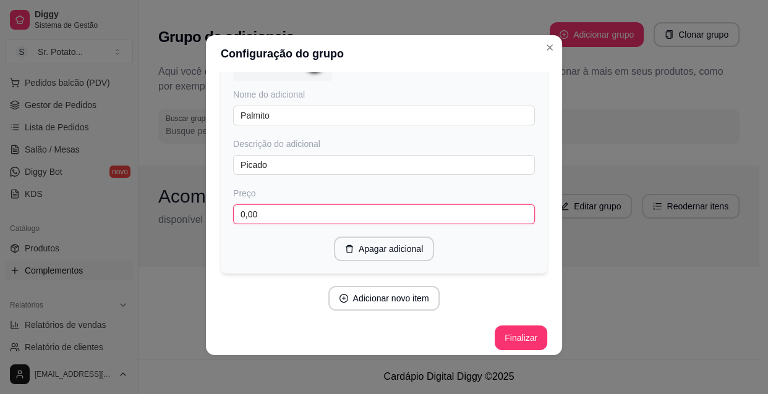
click at [280, 224] on input "0,00" at bounding box center [384, 215] width 302 height 20
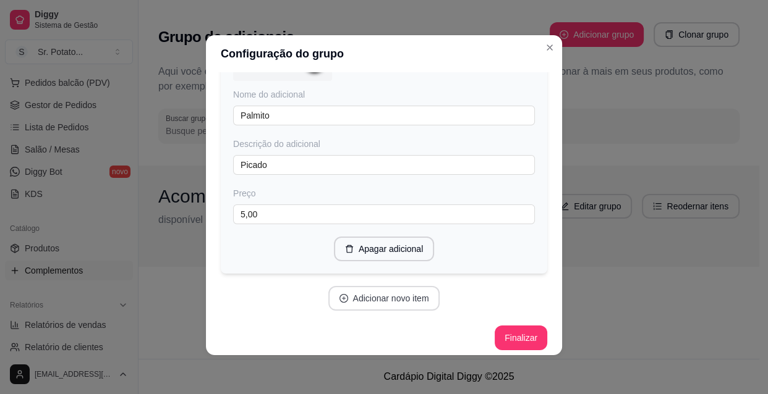
click at [378, 311] on button "Adicionar novo item" at bounding box center [384, 298] width 112 height 25
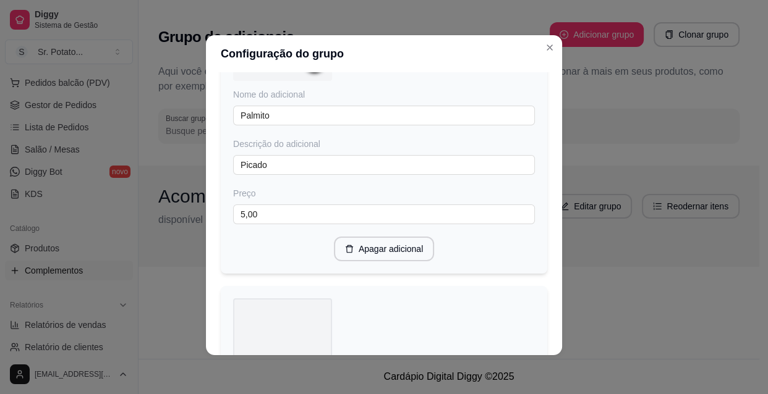
click at [310, 68] on icon at bounding box center [314, 61] width 14 height 14
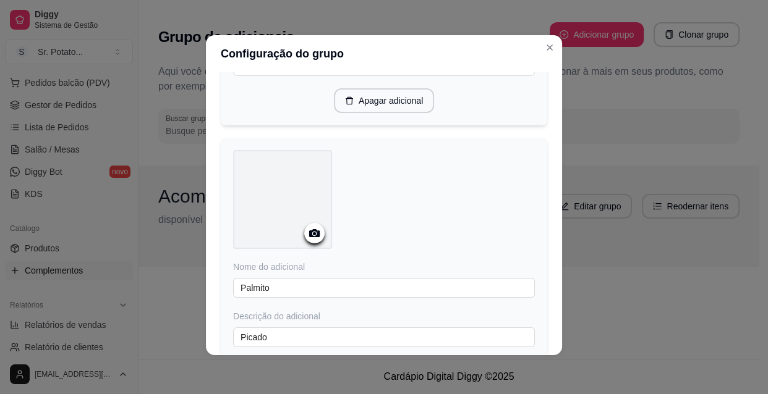
scroll to position [4747, 0]
click at [315, 240] on icon at bounding box center [314, 233] width 14 height 14
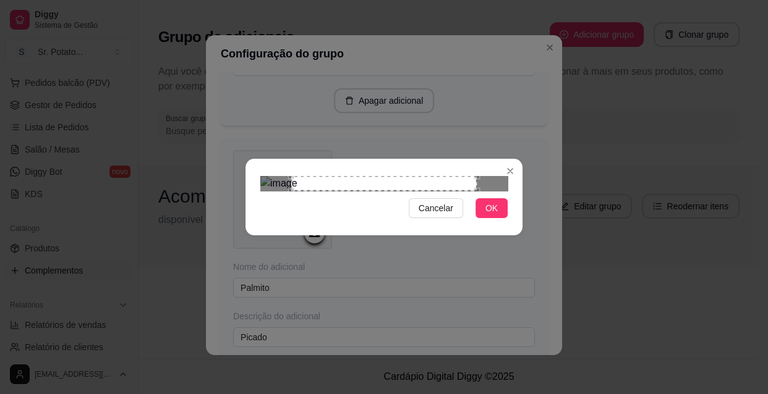
click at [407, 191] on div "Use the arrow keys to move the crop selection area" at bounding box center [383, 183] width 185 height 15
click at [372, 191] on div "Use the arrow keys to move the crop selection area" at bounding box center [383, 183] width 185 height 15
click at [488, 215] on span "OK" at bounding box center [491, 209] width 12 height 14
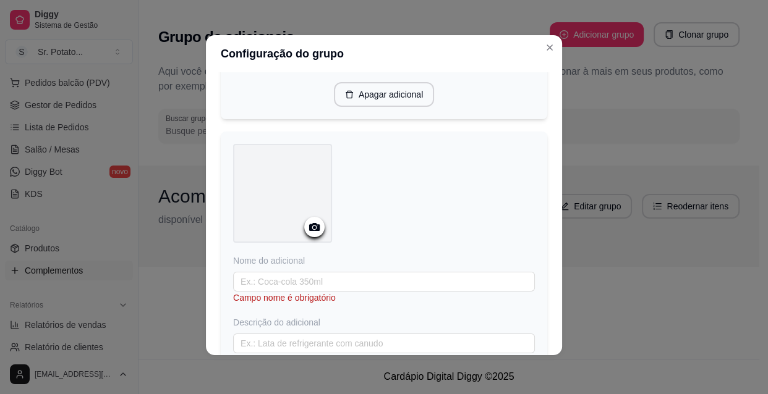
scroll to position [5084, 0]
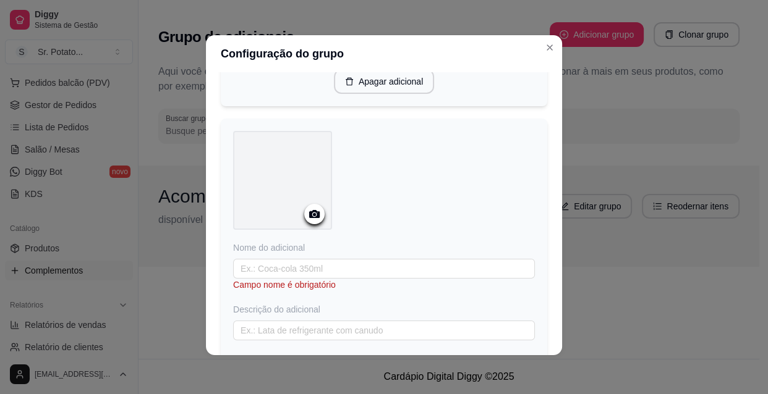
click at [312, 218] on icon at bounding box center [314, 214] width 11 height 8
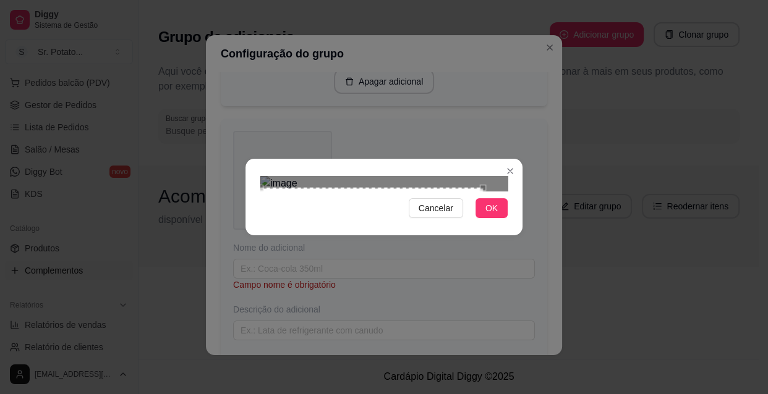
click at [430, 270] on div "Use the arrow keys to move the crop selection area" at bounding box center [371, 299] width 223 height 223
click at [459, 273] on div "Use the arrow keys to move the crop selection area" at bounding box center [384, 303] width 223 height 223
click at [493, 215] on span "OK" at bounding box center [491, 209] width 12 height 14
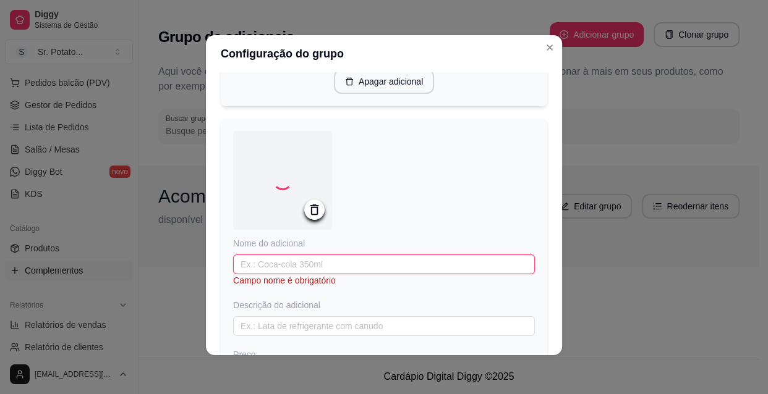
click at [362, 274] on input "text" at bounding box center [384, 265] width 302 height 20
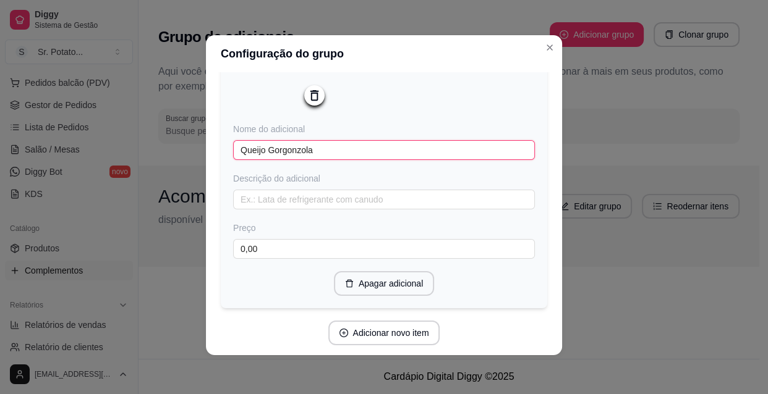
scroll to position [5253, 0]
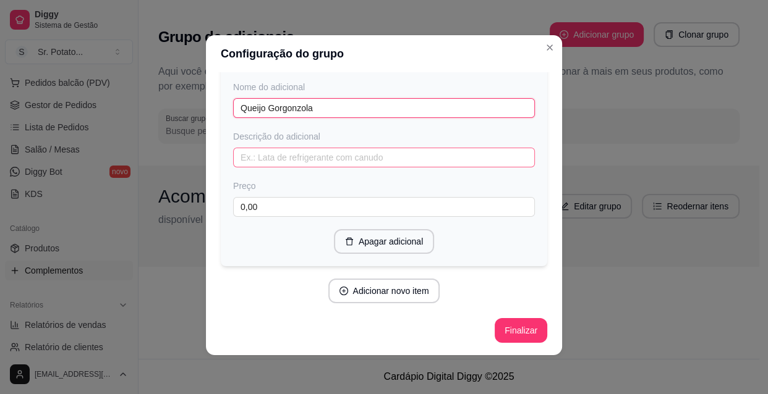
type input "Queijo Gorgonzola"
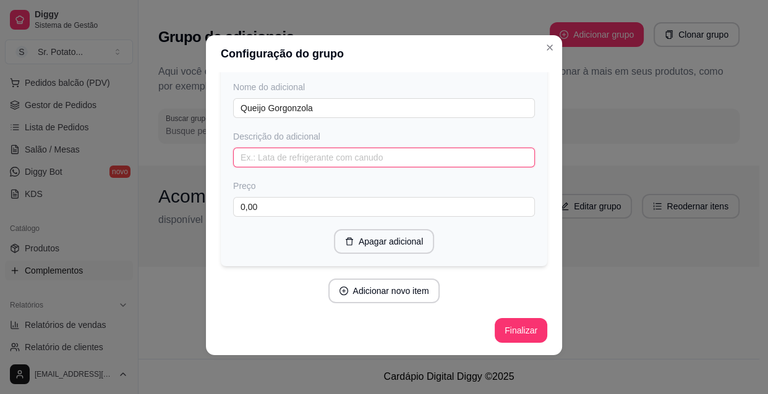
click at [346, 168] on input "text" at bounding box center [384, 158] width 302 height 20
type input "Em pedaços"
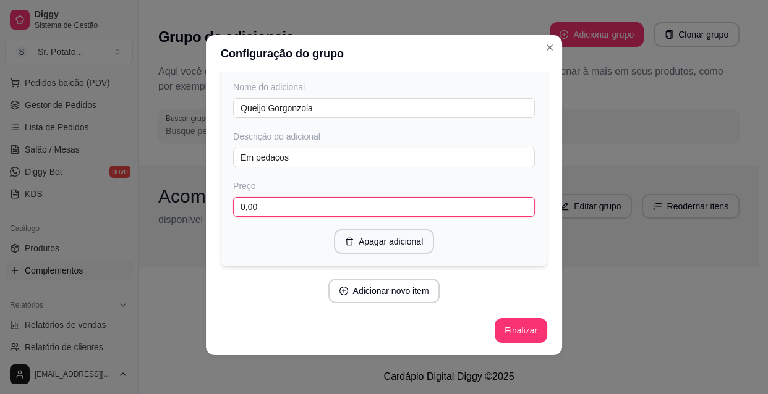
click at [315, 217] on input "0,00" at bounding box center [384, 207] width 302 height 20
type input "6,00"
click at [347, 304] on button "Adicionar novo item" at bounding box center [384, 291] width 112 height 25
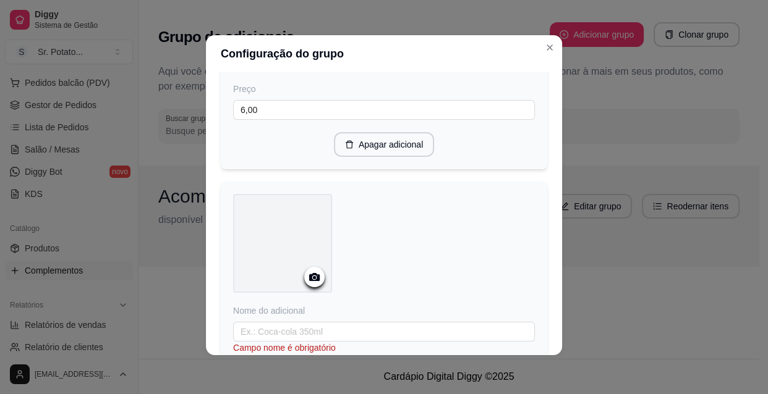
scroll to position [5366, 0]
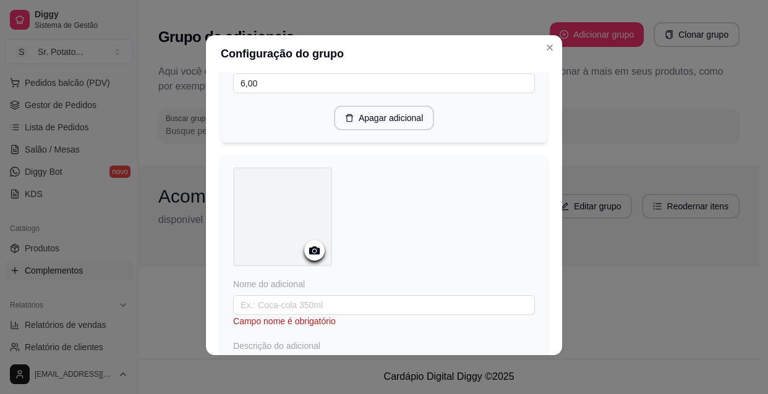
click at [314, 255] on icon at bounding box center [314, 251] width 11 height 8
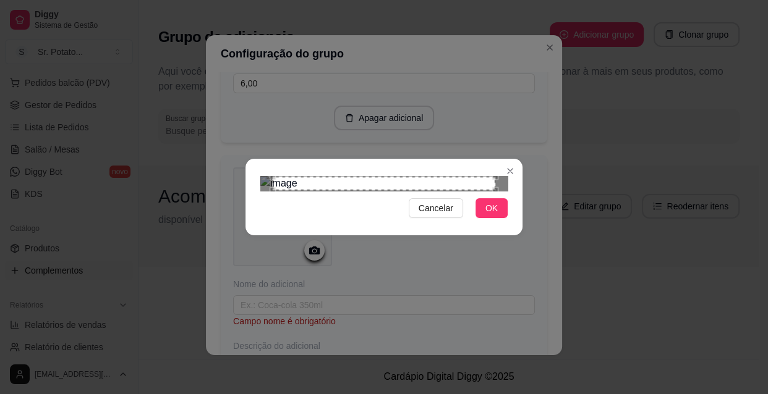
click at [493, 176] on div at bounding box center [383, 183] width 247 height 15
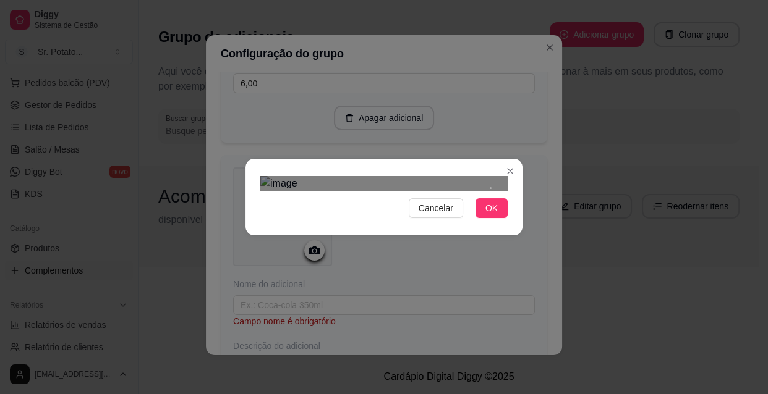
click at [488, 176] on div at bounding box center [383, 183] width 247 height 15
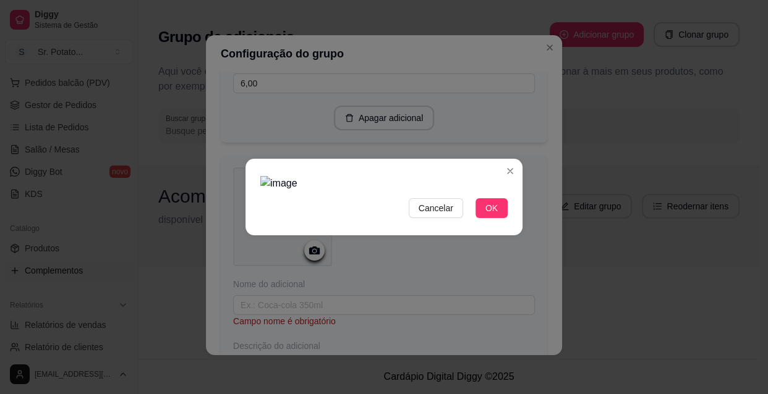
click at [360, 176] on img at bounding box center [383, 183] width 247 height 15
click at [386, 176] on img at bounding box center [383, 183] width 247 height 15
click at [483, 218] on button "OK" at bounding box center [491, 208] width 32 height 20
click at [449, 215] on span "Cancelar" at bounding box center [435, 209] width 35 height 14
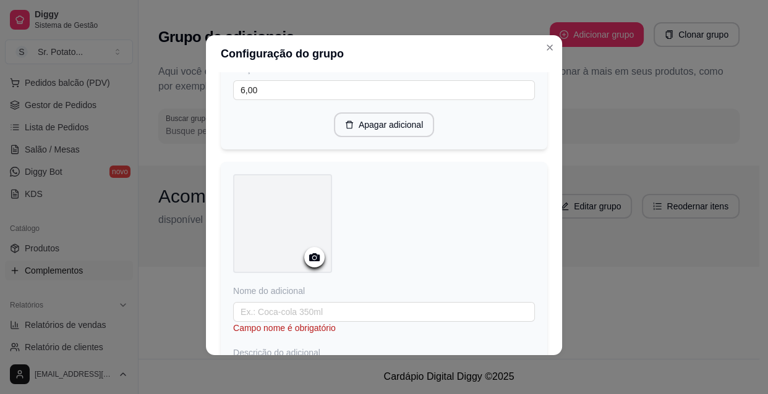
scroll to position [5421, 0]
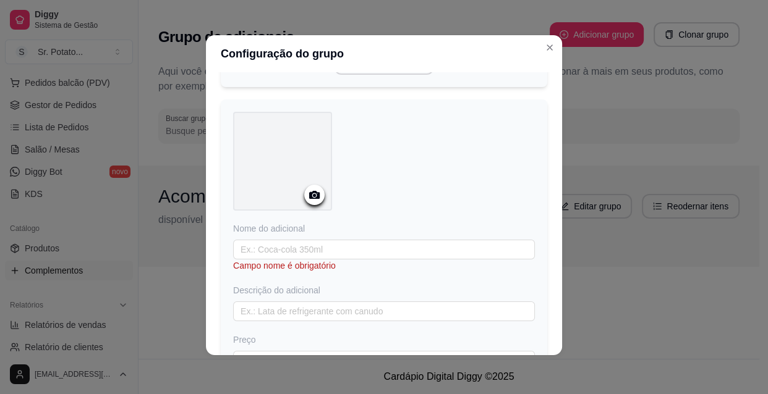
click at [309, 202] on icon at bounding box center [314, 195] width 14 height 14
click at [313, 199] on icon at bounding box center [314, 195] width 11 height 8
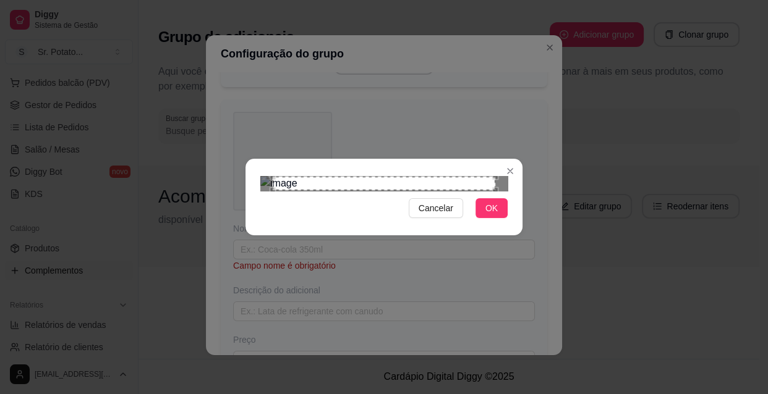
click at [498, 174] on div "Use the arrow keys to move the north east drag handle to change the crop select…" at bounding box center [498, 174] width 0 height 0
click at [495, 176] on div at bounding box center [383, 183] width 247 height 15
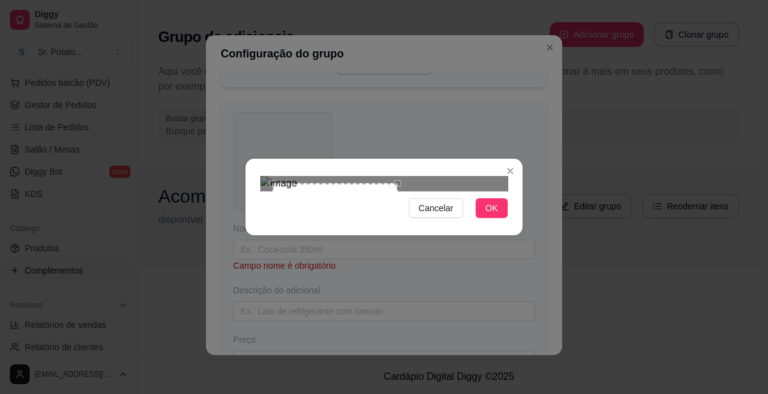
click at [401, 181] on div "Use the arrow keys to move the north east drag handle to change the crop select…" at bounding box center [401, 181] width 0 height 0
click at [483, 218] on button "OK" at bounding box center [491, 208] width 32 height 20
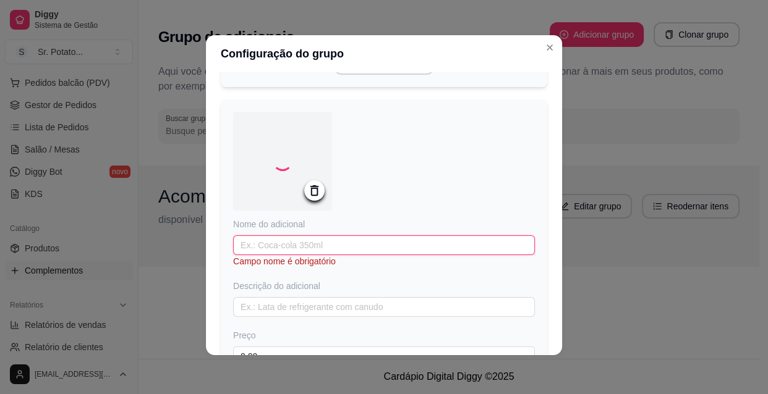
click at [331, 255] on input "text" at bounding box center [384, 246] width 302 height 20
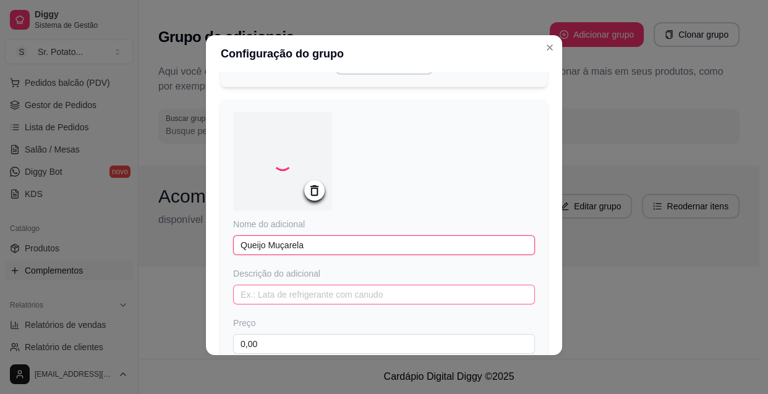
type input "Queijo Muçarela"
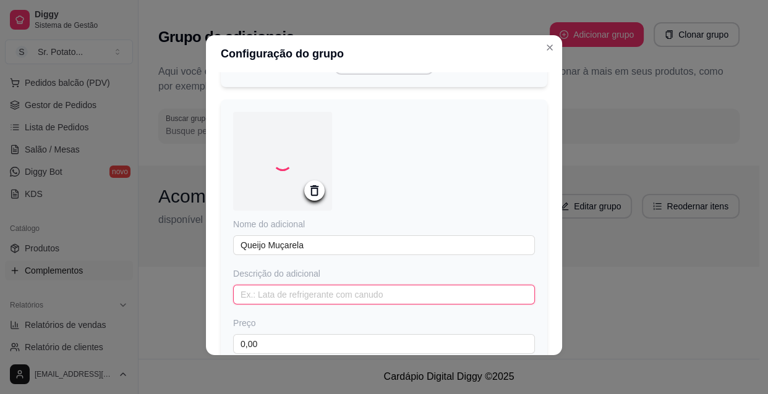
click at [349, 305] on input "text" at bounding box center [384, 295] width 302 height 20
type input "r"
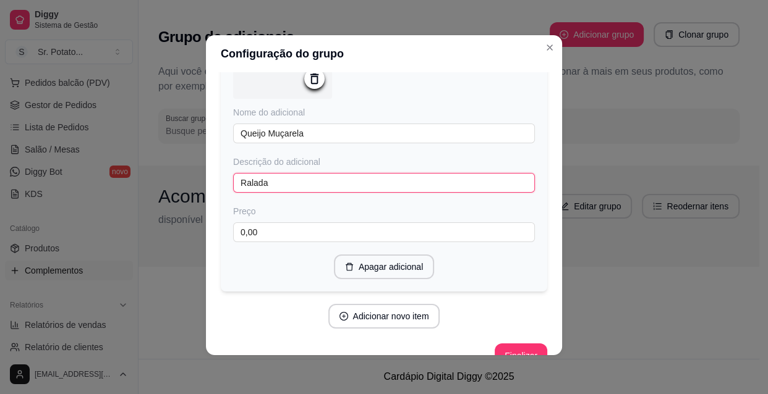
scroll to position [5534, 0]
type input "Ralada"
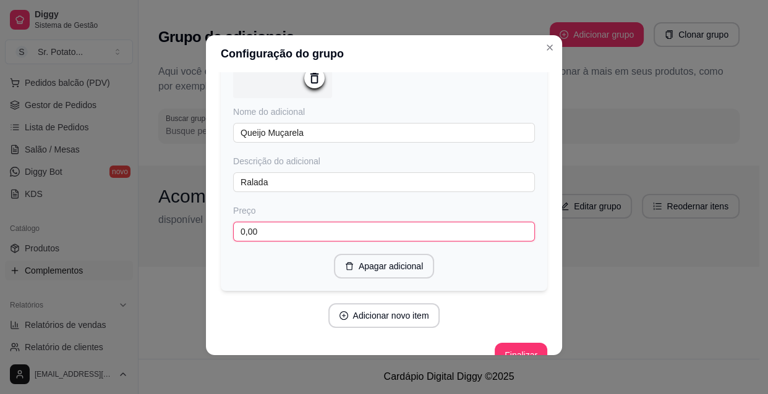
click at [261, 242] on input "0,00" at bounding box center [384, 232] width 302 height 20
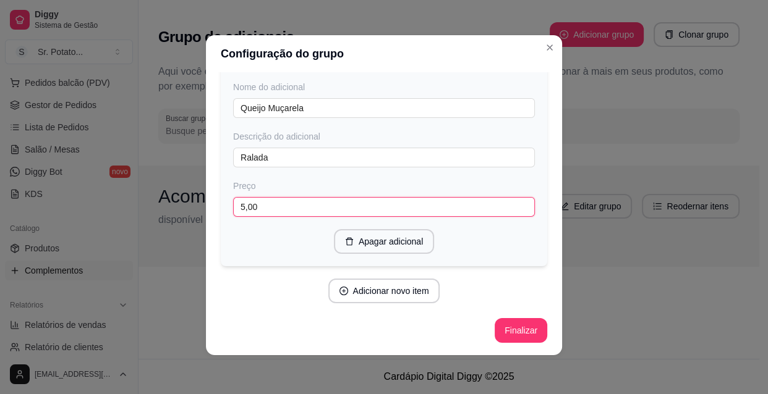
scroll to position [5594, 0]
type input "5,00"
click at [347, 294] on button "Adicionar novo item" at bounding box center [384, 291] width 112 height 25
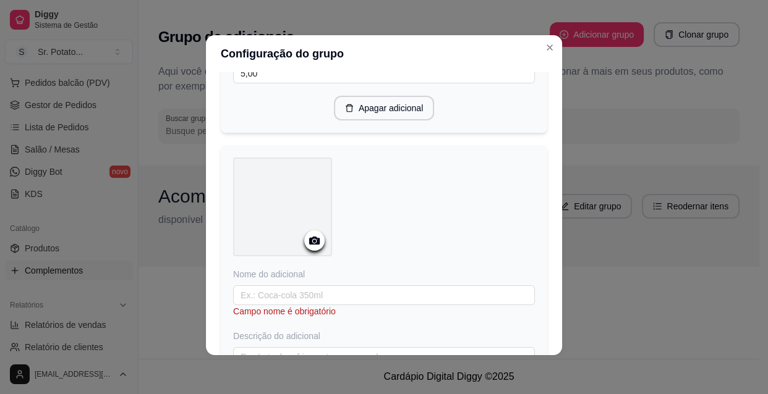
scroll to position [5706, 0]
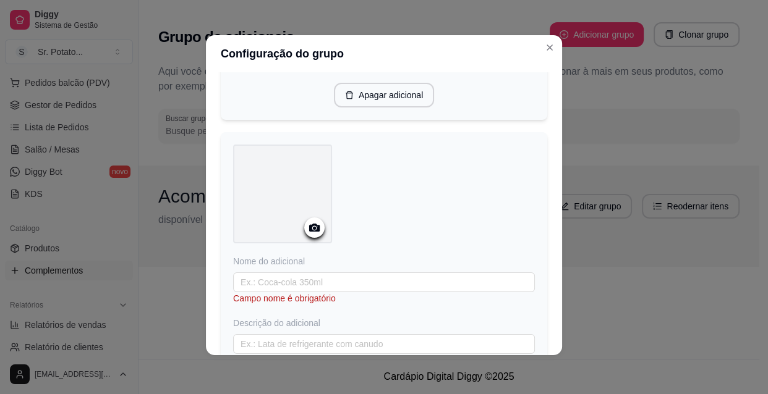
click at [307, 235] on icon at bounding box center [314, 228] width 14 height 14
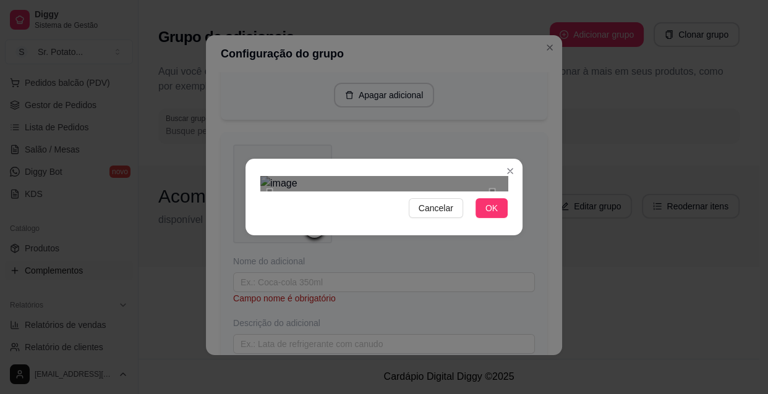
click at [346, 229] on div "Use the arrow keys to move the crop selection area" at bounding box center [381, 303] width 223 height 223
click at [482, 218] on button "OK" at bounding box center [491, 208] width 32 height 20
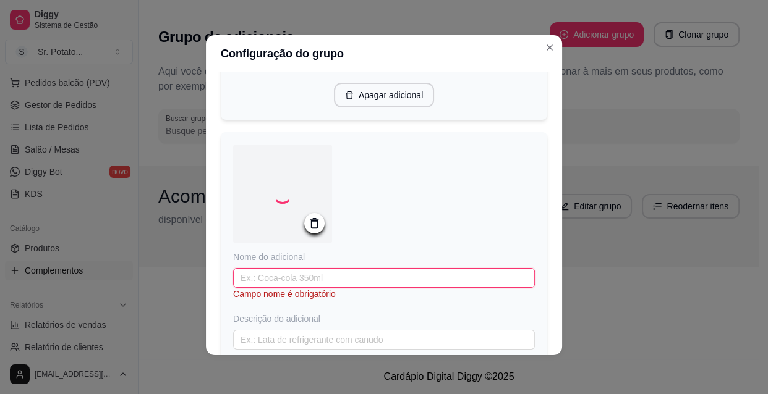
click at [308, 288] on input "text" at bounding box center [384, 278] width 302 height 20
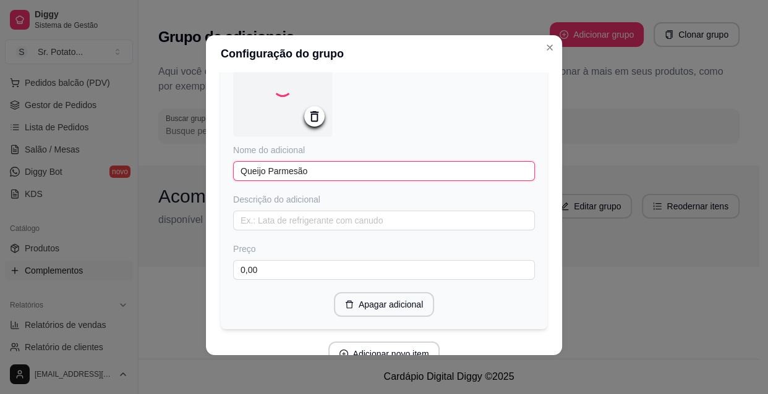
scroll to position [5819, 0]
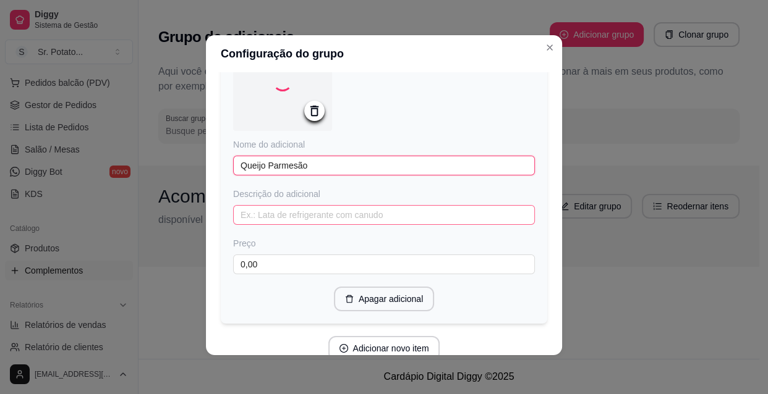
type input "Queijo Parmesão"
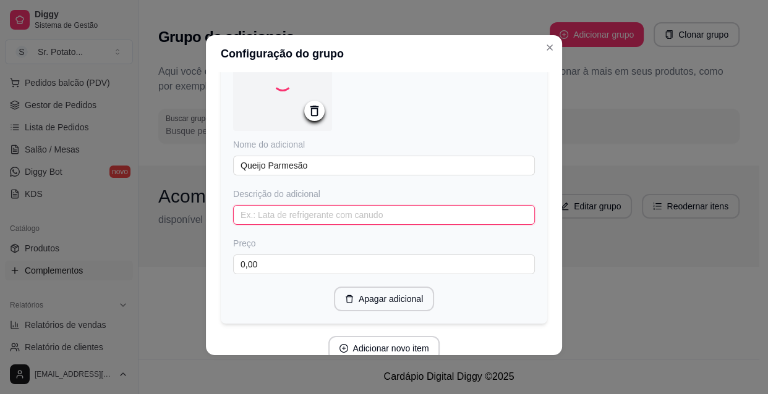
click at [279, 225] on input "text" at bounding box center [384, 215] width 302 height 20
click at [241, 225] on input "parmesão ralado" at bounding box center [384, 215] width 302 height 20
type input "Parmesão ralado"
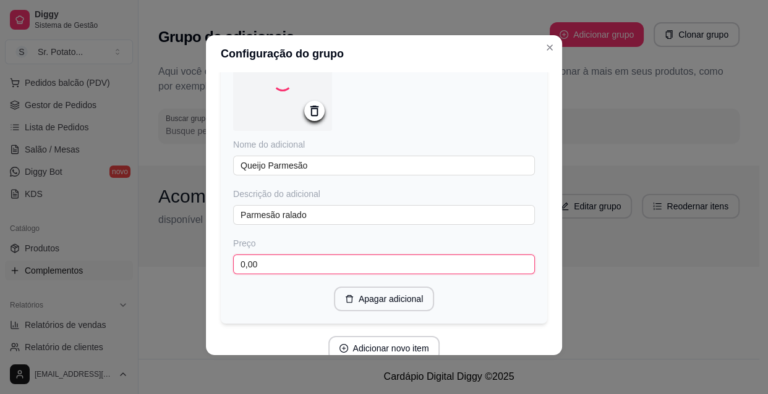
click at [260, 274] on input "0,00" at bounding box center [384, 265] width 302 height 20
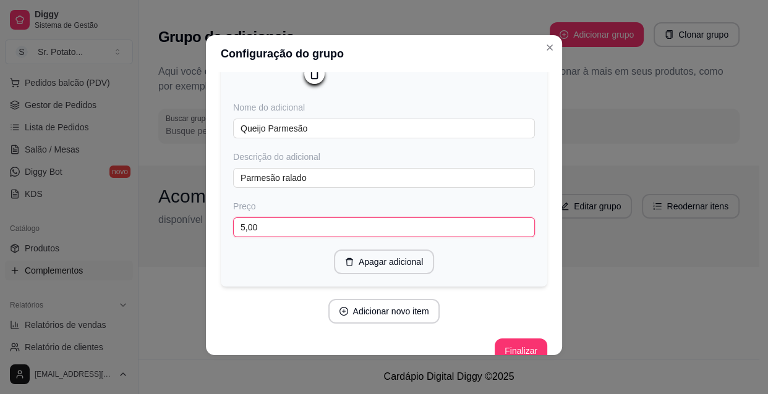
scroll to position [5914, 0]
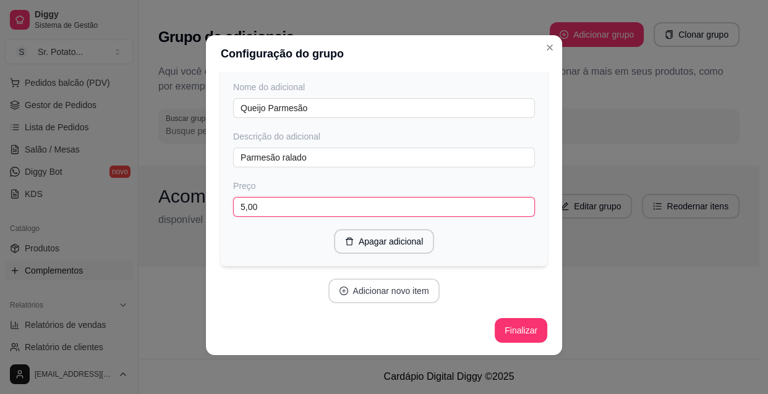
type input "5,00"
click at [335, 297] on button "Adicionar novo item" at bounding box center [383, 291] width 109 height 24
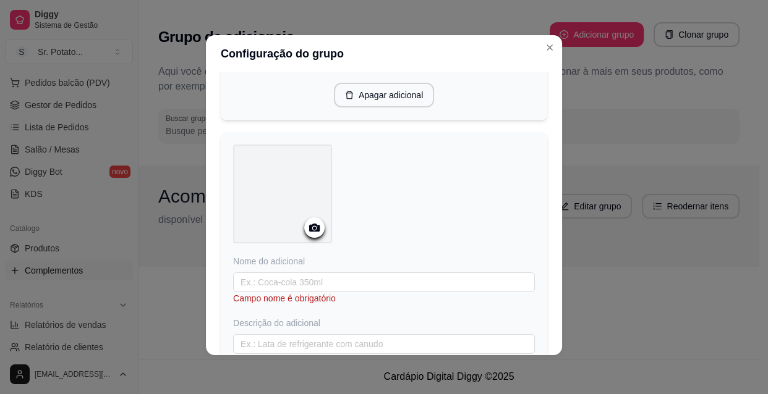
scroll to position [6026, 0]
click at [315, 229] on icon at bounding box center [314, 225] width 11 height 8
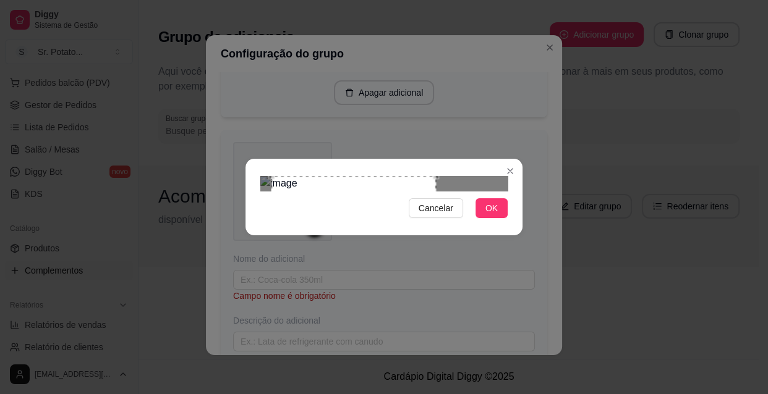
click at [326, 207] on div "Use the arrow keys to move the crop selection area" at bounding box center [353, 232] width 164 height 113
click at [495, 215] on span "OK" at bounding box center [491, 209] width 12 height 14
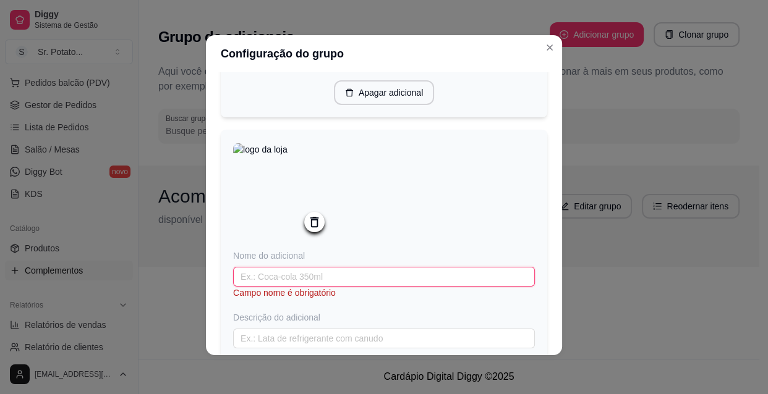
click at [361, 287] on input "text" at bounding box center [384, 277] width 302 height 20
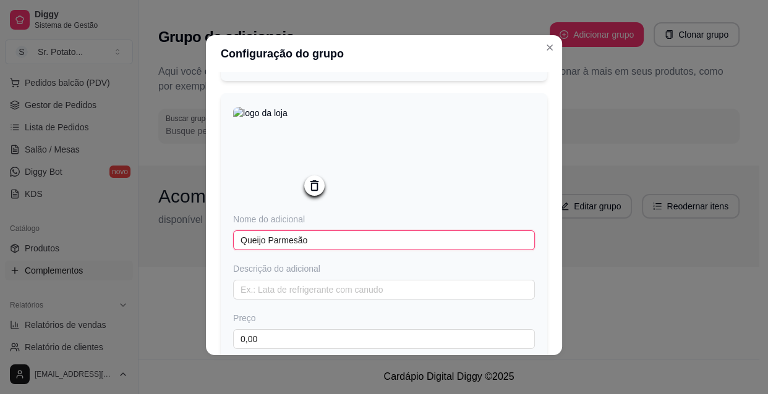
scroll to position [6083, 0]
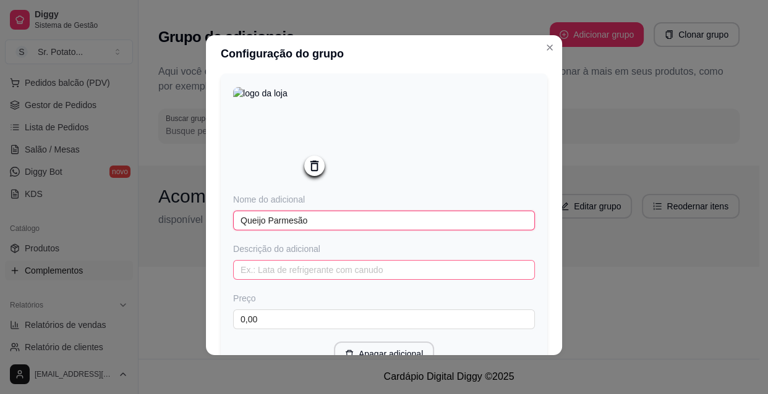
type input "Queijo Parmesão"
click at [346, 280] on input "text" at bounding box center [384, 270] width 302 height 20
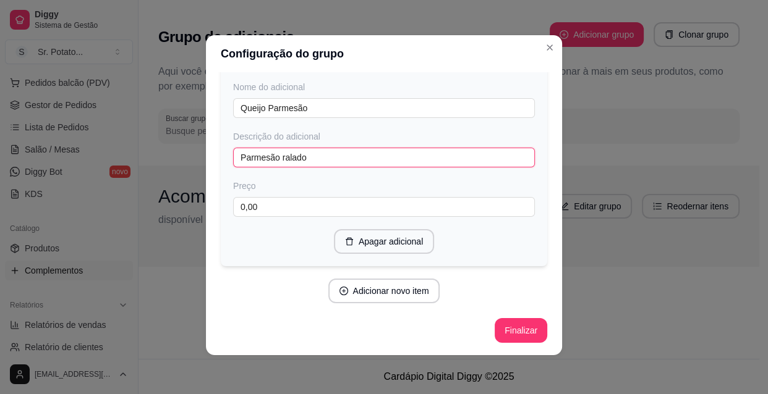
scroll to position [6234, 0]
type input "Parmesão ralado"
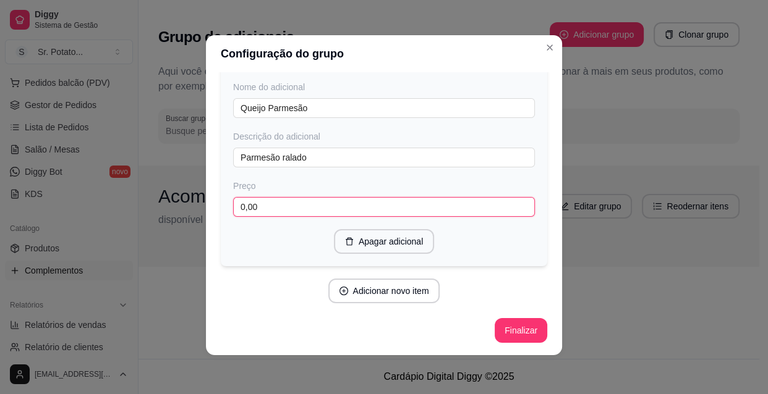
click at [299, 203] on input "0,00" at bounding box center [384, 207] width 302 height 20
type input "5,00"
click at [386, 295] on button "Adicionar novo item" at bounding box center [384, 291] width 112 height 25
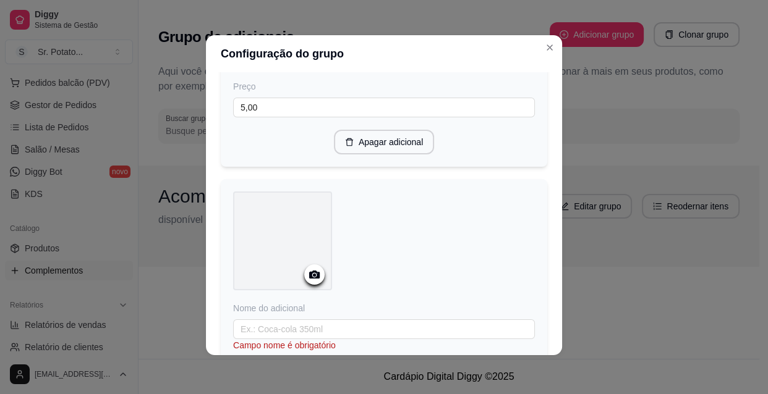
scroll to position [6402, 0]
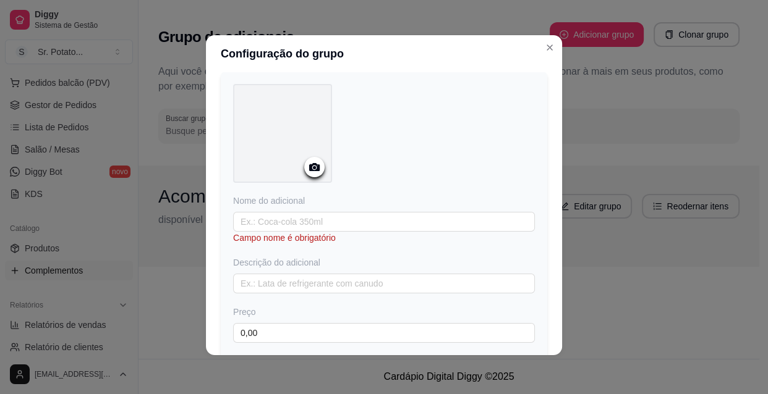
click at [313, 174] on icon at bounding box center [314, 167] width 14 height 14
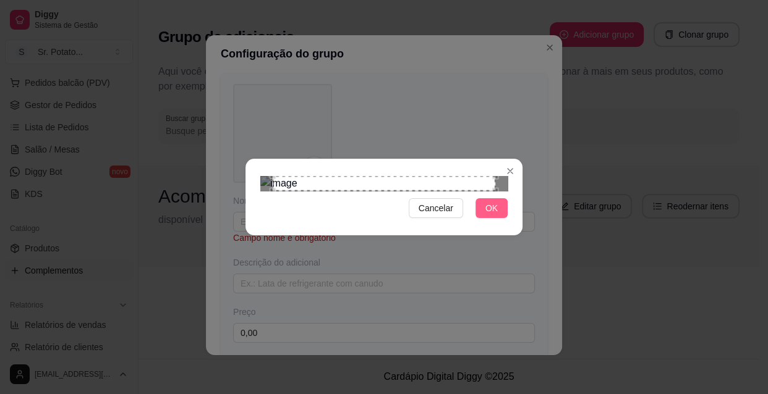
click at [493, 215] on span "OK" at bounding box center [491, 209] width 12 height 14
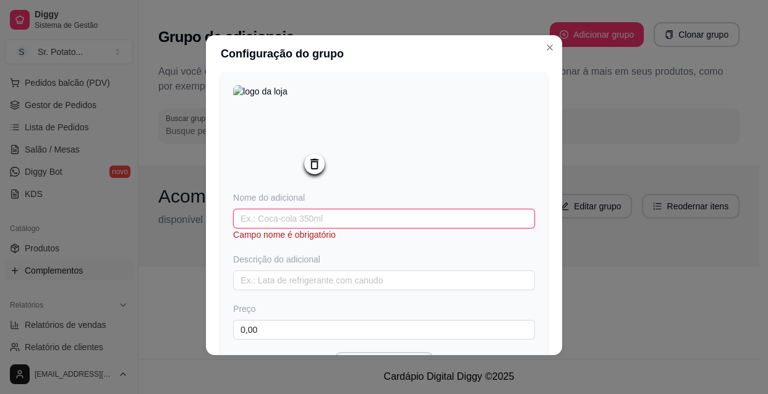
click at [333, 229] on input "text" at bounding box center [384, 219] width 302 height 20
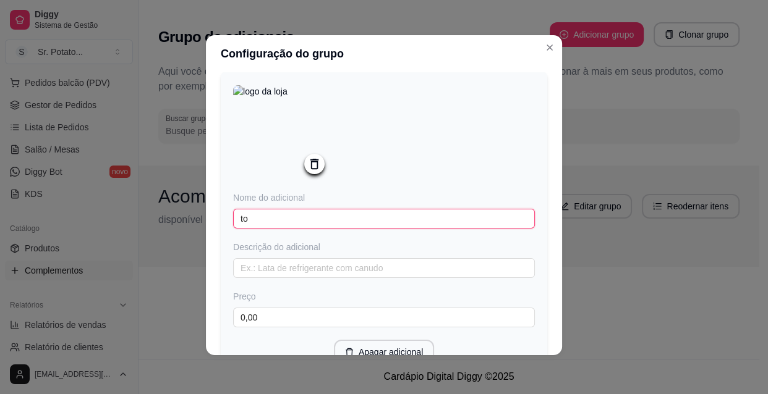
type input "t"
type input "Tomate"
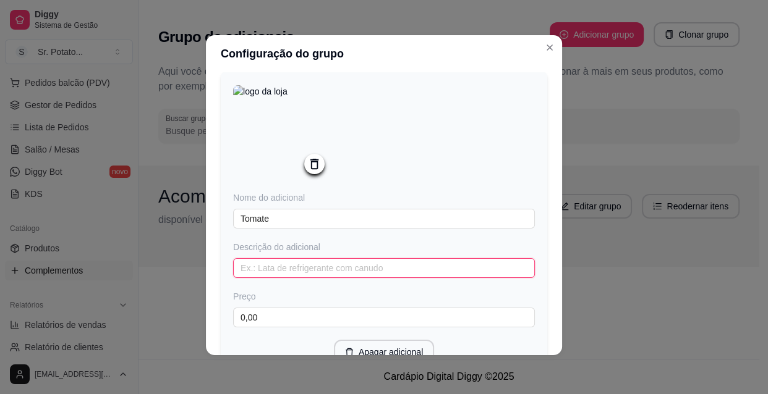
click at [321, 278] on input "text" at bounding box center [384, 268] width 302 height 20
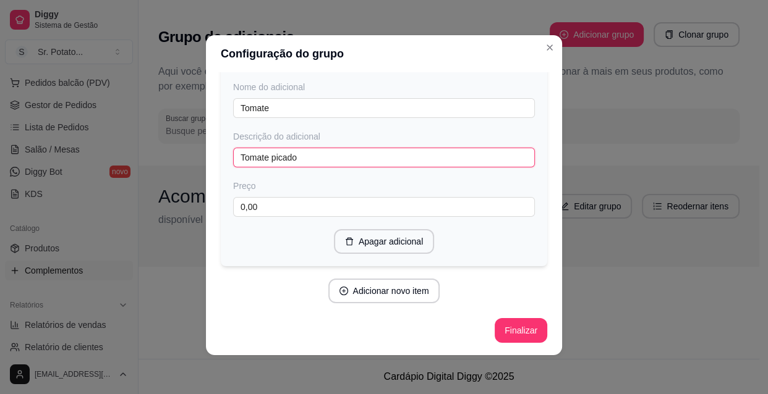
scroll to position [6515, 0]
type input "Tomate picado"
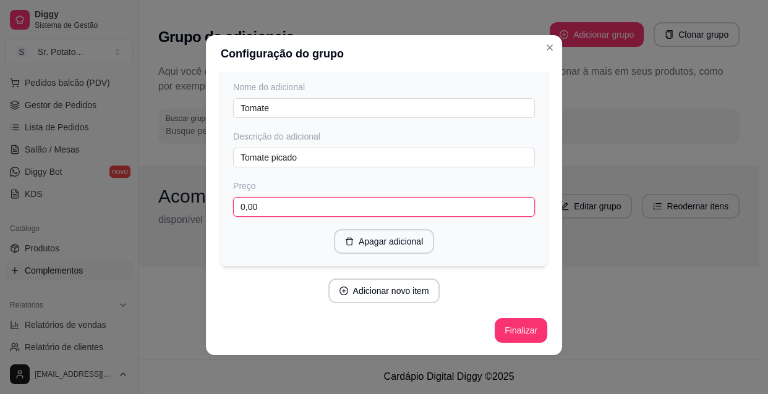
click at [320, 217] on input "0,00" at bounding box center [384, 207] width 302 height 20
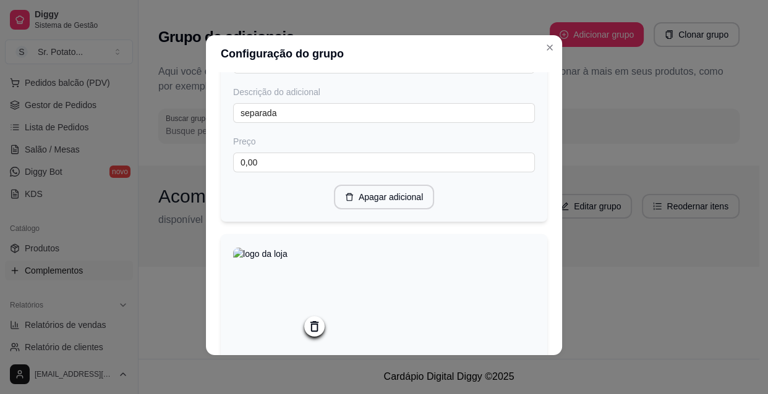
scroll to position [0, 0]
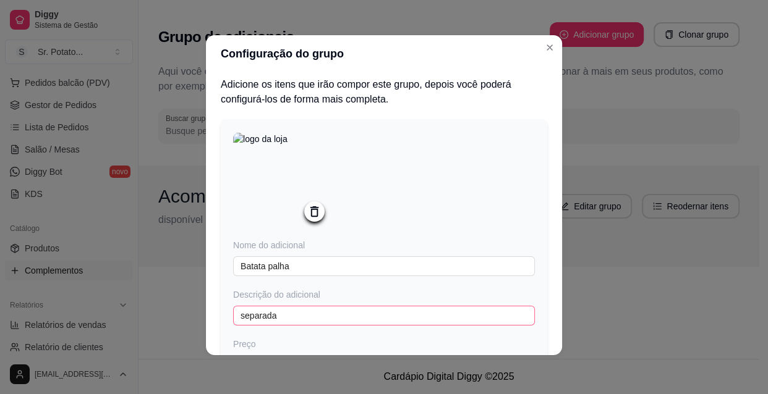
type input "3,00"
click at [234, 316] on input "separada" at bounding box center [384, 316] width 302 height 20
click at [270, 316] on input "separada" at bounding box center [384, 316] width 302 height 20
type input "s"
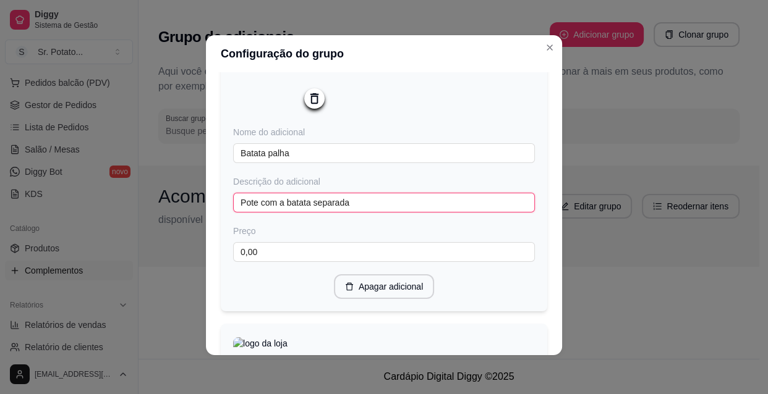
scroll to position [112, 0]
click at [242, 205] on input "Pote com a batata separada" at bounding box center [384, 204] width 302 height 20
click at [344, 208] on input "ote com a batata separada" at bounding box center [384, 204] width 302 height 20
type input "o"
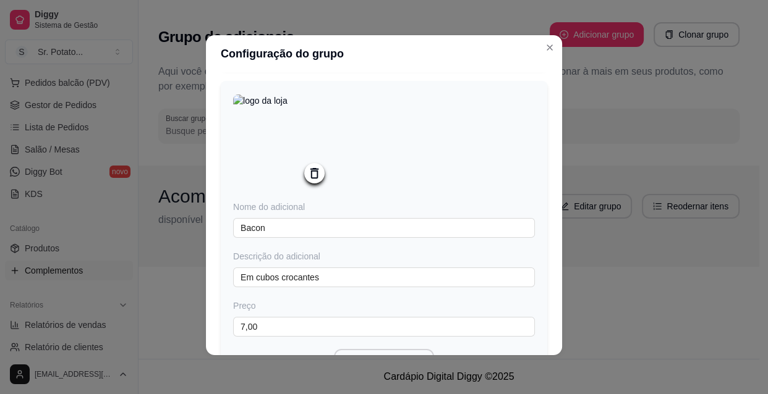
scroll to position [1011, 0]
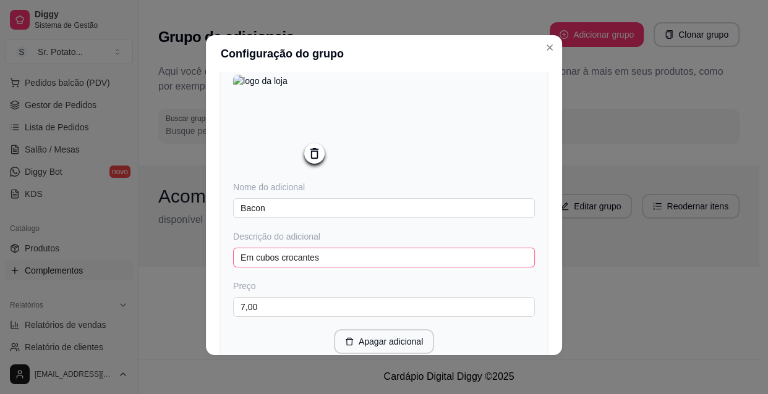
type input "potinho"
drag, startPoint x: 328, startPoint y: 271, endPoint x: 319, endPoint y: 272, distance: 9.4
click at [328, 268] on input "Em cubos crocantes" at bounding box center [384, 258] width 302 height 20
click at [248, 265] on input "Em cubos crocantes" at bounding box center [384, 258] width 302 height 20
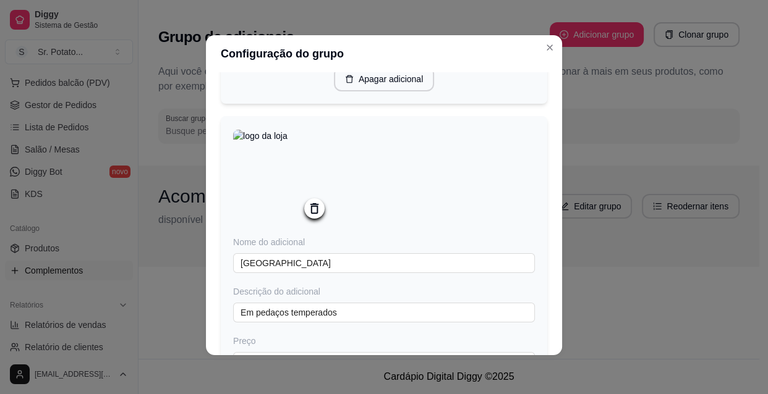
scroll to position [1292, 0]
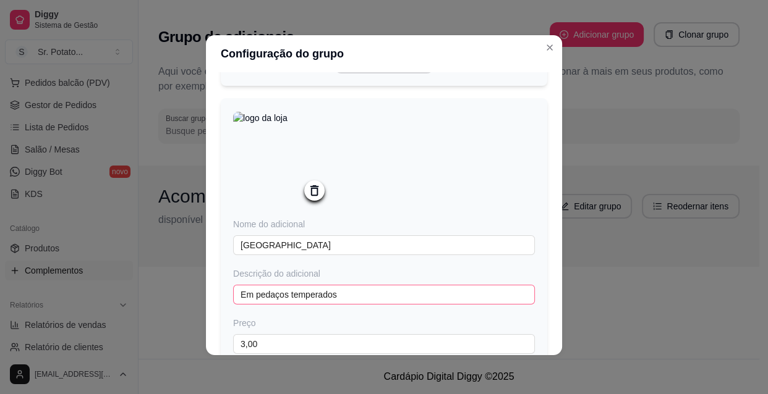
type input "cubos crocantes"
click at [248, 302] on input "Em pedaços temperados" at bounding box center [384, 295] width 302 height 20
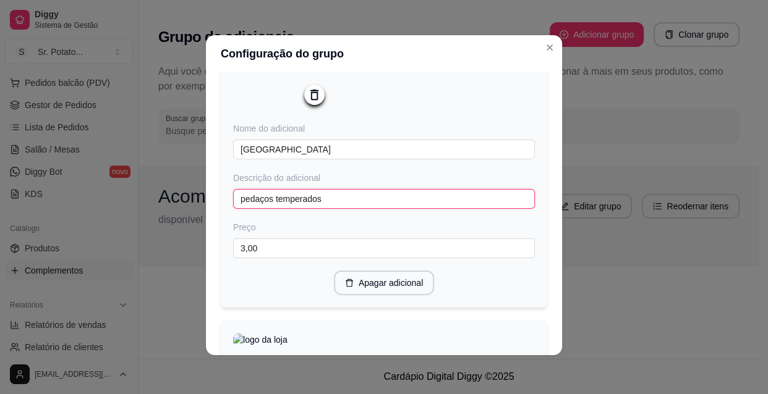
scroll to position [1629, 0]
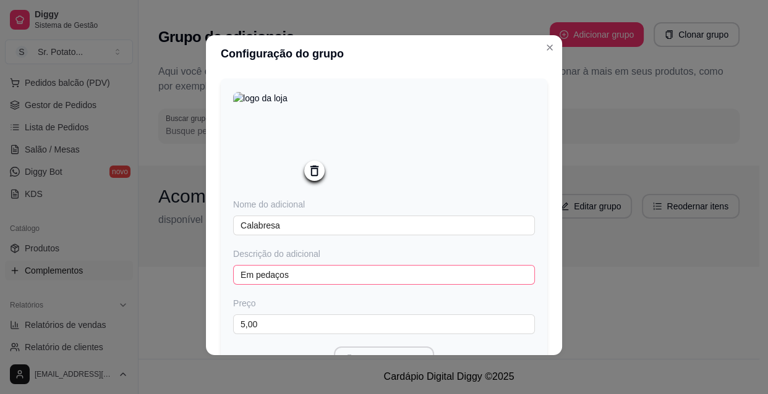
type input "pedaços temperados"
click at [249, 285] on input "Em pedaços" at bounding box center [384, 275] width 302 height 20
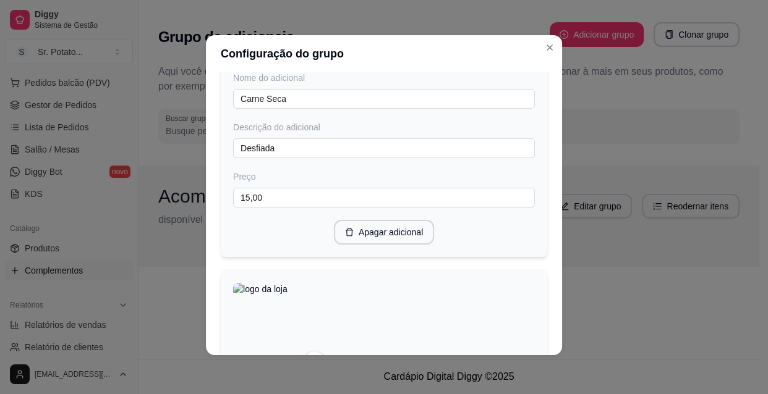
scroll to position [2079, 0]
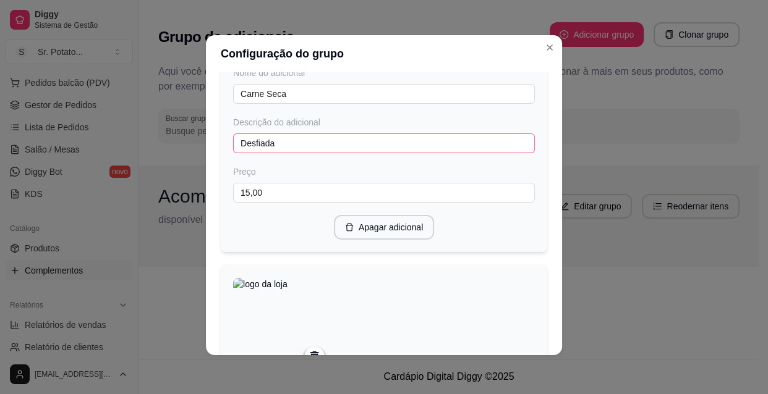
type input "em pedaços"
click at [241, 153] on input "Desfiada" at bounding box center [384, 144] width 302 height 20
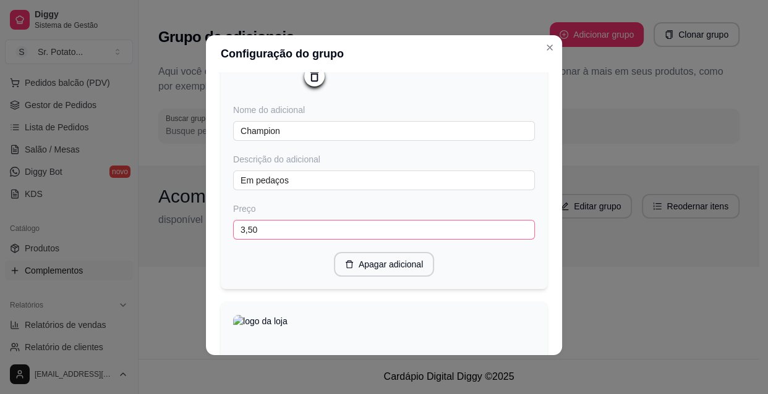
scroll to position [2360, 0]
type input "desfiada"
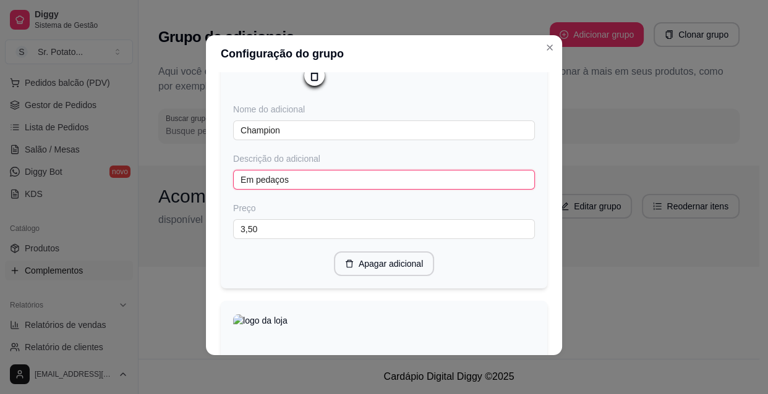
click at [240, 190] on input "Em pedaços" at bounding box center [384, 180] width 302 height 20
click at [241, 190] on input "m pedaços" at bounding box center [384, 180] width 302 height 20
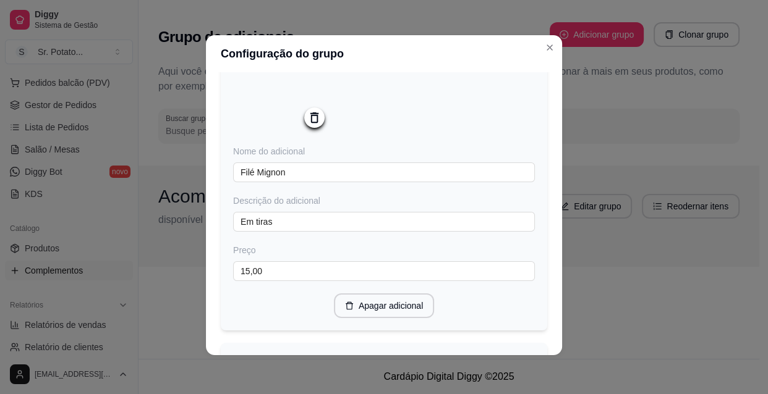
scroll to position [3653, 0]
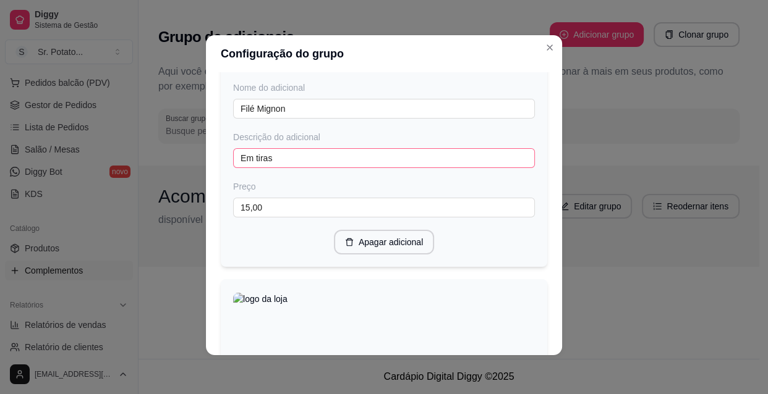
type input "pedaços"
click at [237, 168] on input "Em tiras" at bounding box center [384, 158] width 302 height 20
click at [240, 168] on input "Em tiras" at bounding box center [384, 158] width 302 height 20
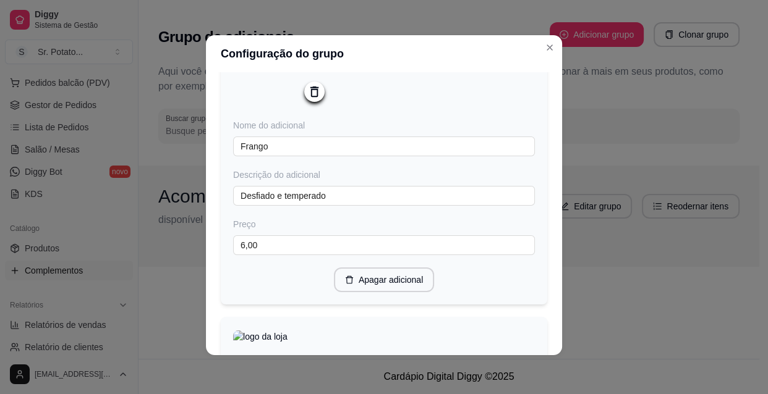
scroll to position [3933, 0]
type input "em tiras"
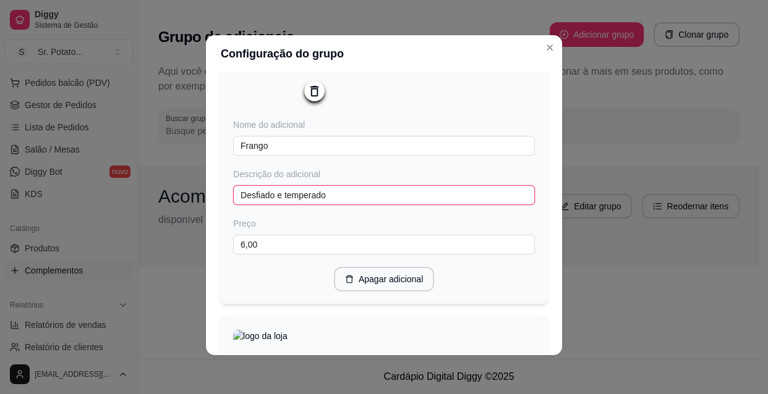
click at [241, 205] on input "Desfiado e temperado" at bounding box center [384, 195] width 302 height 20
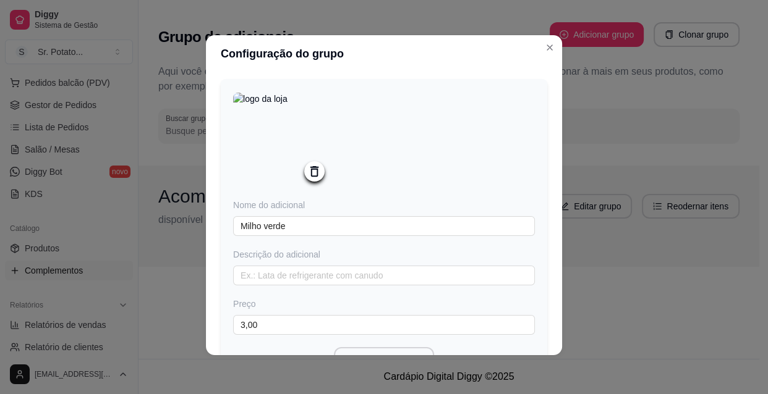
scroll to position [4215, 0]
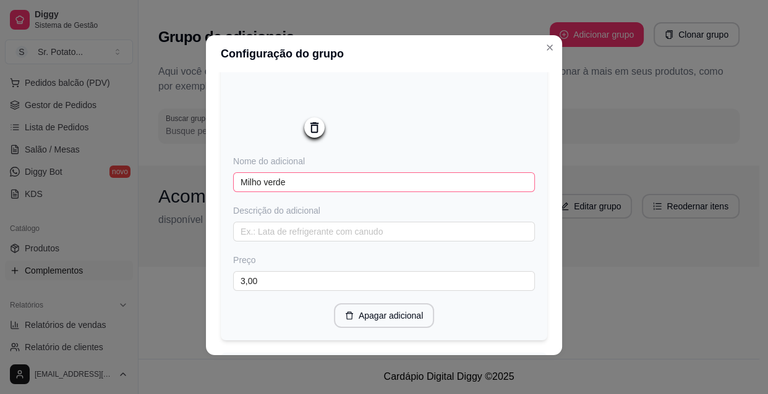
type input "desfiado e temperado"
click at [241, 192] on input "Milho verde" at bounding box center [384, 182] width 302 height 20
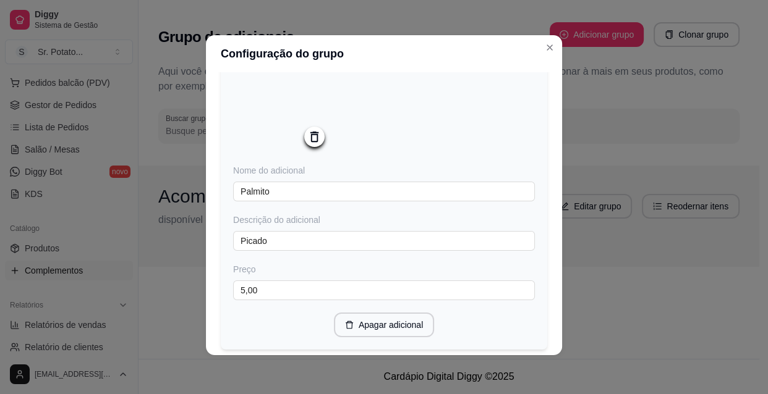
scroll to position [4889, 0]
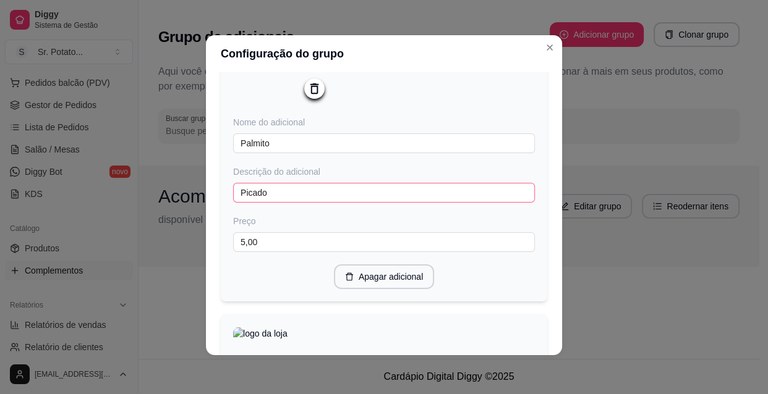
type input "milho verde"
click at [241, 203] on input "Picado" at bounding box center [384, 193] width 302 height 20
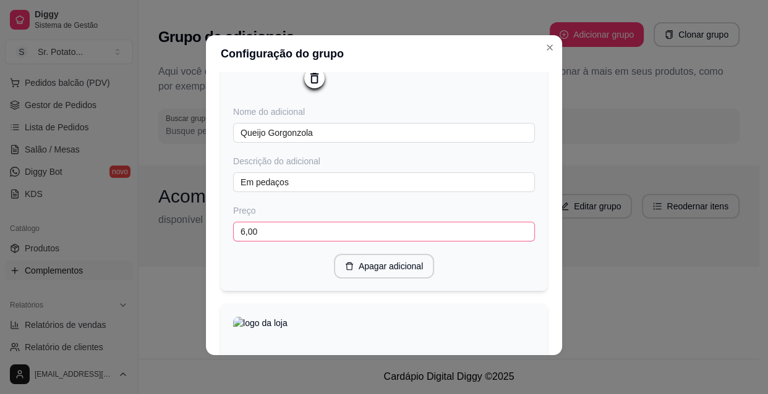
scroll to position [5226, 0]
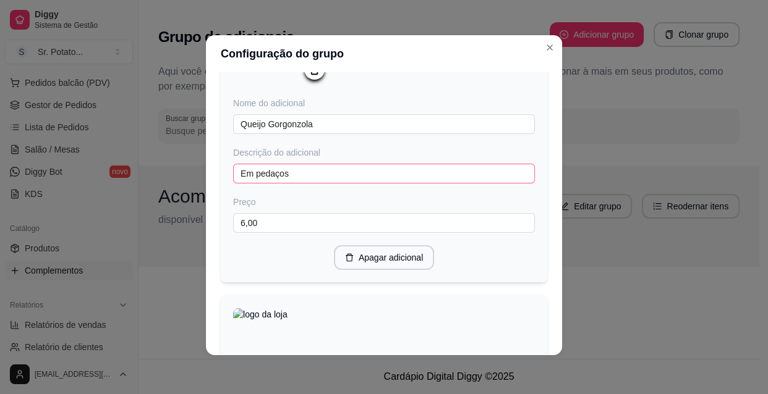
type input "picado"
click at [247, 184] on input "Em pedaços" at bounding box center [384, 174] width 302 height 20
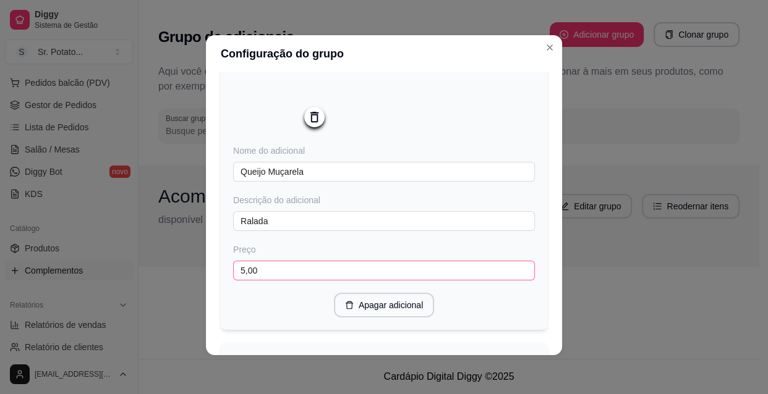
scroll to position [5563, 0]
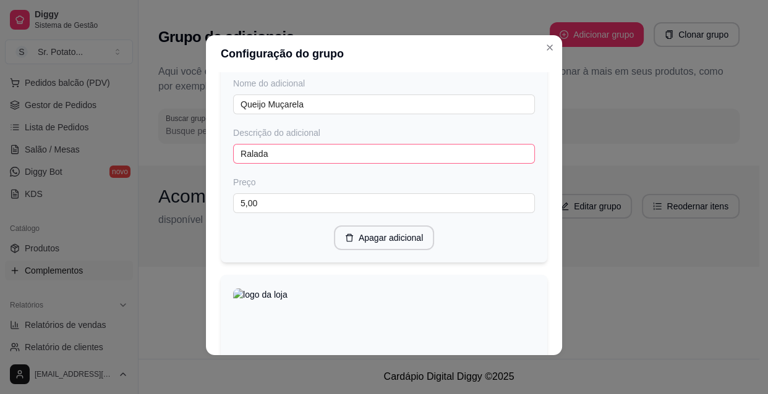
type input "pedaços"
click at [237, 164] on input "Ralada" at bounding box center [384, 154] width 302 height 20
click at [240, 164] on input "Ralada" at bounding box center [384, 154] width 302 height 20
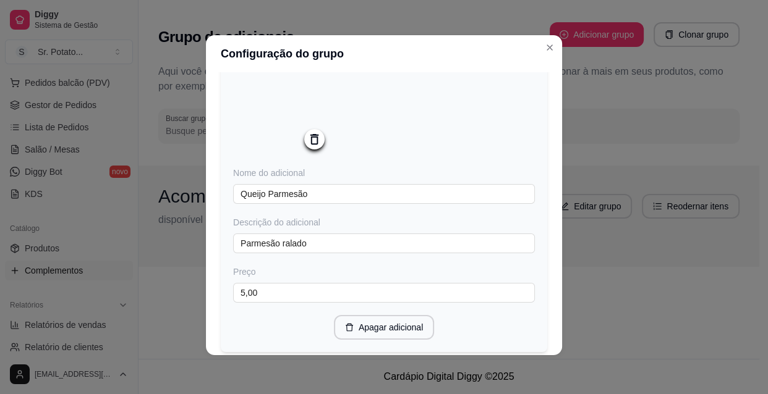
scroll to position [5900, 0]
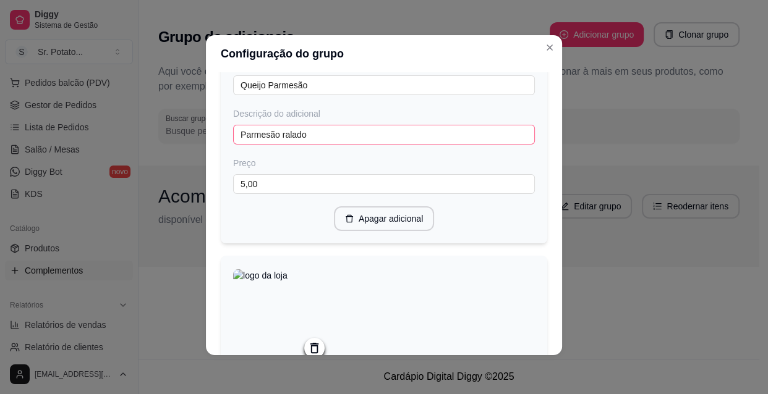
type input "ralada"
click at [240, 145] on input "Parmesão ralado" at bounding box center [384, 135] width 302 height 20
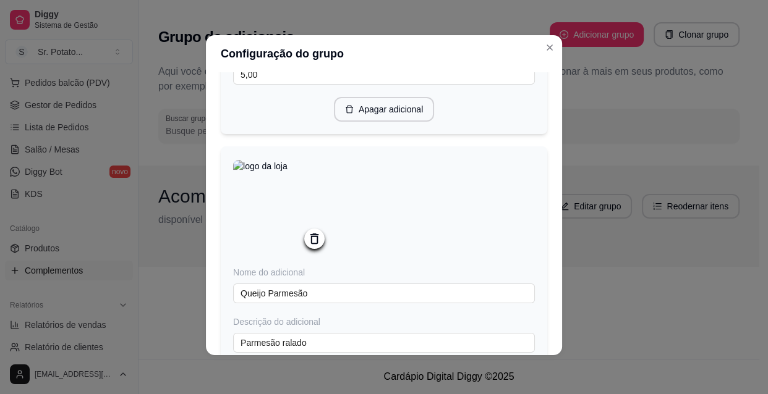
scroll to position [6069, 0]
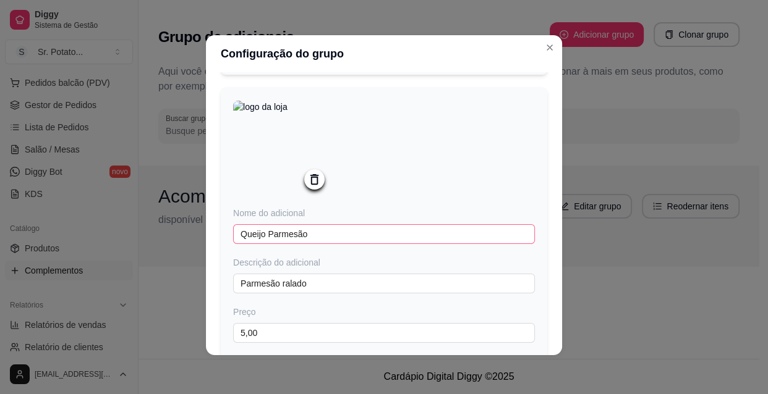
type input "parmesão ralado"
click at [307, 244] on input "Queijo Parmesão" at bounding box center [384, 234] width 302 height 20
type input "Queijo Provolone"
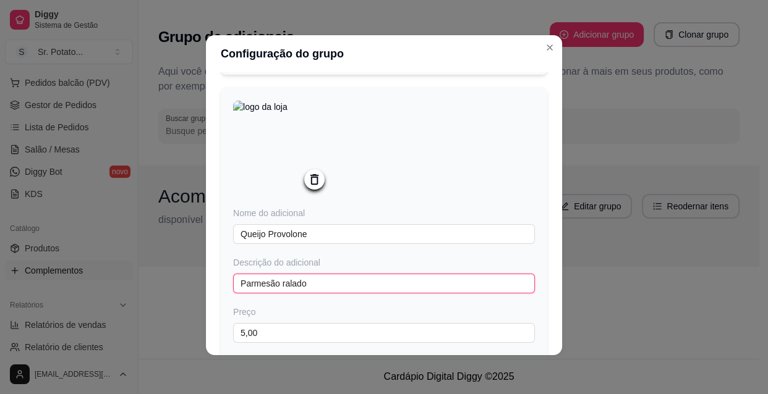
click at [273, 294] on input "Parmesão ralado" at bounding box center [384, 284] width 302 height 20
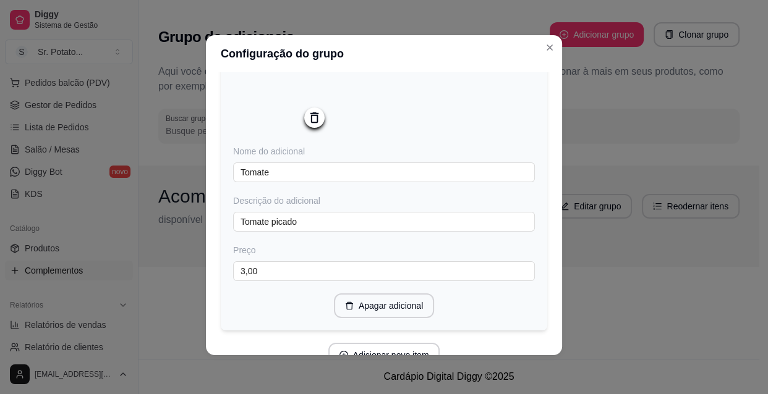
scroll to position [6462, 0]
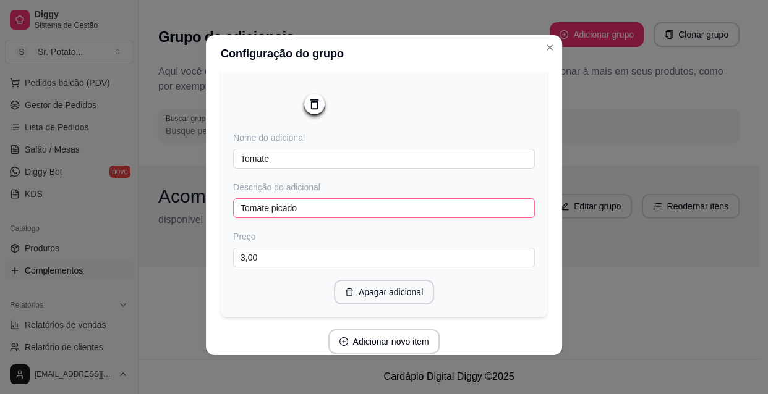
type input "provolone ralado"
click at [240, 218] on input "Tomate picado" at bounding box center [384, 208] width 302 height 20
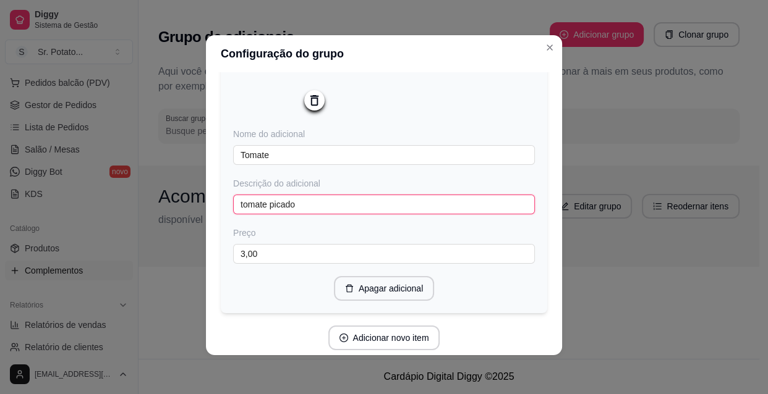
scroll to position [6553, 0]
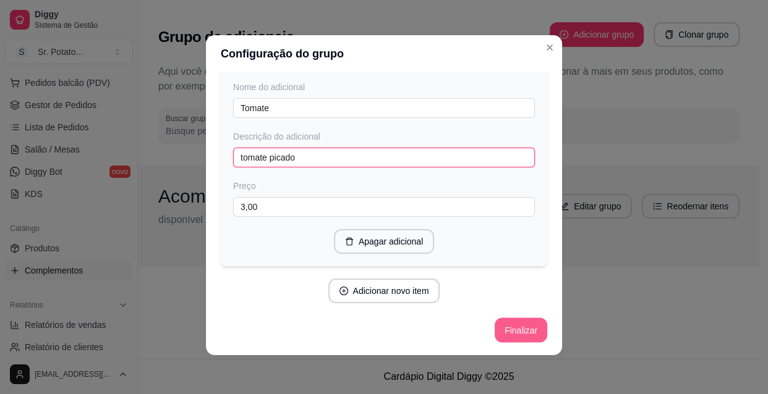
type input "tomate picado"
click at [502, 326] on button "Finalizar" at bounding box center [520, 331] width 51 height 24
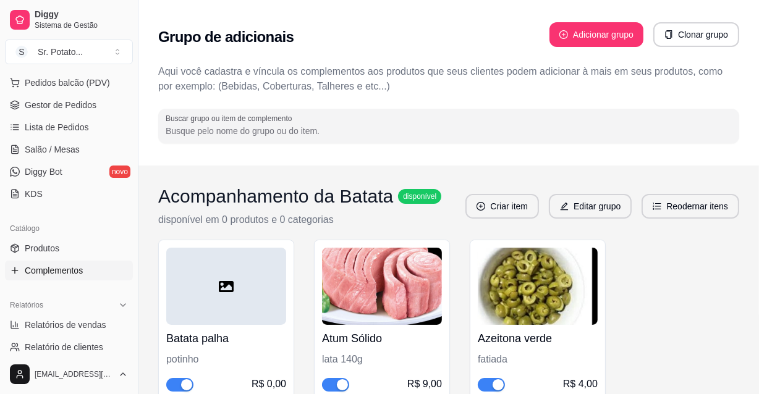
click at [278, 302] on div at bounding box center [226, 286] width 120 height 77
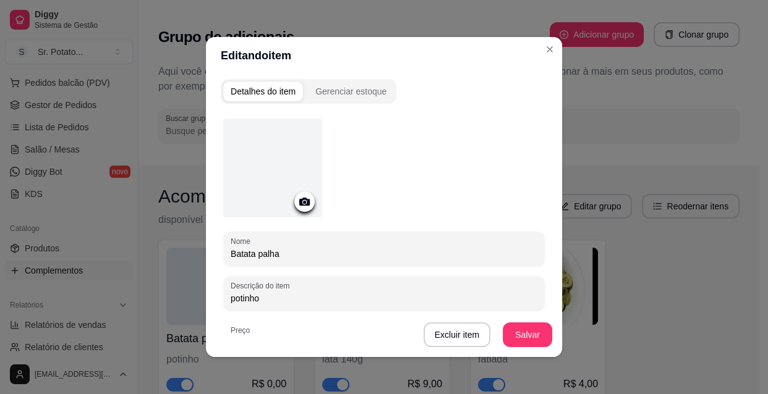
click at [299, 204] on icon at bounding box center [304, 202] width 11 height 8
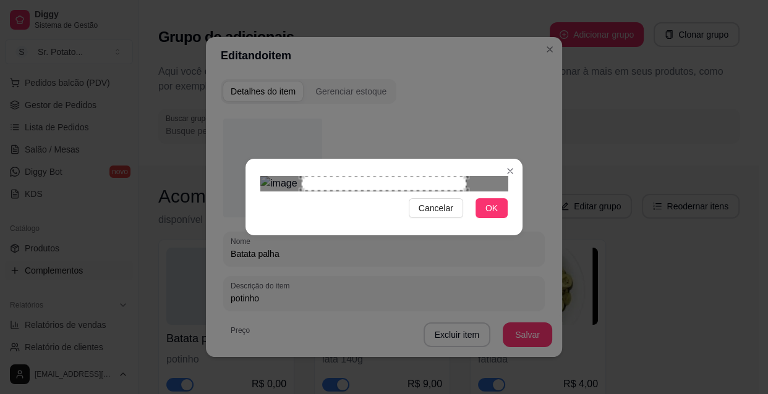
click at [336, 191] on div "Use the arrow keys to move the crop selection area" at bounding box center [384, 183] width 164 height 15
click at [307, 179] on div "Use the arrow keys to move the crop selection area" at bounding box center [360, 232] width 164 height 113
click at [485, 218] on button "OK" at bounding box center [491, 208] width 32 height 20
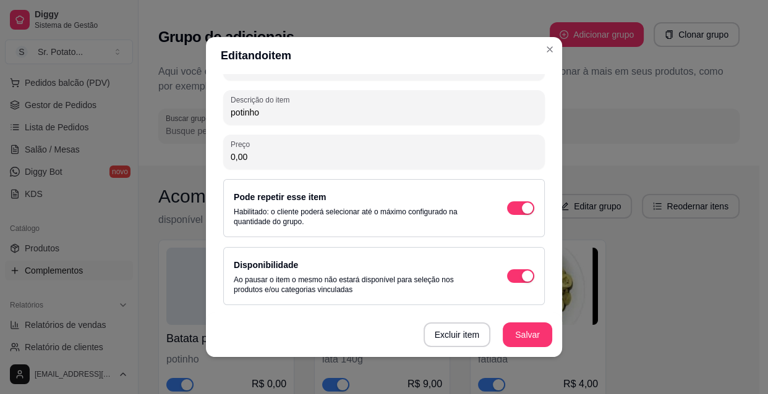
scroll to position [2, 0]
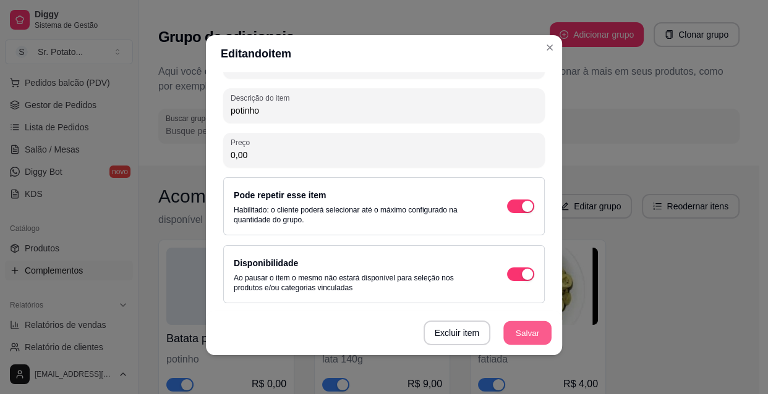
click at [519, 333] on button "Salvar" at bounding box center [527, 333] width 48 height 24
click at [538, 333] on button "Salvar" at bounding box center [527, 333] width 48 height 24
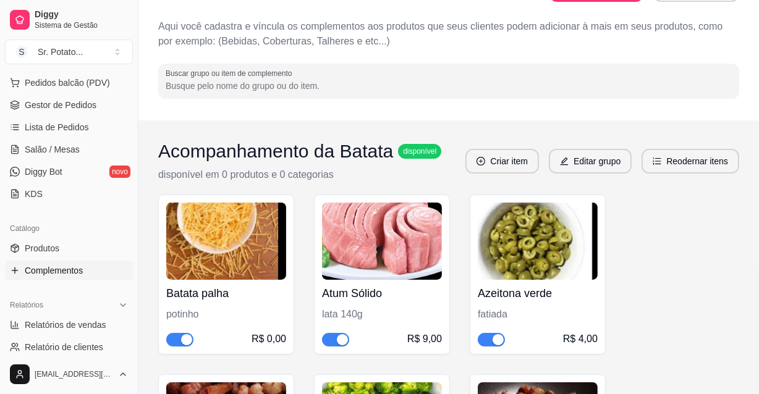
scroll to position [112, 0]
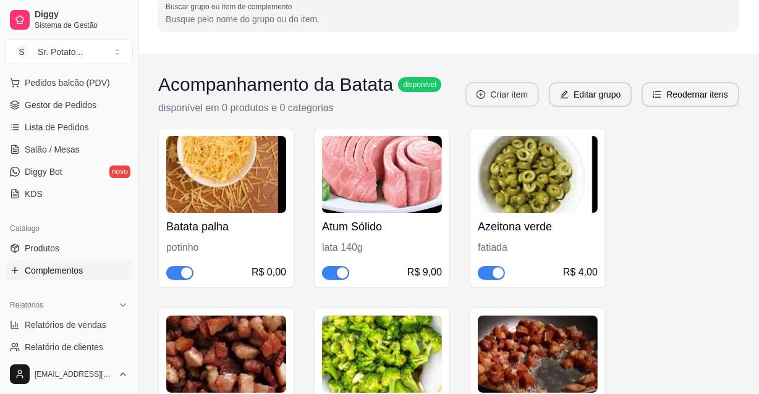
click at [511, 92] on button "Criar item" at bounding box center [502, 94] width 74 height 25
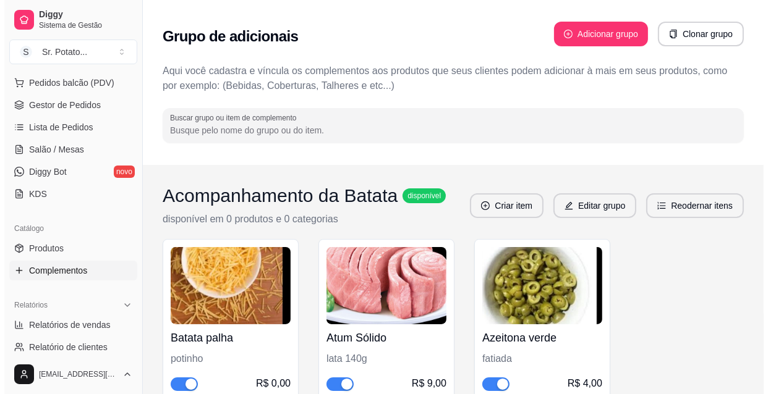
scroll to position [0, 0]
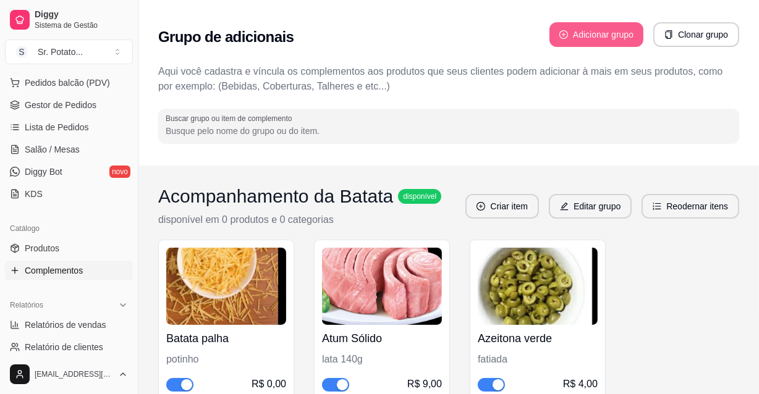
click at [592, 33] on button "Adicionar grupo" at bounding box center [597, 34] width 94 height 25
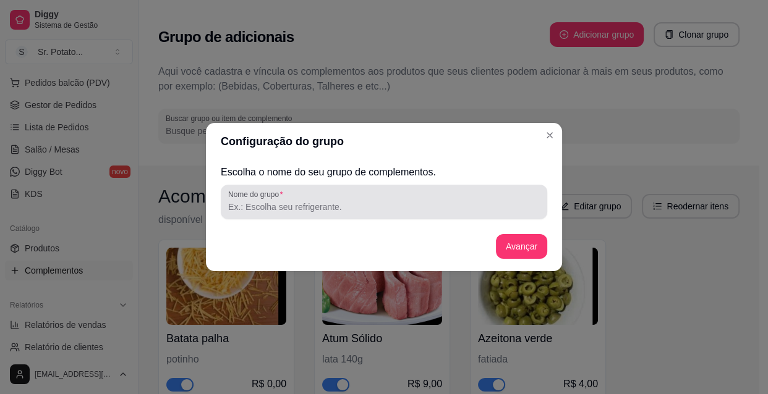
click at [360, 205] on input "Nome do grupo" at bounding box center [384, 207] width 312 height 12
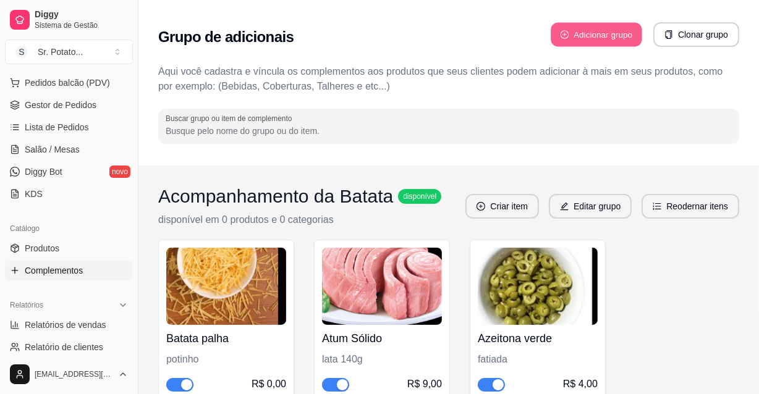
click at [605, 36] on button "Adicionar grupo" at bounding box center [596, 35] width 91 height 24
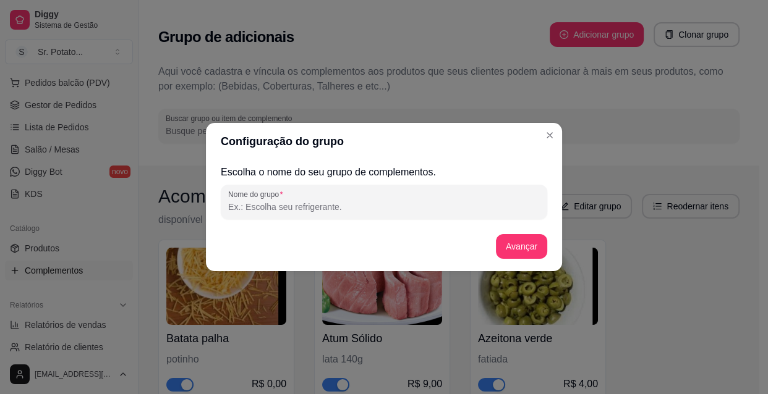
click at [331, 204] on input "Nome do grupo" at bounding box center [384, 207] width 312 height 12
type input "Batata Recheada Especial"
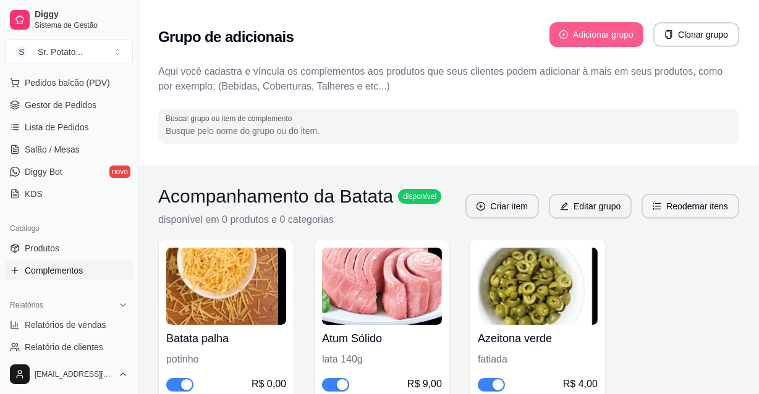
click at [613, 38] on button "Adicionar grupo" at bounding box center [597, 34] width 94 height 25
click at [622, 27] on button "Adicionar grupo" at bounding box center [597, 34] width 94 height 25
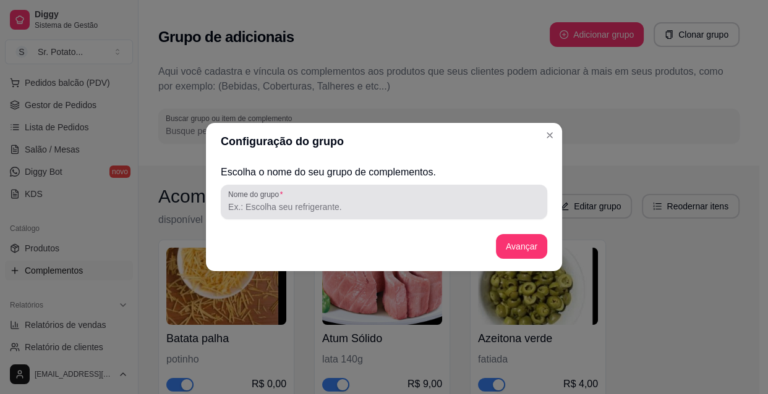
click at [362, 211] on input "Nome do grupo" at bounding box center [384, 207] width 312 height 12
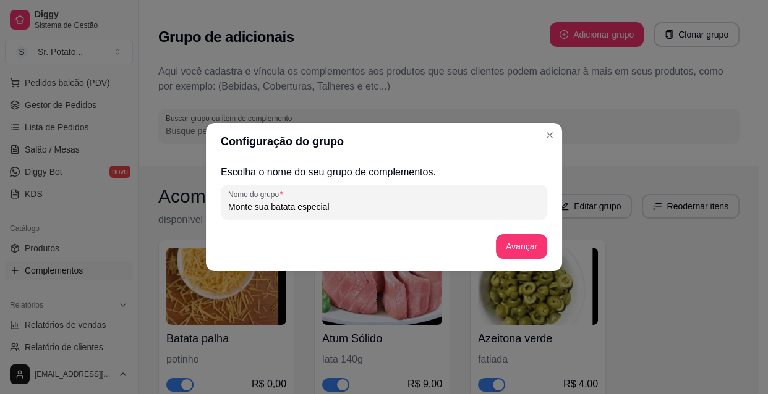
click at [296, 206] on input "Monte sua batata especial" at bounding box center [384, 207] width 312 height 12
type input "Monte sua batata especial"
click at [526, 244] on button "Avançar" at bounding box center [521, 246] width 51 height 25
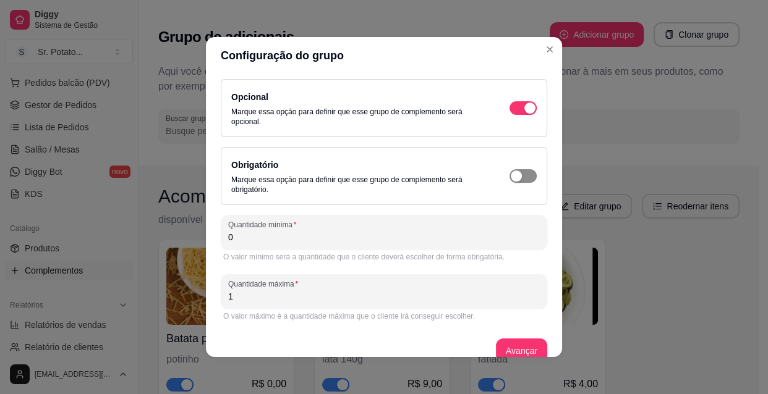
click at [511, 178] on div "button" at bounding box center [516, 176] width 11 height 11
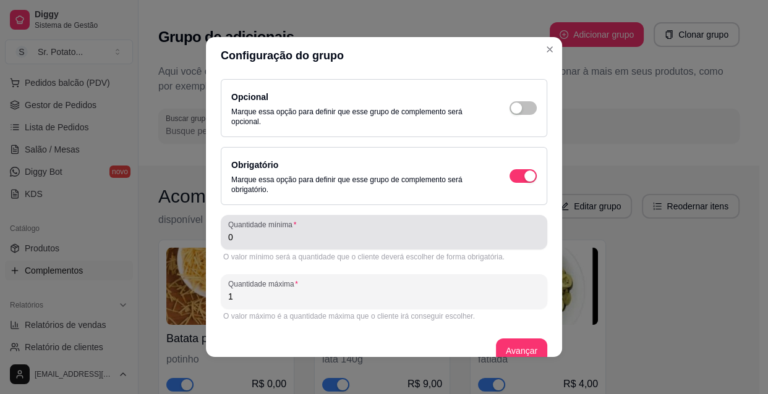
click at [228, 241] on input "0" at bounding box center [384, 237] width 312 height 12
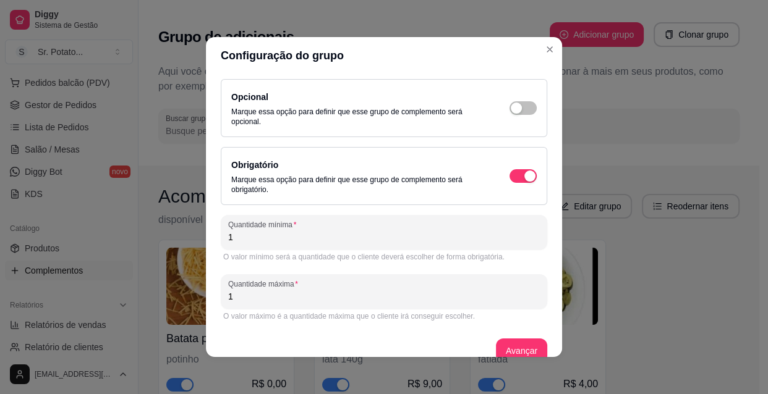
scroll to position [18, 0]
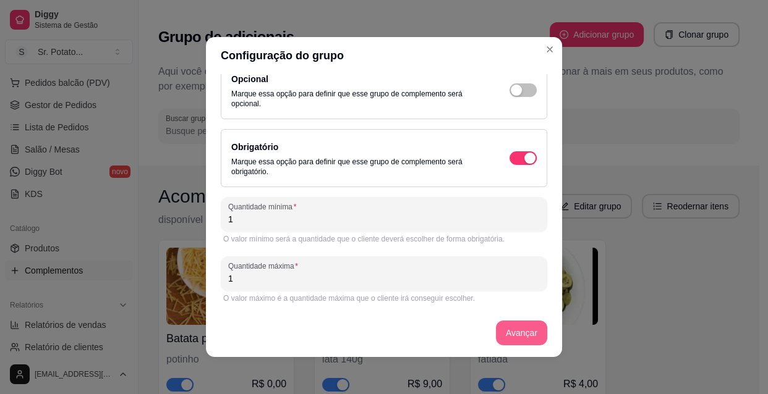
type input "1"
click at [513, 334] on button "Avançar" at bounding box center [521, 333] width 51 height 25
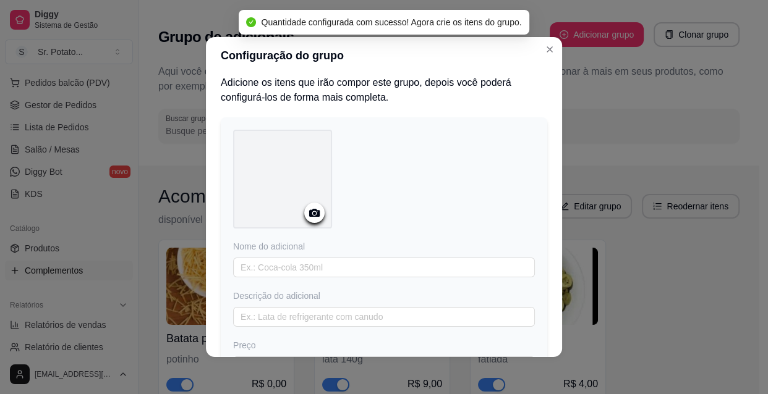
scroll to position [0, 0]
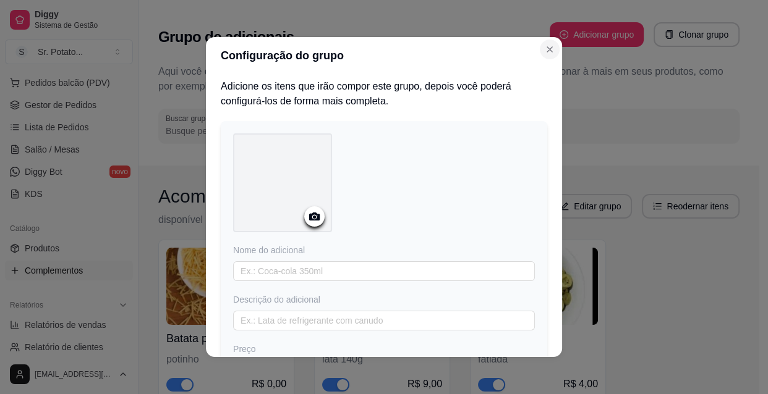
click at [549, 48] on icon "Close" at bounding box center [550, 50] width 10 height 10
click at [547, 50] on icon "Close" at bounding box center [549, 49] width 5 height 5
click at [313, 216] on circle at bounding box center [314, 217] width 3 height 3
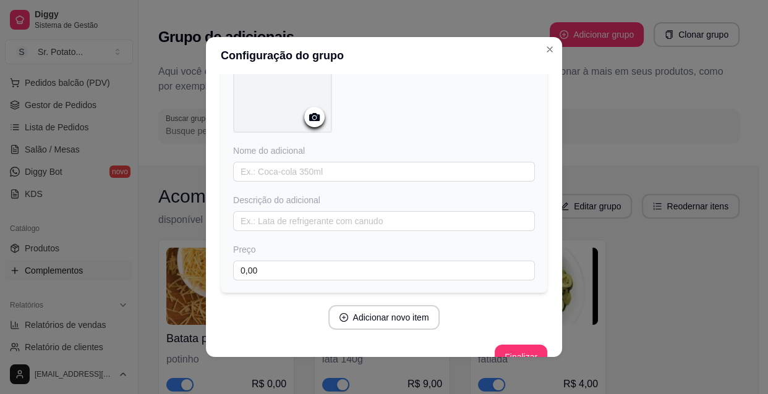
scroll to position [123, 0]
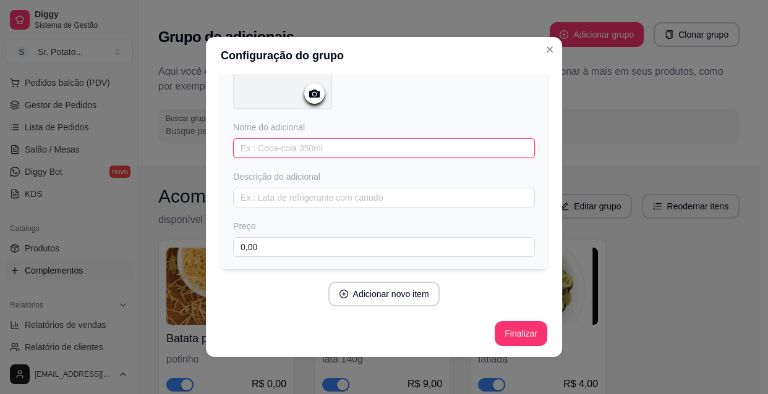
click at [296, 146] on input "text" at bounding box center [384, 148] width 302 height 20
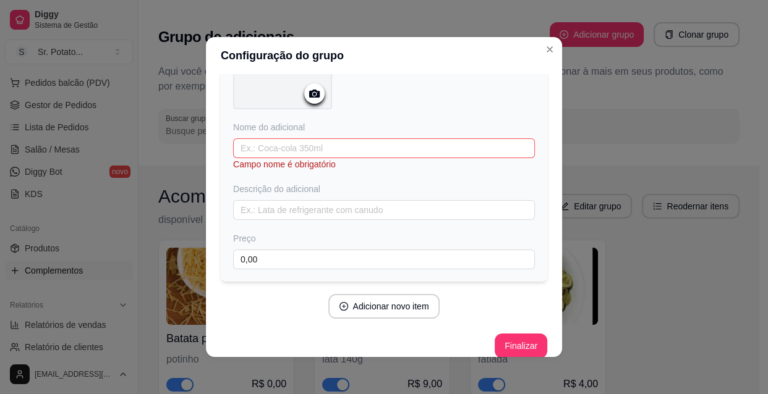
click at [315, 101] on div at bounding box center [314, 93] width 20 height 20
click at [291, 150] on input "text" at bounding box center [384, 148] width 302 height 20
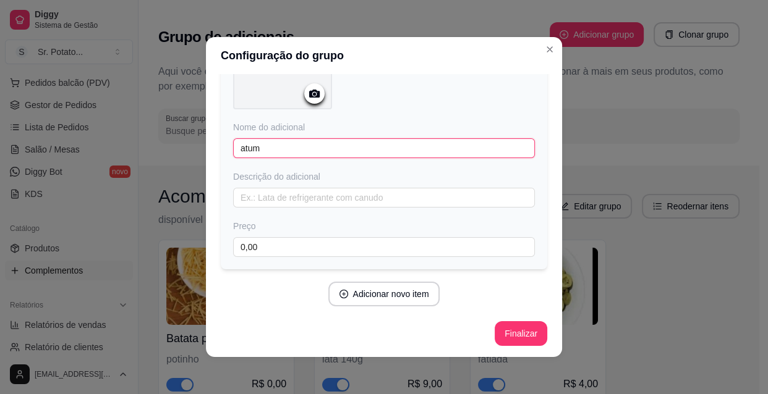
type input "atum"
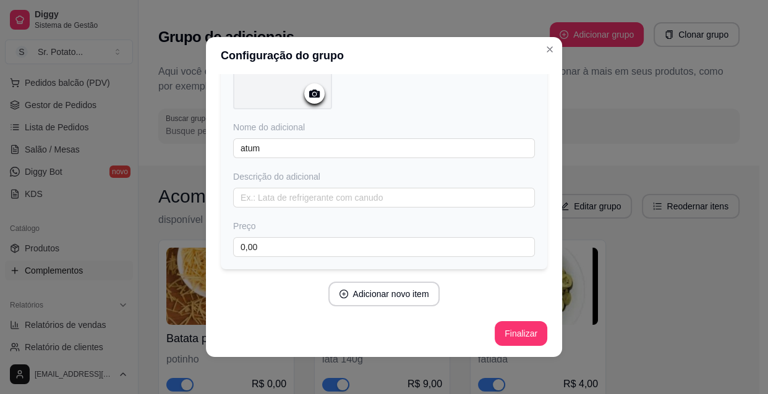
click at [308, 97] on icon at bounding box center [314, 94] width 14 height 14
click at [549, 46] on icon "Close" at bounding box center [550, 50] width 10 height 10
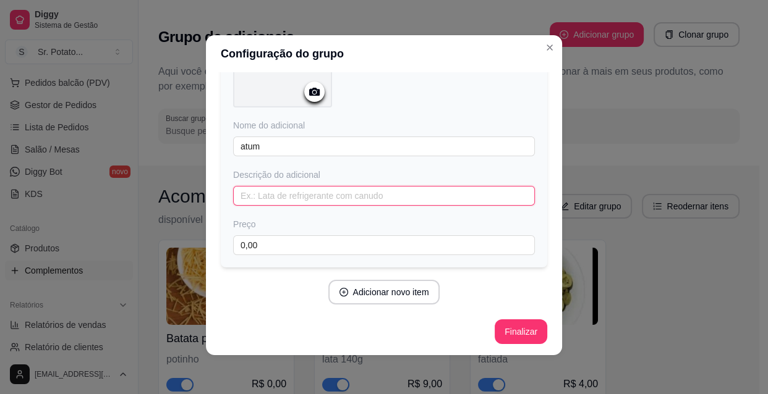
click at [302, 196] on input "text" at bounding box center [384, 196] width 302 height 20
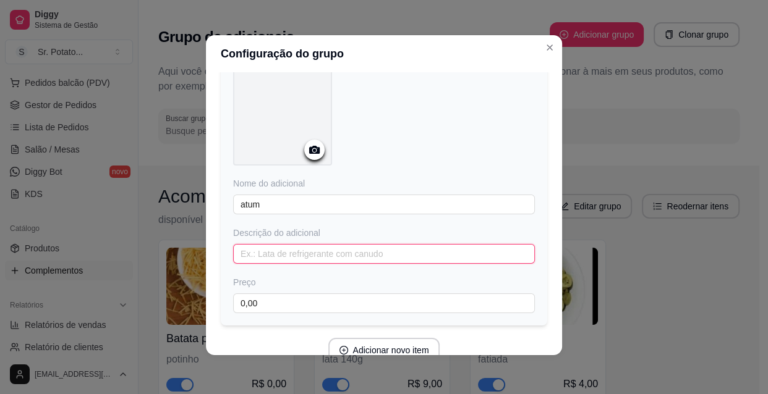
scroll to position [0, 0]
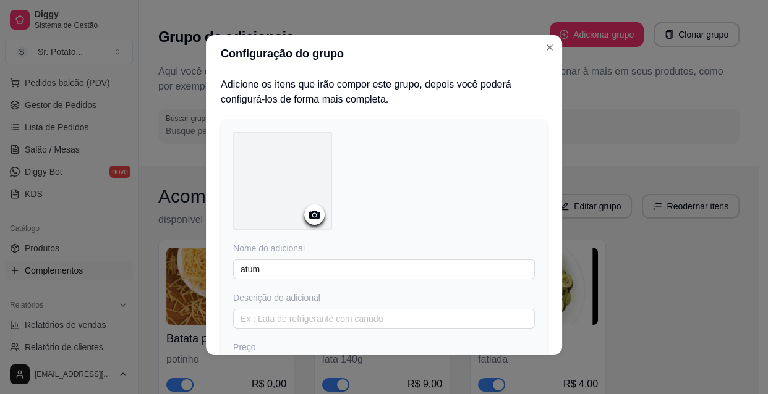
click at [310, 212] on icon at bounding box center [314, 215] width 14 height 14
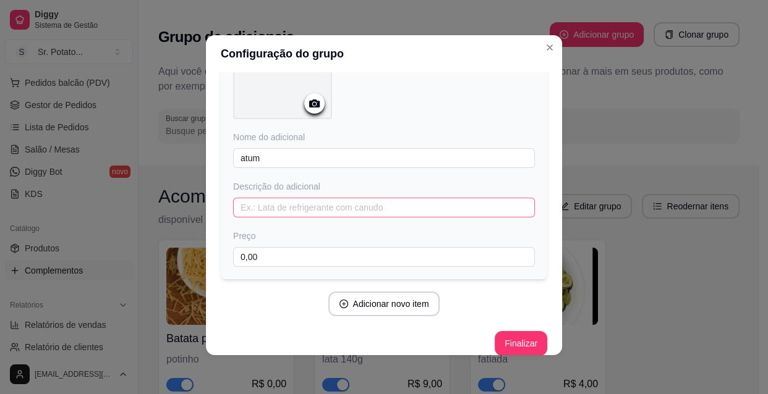
scroll to position [112, 0]
click at [388, 305] on button "Adicionar novo item" at bounding box center [383, 304] width 109 height 24
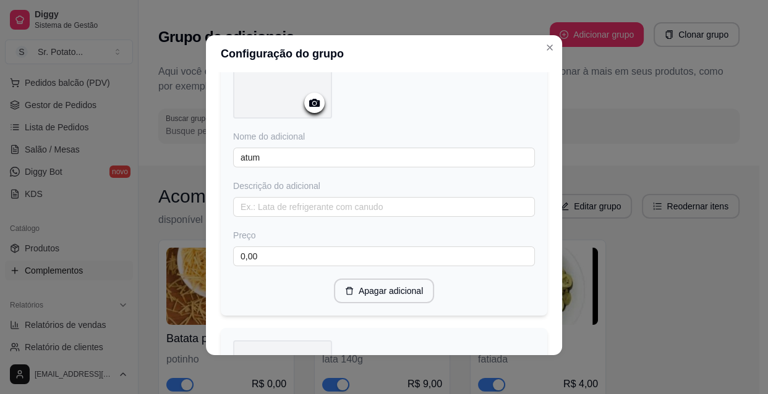
scroll to position [281, 0]
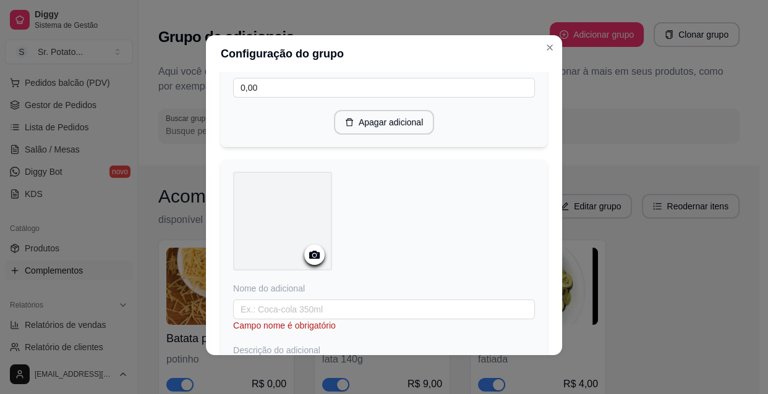
click at [311, 257] on icon at bounding box center [314, 255] width 14 height 14
click at [547, 48] on icon "Close" at bounding box center [549, 47] width 5 height 5
click at [545, 48] on icon "Close" at bounding box center [550, 48] width 10 height 10
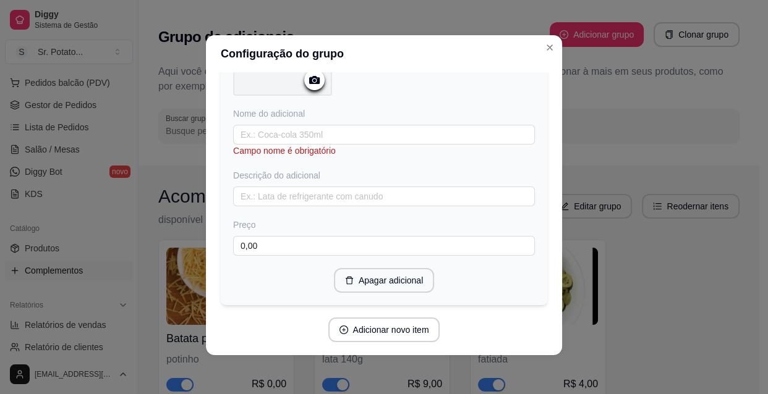
scroll to position [492, 0]
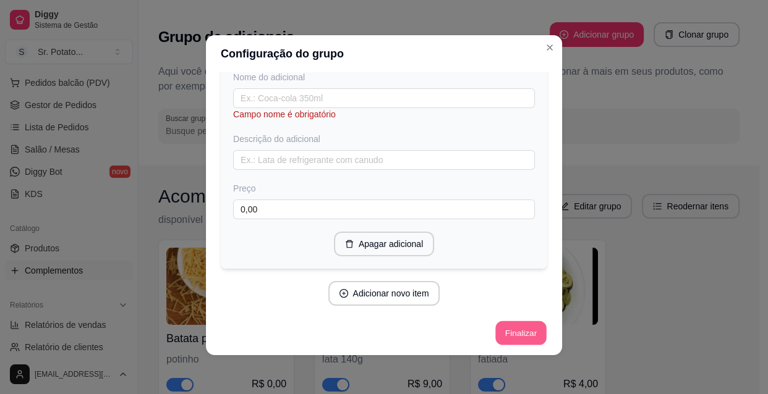
click at [504, 321] on button "Finalizar" at bounding box center [520, 333] width 51 height 24
click at [503, 326] on button "Finalizar" at bounding box center [520, 333] width 51 height 24
click at [503, 326] on button "Finalizar" at bounding box center [521, 333] width 53 height 25
